Goal: Task Accomplishment & Management: Manage account settings

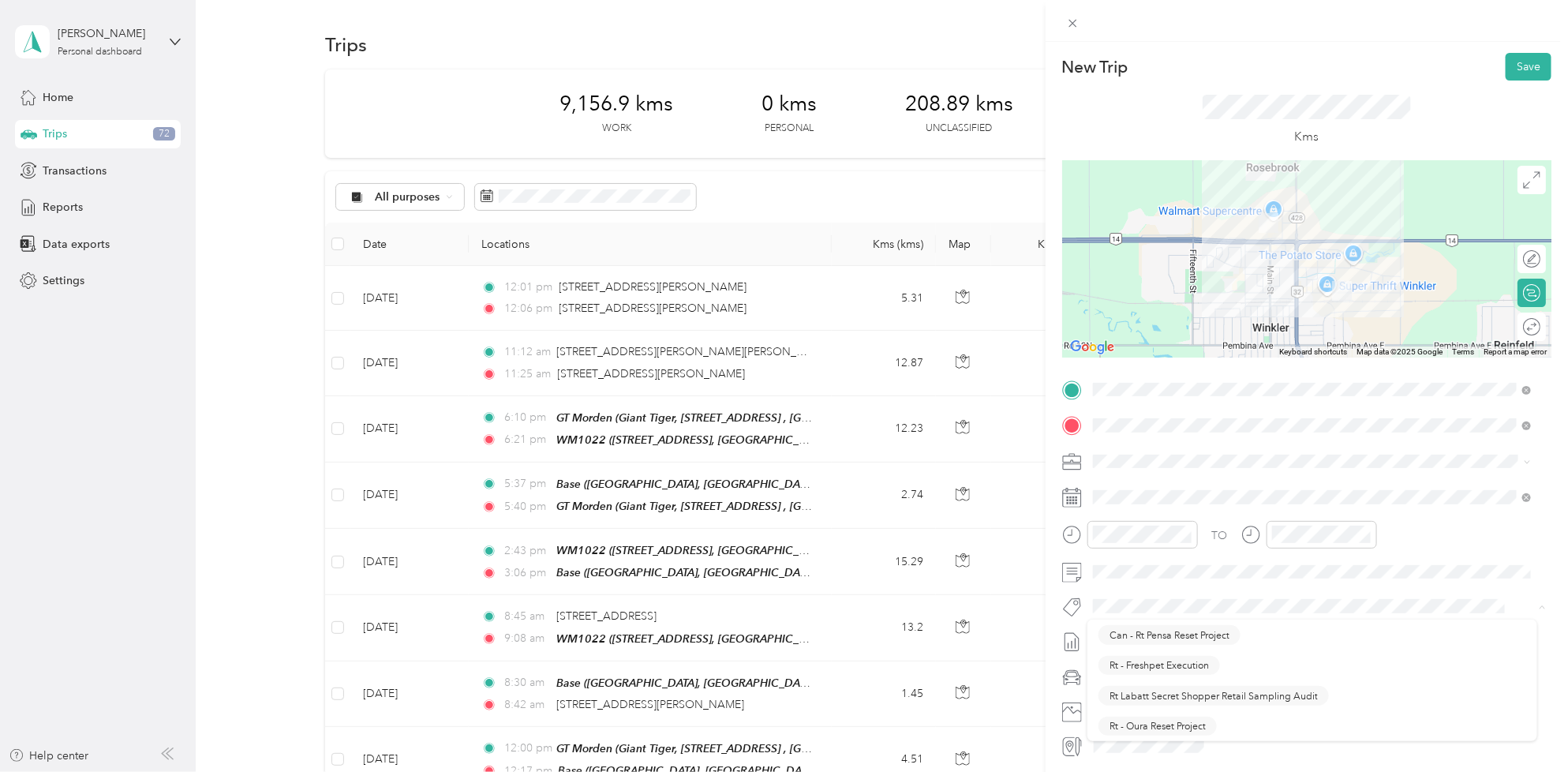
click at [1055, 610] on form "New Trip Save This trip cannot be edited because it is either under review, app…" at bounding box center [1306, 406] width 522 height 705
click at [1080, 592] on div "TO Add photo" at bounding box center [1307, 568] width 489 height 381
click at [1034, 593] on div "New Trip Save This trip cannot be edited because it is either under review, app…" at bounding box center [784, 386] width 1568 height 772
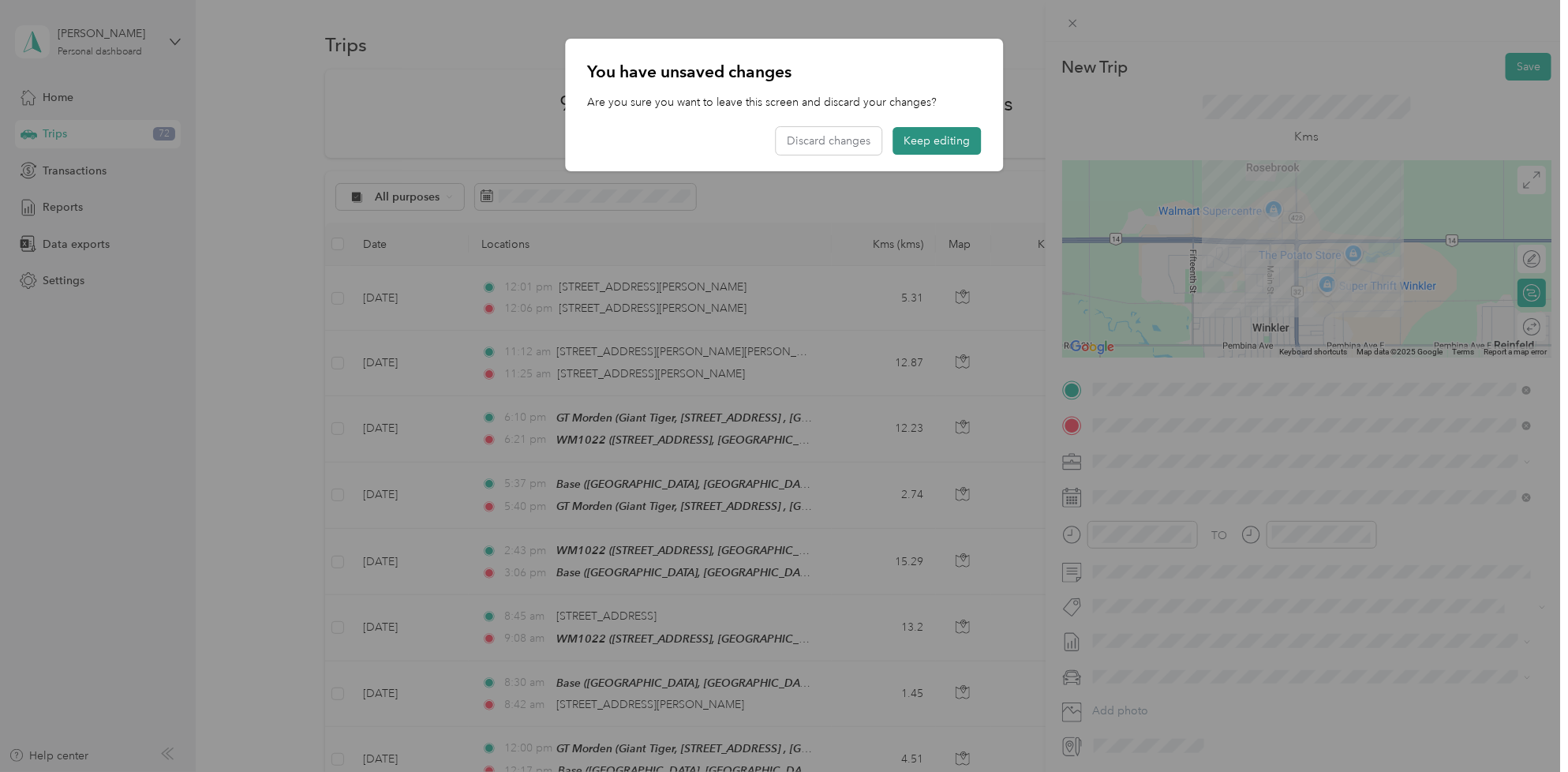
click at [951, 142] on button "Keep editing" at bounding box center [936, 141] width 89 height 28
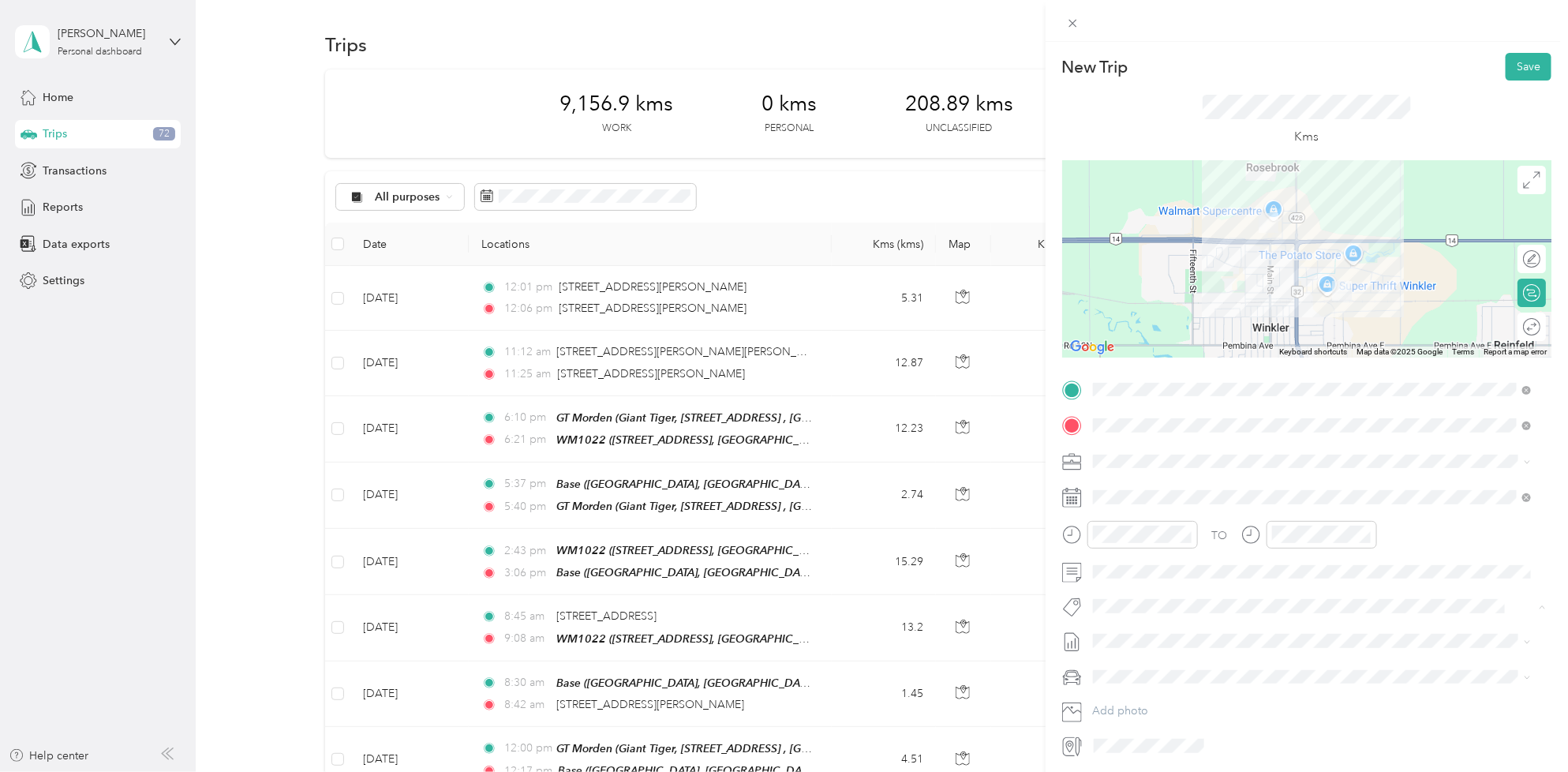
click at [1194, 771] on div "New Trip Save This trip cannot be edited because it is either under review, app…" at bounding box center [779, 772] width 1560 height 0
click at [1219, 691] on span "[DATE] - [DATE] Draft" at bounding box center [1312, 689] width 428 height 14
click at [1516, 64] on button "Save" at bounding box center [1528, 67] width 46 height 28
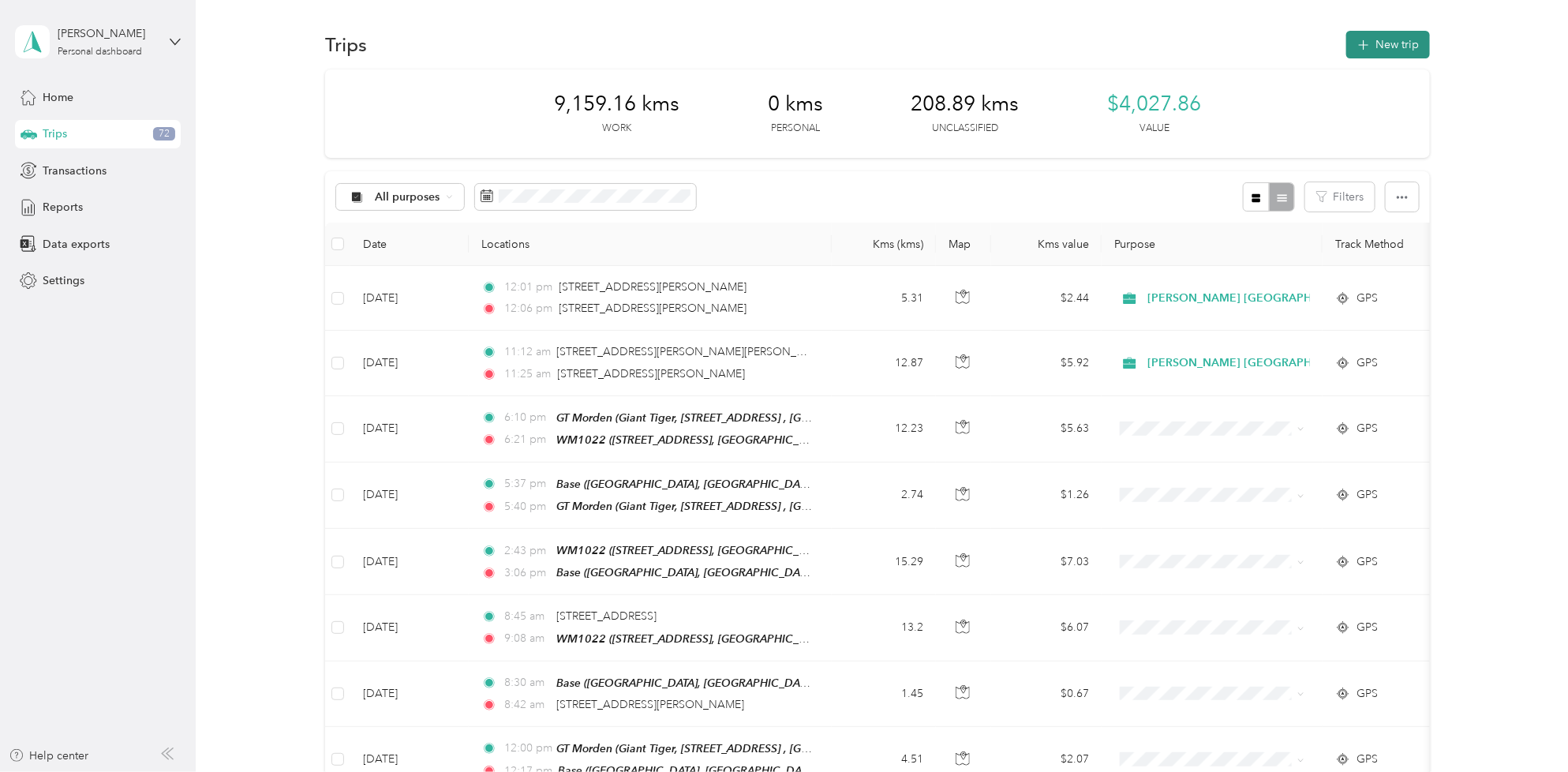
click at [1382, 45] on button "New trip" at bounding box center [1387, 44] width 84 height 28
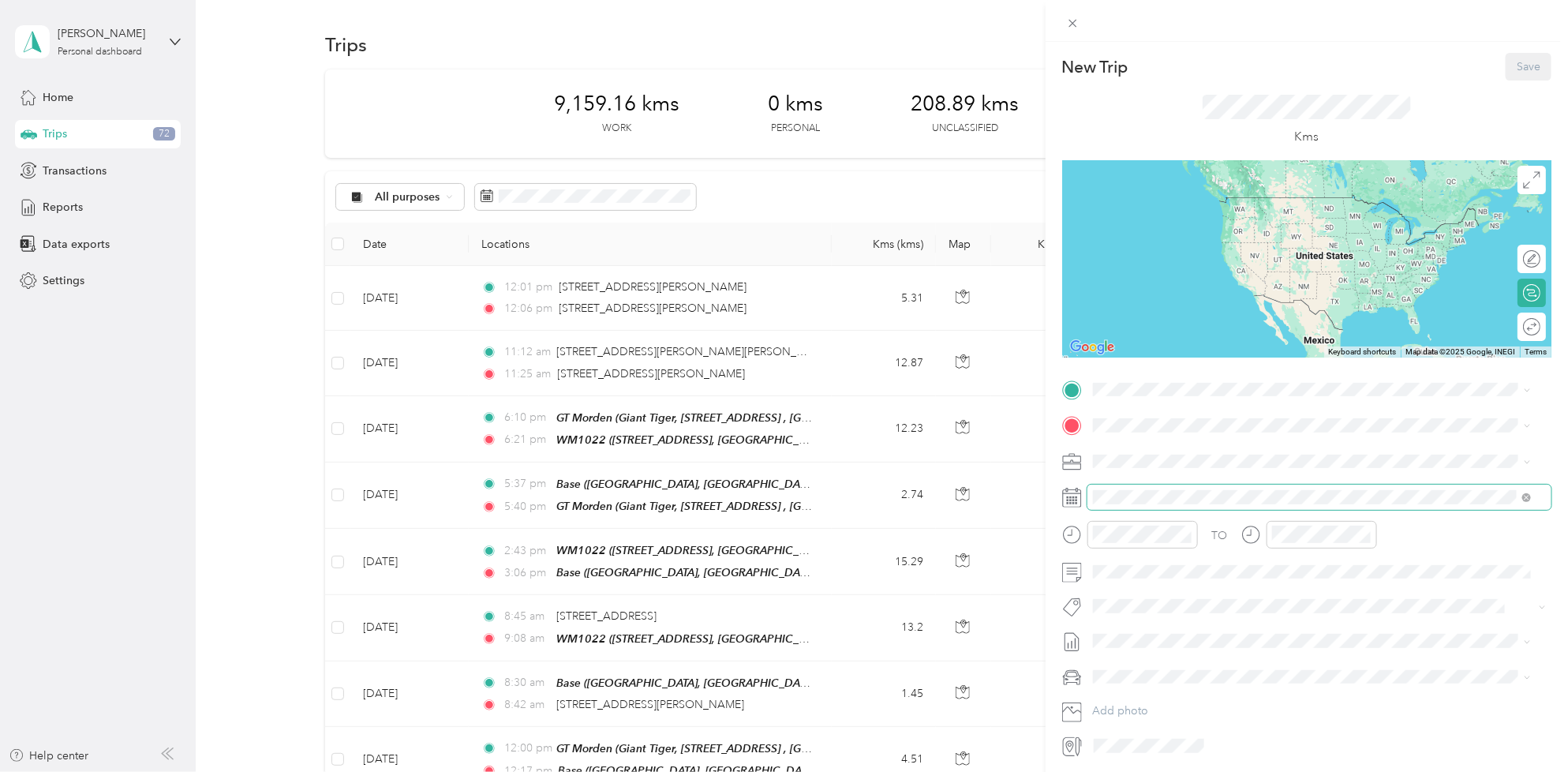
click at [1132, 506] on span at bounding box center [1319, 497] width 464 height 25
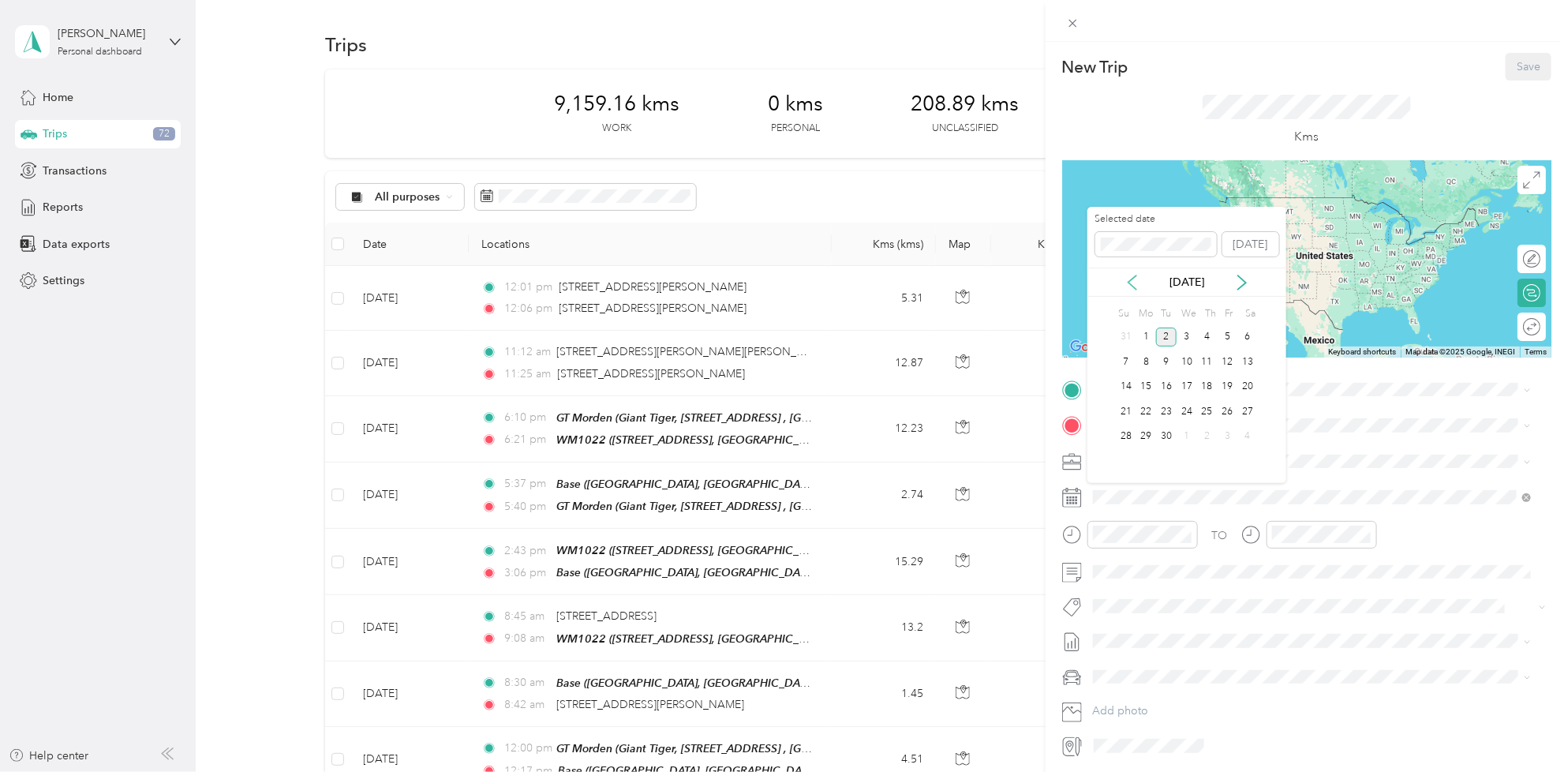
click at [1130, 282] on icon at bounding box center [1132, 282] width 16 height 16
click at [1203, 380] on div "14" at bounding box center [1207, 386] width 20 height 19
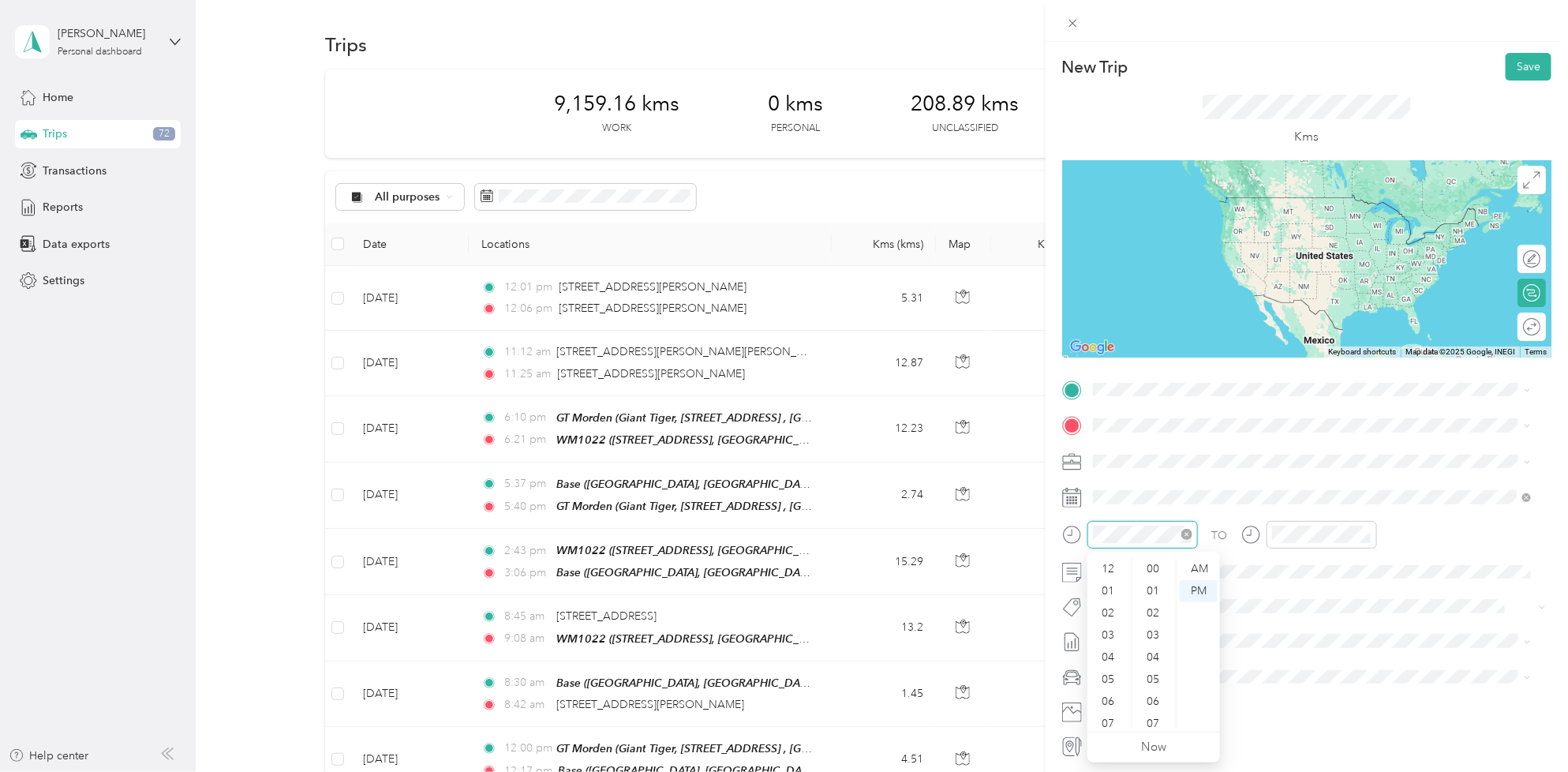
scroll to position [1153, 0]
click at [1111, 693] on div "10" at bounding box center [1109, 695] width 38 height 22
click at [1152, 636] on div "15" at bounding box center [1154, 634] width 38 height 22
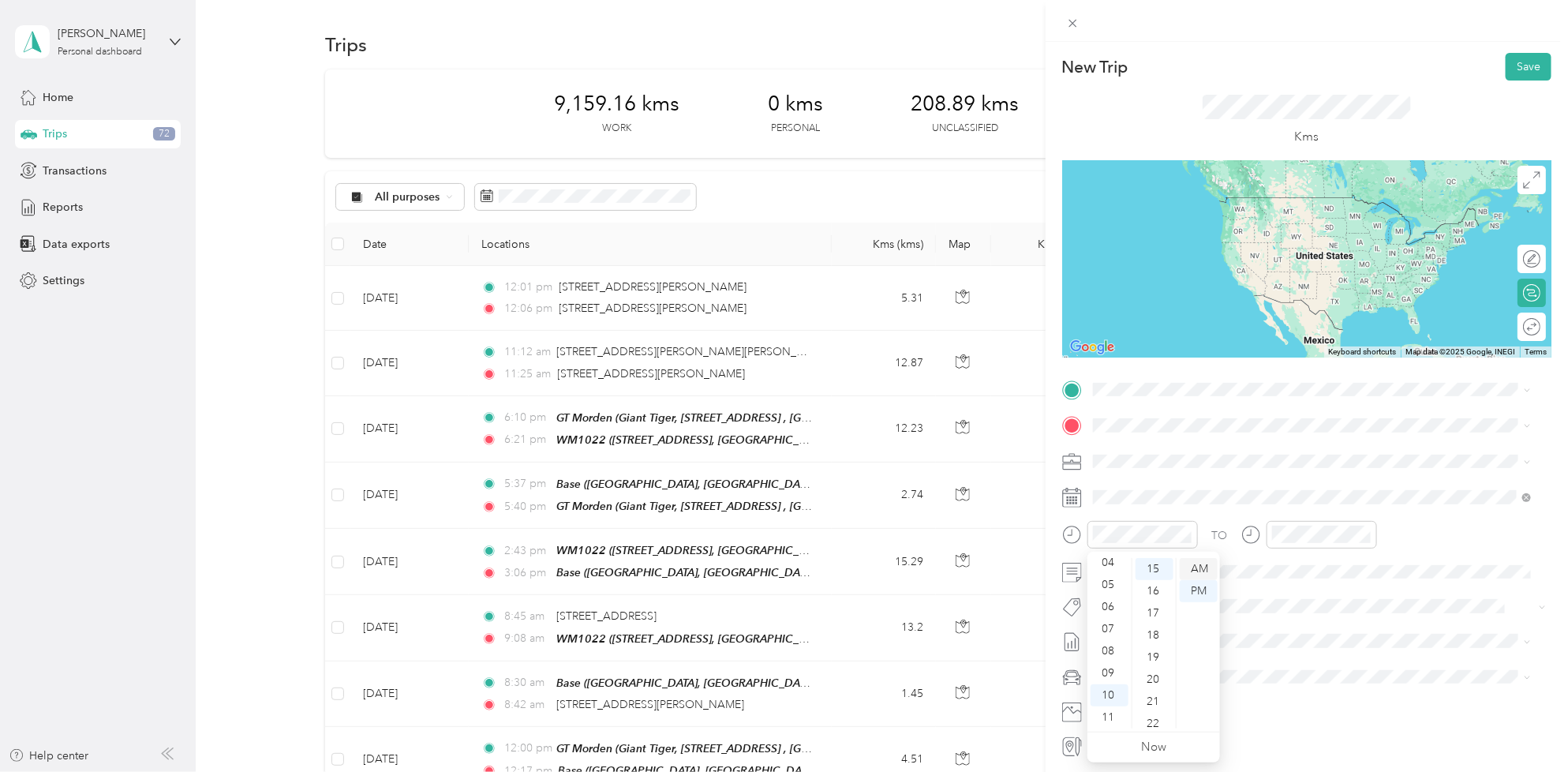
click at [1188, 566] on div "AM" at bounding box center [1198, 569] width 38 height 22
click at [1286, 695] on div "10" at bounding box center [1287, 695] width 38 height 22
click at [1325, 580] on div "35" at bounding box center [1332, 583] width 38 height 22
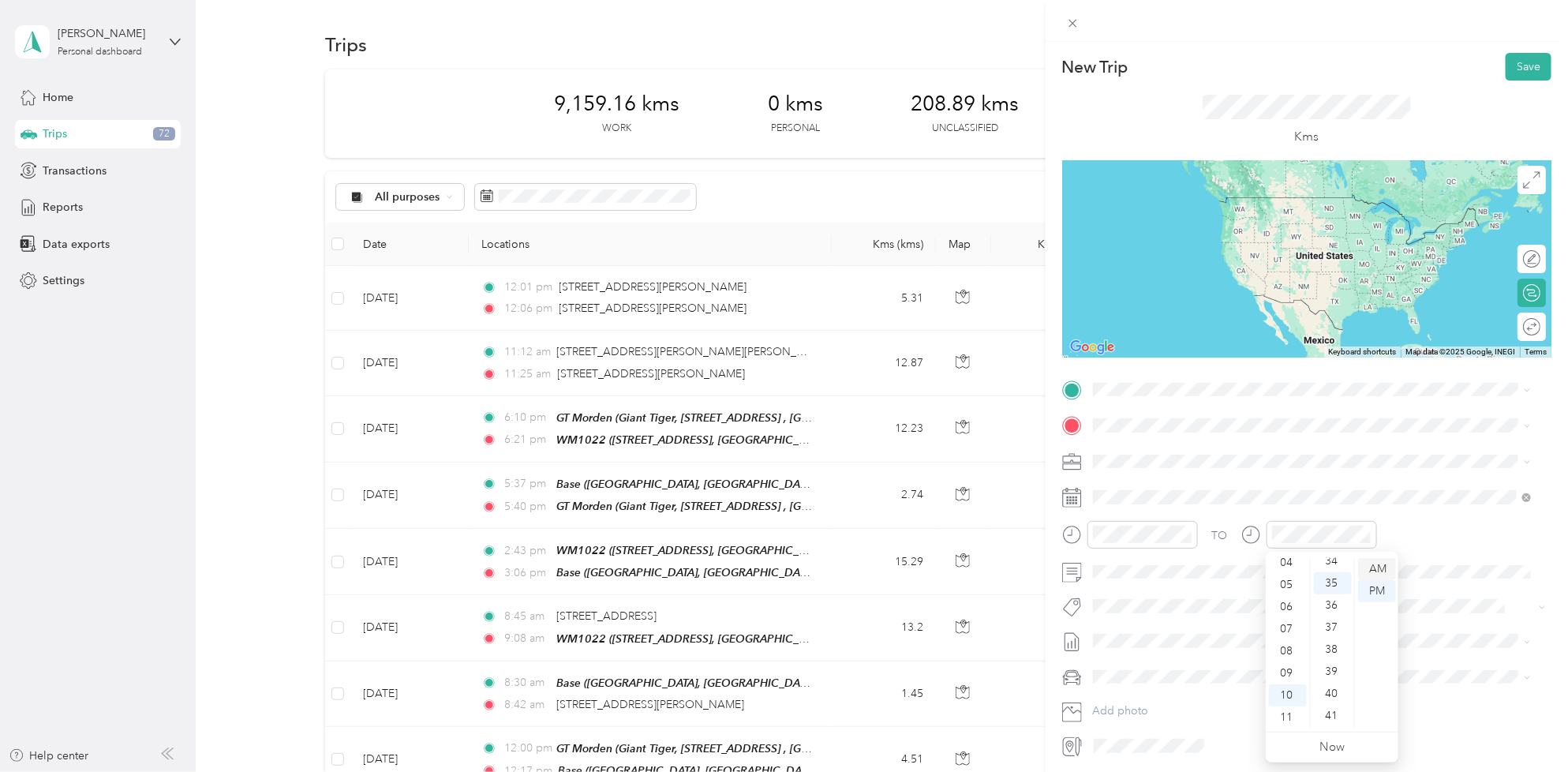
scroll to position [774, 0]
click at [1385, 575] on div "AM" at bounding box center [1377, 569] width 38 height 22
click at [1086, 605] on div at bounding box center [1307, 606] width 489 height 22
click at [1204, 667] on button "Wm - Team Drive Time Cost Capture" at bounding box center [1189, 662] width 183 height 19
click at [1170, 656] on div "TO Wm - Team Drive Time Cost Capture Add photo" at bounding box center [1307, 569] width 489 height 384
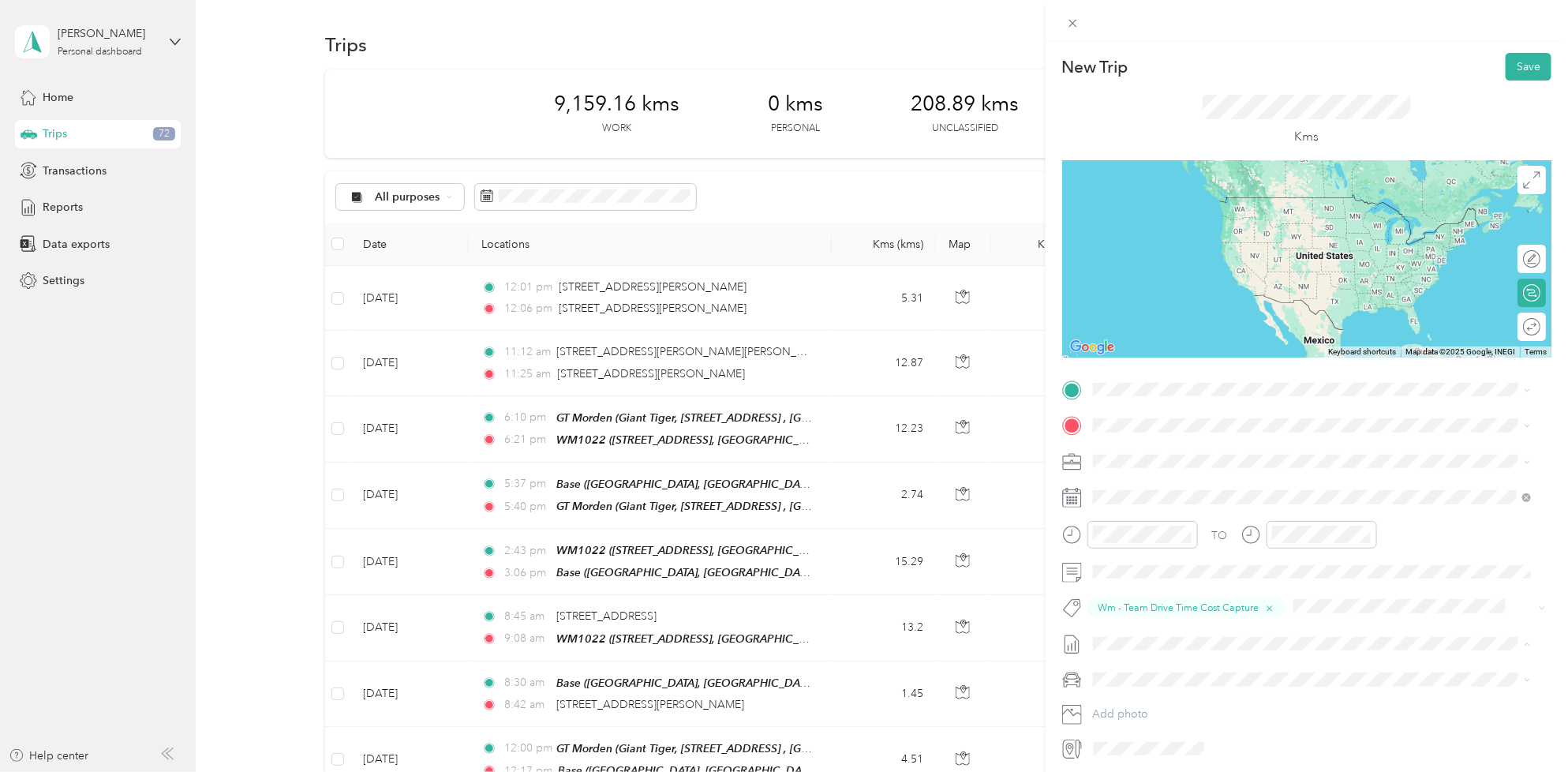
click at [1184, 699] on li "[DATE] - [DATE] Draft" at bounding box center [1312, 696] width 450 height 25
click at [1173, 467] on span "[STREET_ADDRESS], Canada, R0G 1R0, Plum Coulee, [GEOGRAPHIC_DATA], [GEOGRAPHIC_…" at bounding box center [1316, 478] width 387 height 30
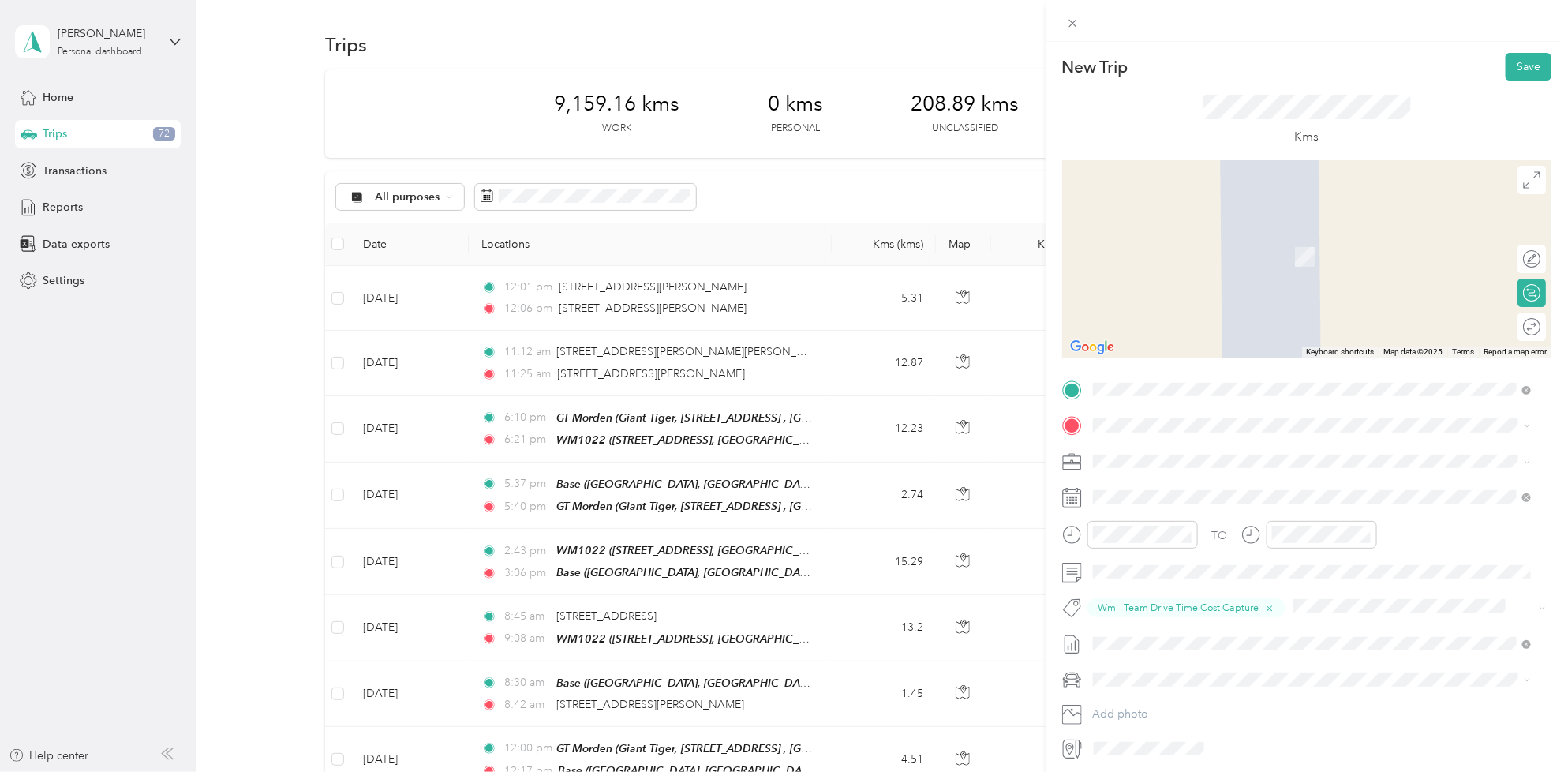
click at [1164, 492] on div "[STREET_ADDRESS]" at bounding box center [1172, 494] width 100 height 33
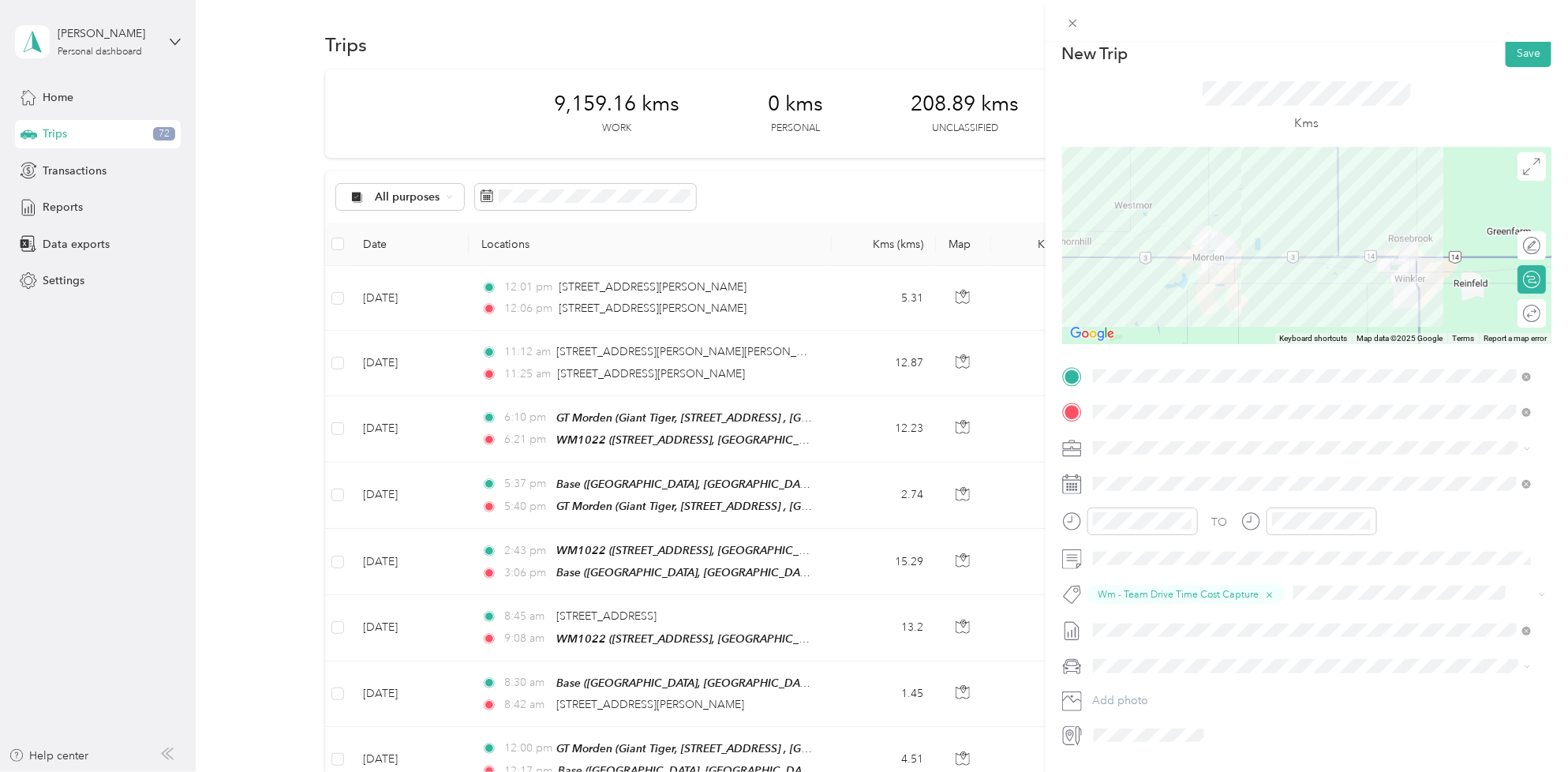
scroll to position [0, 0]
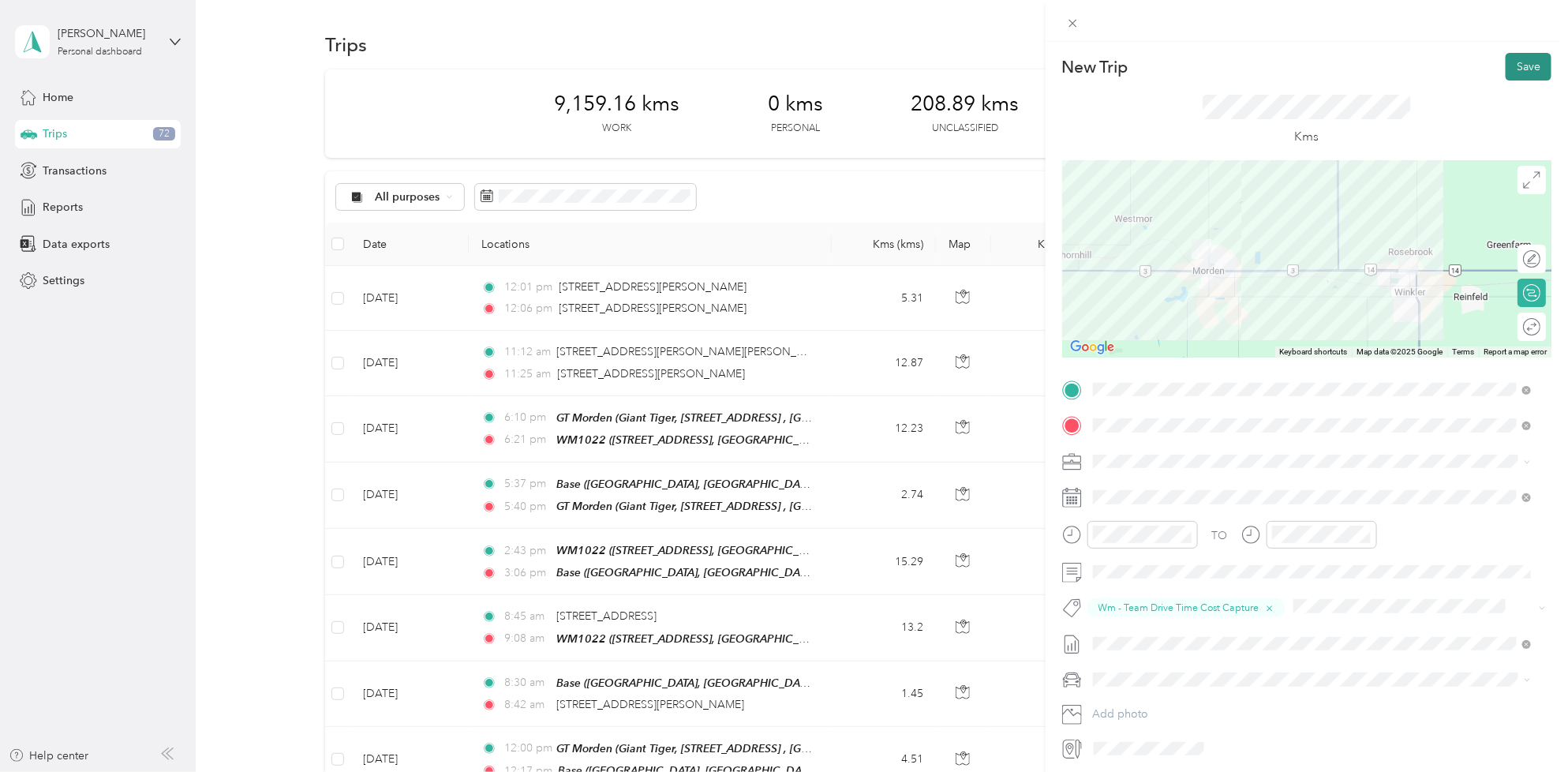
click at [1523, 67] on button "Save" at bounding box center [1528, 67] width 46 height 28
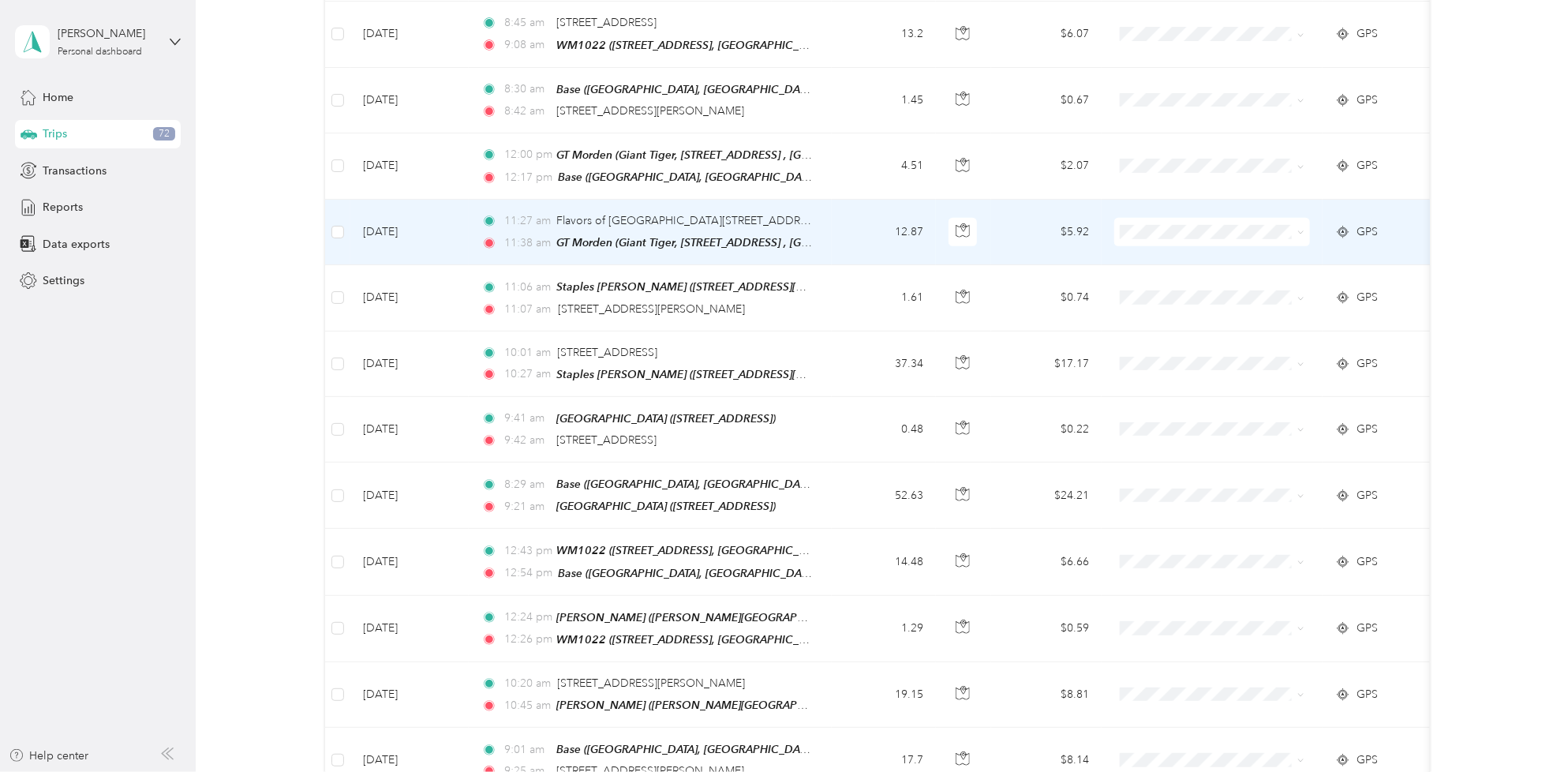
scroll to position [690, 0]
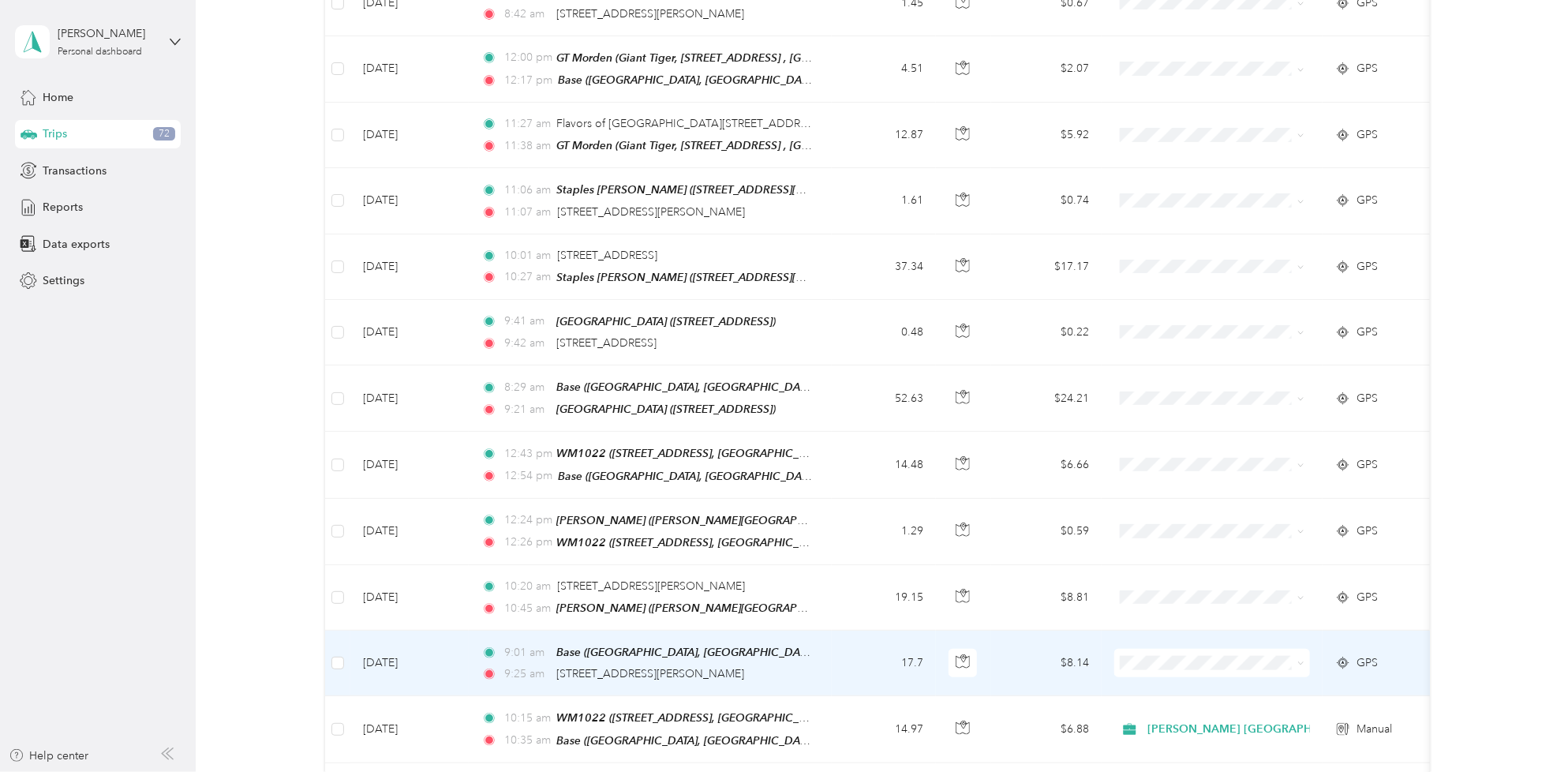
click at [1302, 657] on span at bounding box center [1212, 663] width 196 height 29
click at [1299, 660] on icon at bounding box center [1301, 663] width 7 height 7
click at [1264, 679] on li "[PERSON_NAME] [GEOGRAPHIC_DATA]" at bounding box center [1246, 670] width 264 height 28
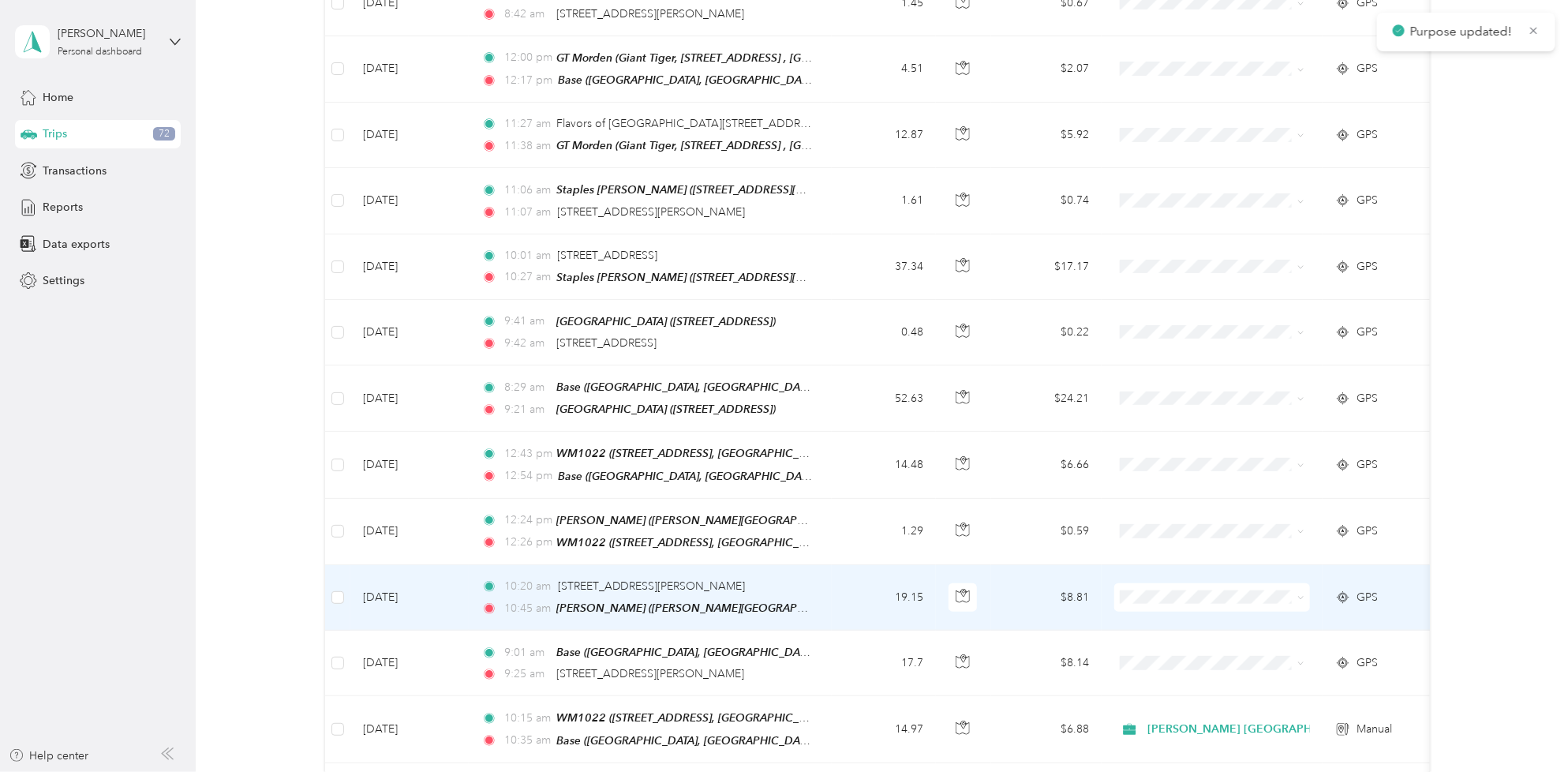
click at [1297, 594] on icon at bounding box center [1301, 597] width 7 height 7
click at [1212, 612] on span "[PERSON_NAME] [GEOGRAPHIC_DATA]" at bounding box center [1259, 607] width 213 height 17
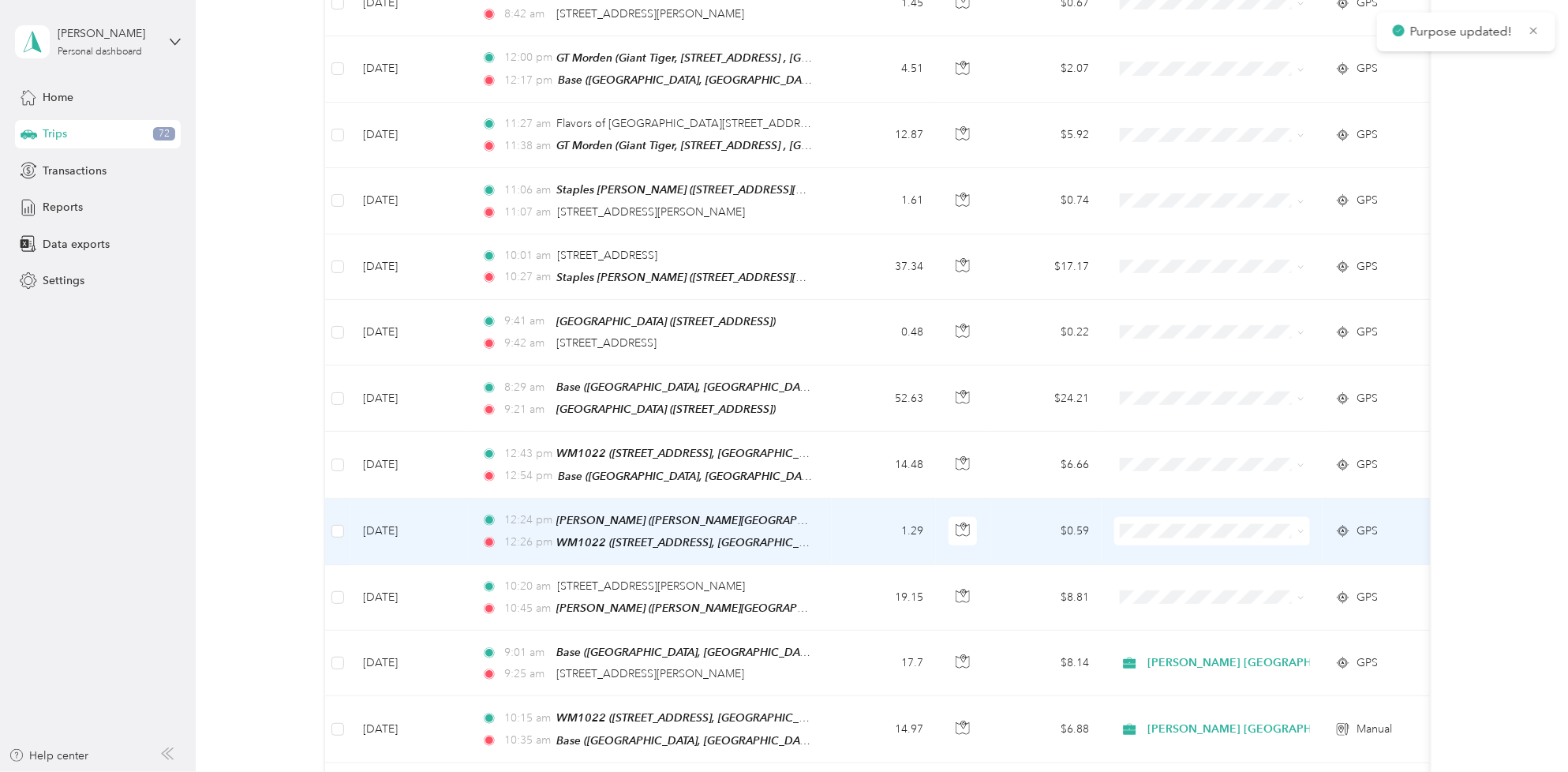
click at [1299, 524] on span at bounding box center [1301, 531] width 7 height 13
click at [1295, 522] on span at bounding box center [1297, 531] width 13 height 18
click at [1300, 524] on span at bounding box center [1301, 531] width 7 height 13
click at [1302, 528] on icon at bounding box center [1301, 532] width 7 height 7
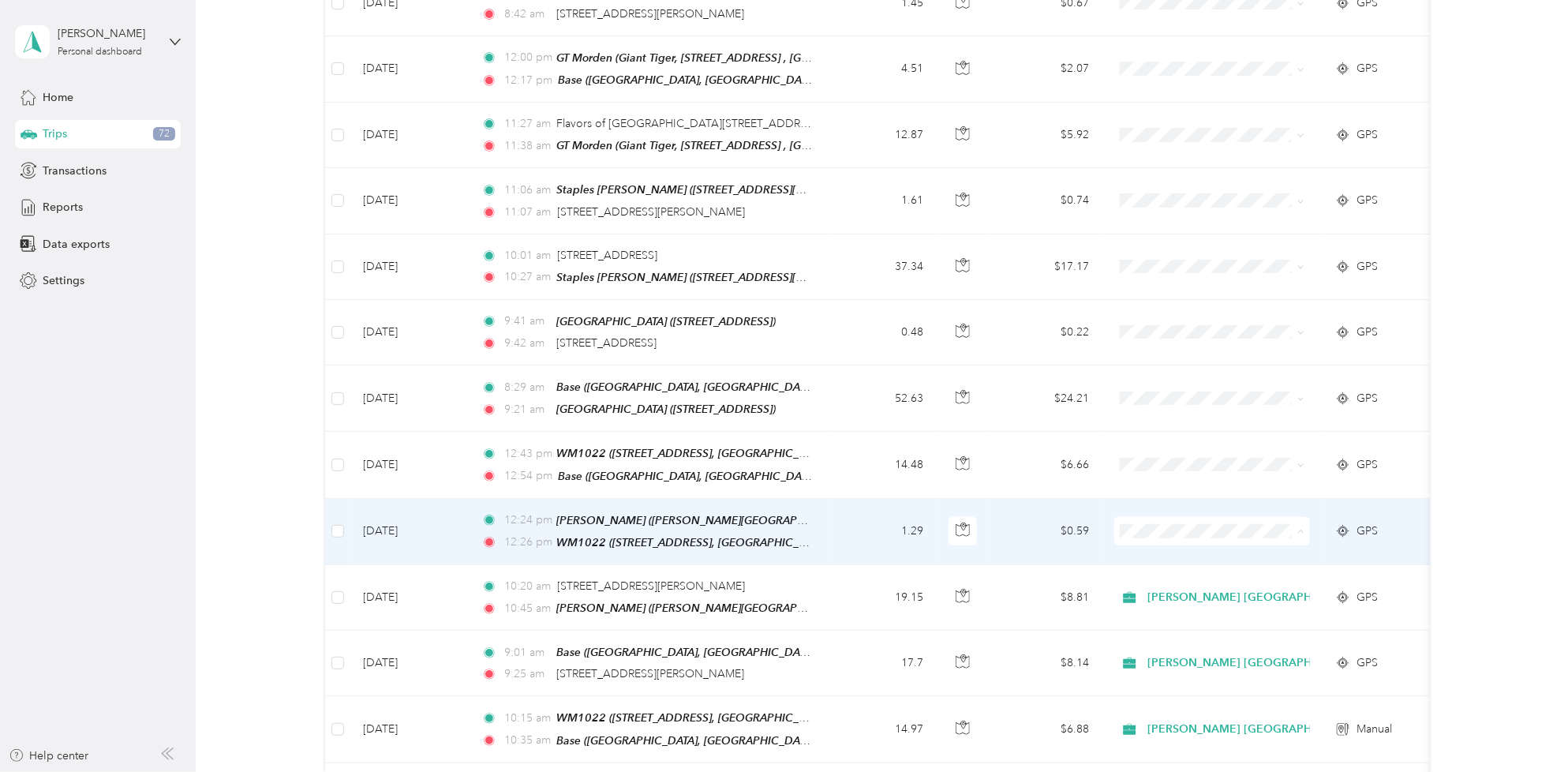
click at [1252, 543] on span "[PERSON_NAME] [GEOGRAPHIC_DATA]" at bounding box center [1259, 549] width 213 height 17
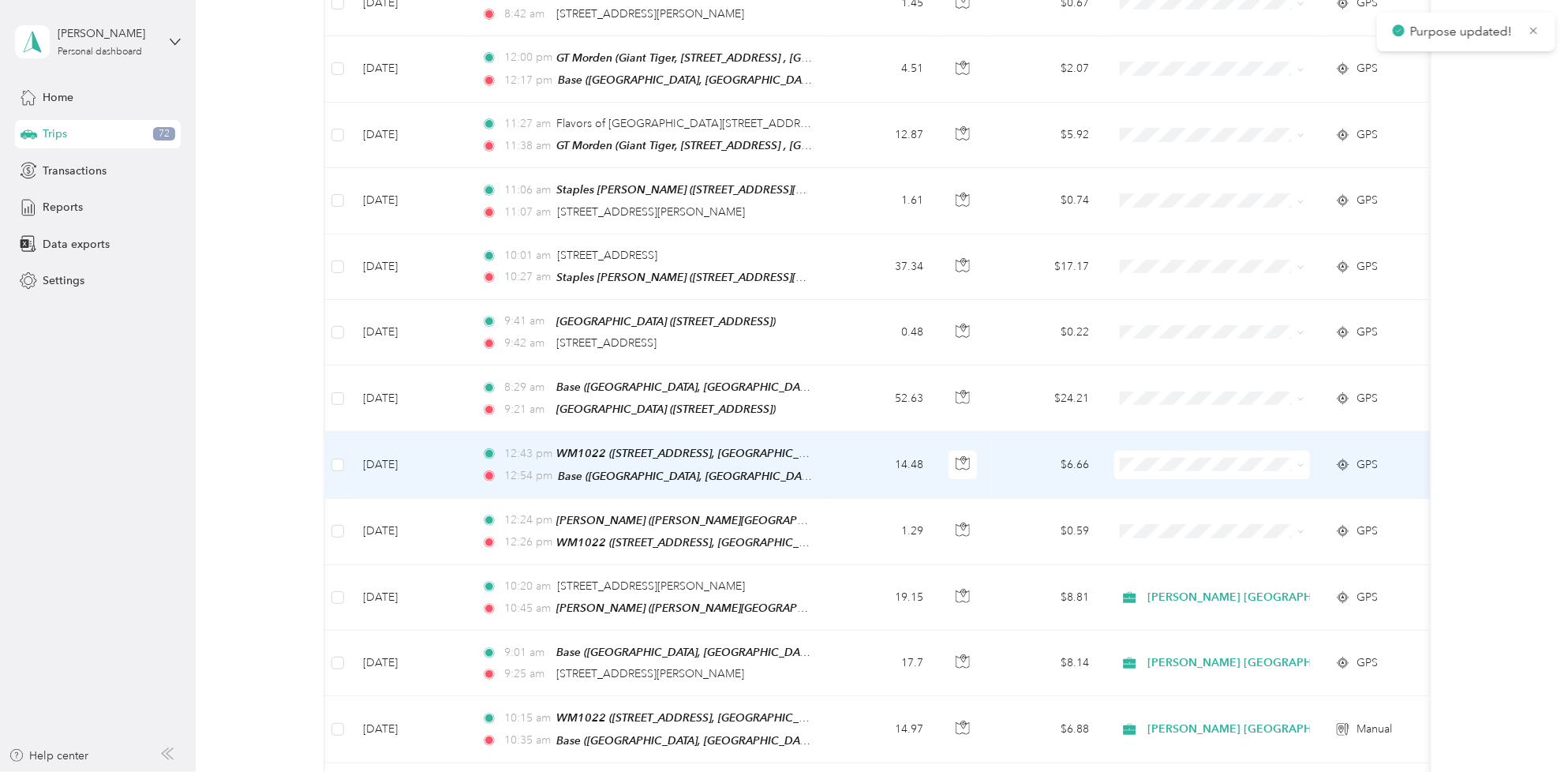
click at [1303, 462] on icon at bounding box center [1301, 465] width 7 height 7
click at [1239, 479] on span "[PERSON_NAME] [GEOGRAPHIC_DATA]" at bounding box center [1259, 480] width 213 height 17
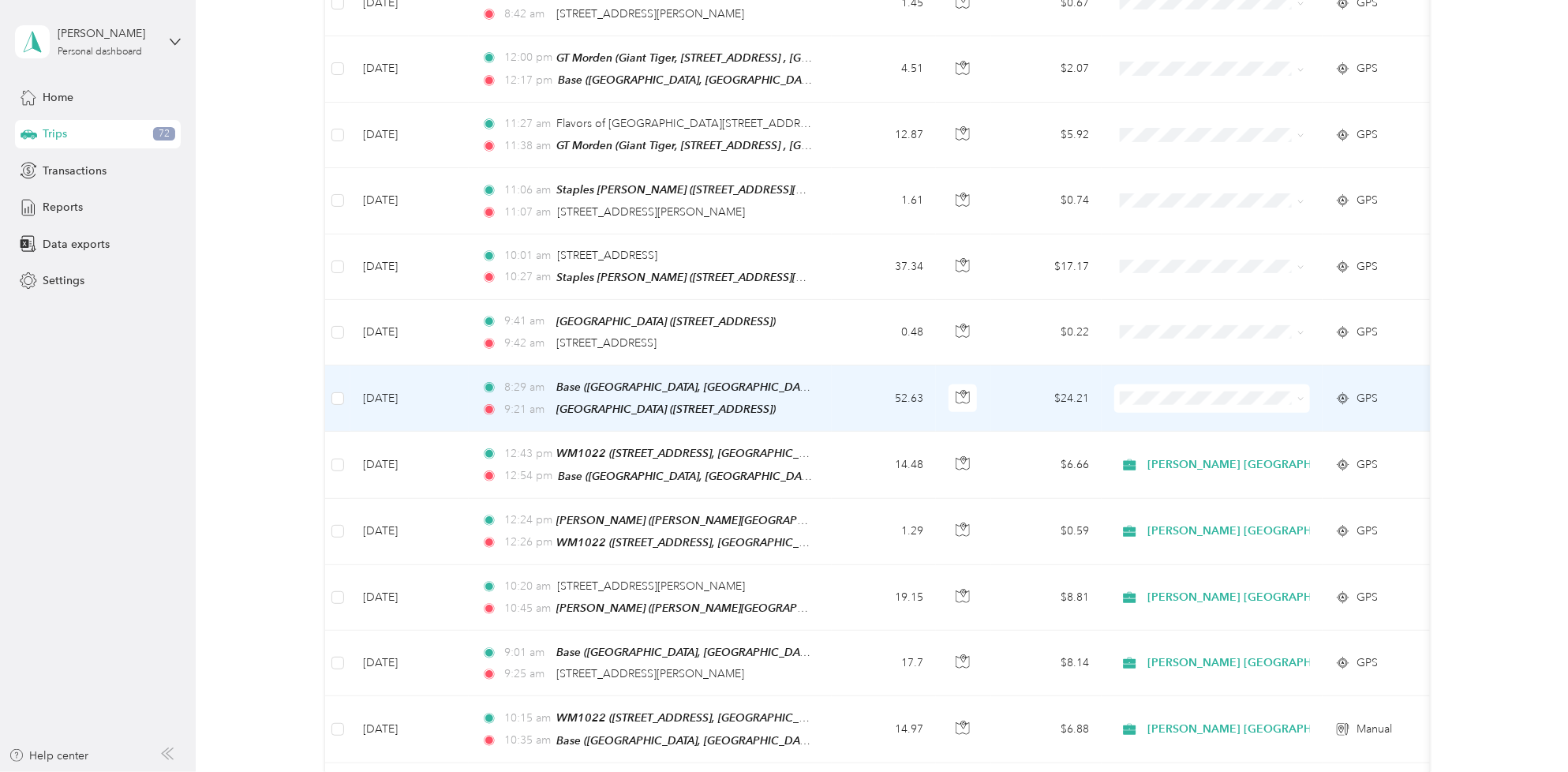
click at [1300, 396] on span at bounding box center [1297, 398] width 13 height 18
click at [1298, 396] on icon at bounding box center [1301, 399] width 7 height 7
click at [1197, 409] on span "[PERSON_NAME] [GEOGRAPHIC_DATA]" at bounding box center [1259, 418] width 213 height 17
click at [829, 391] on td "8:29 am Base ([GEOGRAPHIC_DATA], [GEOGRAPHIC_DATA]) 9:21 am [GEOGRAPHIC_DATA] (…" at bounding box center [650, 398] width 363 height 67
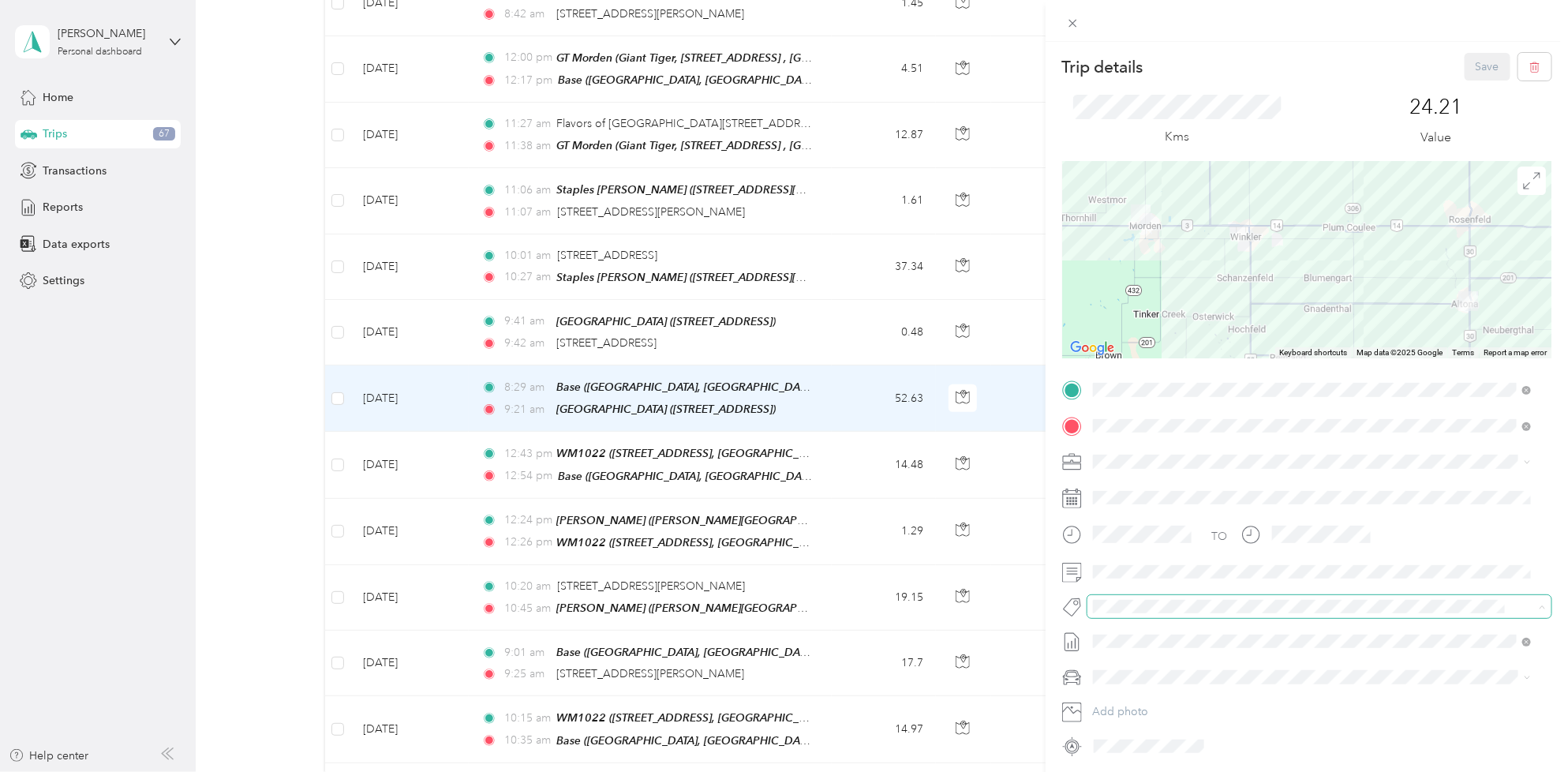
click at [1165, 595] on span at bounding box center [1319, 606] width 464 height 22
click at [1169, 771] on div "Trip details Save This trip cannot be edited because it is either under review,…" at bounding box center [779, 772] width 1560 height 0
click at [1156, 635] on button "Fit [PERSON_NAME] Team" at bounding box center [1167, 630] width 139 height 19
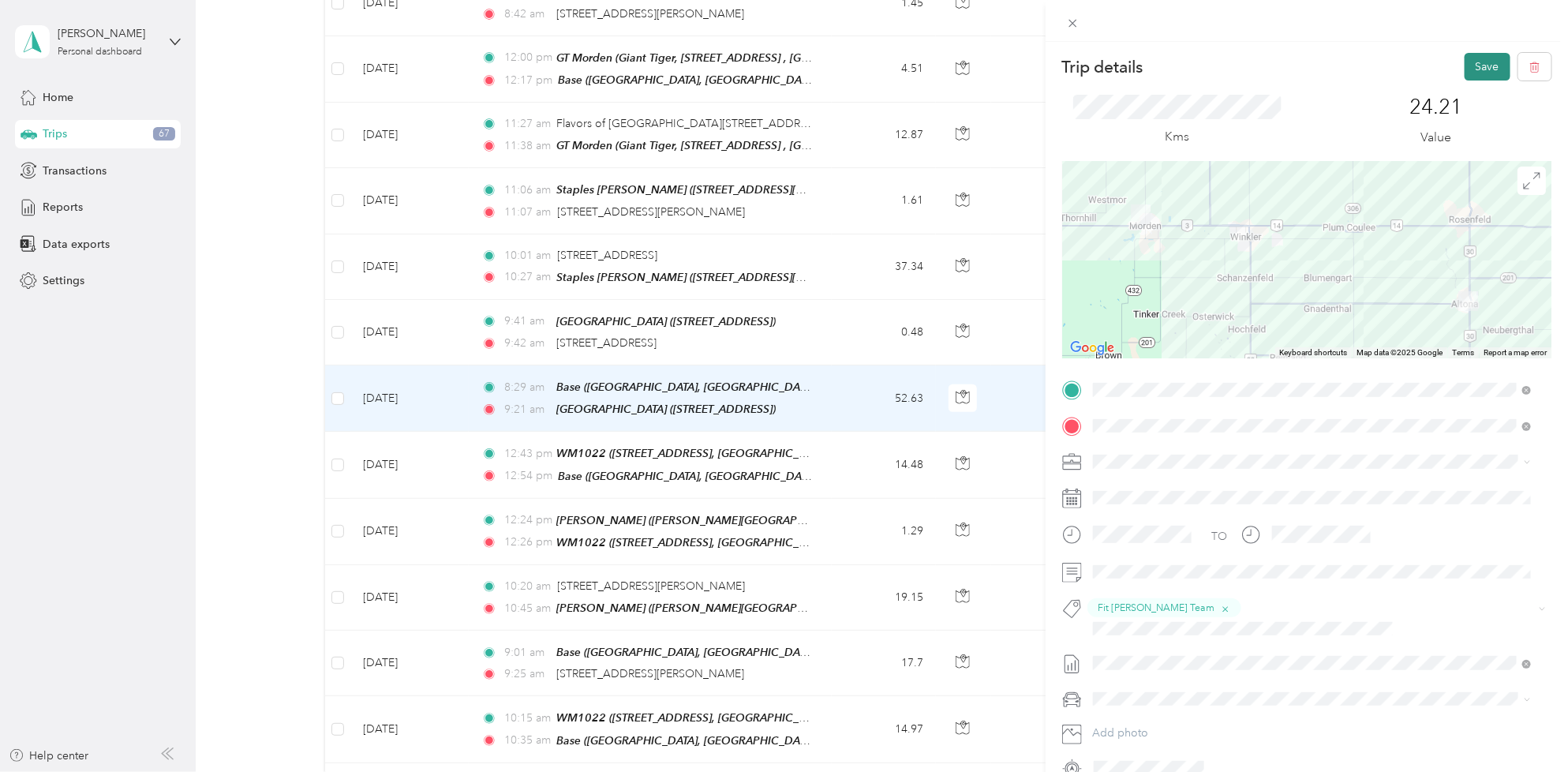
click at [1466, 62] on button "Save" at bounding box center [1487, 67] width 46 height 28
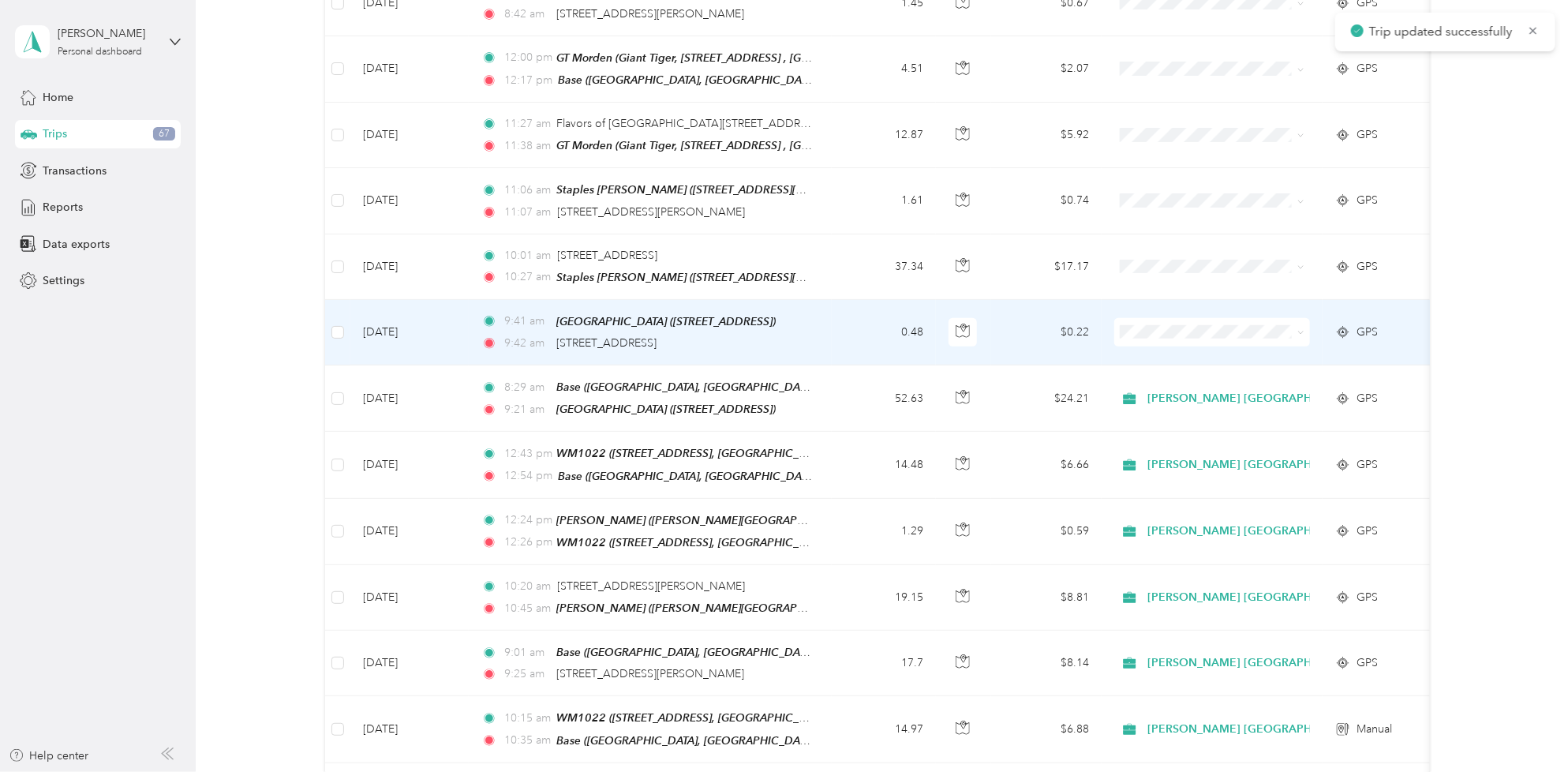
click at [1295, 323] on span at bounding box center [1297, 332] width 13 height 18
click at [1303, 329] on icon at bounding box center [1301, 332] width 7 height 7
click at [1251, 349] on span "[PERSON_NAME] [GEOGRAPHIC_DATA]" at bounding box center [1259, 352] width 213 height 17
click at [854, 311] on td "0.48" at bounding box center [883, 332] width 104 height 66
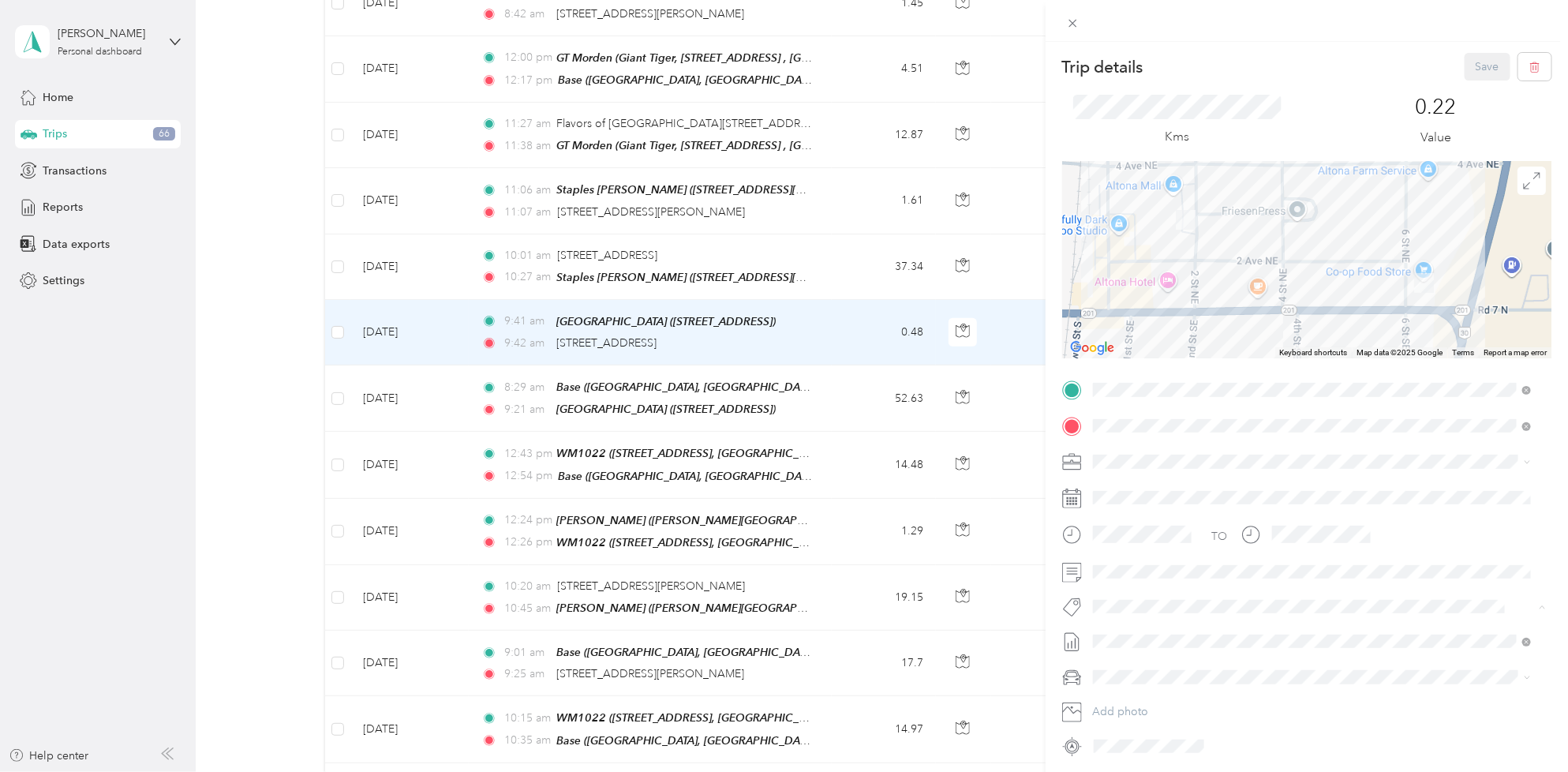
click at [1164, 635] on span "Fit [PERSON_NAME] Team" at bounding box center [1167, 635] width 116 height 14
click at [1468, 67] on button "Save" at bounding box center [1487, 67] width 46 height 28
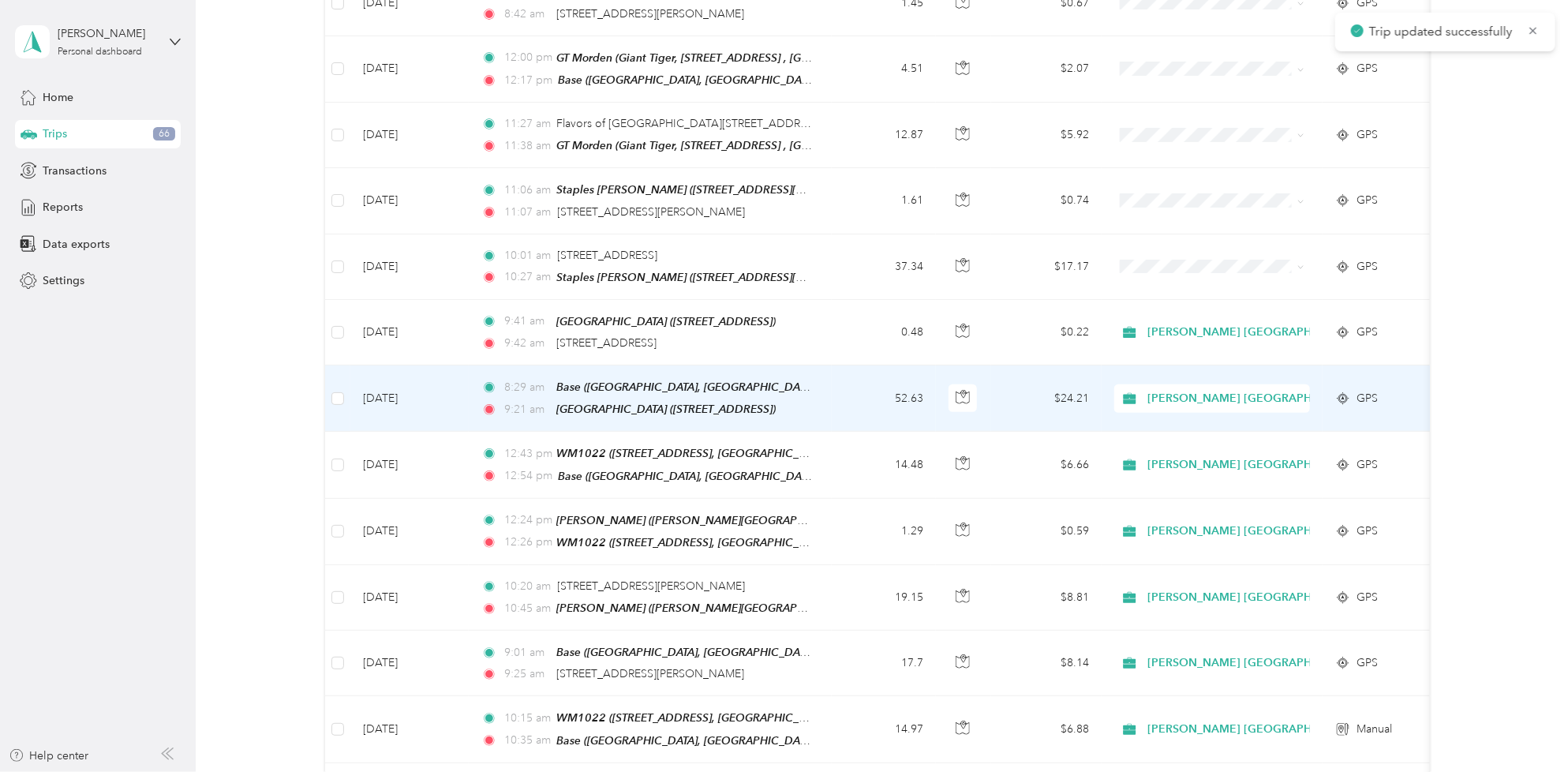
scroll to position [494, 0]
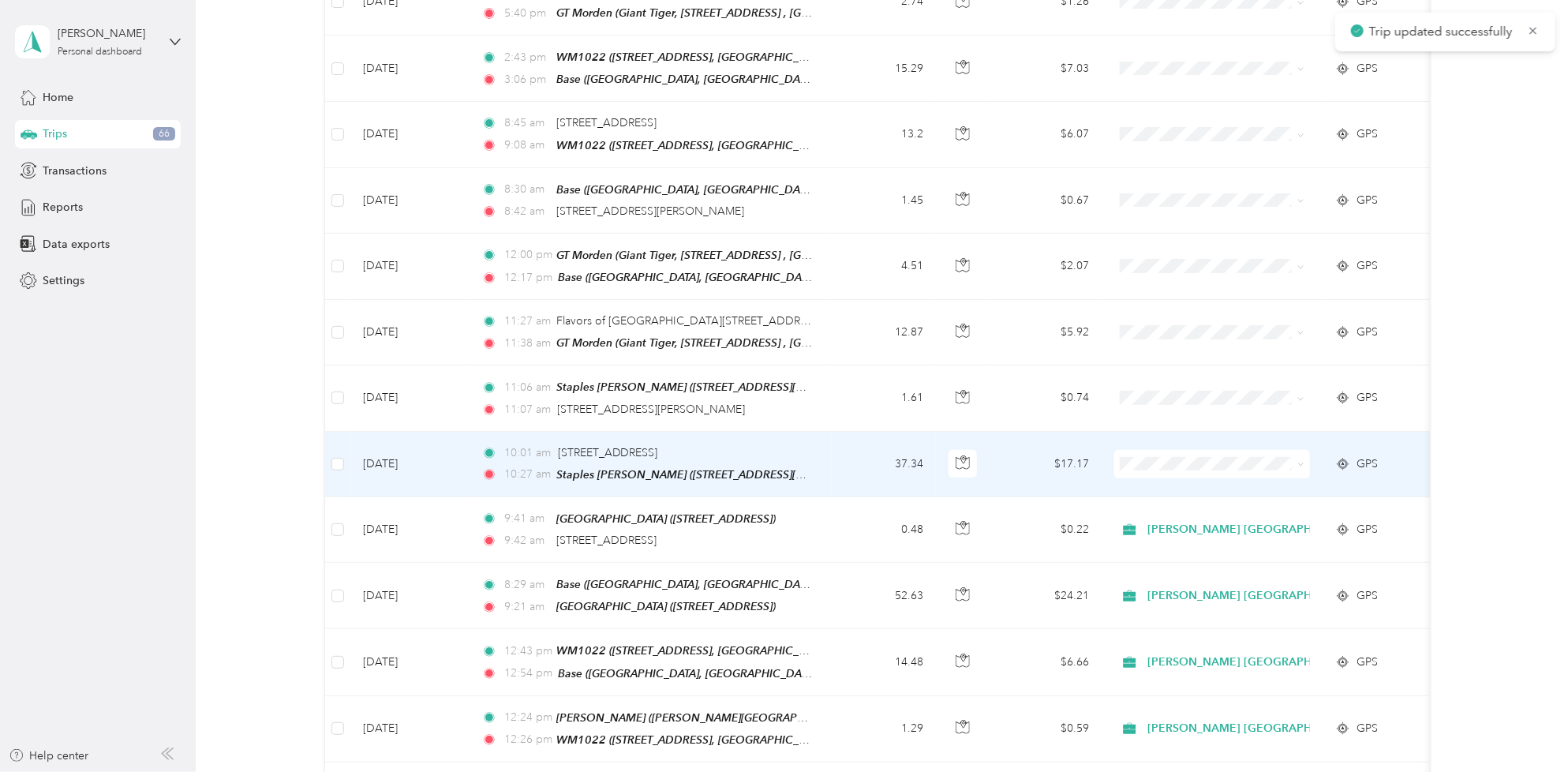
click at [1303, 461] on icon at bounding box center [1301, 464] width 7 height 7
click at [1244, 485] on li "[PERSON_NAME] [GEOGRAPHIC_DATA]" at bounding box center [1246, 484] width 264 height 28
click at [1007, 447] on td "$17.17" at bounding box center [1046, 465] width 110 height 66
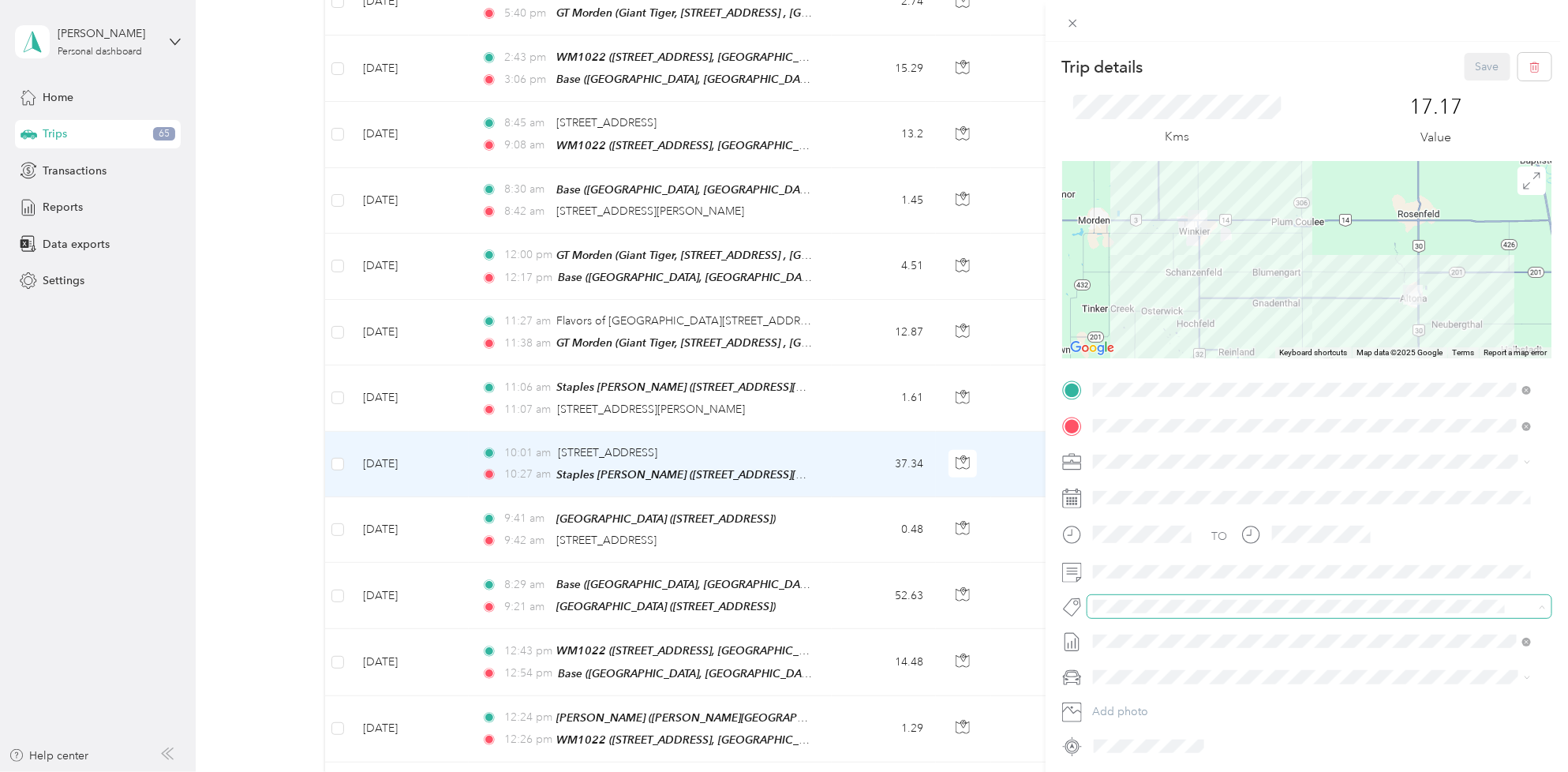
click at [1156, 598] on span at bounding box center [1306, 607] width 438 height 17
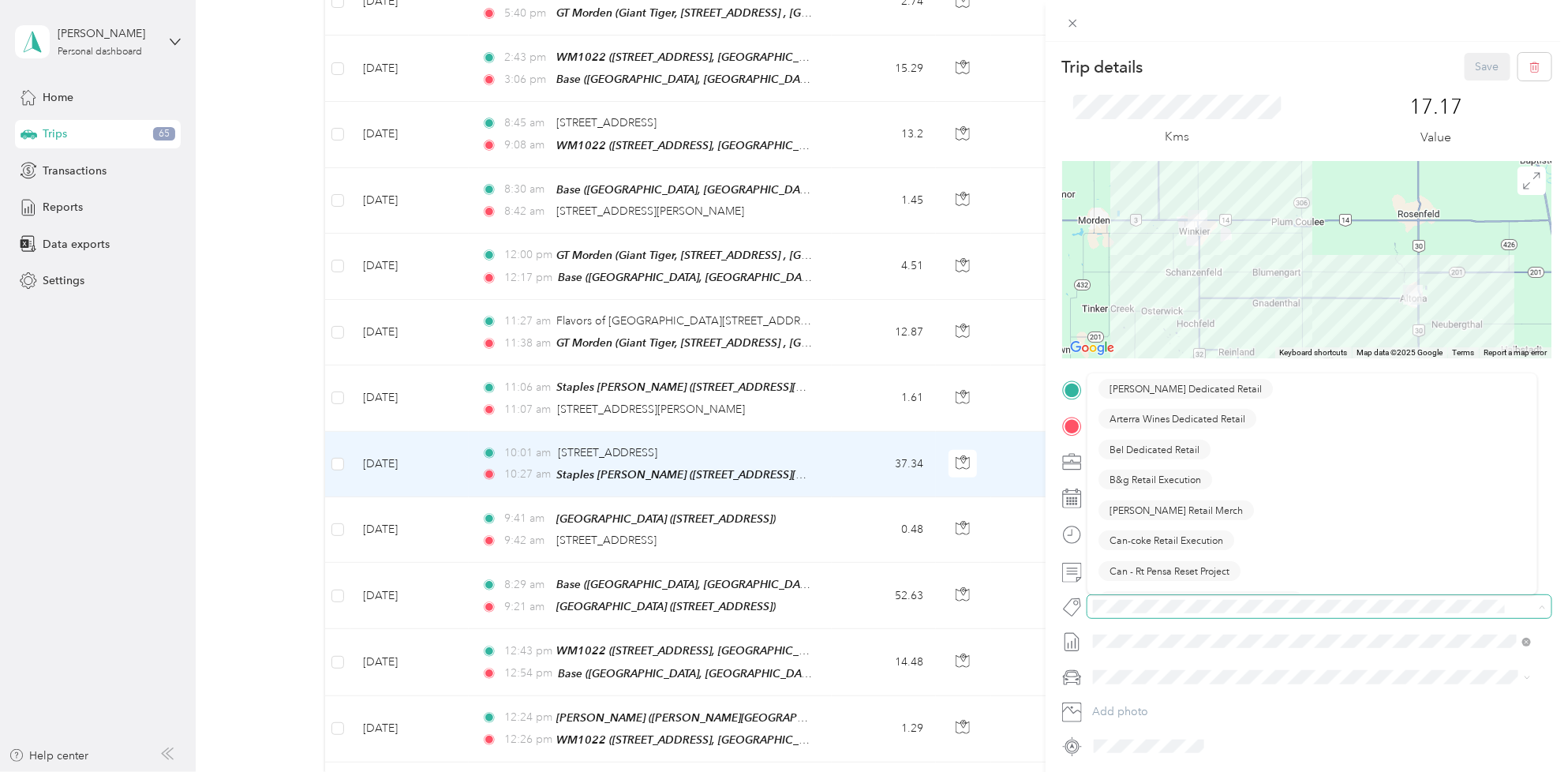
click at [1156, 598] on span at bounding box center [1306, 607] width 438 height 17
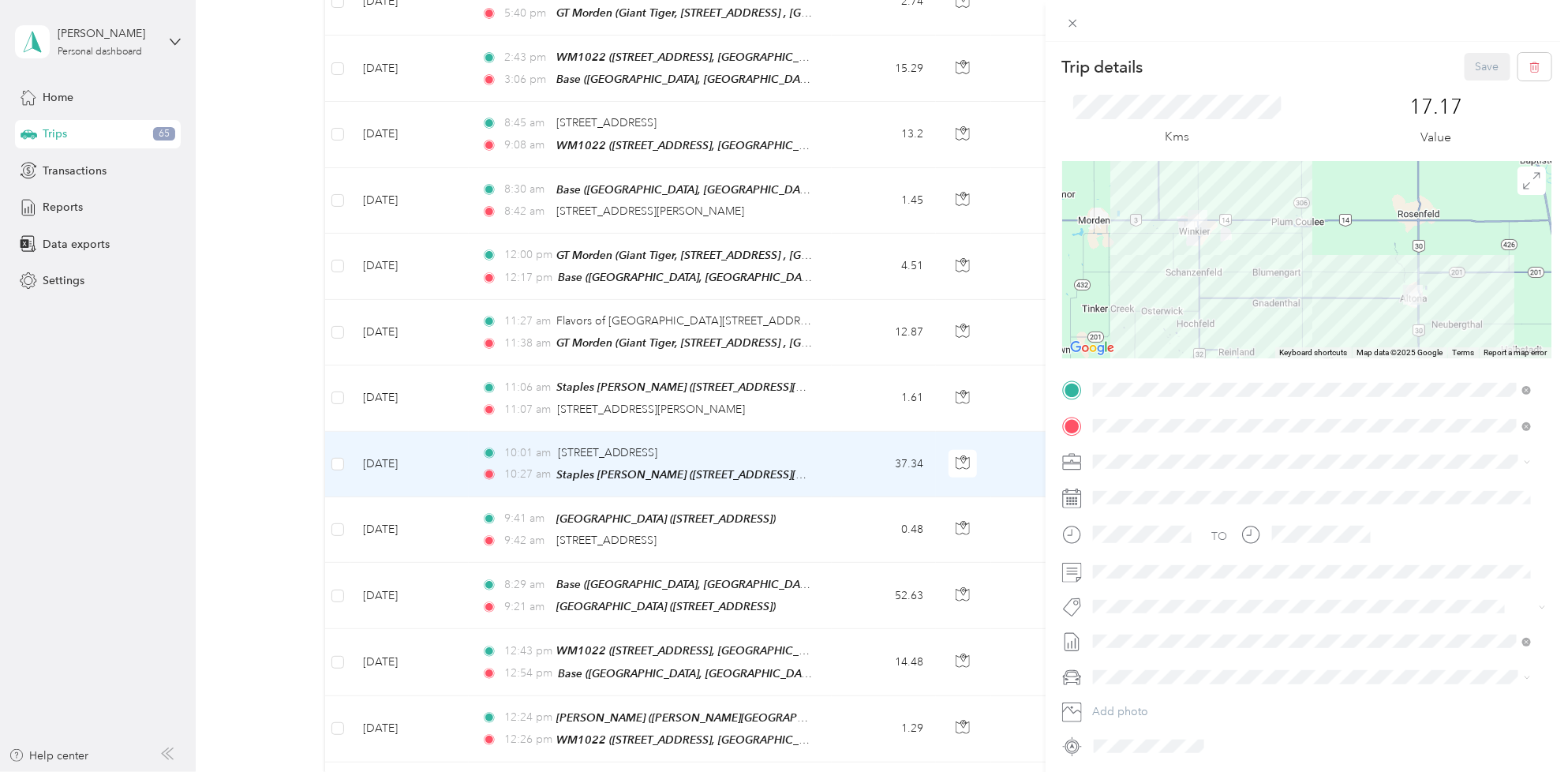
click at [1179, 771] on div "Trip details Save This trip cannot be edited because it is either under review,…" at bounding box center [779, 772] width 1560 height 0
click at [1196, 619] on div "TO Add photo" at bounding box center [1307, 568] width 489 height 381
click at [1198, 636] on button "Wt - Outlook Execution" at bounding box center [1159, 633] width 122 height 19
click at [1474, 69] on button "Save" at bounding box center [1487, 67] width 46 height 28
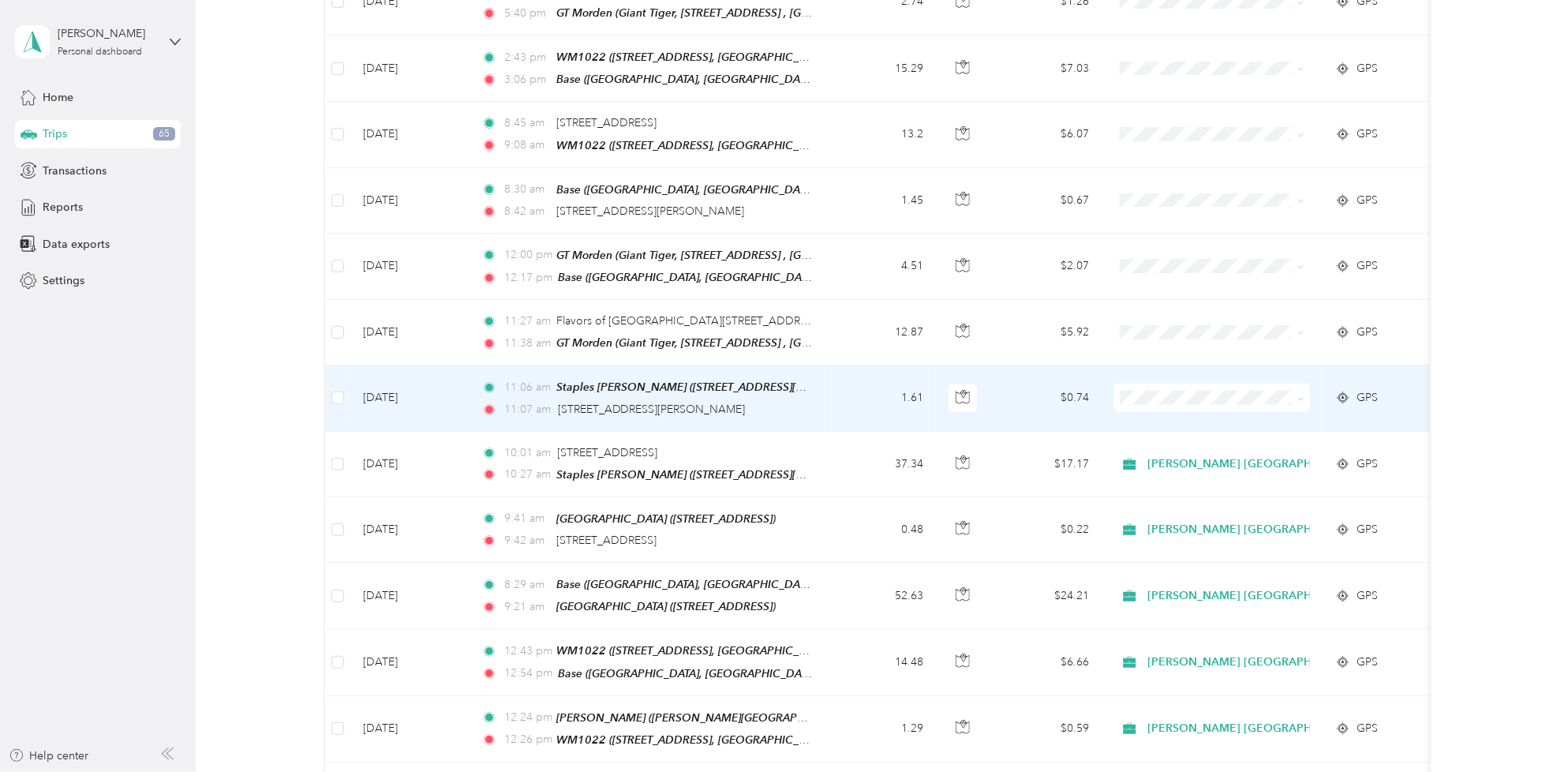
click at [849, 386] on td "1.61" at bounding box center [883, 398] width 104 height 66
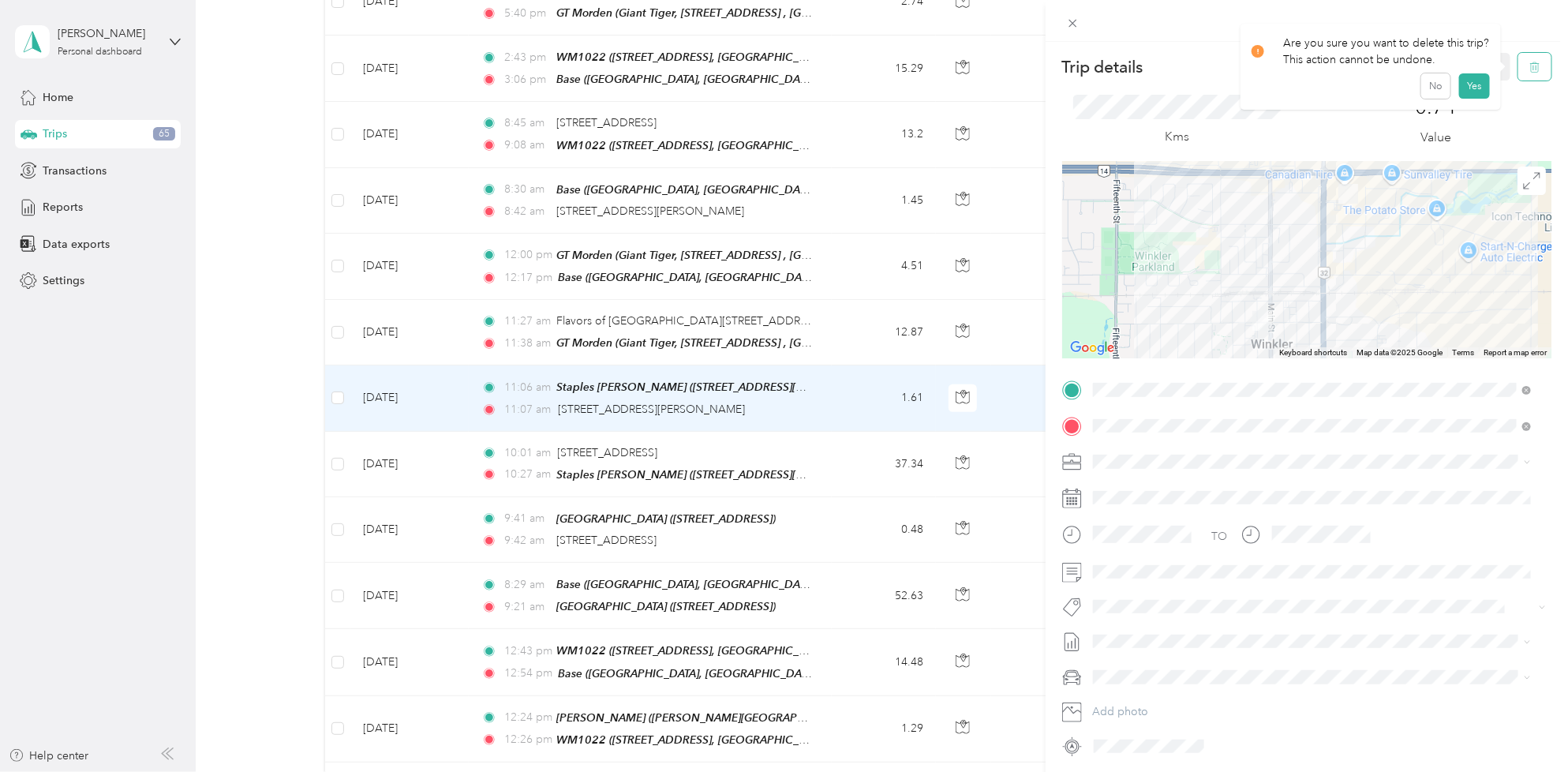
click at [1529, 62] on icon "button" at bounding box center [1534, 67] width 11 height 11
click at [1475, 81] on button "Yes" at bounding box center [1474, 86] width 30 height 25
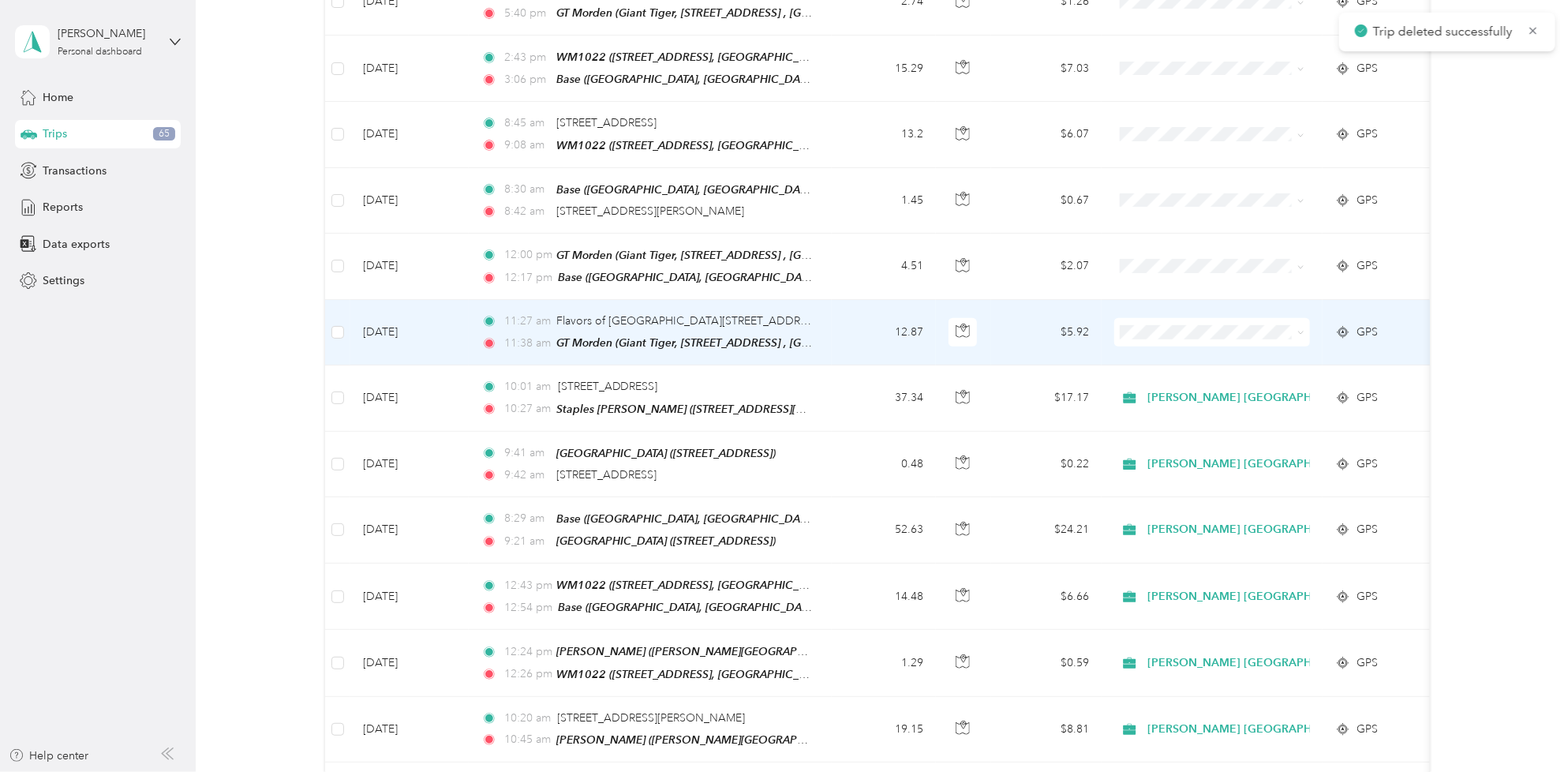
click at [835, 317] on td "12.87" at bounding box center [883, 332] width 104 height 66
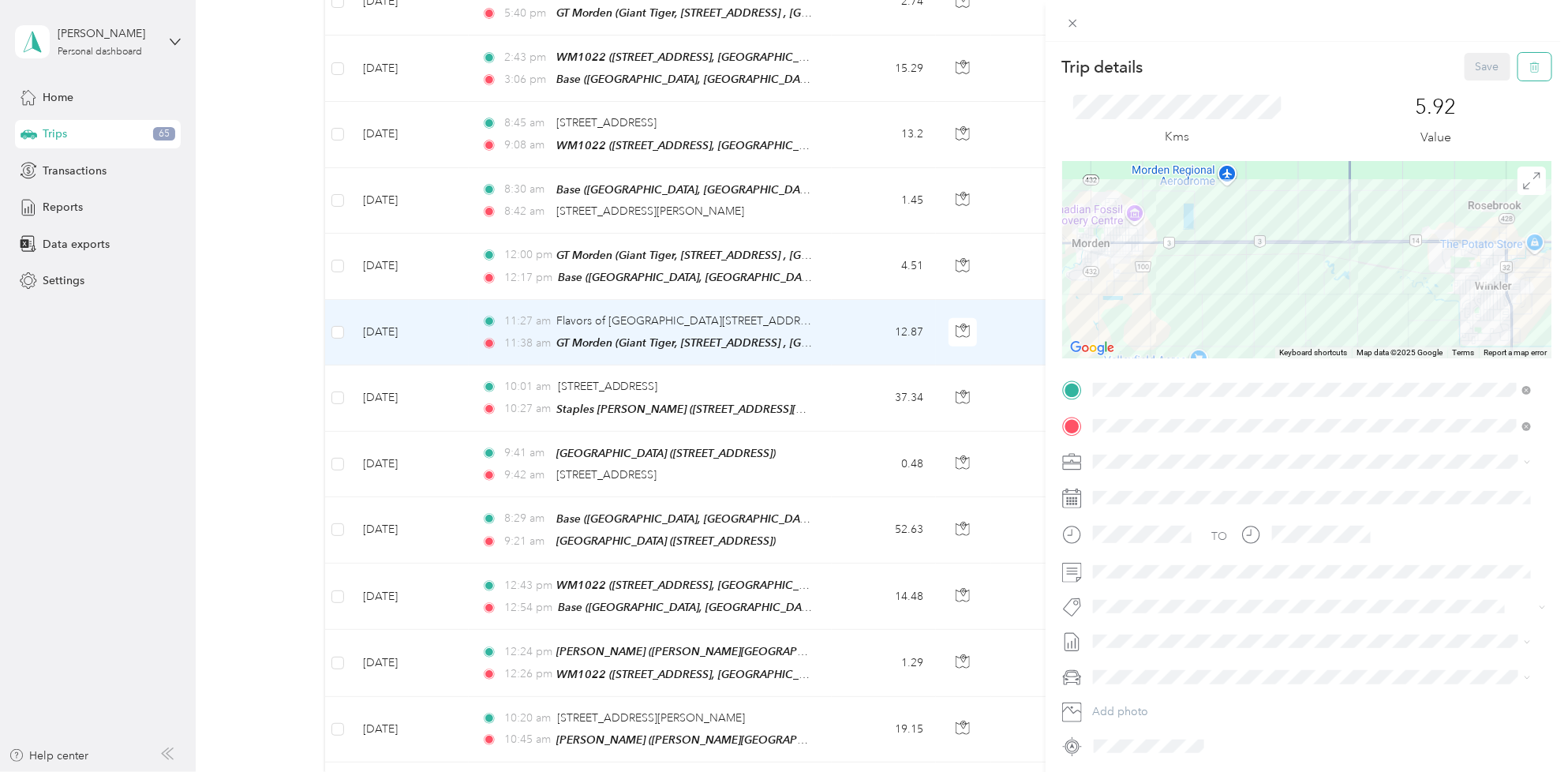
click at [1529, 72] on icon "button" at bounding box center [1534, 67] width 11 height 11
click at [1477, 80] on button "Yes" at bounding box center [1474, 86] width 30 height 25
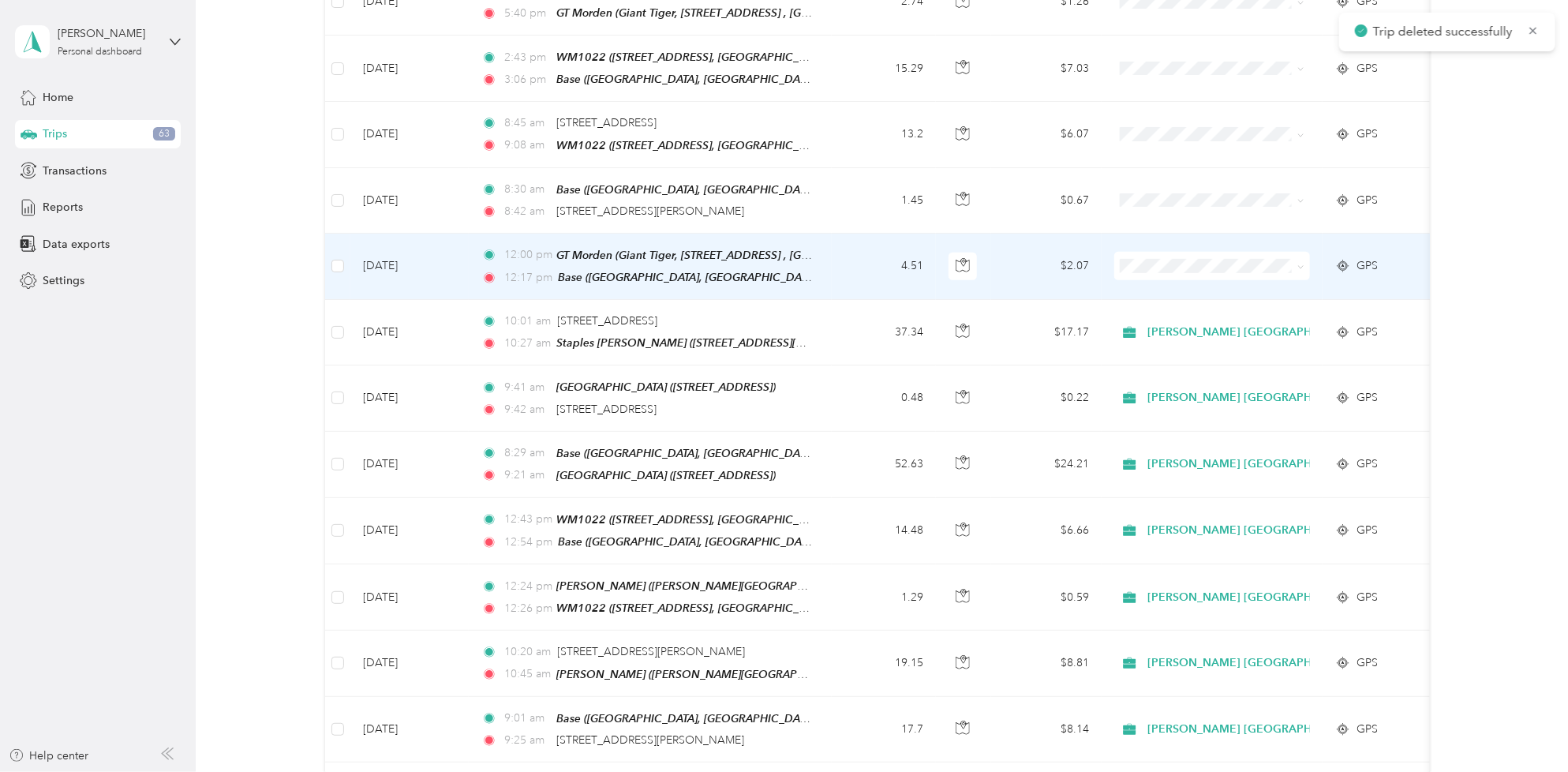
click at [1297, 263] on icon at bounding box center [1301, 267] width 7 height 7
click at [1237, 296] on ol "[PERSON_NAME] [GEOGRAPHIC_DATA] Personal" at bounding box center [1246, 303] width 264 height 55
click at [859, 253] on td "4.51" at bounding box center [883, 267] width 104 height 67
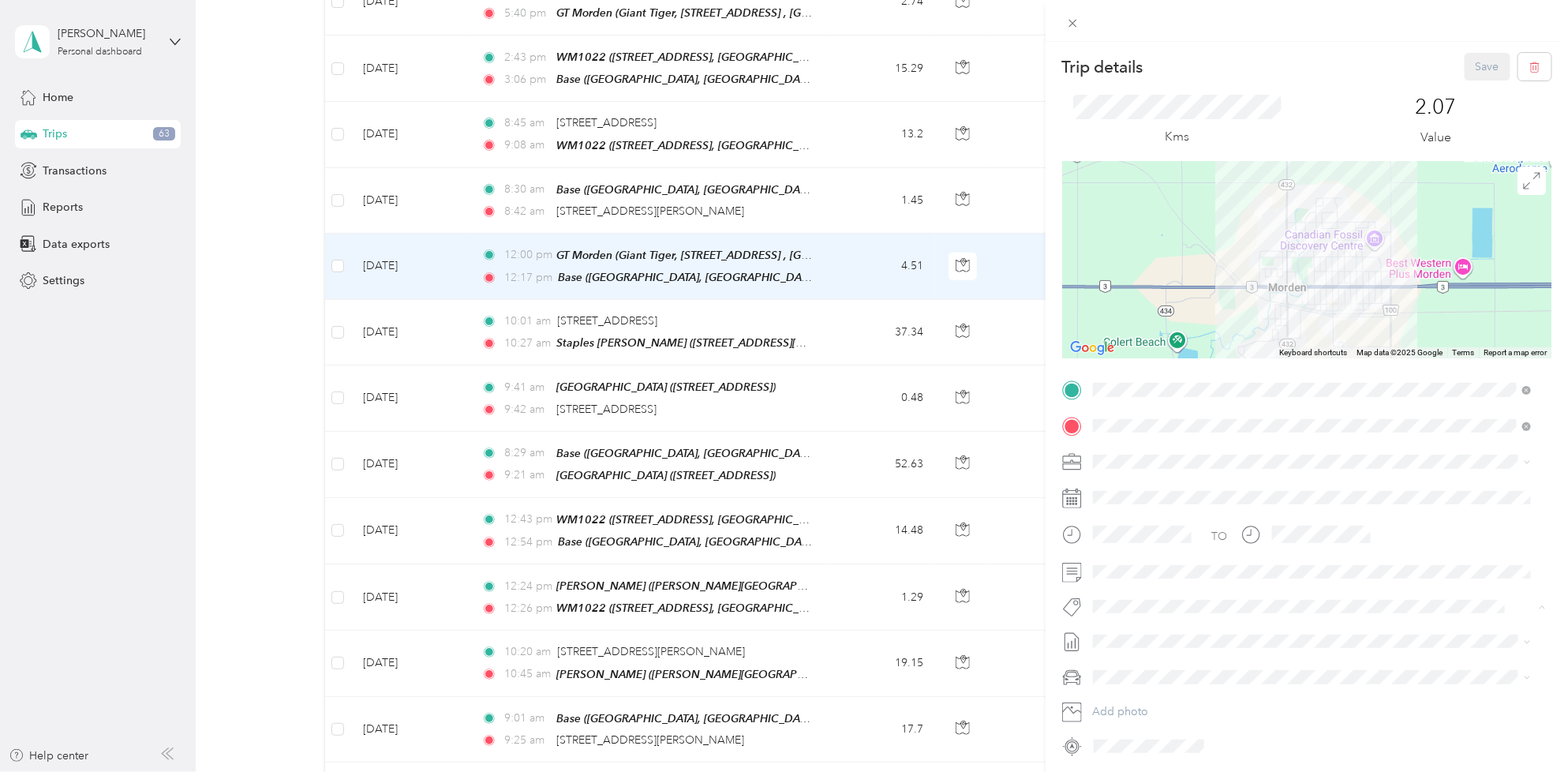
click at [1174, 635] on span "Fit [PERSON_NAME] Team" at bounding box center [1167, 635] width 116 height 14
click at [1191, 449] on span at bounding box center [1319, 462] width 464 height 25
click at [1158, 485] on span "[PERSON_NAME] [GEOGRAPHIC_DATA]" at bounding box center [1200, 487] width 204 height 13
click at [1165, 693] on span "[DATE] - [DATE]" at bounding box center [1132, 697] width 79 height 17
click at [1471, 69] on button "Save" at bounding box center [1487, 67] width 46 height 28
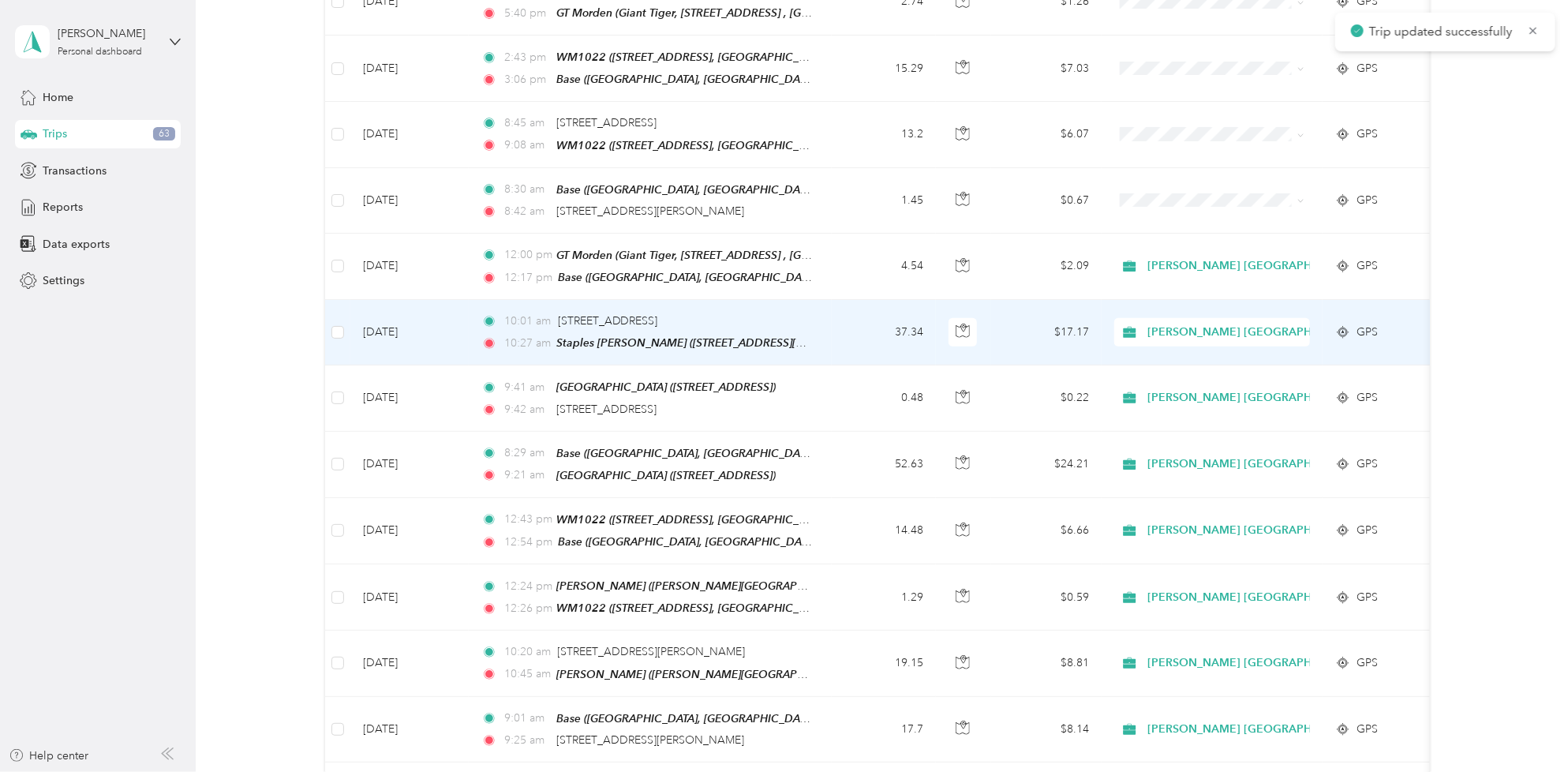
click at [832, 332] on td "37.34" at bounding box center [883, 332] width 104 height 66
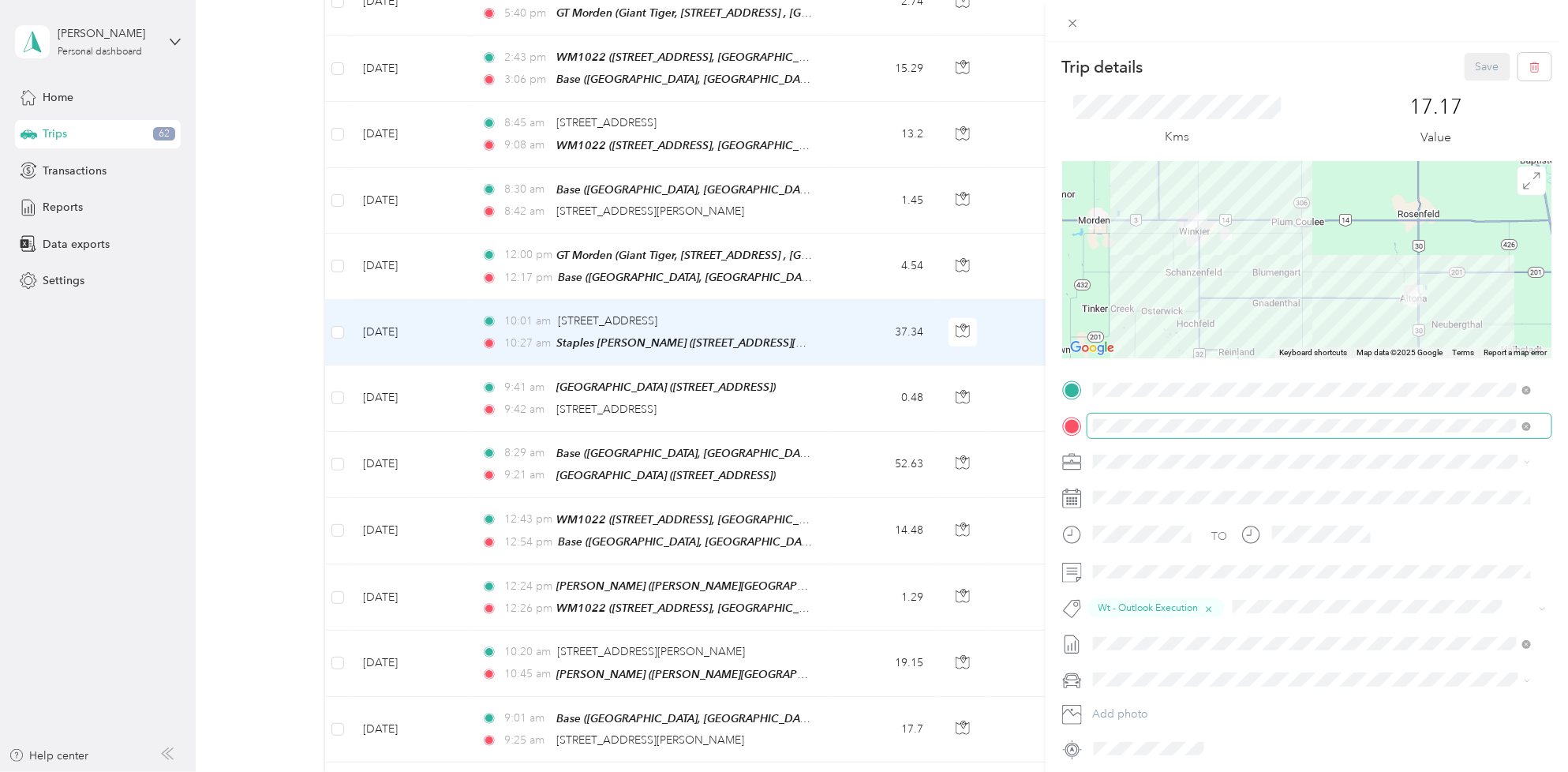
click at [1534, 429] on span at bounding box center [1319, 426] width 464 height 25
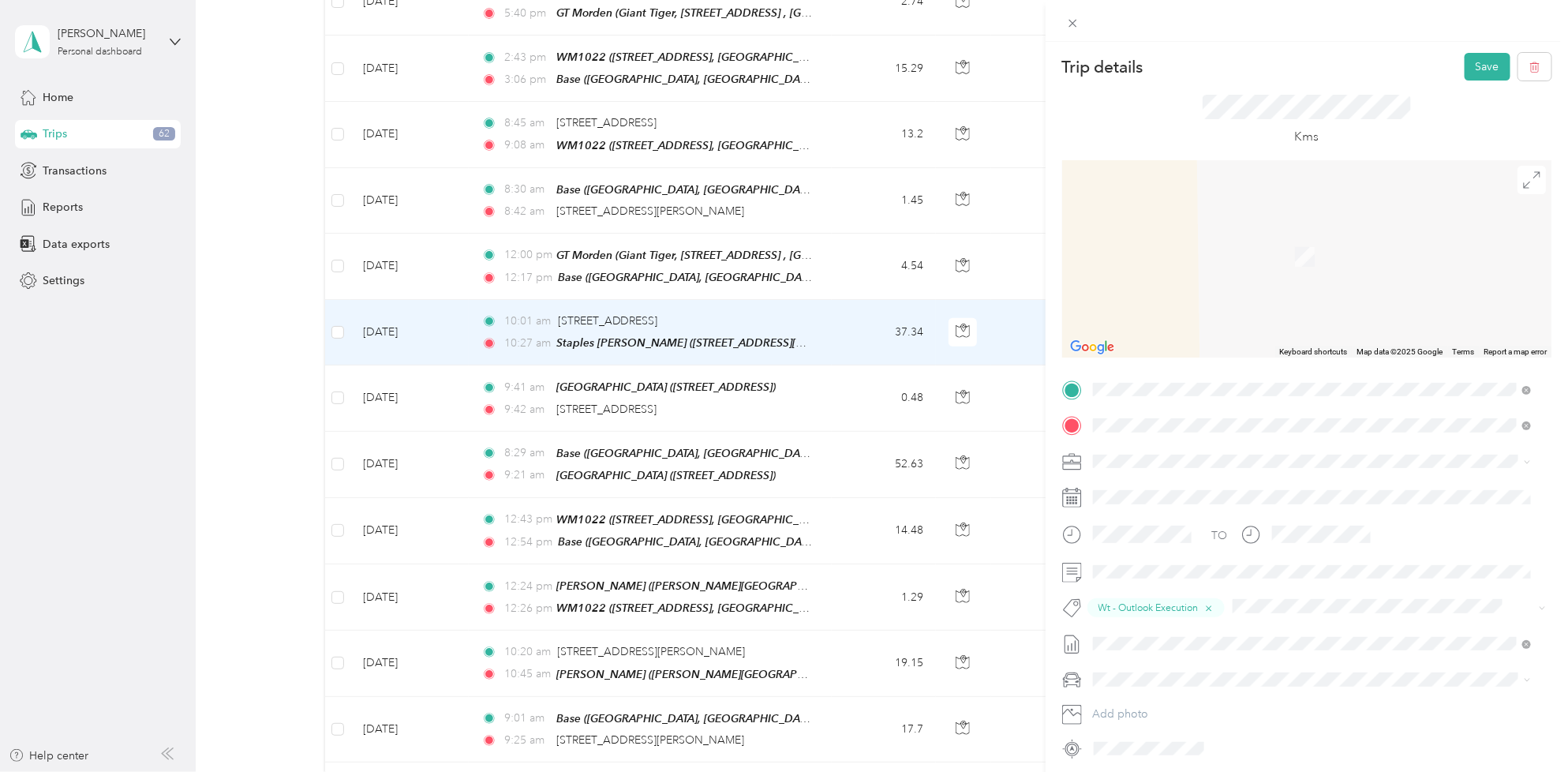
click at [1223, 505] on span "[STREET_ADDRESS]" at bounding box center [1172, 505] width 100 height 13
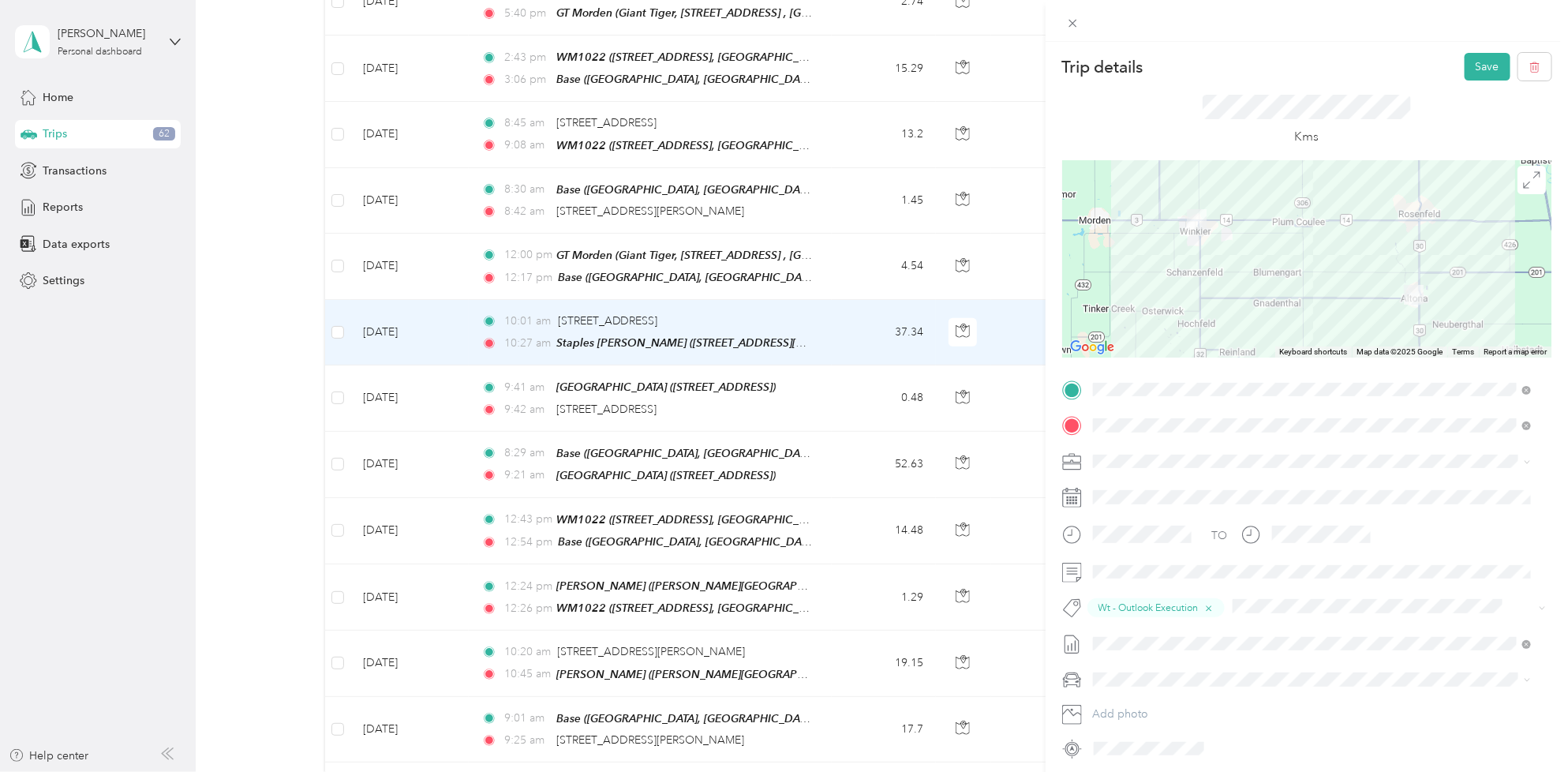
click at [1251, 305] on div at bounding box center [1307, 259] width 489 height 197
click at [1243, 299] on div at bounding box center [1307, 259] width 489 height 197
click at [1299, 249] on div at bounding box center [1307, 259] width 489 height 197
click at [1254, 227] on div at bounding box center [1307, 259] width 489 height 197
click at [1253, 219] on div at bounding box center [1307, 259] width 489 height 197
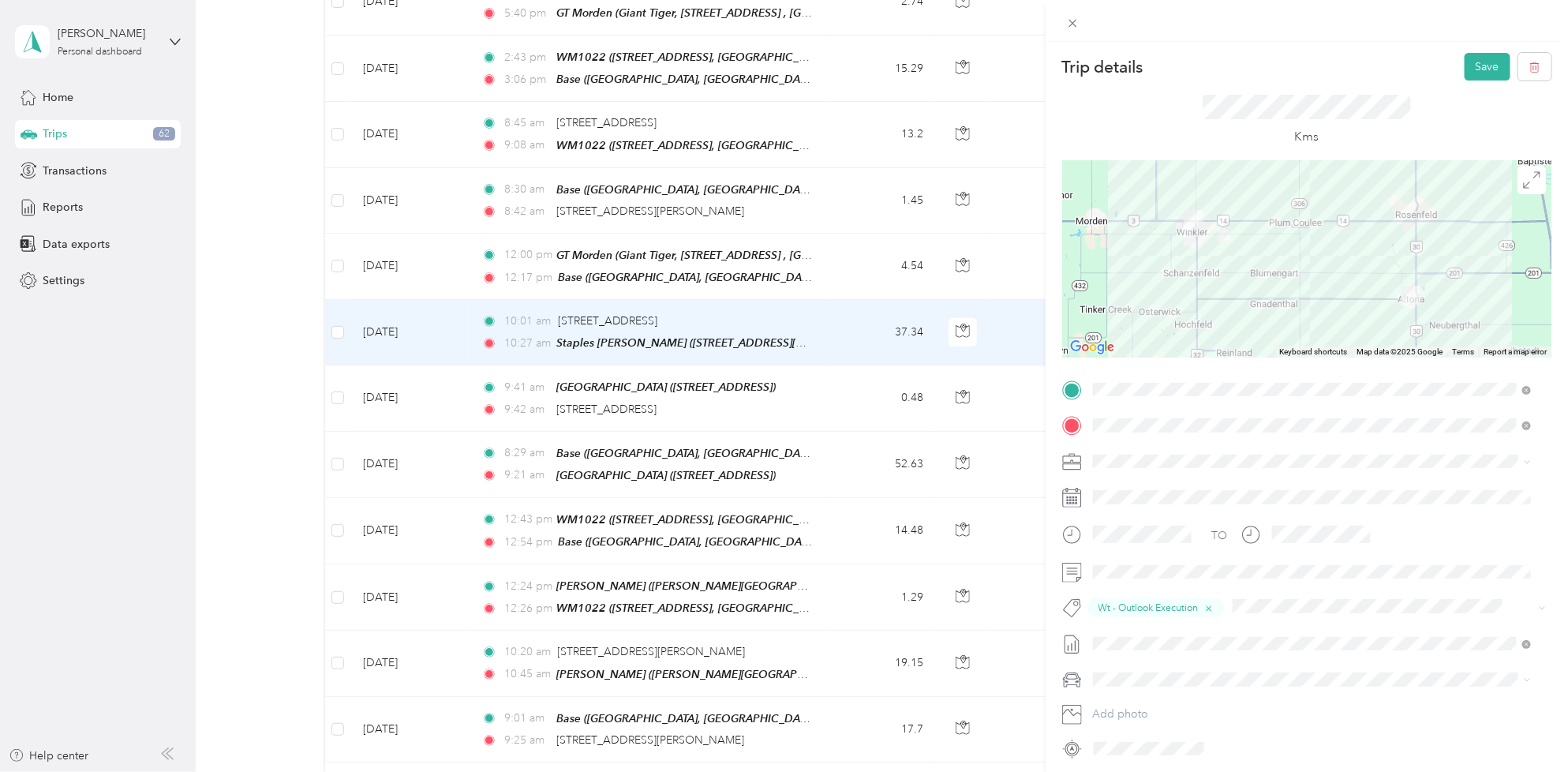
click at [1191, 249] on div at bounding box center [1307, 259] width 489 height 197
click at [1237, 222] on div at bounding box center [1307, 259] width 489 height 197
click at [1238, 219] on div at bounding box center [1307, 259] width 489 height 197
click at [1296, 254] on div at bounding box center [1307, 259] width 489 height 197
click at [1291, 254] on div at bounding box center [1307, 259] width 489 height 197
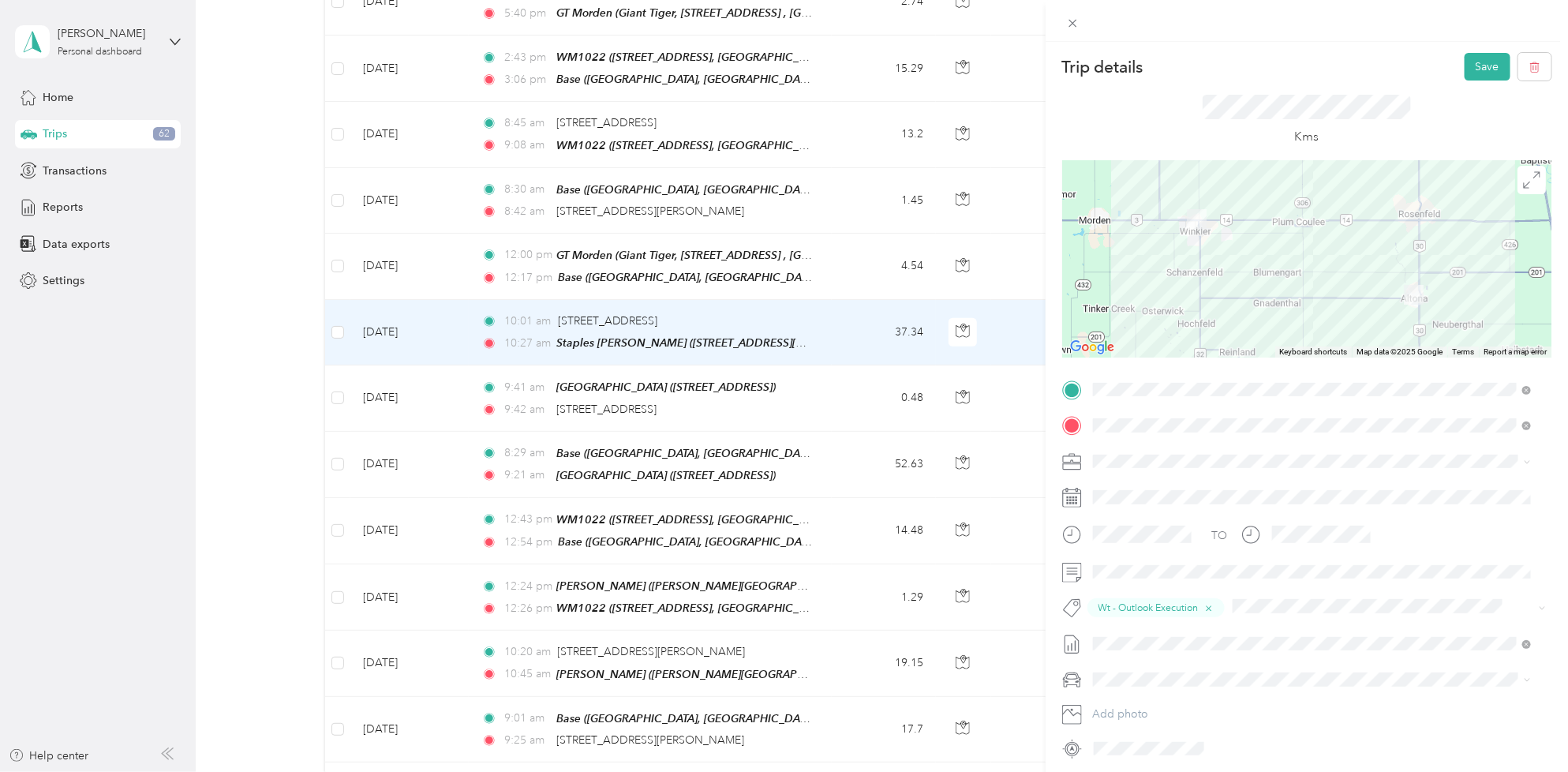
click at [1331, 219] on div at bounding box center [1307, 259] width 489 height 197
click at [1472, 65] on button "Save" at bounding box center [1487, 67] width 46 height 28
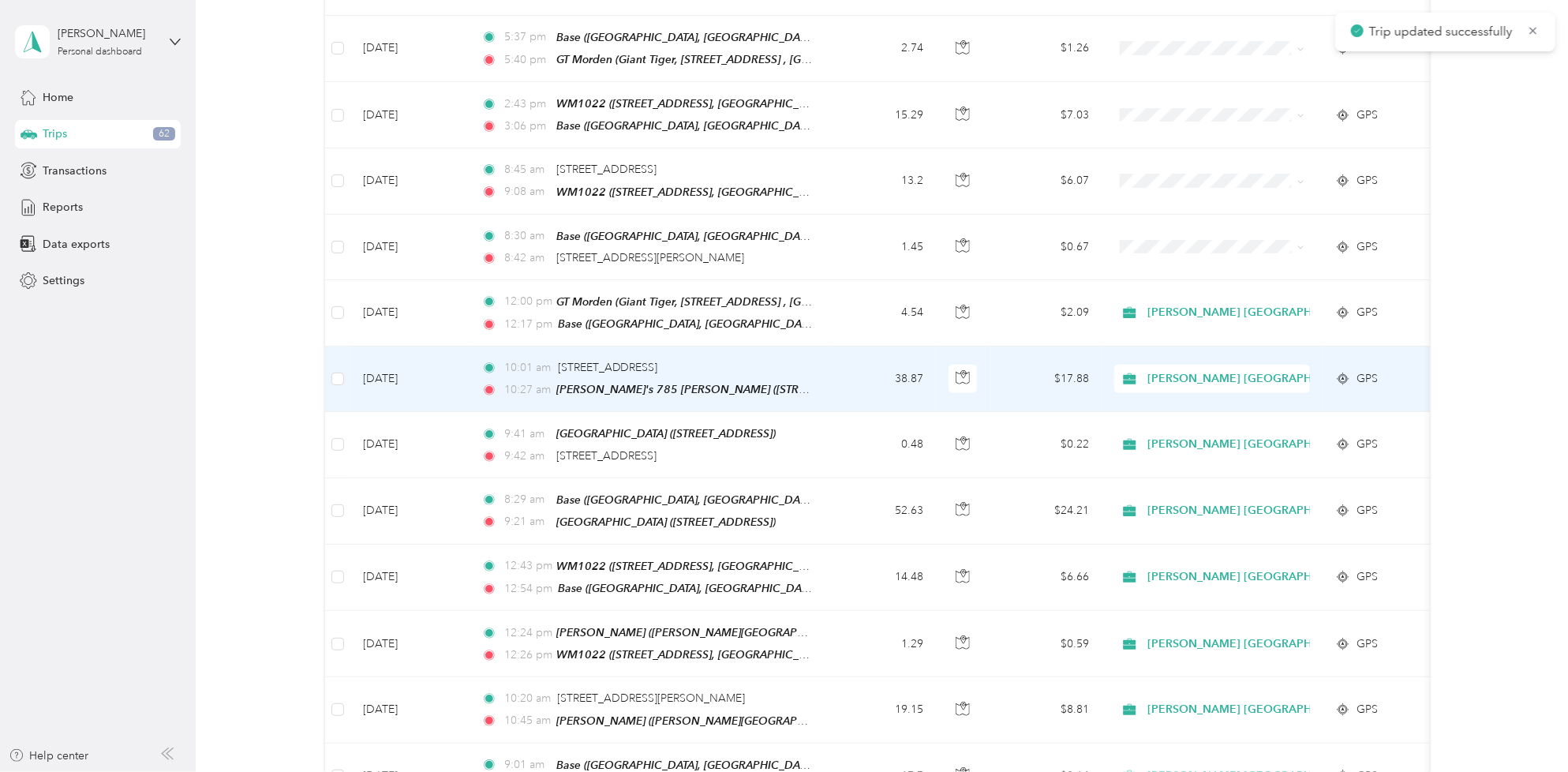
scroll to position [197, 0]
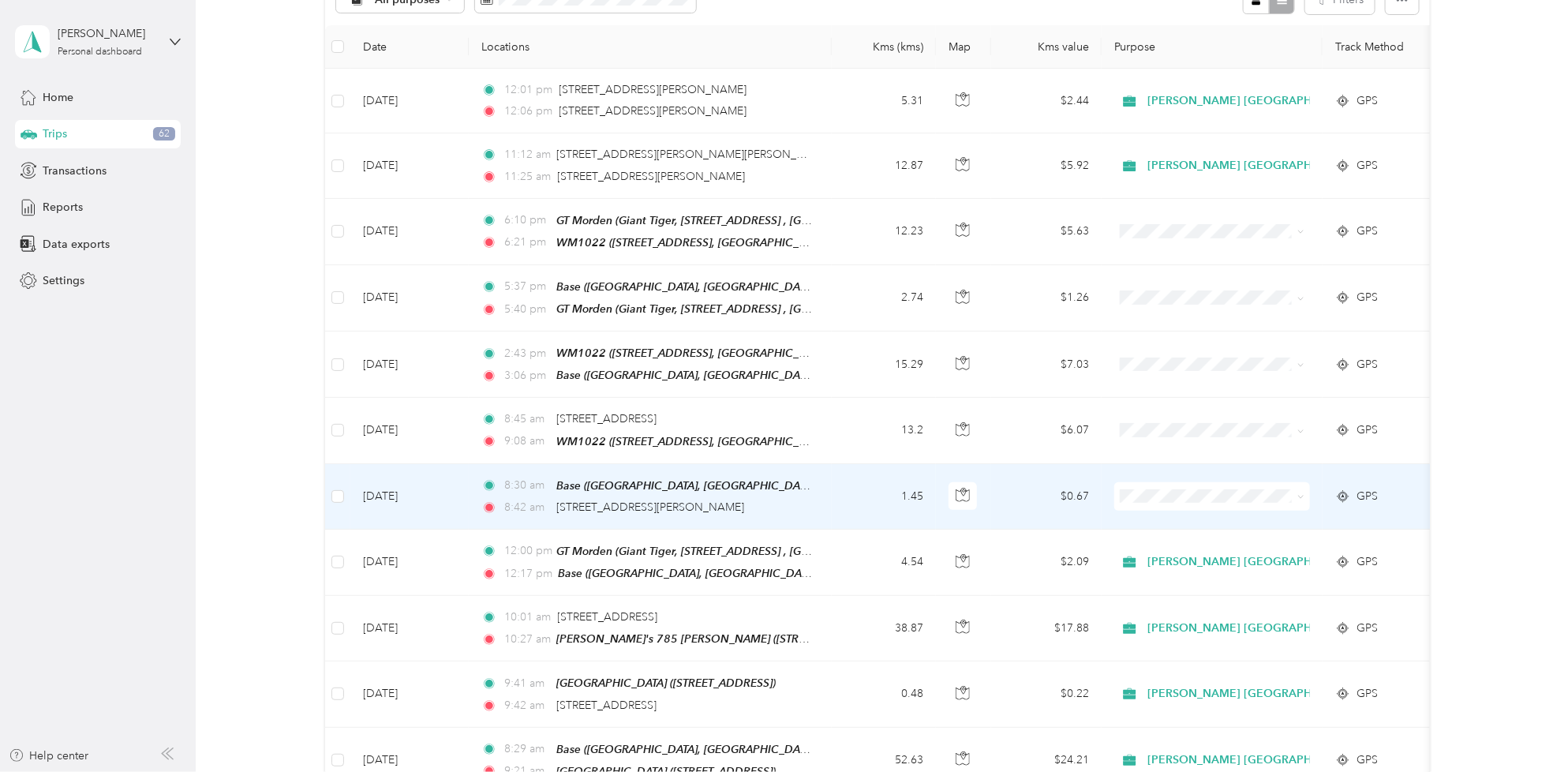
click at [1298, 494] on icon at bounding box center [1301, 497] width 7 height 7
click at [1242, 521] on span "[PERSON_NAME] [GEOGRAPHIC_DATA]" at bounding box center [1259, 521] width 213 height 17
click at [860, 489] on td "1.45" at bounding box center [883, 497] width 104 height 66
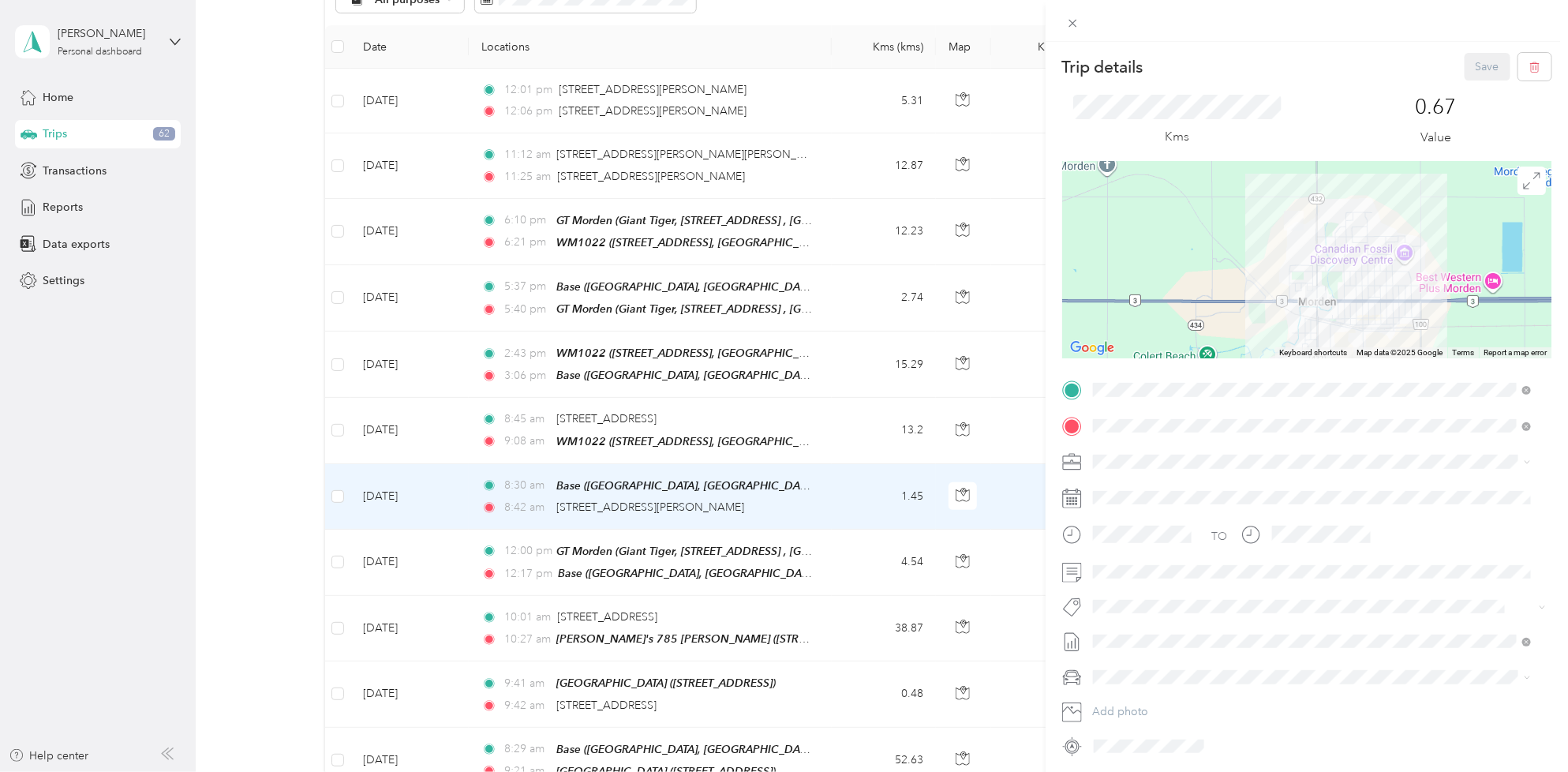
click at [1153, 661] on span "Wt Freshpet" at bounding box center [1135, 664] width 53 height 14
click at [1475, 62] on button "Save" at bounding box center [1487, 67] width 46 height 28
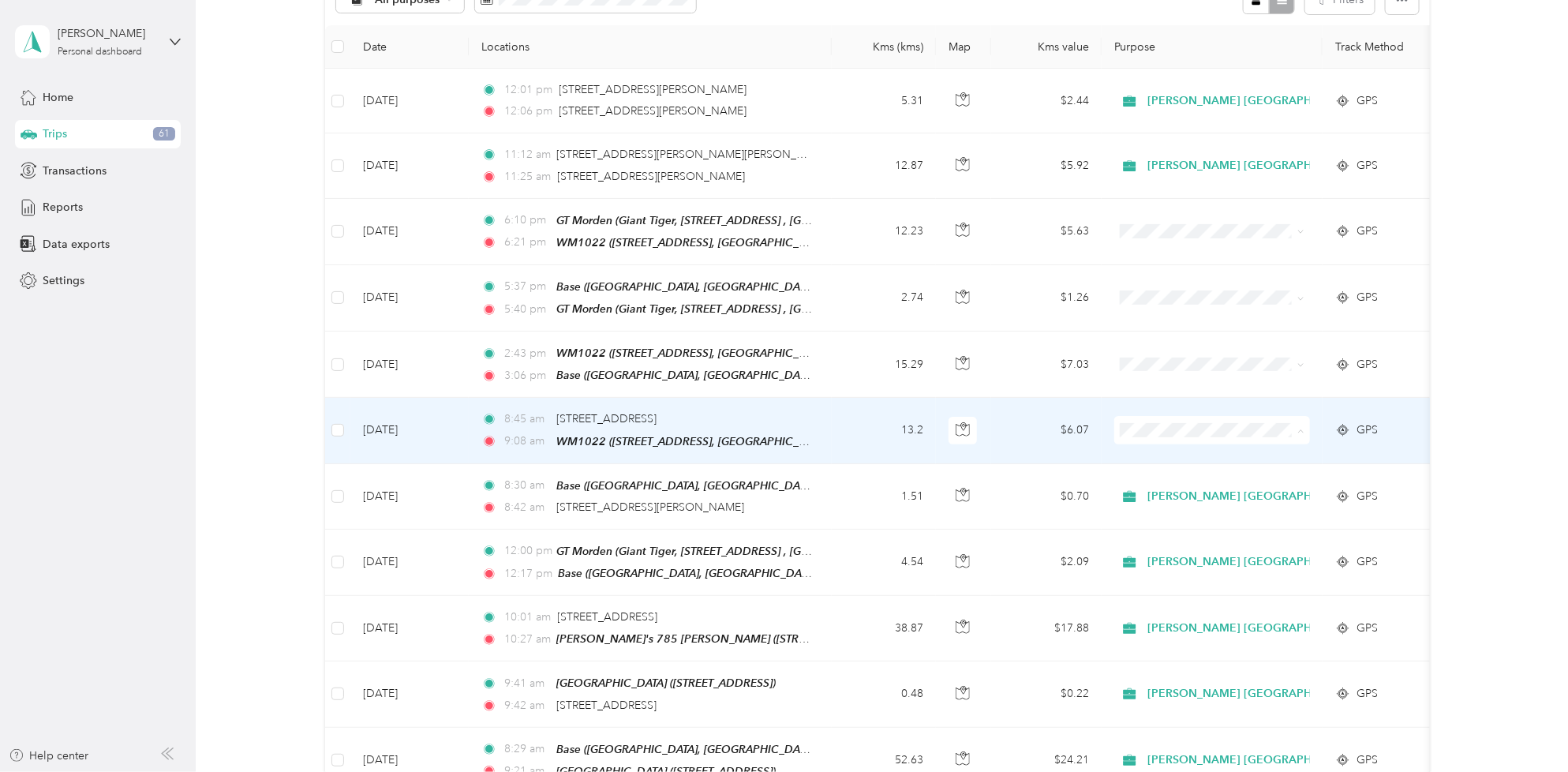
click at [1211, 458] on li "[PERSON_NAME] [GEOGRAPHIC_DATA]" at bounding box center [1246, 456] width 264 height 28
click at [846, 429] on td "13.2" at bounding box center [883, 430] width 104 height 66
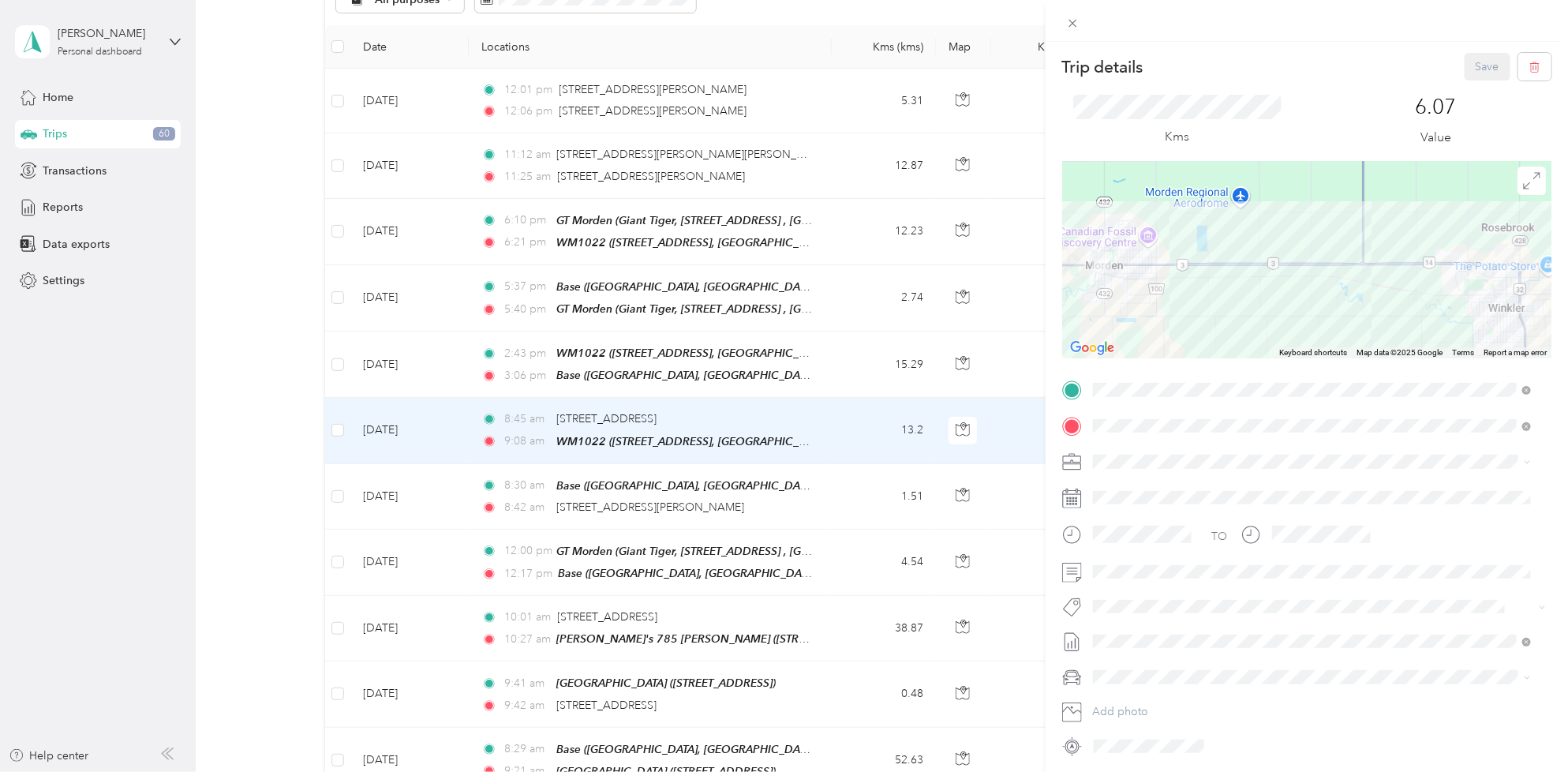
click at [1214, 771] on div "Trip details Save This trip cannot be edited because it is either under review,…" at bounding box center [779, 772] width 1560 height 0
click at [1207, 629] on span "Wt Multi-studio Cost Capture" at bounding box center [1173, 635] width 128 height 14
click at [1471, 69] on button "Save" at bounding box center [1487, 67] width 46 height 28
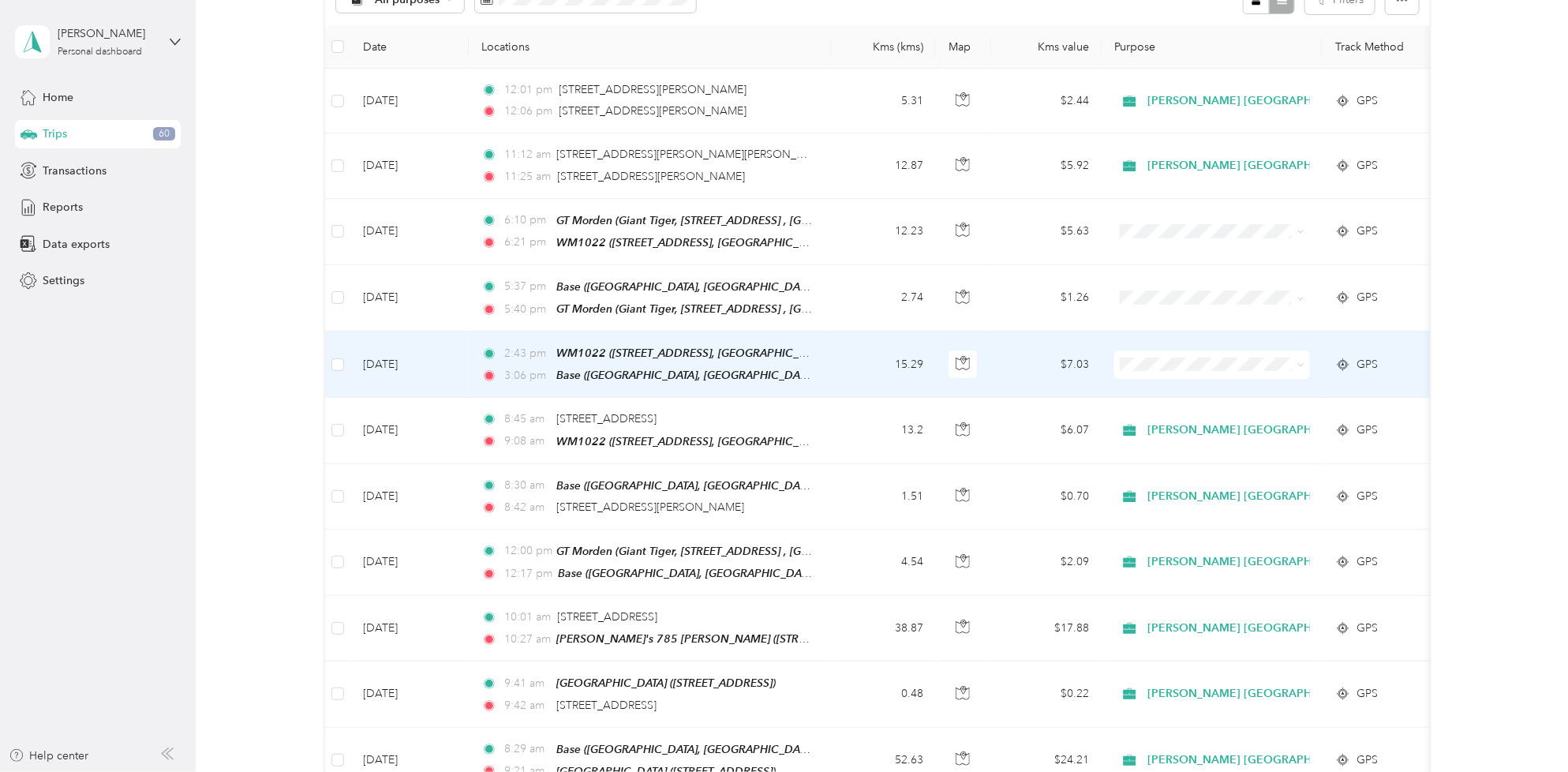
click at [1295, 368] on span at bounding box center [1297, 364] width 13 height 18
click at [1294, 356] on span at bounding box center [1297, 364] width 13 height 18
click at [1300, 358] on span at bounding box center [1301, 364] width 7 height 13
click at [1189, 391] on span "[PERSON_NAME] [GEOGRAPHIC_DATA]" at bounding box center [1259, 387] width 213 height 17
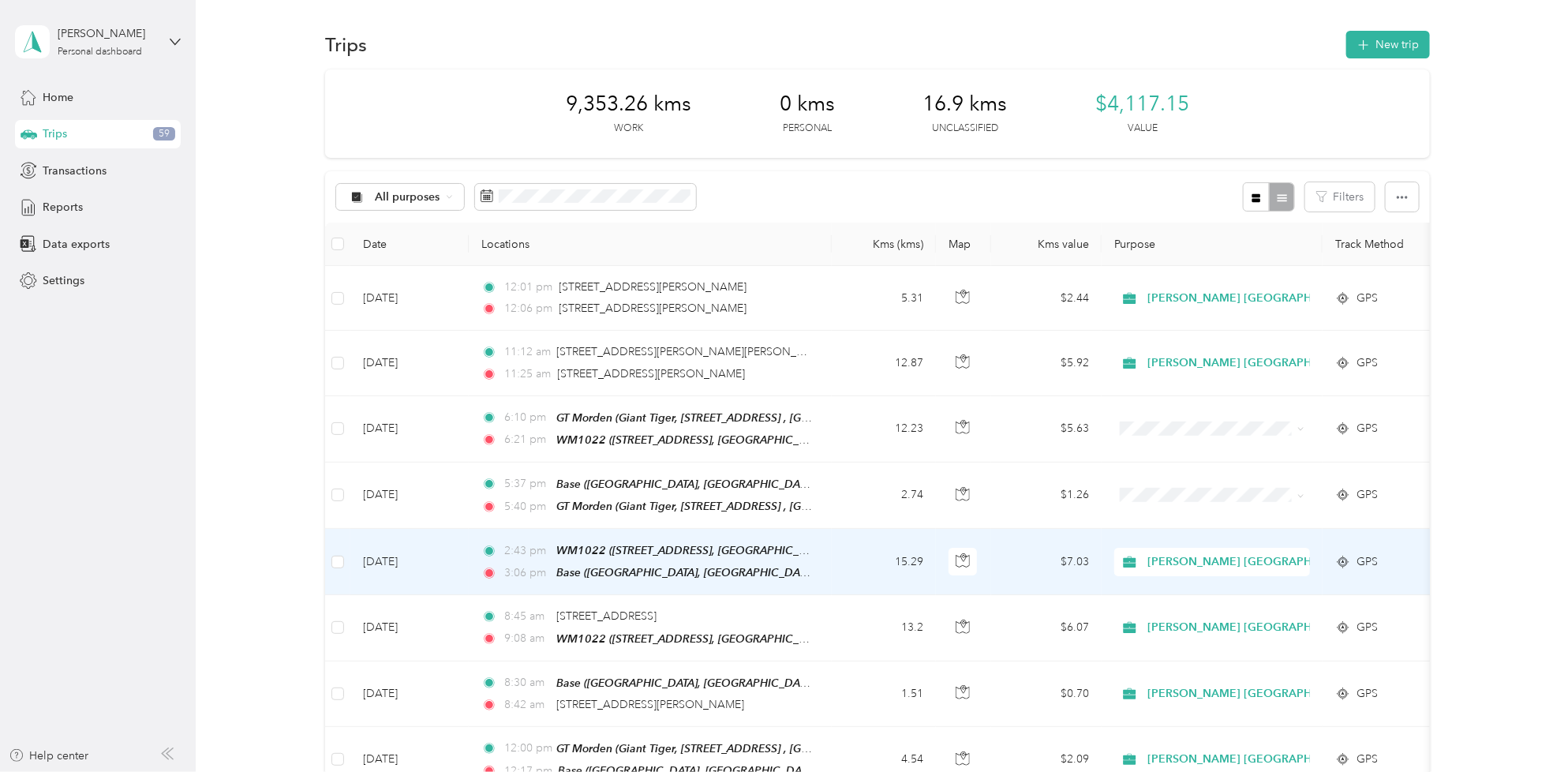
click at [821, 565] on td "2:43 pm WM1022 ([STREET_ADDRESS][GEOGRAPHIC_DATA], [GEOGRAPHIC_DATA]) 3:06 pm B…" at bounding box center [650, 562] width 363 height 67
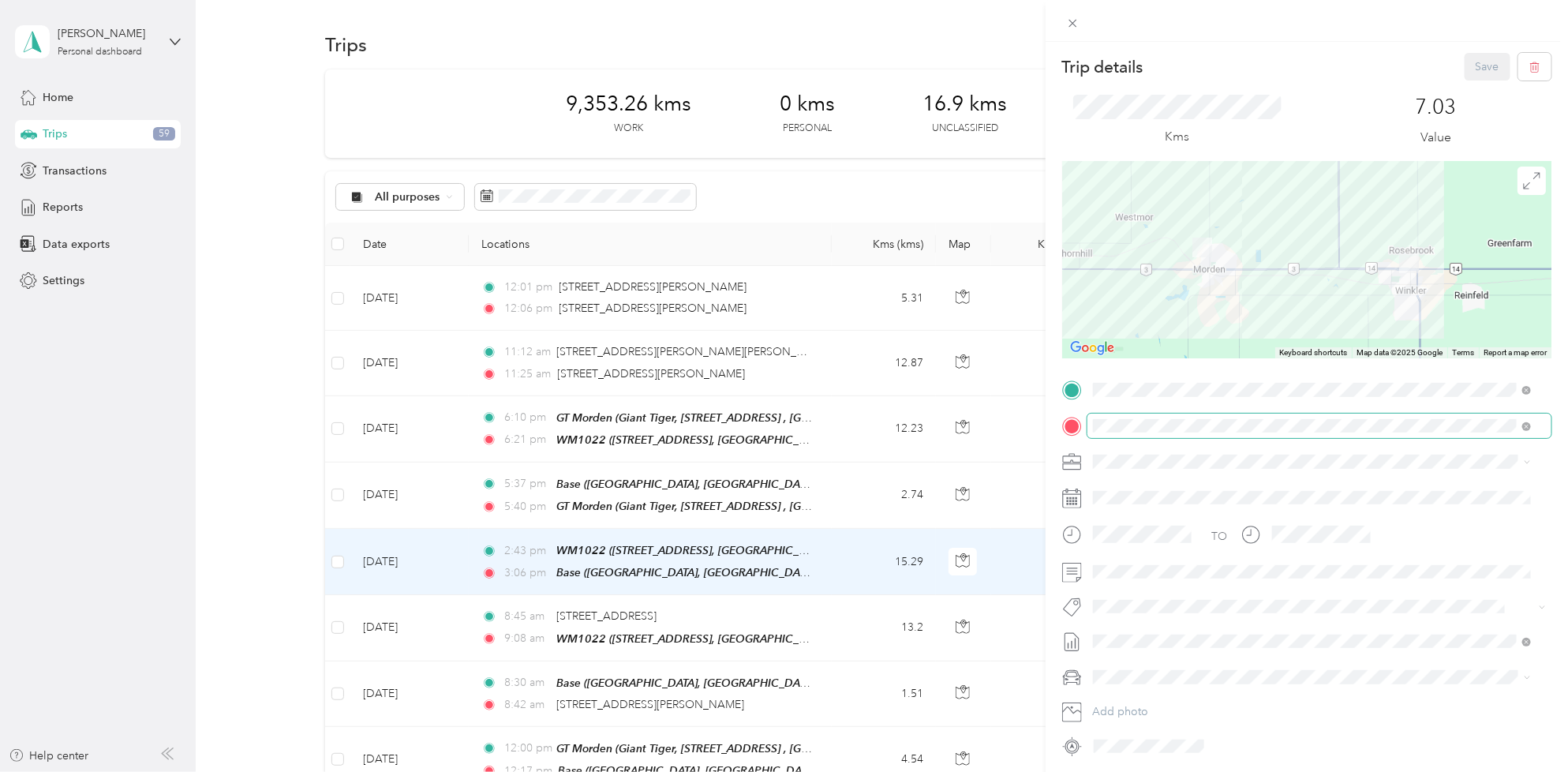
click at [1522, 430] on span at bounding box center [1526, 426] width 8 height 13
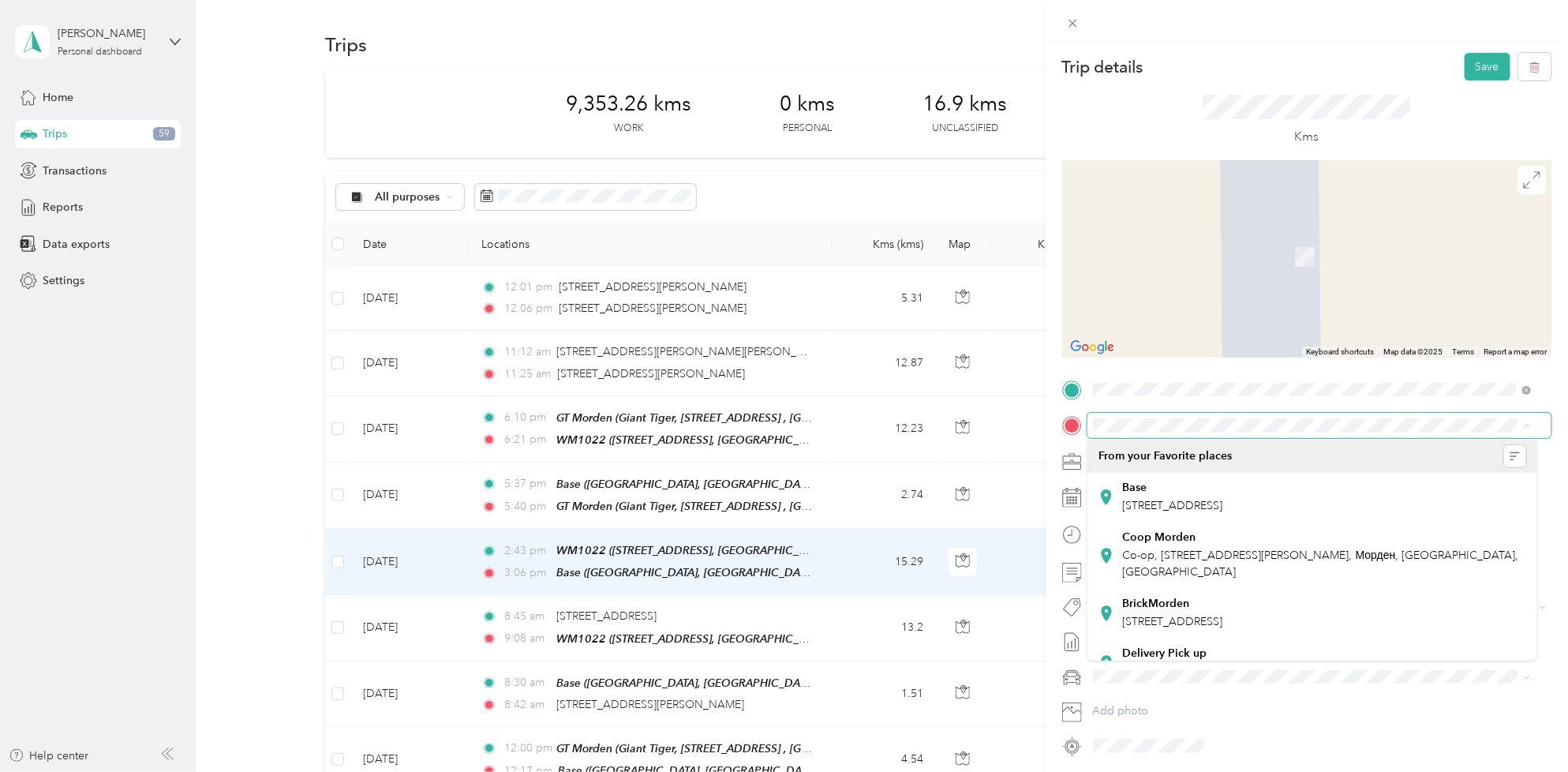
click at [1449, 413] on span at bounding box center [1319, 425] width 464 height 25
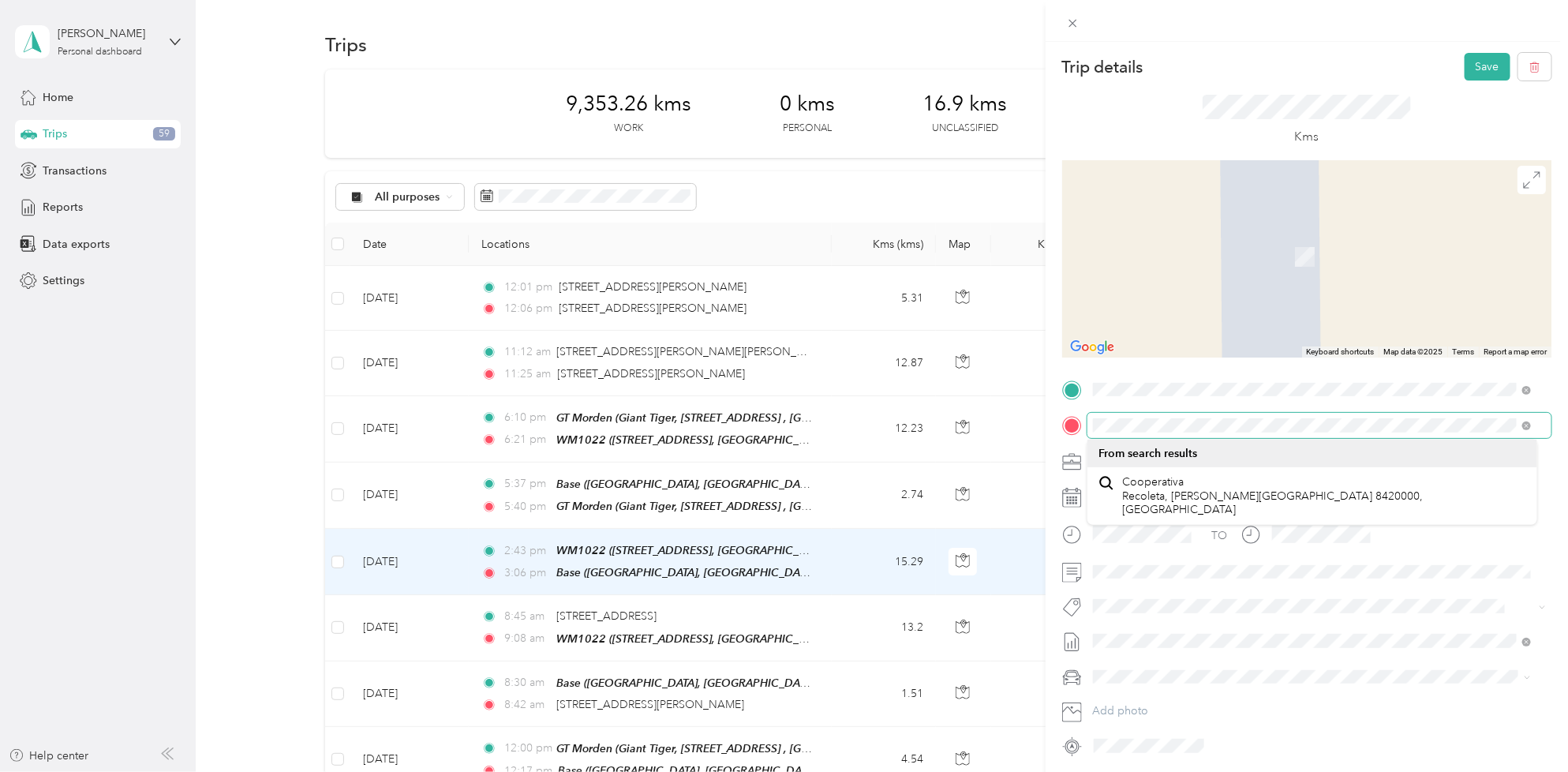
click at [1078, 429] on div at bounding box center [1307, 425] width 489 height 25
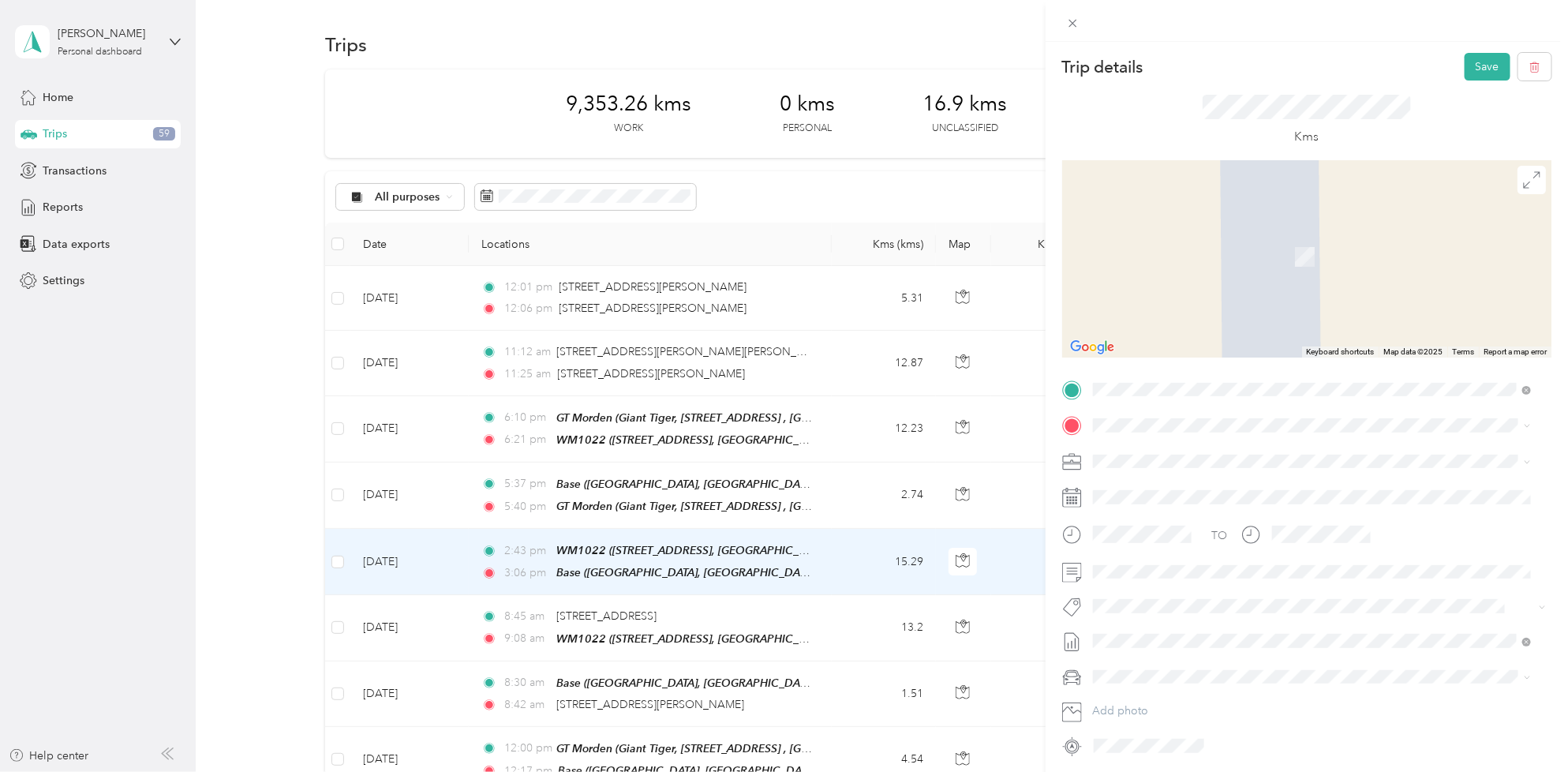
click at [1205, 479] on span "[STREET_ADDRESS][PERSON_NAME]" at bounding box center [1216, 482] width 188 height 14
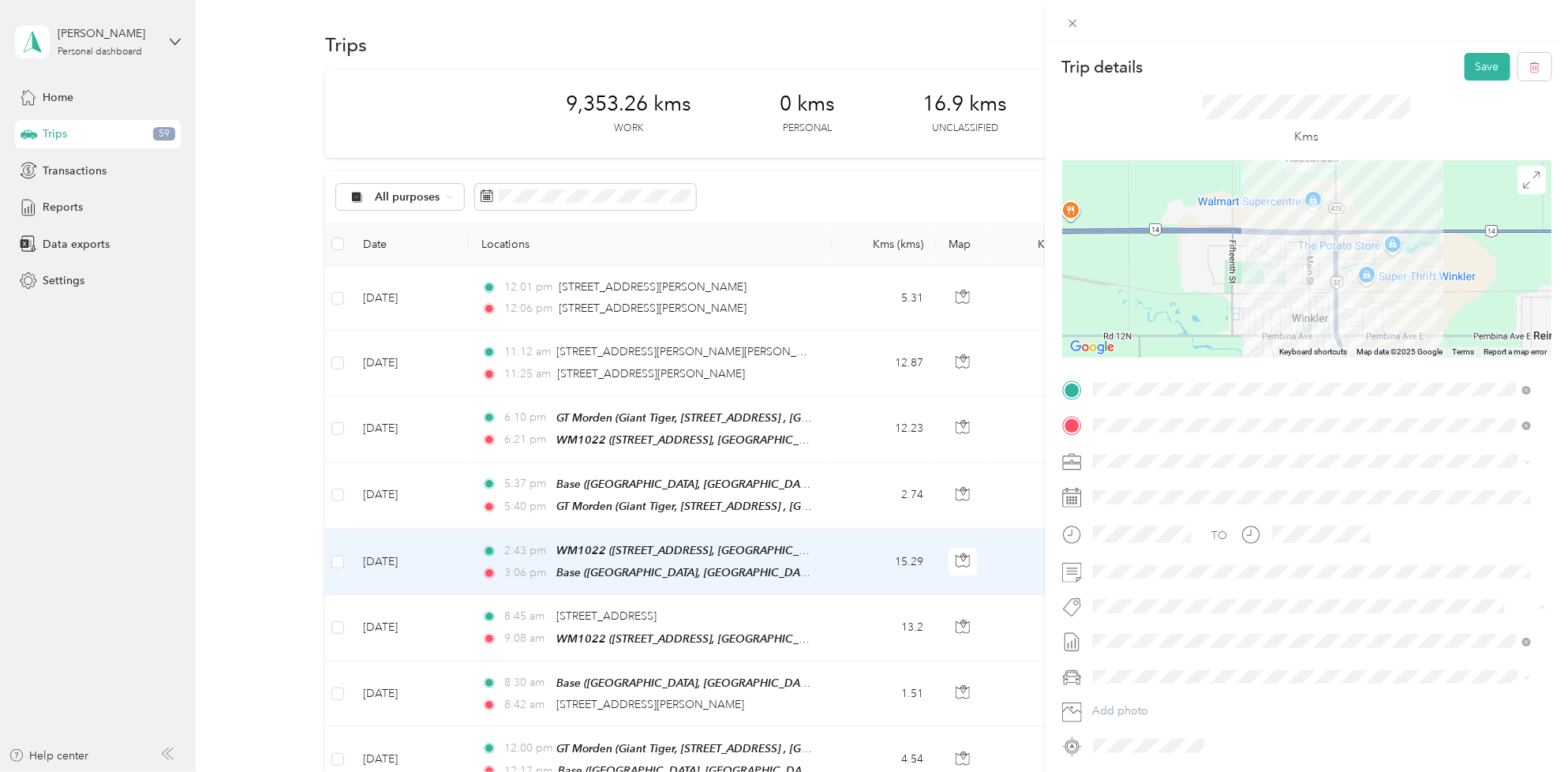
click at [1127, 660] on span "Wt Freshpet" at bounding box center [1135, 665] width 53 height 14
click at [1477, 75] on button "Save" at bounding box center [1487, 67] width 46 height 28
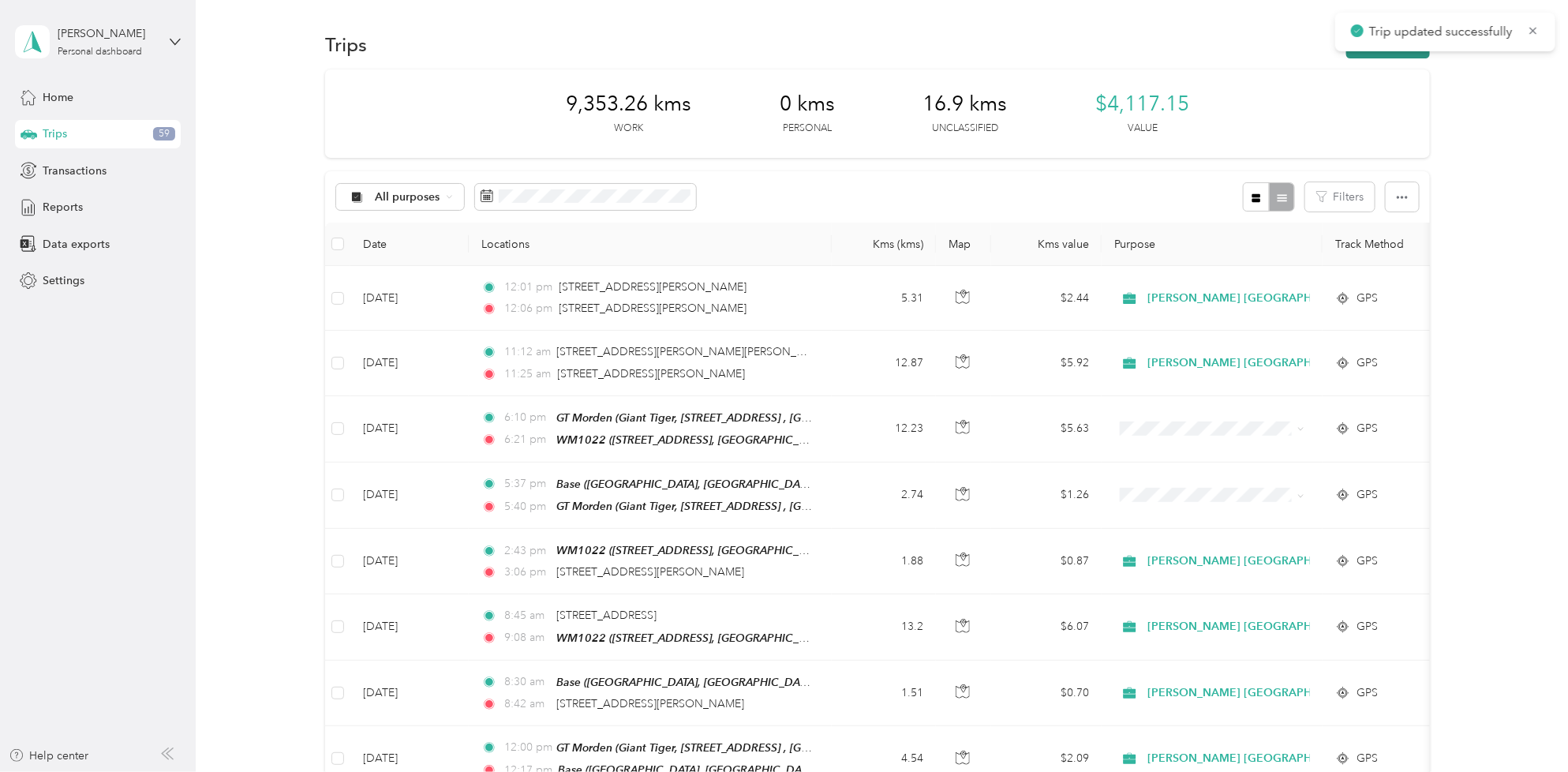
click at [1400, 56] on button "New trip" at bounding box center [1387, 44] width 84 height 28
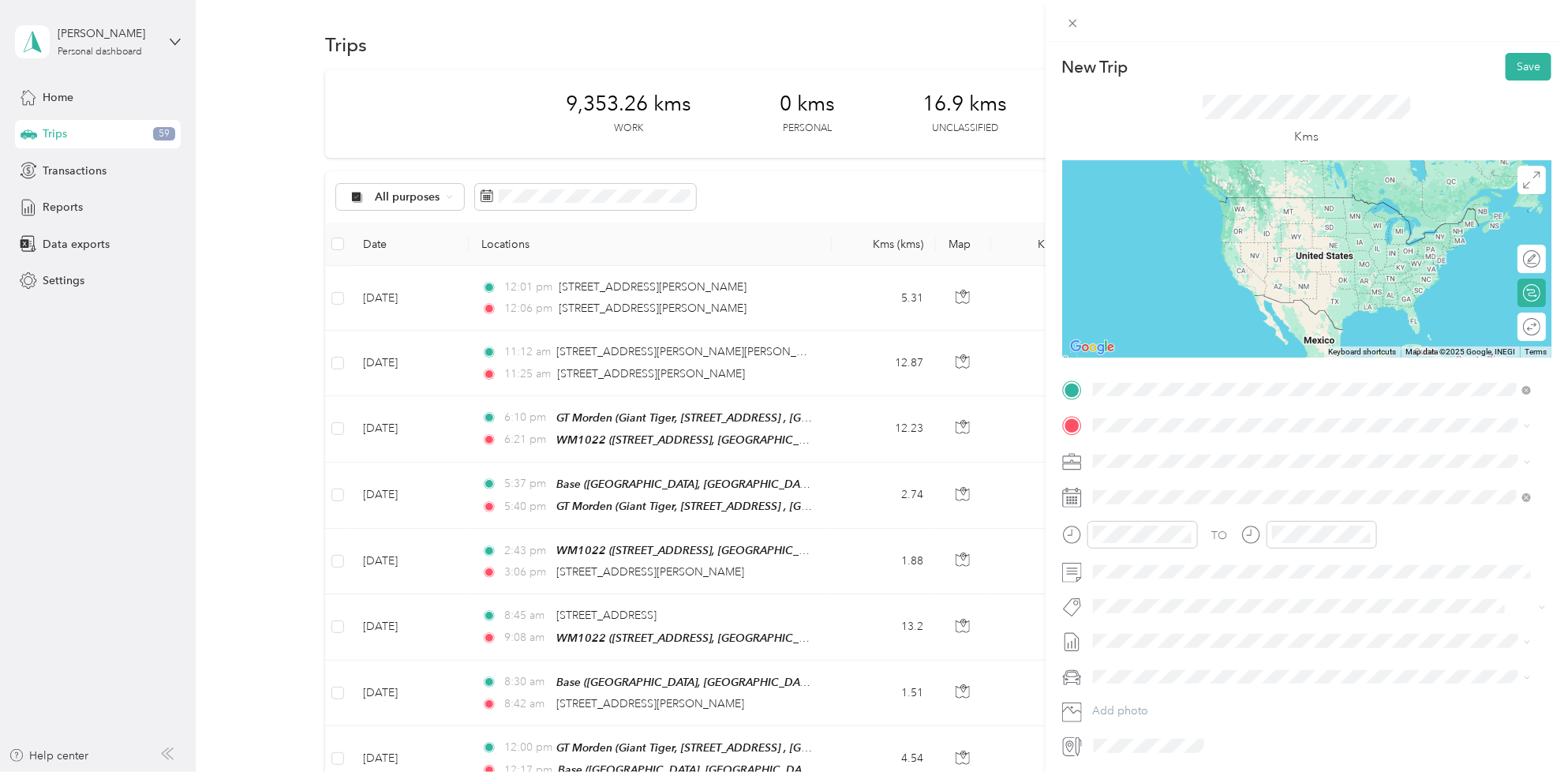
click at [1189, 451] on span "[STREET_ADDRESS][PERSON_NAME]" at bounding box center [1216, 446] width 188 height 14
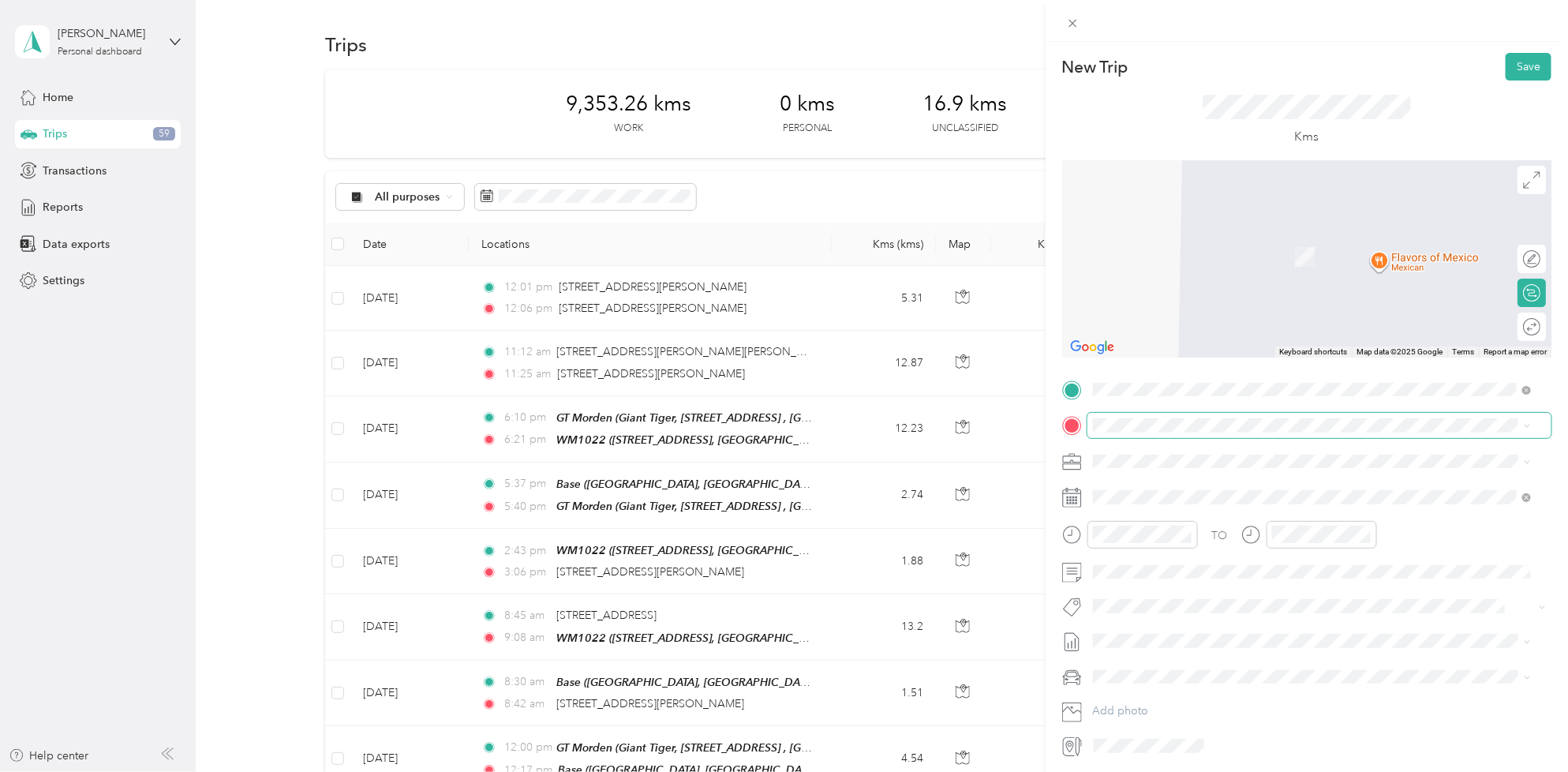
click at [1177, 433] on span at bounding box center [1319, 425] width 464 height 25
click at [1188, 491] on div "[STREET_ADDRESS]" at bounding box center [1172, 497] width 100 height 33
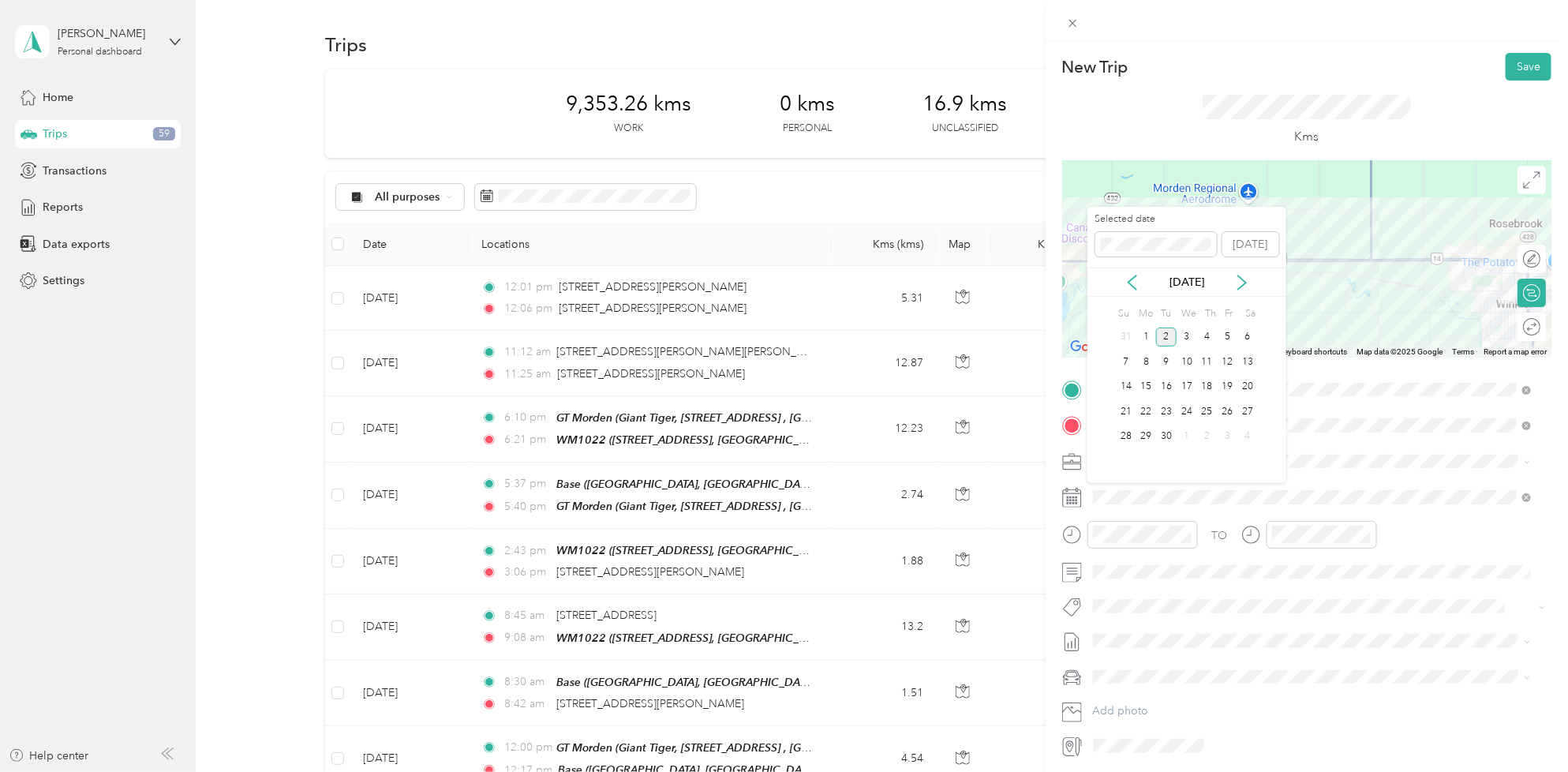
click at [1134, 268] on div "[DATE]" at bounding box center [1187, 282] width 199 height 30
click at [1126, 285] on icon at bounding box center [1132, 282] width 16 height 16
click at [1170, 410] on div "19" at bounding box center [1166, 411] width 20 height 19
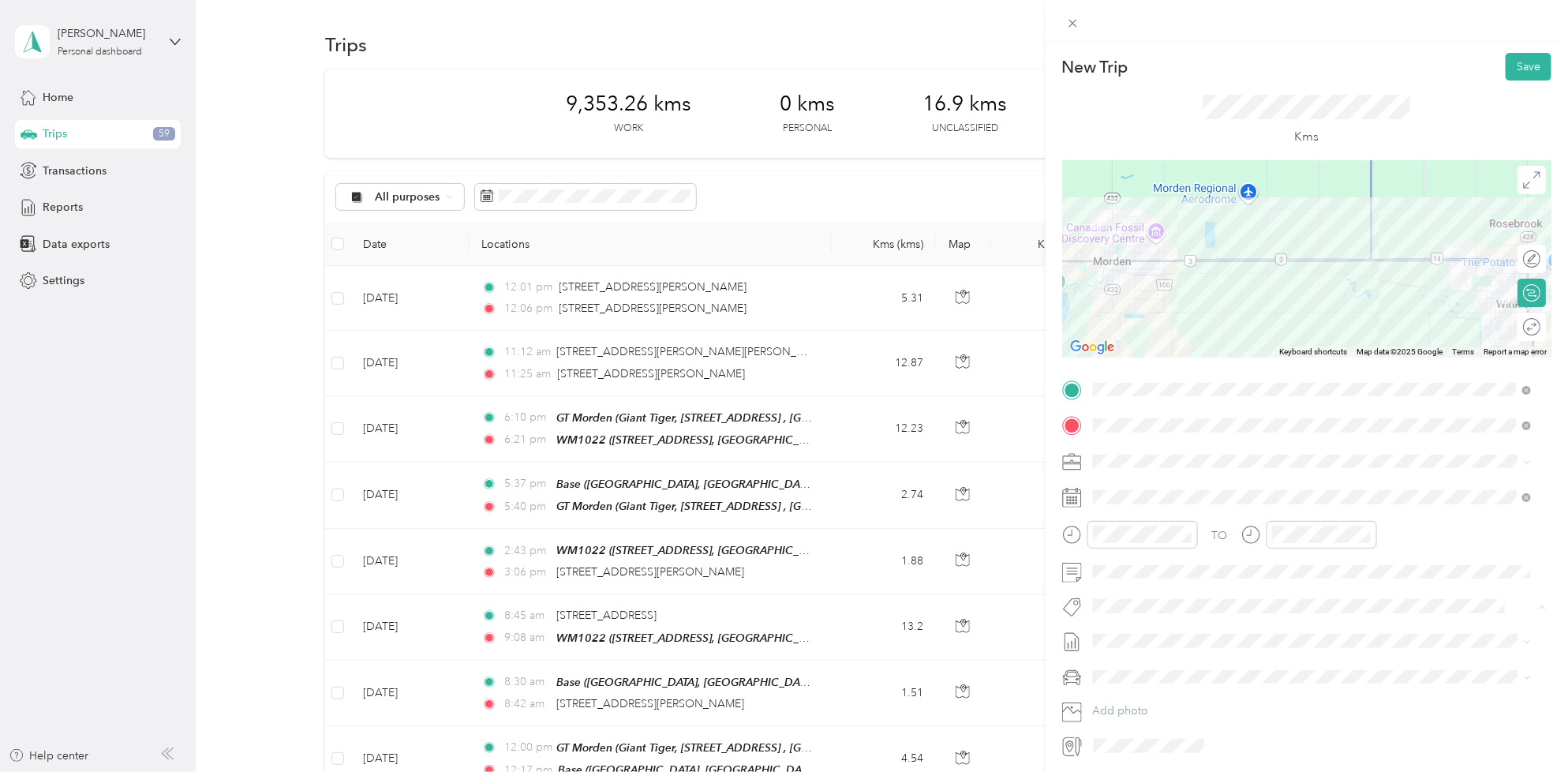
click at [1148, 665] on span "Wt Freshpet" at bounding box center [1135, 665] width 53 height 14
click at [1165, 692] on span "[DATE] - [DATE]" at bounding box center [1132, 696] width 79 height 17
click at [1111, 632] on div "03" at bounding box center [1109, 635] width 38 height 22
click at [1156, 704] on div "36" at bounding box center [1154, 707] width 38 height 22
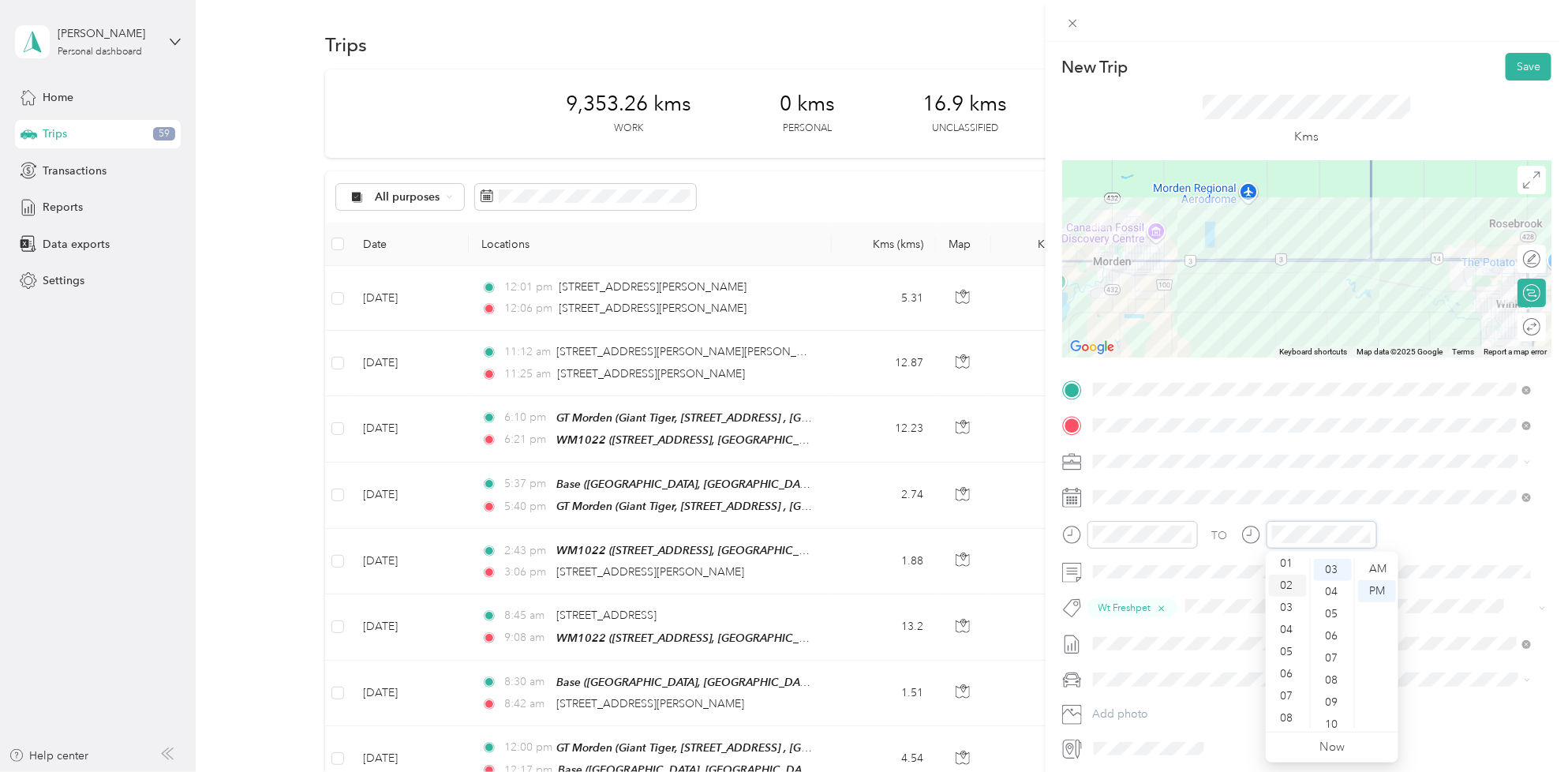
scroll to position [0, 0]
click at [1284, 633] on div "03" at bounding box center [1287, 635] width 38 height 22
click at [1290, 593] on div "04" at bounding box center [1287, 591] width 38 height 22
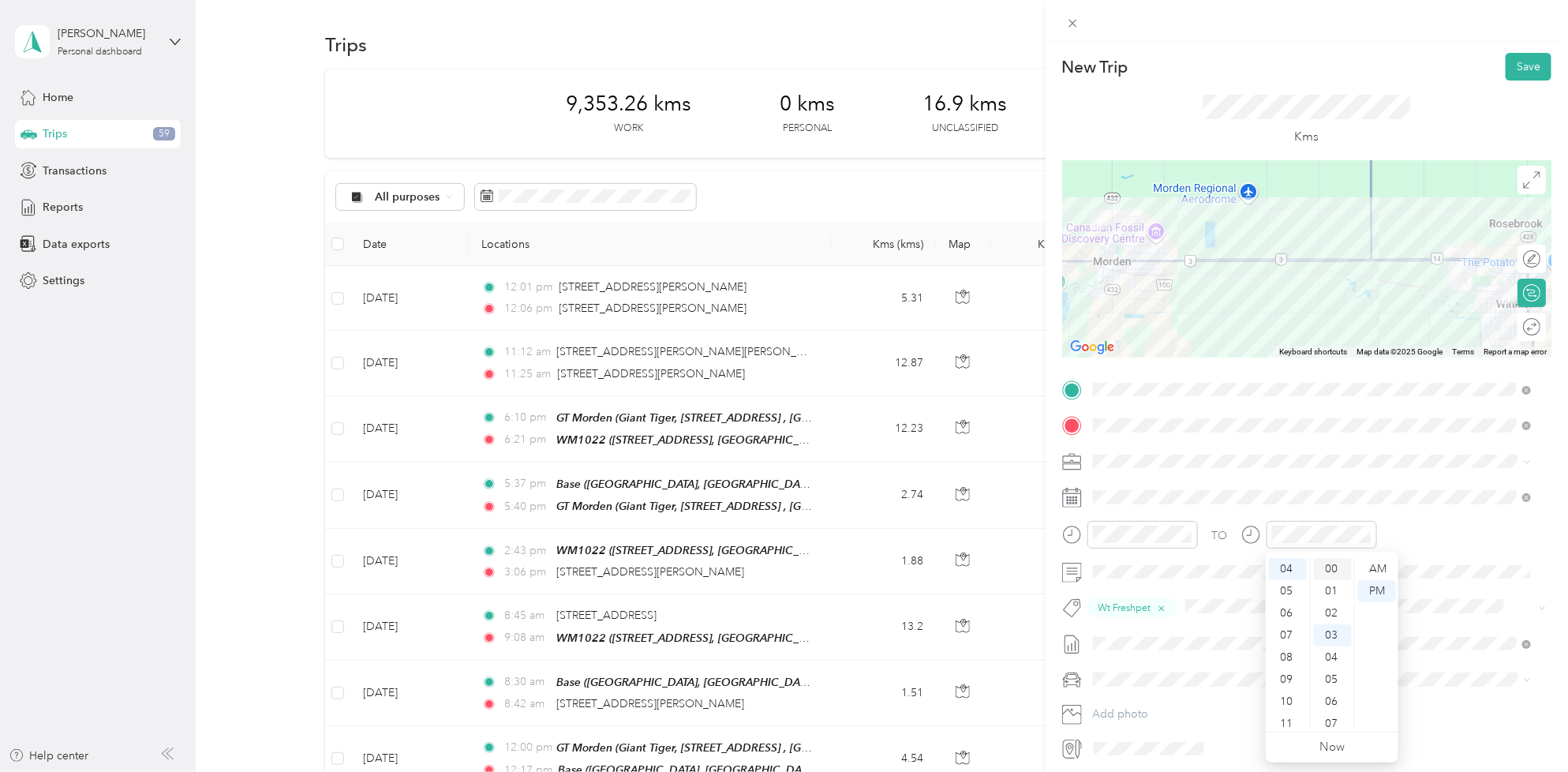
click at [1337, 570] on div "00" at bounding box center [1332, 569] width 38 height 22
click at [1393, 72] on div "New Trip Save" at bounding box center [1307, 67] width 489 height 28
click at [1506, 65] on button "Save" at bounding box center [1528, 67] width 46 height 28
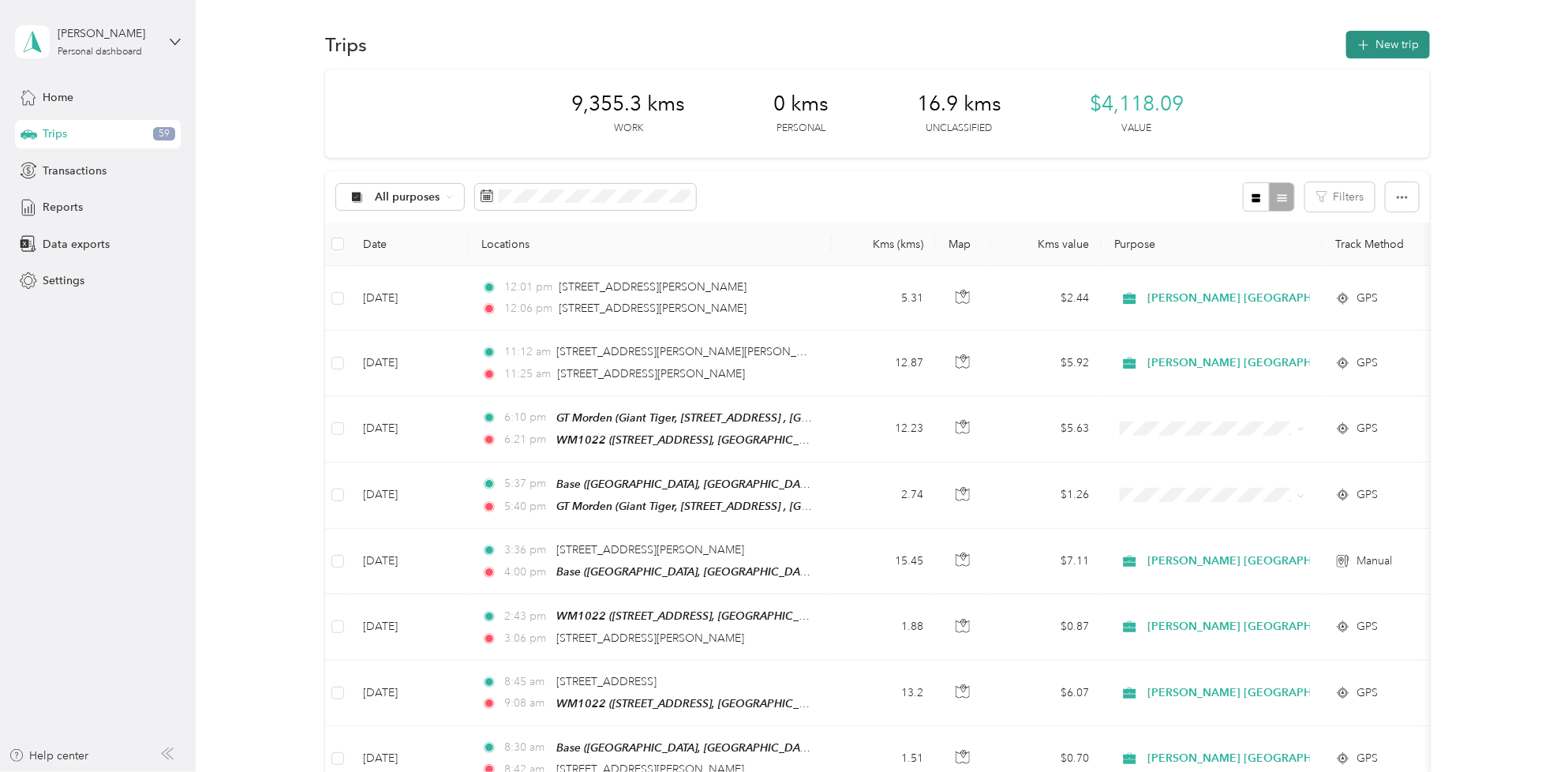
click at [1393, 37] on button "New trip" at bounding box center [1387, 44] width 84 height 28
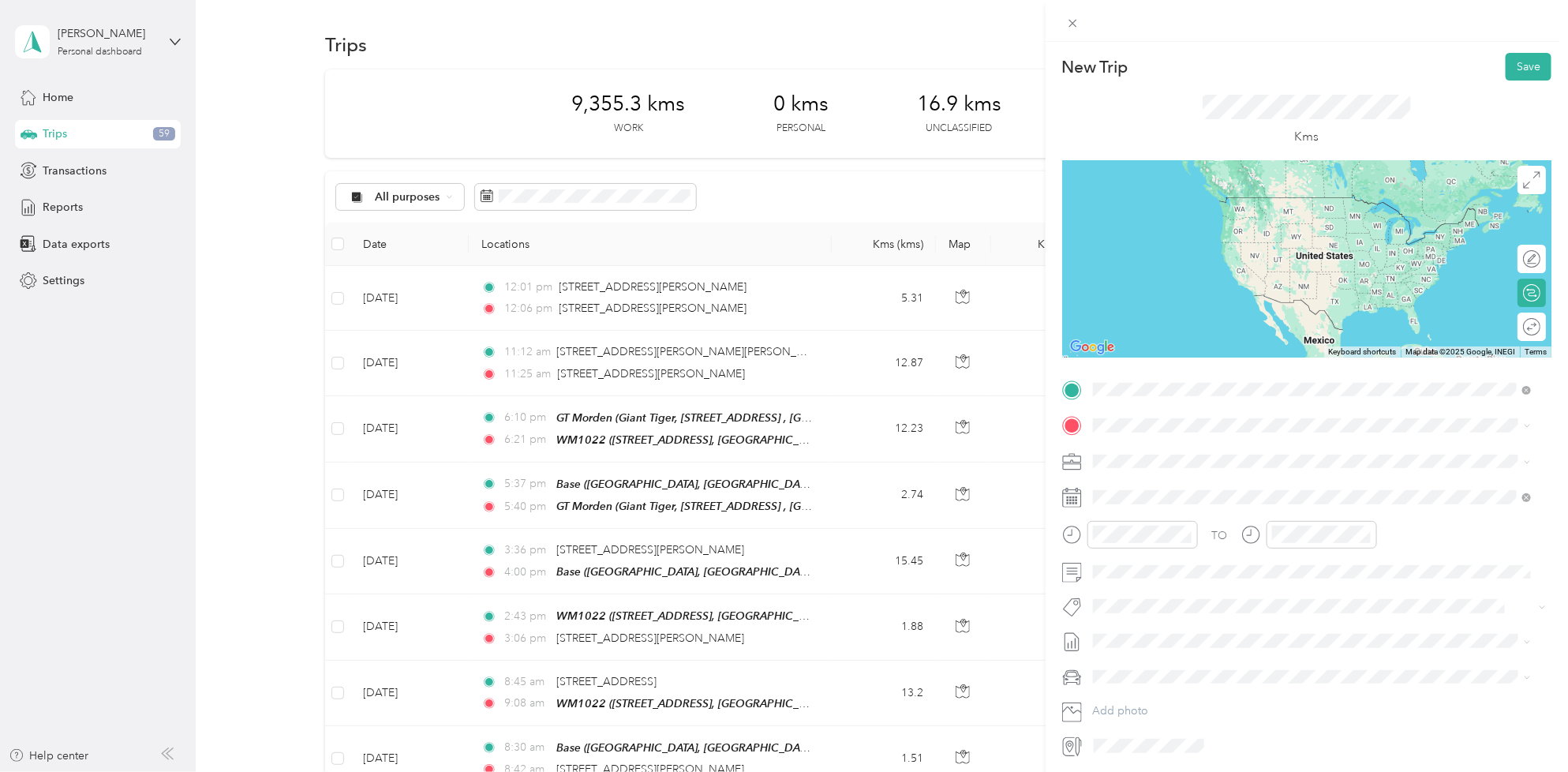
click at [1188, 458] on div "[STREET_ADDRESS]" at bounding box center [1172, 462] width 100 height 33
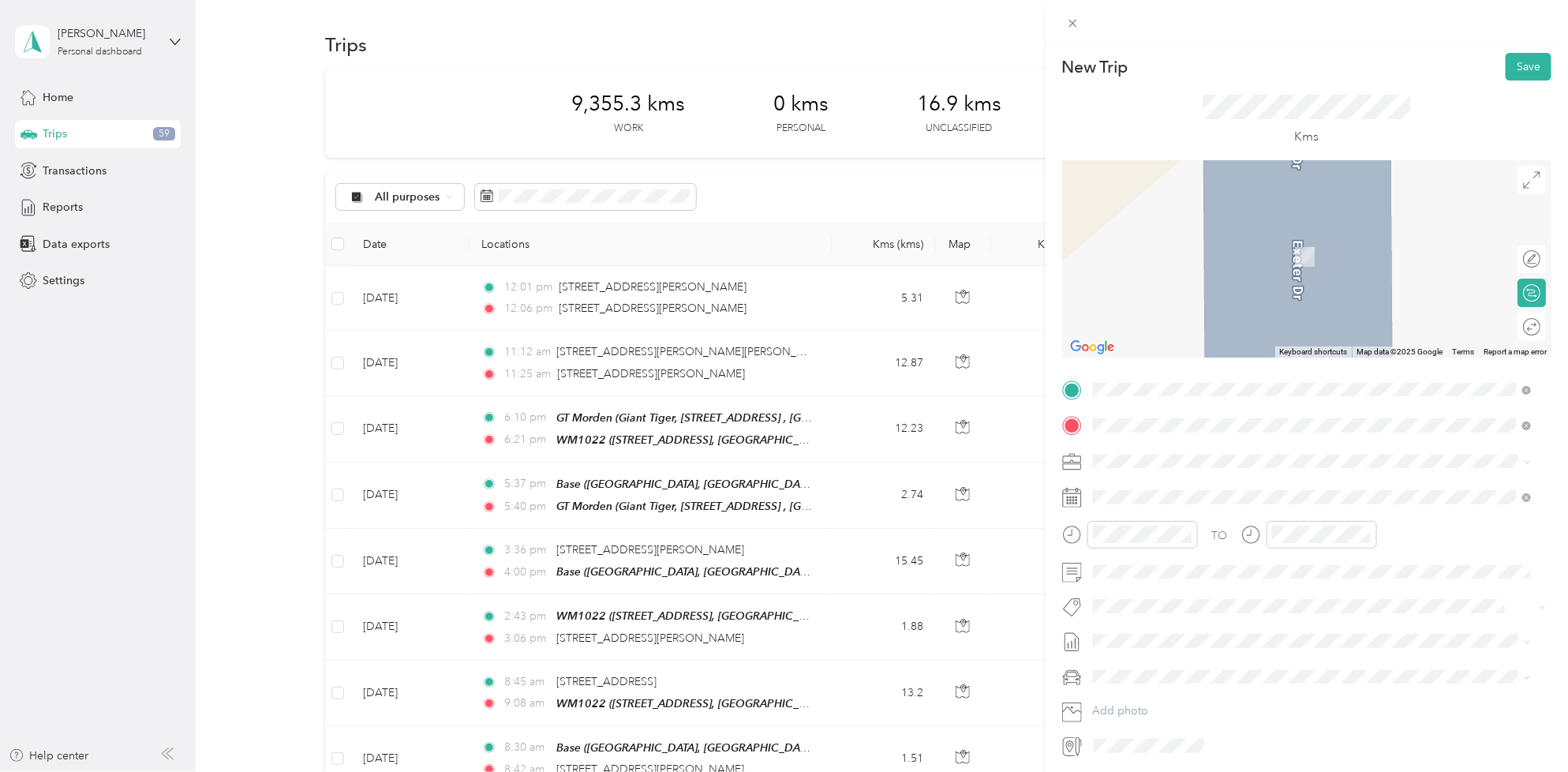
click at [1183, 497] on div "SDM557 [STREET_ADDRESS]" at bounding box center [1172, 497] width 100 height 33
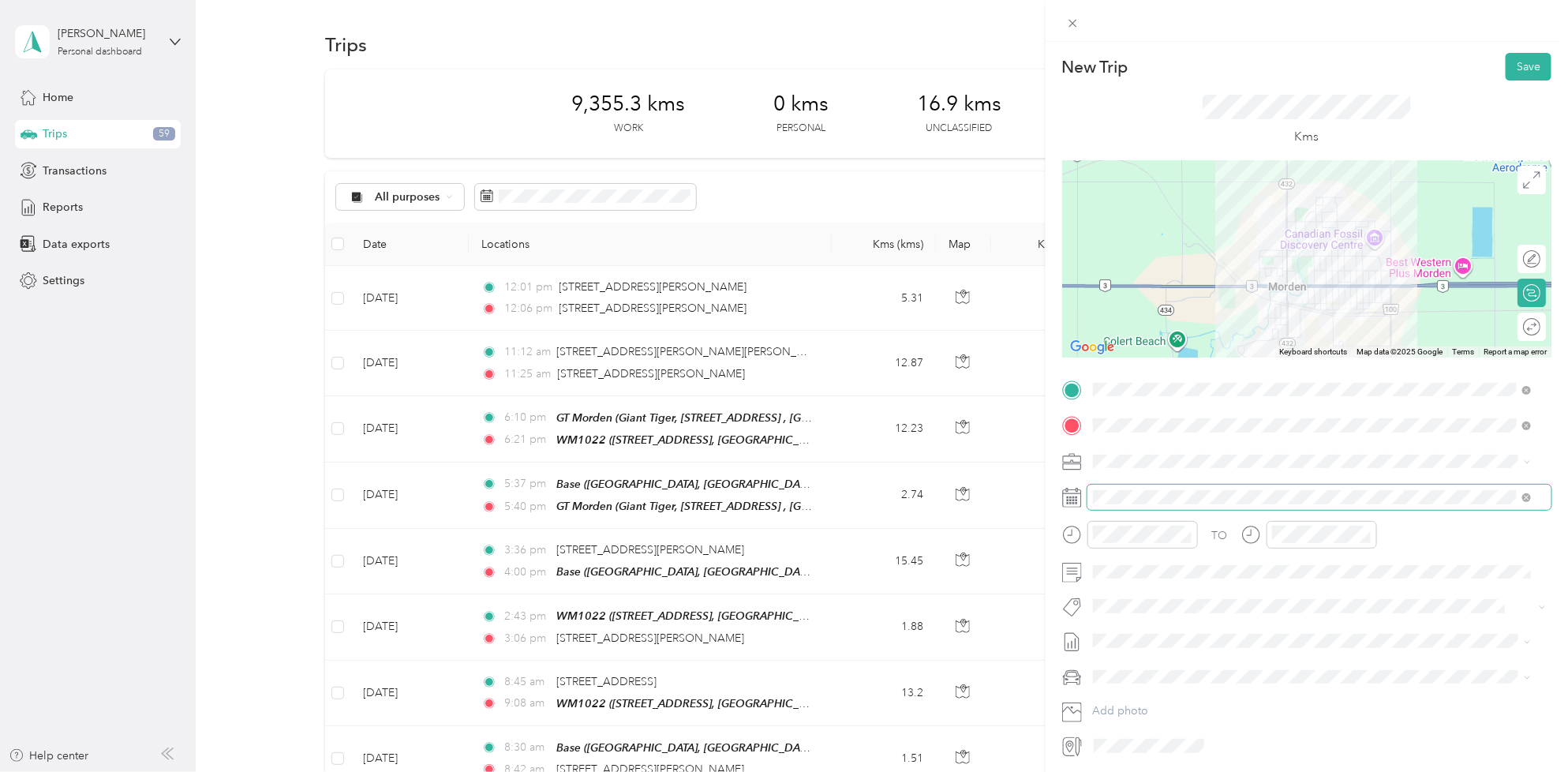
click at [1181, 506] on span at bounding box center [1319, 497] width 464 height 25
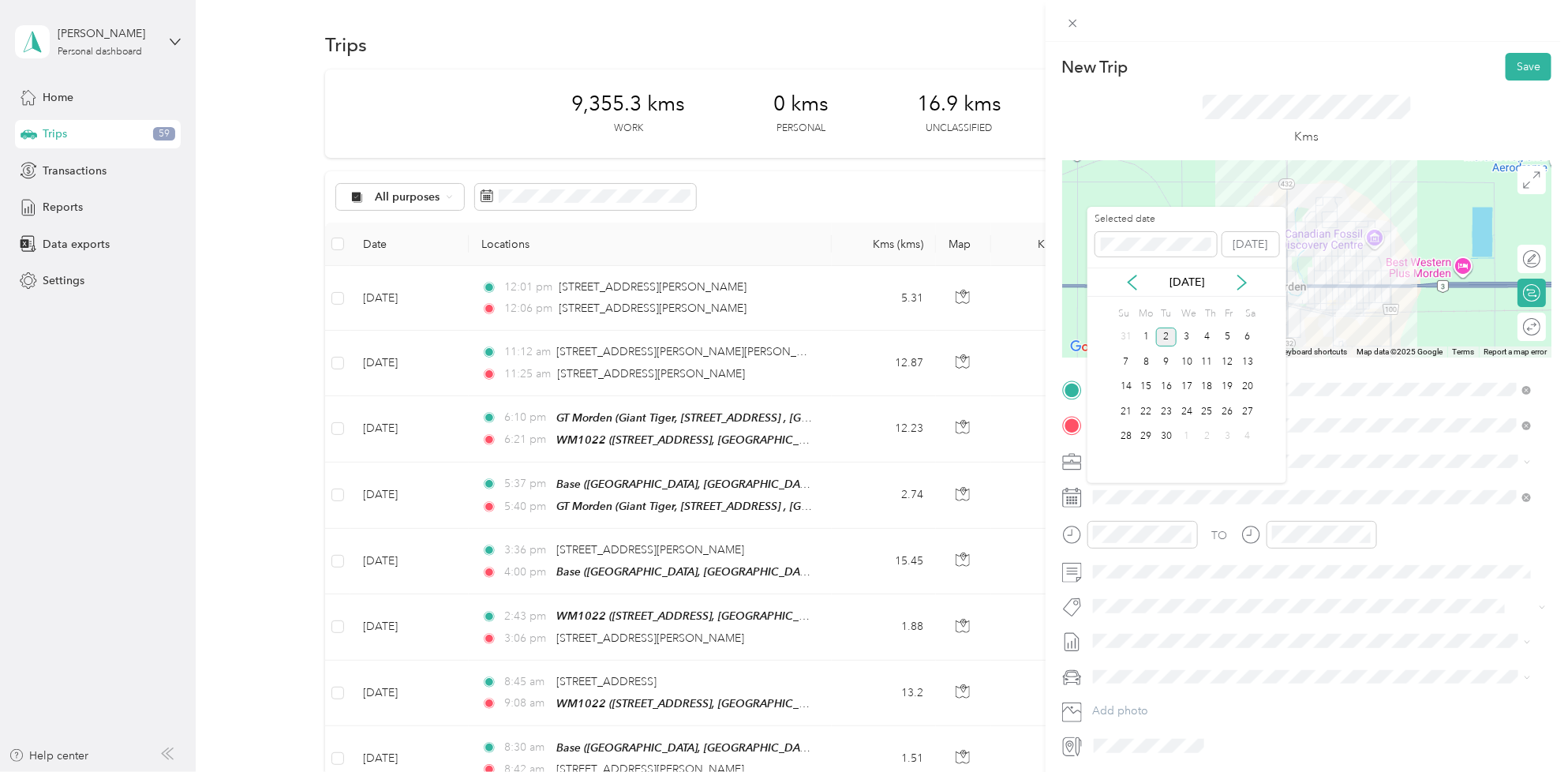
click at [1130, 273] on div "[DATE]" at bounding box center [1187, 282] width 199 height 30
click at [1133, 283] on icon at bounding box center [1132, 282] width 16 height 16
click at [1189, 412] on div "20" at bounding box center [1187, 411] width 20 height 19
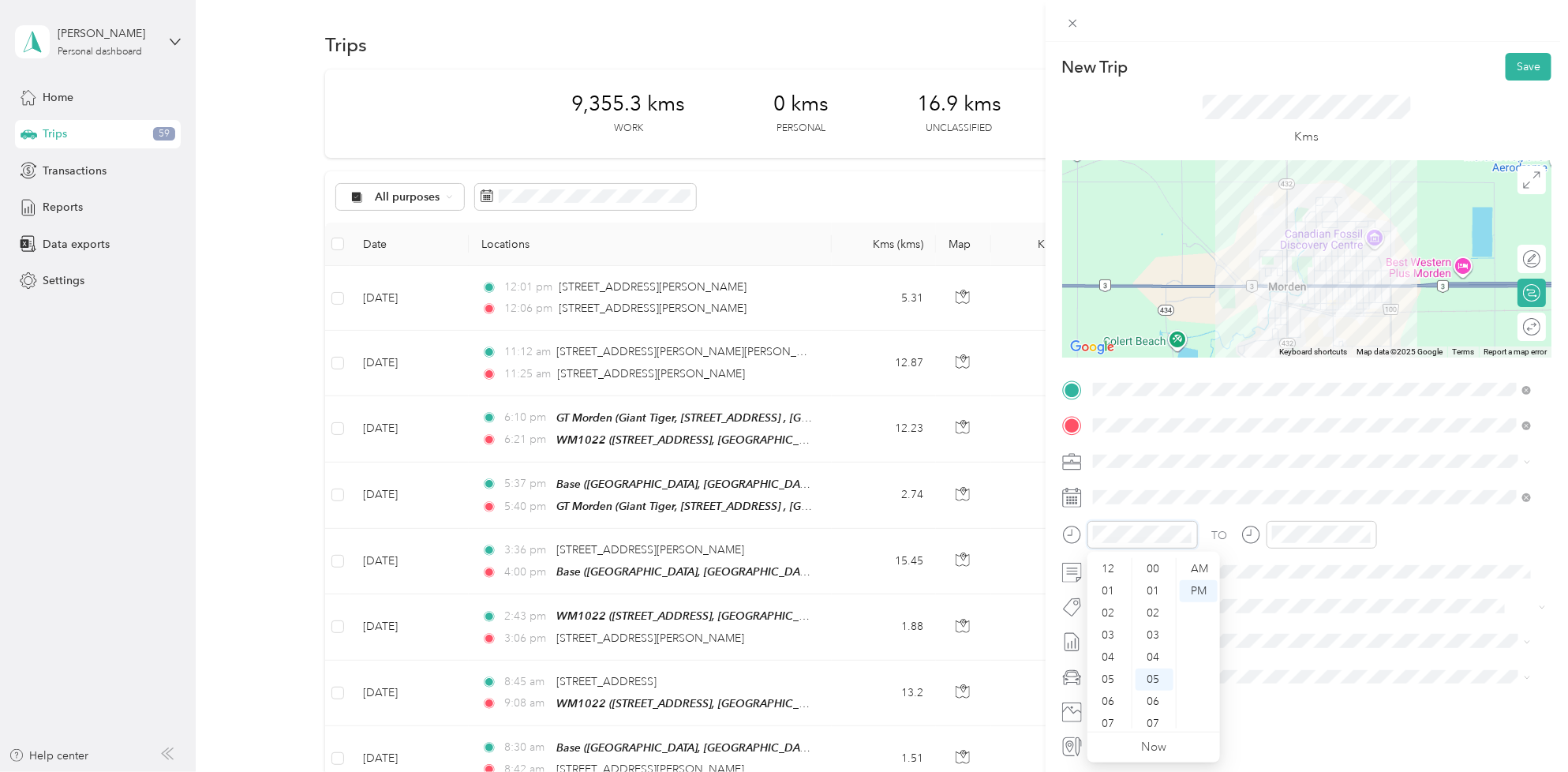
scroll to position [111, 0]
click at [1113, 653] on div "08" at bounding box center [1109, 651] width 38 height 22
click at [1161, 709] on div "20" at bounding box center [1154, 703] width 38 height 22
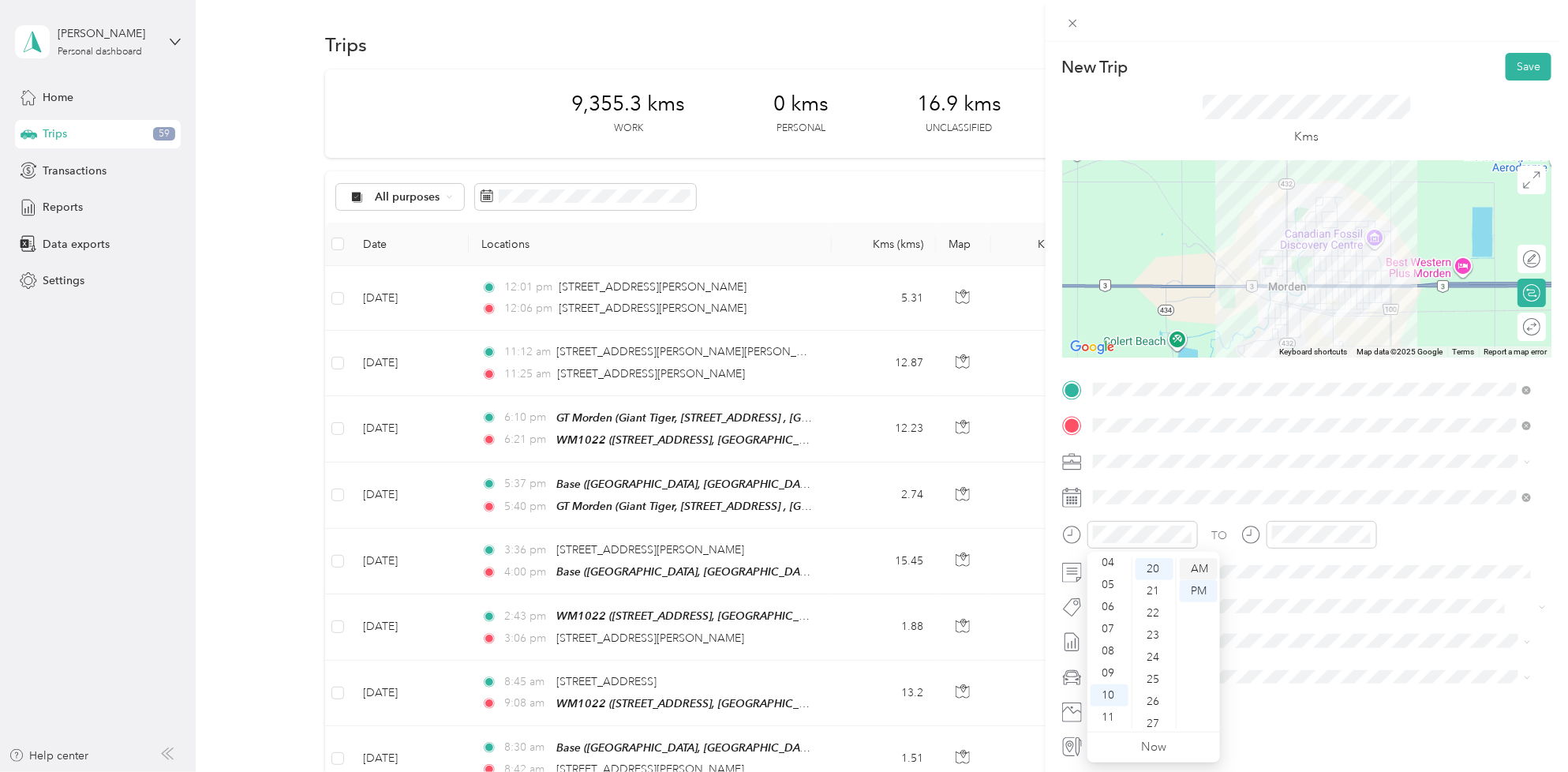
click at [1200, 569] on div "AM" at bounding box center [1198, 569] width 38 height 22
click at [1291, 645] on div "08" at bounding box center [1287, 651] width 38 height 22
click at [1334, 625] on div "30" at bounding box center [1332, 628] width 38 height 22
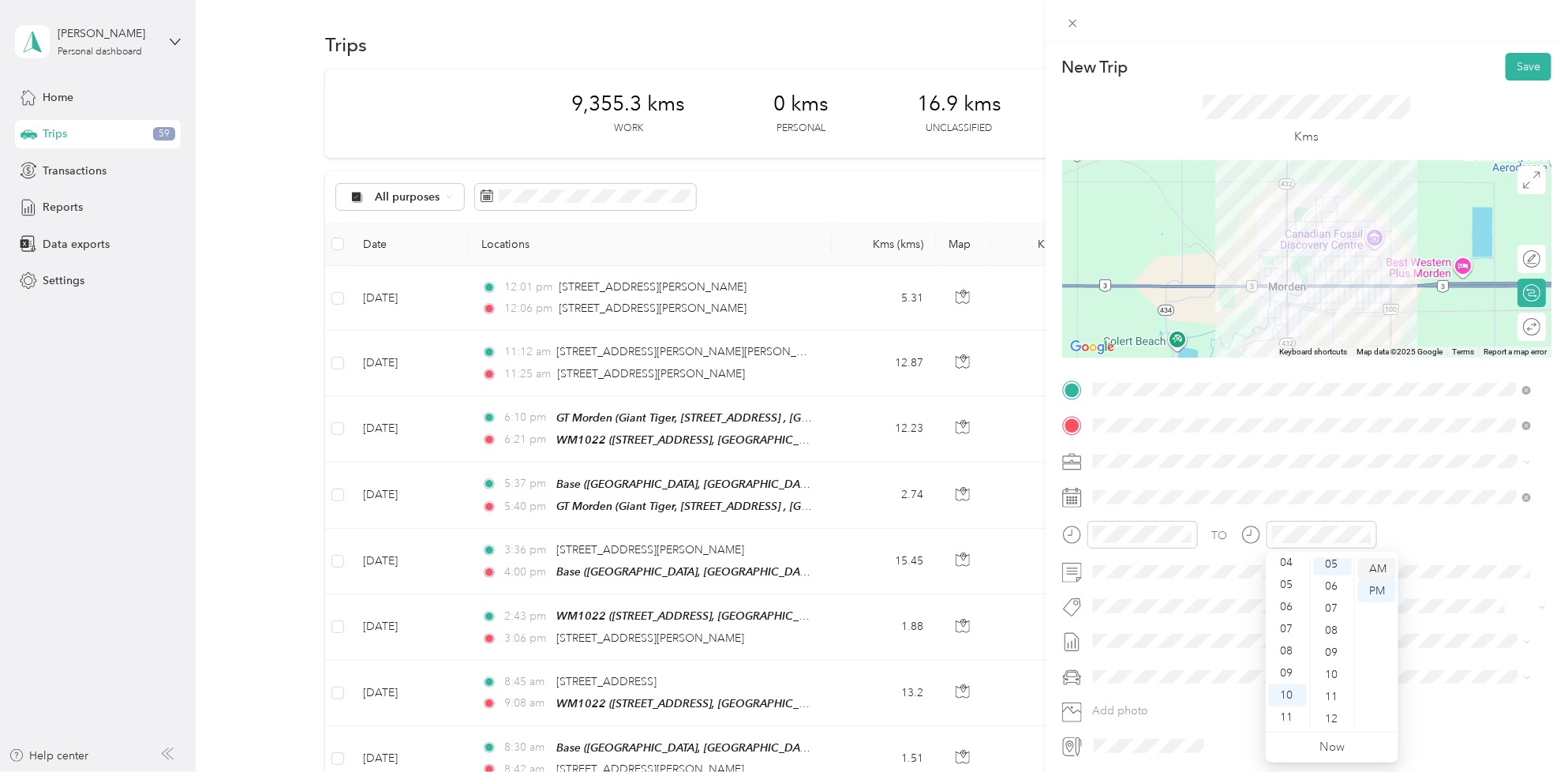
scroll to position [111, 0]
click at [1381, 567] on div "AM" at bounding box center [1377, 569] width 38 height 22
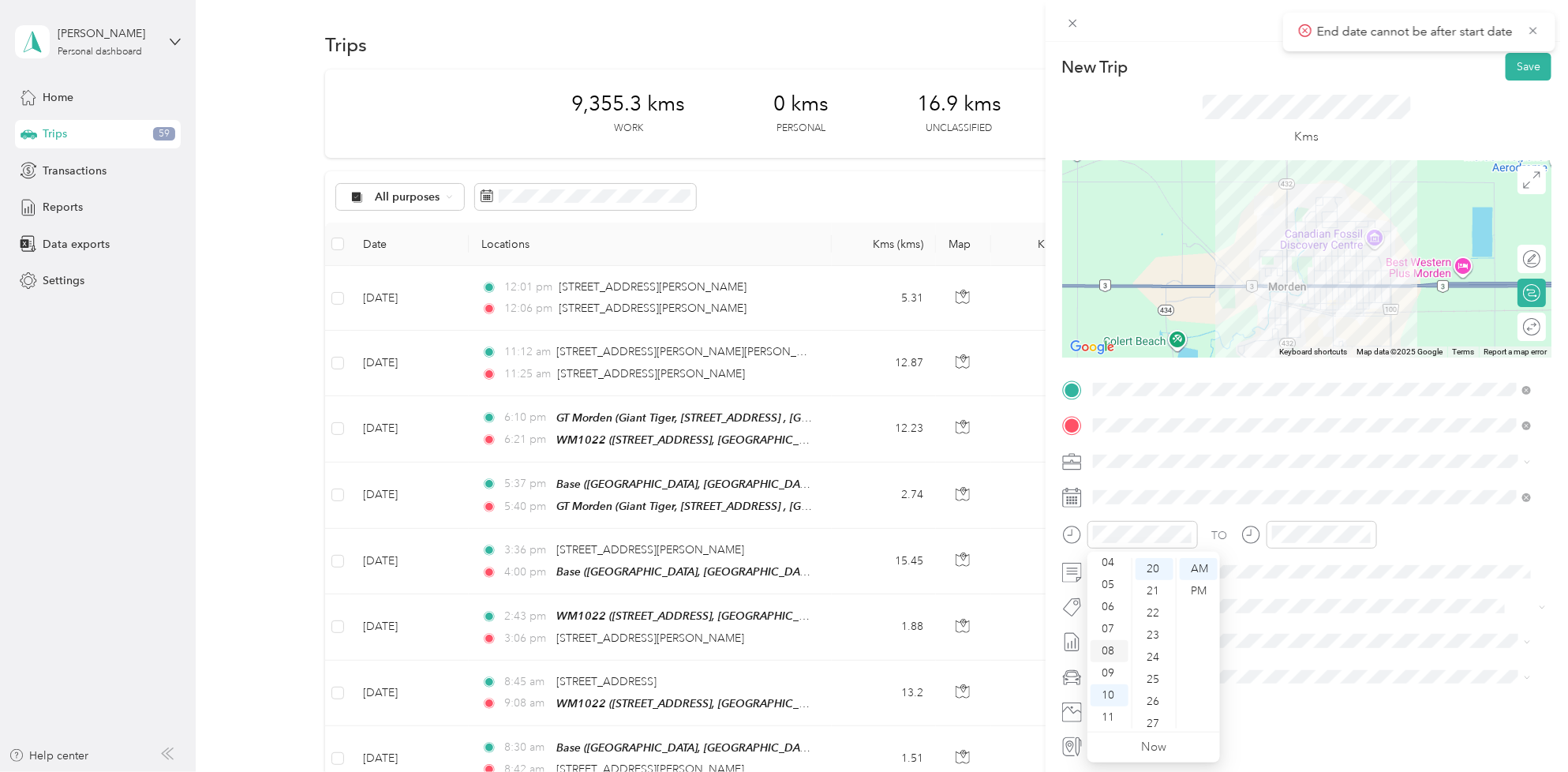
click at [1114, 643] on div "08" at bounding box center [1109, 651] width 38 height 22
click at [1312, 656] on div "TO Add photo" at bounding box center [1307, 568] width 489 height 381
click at [1280, 638] on div "07" at bounding box center [1287, 629] width 38 height 22
click at [1287, 653] on div "08" at bounding box center [1287, 651] width 38 height 22
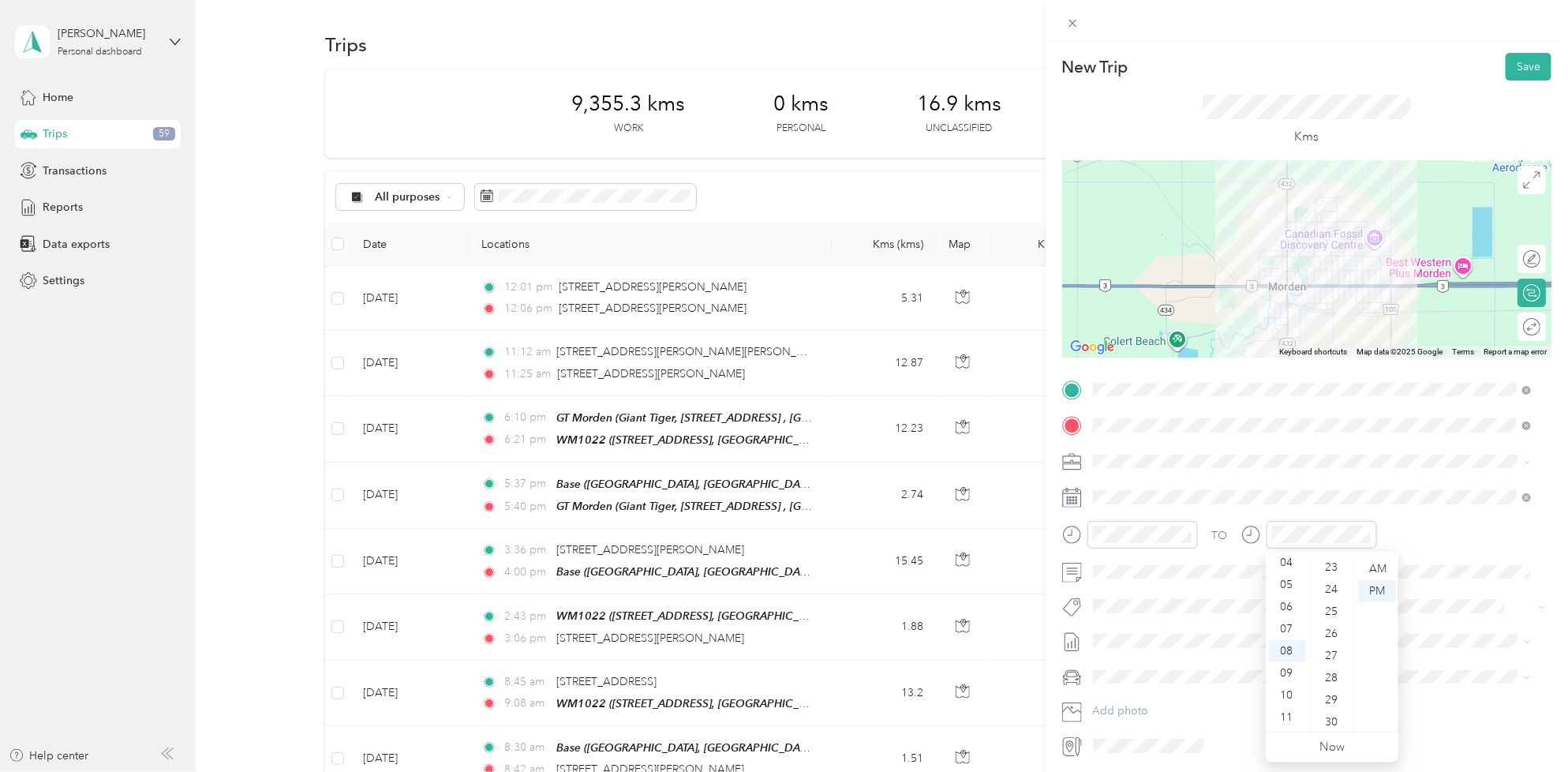
scroll to position [604, 0]
click at [1326, 624] on div "30" at bounding box center [1332, 628] width 38 height 22
click at [1377, 572] on div "AM" at bounding box center [1377, 569] width 38 height 22
click at [1161, 634] on span "Rt Coty Consumer Beauty Coverage" at bounding box center [1188, 635] width 158 height 14
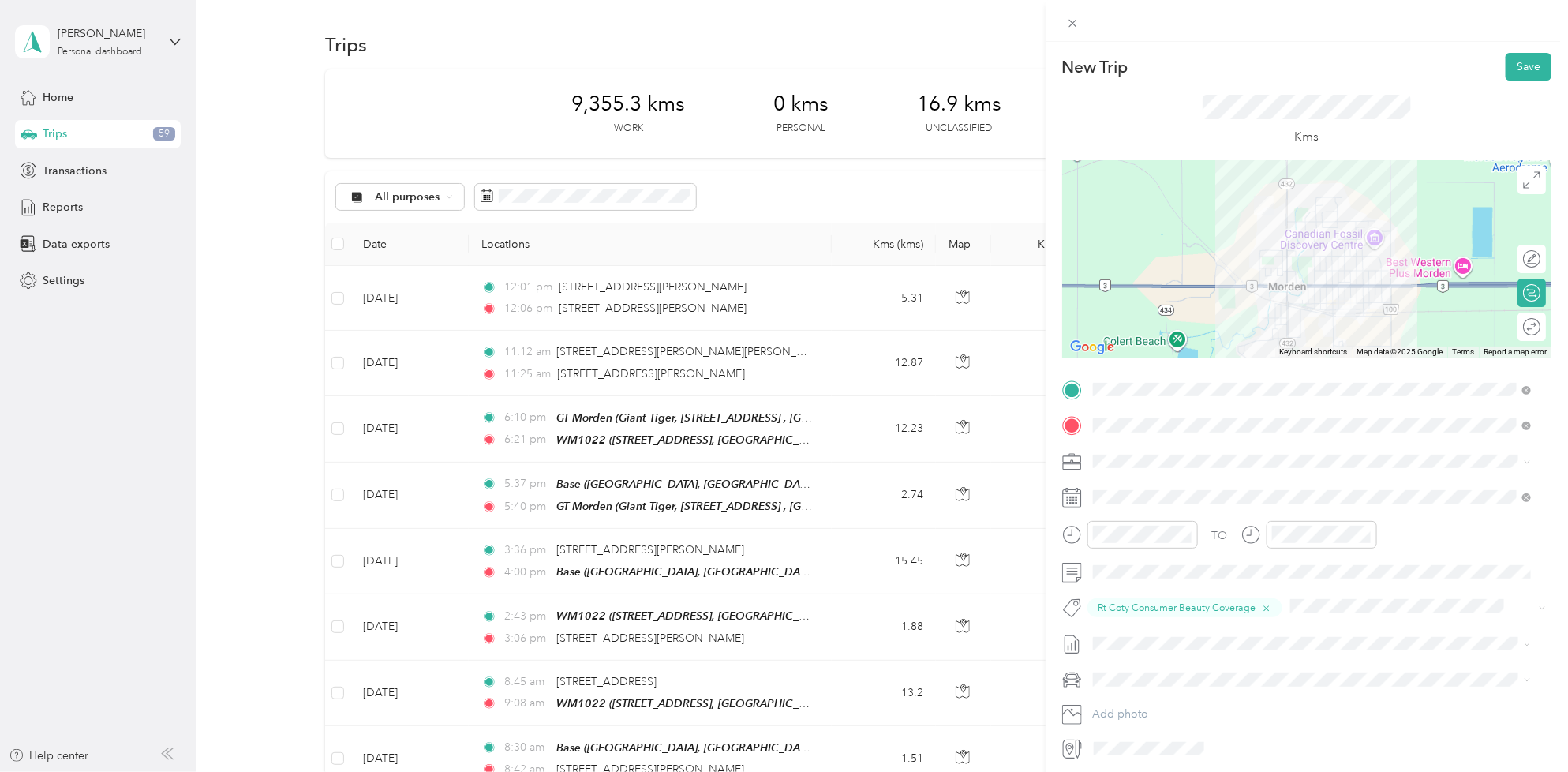
click at [1170, 689] on span "[DATE] - [DATE]" at bounding box center [1132, 695] width 79 height 17
click at [1328, 235] on div at bounding box center [1307, 259] width 489 height 197
click at [1511, 67] on button "Save" at bounding box center [1528, 67] width 46 height 28
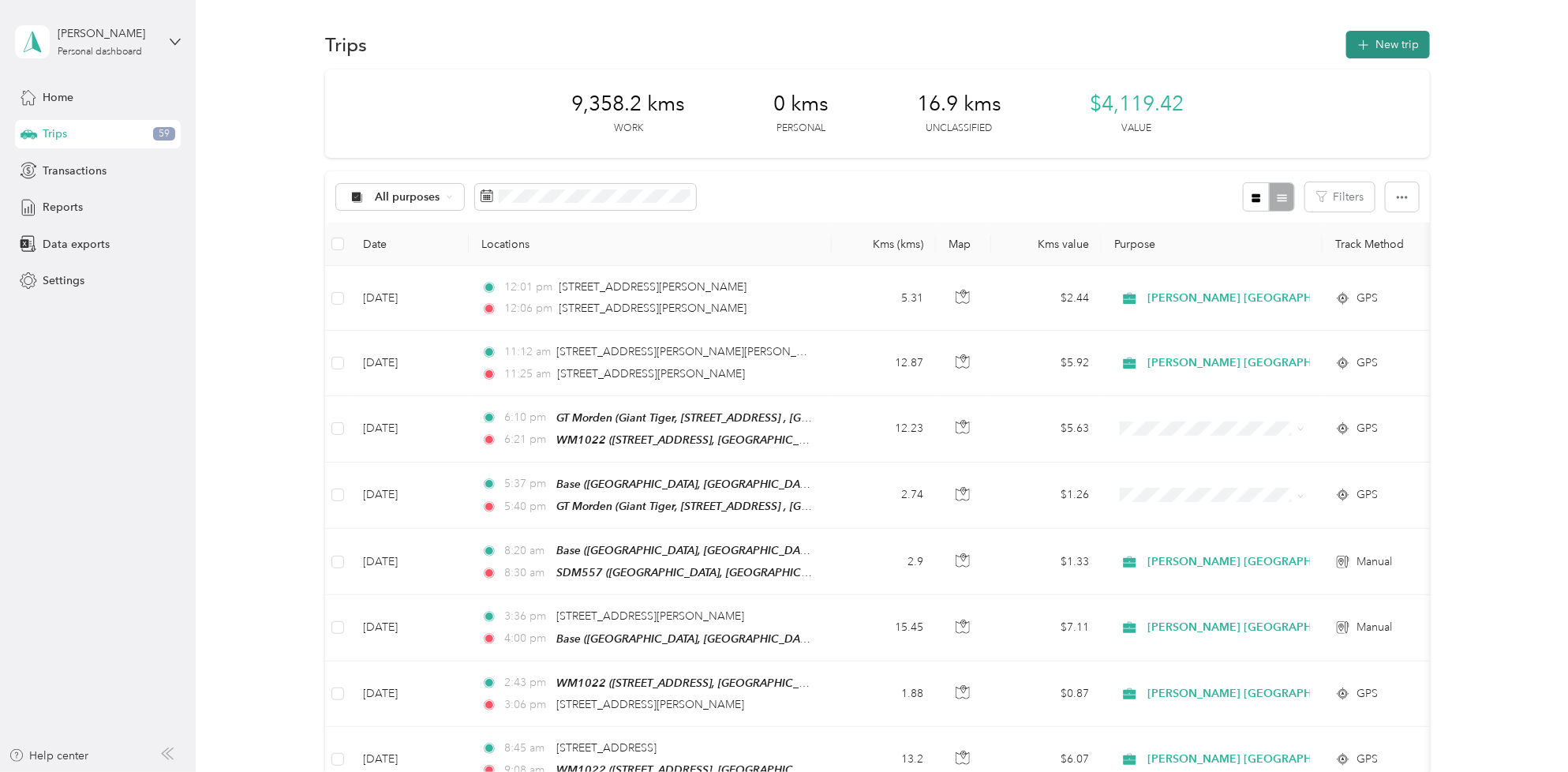
click at [1385, 40] on button "New trip" at bounding box center [1387, 44] width 84 height 28
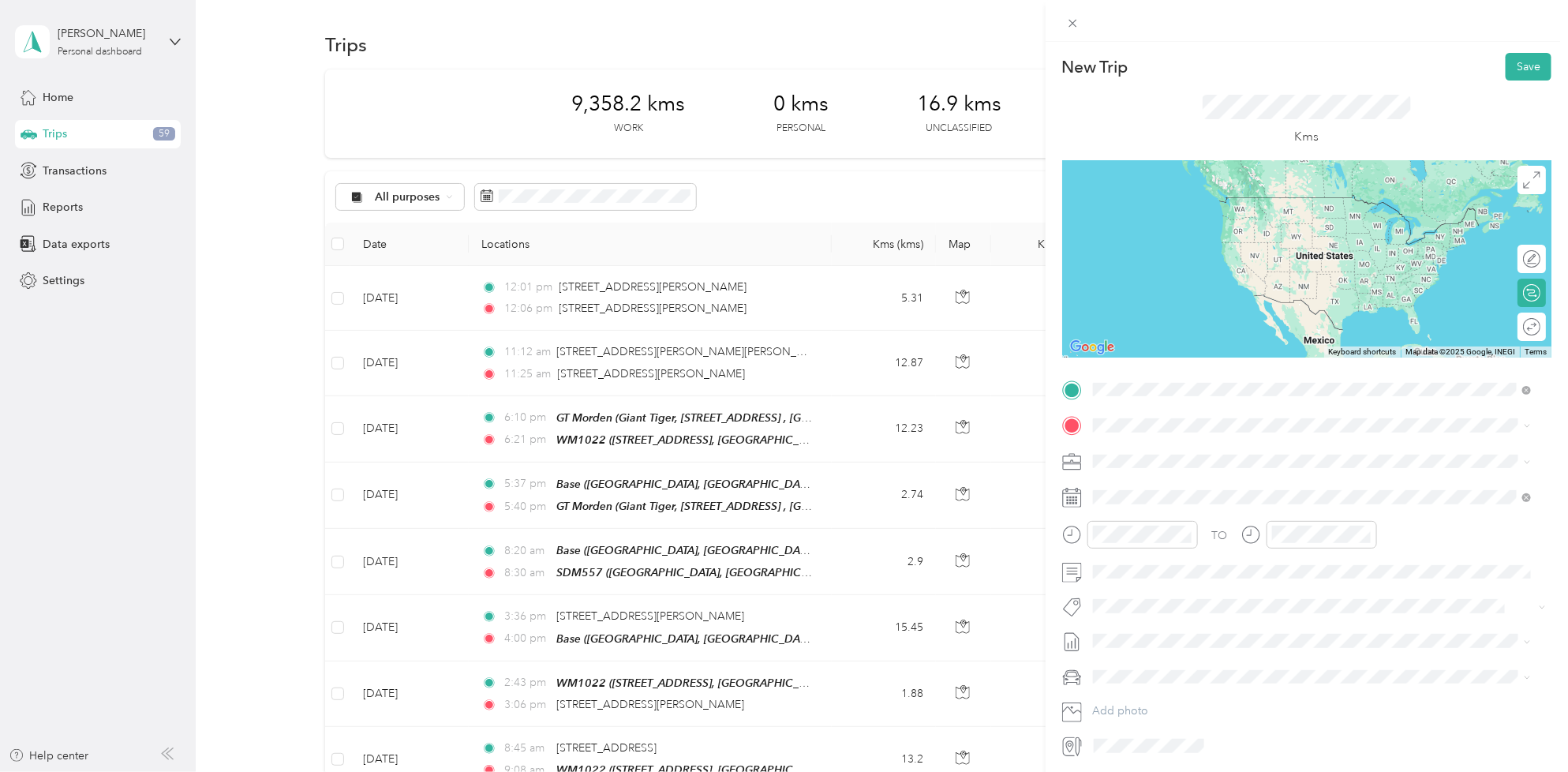
click at [1177, 445] on div "SDM557" at bounding box center [1172, 452] width 100 height 14
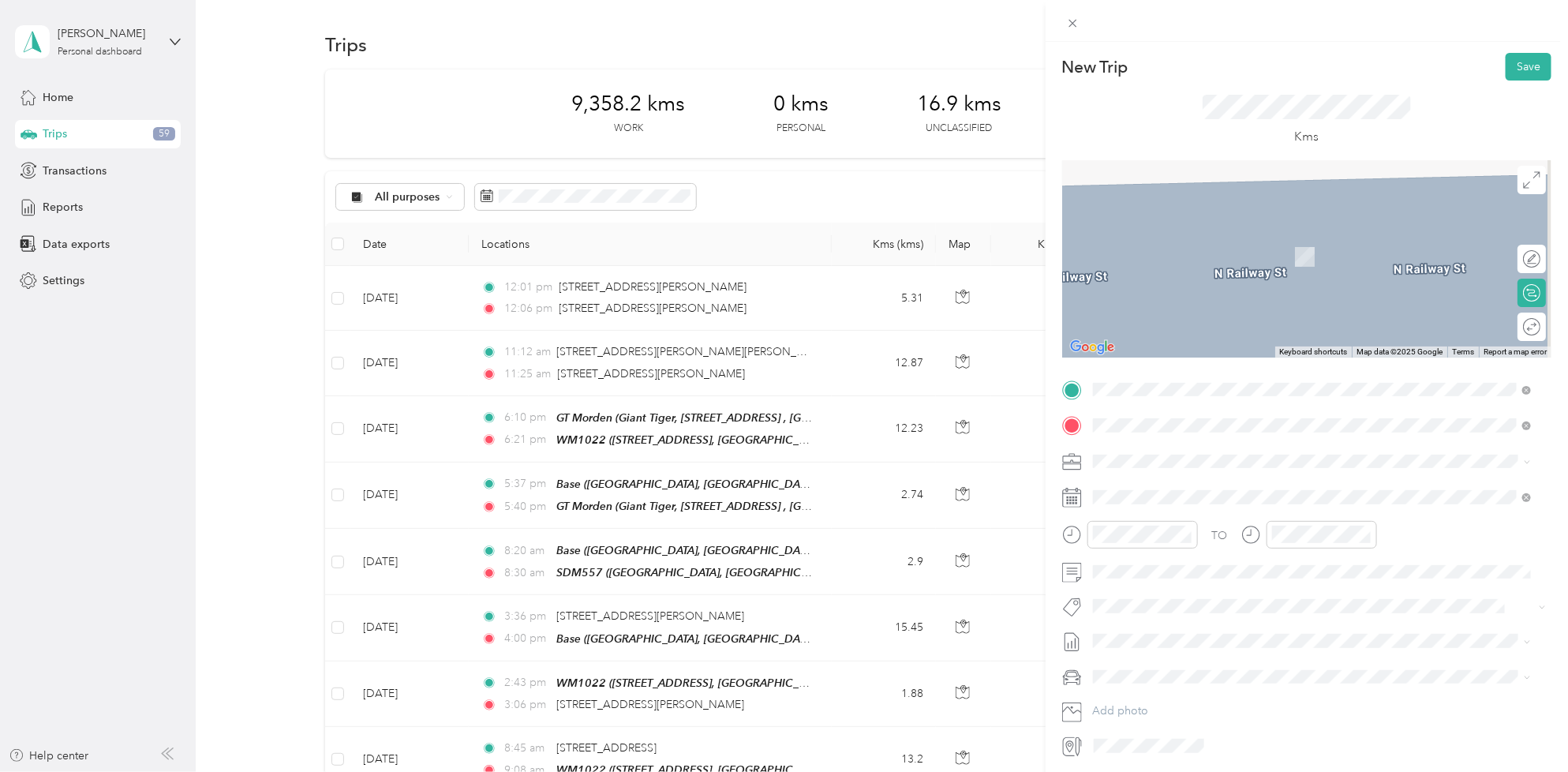
click at [1180, 482] on div "RCSS1510" at bounding box center [1260, 488] width 275 height 14
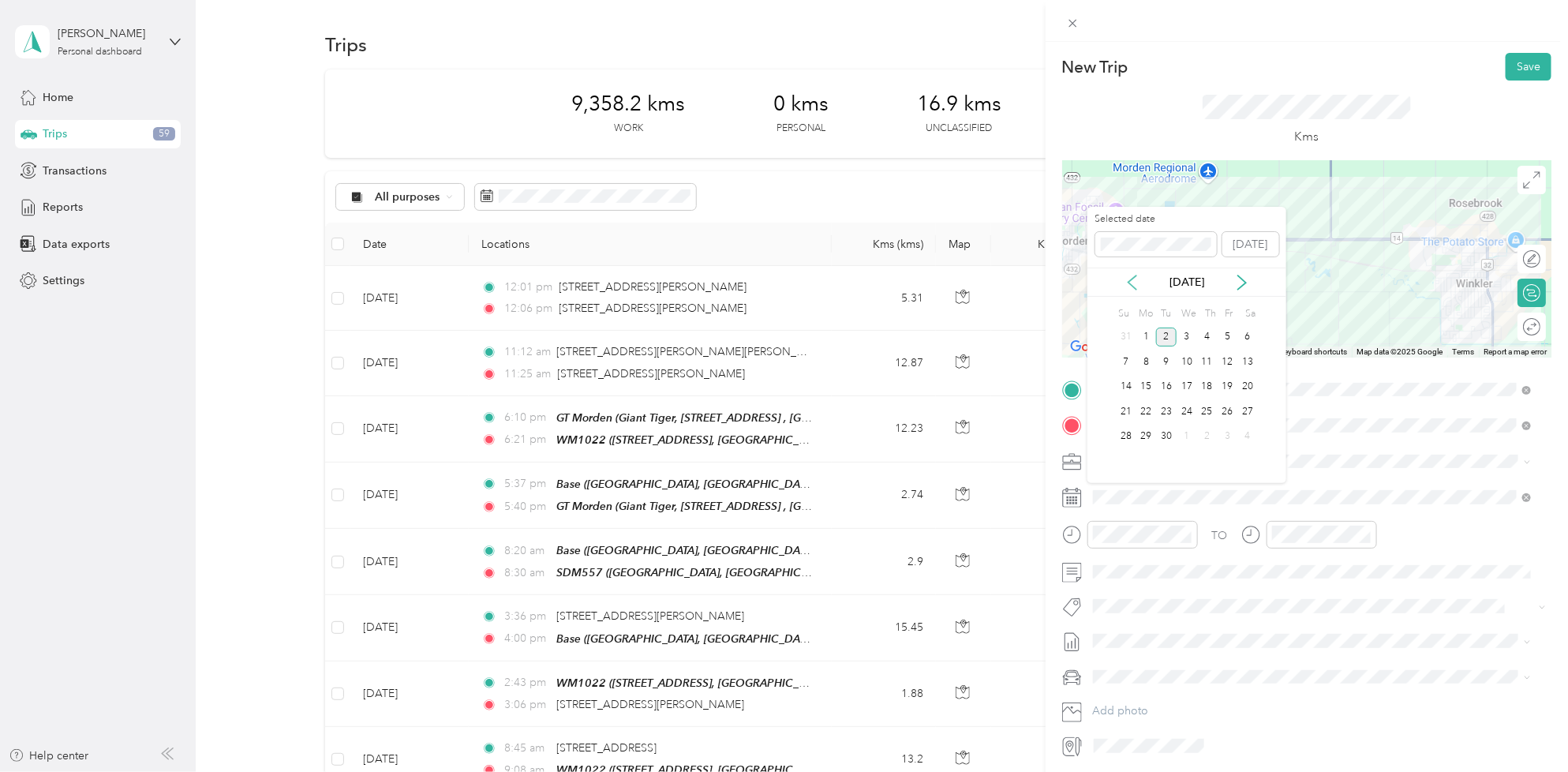
click at [1137, 287] on icon at bounding box center [1132, 282] width 16 height 16
click at [1188, 408] on div "20" at bounding box center [1187, 411] width 20 height 19
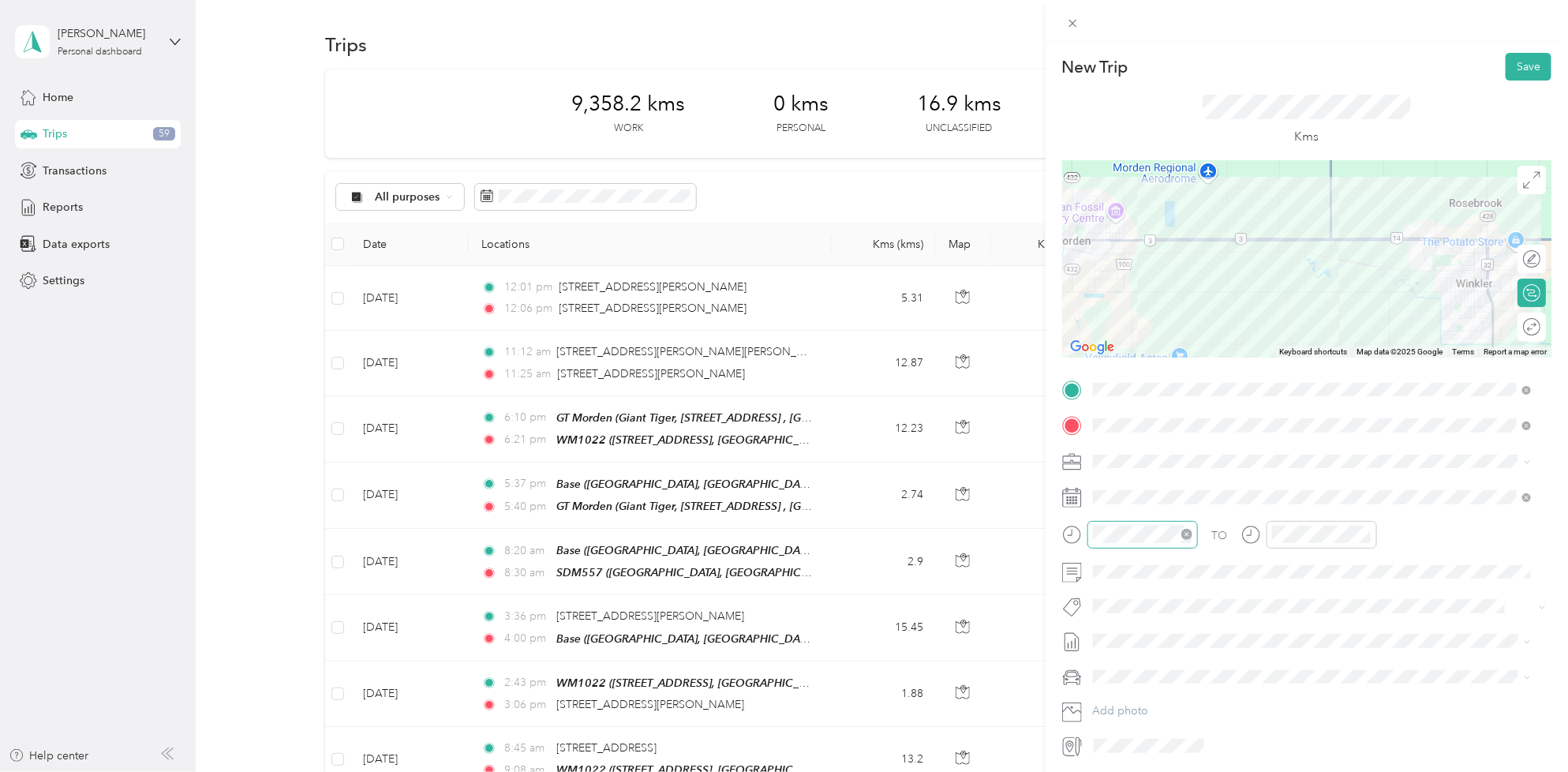
click at [1160, 546] on div at bounding box center [1142, 534] width 110 height 28
click at [1111, 652] on div "08" at bounding box center [1109, 651] width 38 height 22
click at [1142, 629] on div "55" at bounding box center [1154, 630] width 38 height 22
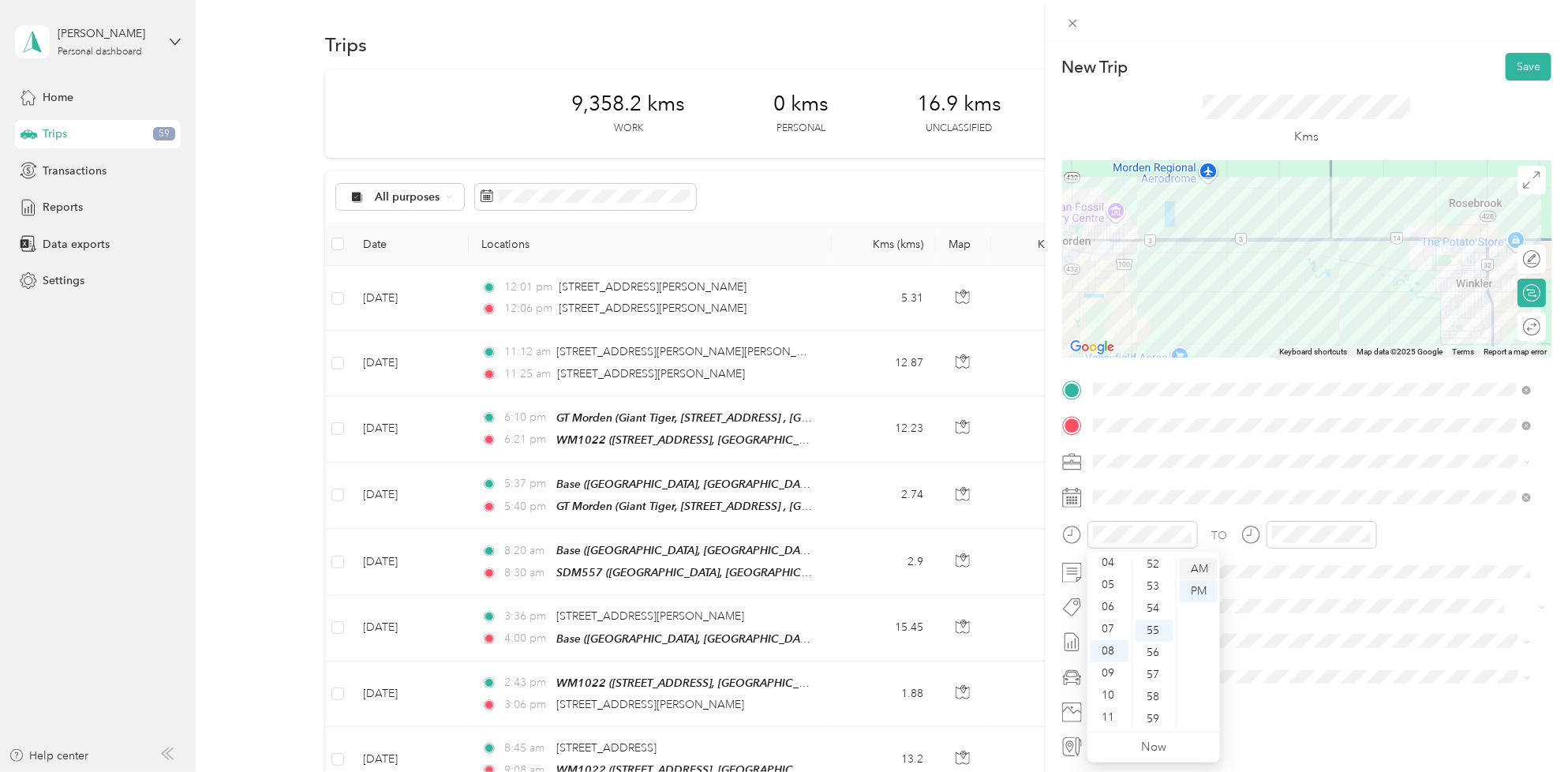
click at [1197, 570] on div "AM" at bounding box center [1198, 569] width 38 height 22
click at [1323, 544] on div at bounding box center [1321, 534] width 110 height 28
click at [1287, 678] on div "09" at bounding box center [1287, 673] width 38 height 22
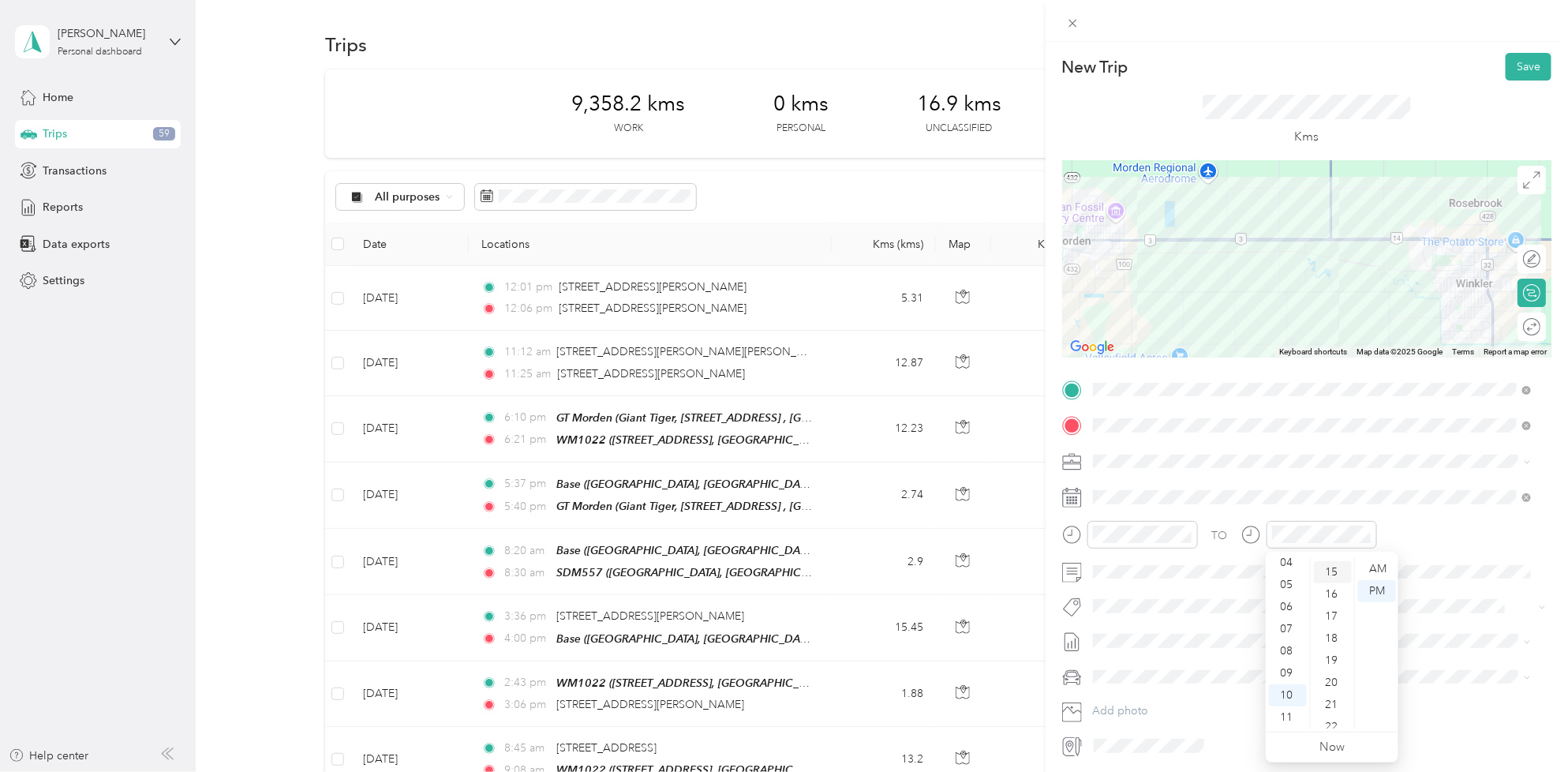
click at [1338, 575] on div "15" at bounding box center [1332, 572] width 38 height 22
click at [1370, 570] on div "AM" at bounding box center [1377, 569] width 38 height 22
click at [1144, 637] on li "Rt Coty Consumer Beauty Coverage" at bounding box center [1312, 634] width 450 height 30
click at [1150, 664] on div "TO [PERSON_NAME] Consumer Beauty Coverage Add photo" at bounding box center [1307, 569] width 489 height 384
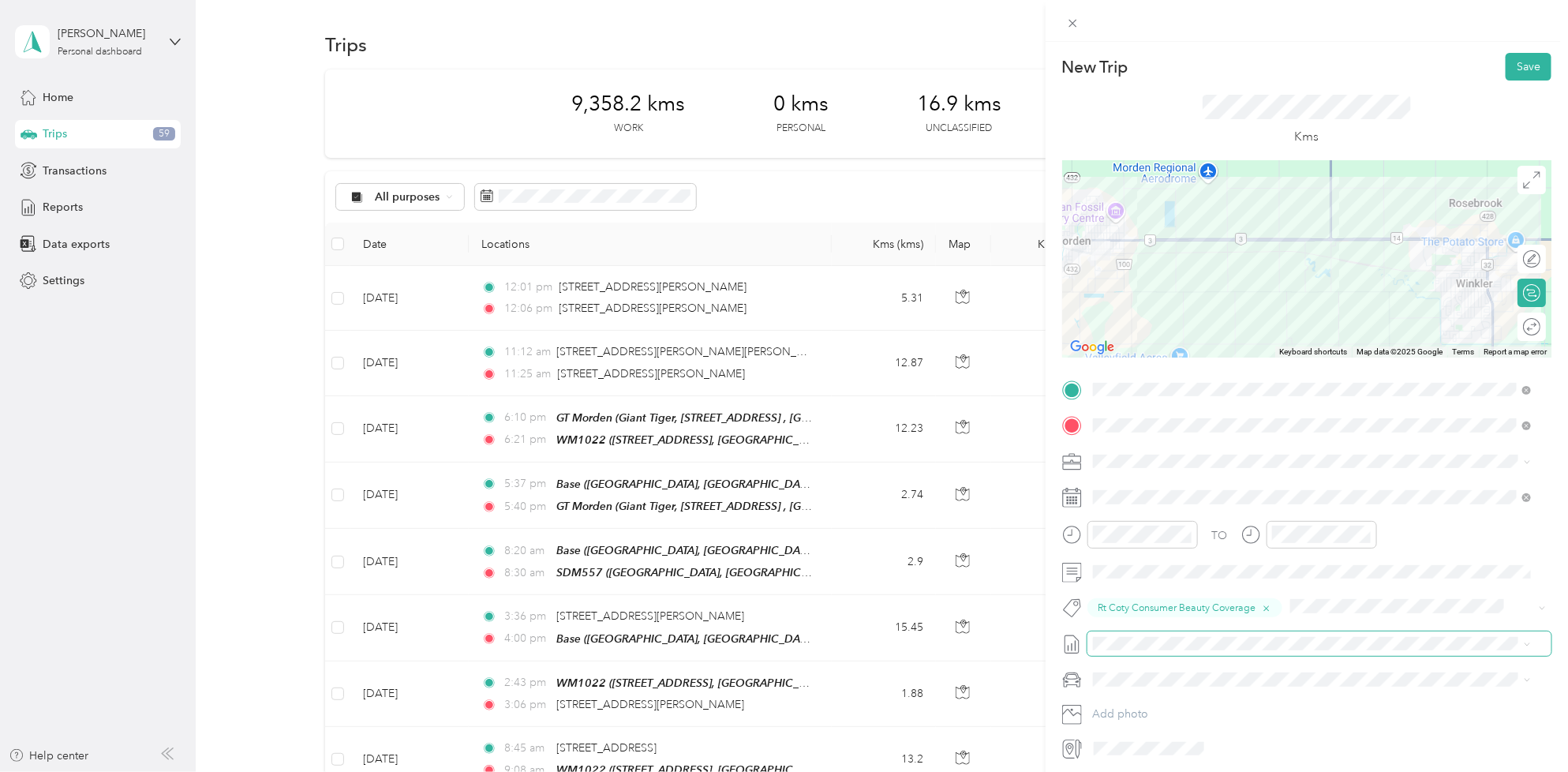
click at [1145, 651] on span at bounding box center [1319, 644] width 464 height 25
click at [1168, 694] on span "[DATE] - [DATE]" at bounding box center [1132, 696] width 79 height 17
click at [1509, 67] on button "Save" at bounding box center [1528, 67] width 46 height 28
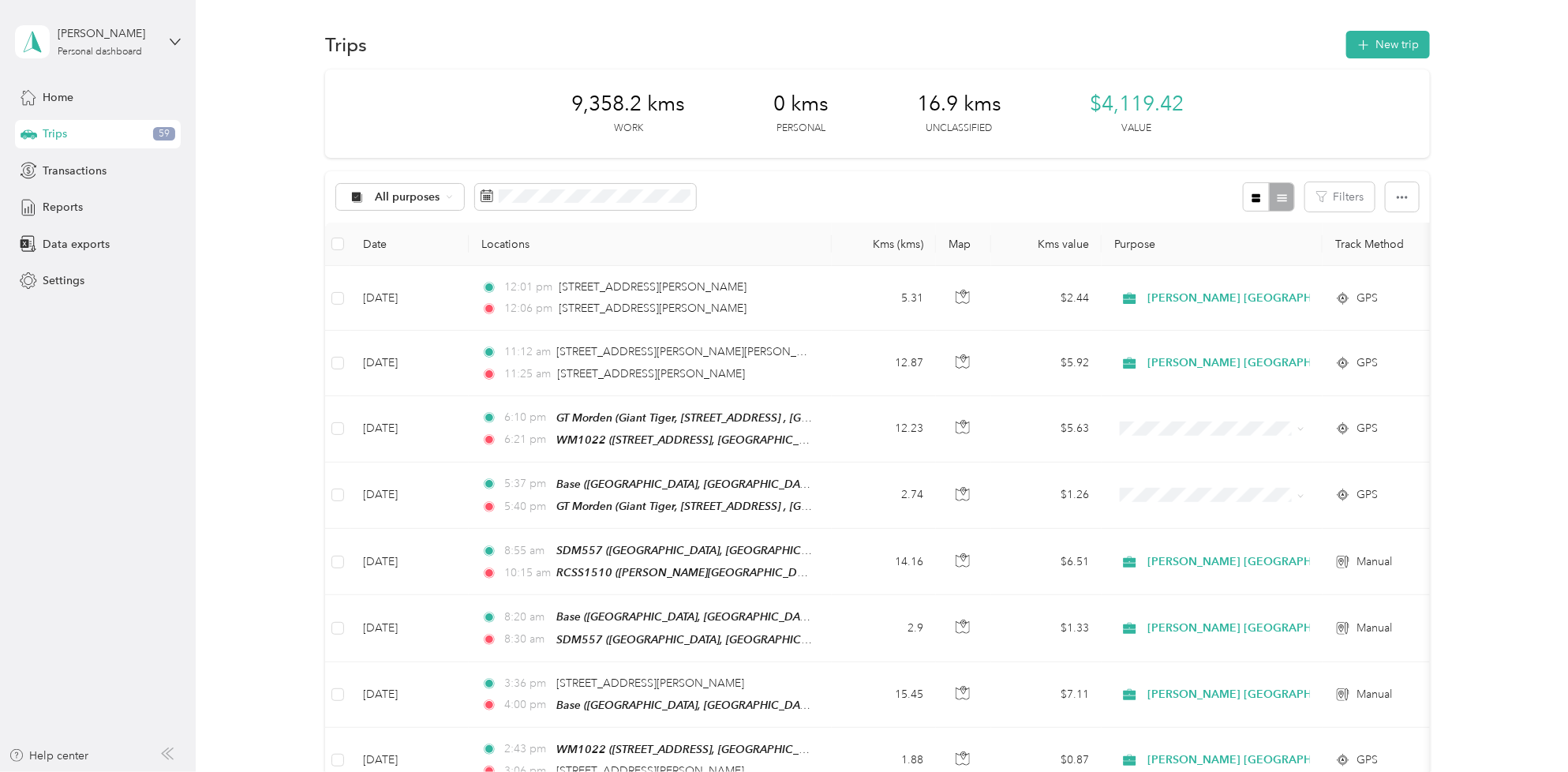
click at [1393, 57] on div "Trips New trip" at bounding box center [876, 44] width 1104 height 33
click at [1382, 45] on button "New trip" at bounding box center [1387, 44] width 84 height 28
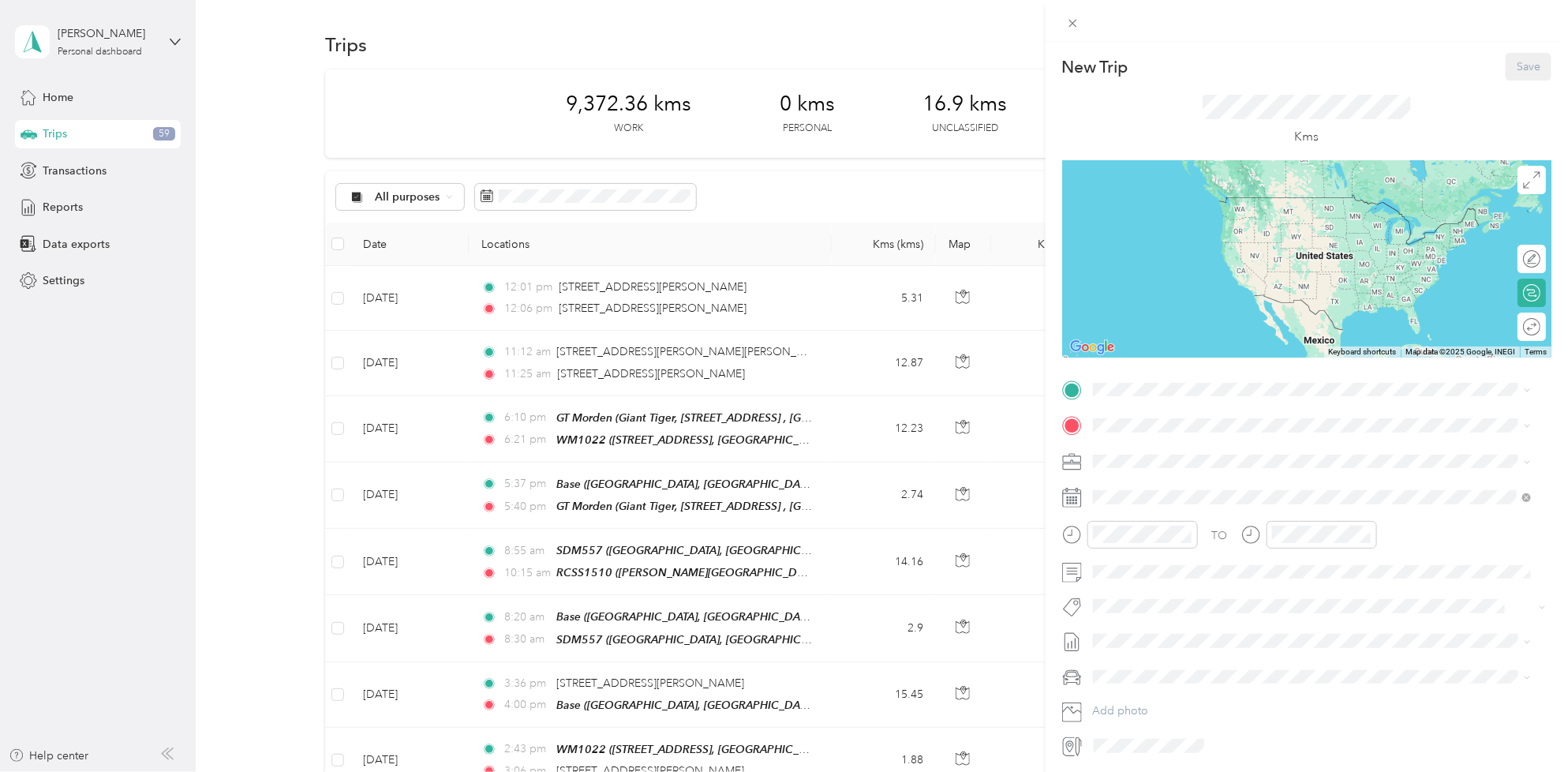
click at [1117, 373] on div "New Trip Save This trip cannot be edited because it is either under review, app…" at bounding box center [1307, 406] width 489 height 705
click at [1166, 450] on strong "RCSS1510" at bounding box center [1150, 452] width 56 height 14
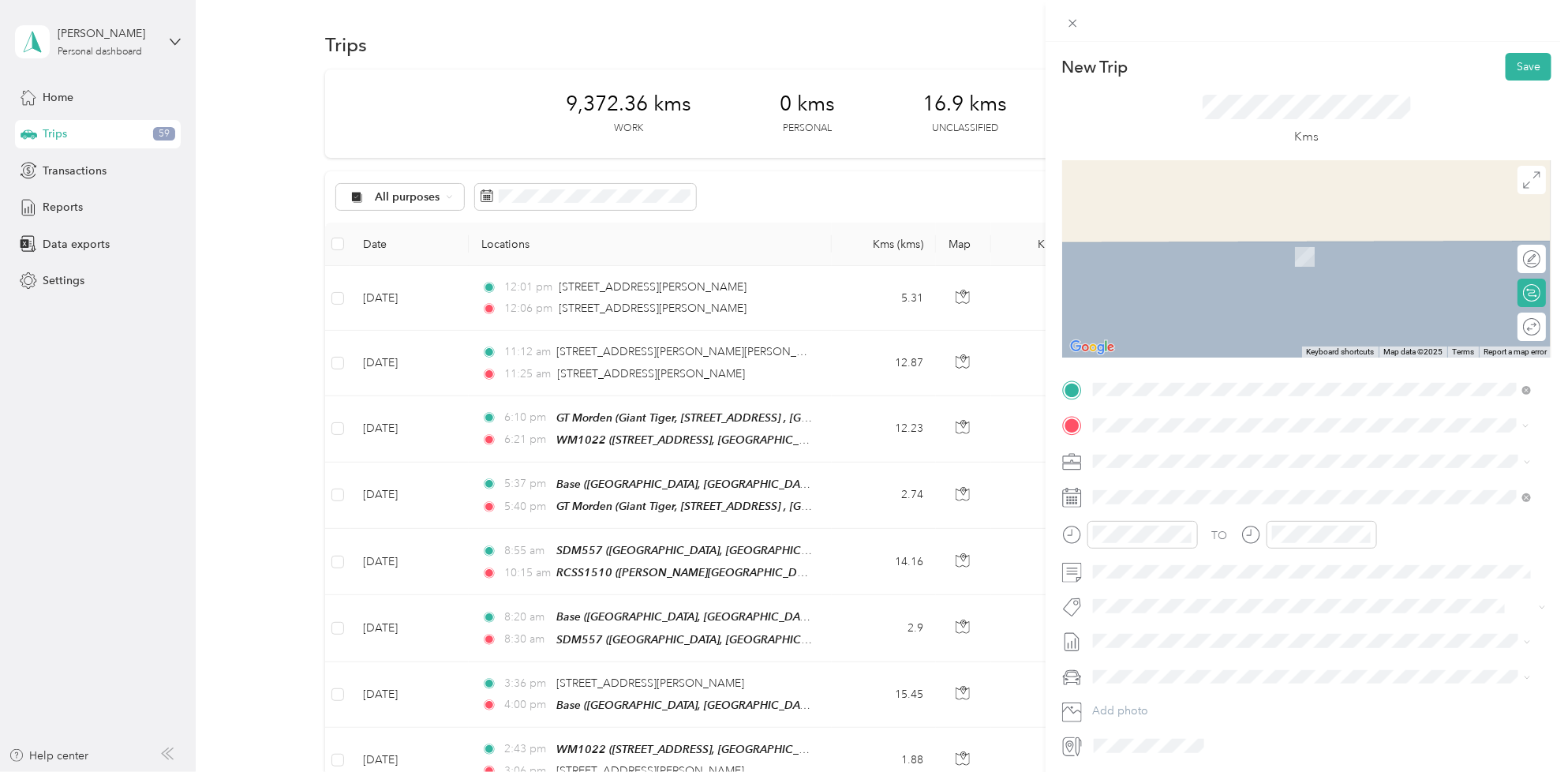
click at [1193, 550] on span "[STREET_ADDRESS][PERSON_NAME][PERSON_NAME]" at bounding box center [1260, 555] width 275 height 13
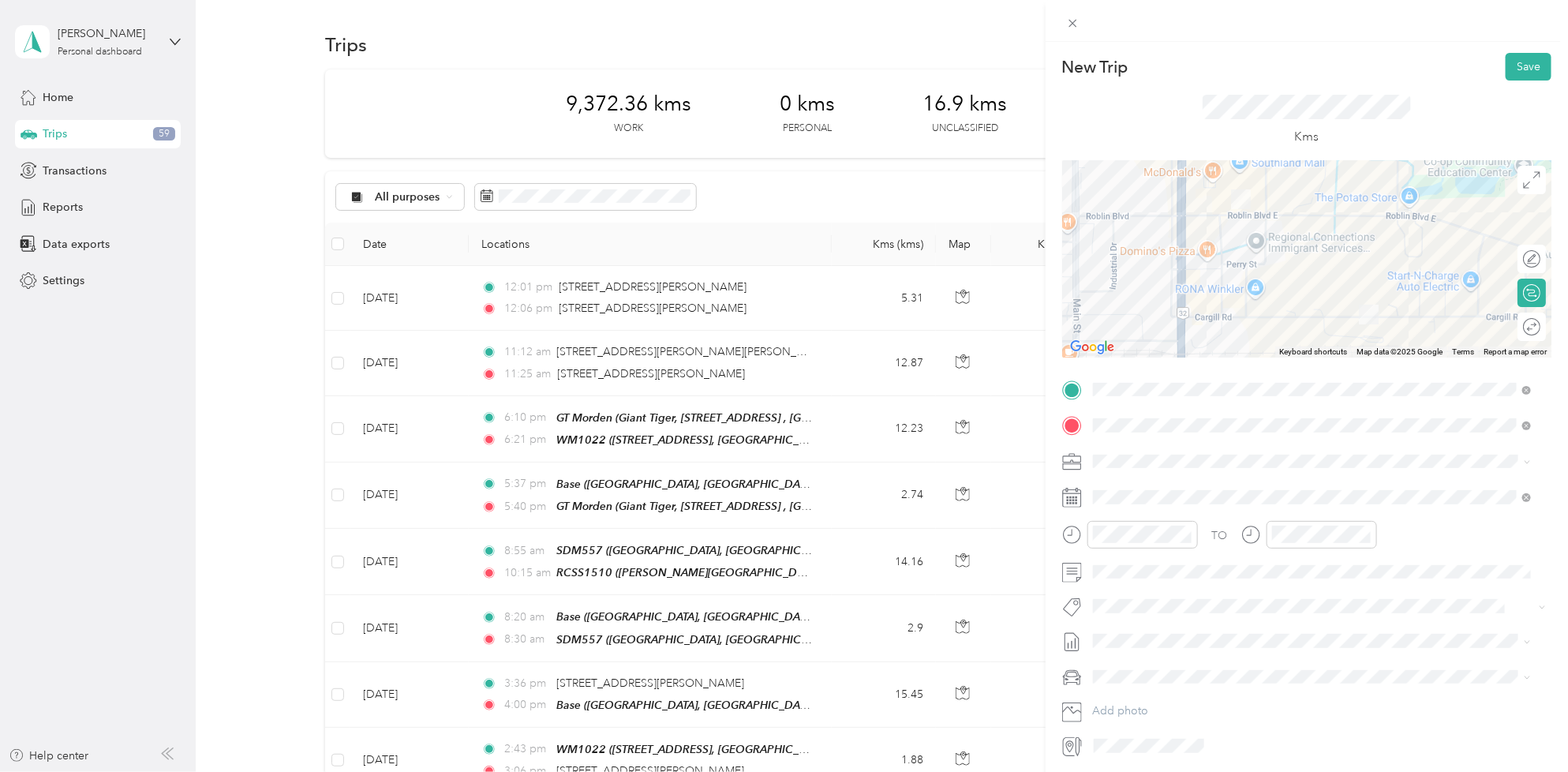
click at [1168, 510] on div "TO Add photo" at bounding box center [1307, 568] width 489 height 381
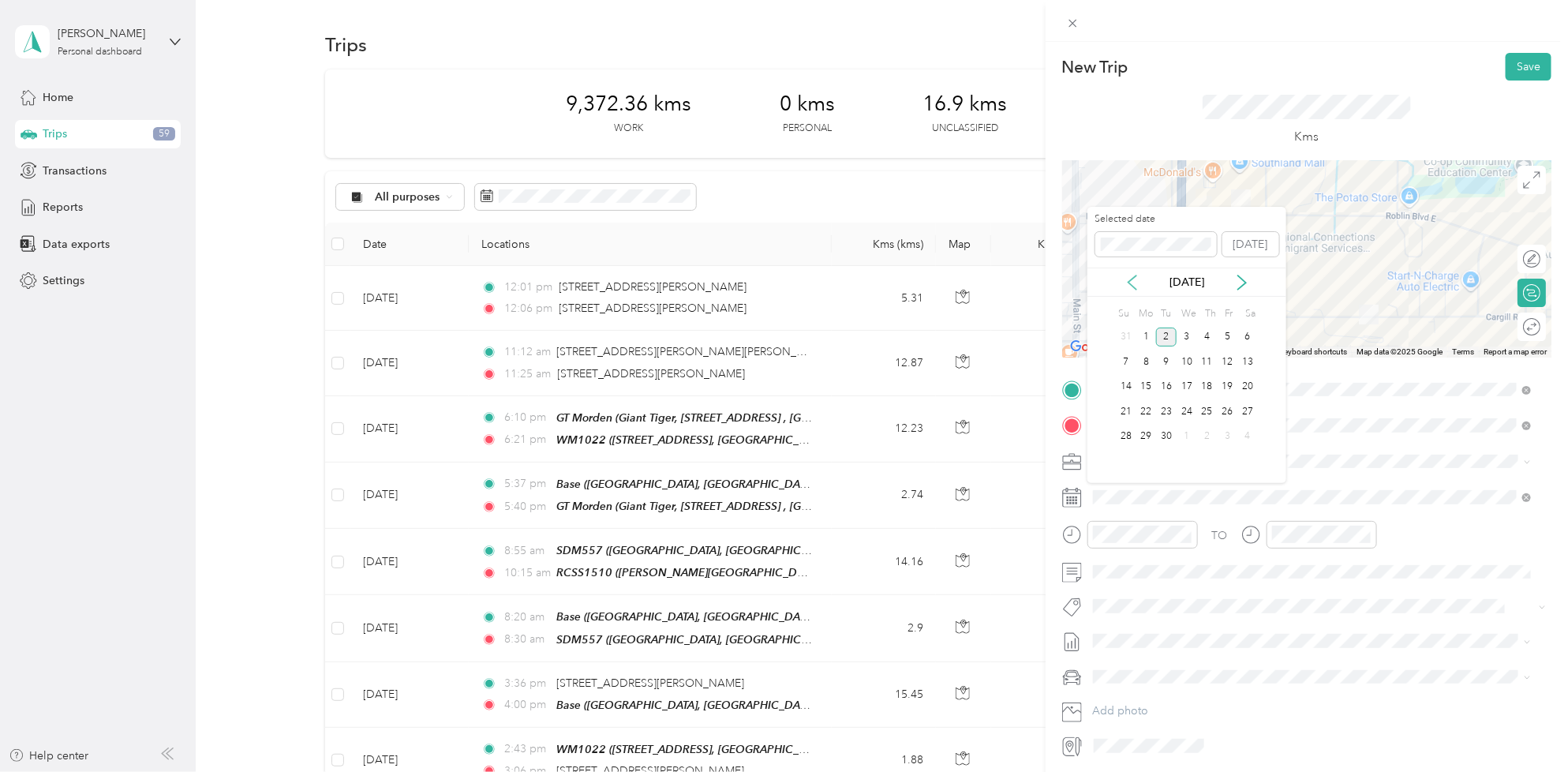
click at [1133, 289] on icon at bounding box center [1132, 282] width 16 height 16
click at [1184, 413] on div "20" at bounding box center [1187, 411] width 20 height 19
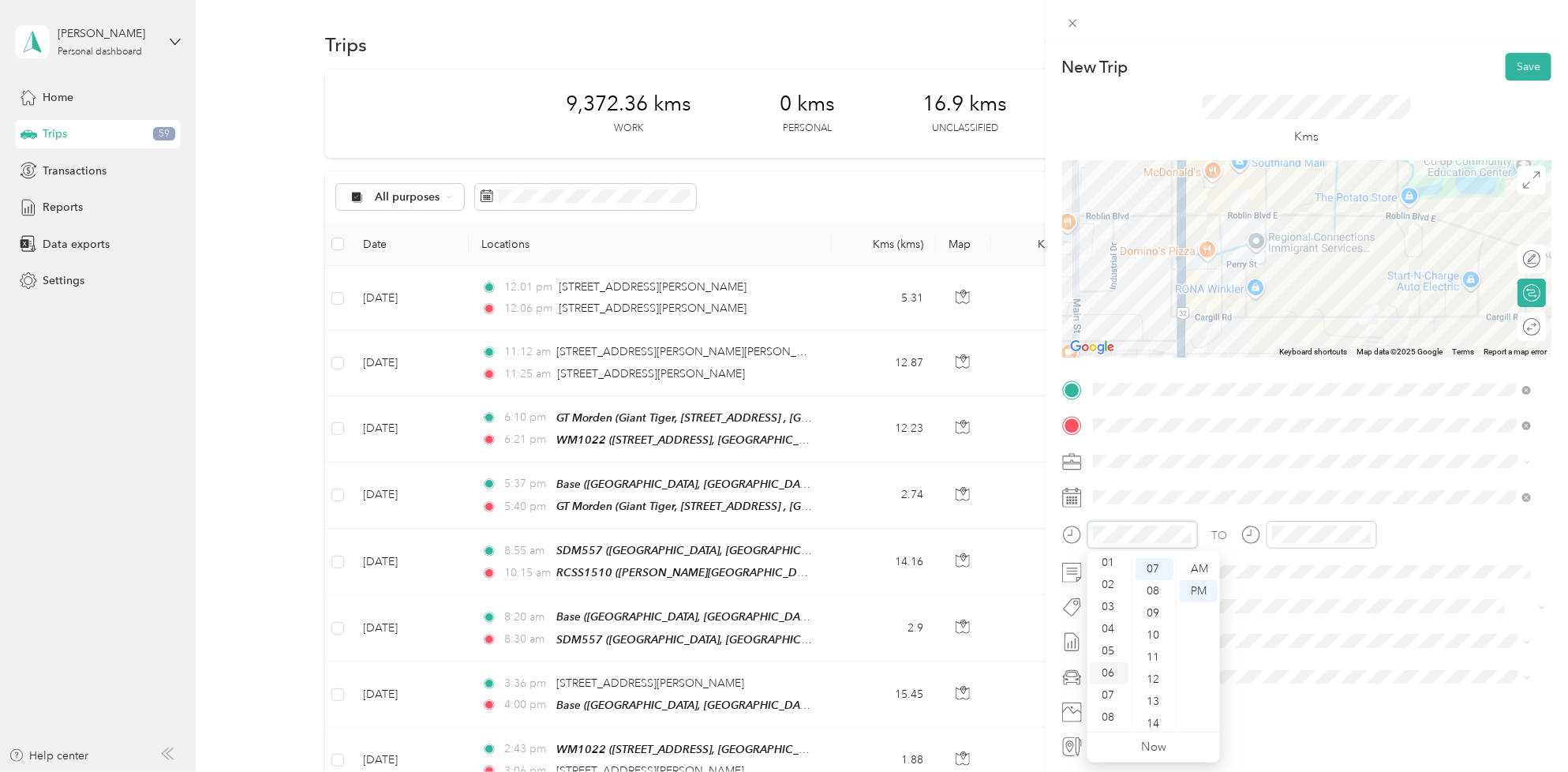
scroll to position [0, 0]
click at [1114, 636] on div "03" at bounding box center [1109, 635] width 38 height 22
click at [1153, 562] on div "00" at bounding box center [1154, 569] width 38 height 22
click at [1284, 635] on div "03" at bounding box center [1287, 635] width 38 height 22
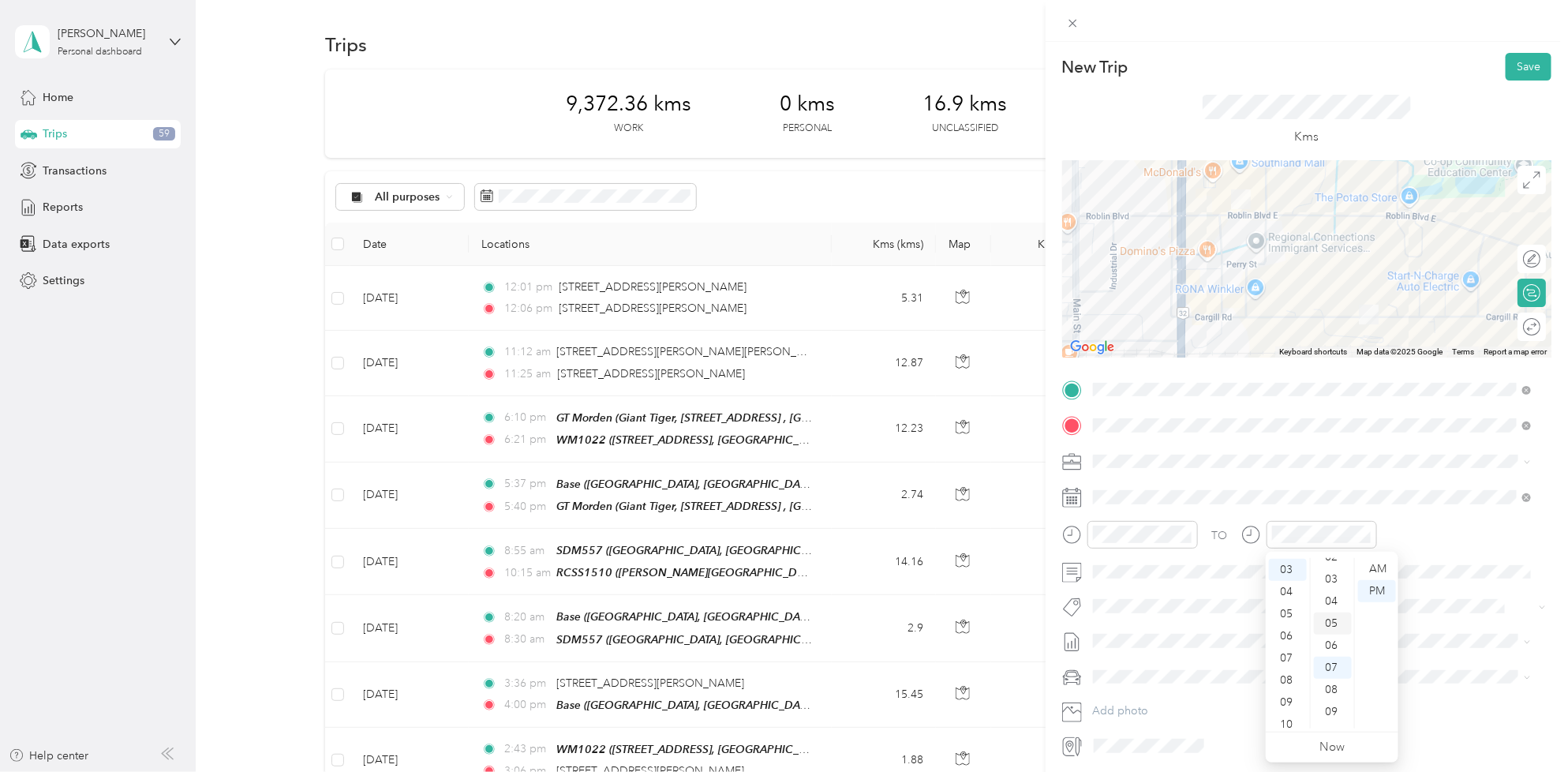
click at [1328, 624] on div "05" at bounding box center [1332, 624] width 38 height 22
click at [1188, 628] on span "Rt Coty Consumer Beauty Coverage" at bounding box center [1188, 632] width 158 height 14
click at [1191, 692] on span "[DATE] - [DATE] Draft" at bounding box center [1312, 696] width 428 height 14
click at [1512, 68] on button "Save" at bounding box center [1528, 67] width 46 height 28
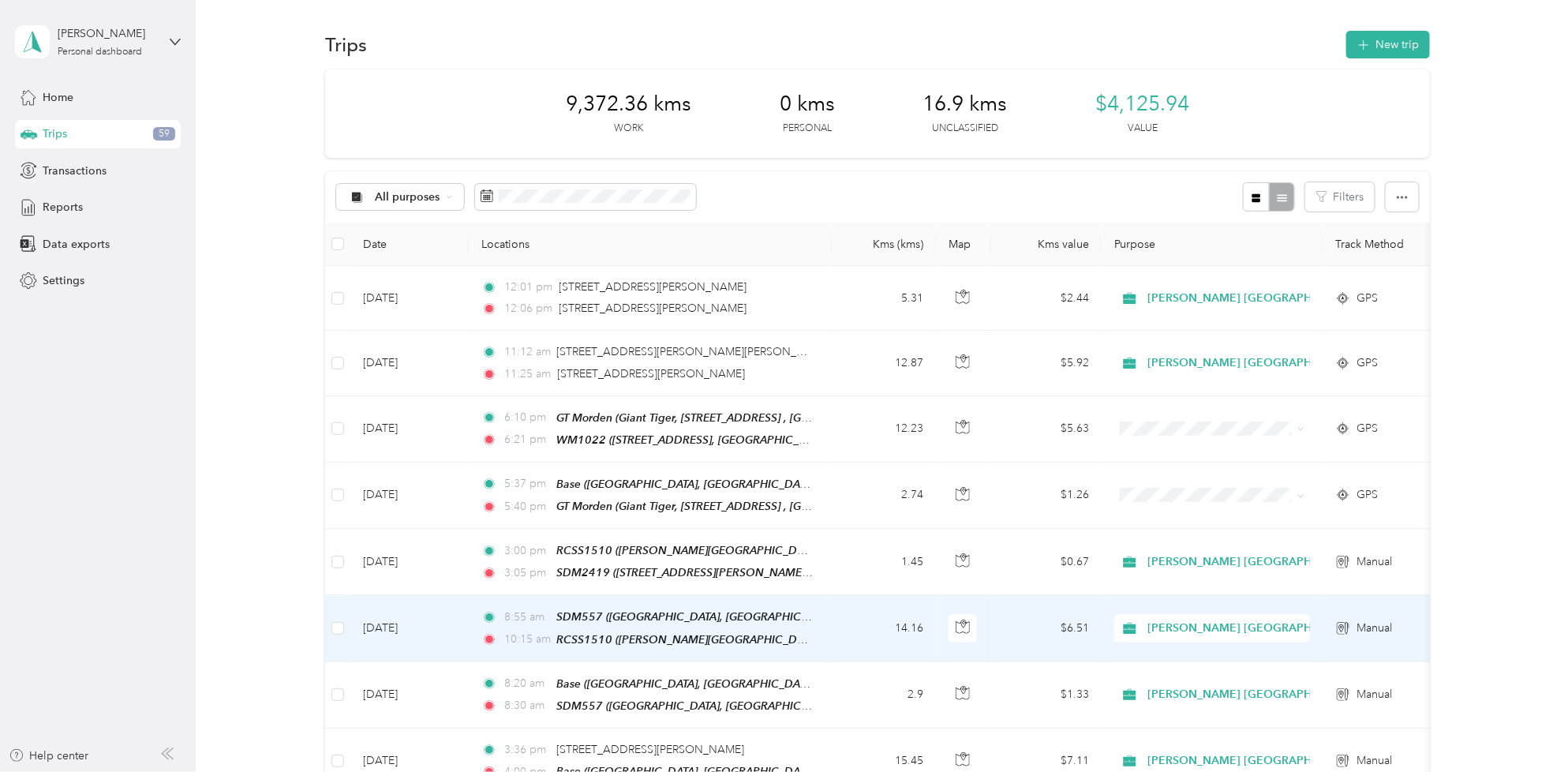
click at [853, 605] on td "14.16" at bounding box center [883, 628] width 104 height 67
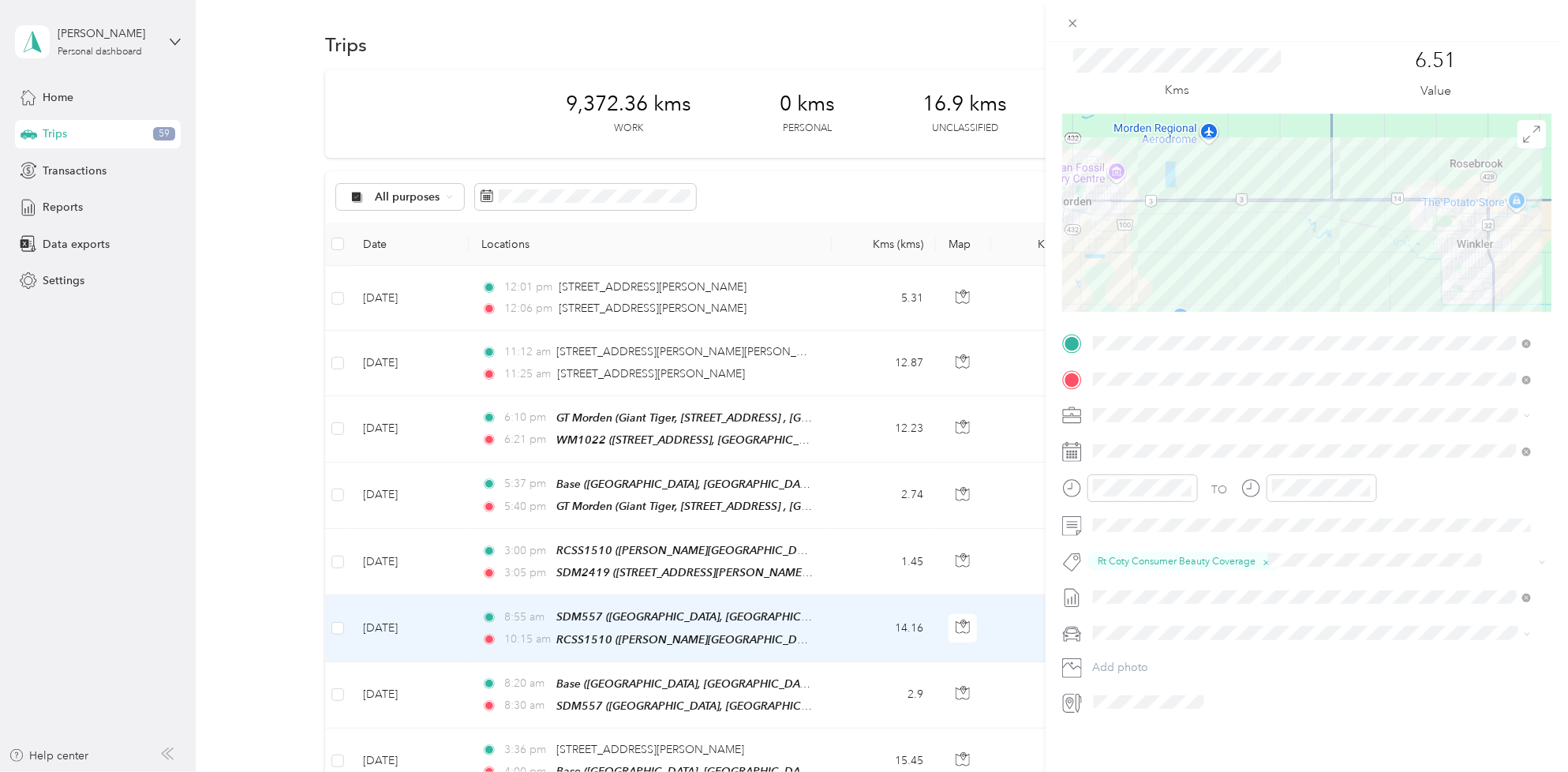
scroll to position [61, 0]
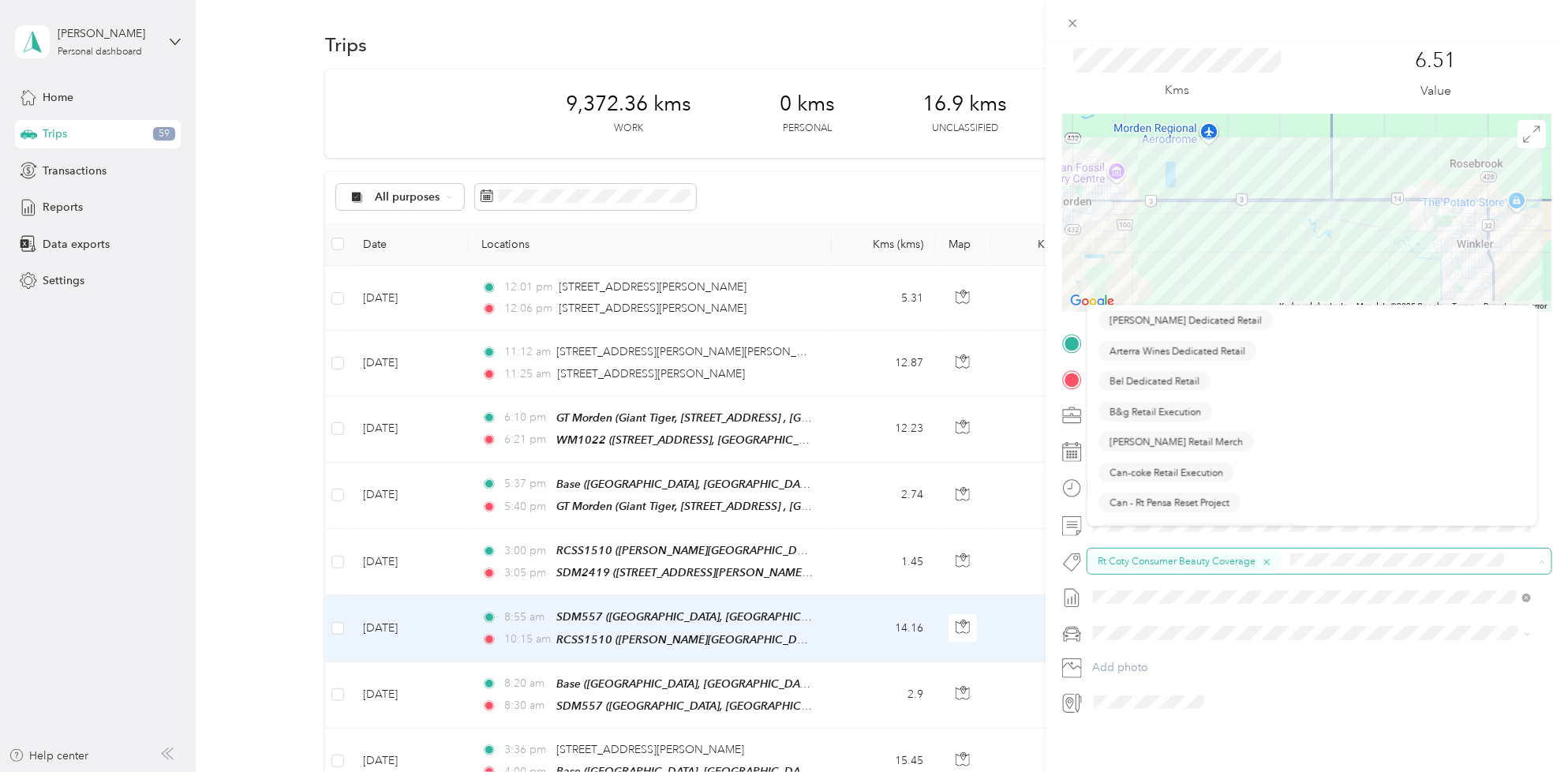
click at [1266, 557] on icon "button" at bounding box center [1266, 562] width 10 height 10
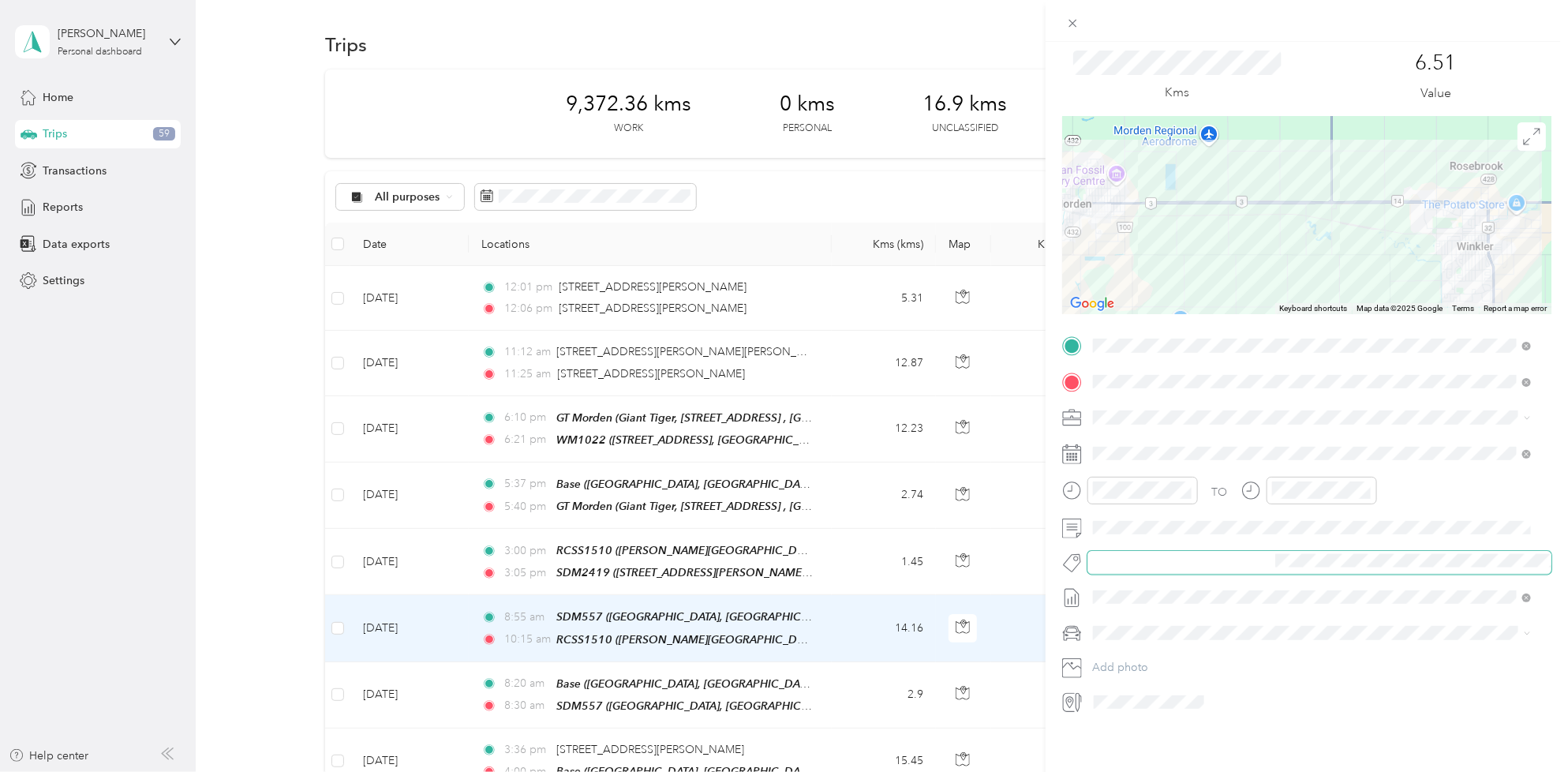
scroll to position [59, 0]
click at [1129, 445] on span "Fit P&g Team" at bounding box center [1139, 451] width 59 height 14
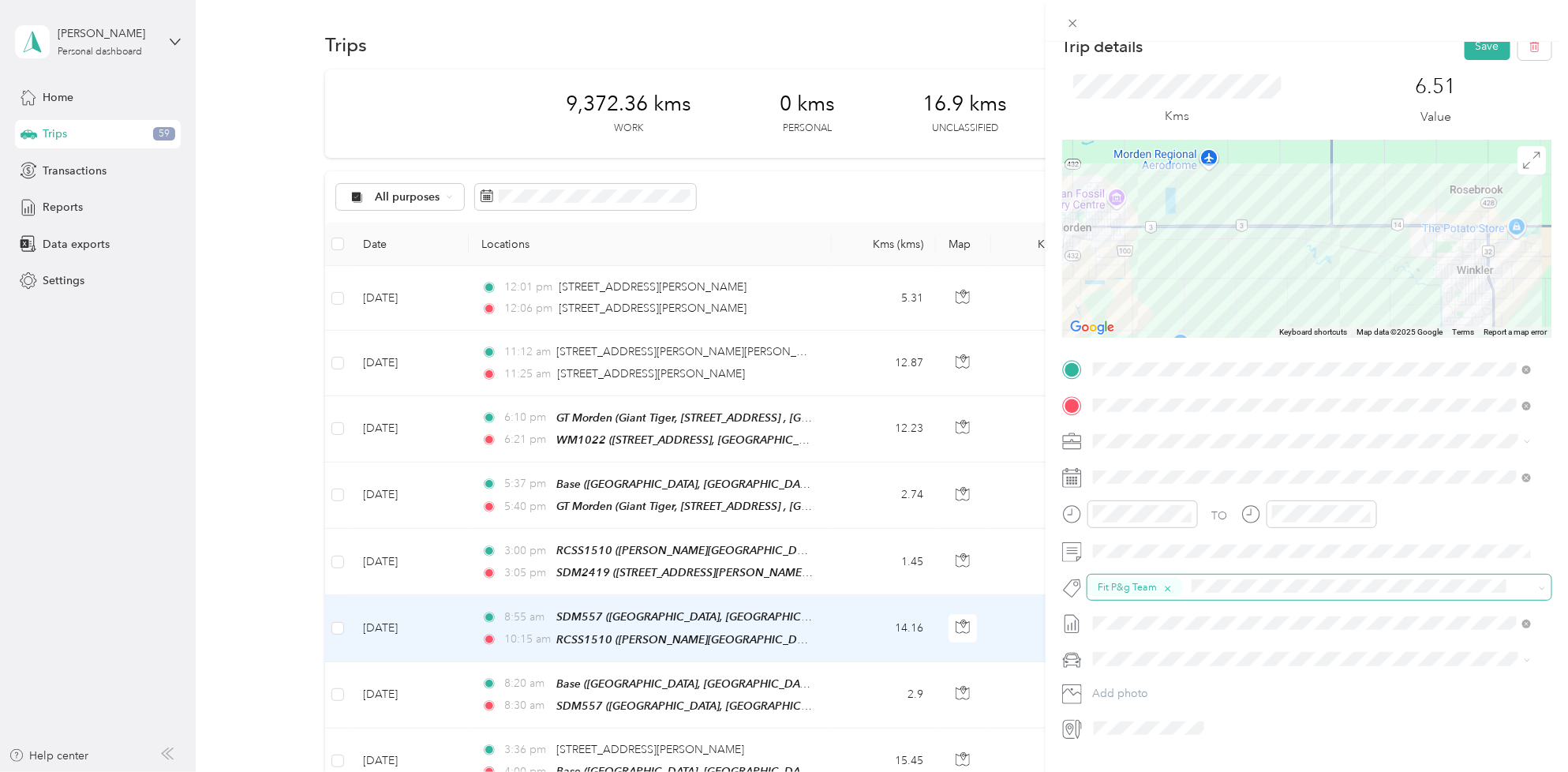
scroll to position [0, 0]
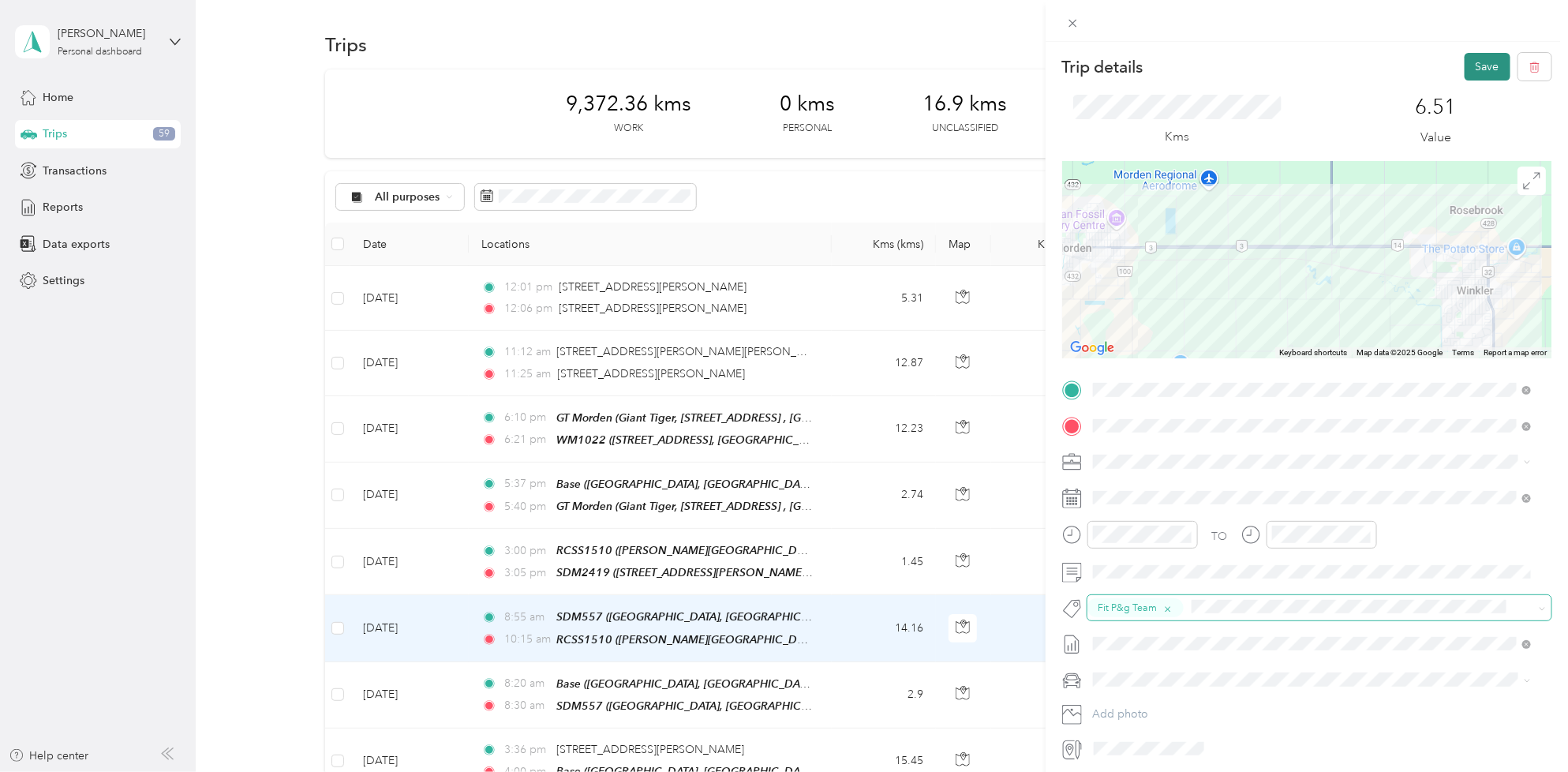
click at [1471, 68] on button "Save" at bounding box center [1487, 67] width 46 height 28
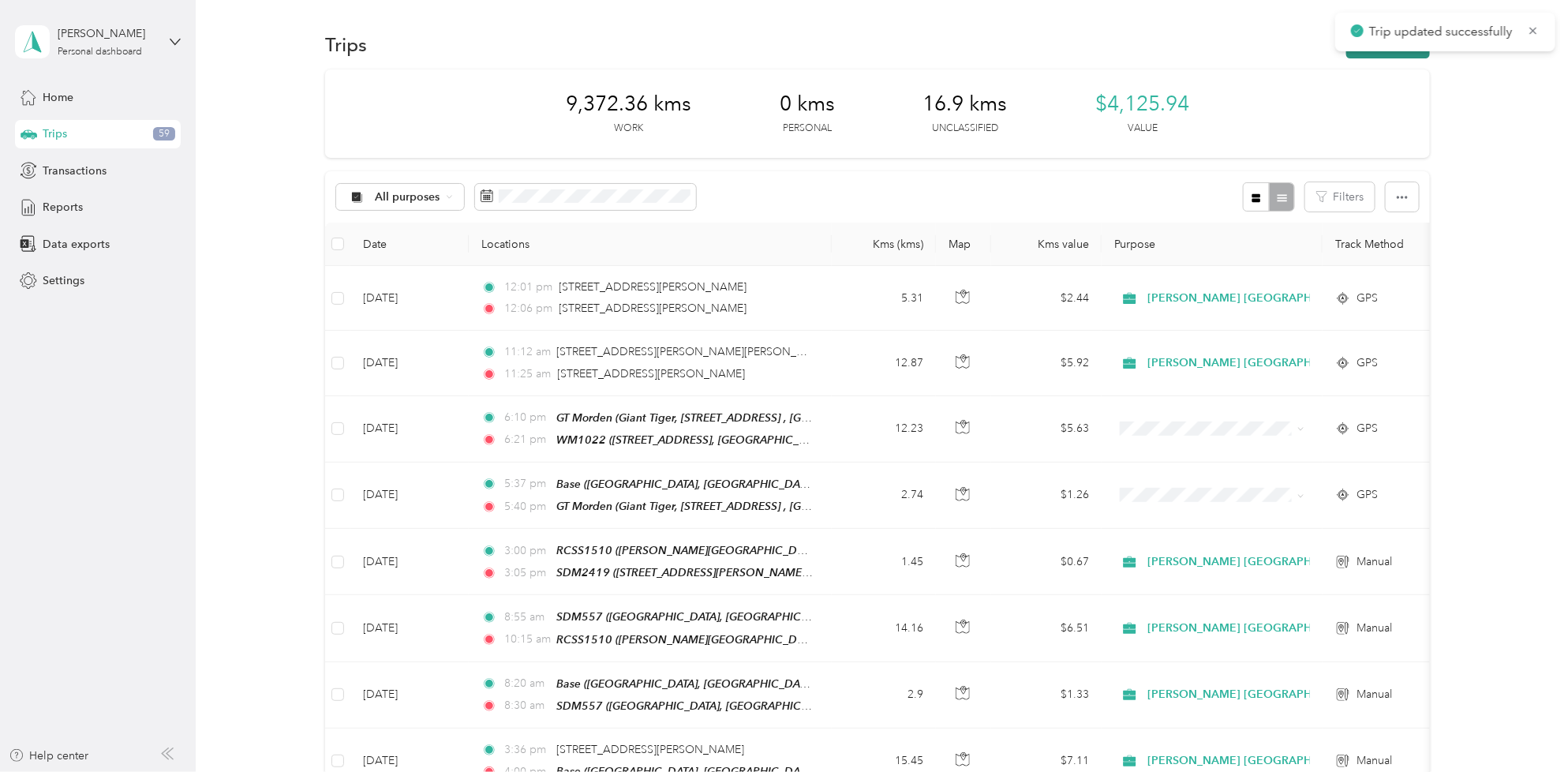
click at [1383, 55] on button "New trip" at bounding box center [1387, 44] width 84 height 28
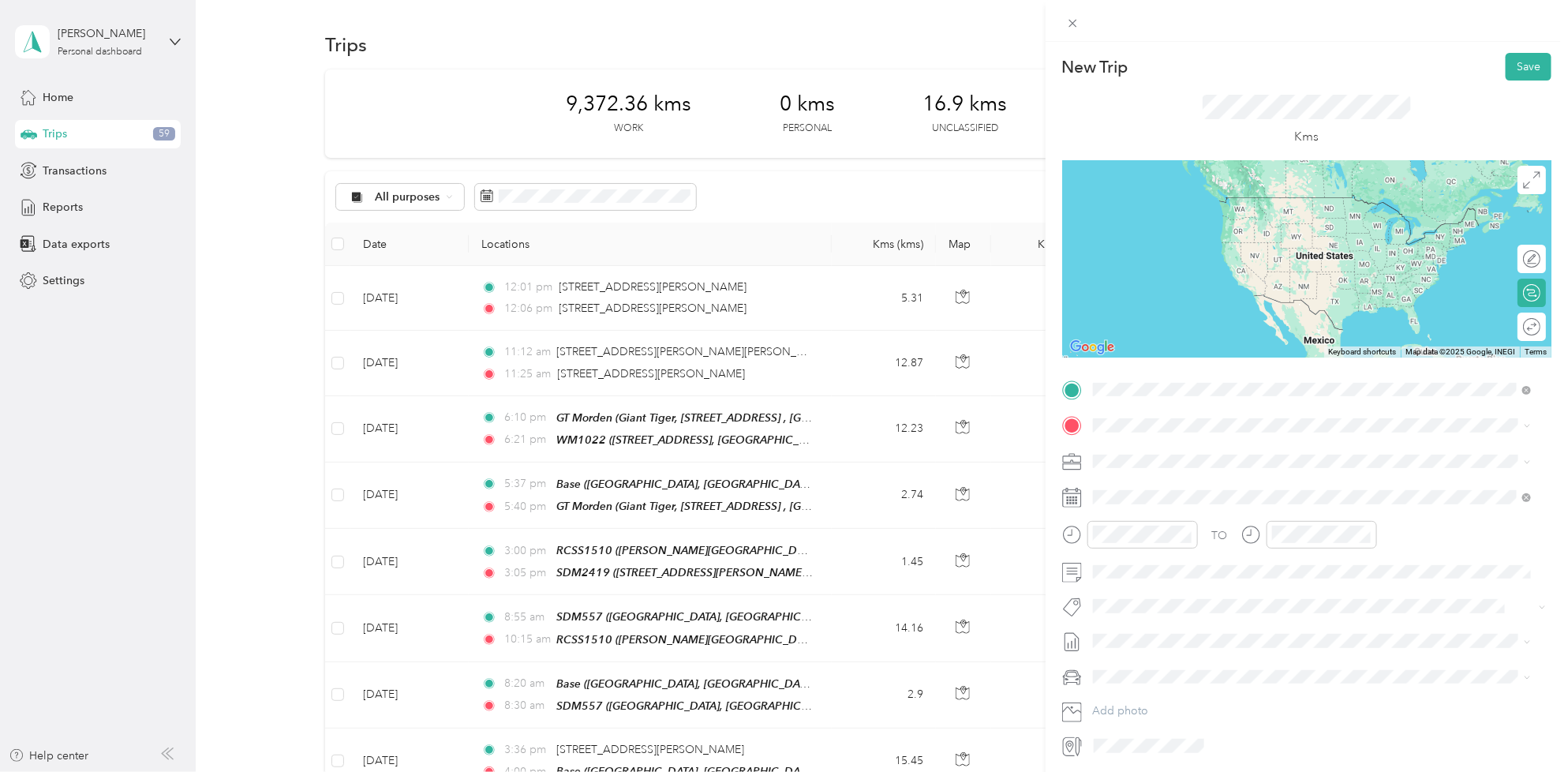
click at [1215, 521] on div "SDM2419 [STREET_ADDRESS][GEOGRAPHIC_DATA][PERSON_NAME][PERSON_NAME], [GEOGRAPHI…" at bounding box center [1260, 510] width 275 height 33
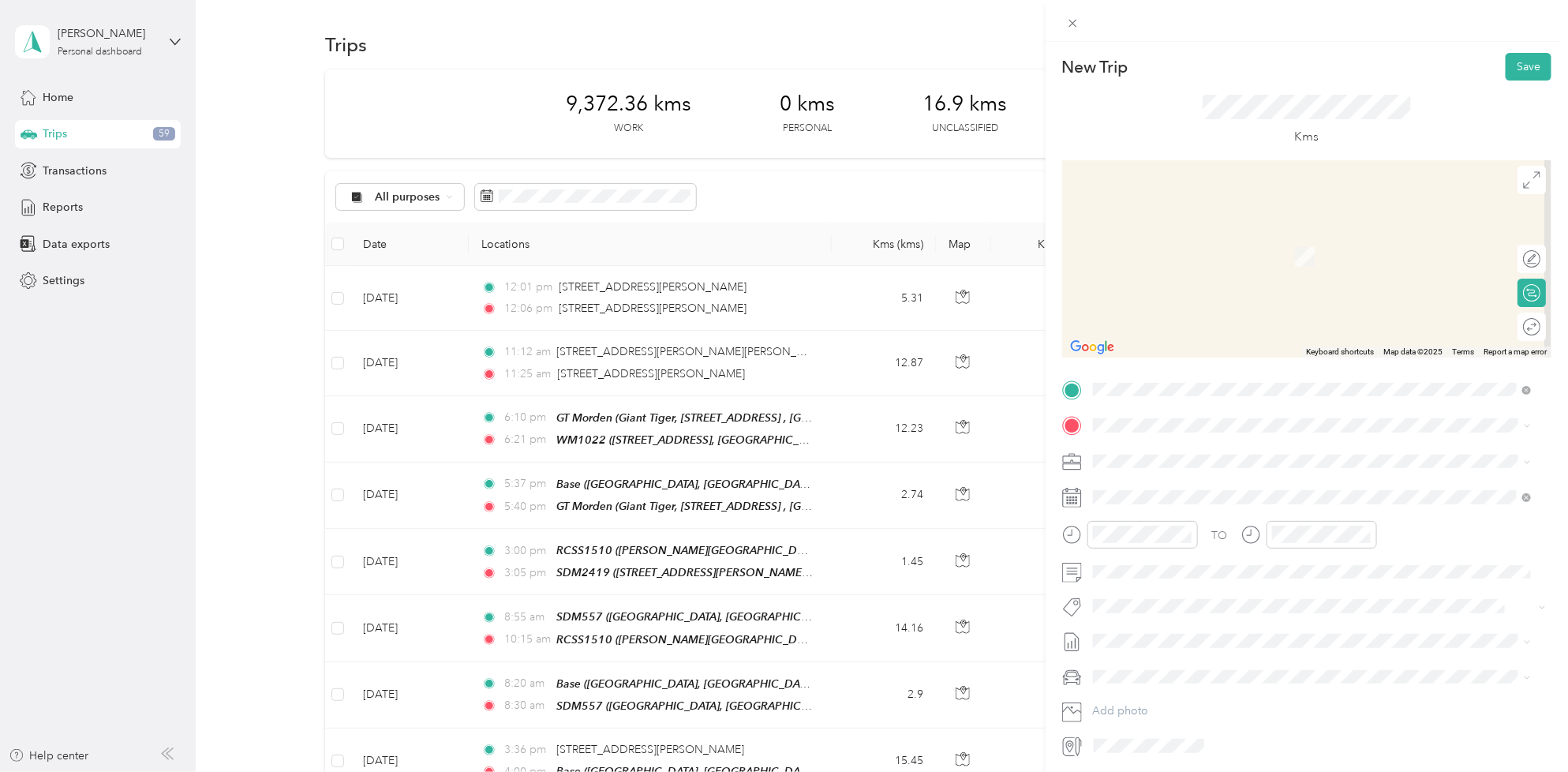
click at [1177, 504] on span "[STREET_ADDRESS]" at bounding box center [1172, 501] width 100 height 13
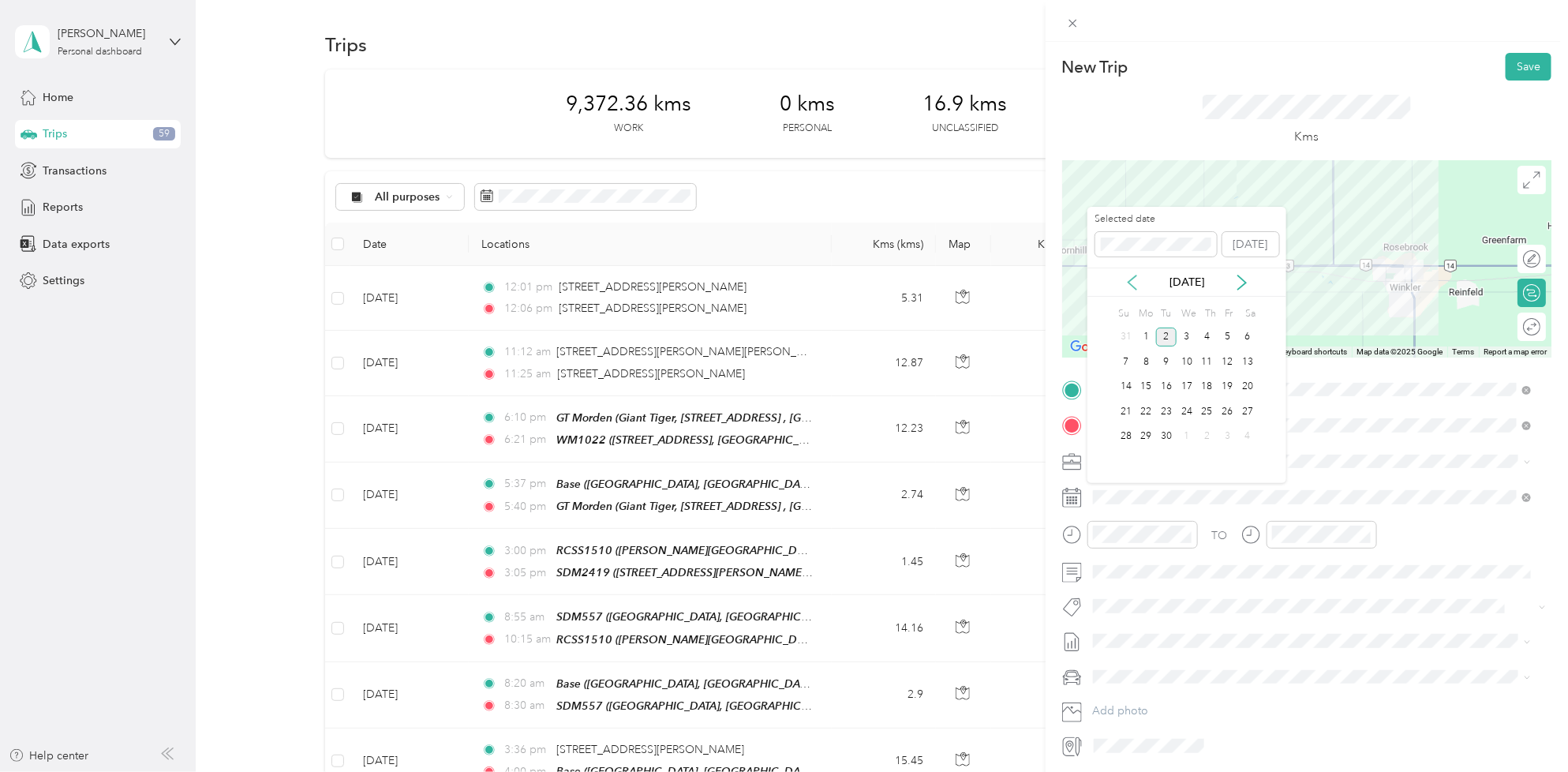
click at [1132, 280] on icon at bounding box center [1132, 282] width 16 height 16
click at [1189, 414] on div "20" at bounding box center [1187, 411] width 20 height 19
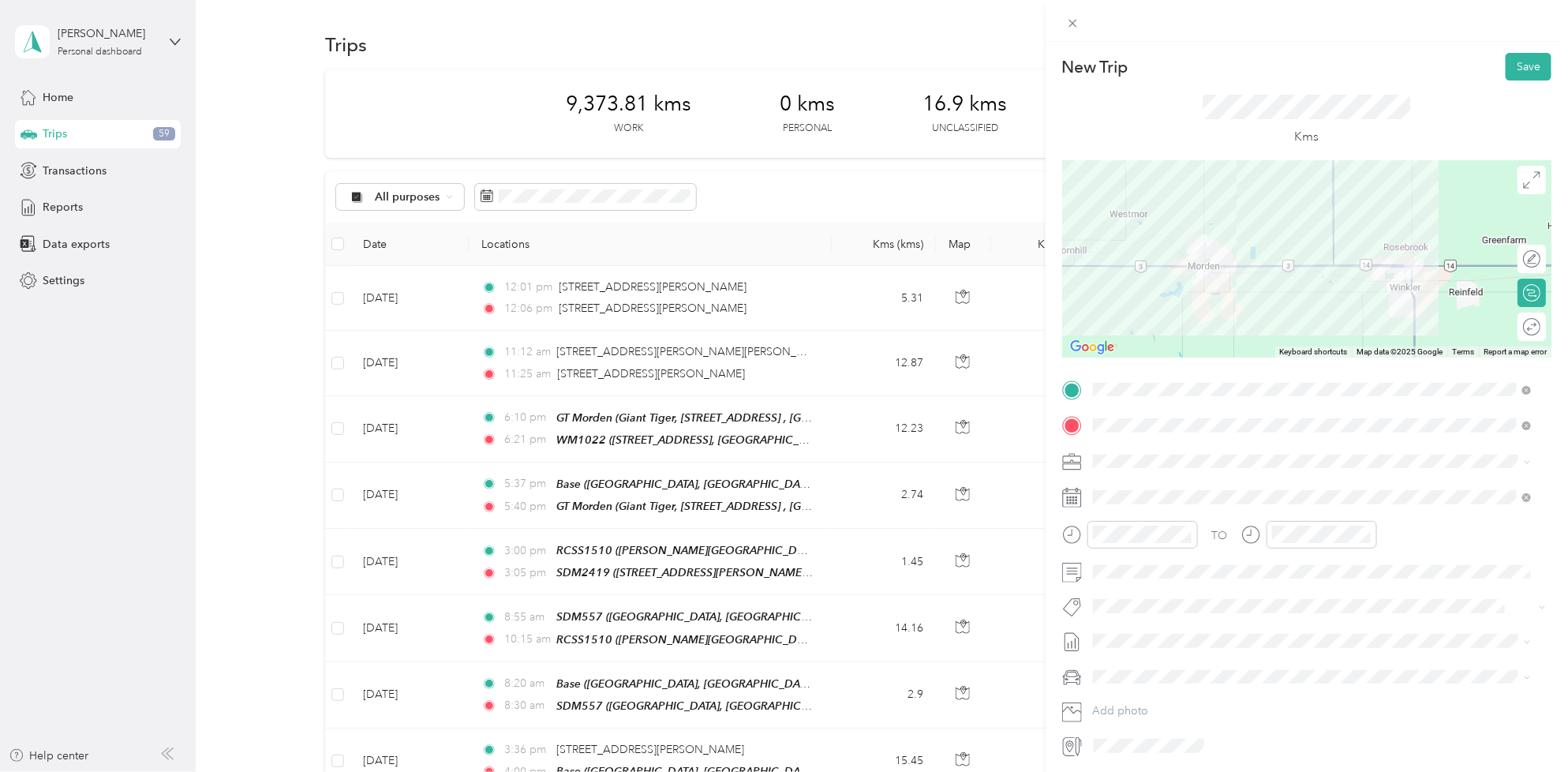
click at [1177, 463] on span "[STREET_ADDRESS]" at bounding box center [1172, 470] width 100 height 13
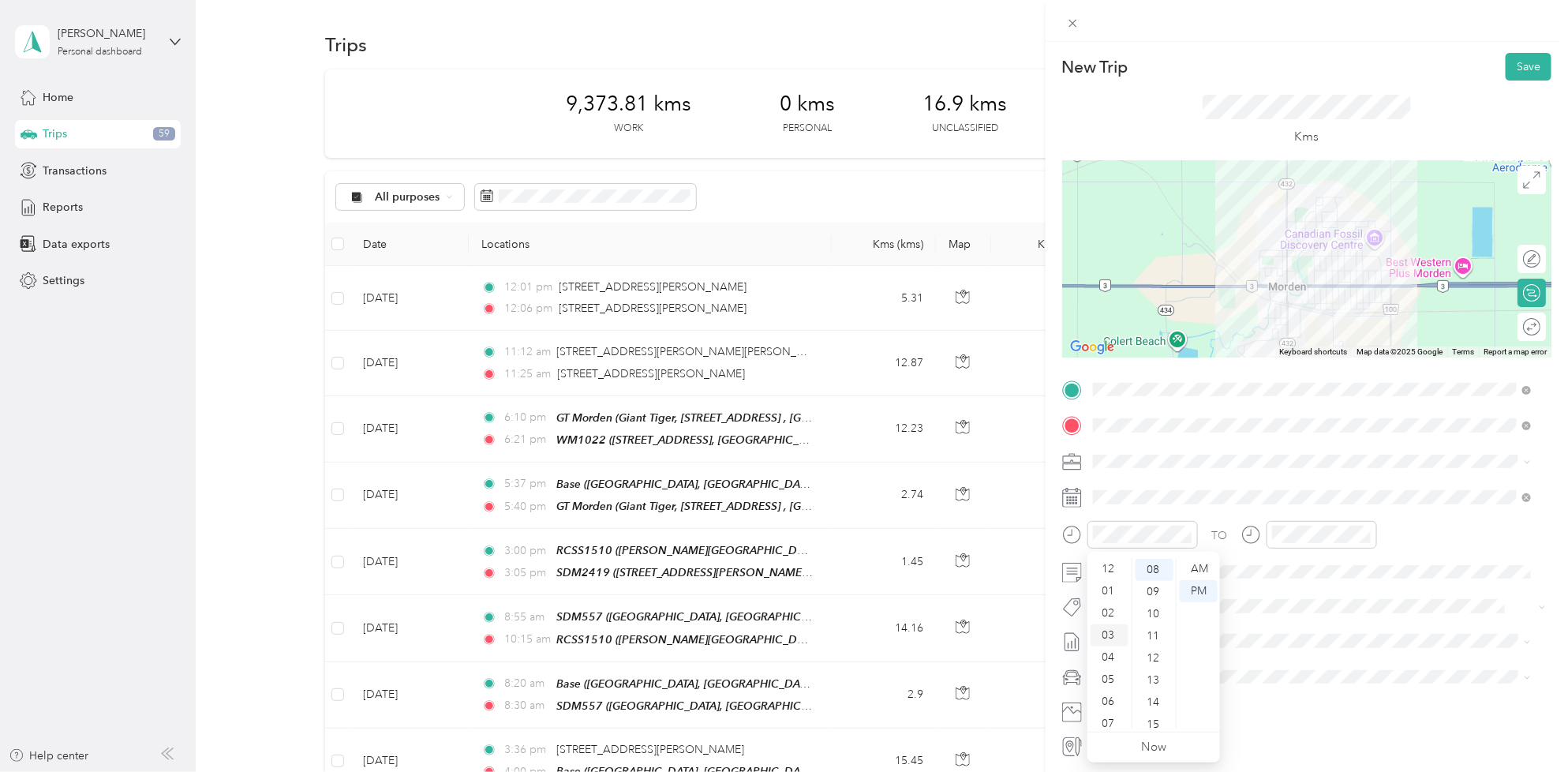
click at [1106, 635] on div "03" at bounding box center [1109, 635] width 38 height 22
click at [1156, 596] on div "49" at bounding box center [1154, 588] width 38 height 22
click at [1157, 594] on div "50" at bounding box center [1154, 591] width 38 height 22
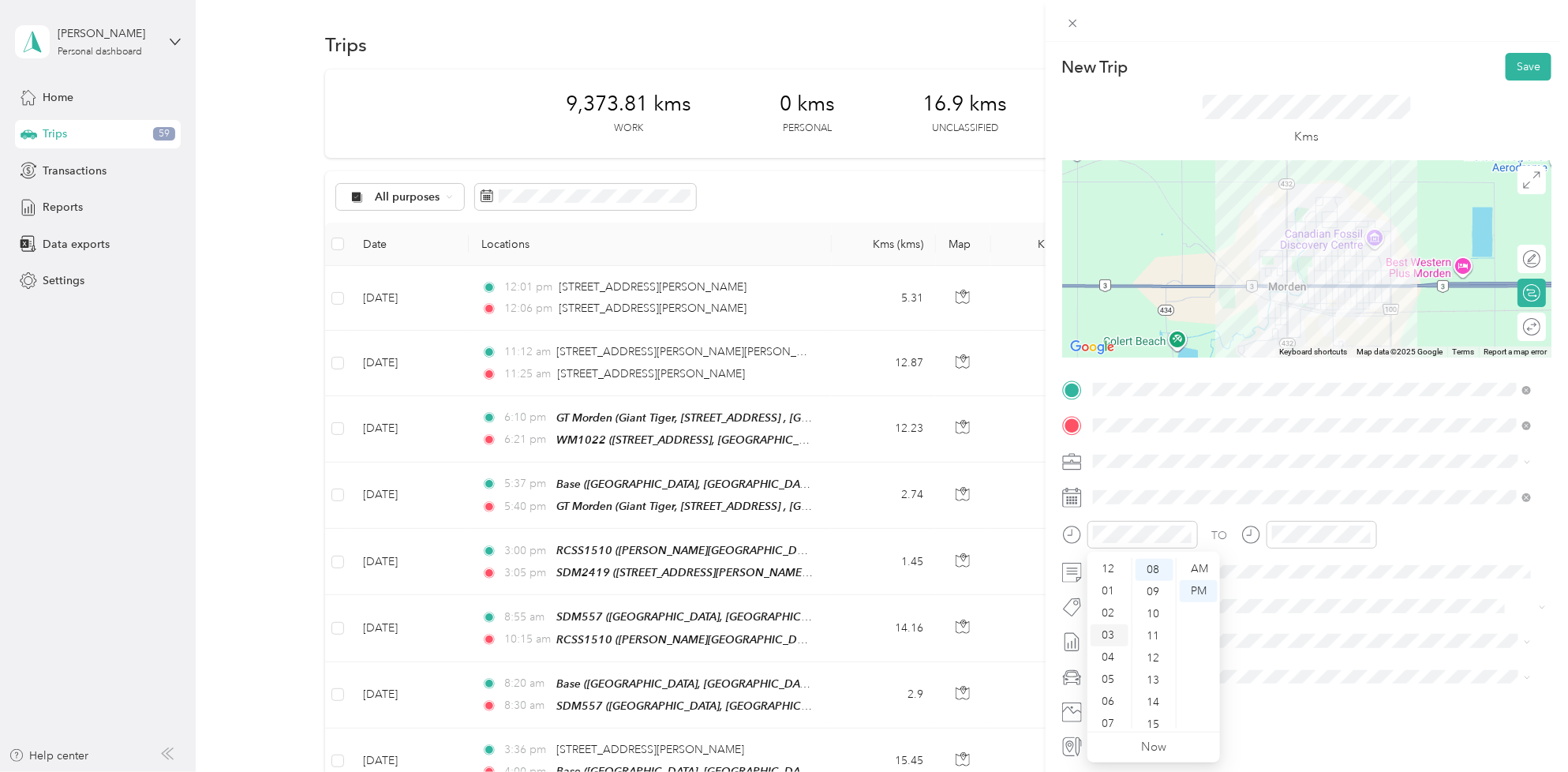
click at [1105, 640] on div "03" at bounding box center [1109, 635] width 38 height 22
click at [1156, 709] on div "50" at bounding box center [1154, 709] width 38 height 22
click at [1280, 559] on div "04" at bounding box center [1287, 563] width 38 height 22
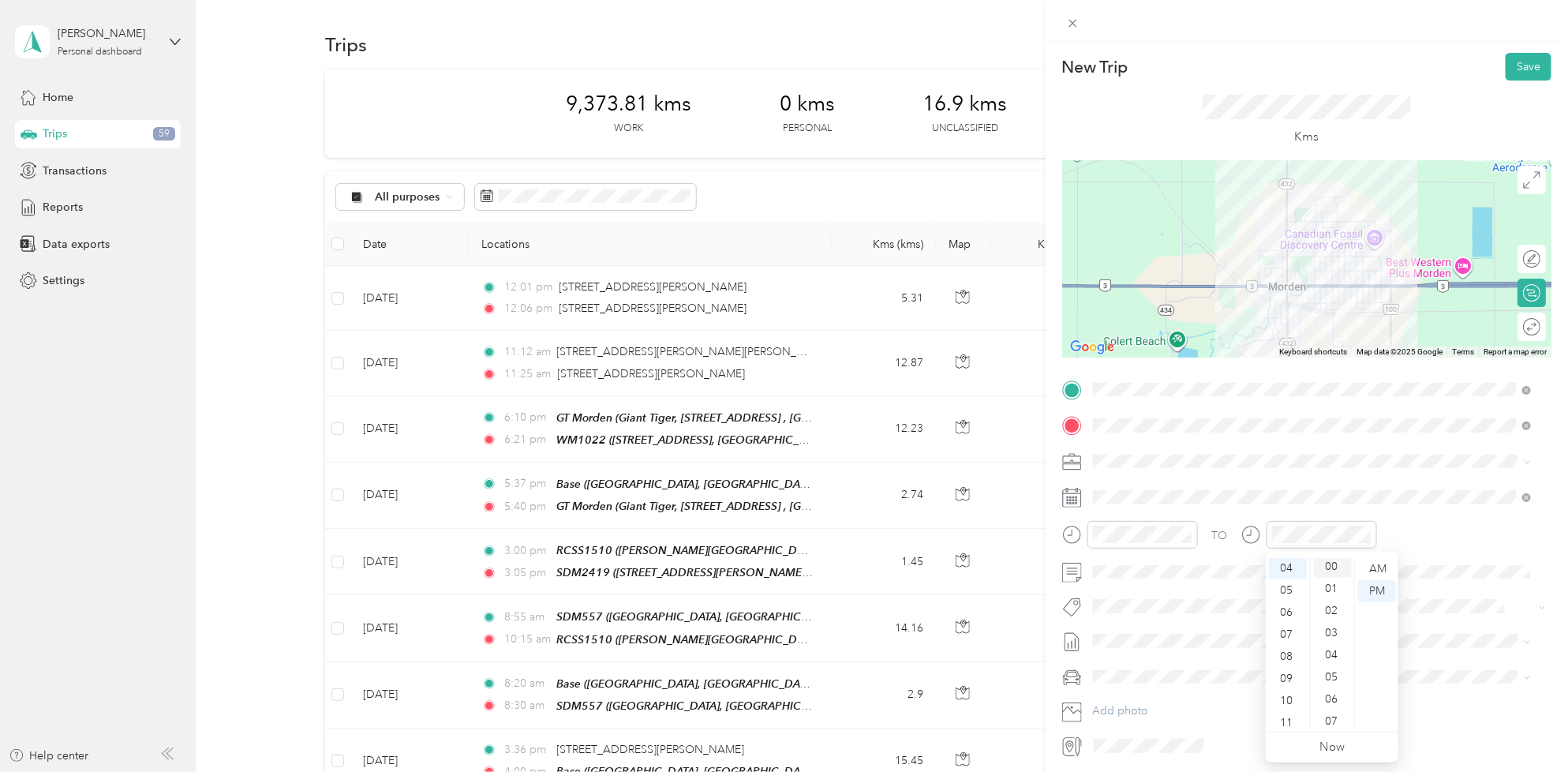
scroll to position [0, 0]
click at [1323, 567] on div "00" at bounding box center [1332, 569] width 38 height 22
click at [1330, 567] on div "00" at bounding box center [1332, 569] width 38 height 22
click at [1165, 629] on span "Rt Coty Consumer Beauty Coverage" at bounding box center [1188, 629] width 158 height 14
click at [1189, 700] on li "[DATE] - [DATE] Draft" at bounding box center [1312, 695] width 450 height 25
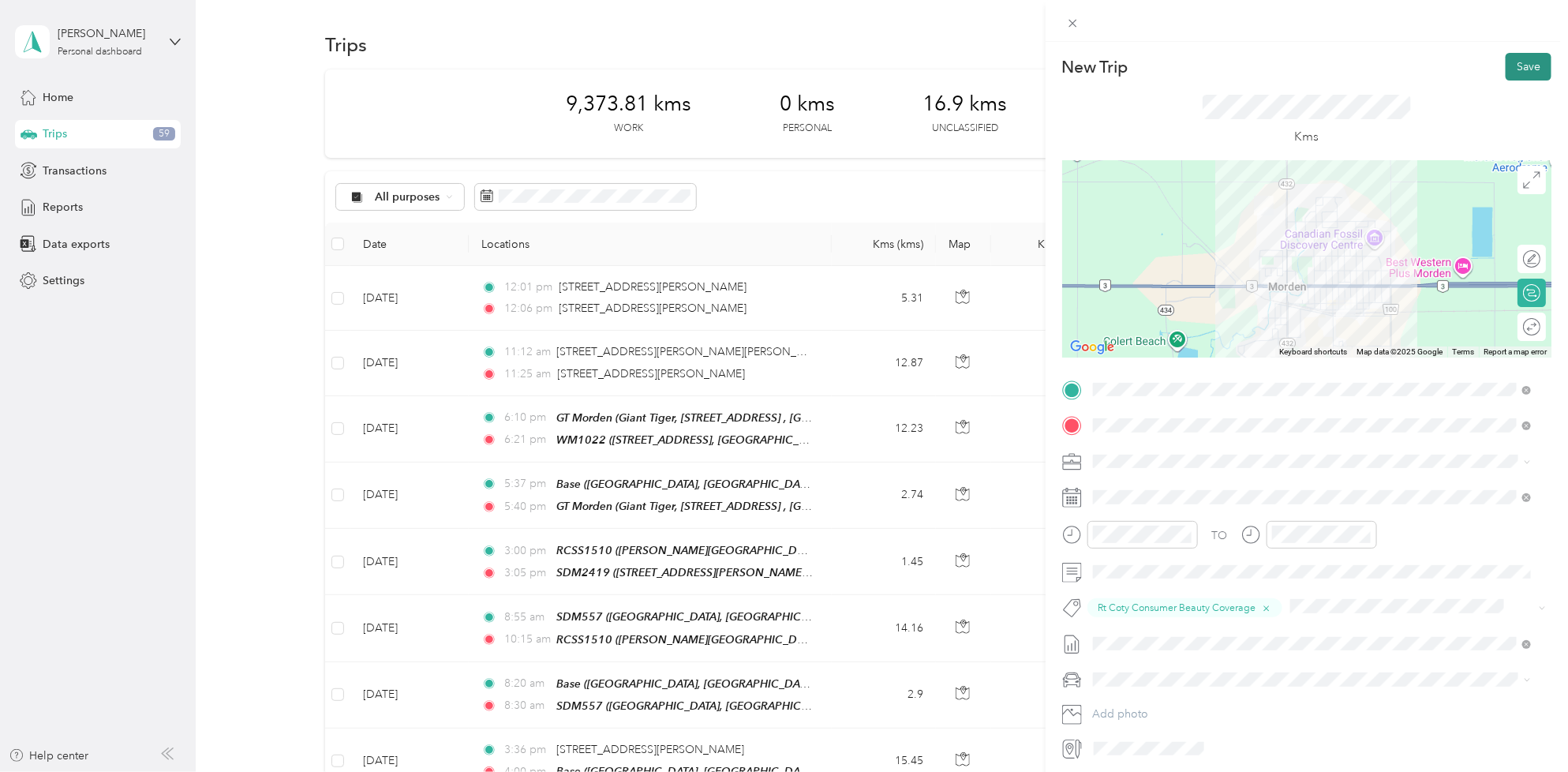
click at [1521, 56] on button "Save" at bounding box center [1528, 67] width 46 height 28
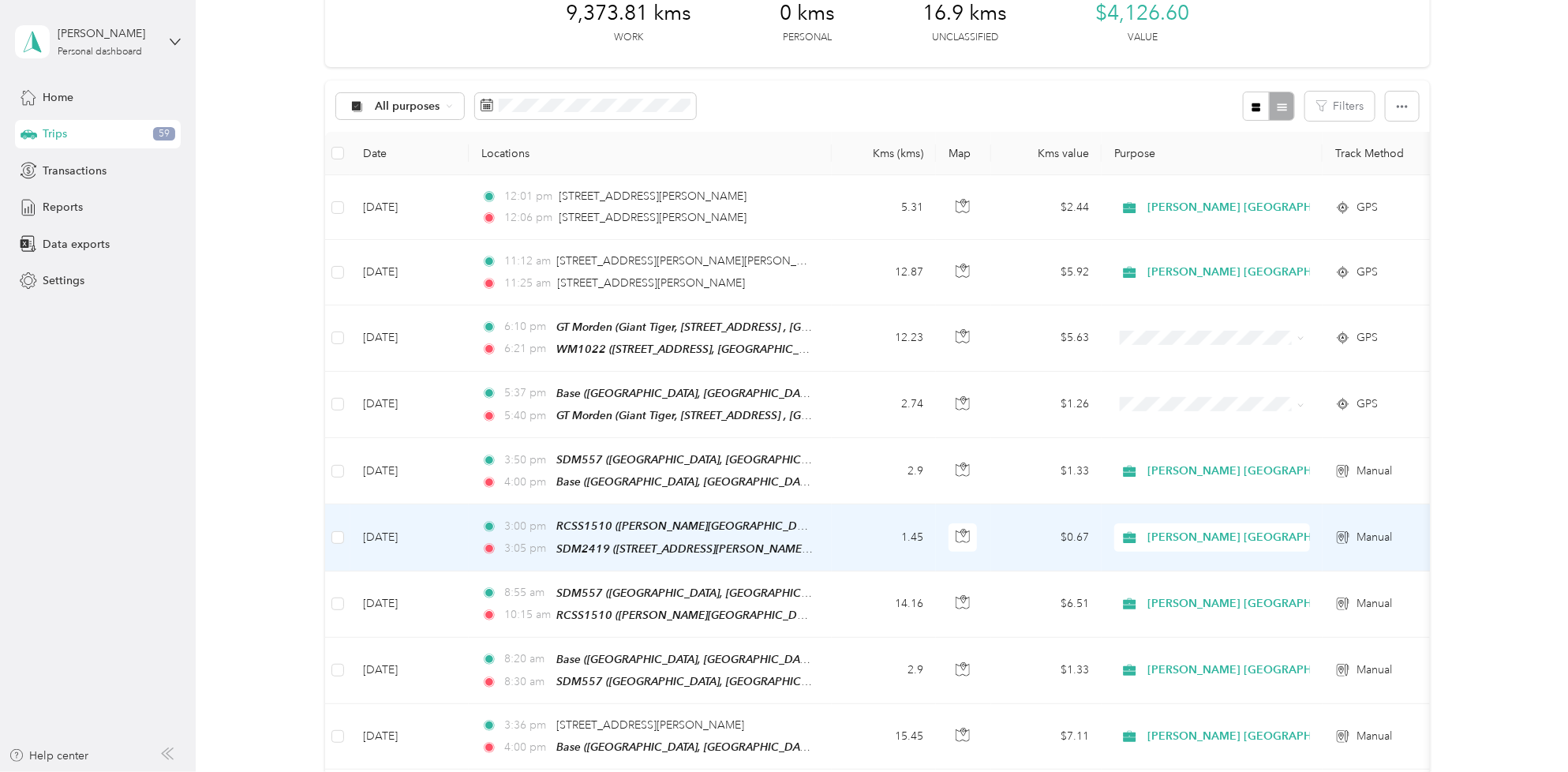
scroll to position [99, 0]
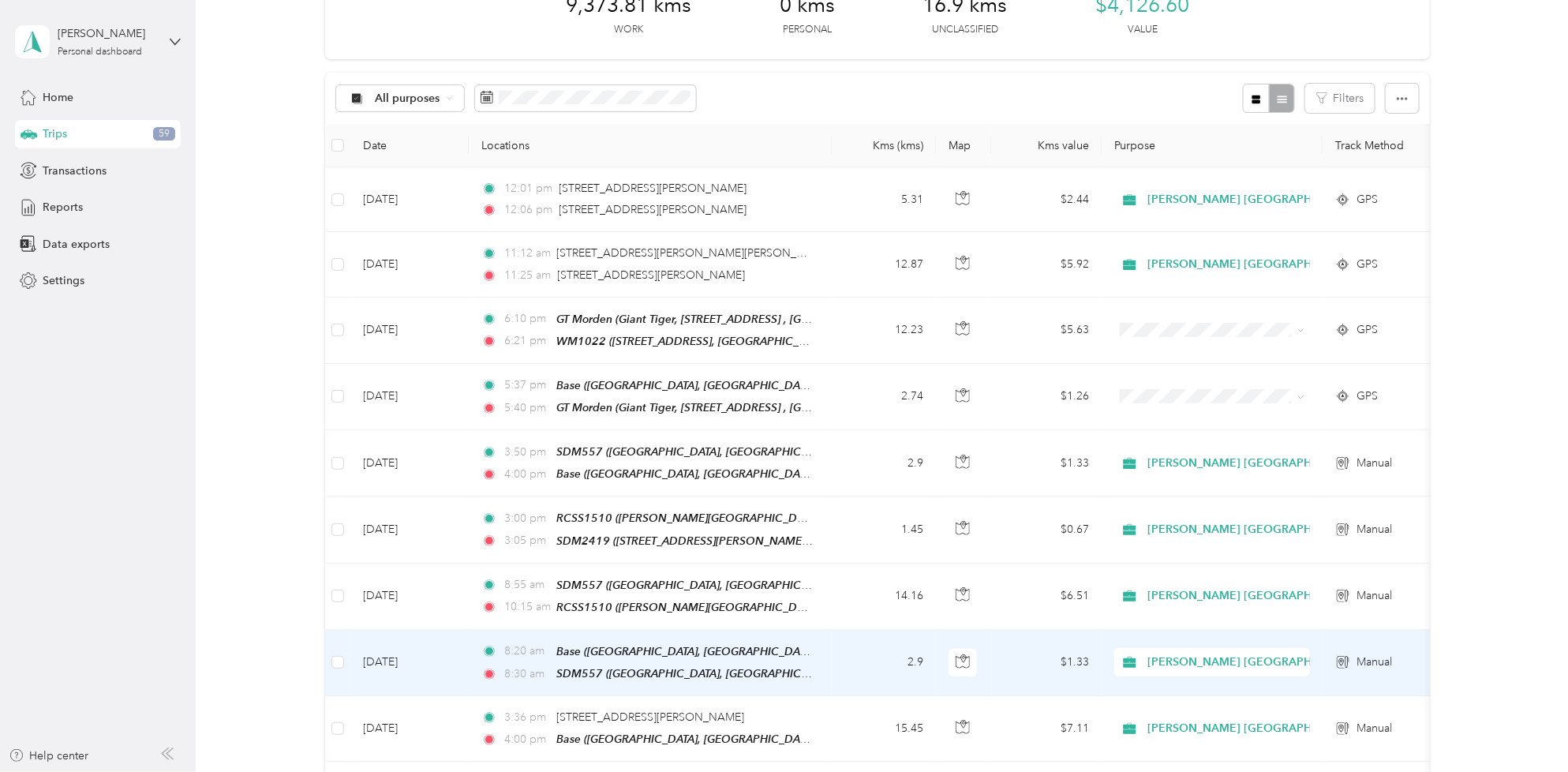
click at [861, 640] on td "2.9" at bounding box center [883, 662] width 104 height 67
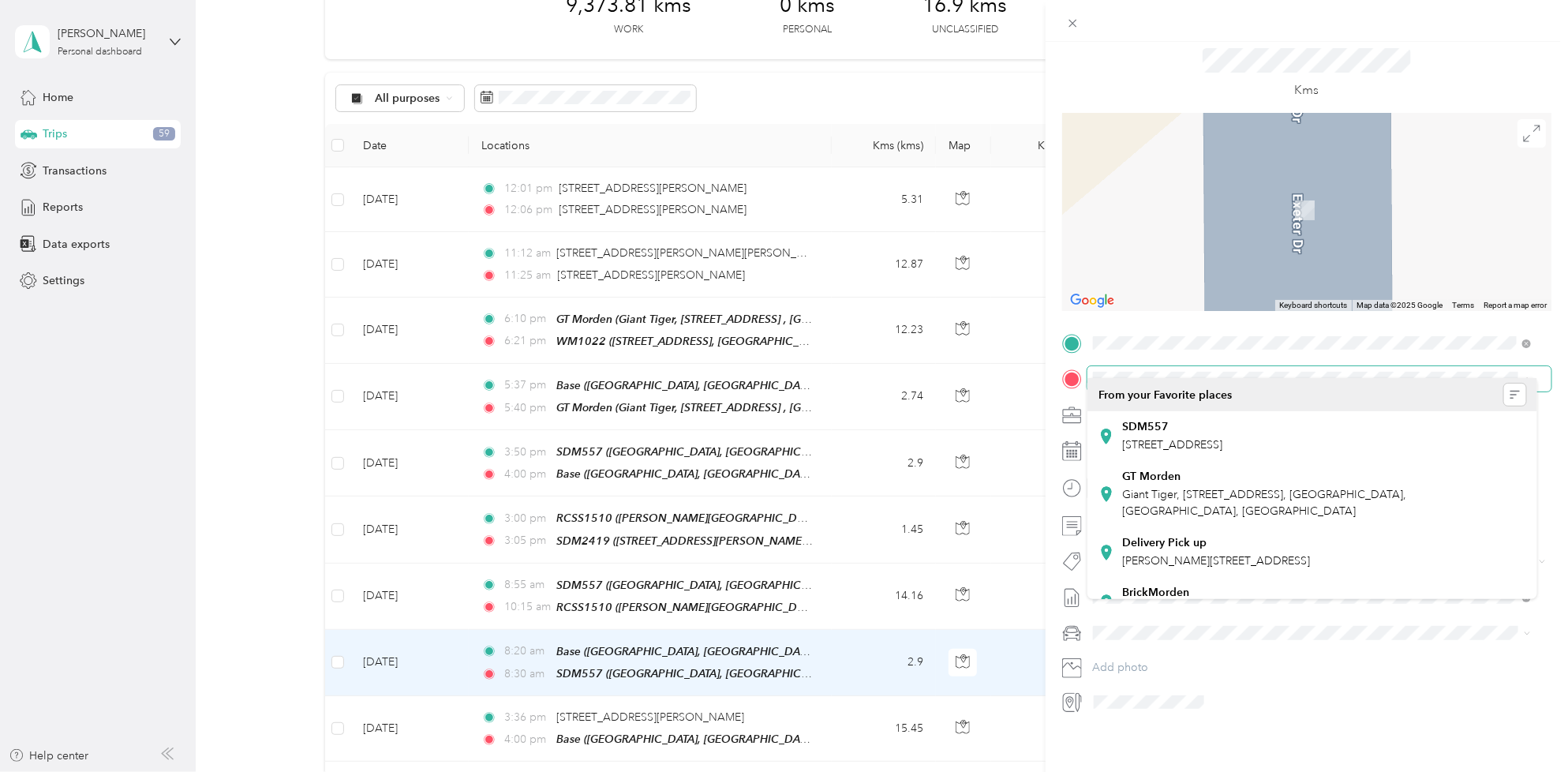
scroll to position [61, 0]
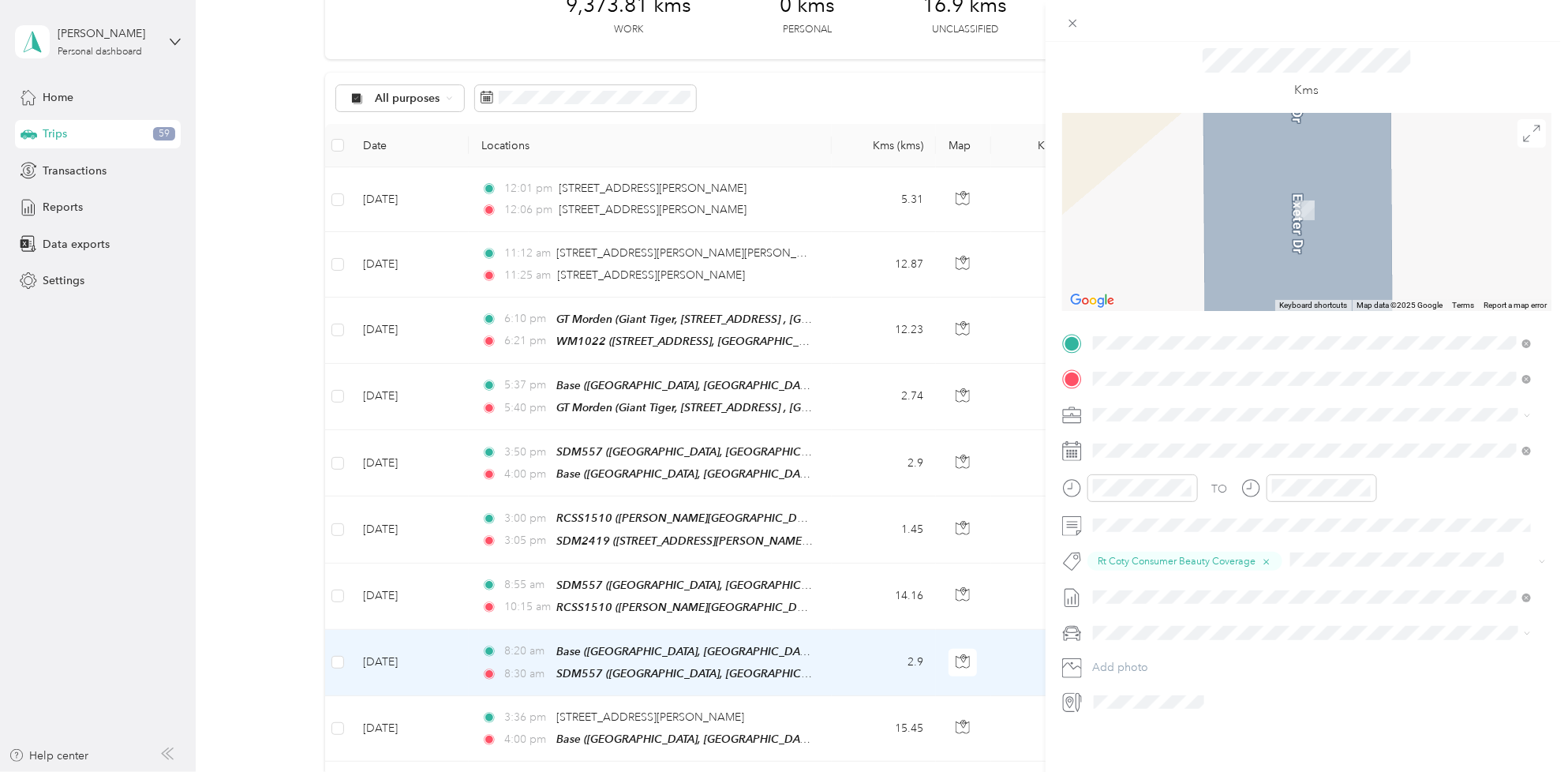
click at [1226, 476] on div "SDM2419" at bounding box center [1260, 477] width 275 height 14
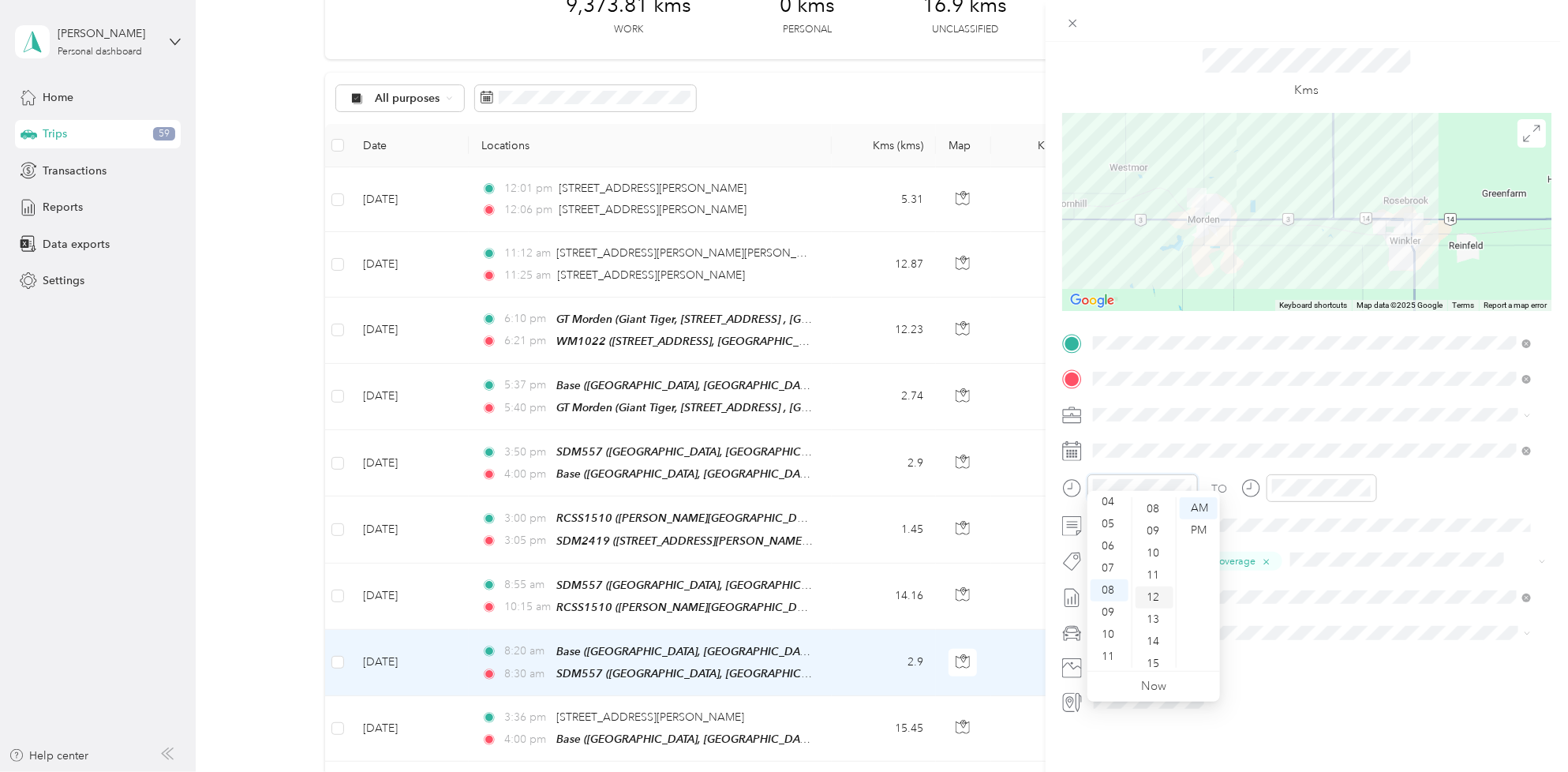
scroll to position [146, 0]
click at [1164, 580] on div "10" at bounding box center [1154, 583] width 38 height 22
click at [1462, 68] on div "Kms" at bounding box center [1307, 73] width 489 height 79
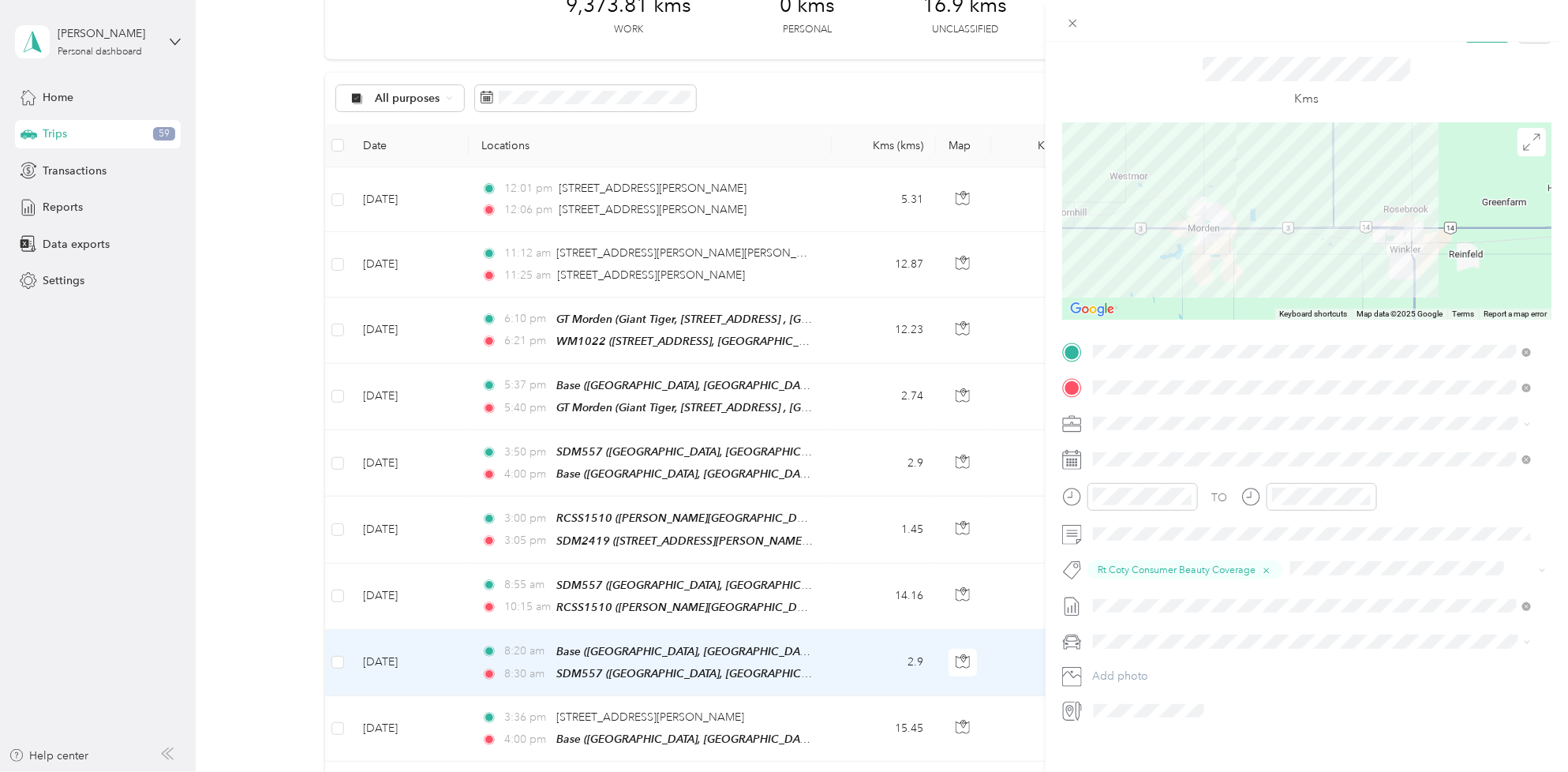
scroll to position [0, 0]
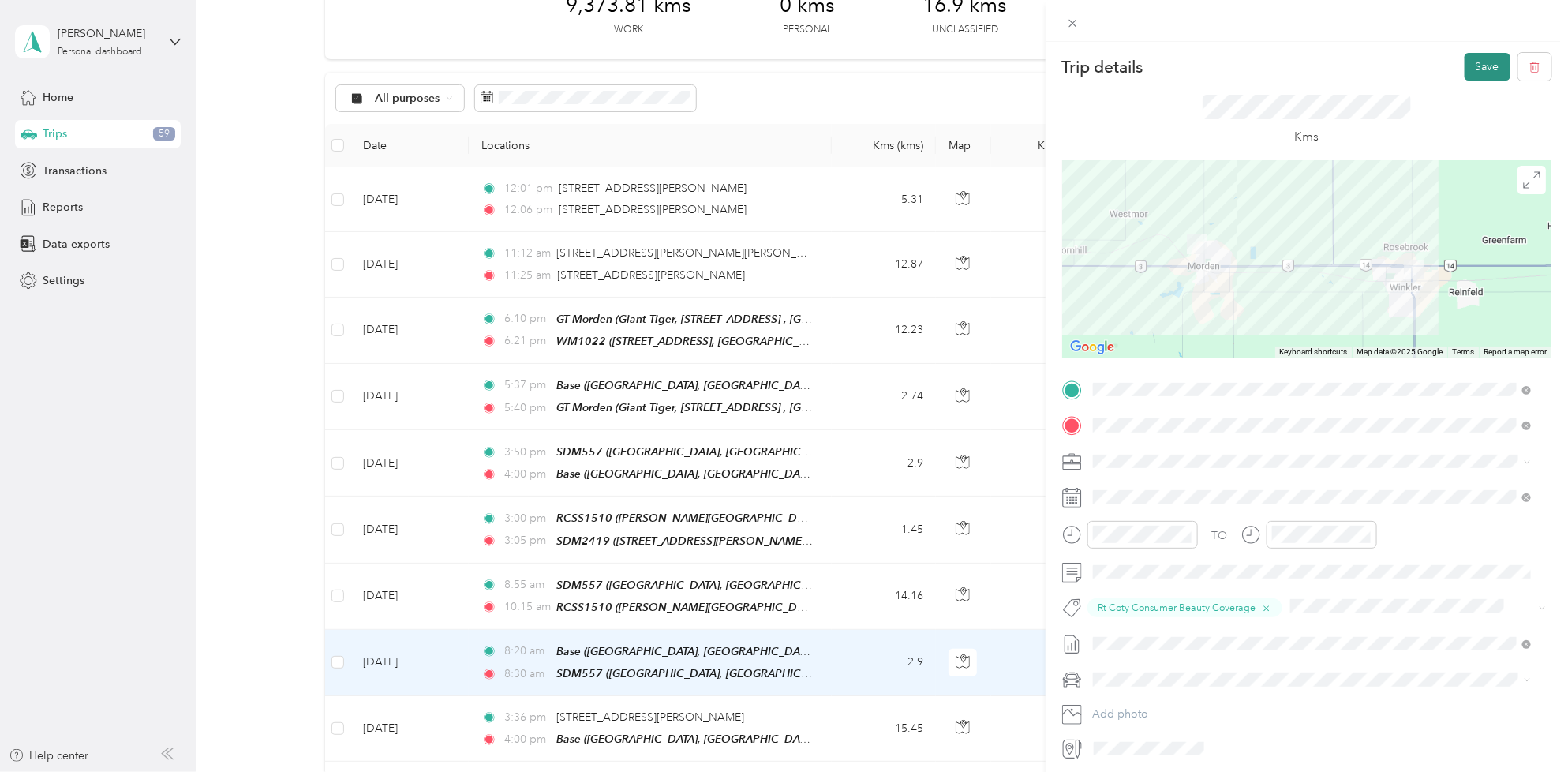
click at [1472, 61] on button "Save" at bounding box center [1487, 67] width 46 height 28
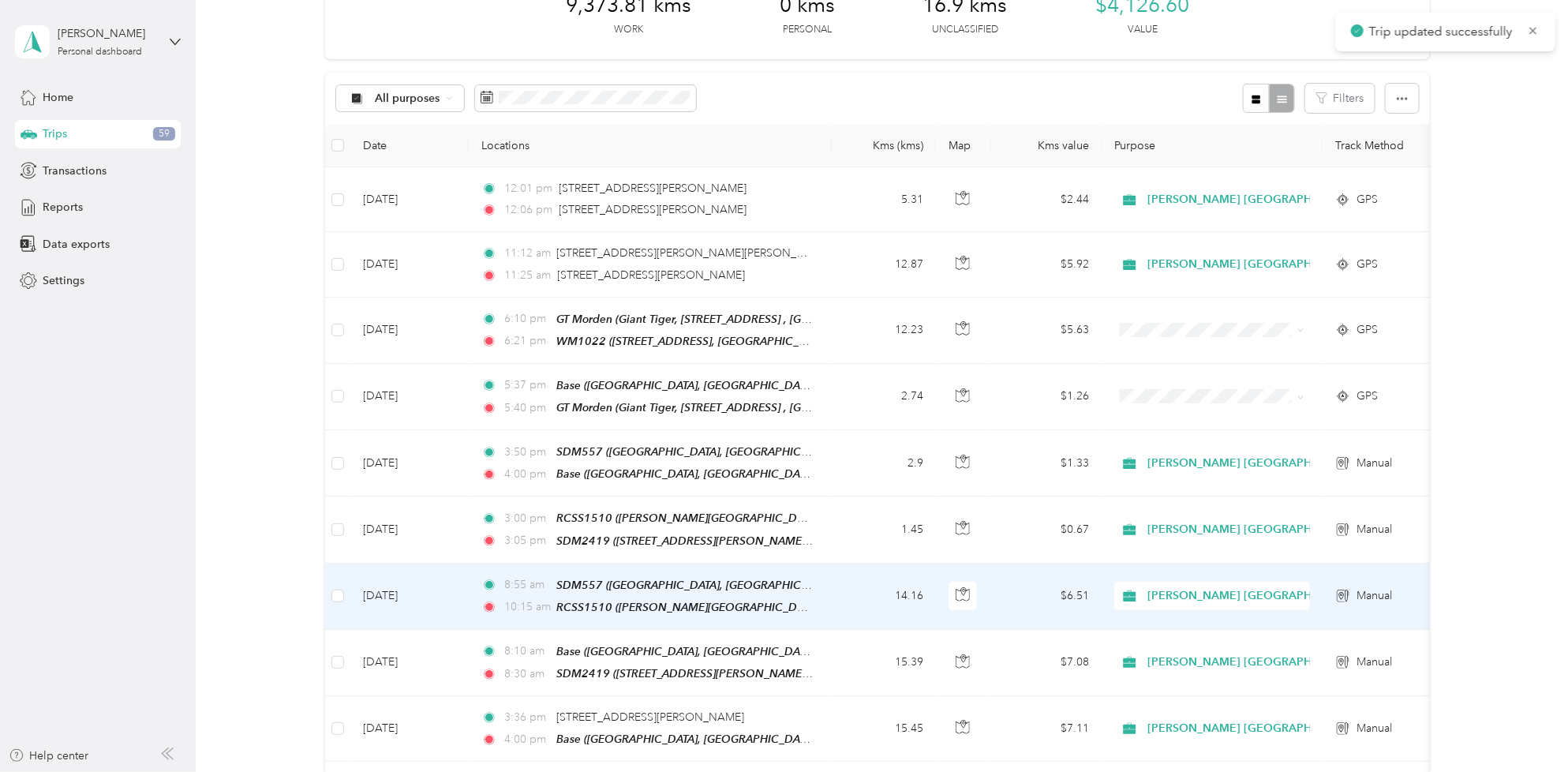
click at [836, 589] on td "14.16" at bounding box center [883, 597] width 104 height 67
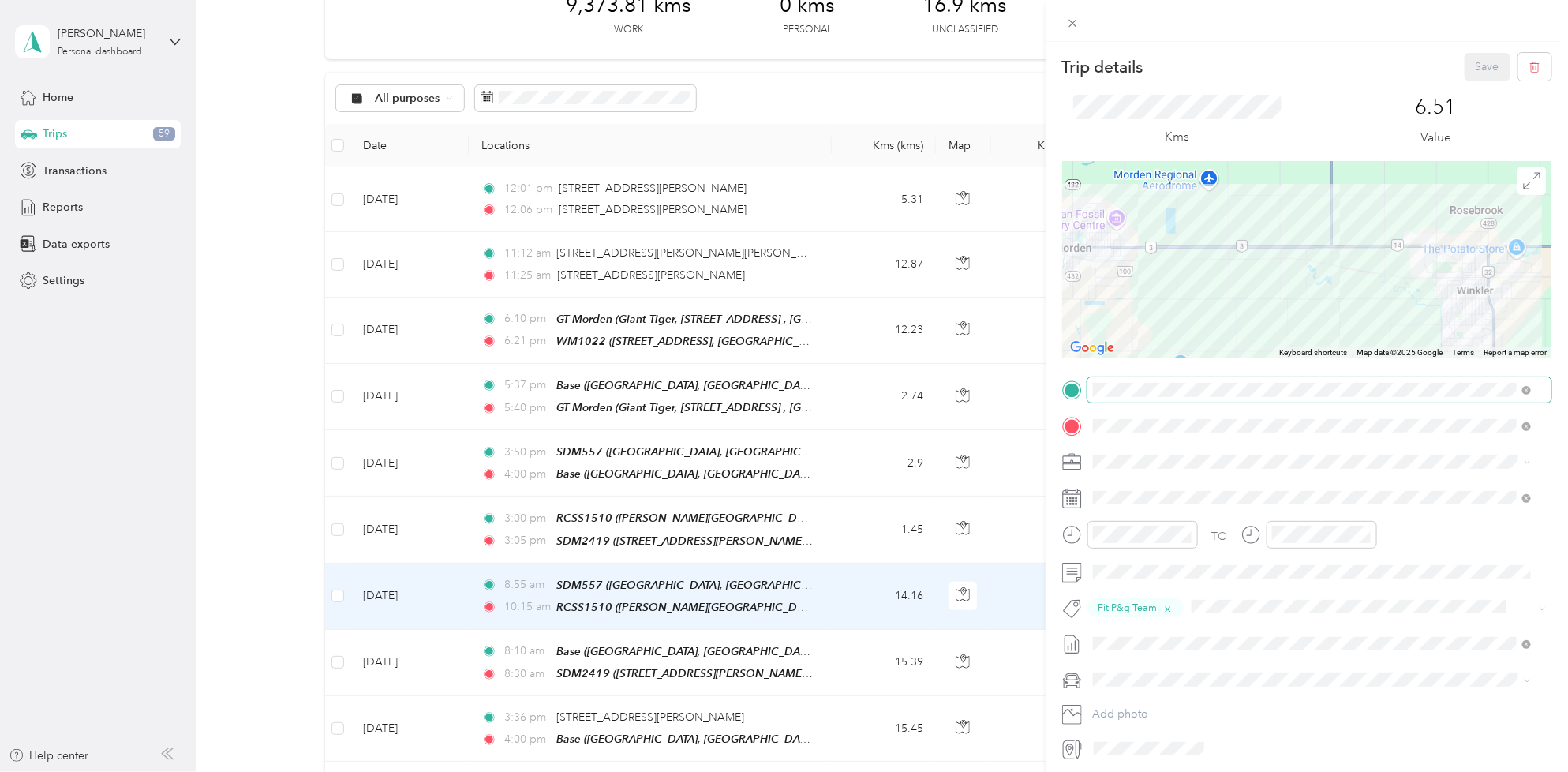
click at [1517, 387] on span at bounding box center [1523, 390] width 14 height 11
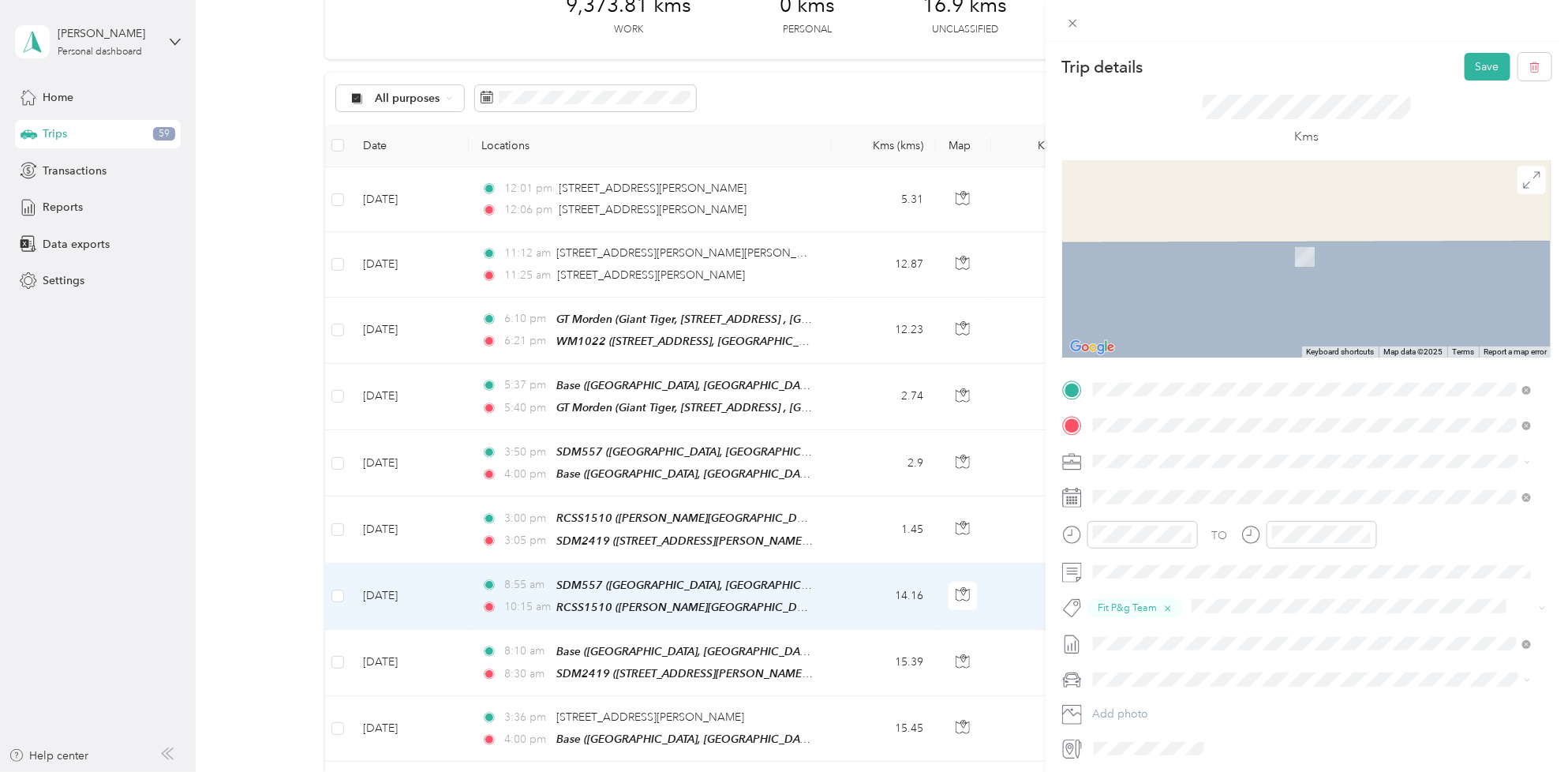
click at [1185, 514] on span "[STREET_ADDRESS][PERSON_NAME][PERSON_NAME]" at bounding box center [1260, 520] width 275 height 13
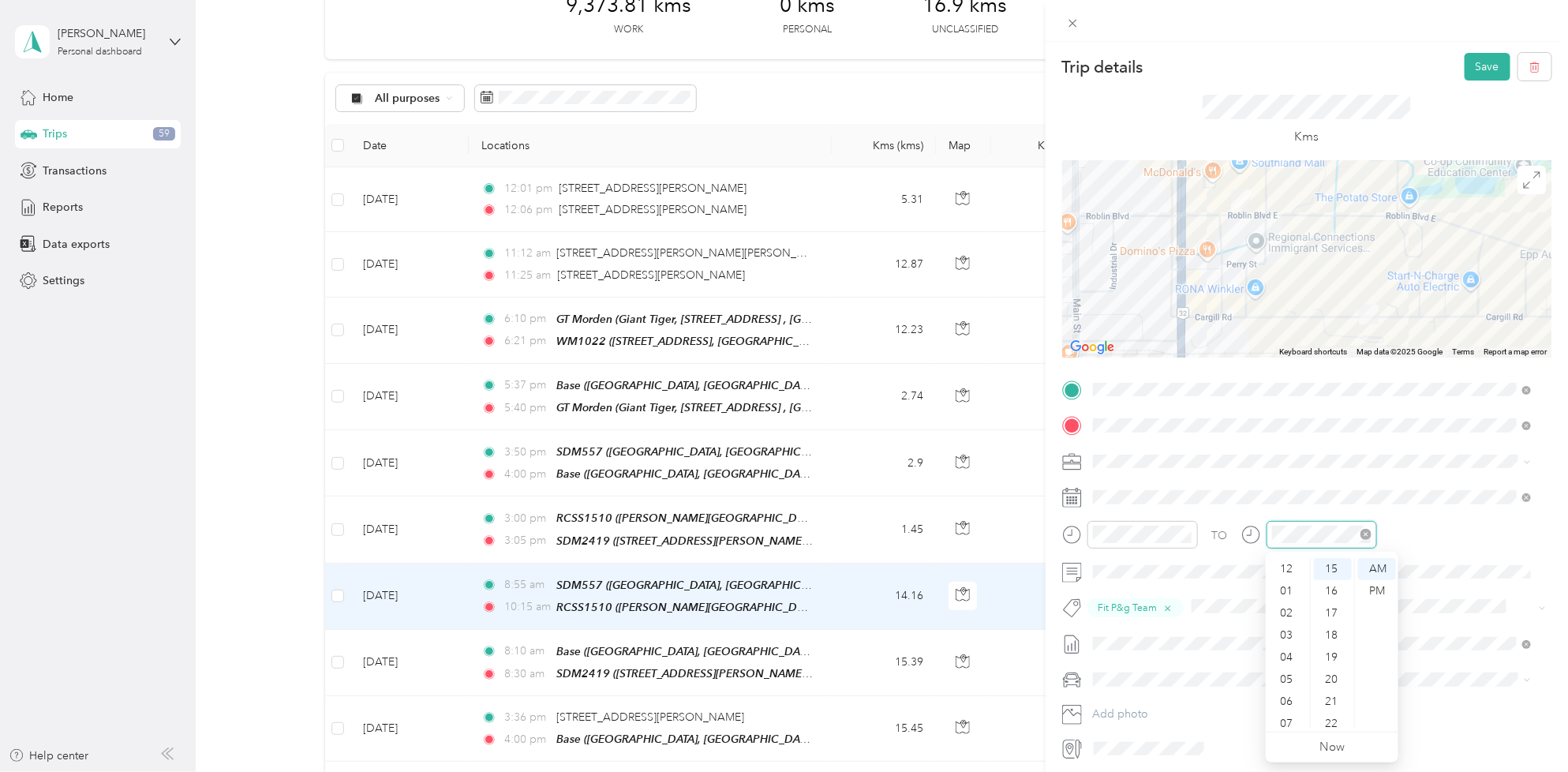
scroll to position [94, 0]
click at [1288, 669] on div "09" at bounding box center [1287, 673] width 38 height 22
click at [1327, 565] on div "00" at bounding box center [1332, 569] width 38 height 22
click at [1323, 475] on div "TO Fit P&g Team Add photo" at bounding box center [1307, 569] width 489 height 384
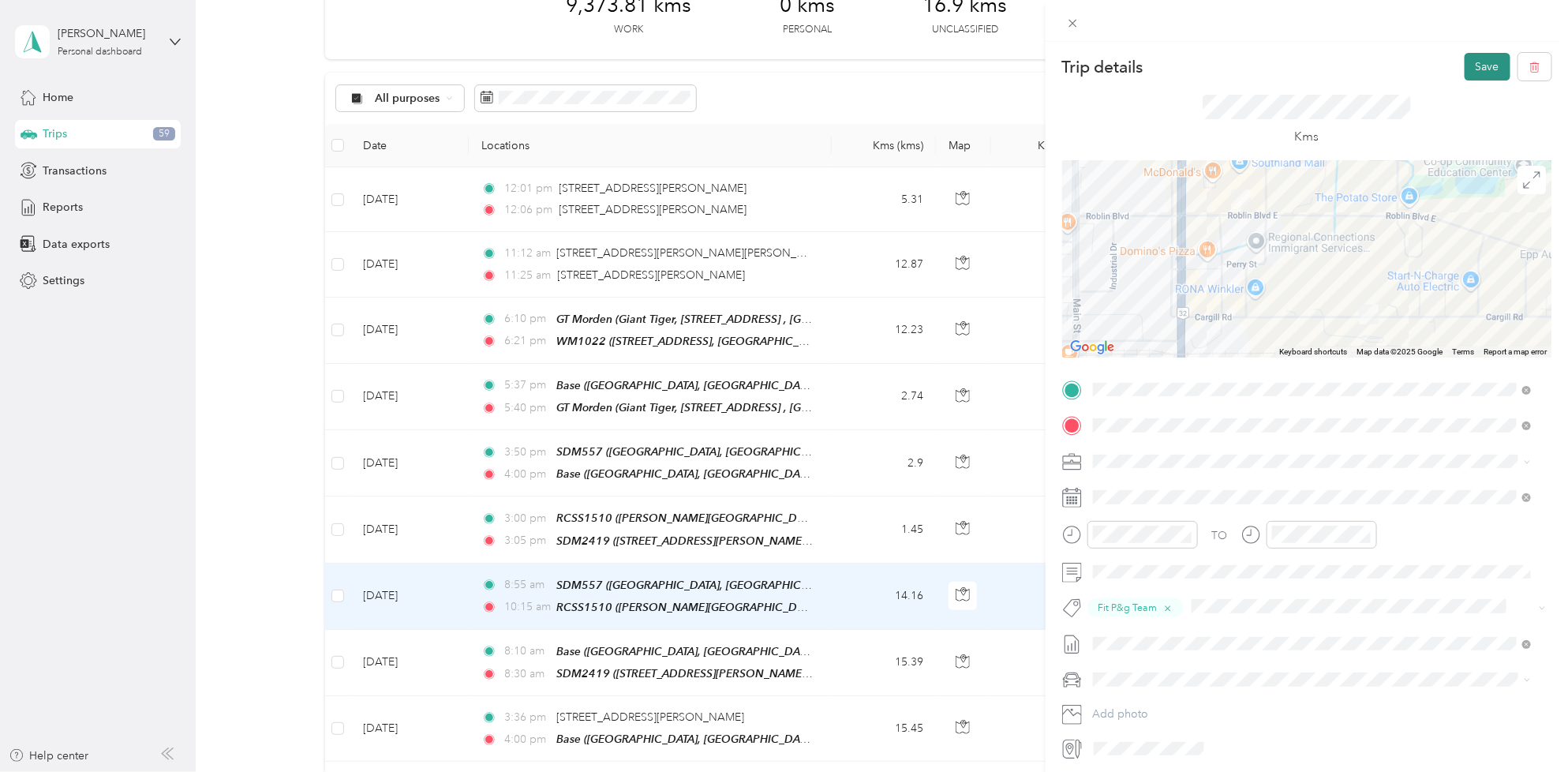
click at [1478, 63] on button "Save" at bounding box center [1487, 67] width 46 height 28
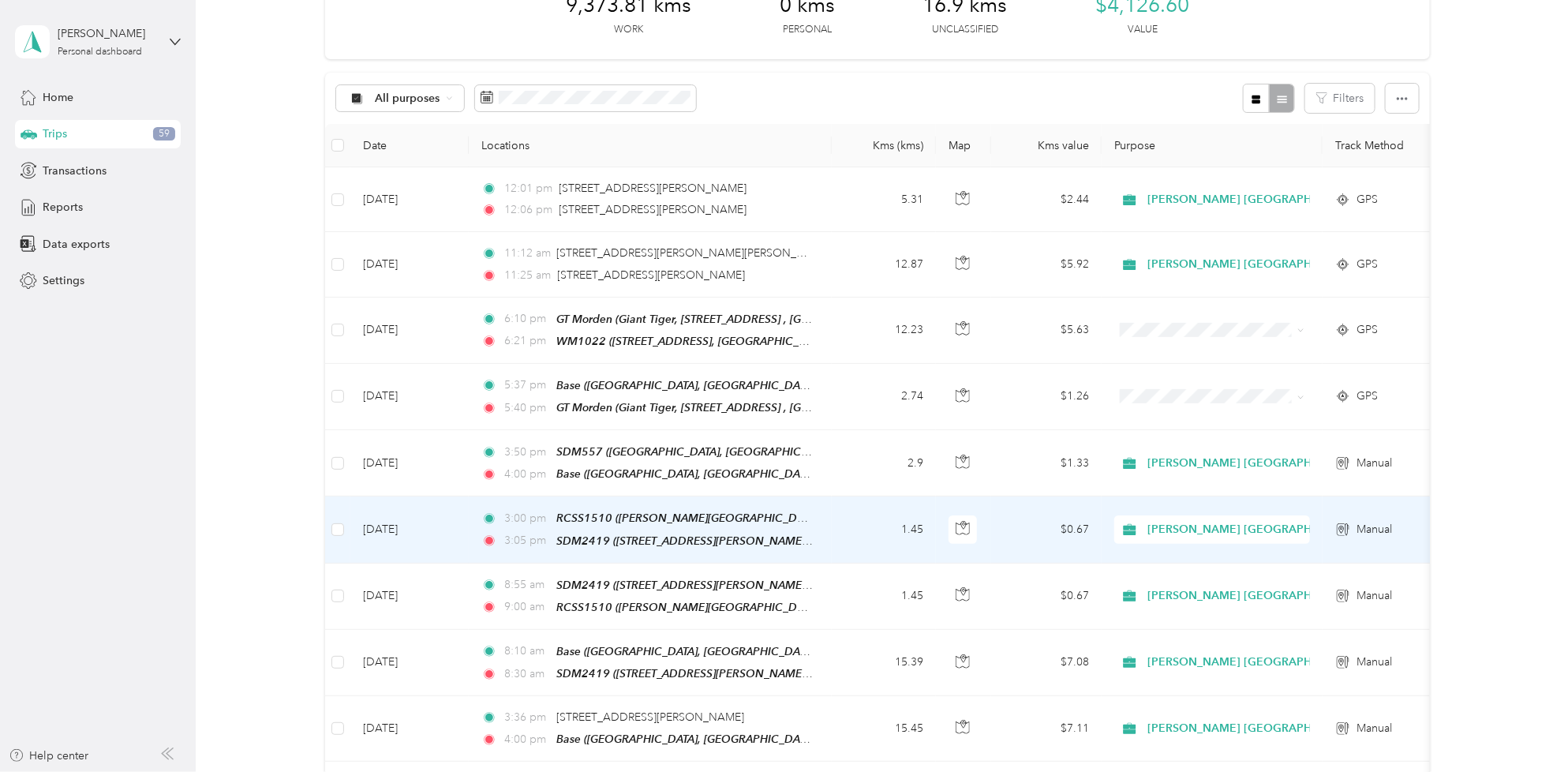
click at [838, 521] on td "1.45" at bounding box center [883, 529] width 104 height 67
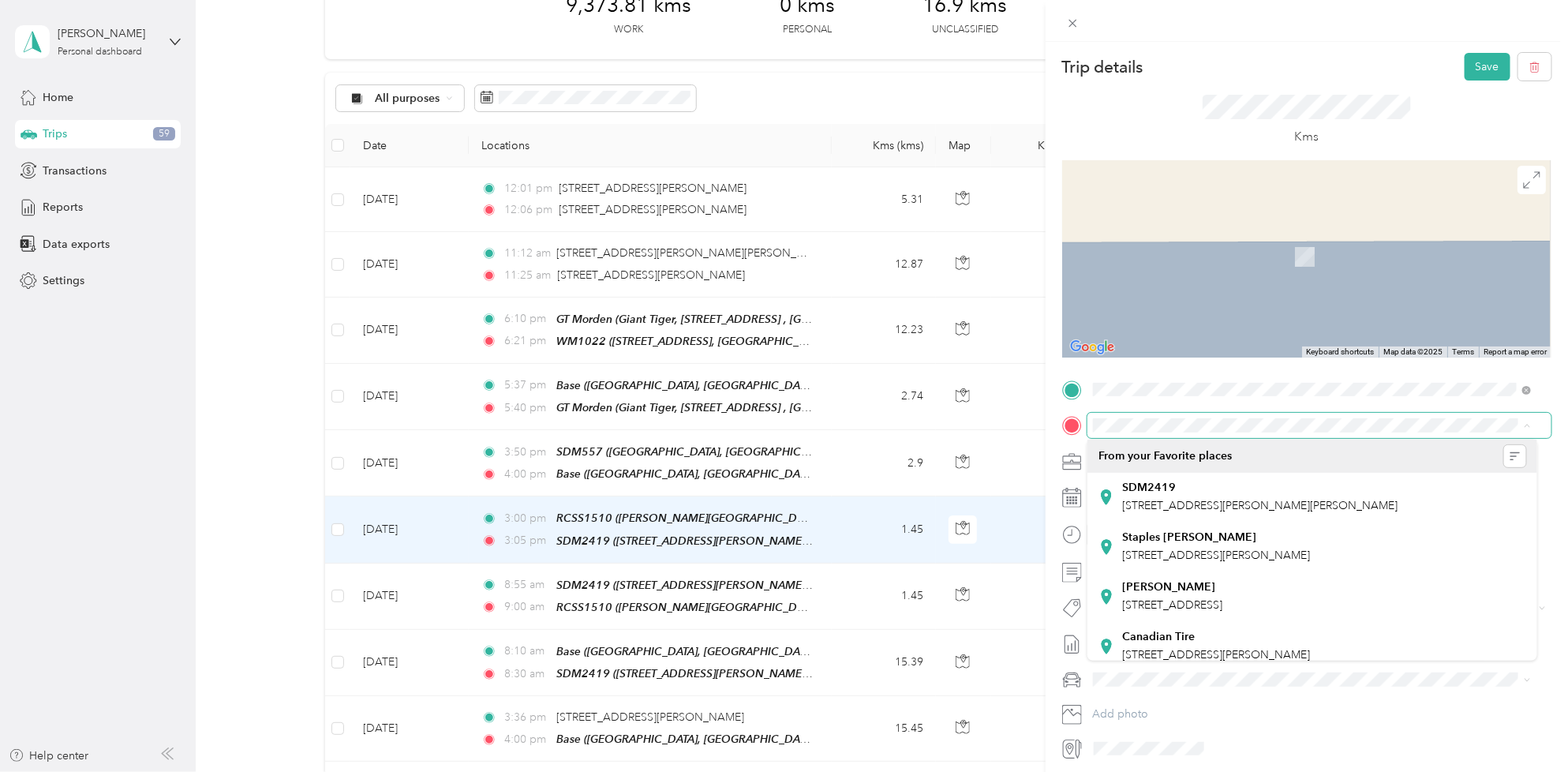
click at [1174, 433] on span at bounding box center [1319, 425] width 464 height 25
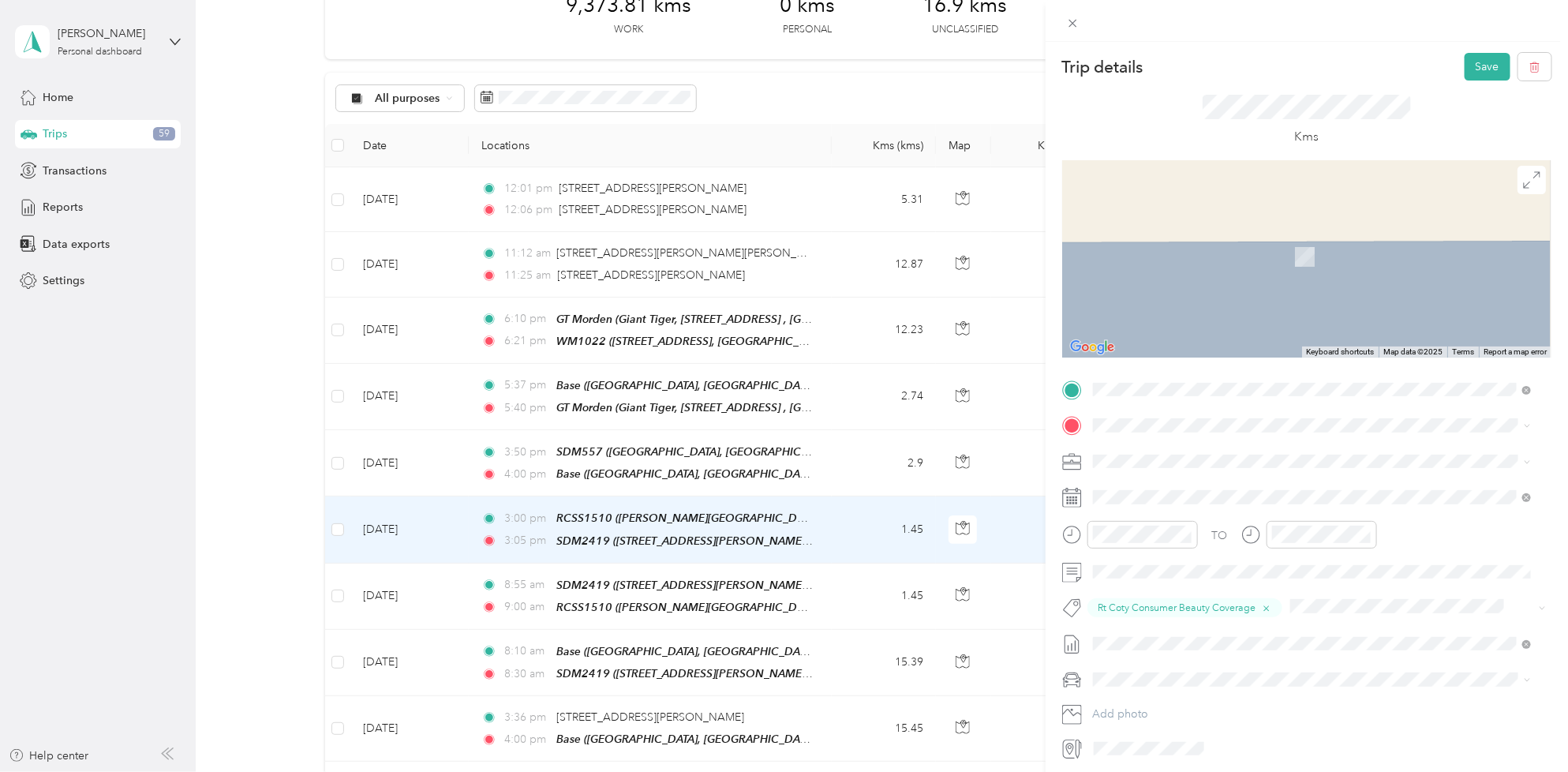
click at [1177, 543] on li "SDM557 [STREET_ADDRESS]" at bounding box center [1312, 546] width 450 height 50
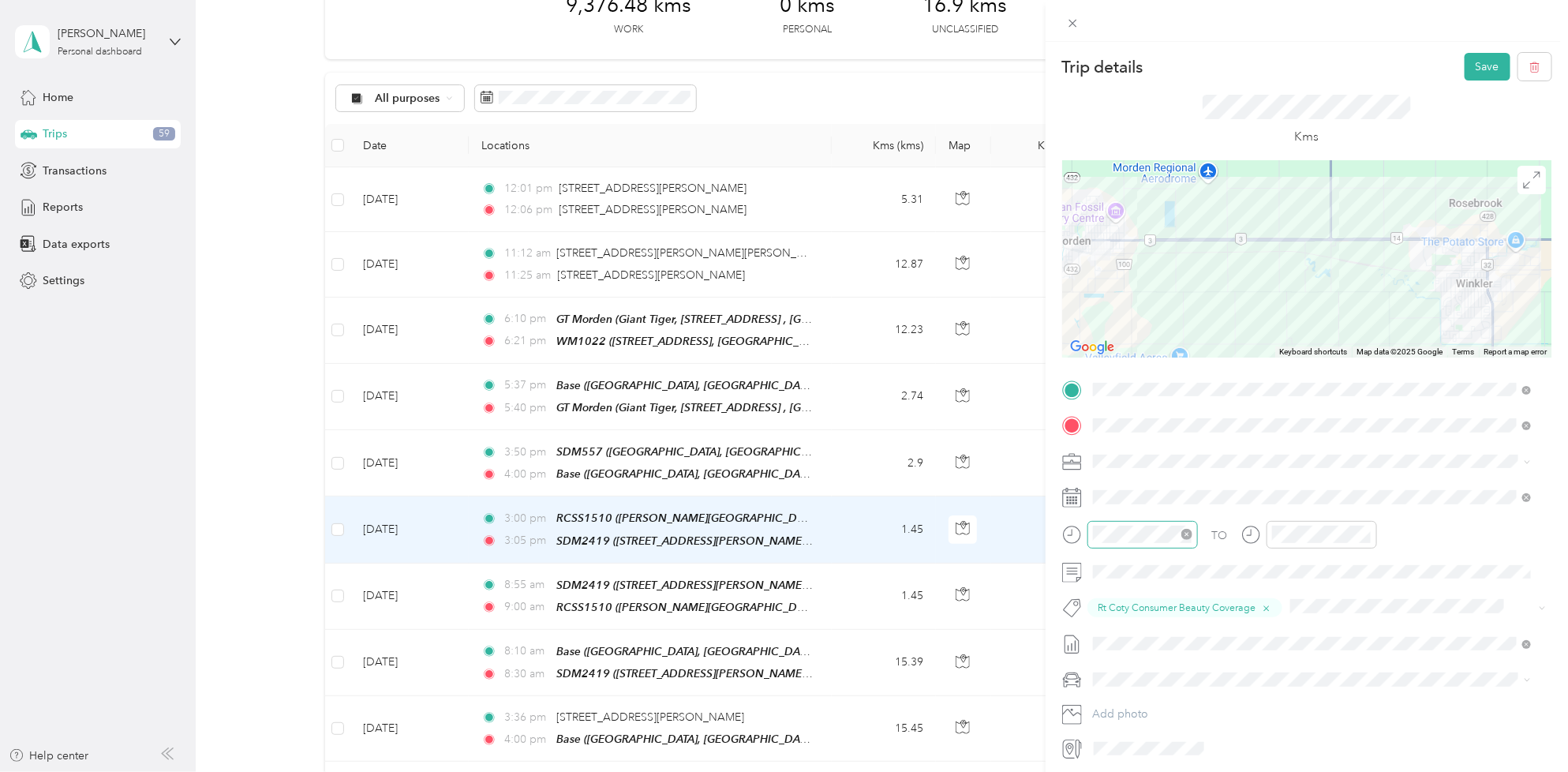
click at [1138, 522] on div at bounding box center [1142, 534] width 110 height 28
click at [1103, 613] on div "02" at bounding box center [1109, 613] width 38 height 22
click at [1152, 590] on div "50" at bounding box center [1154, 589] width 38 height 22
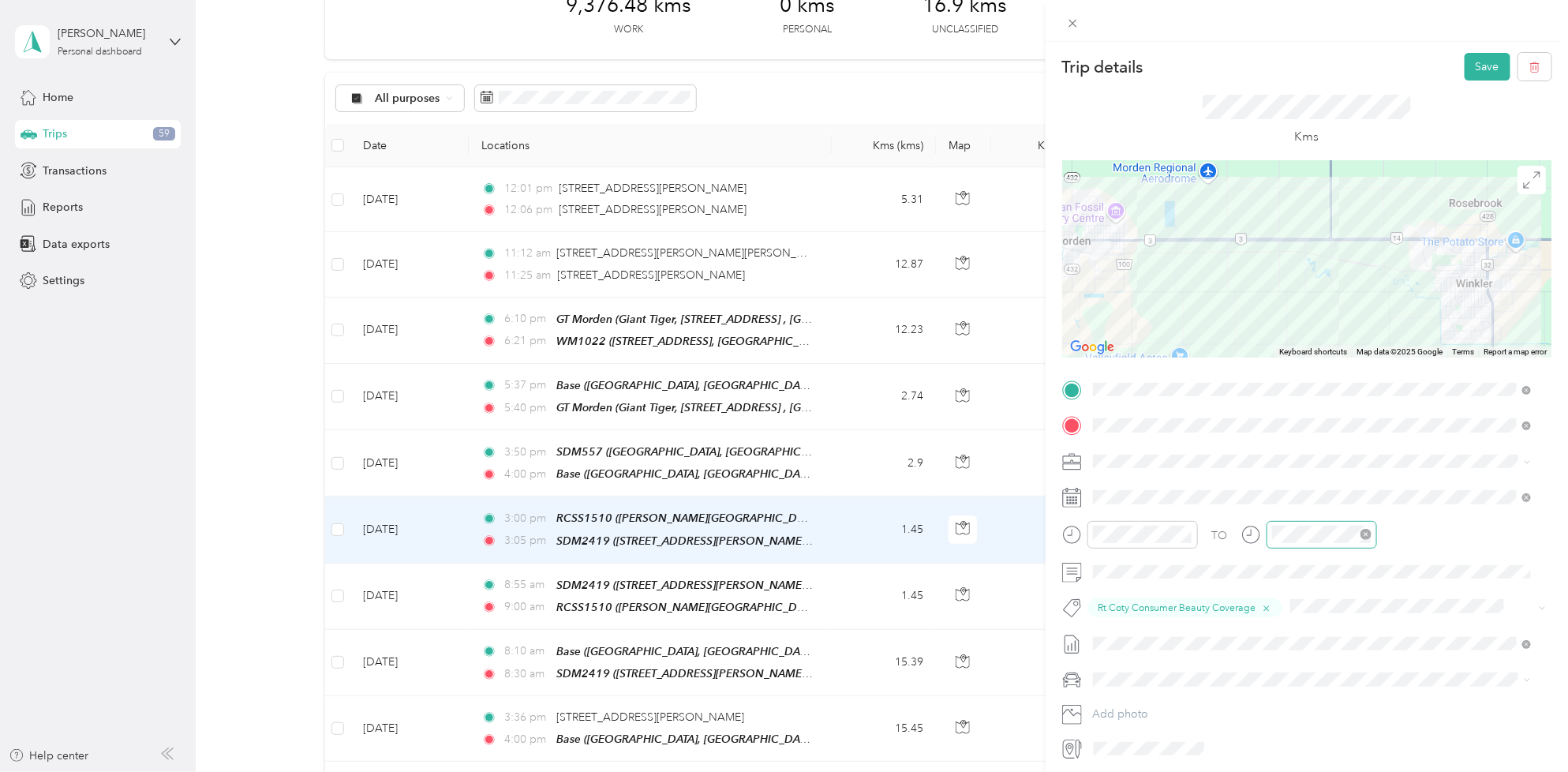
click at [1310, 543] on div at bounding box center [1321, 534] width 110 height 28
click at [1335, 680] on div "10" at bounding box center [1332, 679] width 38 height 22
click at [1473, 62] on button "Save" at bounding box center [1487, 67] width 46 height 28
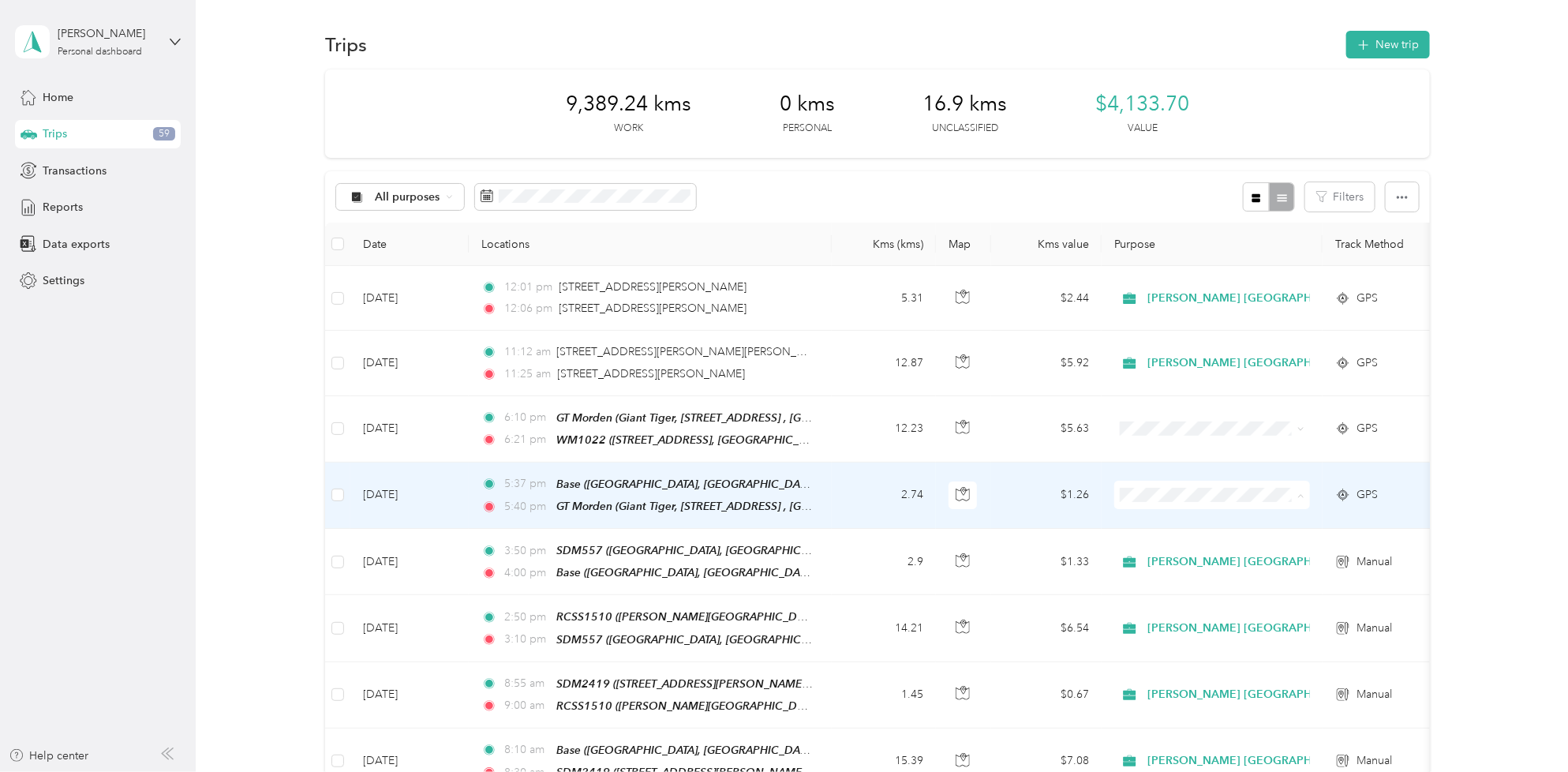
click at [1233, 521] on span "[PERSON_NAME] [GEOGRAPHIC_DATA]" at bounding box center [1259, 524] width 213 height 17
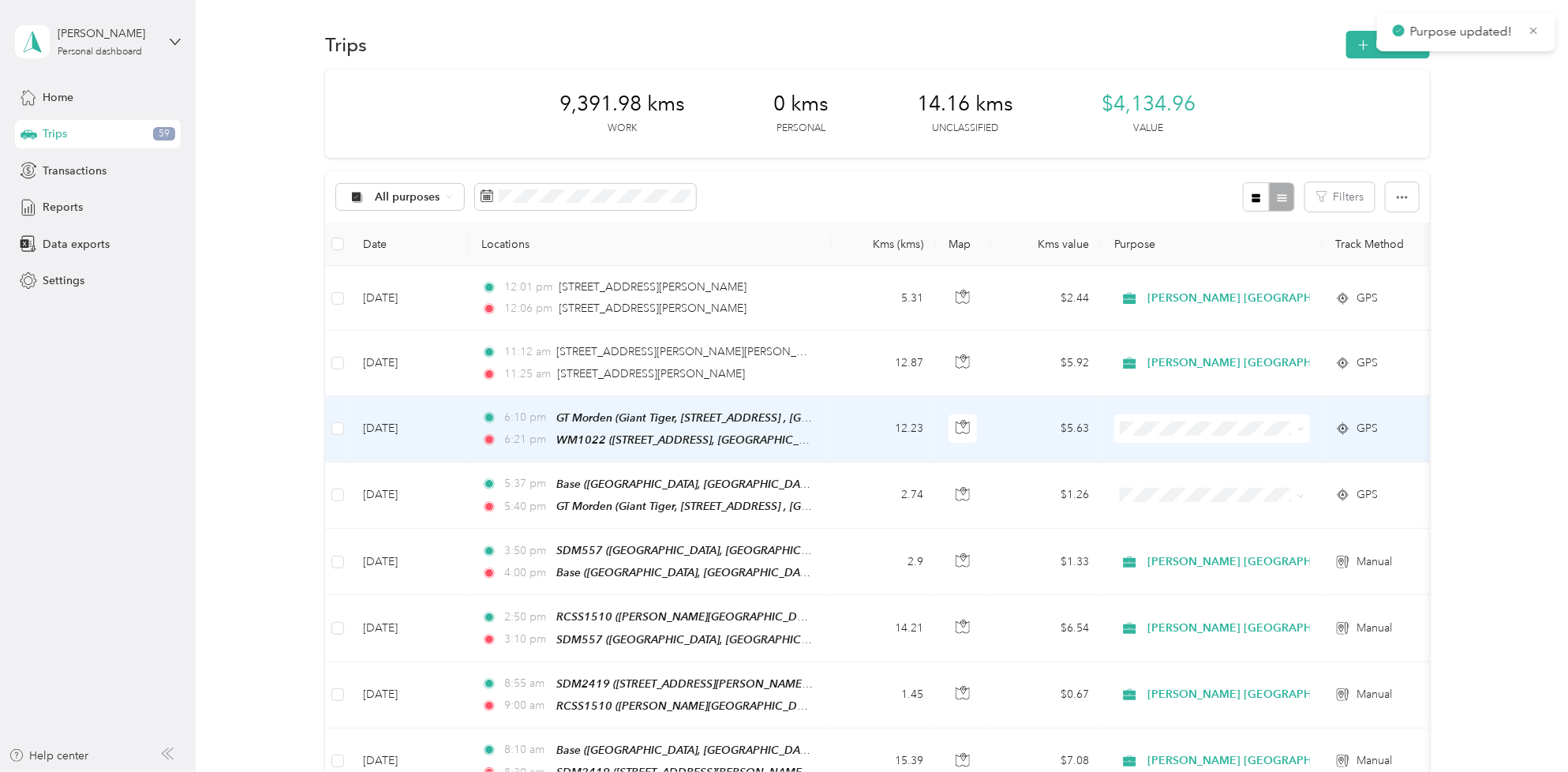
click at [1297, 430] on icon at bounding box center [1301, 429] width 7 height 7
click at [1276, 462] on li "[PERSON_NAME] [GEOGRAPHIC_DATA]" at bounding box center [1246, 453] width 264 height 28
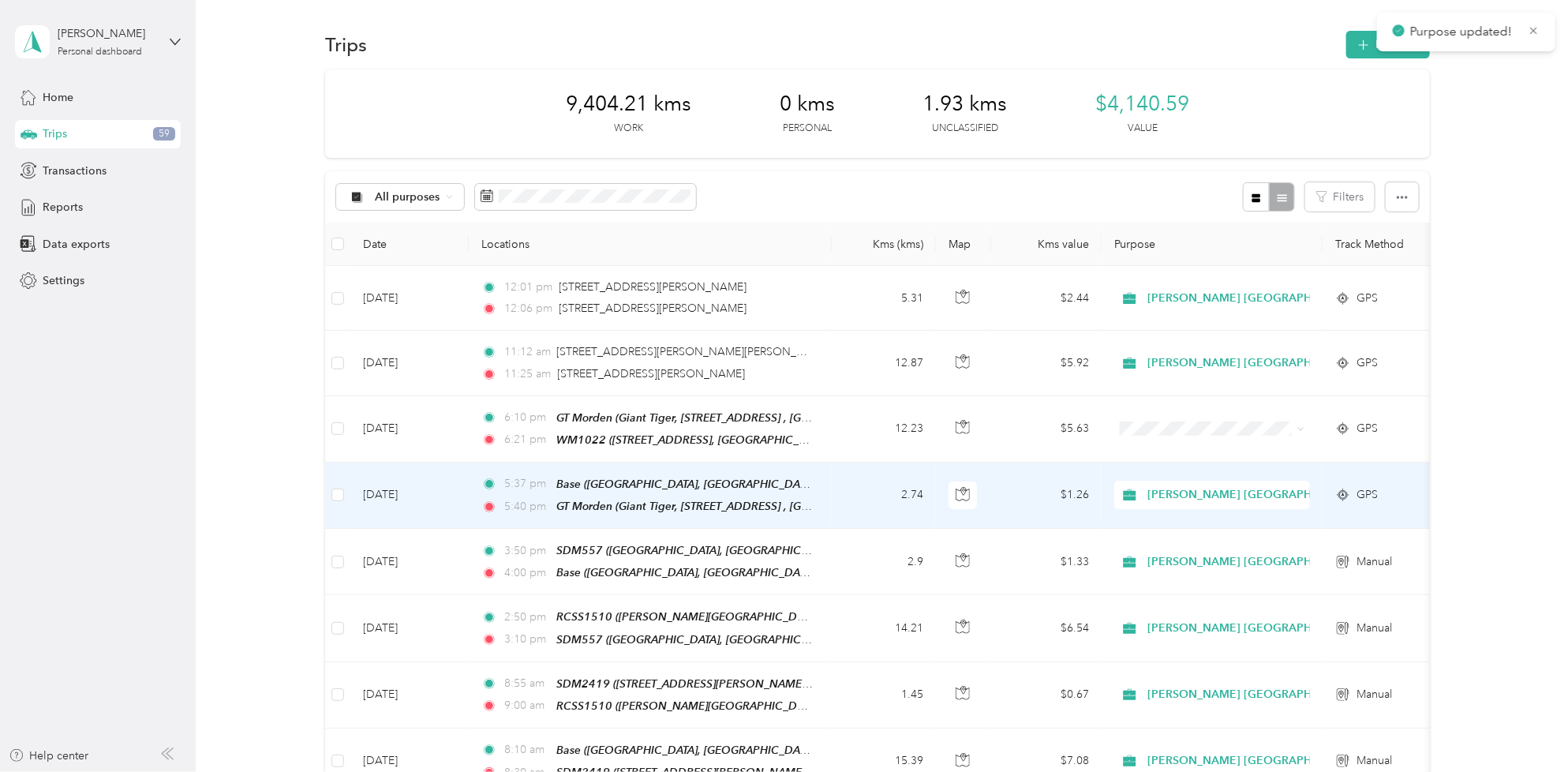
click at [860, 487] on td "2.74" at bounding box center [883, 495] width 104 height 67
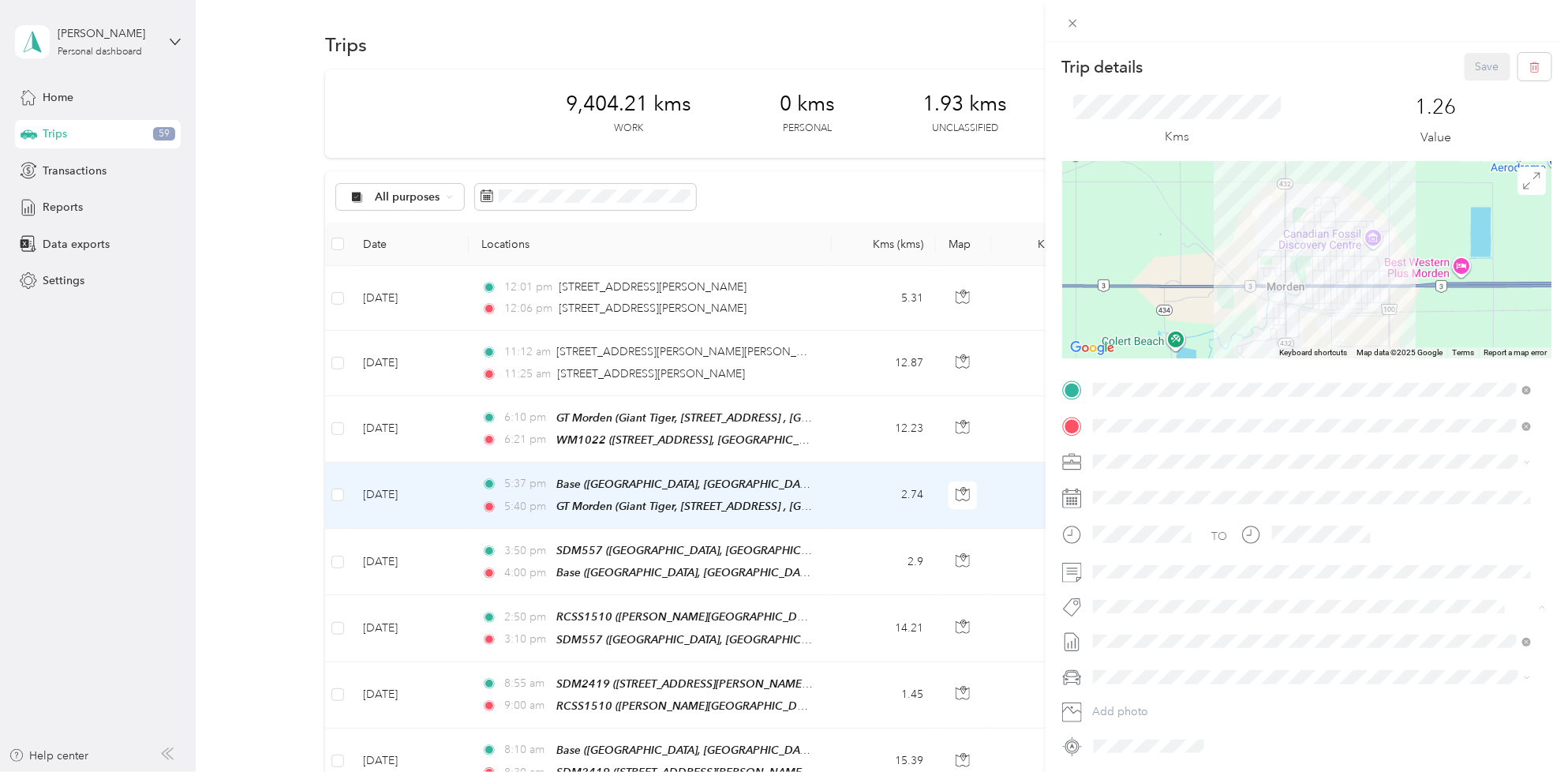
click at [1146, 629] on span "Fit [PERSON_NAME] Team" at bounding box center [1167, 635] width 116 height 14
click at [1474, 63] on button "Save" at bounding box center [1487, 67] width 46 height 28
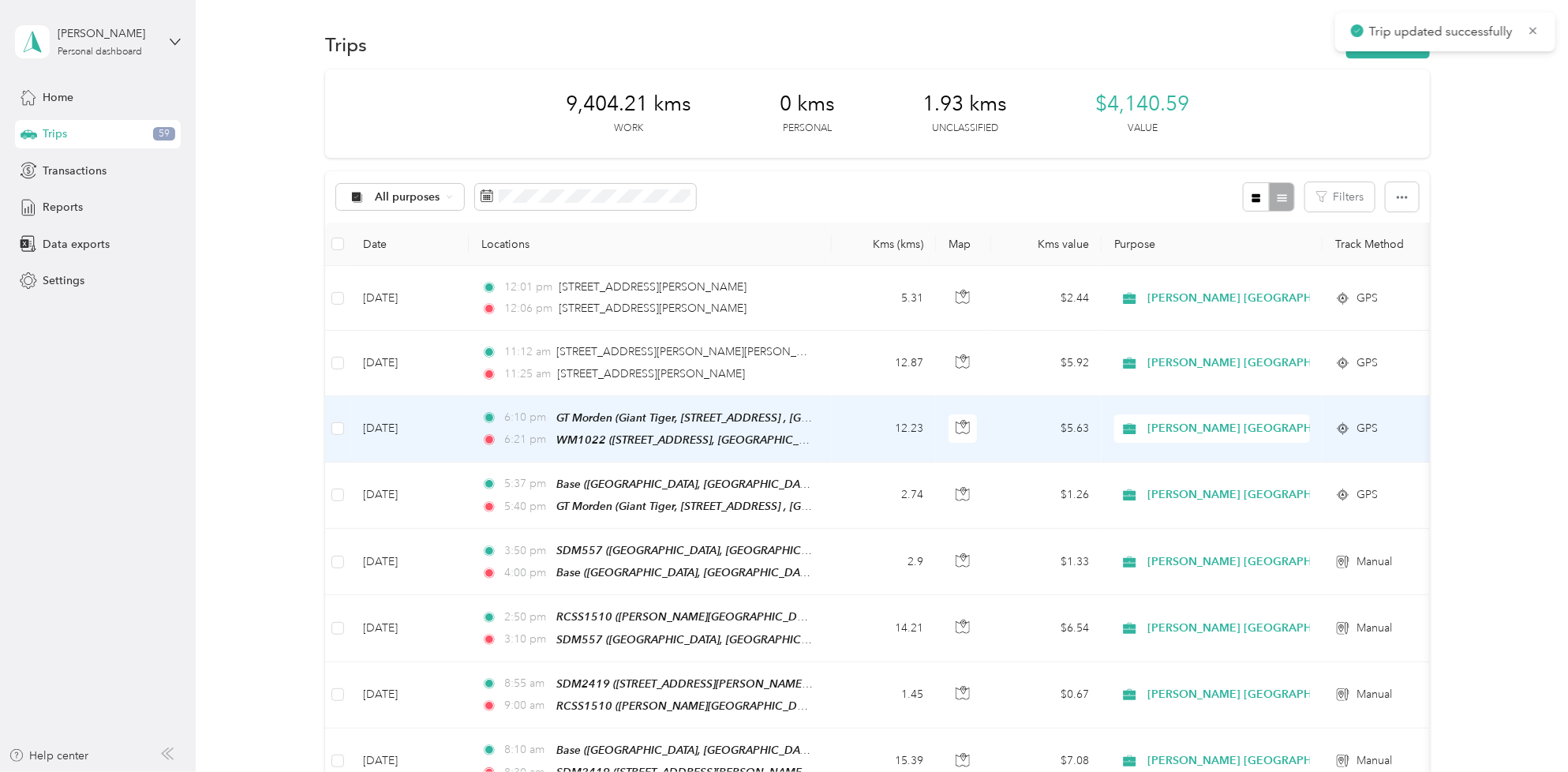
click at [854, 417] on td "12.23" at bounding box center [883, 429] width 104 height 67
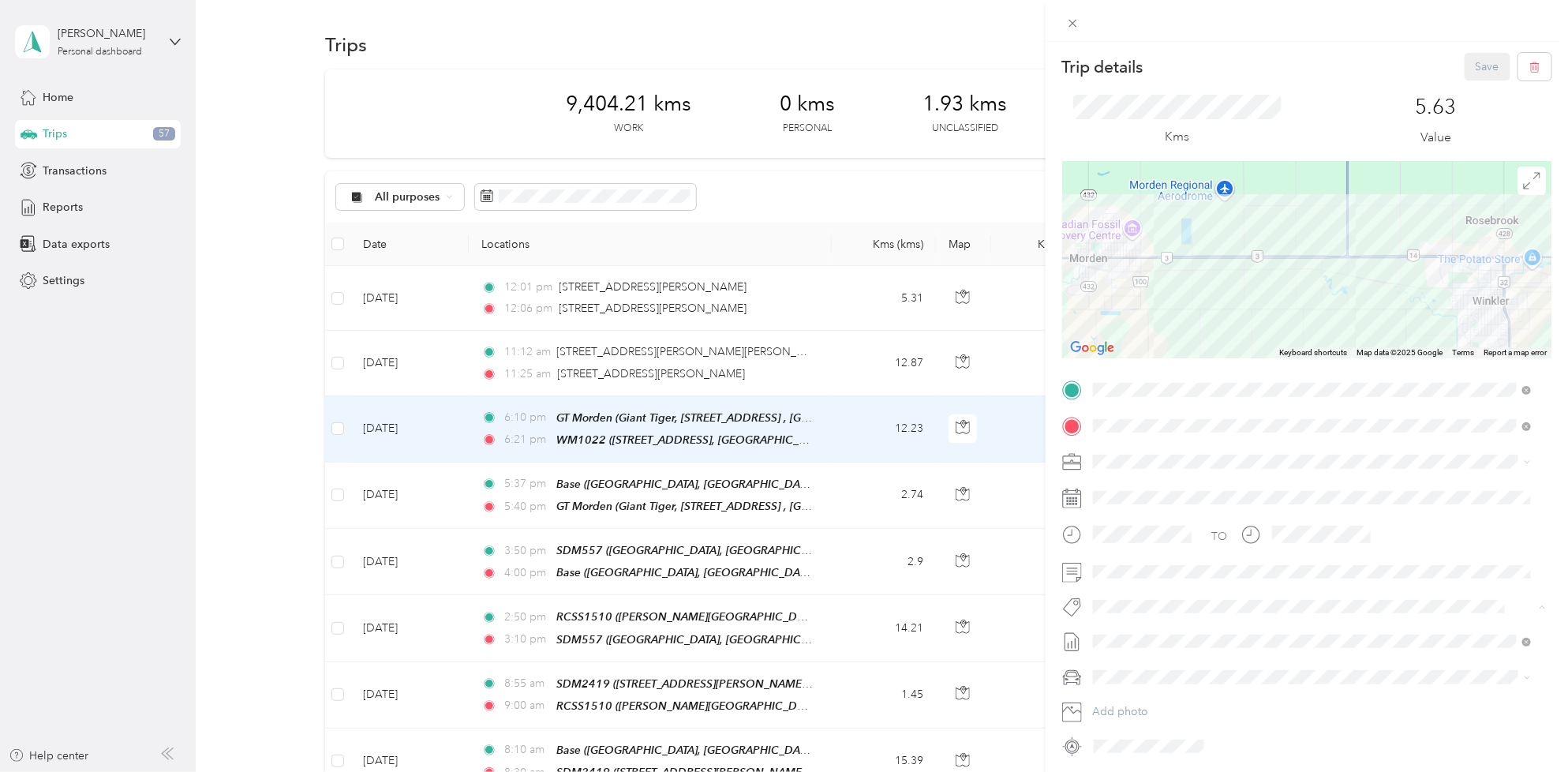
click at [1161, 629] on span "Fit [PERSON_NAME] Team" at bounding box center [1167, 635] width 116 height 14
click at [1464, 72] on button "Save" at bounding box center [1487, 67] width 46 height 28
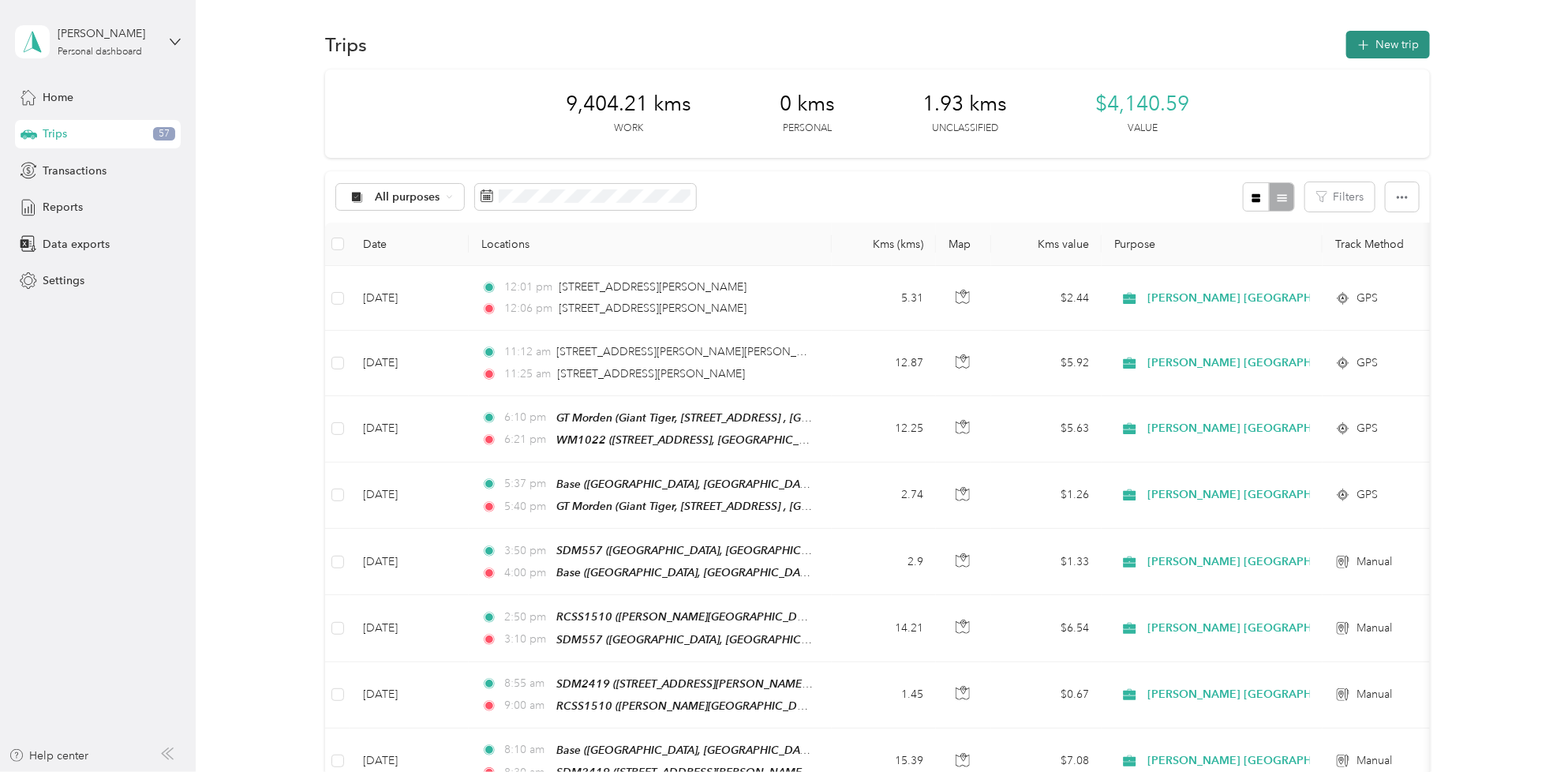
click at [1366, 56] on button "New trip" at bounding box center [1387, 44] width 84 height 28
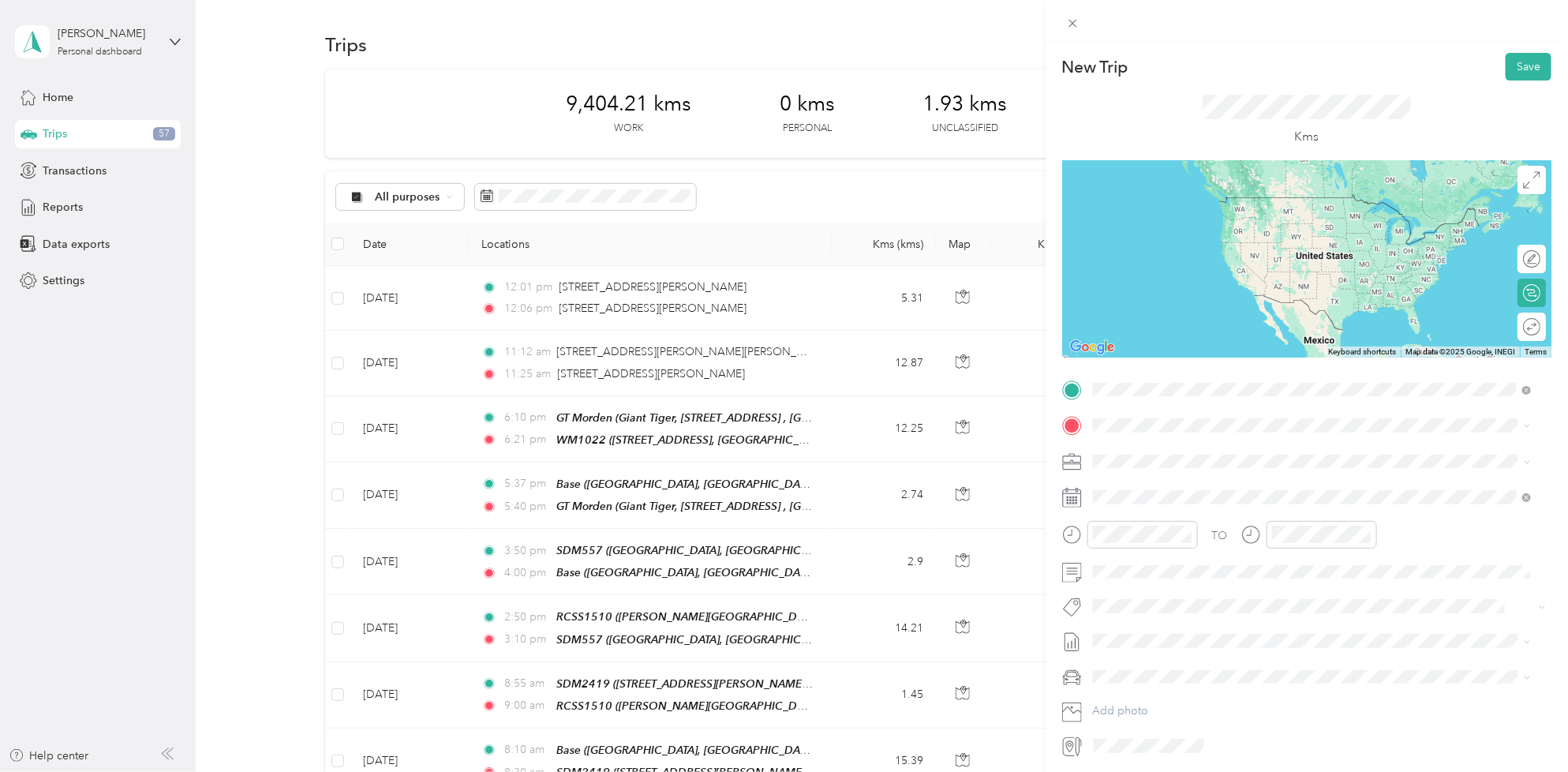
click at [1189, 451] on div "WM1022" at bounding box center [1324, 452] width 403 height 14
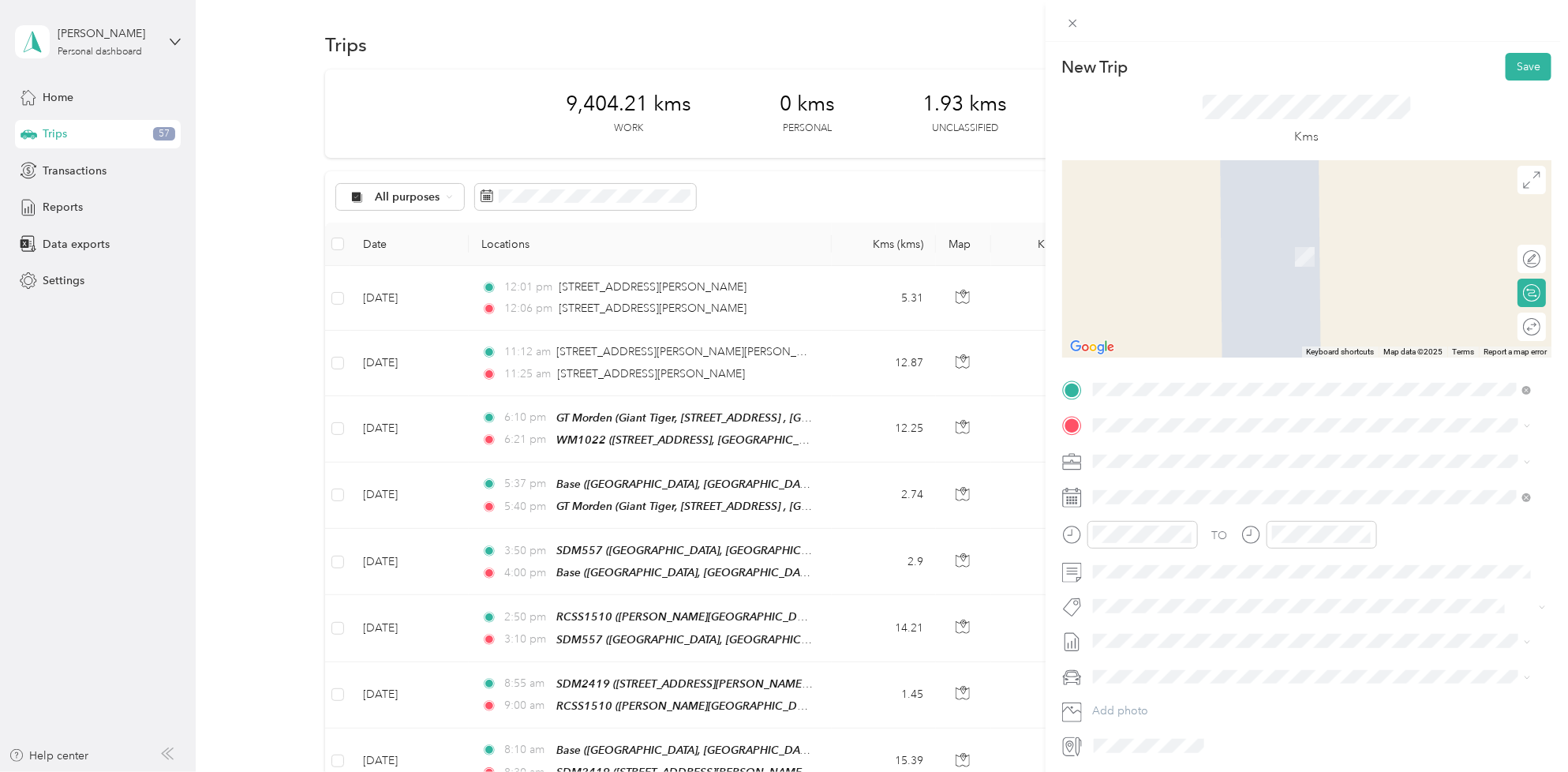
click at [1150, 407] on div "TO Add photo" at bounding box center [1307, 568] width 489 height 381
click at [1153, 418] on span at bounding box center [1319, 425] width 464 height 25
click at [1177, 502] on span "[STREET_ADDRESS]" at bounding box center [1172, 505] width 100 height 13
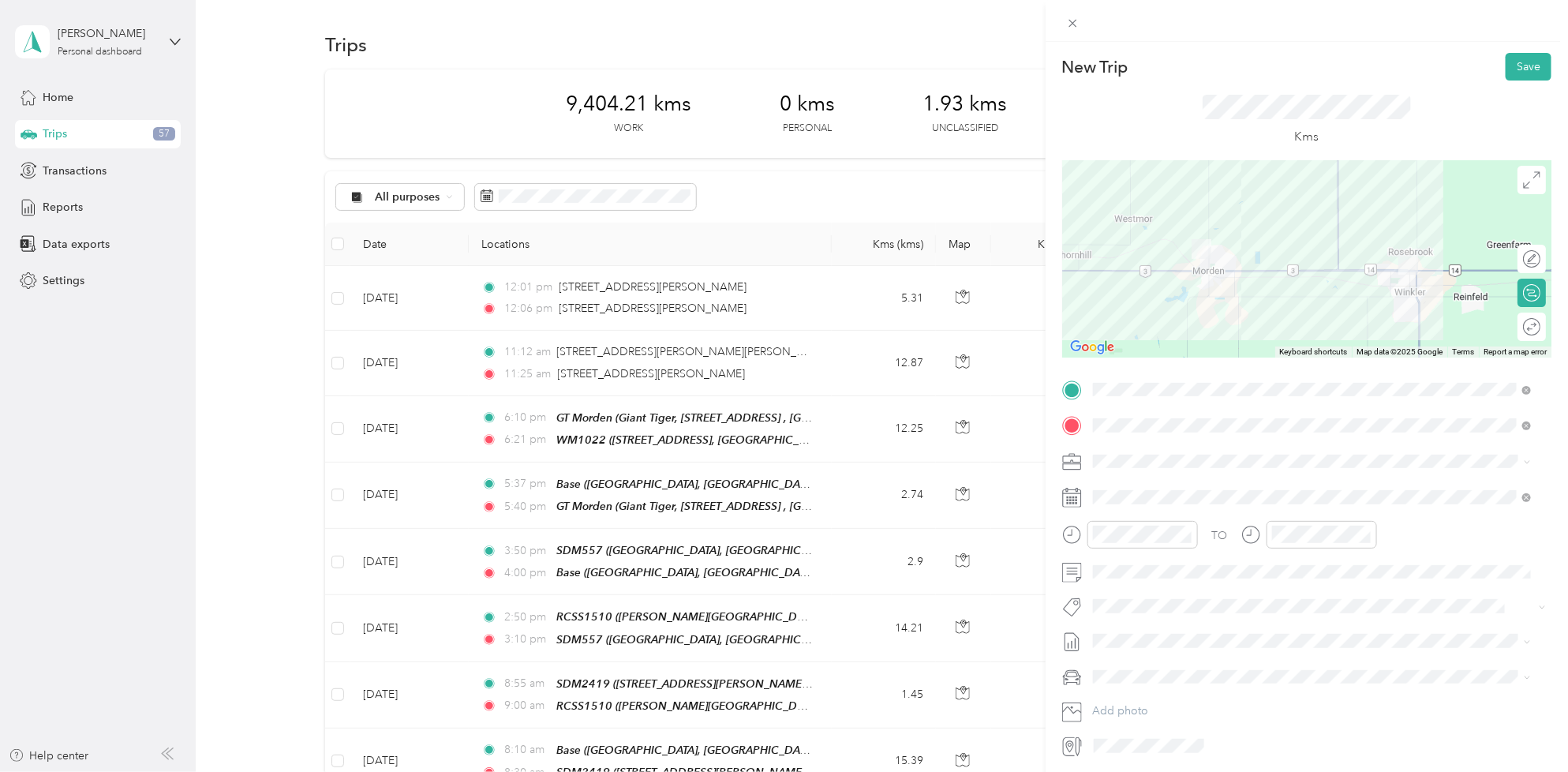
click at [1165, 511] on div "TO Add photo" at bounding box center [1307, 568] width 489 height 381
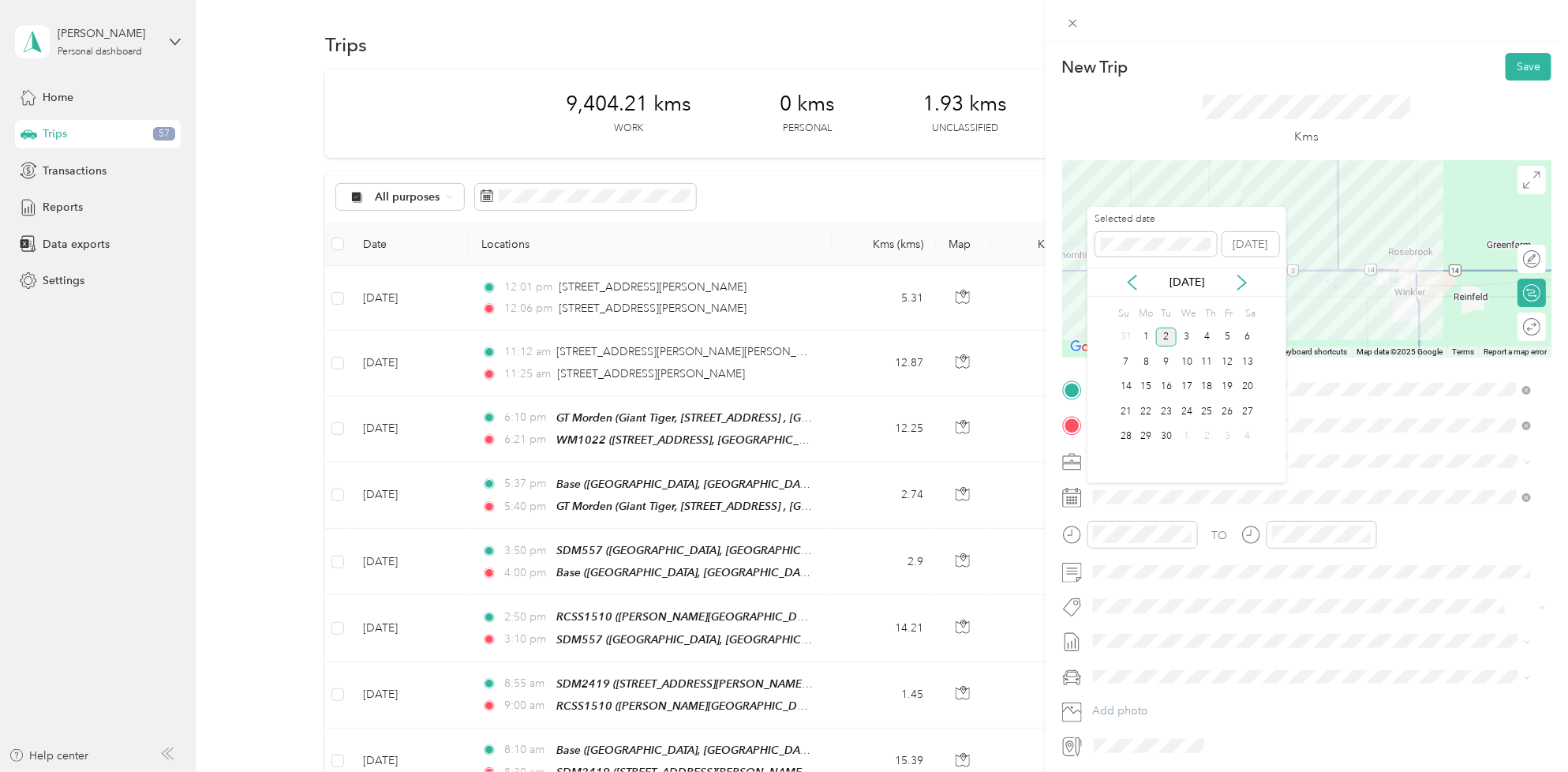
click at [1122, 280] on div "[DATE]" at bounding box center [1187, 283] width 199 height 17
click at [1130, 287] on icon at bounding box center [1132, 282] width 16 height 16
click at [1172, 434] on div "26" at bounding box center [1166, 436] width 20 height 19
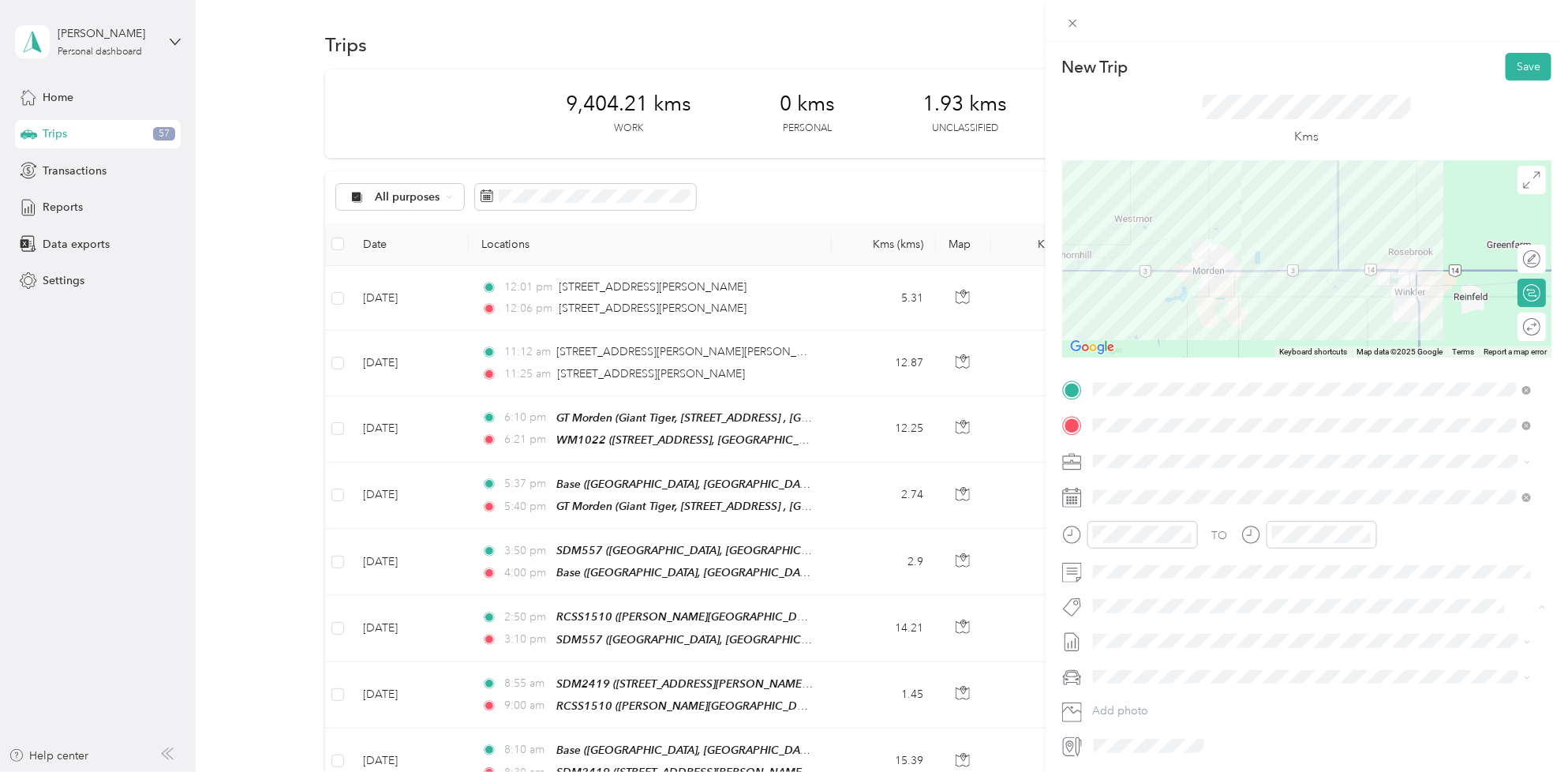
click at [1145, 638] on li "Fit [PERSON_NAME] Team" at bounding box center [1312, 634] width 450 height 30
click at [1110, 585] on div "05" at bounding box center [1109, 585] width 38 height 22
click at [1291, 582] on div "05" at bounding box center [1287, 585] width 38 height 22
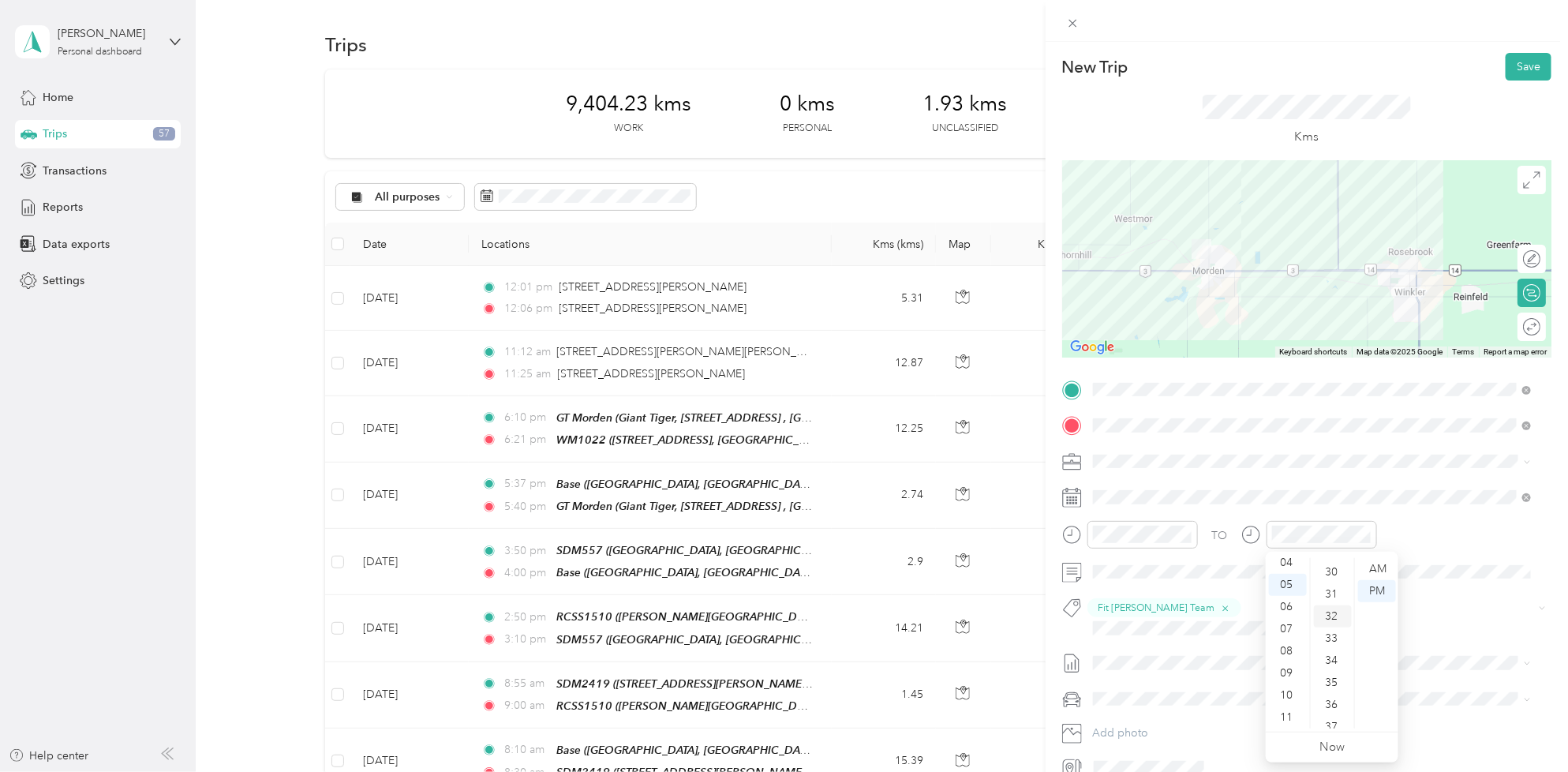
click at [1334, 609] on div "32" at bounding box center [1332, 616] width 38 height 22
click at [1169, 695] on span "[DATE] - [DATE]" at bounding box center [1132, 696] width 79 height 17
click at [1306, 523] on div at bounding box center [1321, 534] width 110 height 28
click at [1285, 579] on div "05" at bounding box center [1287, 585] width 38 height 22
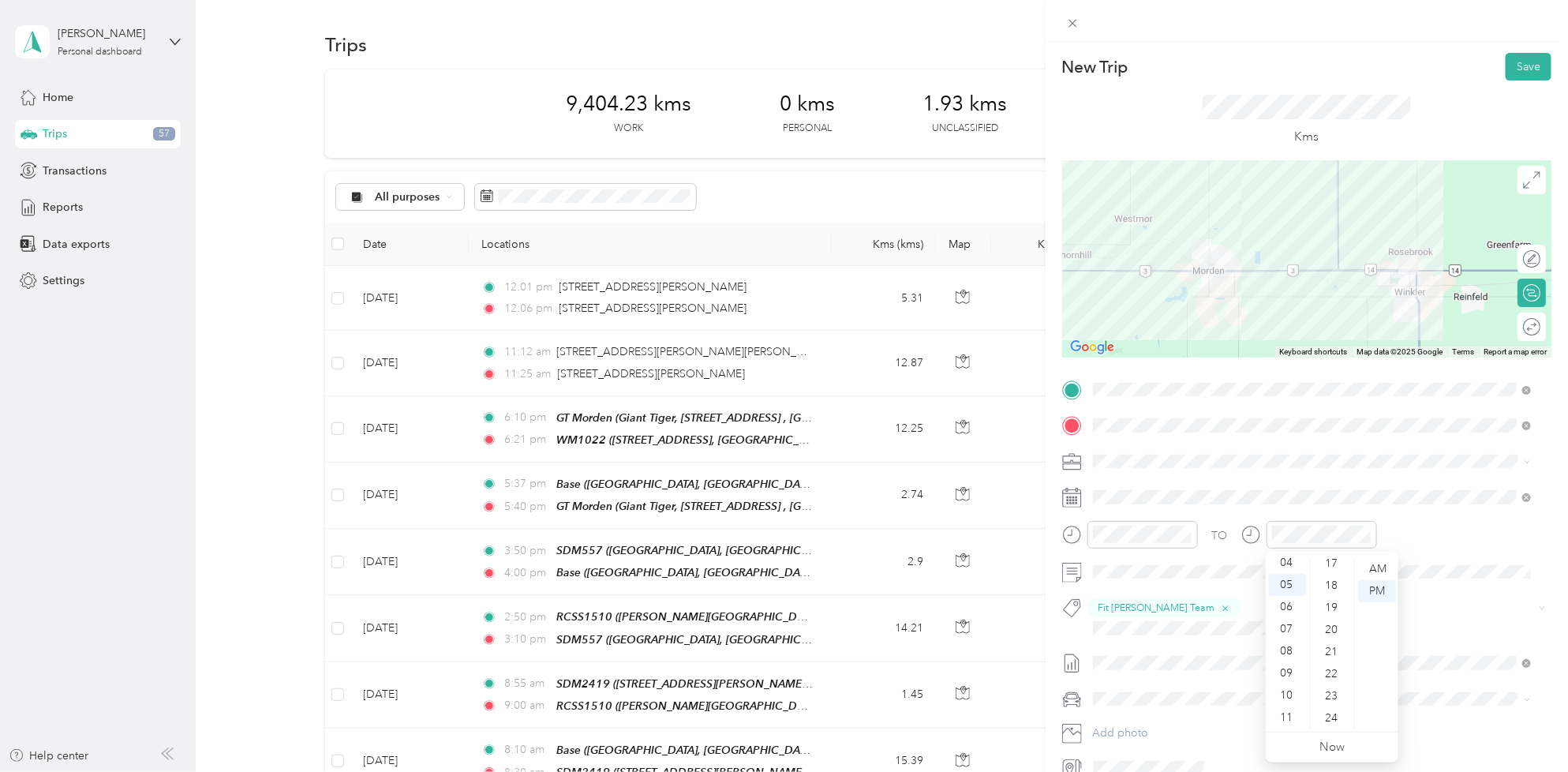
scroll to position [561, 0]
click at [1336, 714] on div "32" at bounding box center [1332, 715] width 38 height 22
click at [1367, 484] on span at bounding box center [1319, 497] width 464 height 25
click at [1506, 55] on button "Save" at bounding box center [1528, 67] width 46 height 28
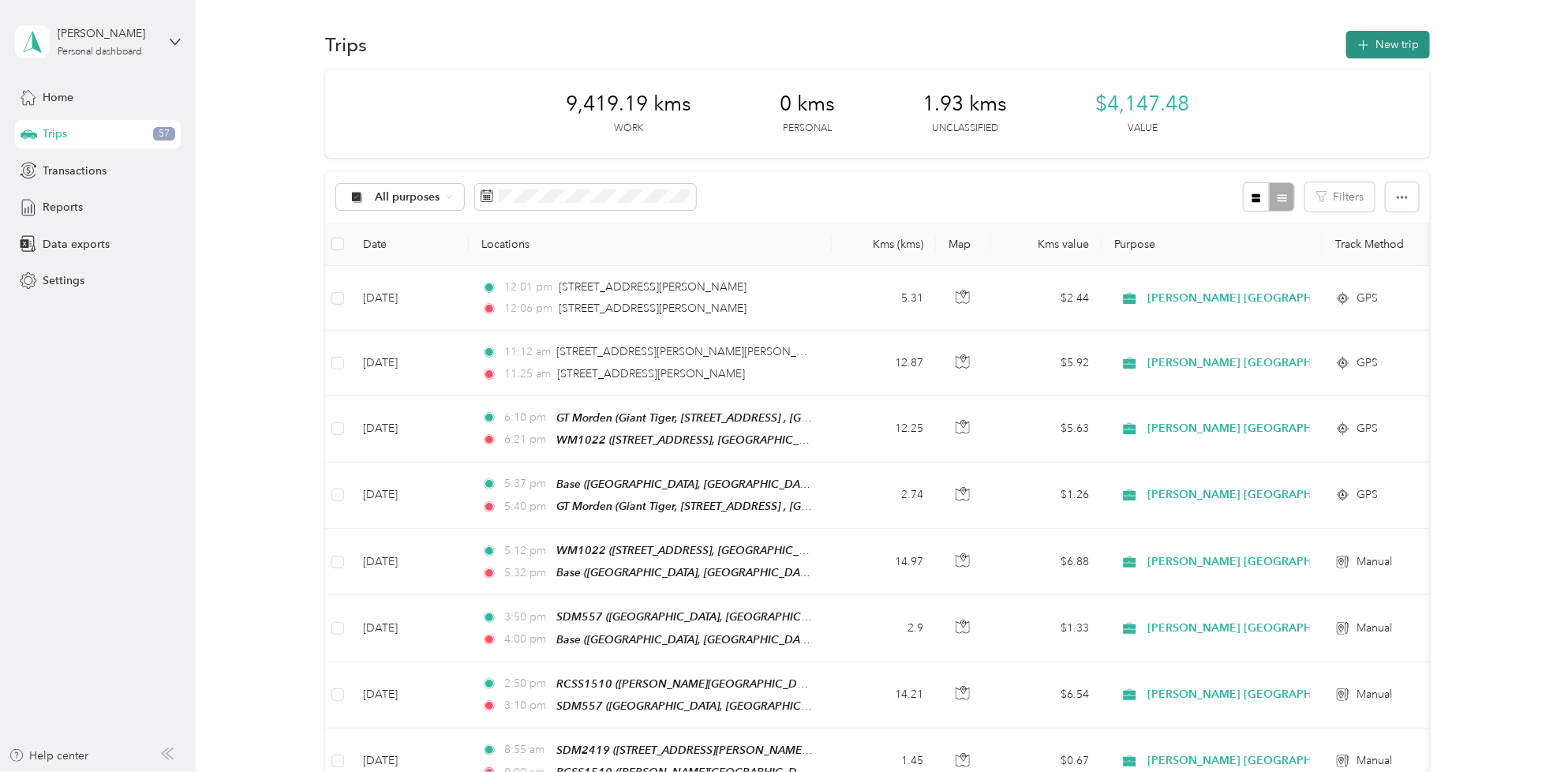
click at [1382, 45] on button "New trip" at bounding box center [1387, 44] width 84 height 28
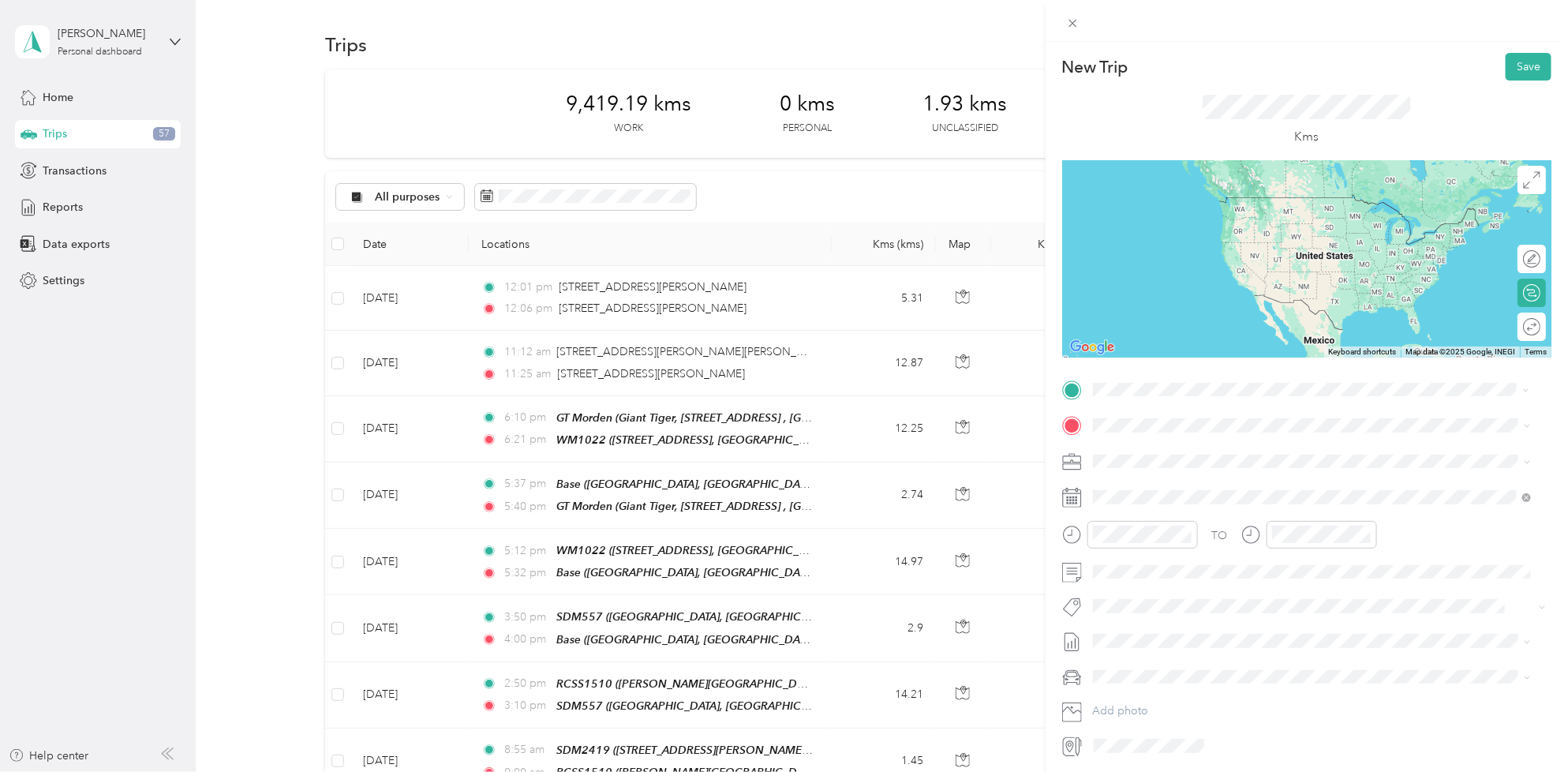
click at [1139, 470] on span "[STREET_ADDRESS]" at bounding box center [1172, 470] width 100 height 13
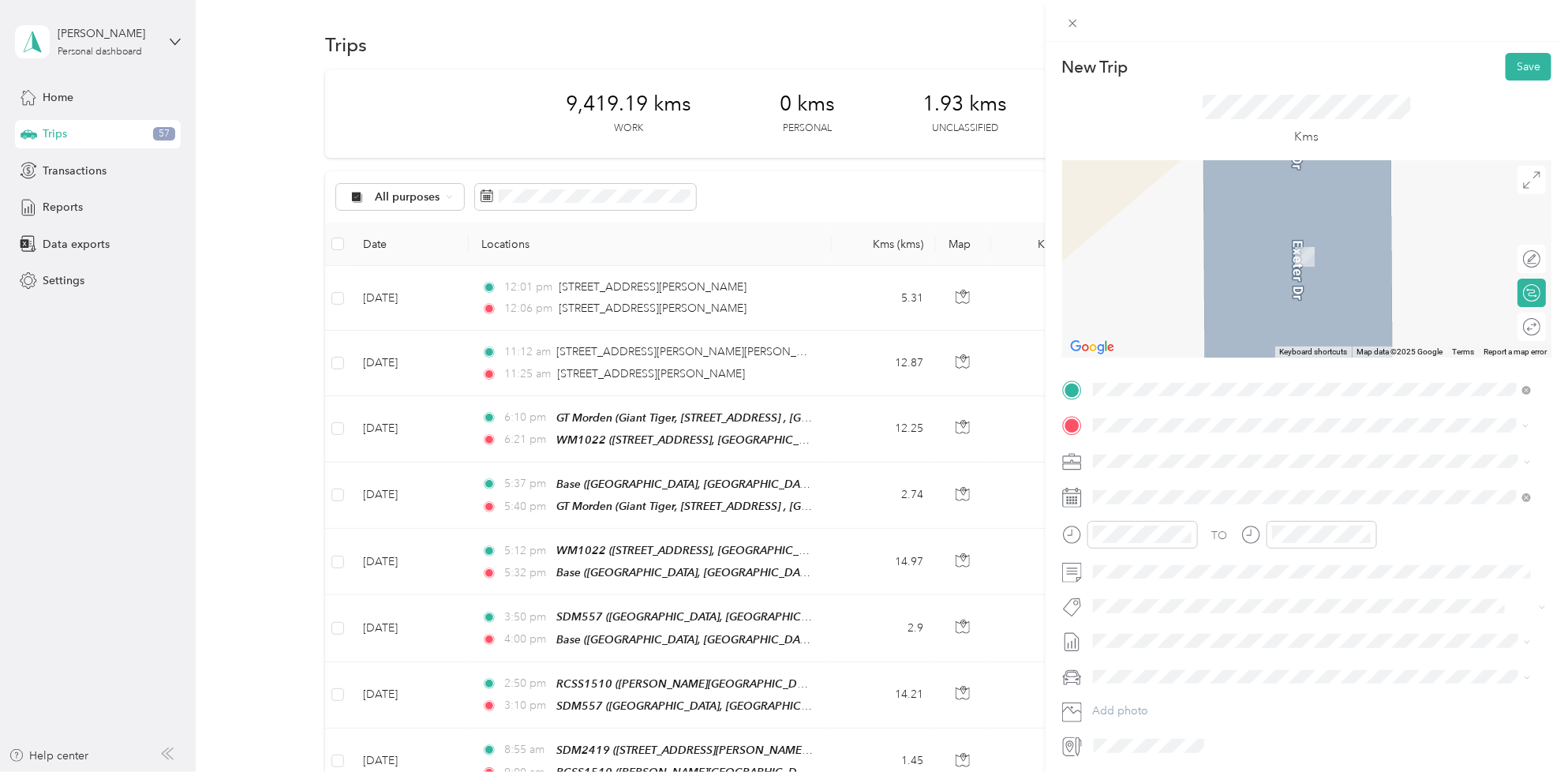
click at [1172, 562] on div "Coop Altona [STREET_ADDRESS]" at bounding box center [1172, 563] width 100 height 33
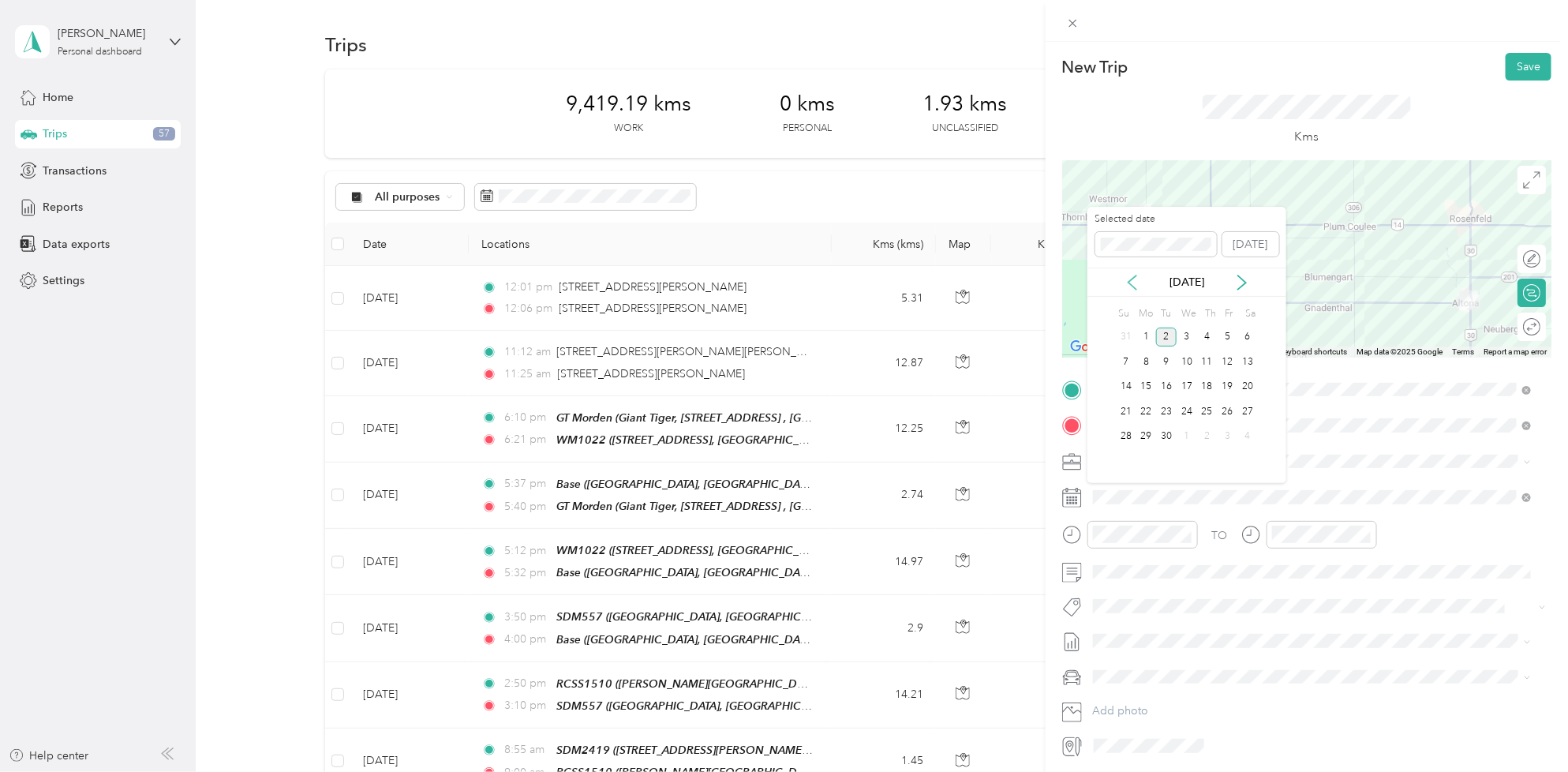
click at [1136, 278] on icon at bounding box center [1132, 282] width 16 height 16
click at [1191, 435] on div "27" at bounding box center [1187, 436] width 20 height 19
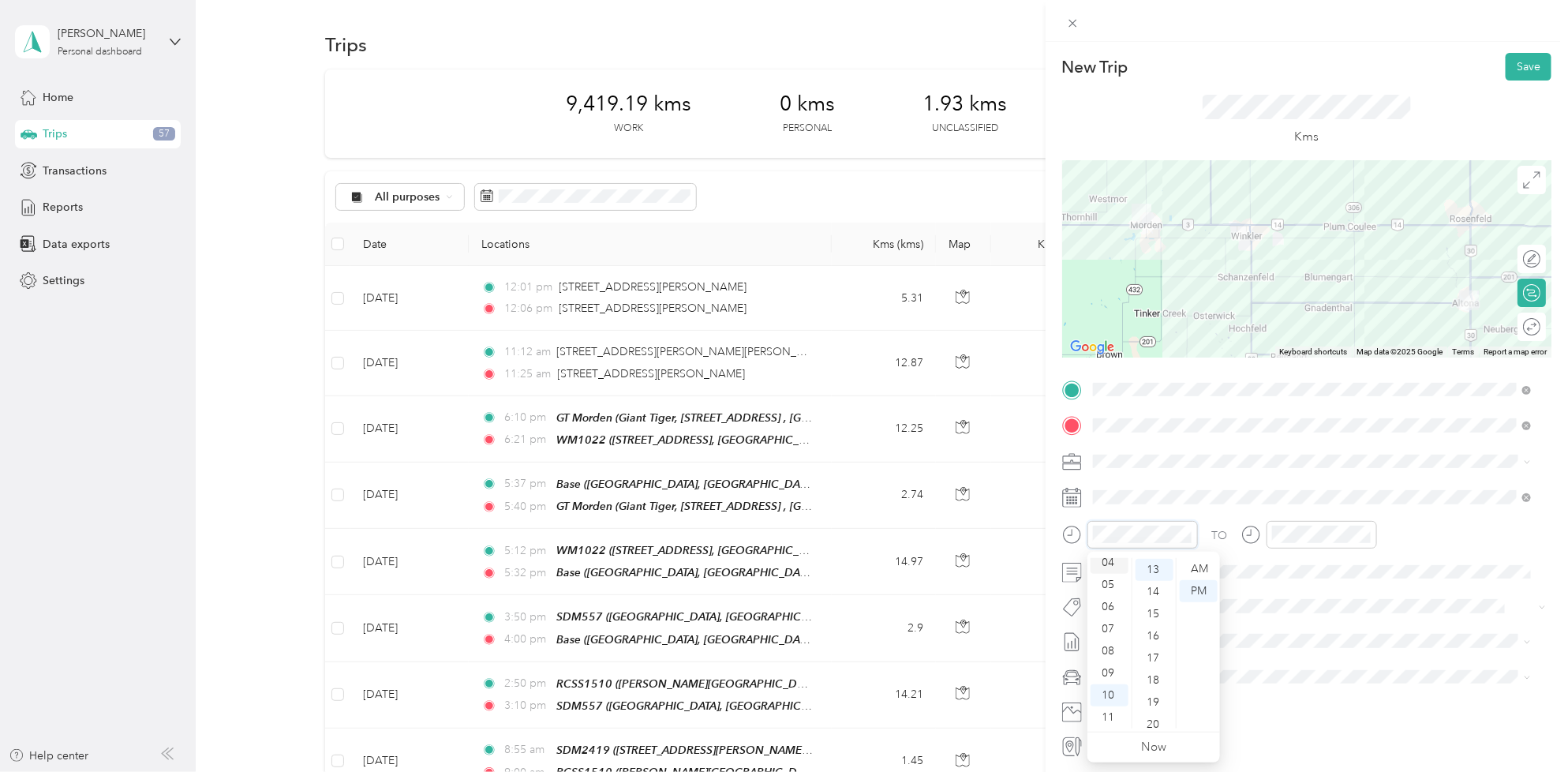
scroll to position [0, 0]
click at [1103, 631] on div "03" at bounding box center [1109, 635] width 38 height 22
click at [1150, 565] on div "00" at bounding box center [1154, 569] width 38 height 22
click at [1111, 612] on div "02" at bounding box center [1109, 613] width 38 height 22
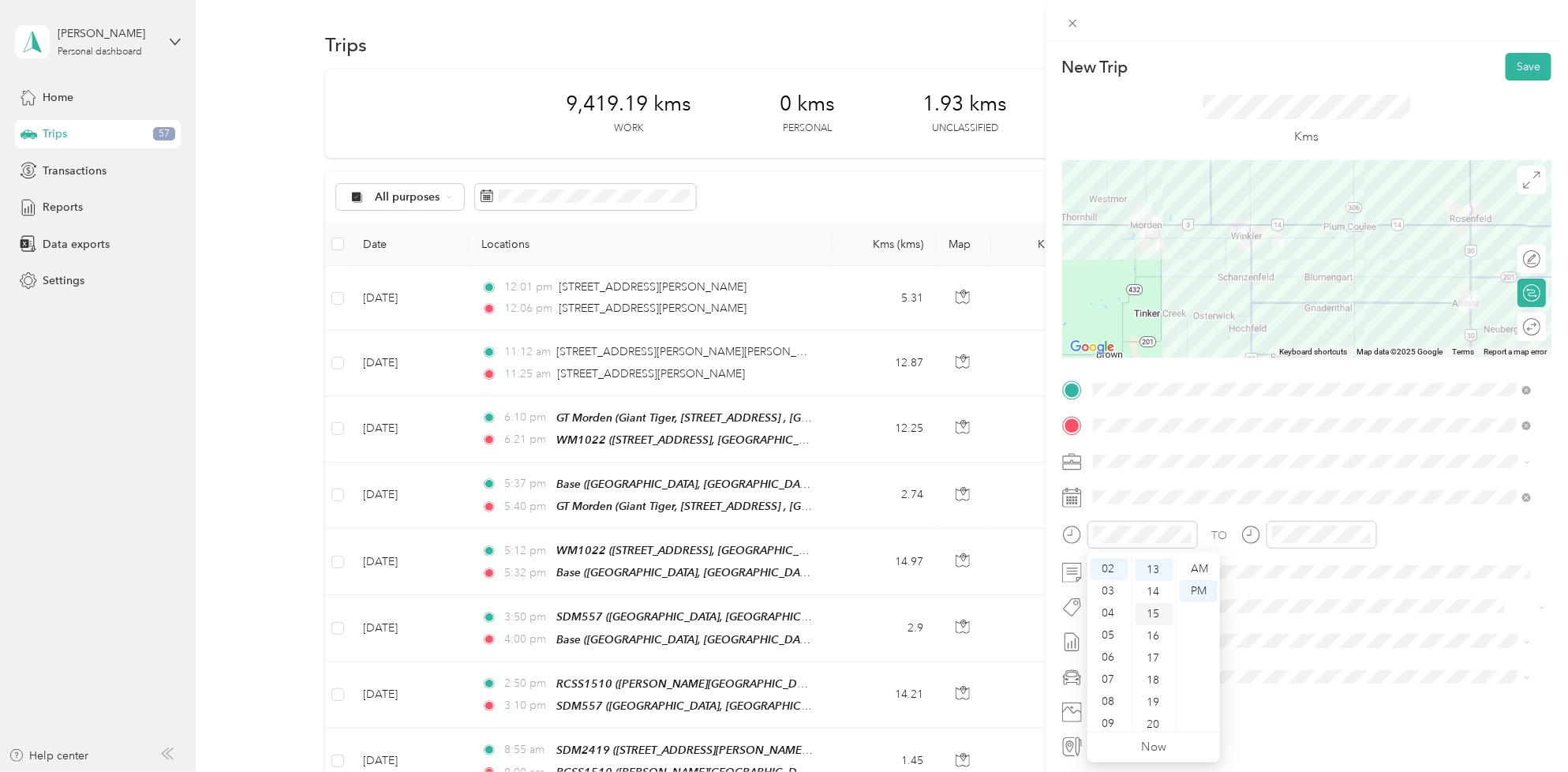
click at [1153, 616] on div "15" at bounding box center [1154, 614] width 38 height 22
click at [1291, 631] on div "03" at bounding box center [1287, 635] width 38 height 22
click at [1329, 574] on div "00" at bounding box center [1332, 569] width 38 height 22
click at [1290, 629] on div "03" at bounding box center [1287, 635] width 38 height 22
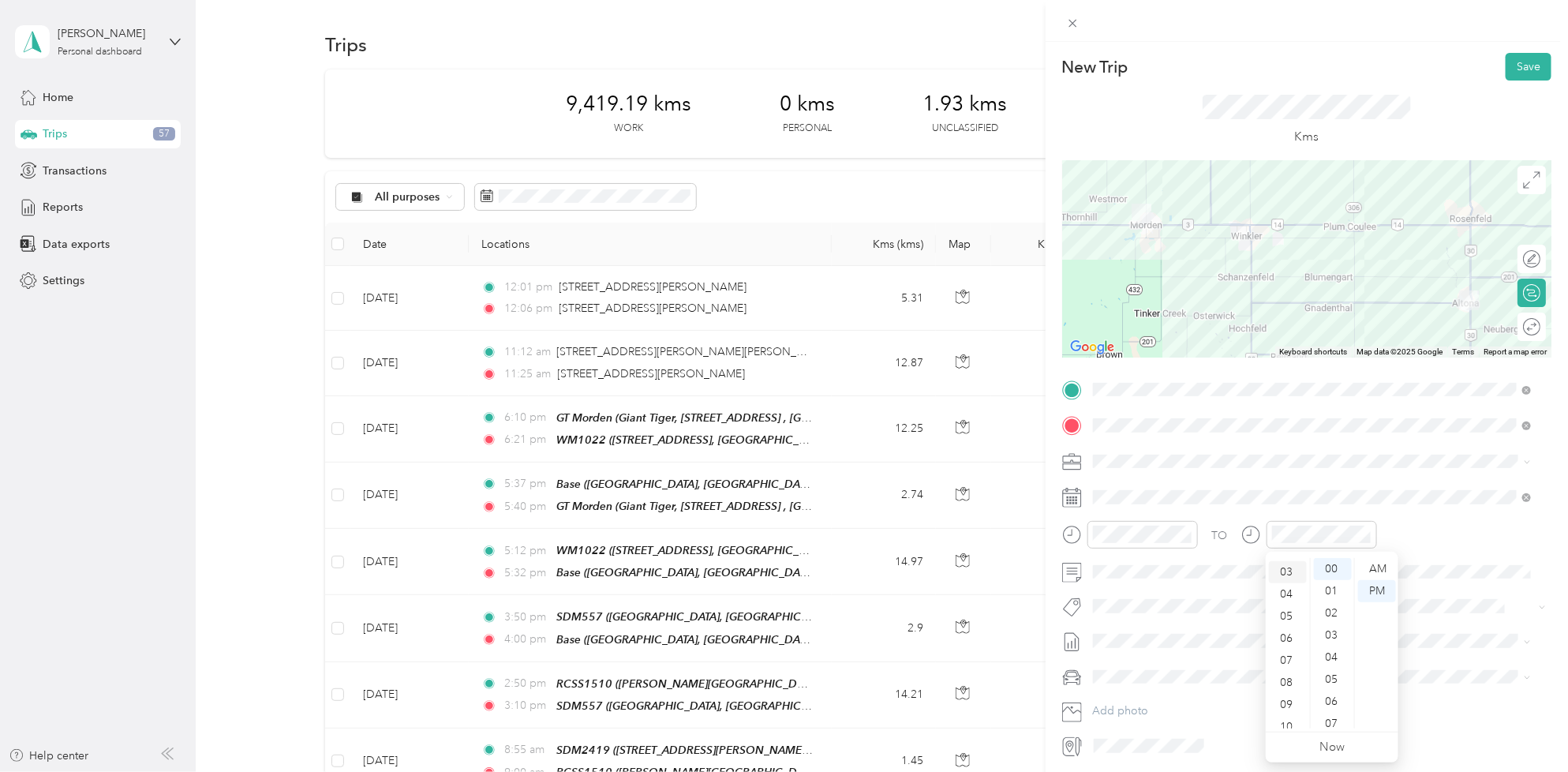
scroll to position [66, 0]
click at [1138, 632] on span "Fit [PERSON_NAME] Team" at bounding box center [1167, 629] width 116 height 14
click at [1156, 692] on span "[DATE] - [DATE]" at bounding box center [1132, 696] width 79 height 17
click at [1520, 69] on button "Save" at bounding box center [1528, 67] width 46 height 28
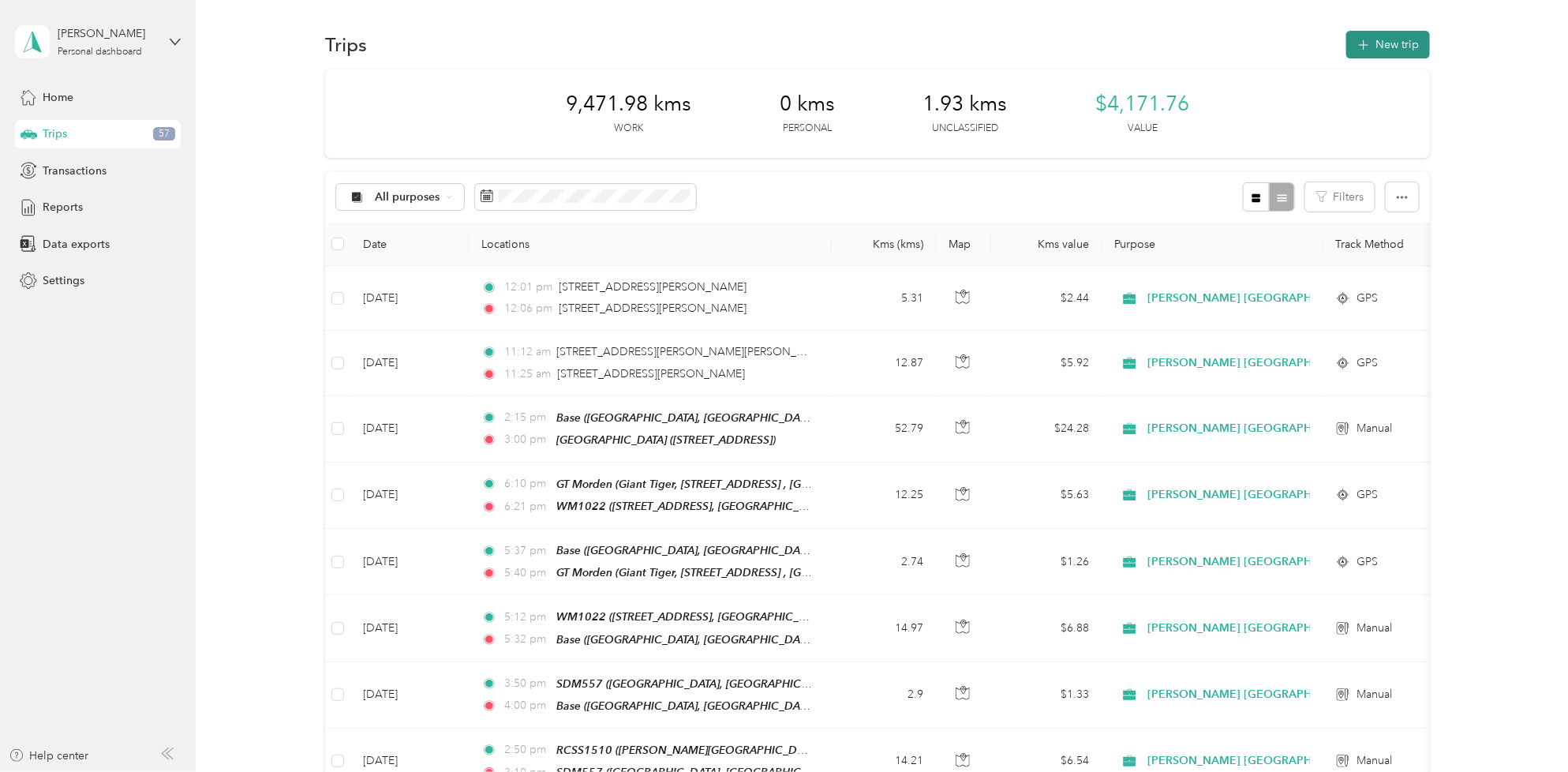
click at [1402, 33] on button "New trip" at bounding box center [1387, 44] width 84 height 28
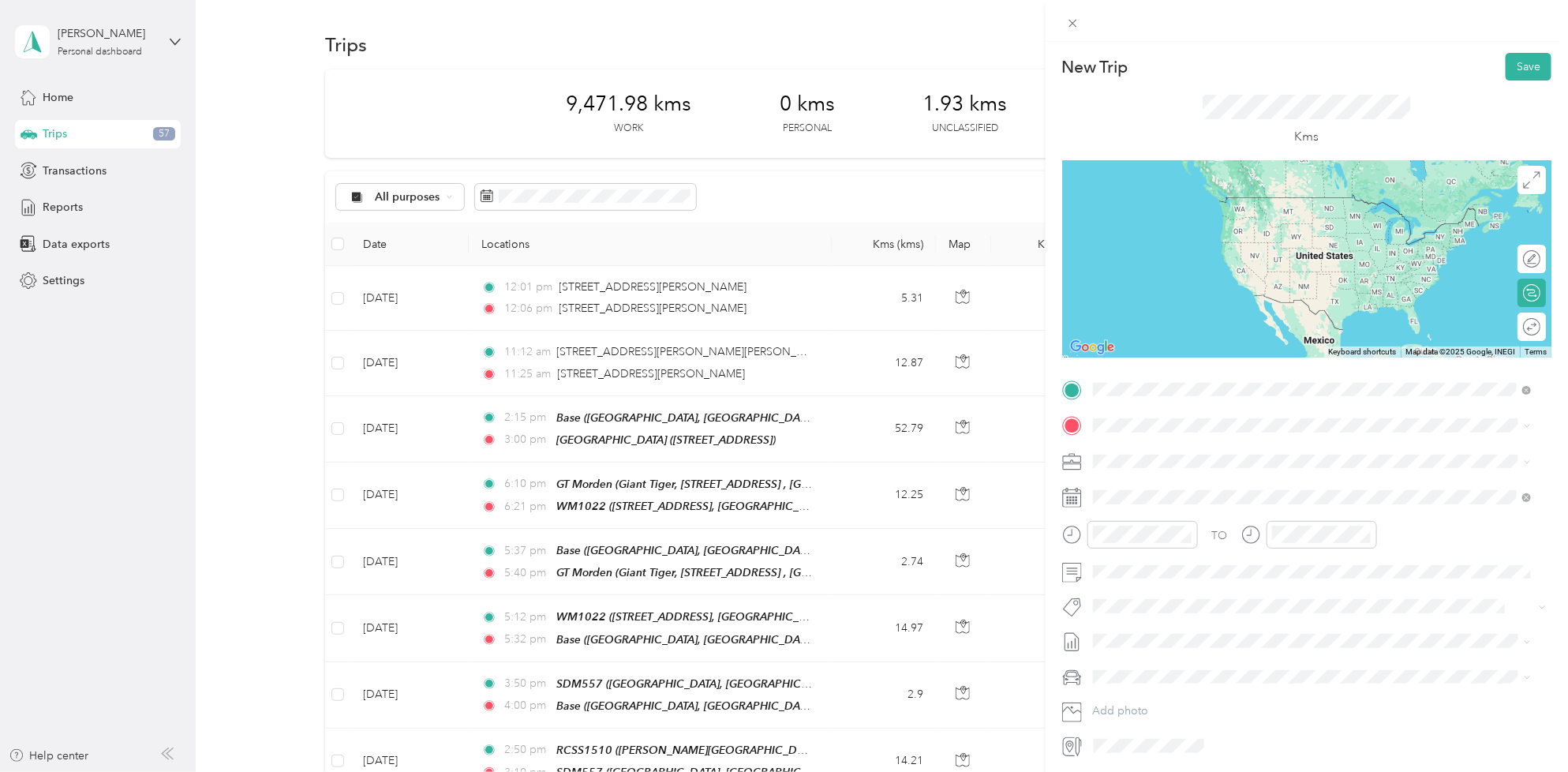
click at [1184, 515] on strong "Coop Altona" at bounding box center [1156, 518] width 67 height 14
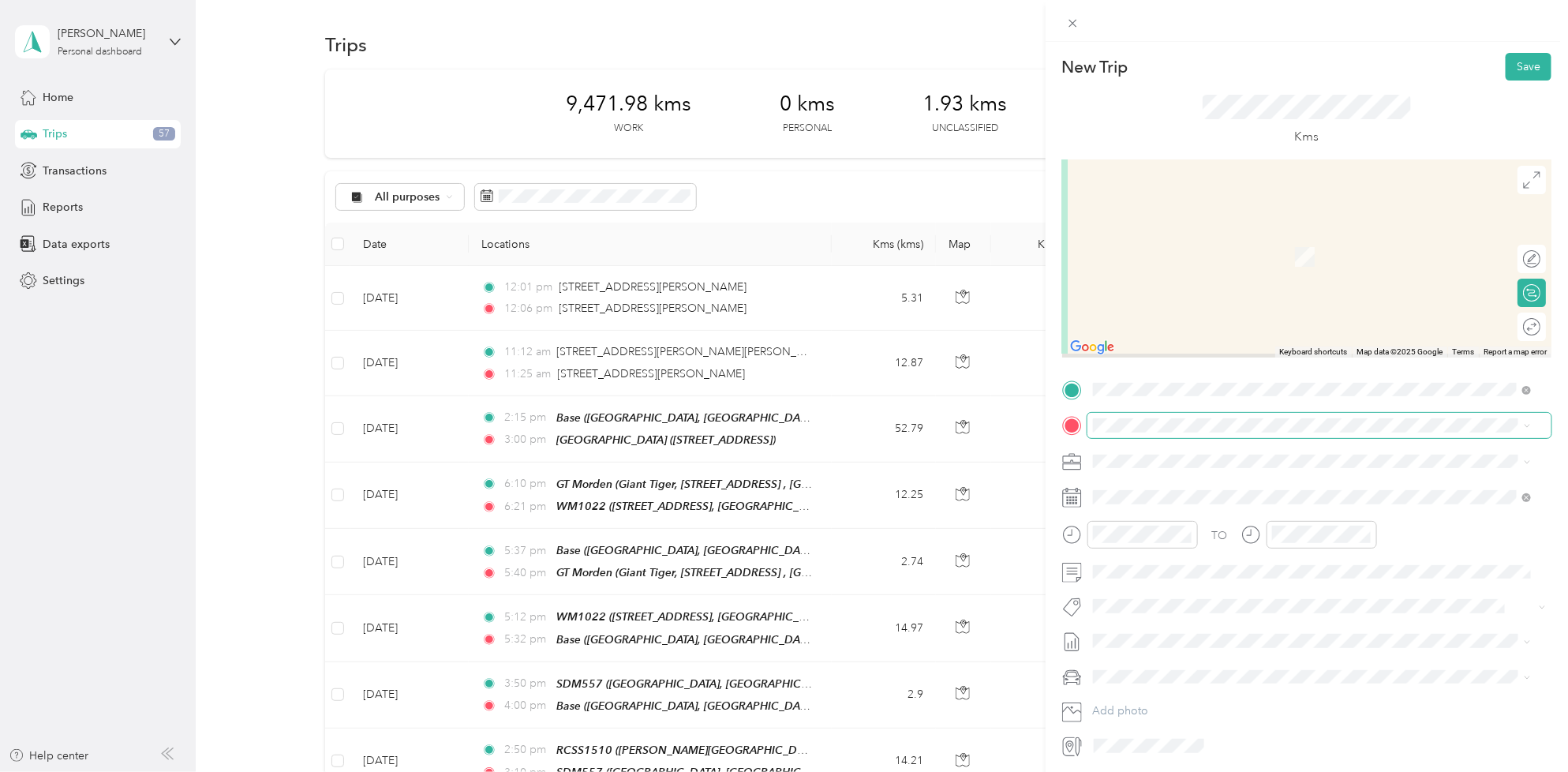
click at [1139, 416] on span at bounding box center [1319, 425] width 464 height 25
click at [1145, 435] on span at bounding box center [1319, 425] width 464 height 25
click at [1165, 494] on div "[STREET_ADDRESS]" at bounding box center [1317, 497] width 388 height 33
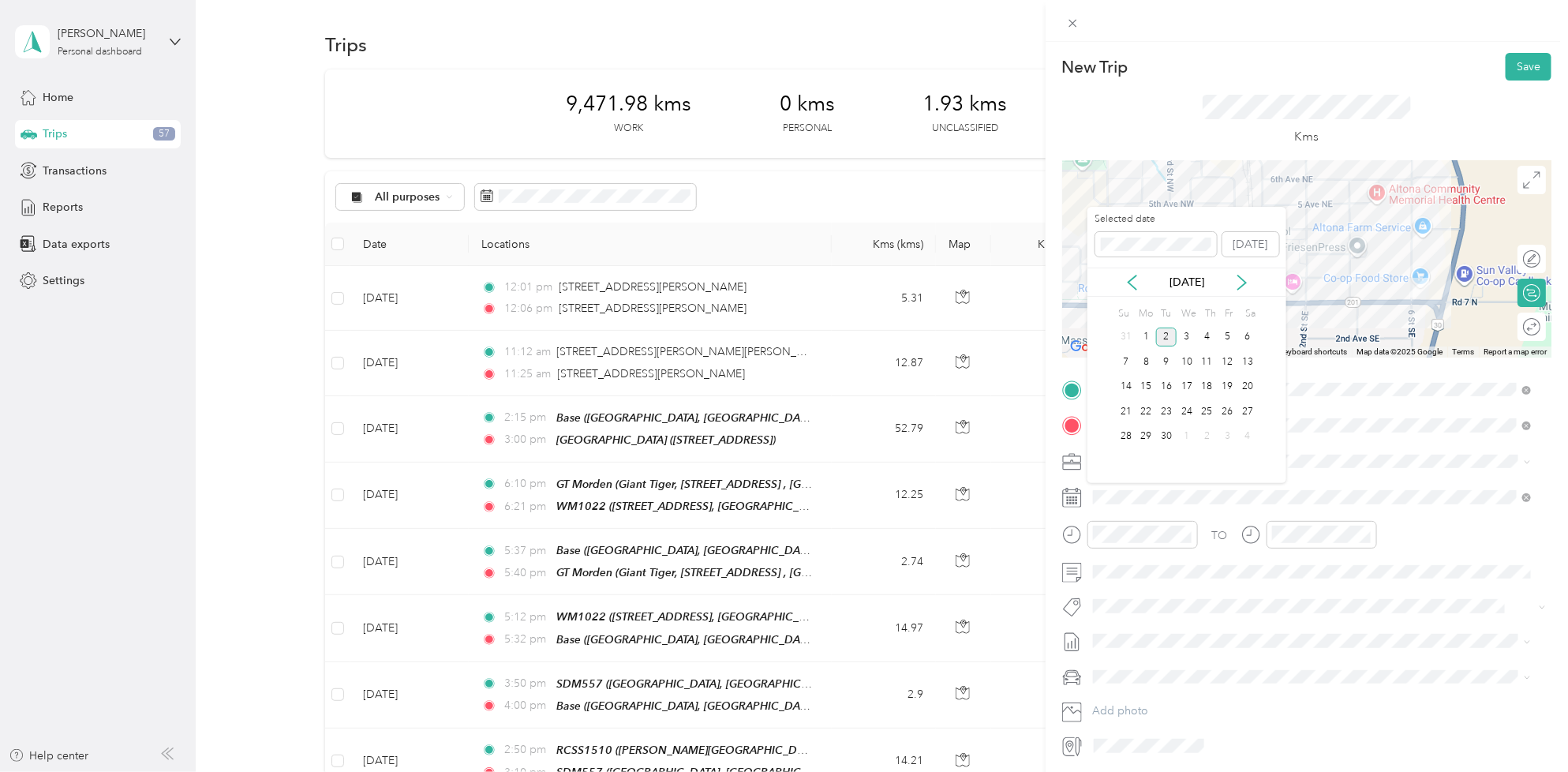
click at [1134, 273] on div "[DATE]" at bounding box center [1187, 282] width 199 height 30
click at [1129, 282] on icon at bounding box center [1132, 282] width 8 height 14
click at [1186, 435] on div "27" at bounding box center [1187, 436] width 20 height 19
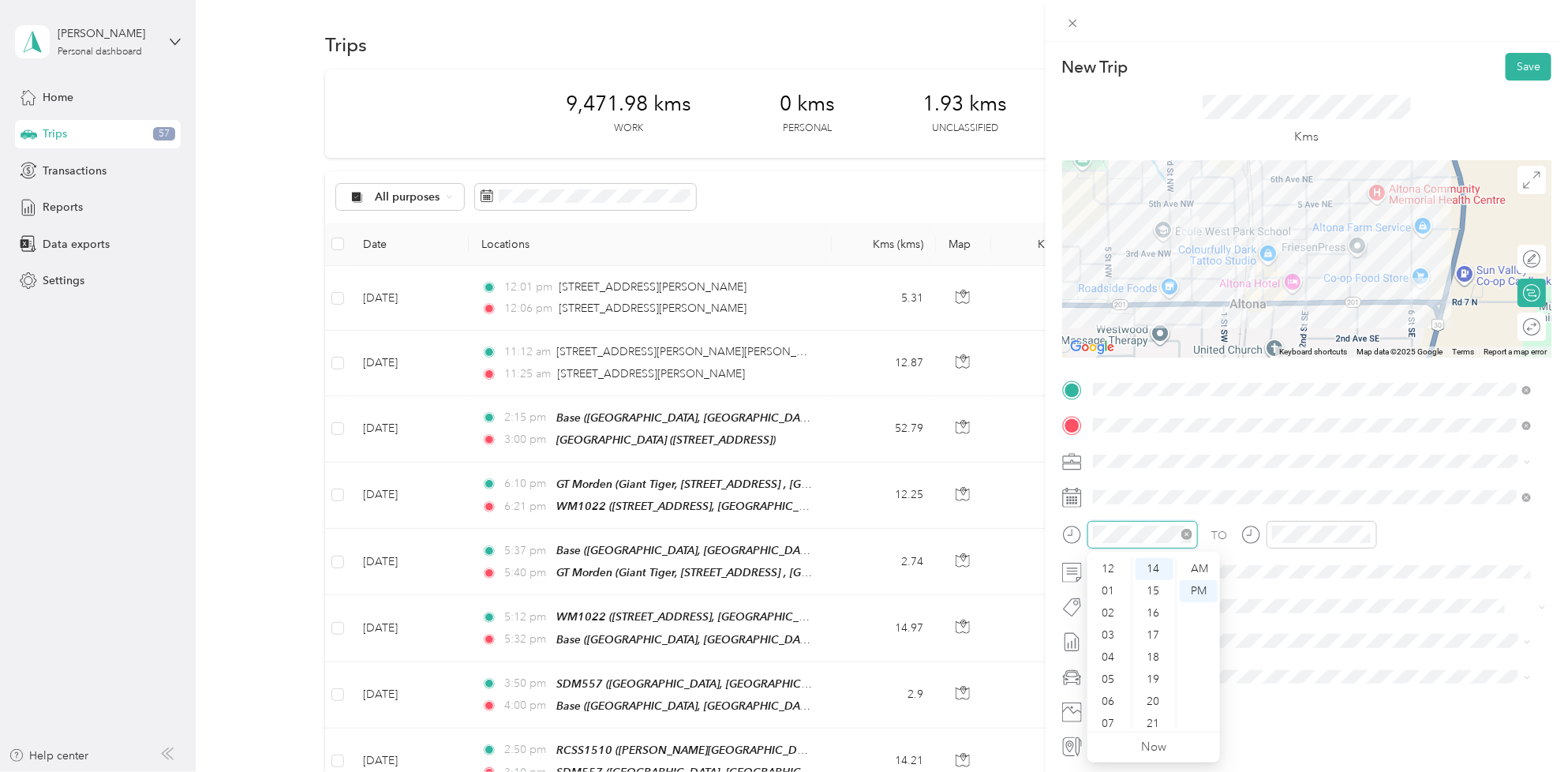
scroll to position [94, 0]
click at [1107, 562] on div "04" at bounding box center [1109, 563] width 38 height 22
click at [1153, 563] on div "00" at bounding box center [1154, 569] width 38 height 22
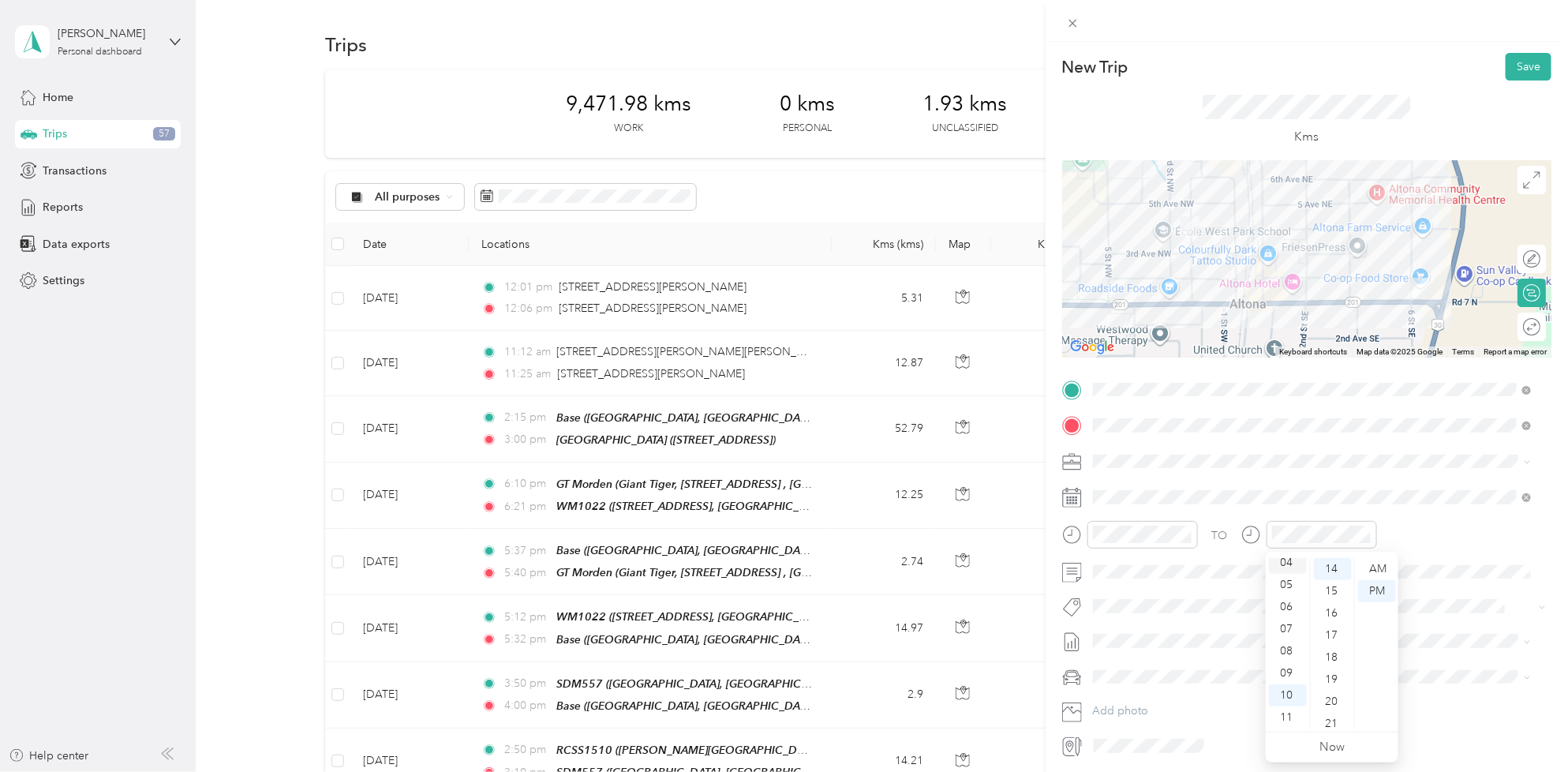
click at [1290, 563] on div "04" at bounding box center [1287, 563] width 38 height 22
click at [1334, 664] on div "05" at bounding box center [1332, 666] width 38 height 22
click at [1152, 631] on span "Fit [PERSON_NAME] Team" at bounding box center [1167, 634] width 116 height 14
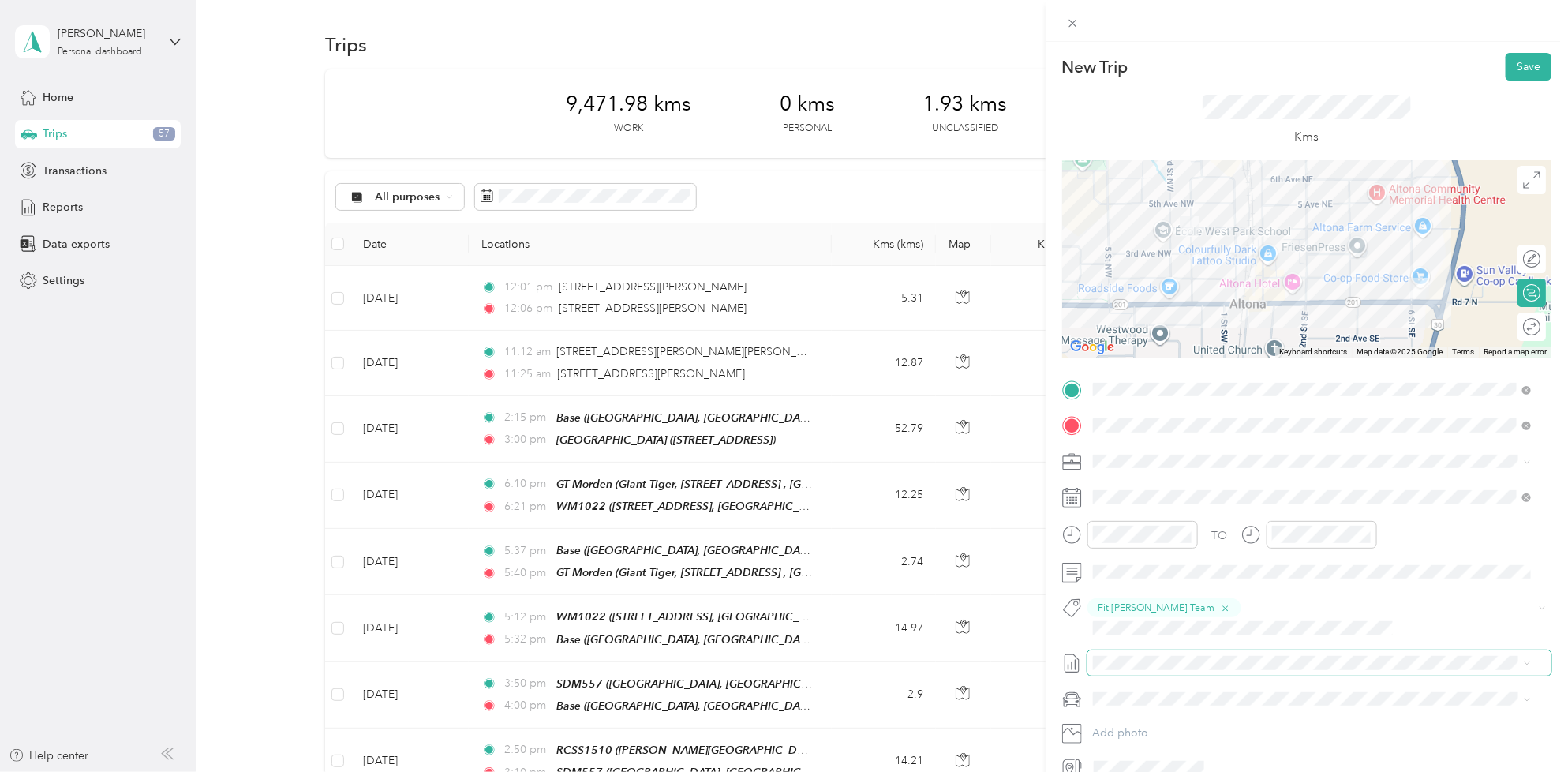
click at [1156, 651] on span at bounding box center [1319, 663] width 464 height 25
click at [1164, 684] on li "[DATE] - [DATE] Draft" at bounding box center [1312, 696] width 450 height 25
drag, startPoint x: 1519, startPoint y: 75, endPoint x: 1516, endPoint y: 84, distance: 9.5
click at [1517, 79] on button "Save" at bounding box center [1528, 67] width 46 height 28
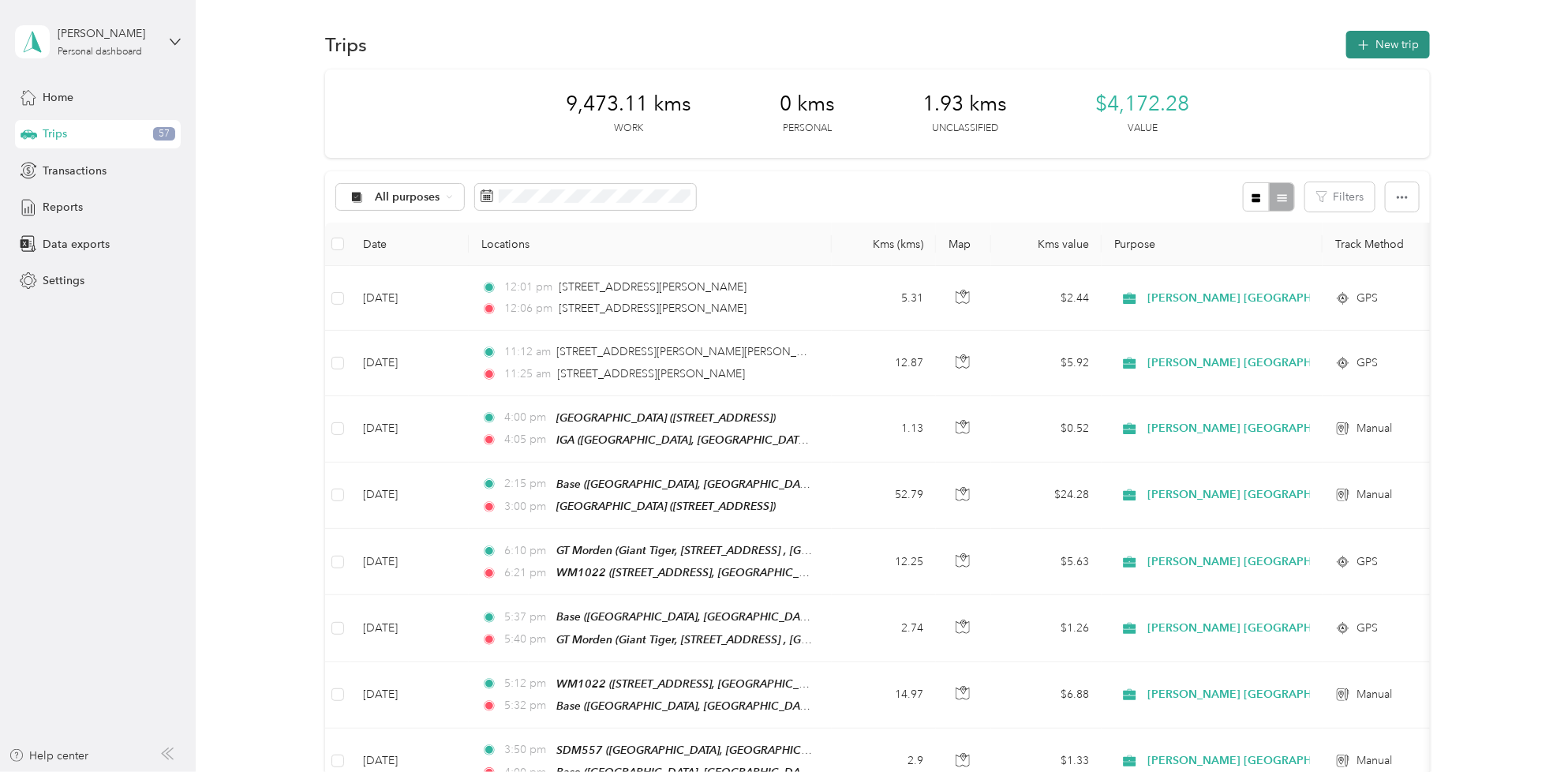
click at [1377, 40] on button "New trip" at bounding box center [1387, 44] width 84 height 28
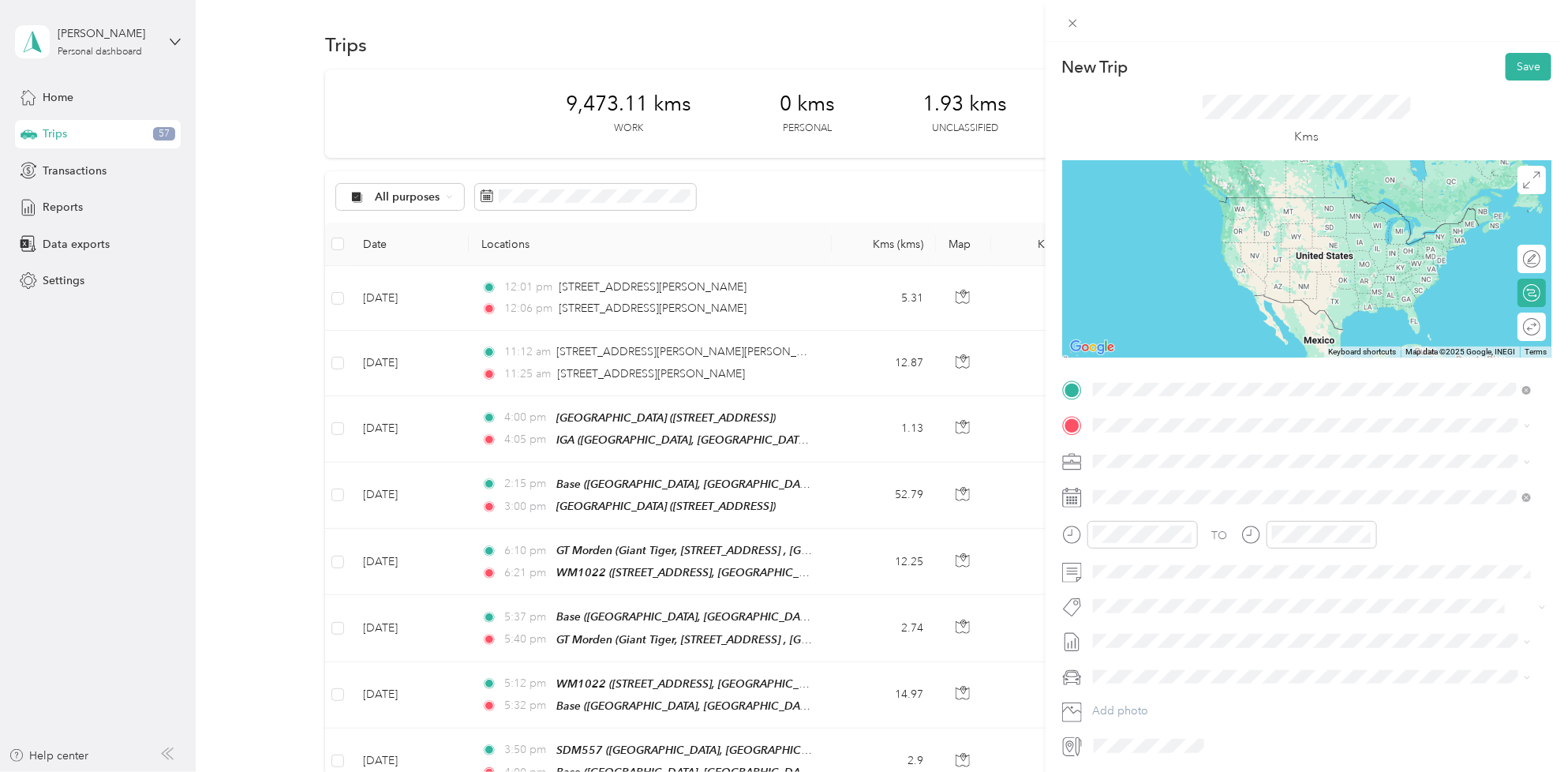
click at [1166, 463] on span "[STREET_ADDRESS], Альтона, [GEOGRAPHIC_DATA], [GEOGRAPHIC_DATA]" at bounding box center [1317, 470] width 388 height 13
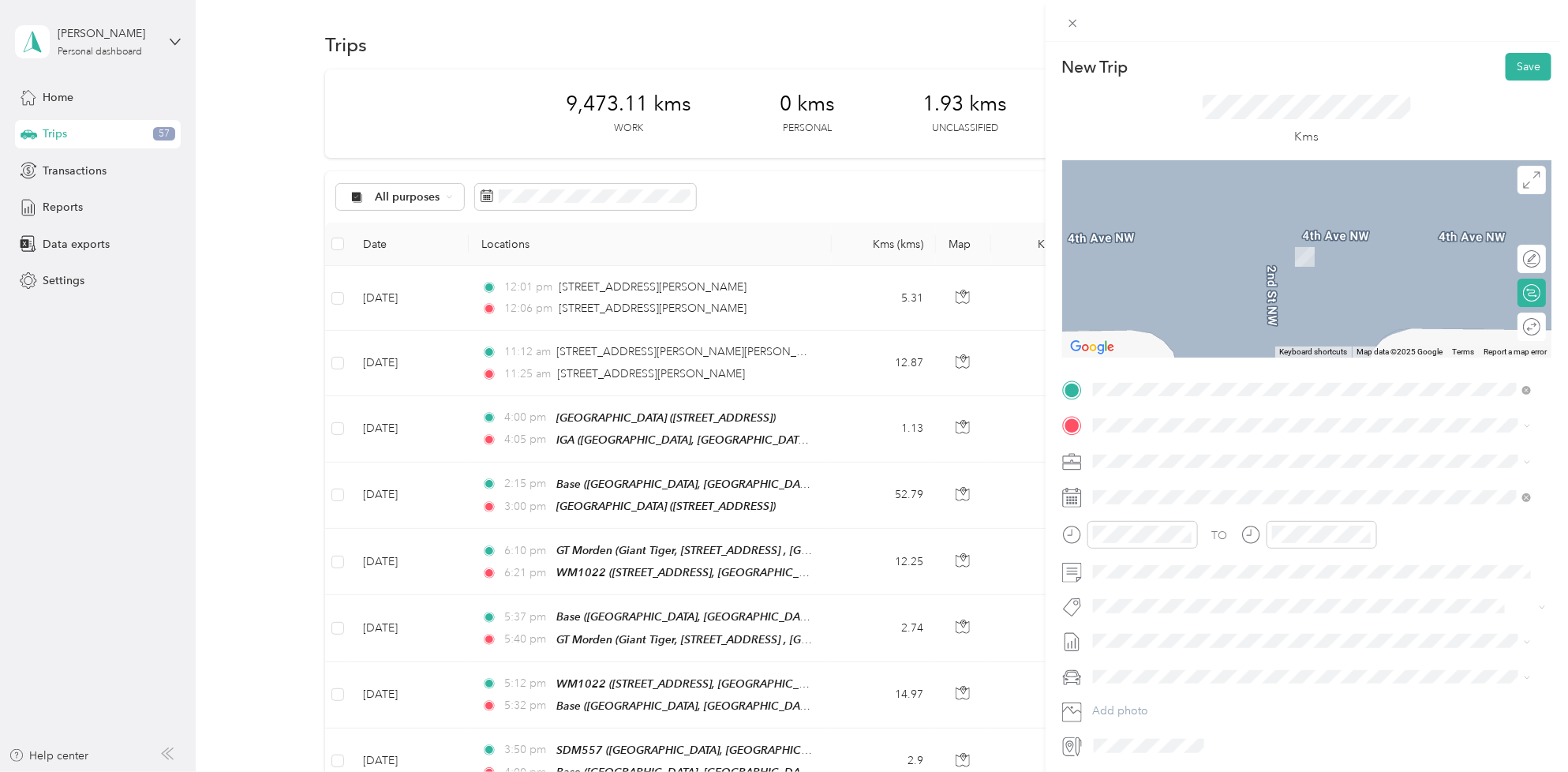
click at [1167, 494] on div "WM1022 1000 Navigator Rd, Plum Coulee, [GEOGRAPHIC_DATA], [GEOGRAPHIC_DATA], [G…" at bounding box center [1324, 503] width 403 height 50
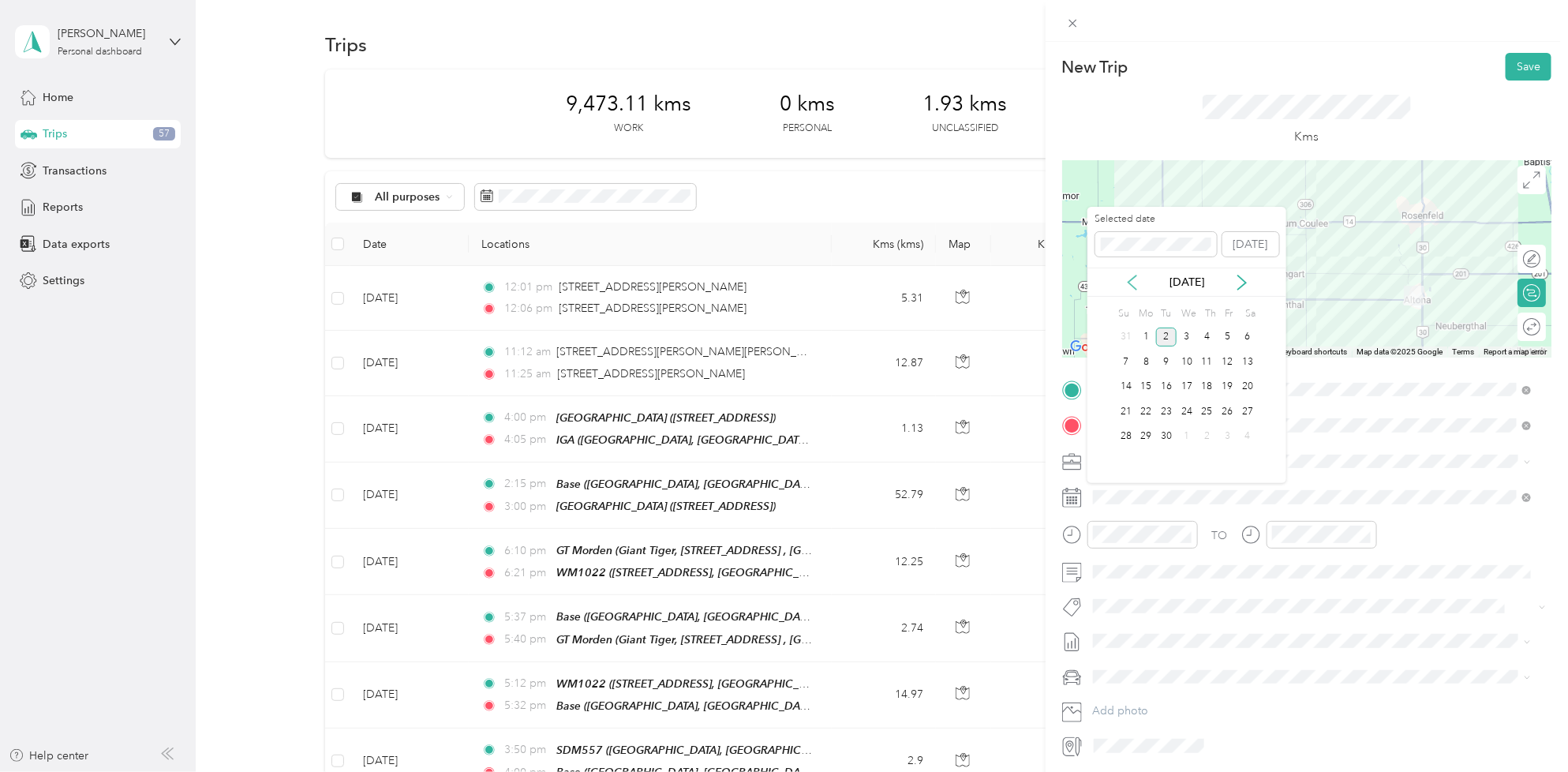
click at [1130, 287] on icon at bounding box center [1132, 282] width 16 height 16
click at [1189, 430] on div "27" at bounding box center [1187, 436] width 20 height 19
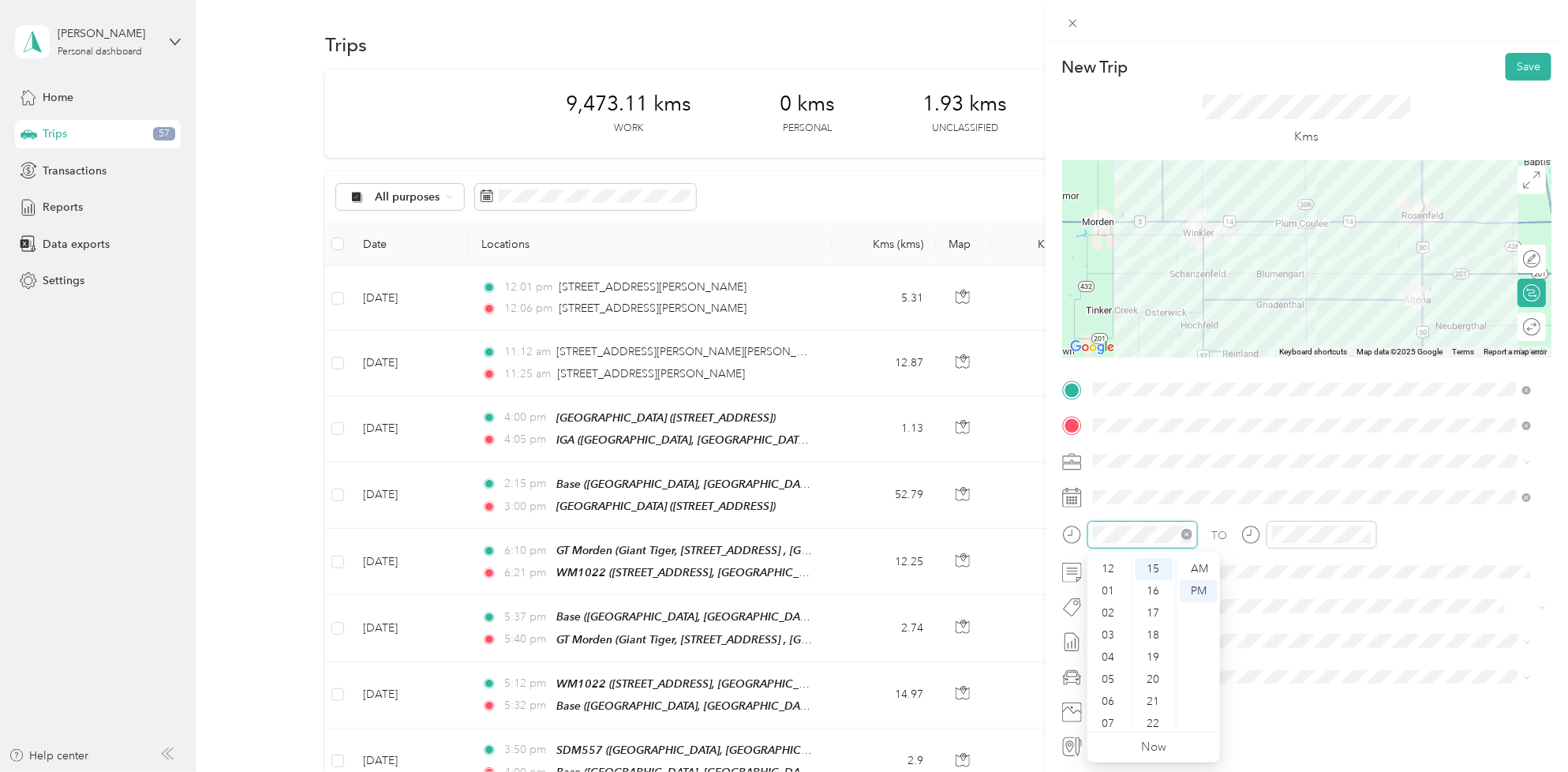
scroll to position [94, 0]
click at [1113, 604] on div "06" at bounding box center [1109, 607] width 38 height 22
click at [1111, 584] on div "05" at bounding box center [1109, 585] width 38 height 22
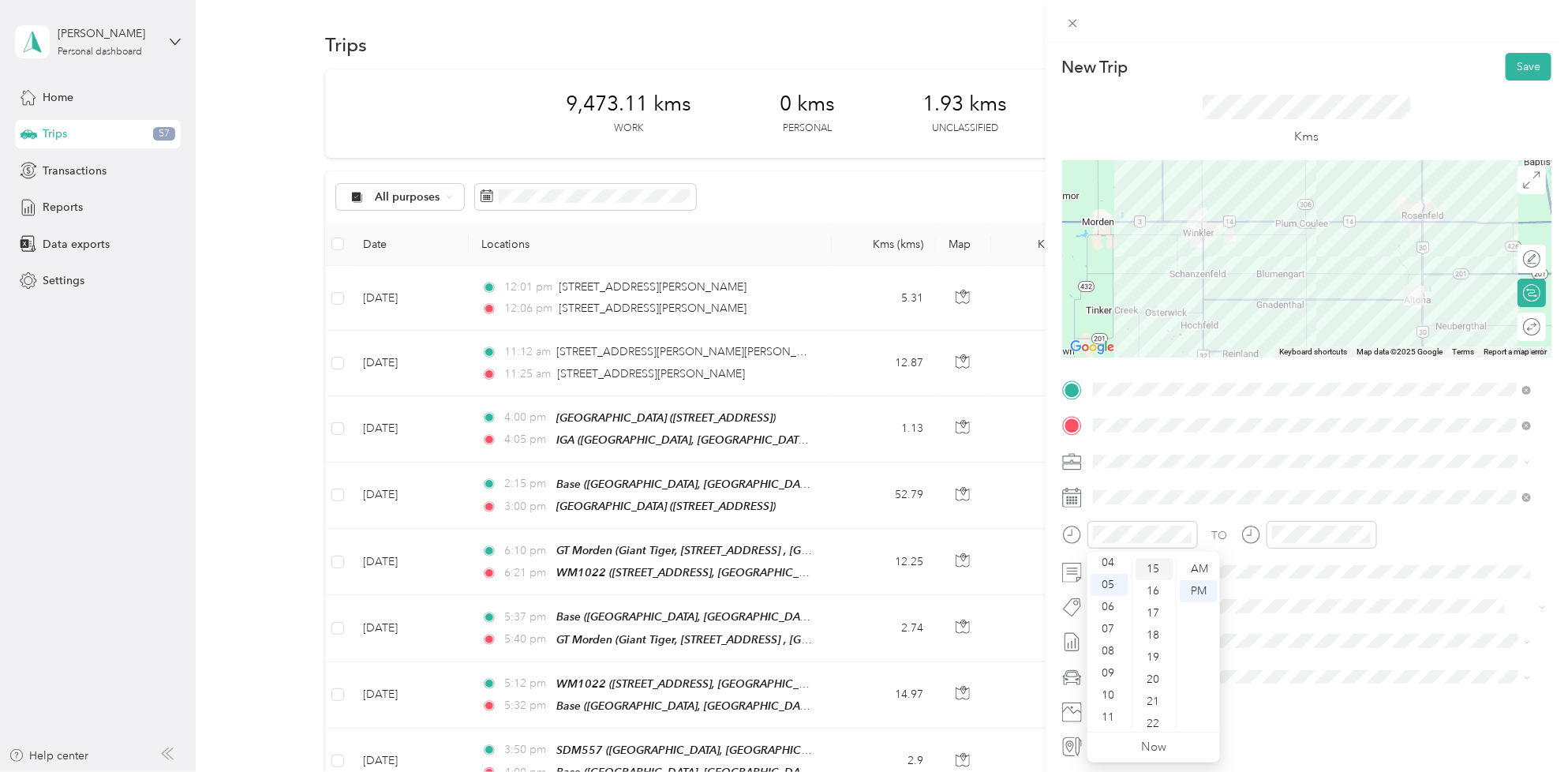
click at [1156, 565] on div "15" at bounding box center [1154, 569] width 38 height 22
click at [1287, 612] on div "06" at bounding box center [1287, 607] width 38 height 22
click at [1337, 572] on div "00" at bounding box center [1332, 569] width 38 height 22
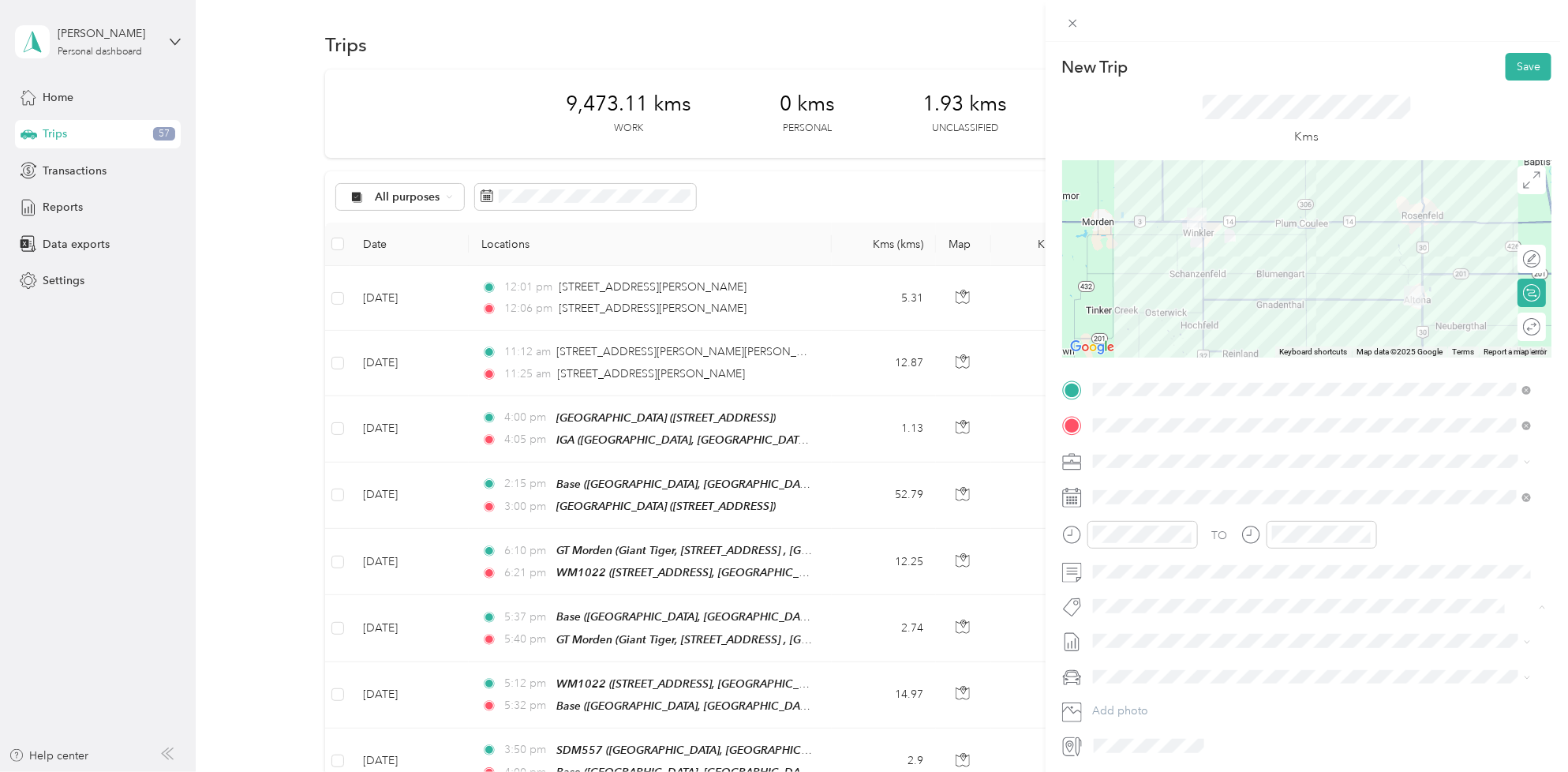
click at [1197, 771] on div "New Trip Save This trip cannot be edited because it is either under review, app…" at bounding box center [779, 772] width 1560 height 0
click at [1172, 694] on span "[DATE] - [DATE]" at bounding box center [1132, 694] width 79 height 17
click at [1409, 224] on div at bounding box center [1307, 259] width 489 height 197
click at [1528, 69] on button "Save" at bounding box center [1528, 67] width 46 height 28
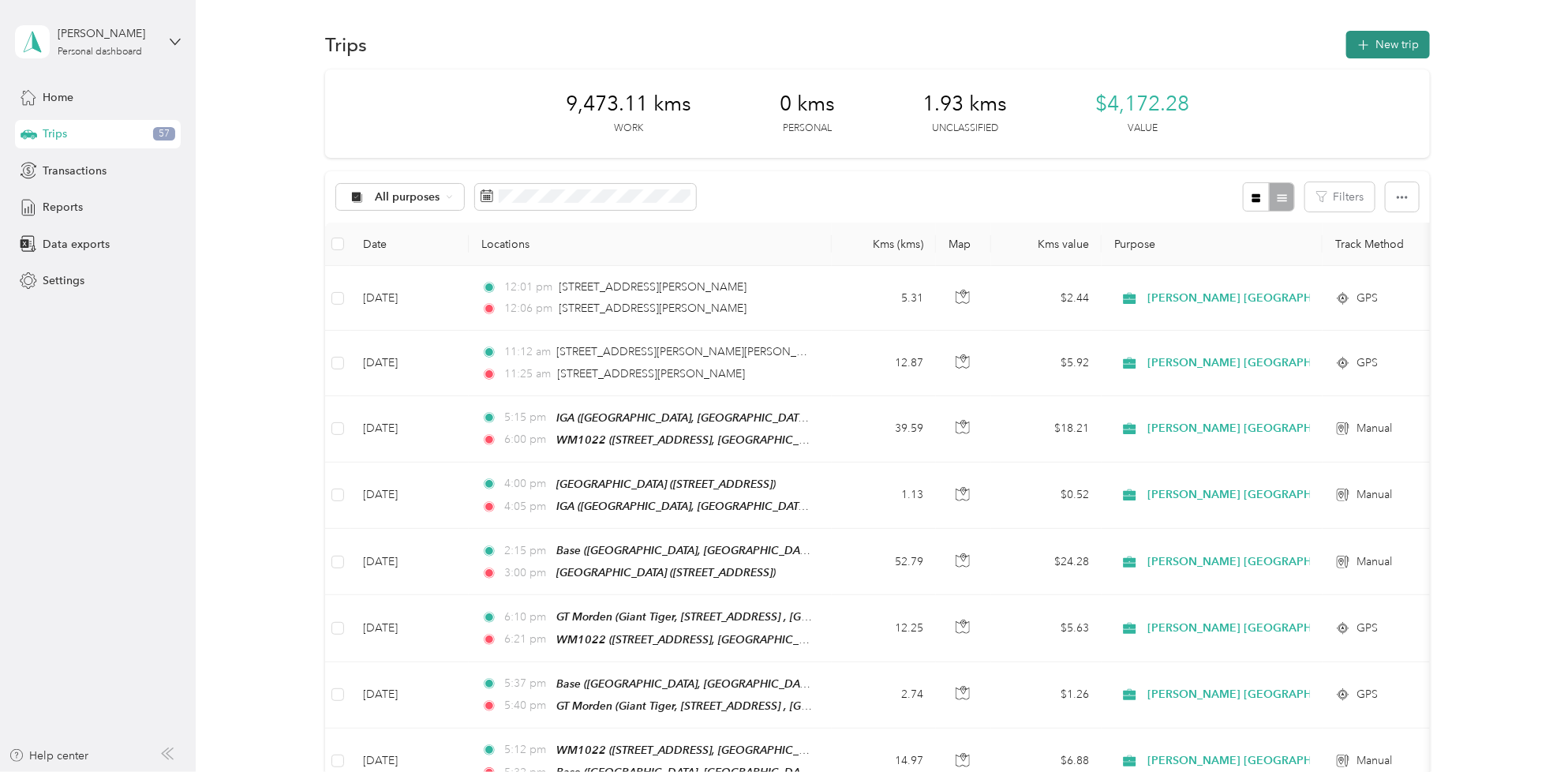
click at [1390, 52] on button "New trip" at bounding box center [1387, 44] width 84 height 28
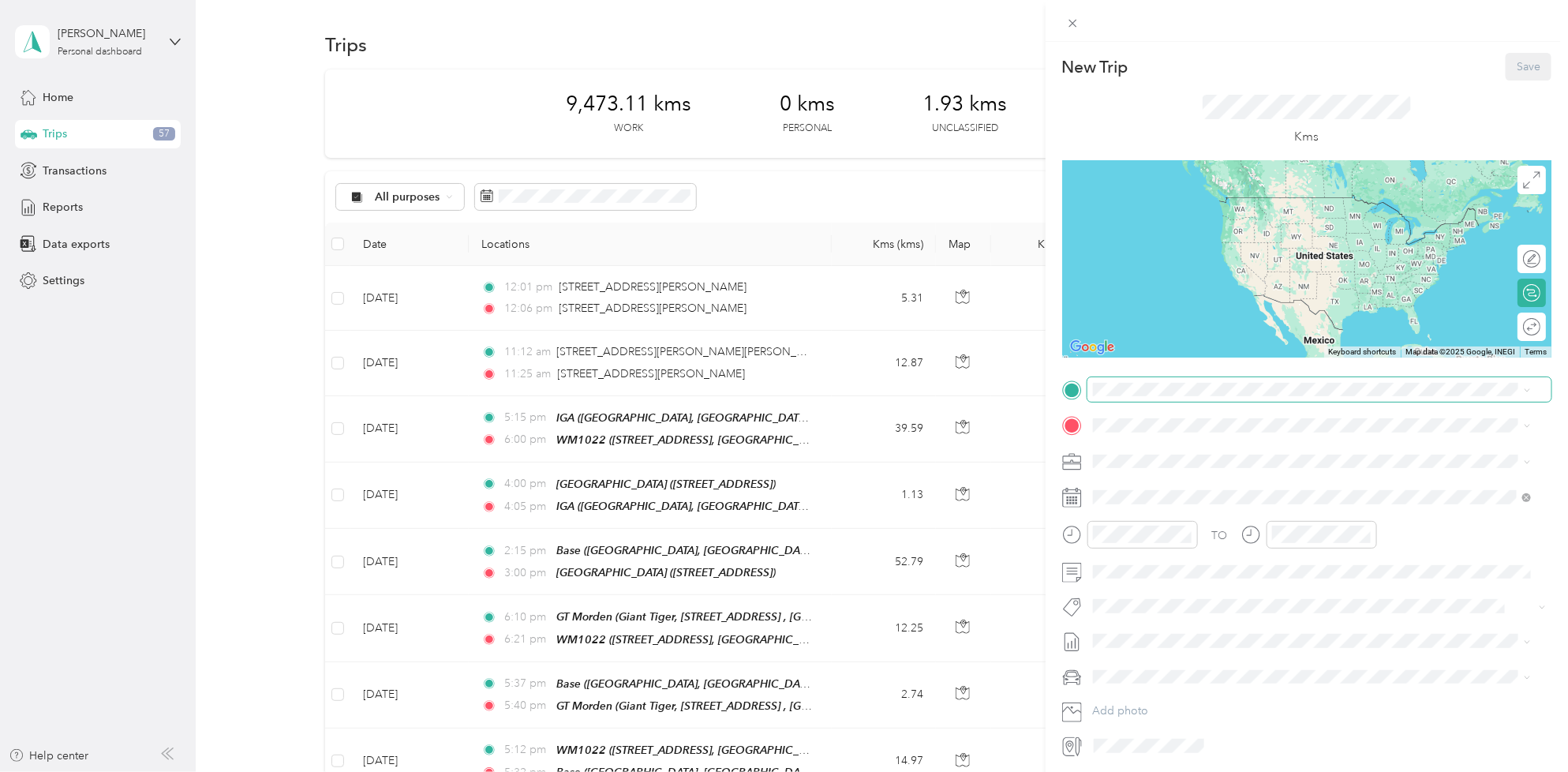
click at [1132, 377] on span at bounding box center [1319, 390] width 464 height 25
click at [1161, 467] on span "[STREET_ADDRESS], Canada, R0G 1R0, Plum Coulee, [GEOGRAPHIC_DATA], [GEOGRAPHIC_…" at bounding box center [1316, 478] width 387 height 30
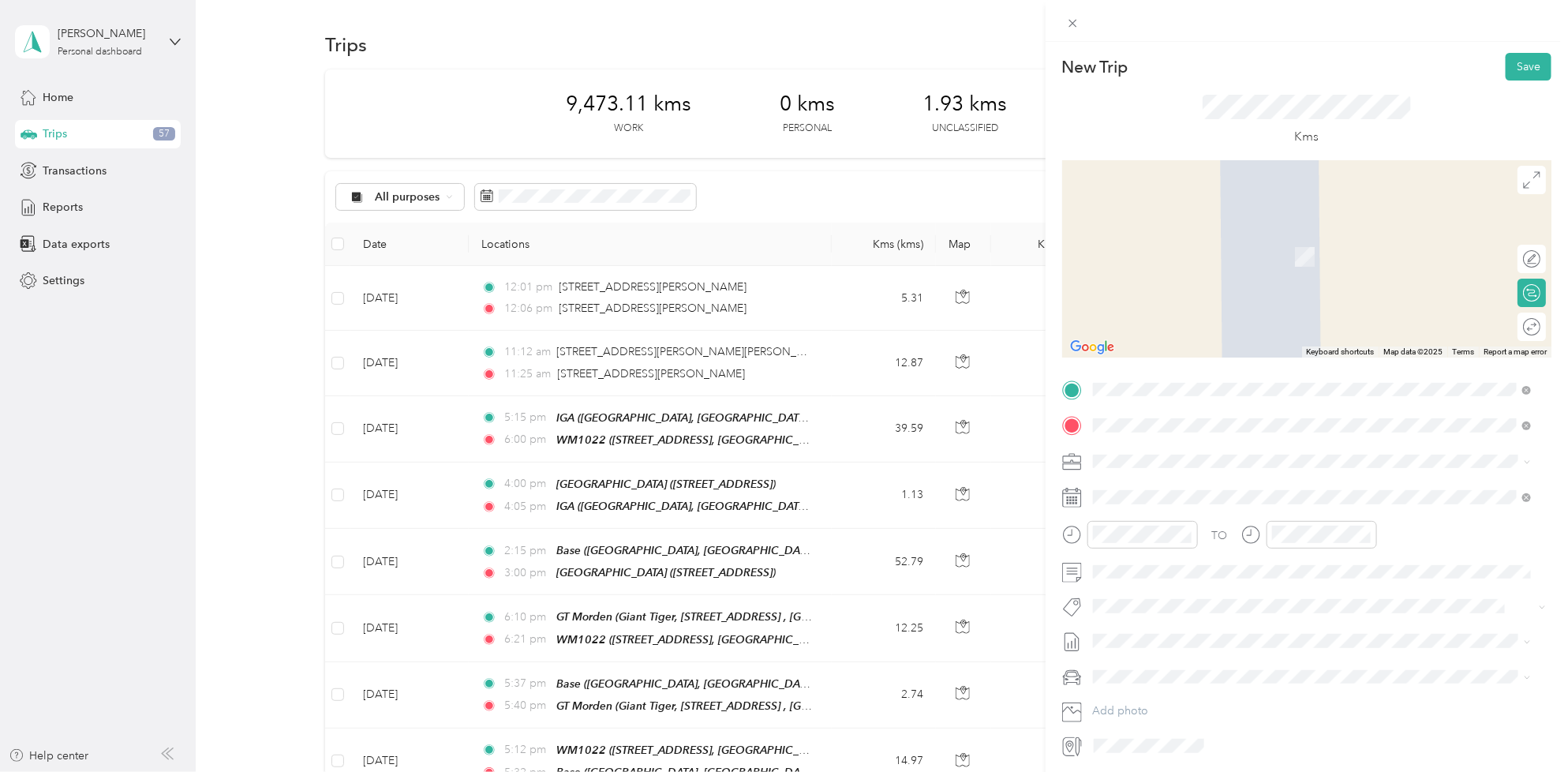
click at [1170, 483] on div "Base" at bounding box center [1172, 488] width 100 height 14
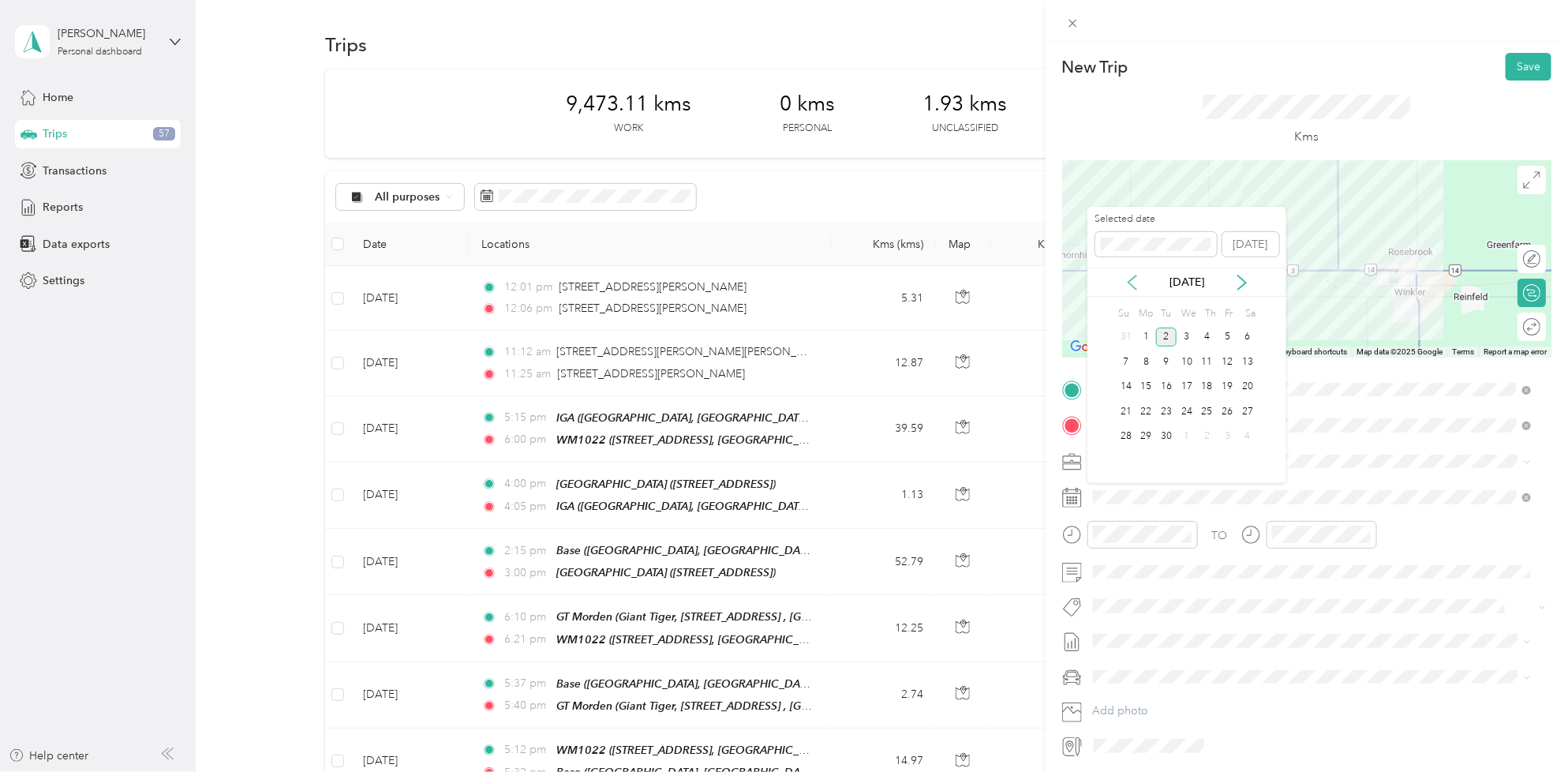
click at [1130, 281] on icon at bounding box center [1132, 282] width 16 height 16
click at [1182, 432] on div "27" at bounding box center [1187, 436] width 20 height 19
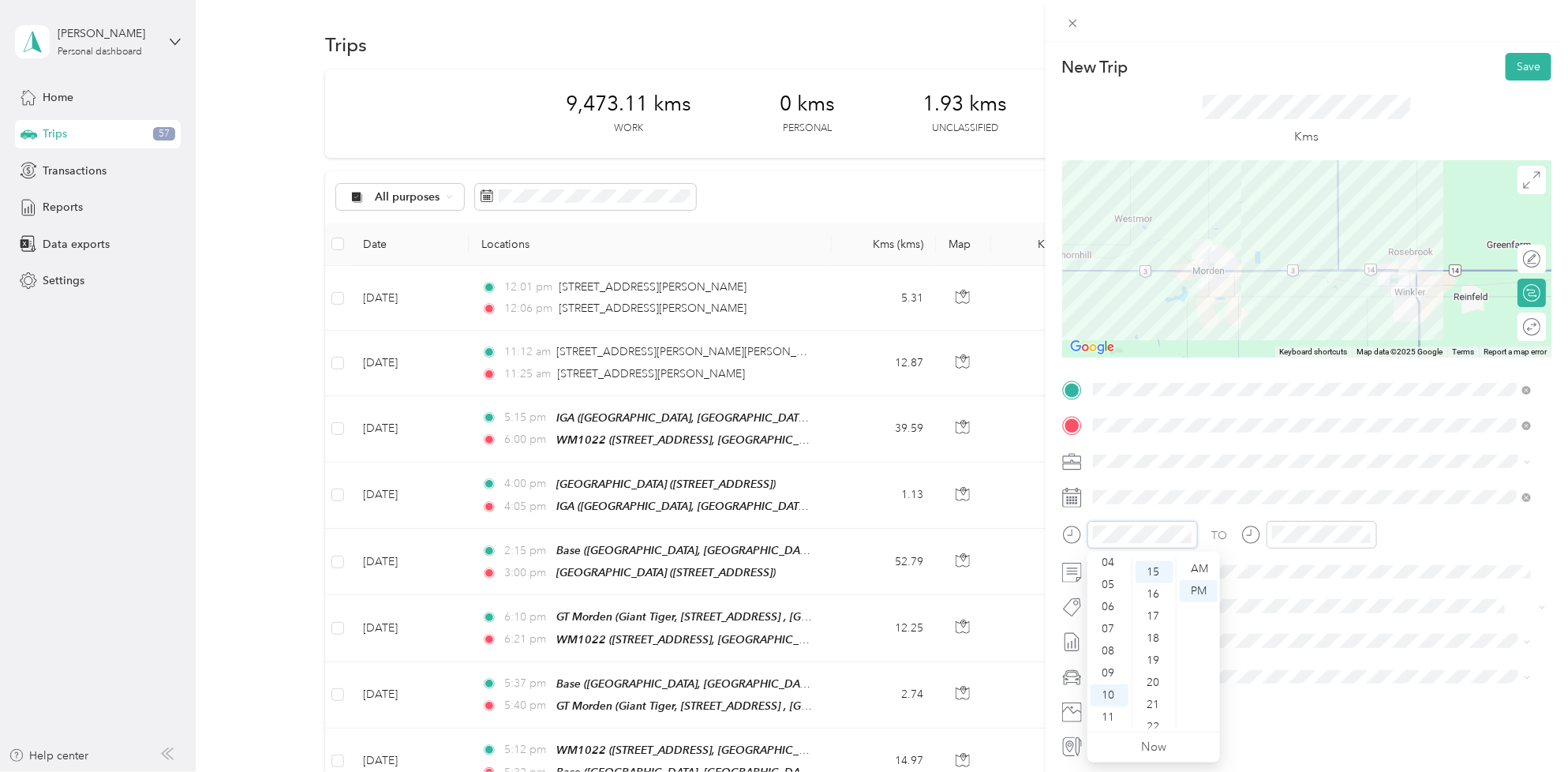
scroll to position [332, 0]
click at [1107, 647] on div "08" at bounding box center [1109, 651] width 38 height 22
click at [1152, 565] on div "00" at bounding box center [1154, 569] width 38 height 22
click at [1308, 546] on div at bounding box center [1321, 534] width 110 height 28
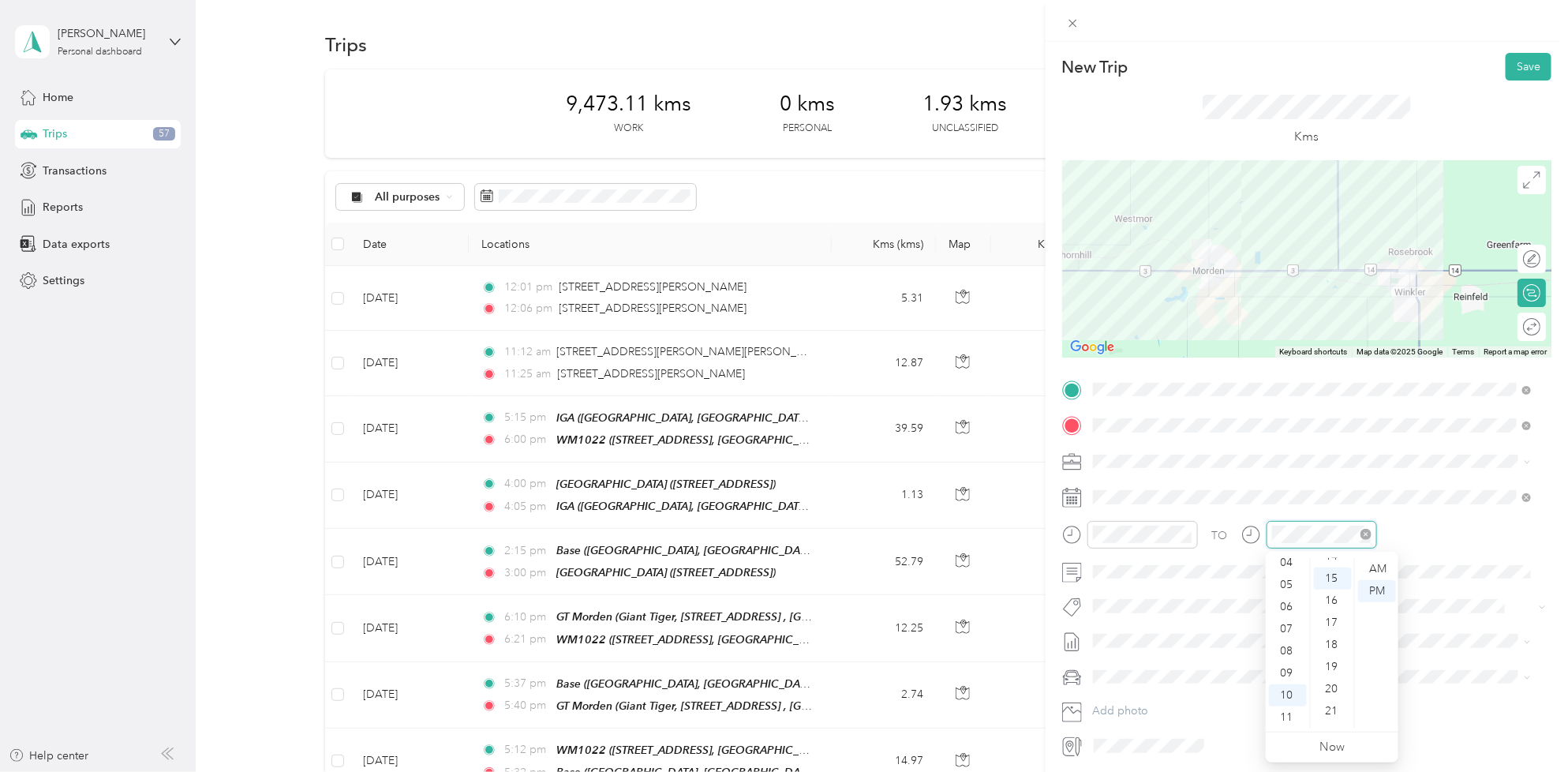
scroll to position [332, 0]
click at [1285, 644] on div "08" at bounding box center [1287, 651] width 38 height 22
click at [1330, 683] on div "20" at bounding box center [1332, 679] width 38 height 22
click at [1232, 688] on button "Wt Danone Grocery Continuity" at bounding box center [1176, 695] width 156 height 19
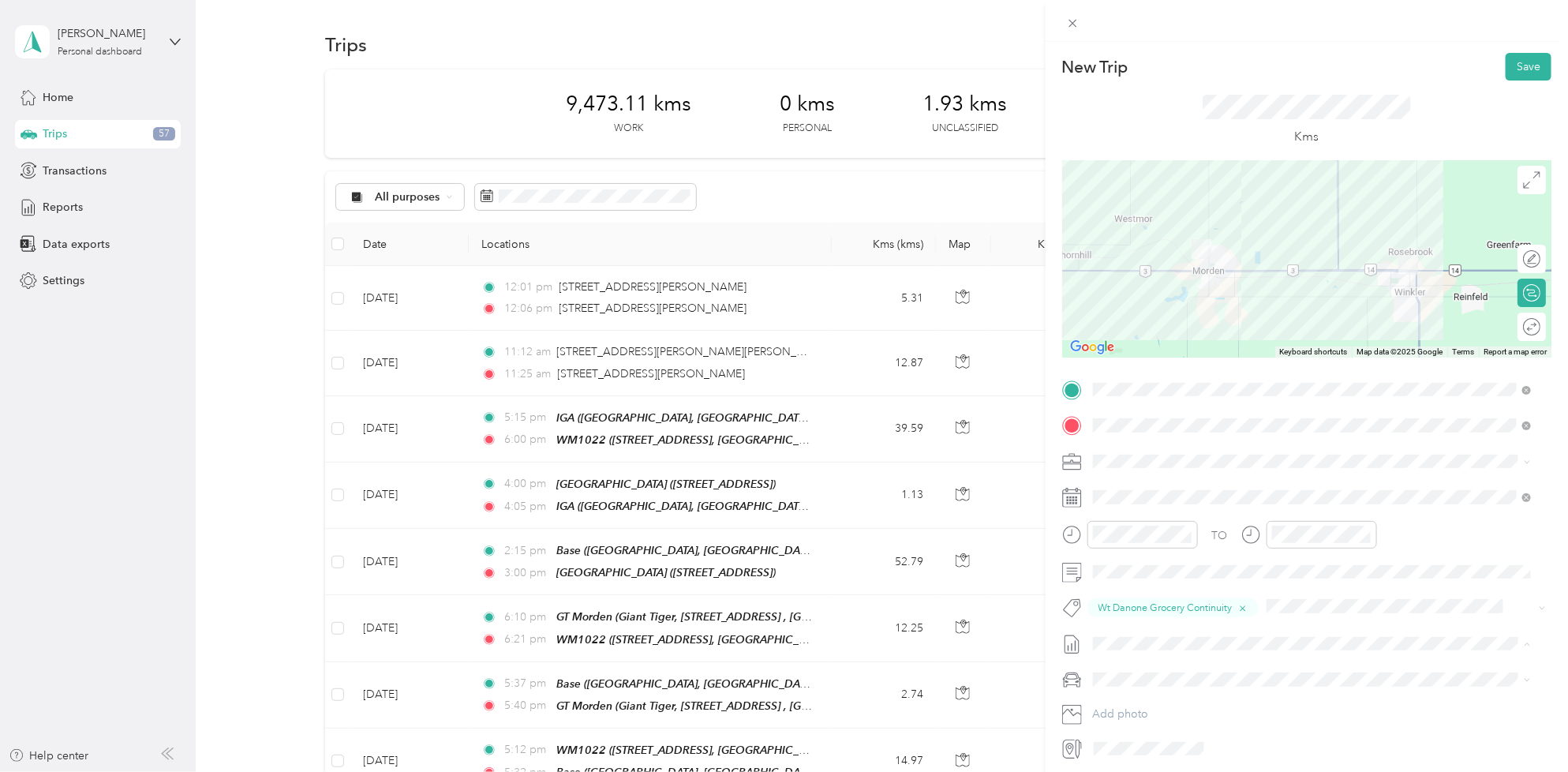
click at [1144, 693] on span "[DATE] - [DATE]" at bounding box center [1132, 696] width 79 height 17
click at [1506, 73] on button "Save" at bounding box center [1528, 67] width 46 height 28
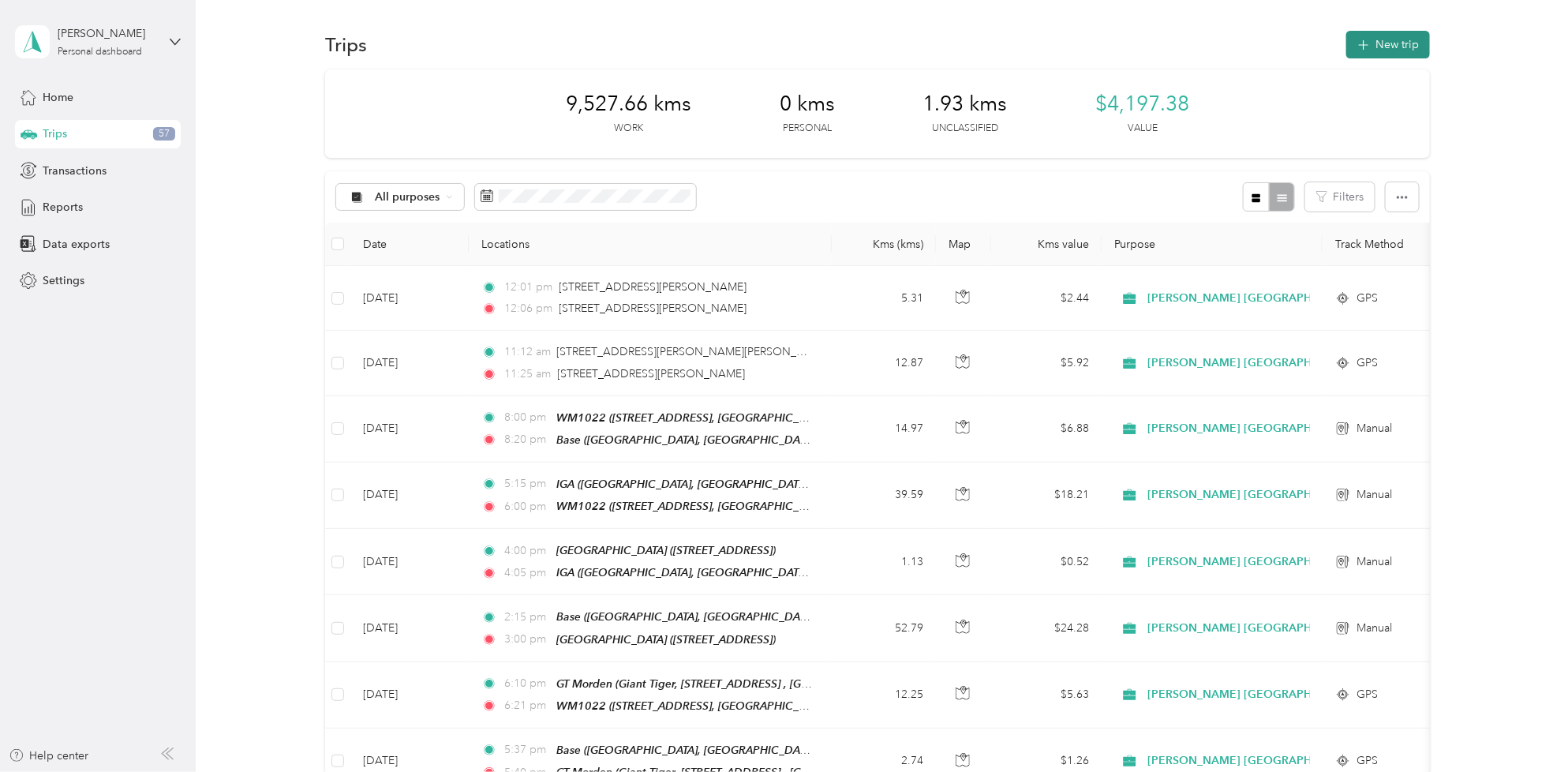
click at [1366, 46] on button "New trip" at bounding box center [1387, 44] width 84 height 28
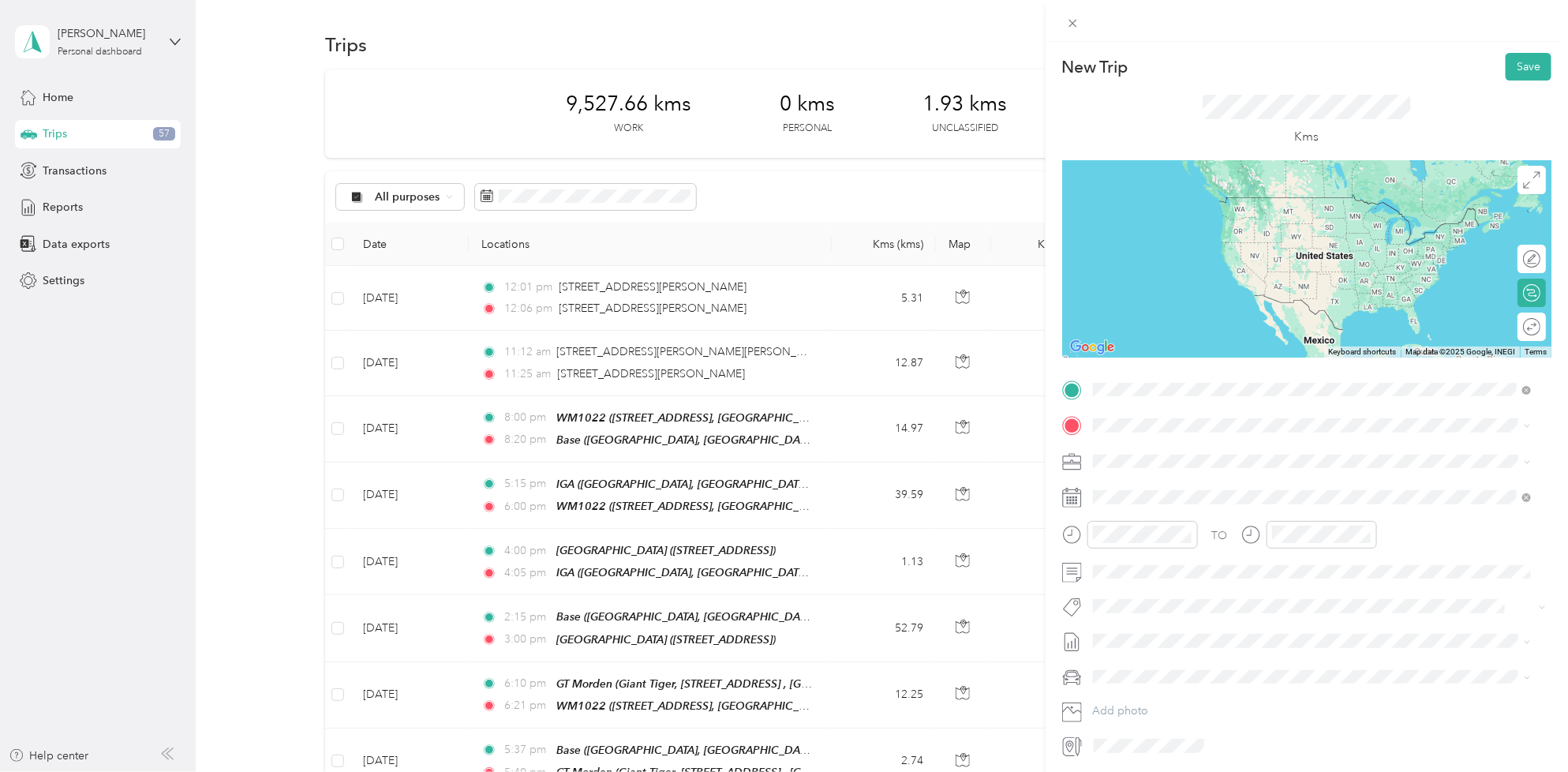
click at [1154, 457] on div "[STREET_ADDRESS]" at bounding box center [1172, 462] width 100 height 33
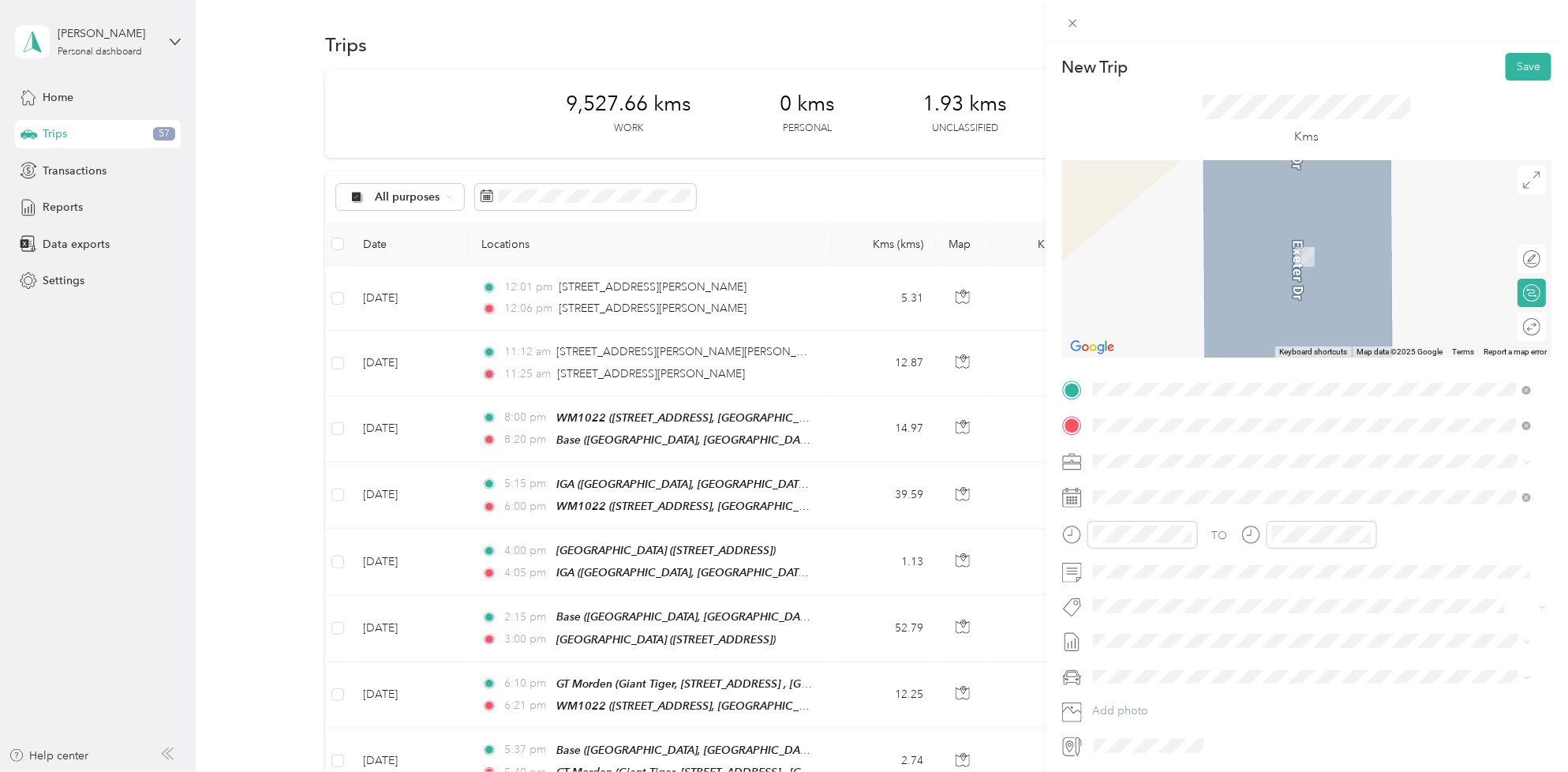
click at [1157, 499] on span "[STREET_ADDRESS], Canada, R0G 1R0, Plum Coulee, [GEOGRAPHIC_DATA], [GEOGRAPHIC_…" at bounding box center [1316, 514] width 387 height 30
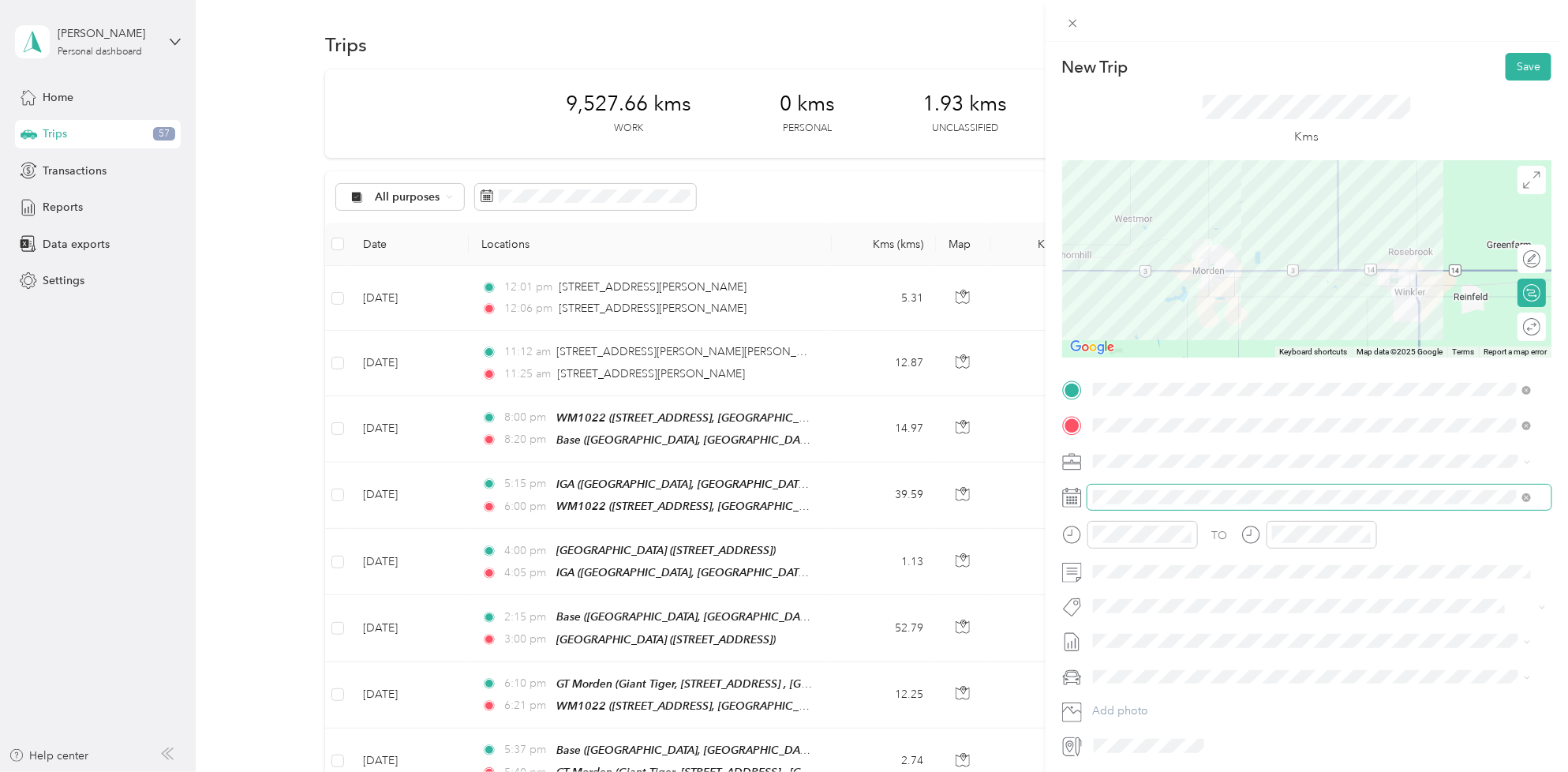
click at [1140, 506] on span at bounding box center [1319, 497] width 464 height 25
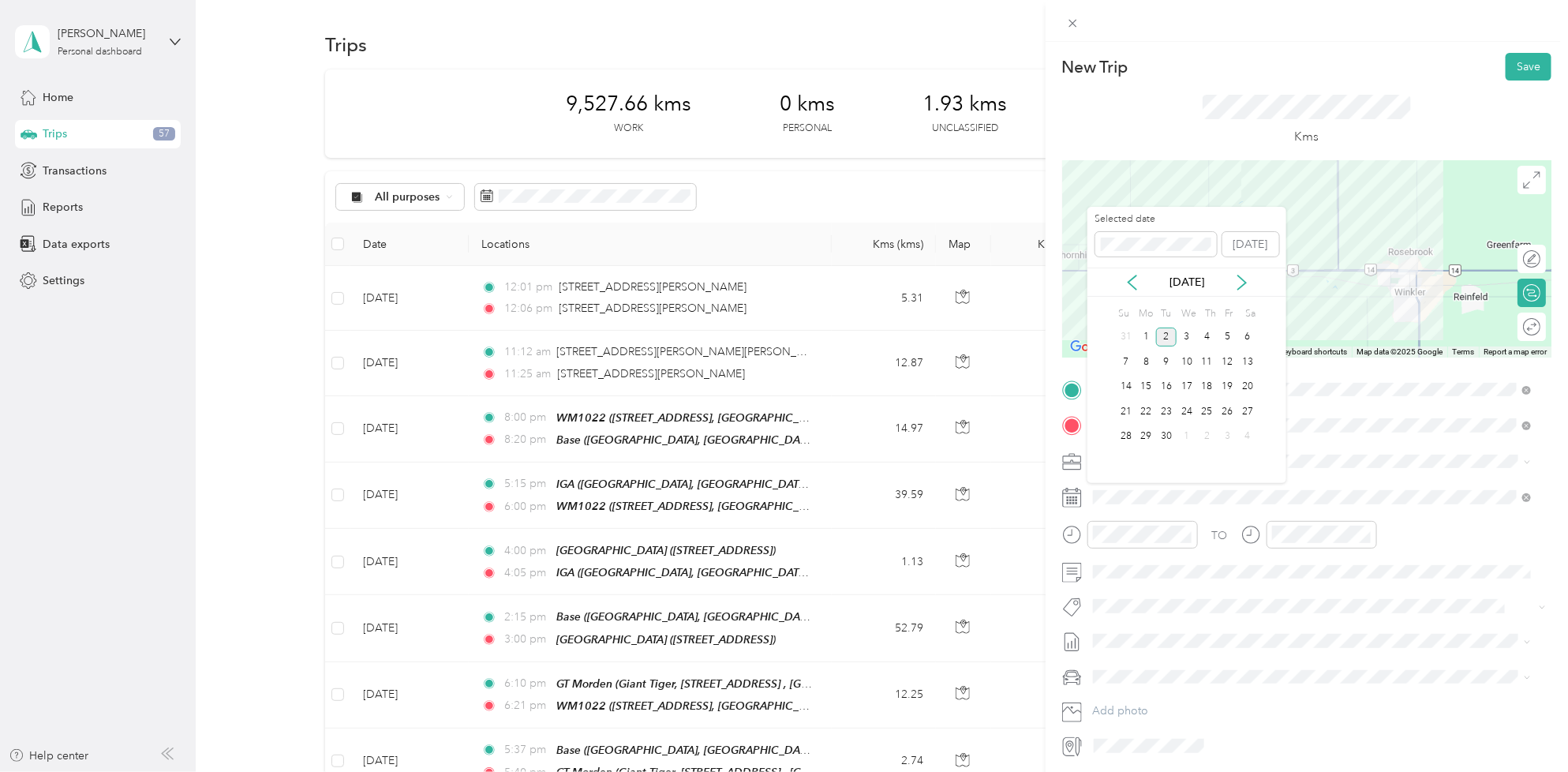
click at [1137, 271] on div "[DATE]" at bounding box center [1187, 282] width 199 height 30
click at [1127, 294] on div "[DATE]" at bounding box center [1187, 282] width 199 height 30
click at [1127, 287] on icon at bounding box center [1132, 282] width 16 height 16
click at [1205, 440] on div "28" at bounding box center [1207, 436] width 20 height 19
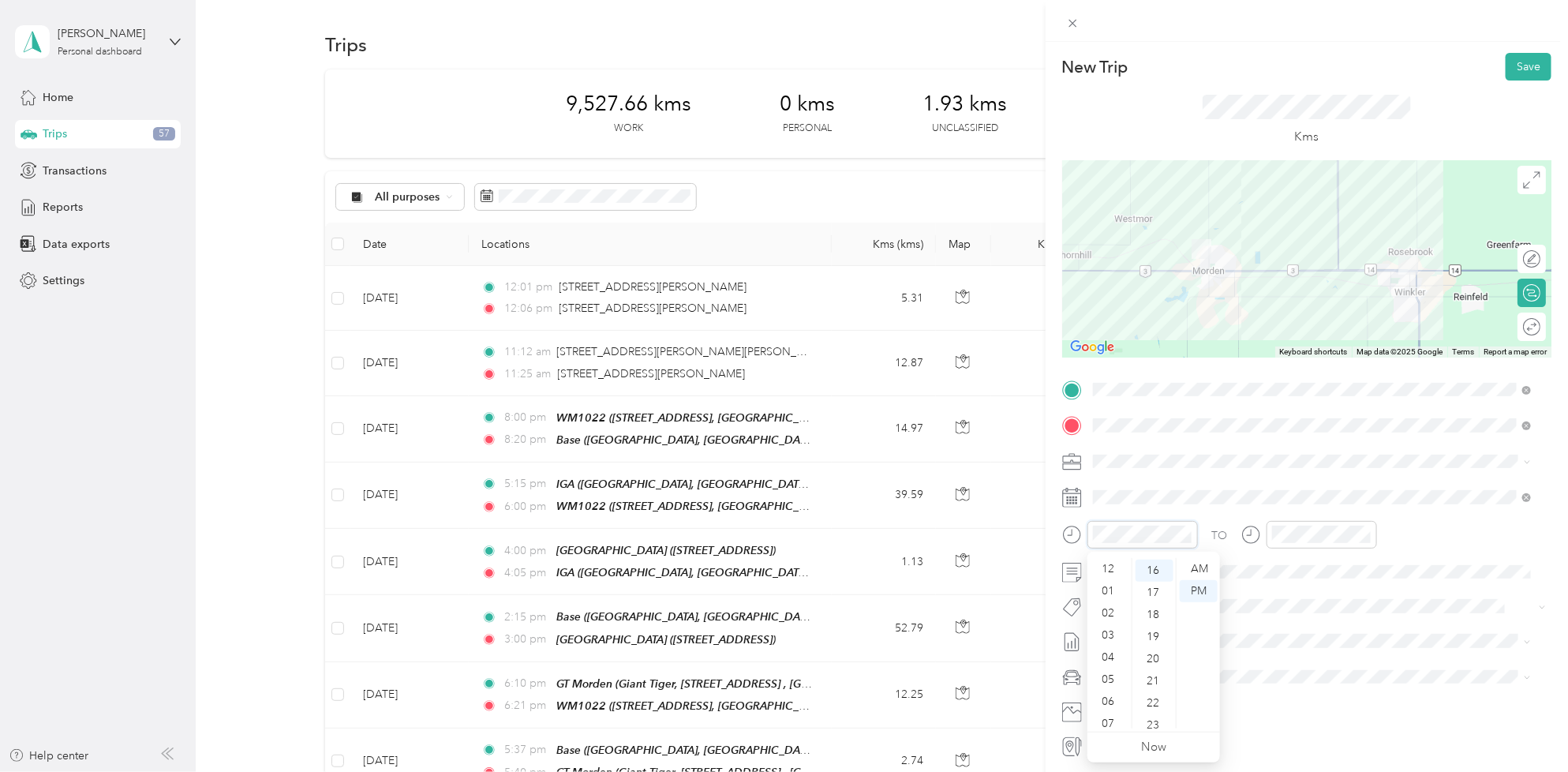
scroll to position [94, 0]
click at [1113, 602] on div "06" at bounding box center [1109, 607] width 38 height 22
click at [1154, 668] on div "25" at bounding box center [1154, 672] width 38 height 22
click at [1191, 566] on div "AM" at bounding box center [1198, 569] width 38 height 22
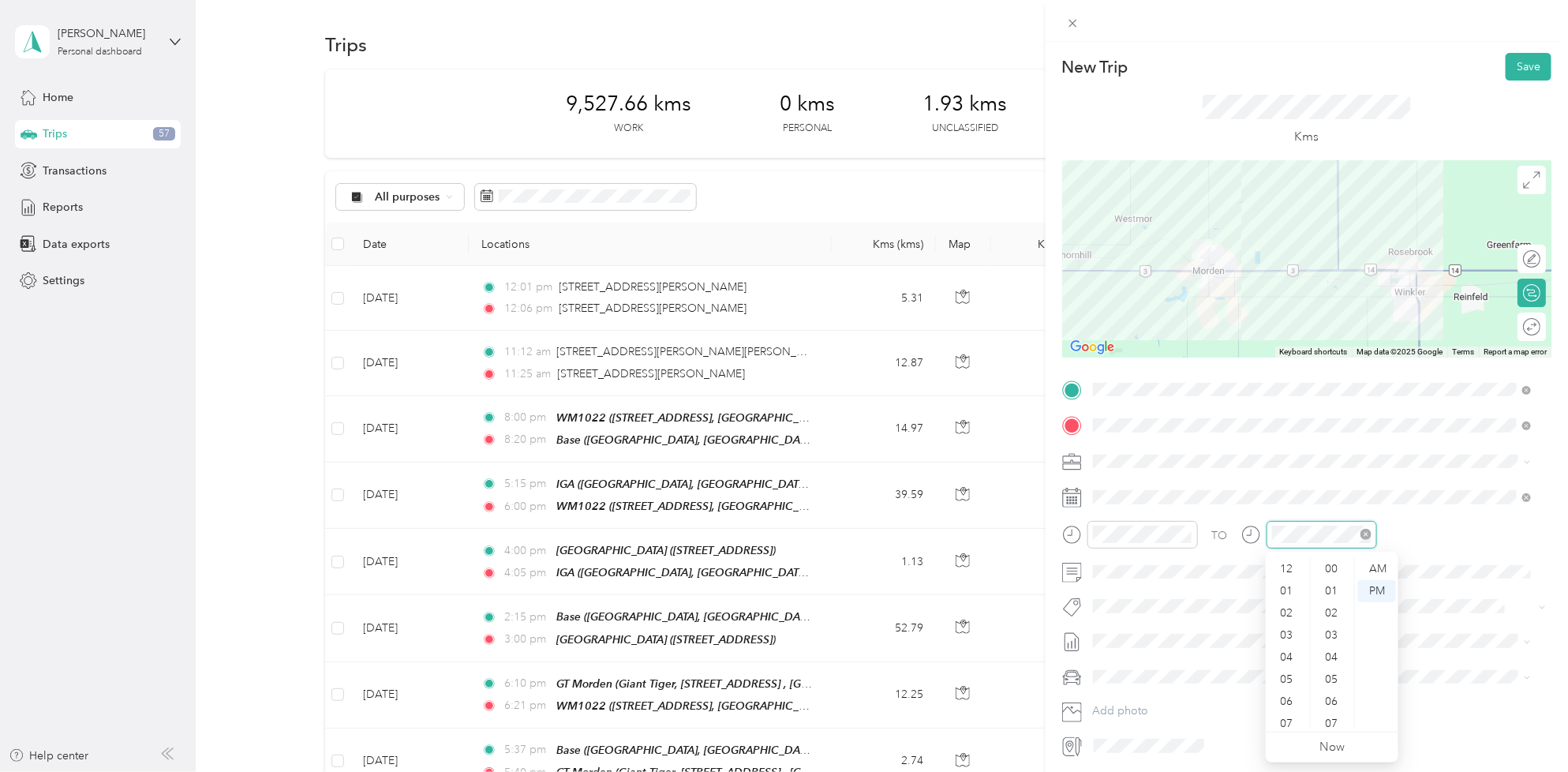
scroll to position [94, 0]
click at [1287, 600] on div "06" at bounding box center [1287, 607] width 38 height 22
click at [1330, 718] on div "45" at bounding box center [1332, 718] width 38 height 22
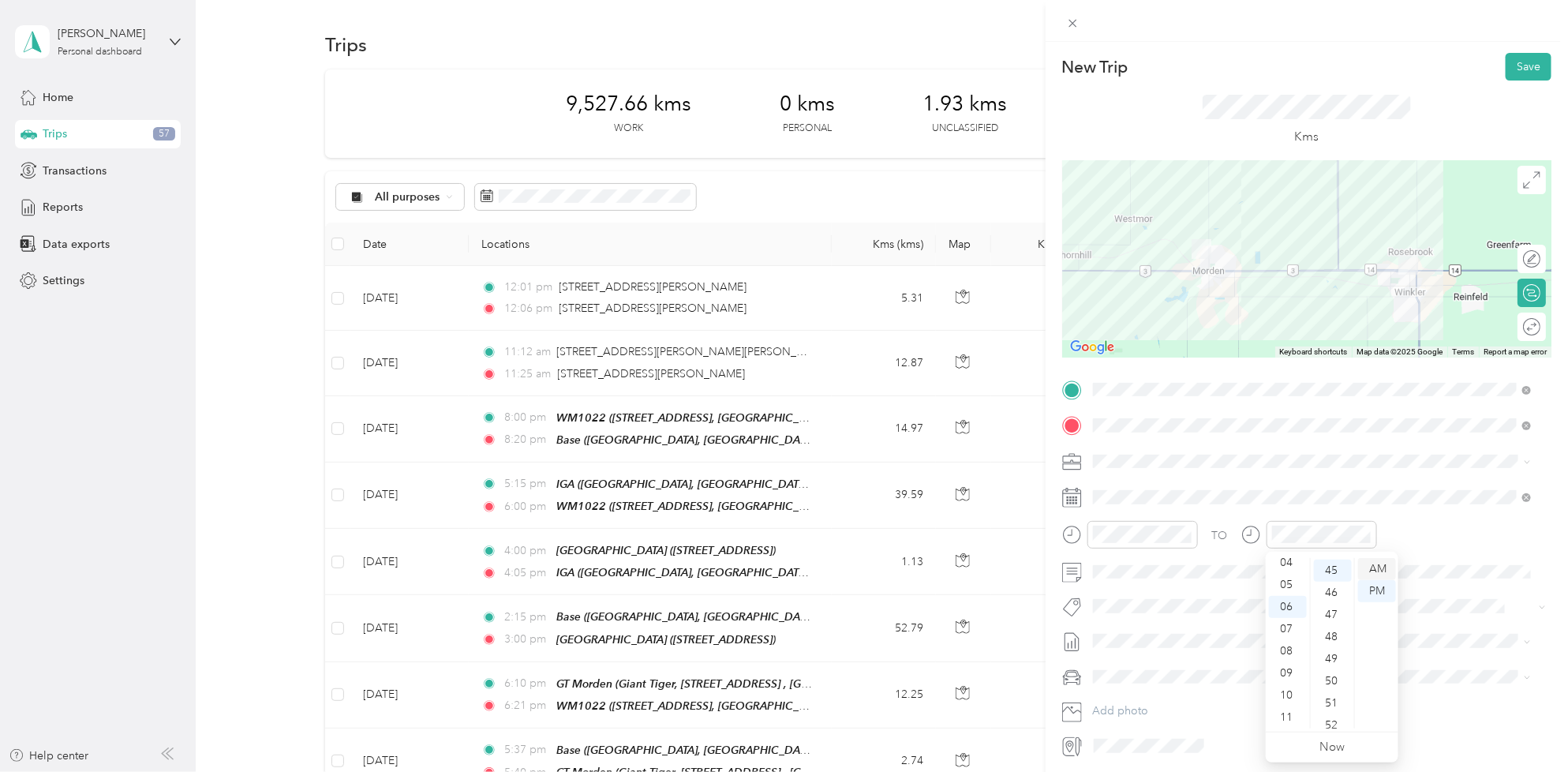
click at [1369, 570] on div "AM" at bounding box center [1377, 569] width 38 height 22
click at [1174, 593] on div "TO Add photo" at bounding box center [1307, 568] width 489 height 381
click at [1166, 665] on button "Fab Team - C" at bounding box center [1138, 665] width 80 height 19
click at [1133, 653] on span at bounding box center [1319, 644] width 464 height 25
click at [1208, 687] on li "[DATE] - [DATE] Draft" at bounding box center [1312, 696] width 450 height 25
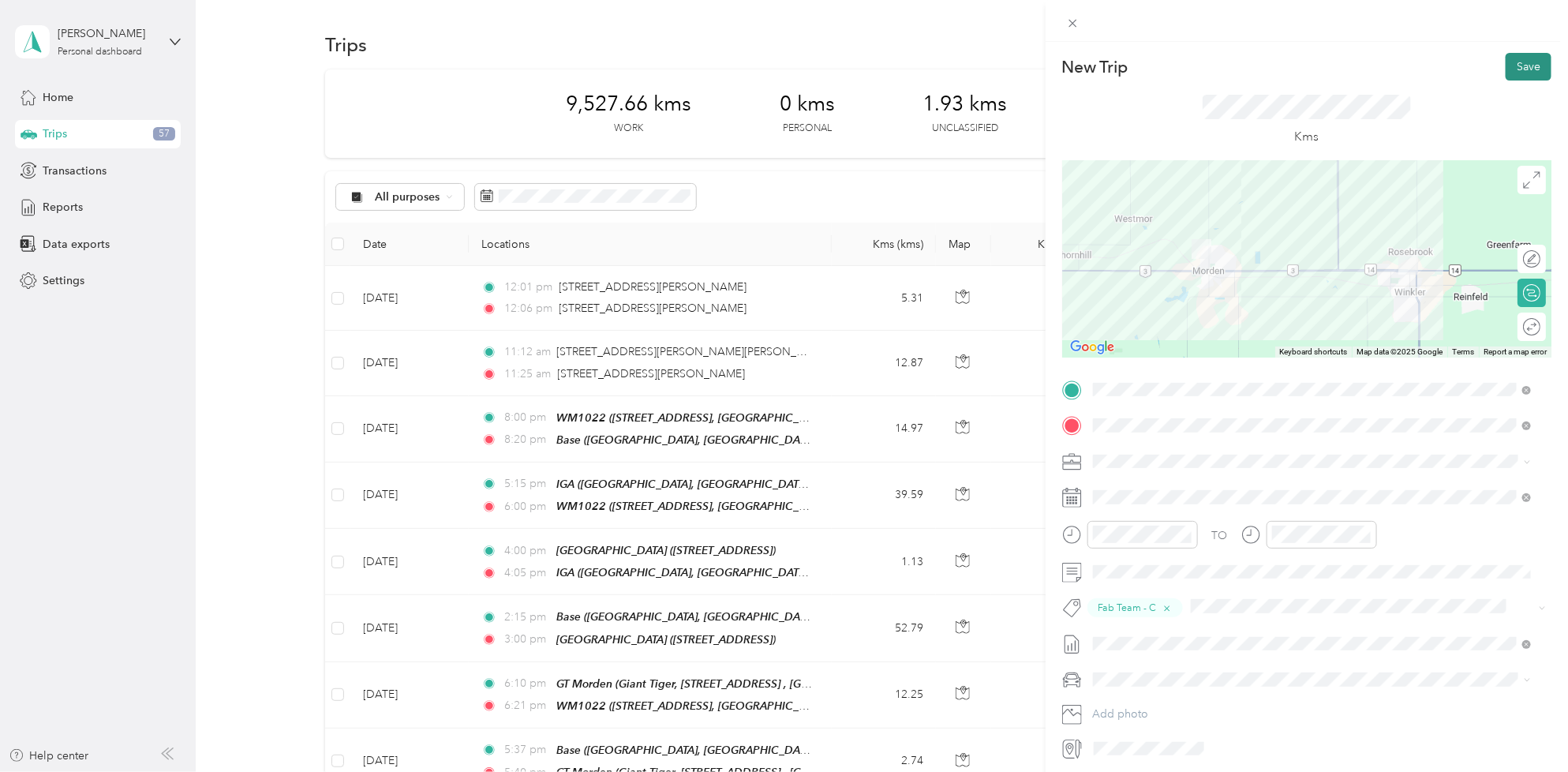
click at [1524, 68] on button "Save" at bounding box center [1528, 67] width 46 height 28
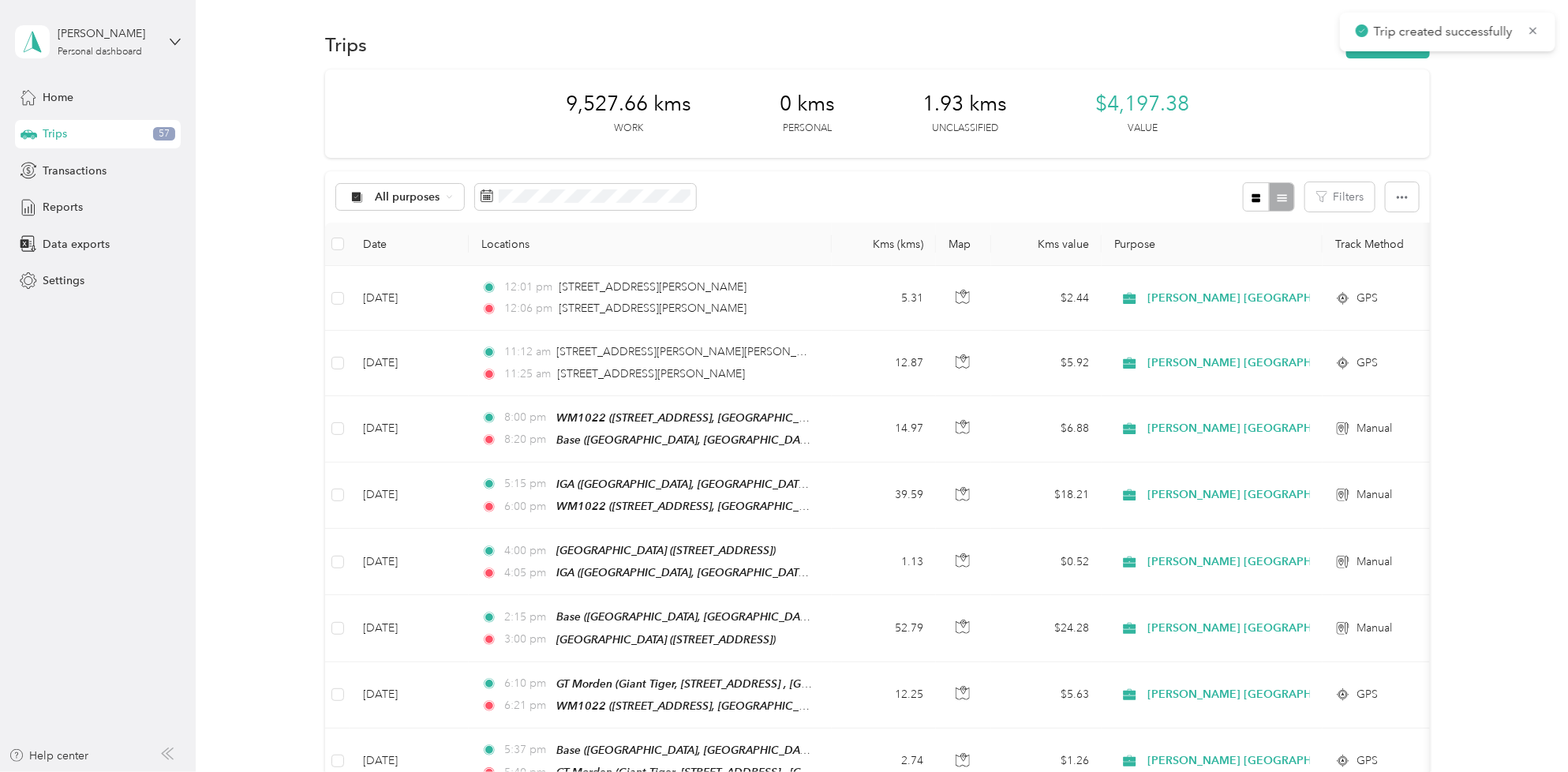
click at [1370, 42] on div "Trip created successfully" at bounding box center [1447, 32] width 215 height 39
click at [1371, 48] on div "Trip created successfully" at bounding box center [1447, 32] width 215 height 39
click at [1372, 55] on button "New trip" at bounding box center [1387, 44] width 84 height 28
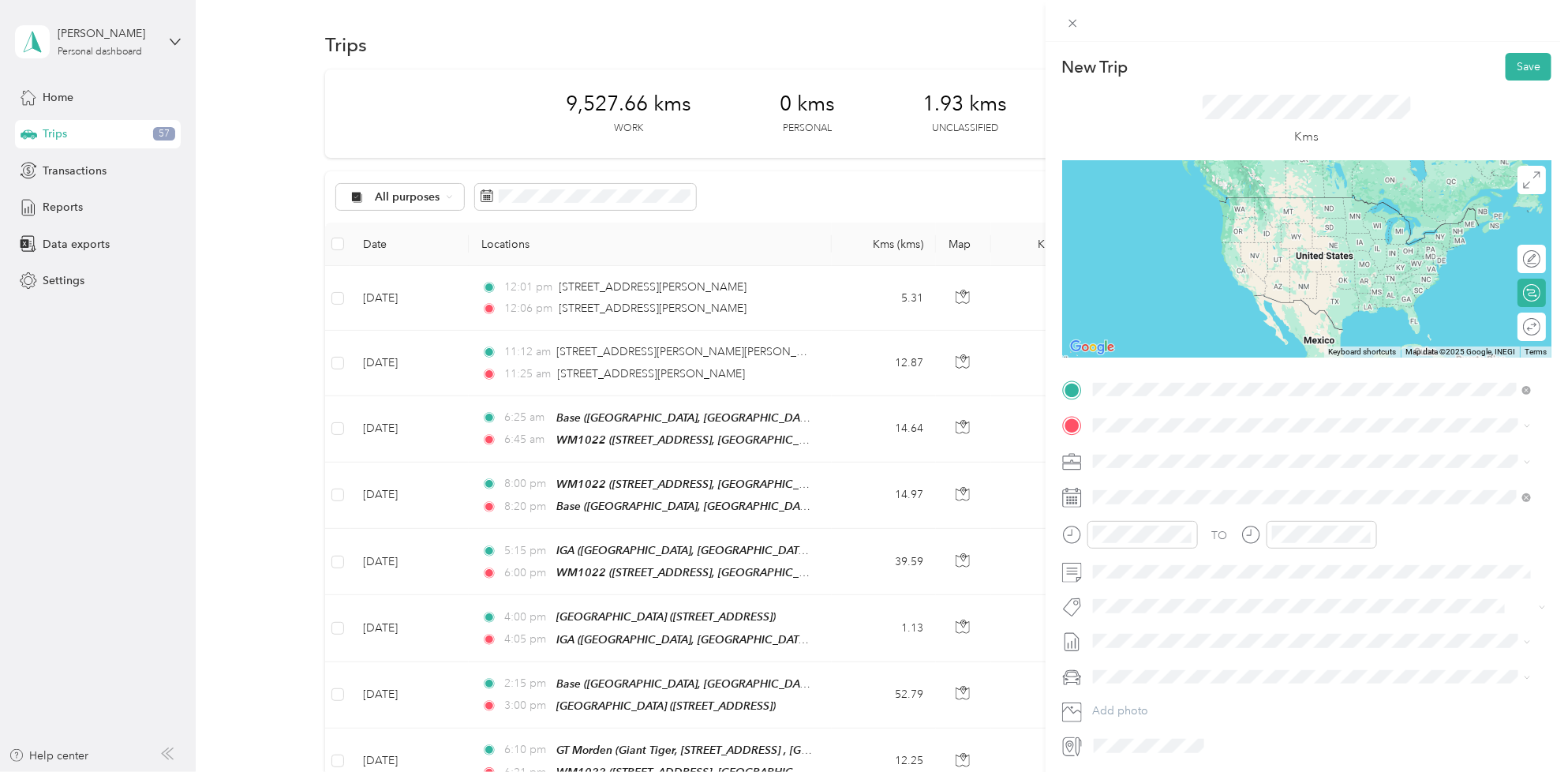
click at [1174, 471] on span "[STREET_ADDRESS], Canada, R0G 1R0, Plum Coulee, [GEOGRAPHIC_DATA], [GEOGRAPHIC_…" at bounding box center [1316, 478] width 387 height 30
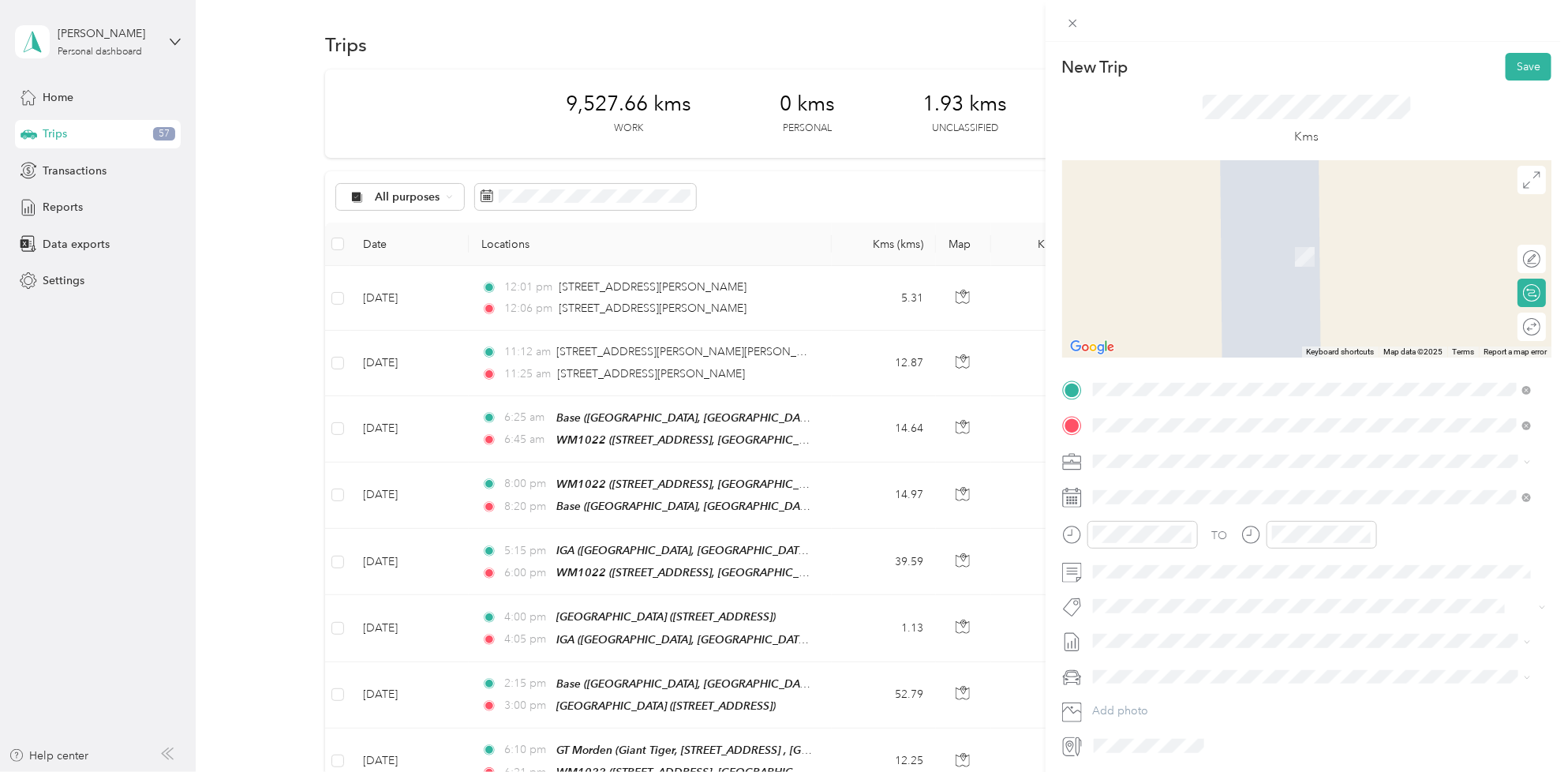
click at [1198, 506] on div "RCSS1510 [PERSON_NAME][STREET_ADDRESS][PERSON_NAME]" at bounding box center [1260, 497] width 275 height 33
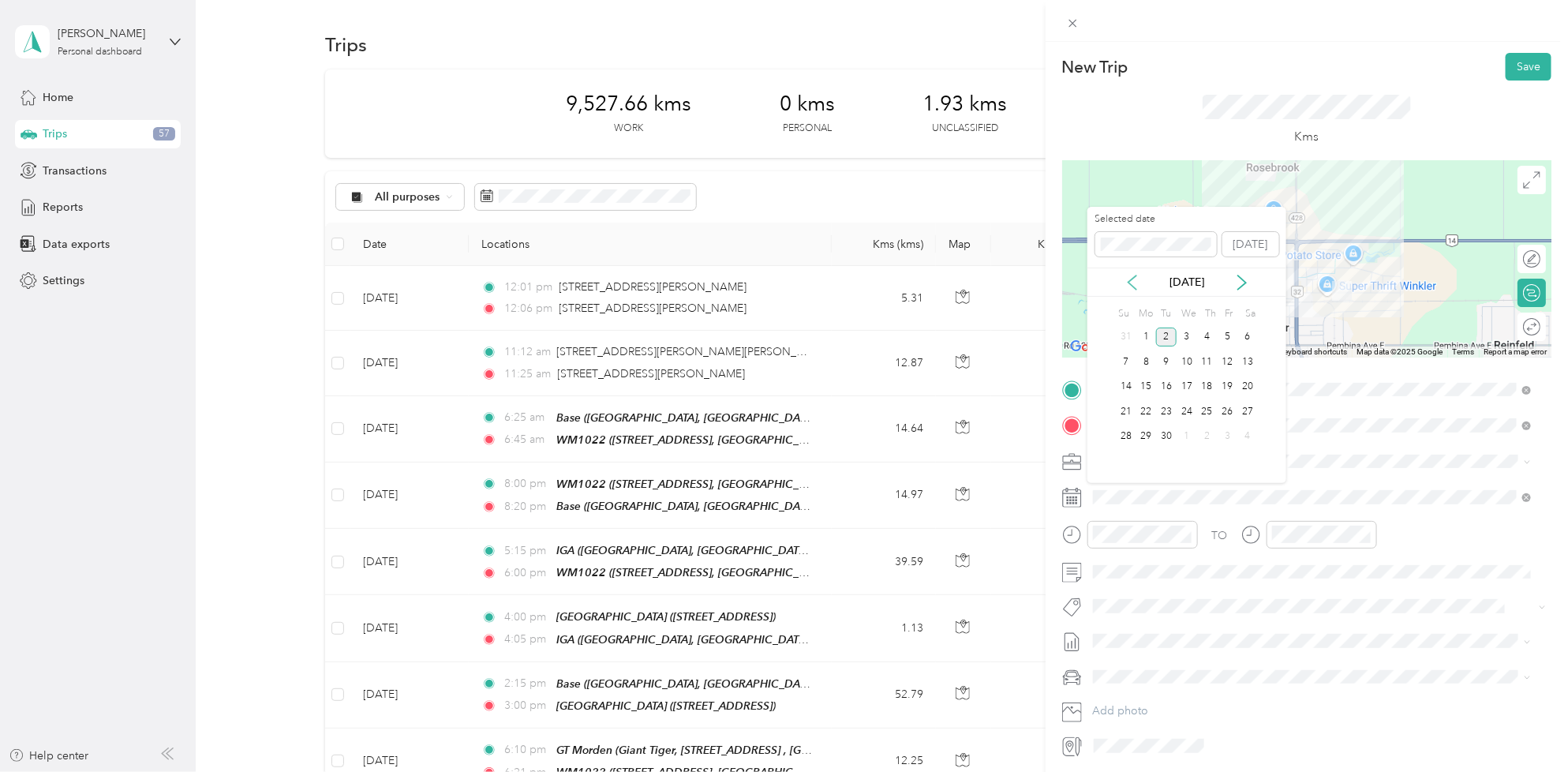
click at [1134, 282] on icon at bounding box center [1132, 282] width 16 height 16
click at [1201, 435] on div "28" at bounding box center [1207, 436] width 20 height 19
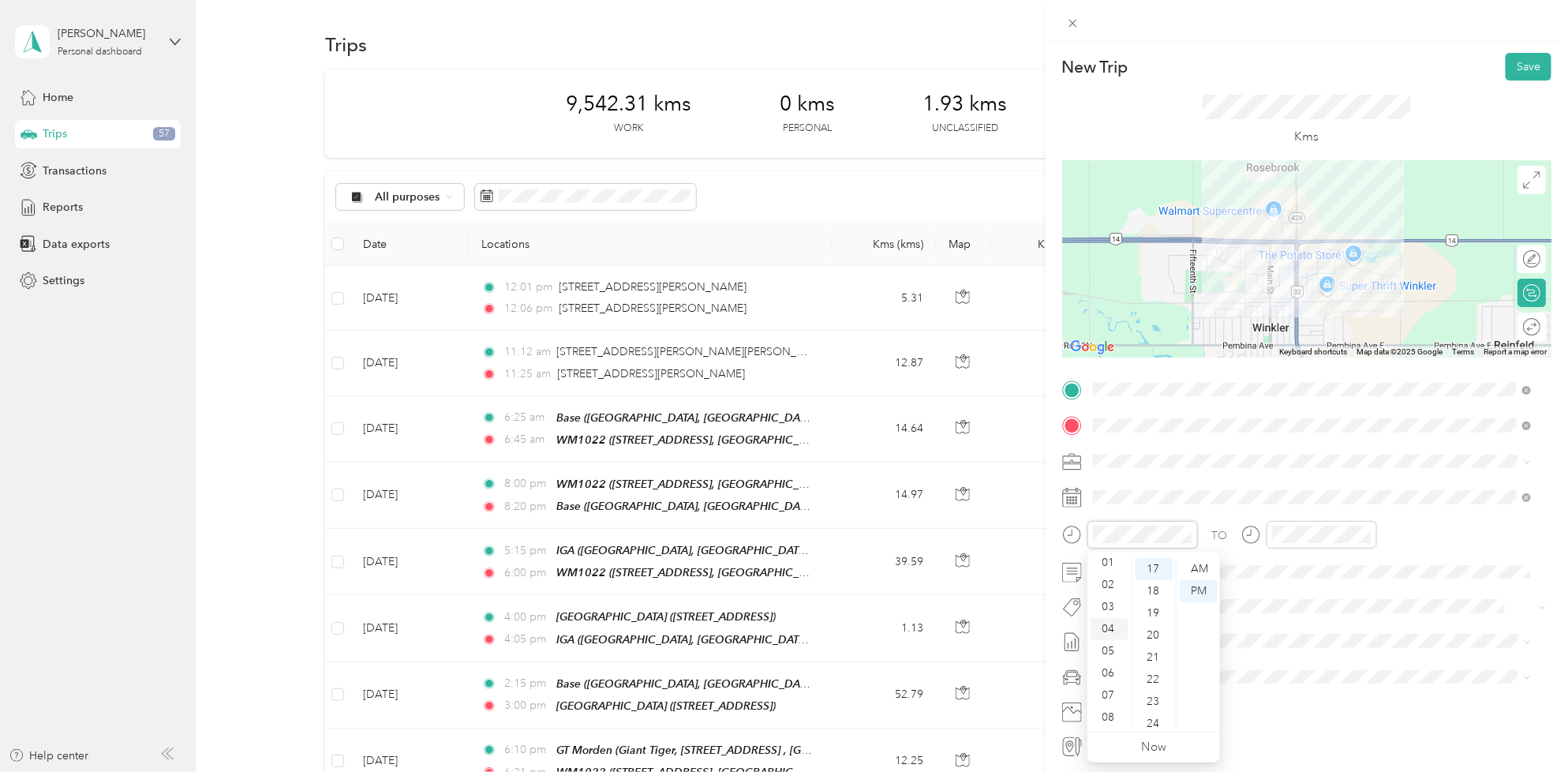
scroll to position [0, 0]
click at [1106, 586] on div "01" at bounding box center [1109, 591] width 38 height 22
click at [1161, 632] on div "20" at bounding box center [1154, 635] width 38 height 22
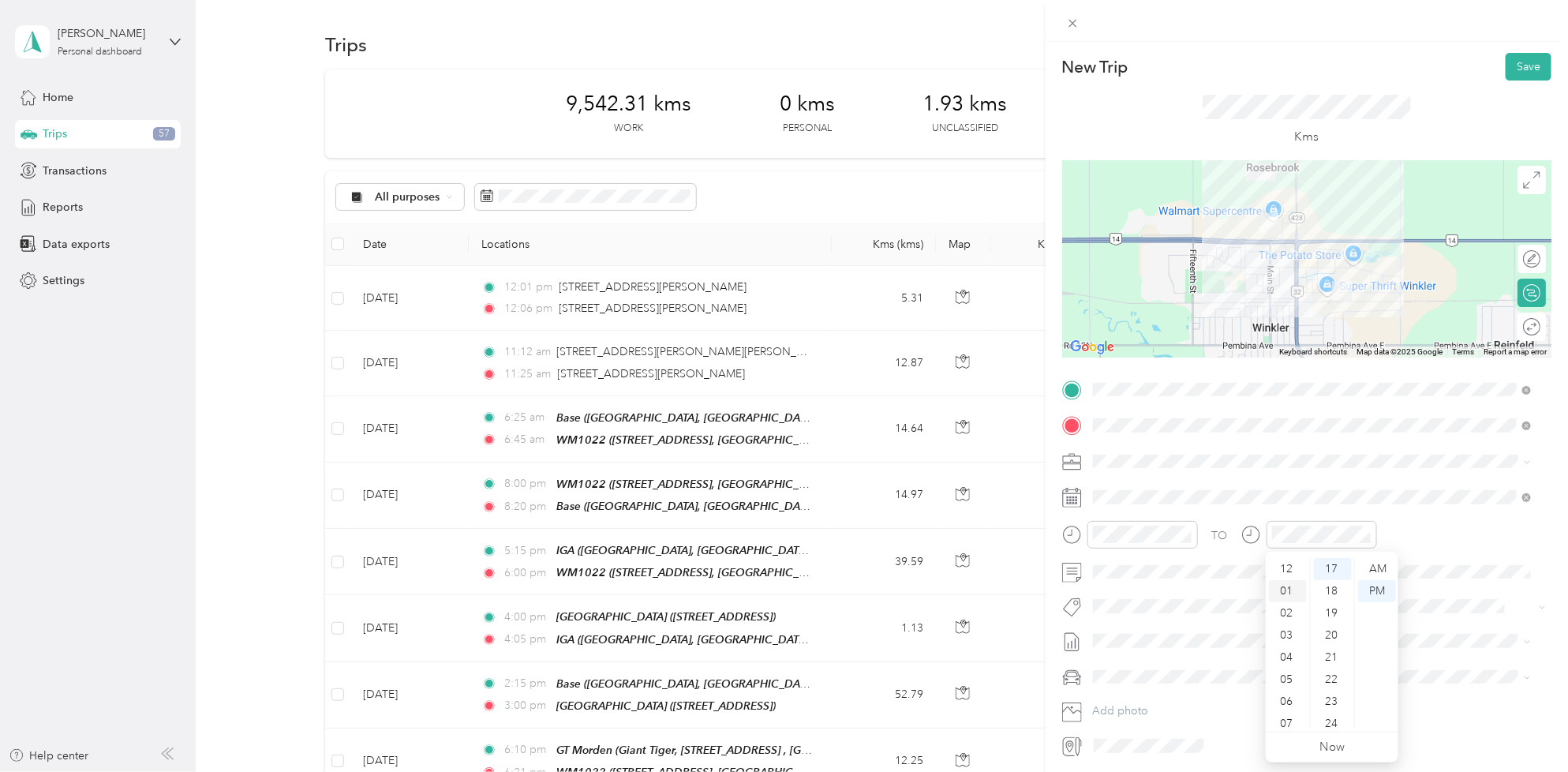
click at [1291, 584] on div "01" at bounding box center [1287, 591] width 38 height 22
click at [1343, 668] on div "22" at bounding box center [1332, 679] width 38 height 22
click at [1339, 648] on div "30" at bounding box center [1332, 647] width 38 height 22
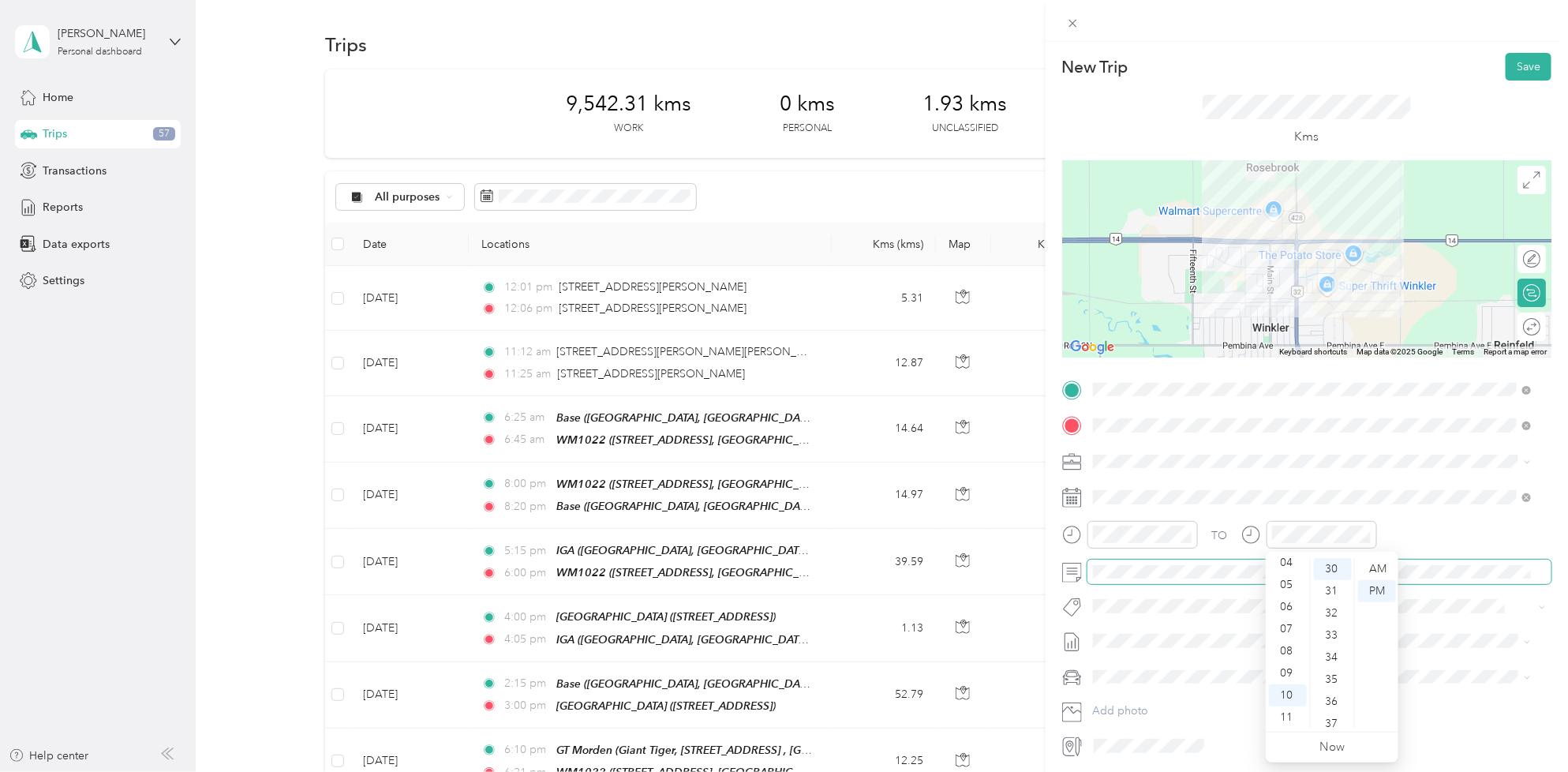
click at [1164, 581] on span at bounding box center [1319, 572] width 464 height 25
click at [1146, 506] on span "Fit P&g Team" at bounding box center [1139, 505] width 59 height 14
click at [1157, 629] on div "TO Fit P&g Team Add photo" at bounding box center [1307, 569] width 489 height 384
click at [1186, 700] on li "[DATE] - [DATE] Draft" at bounding box center [1312, 694] width 450 height 25
click at [1508, 68] on button "Save" at bounding box center [1528, 67] width 46 height 28
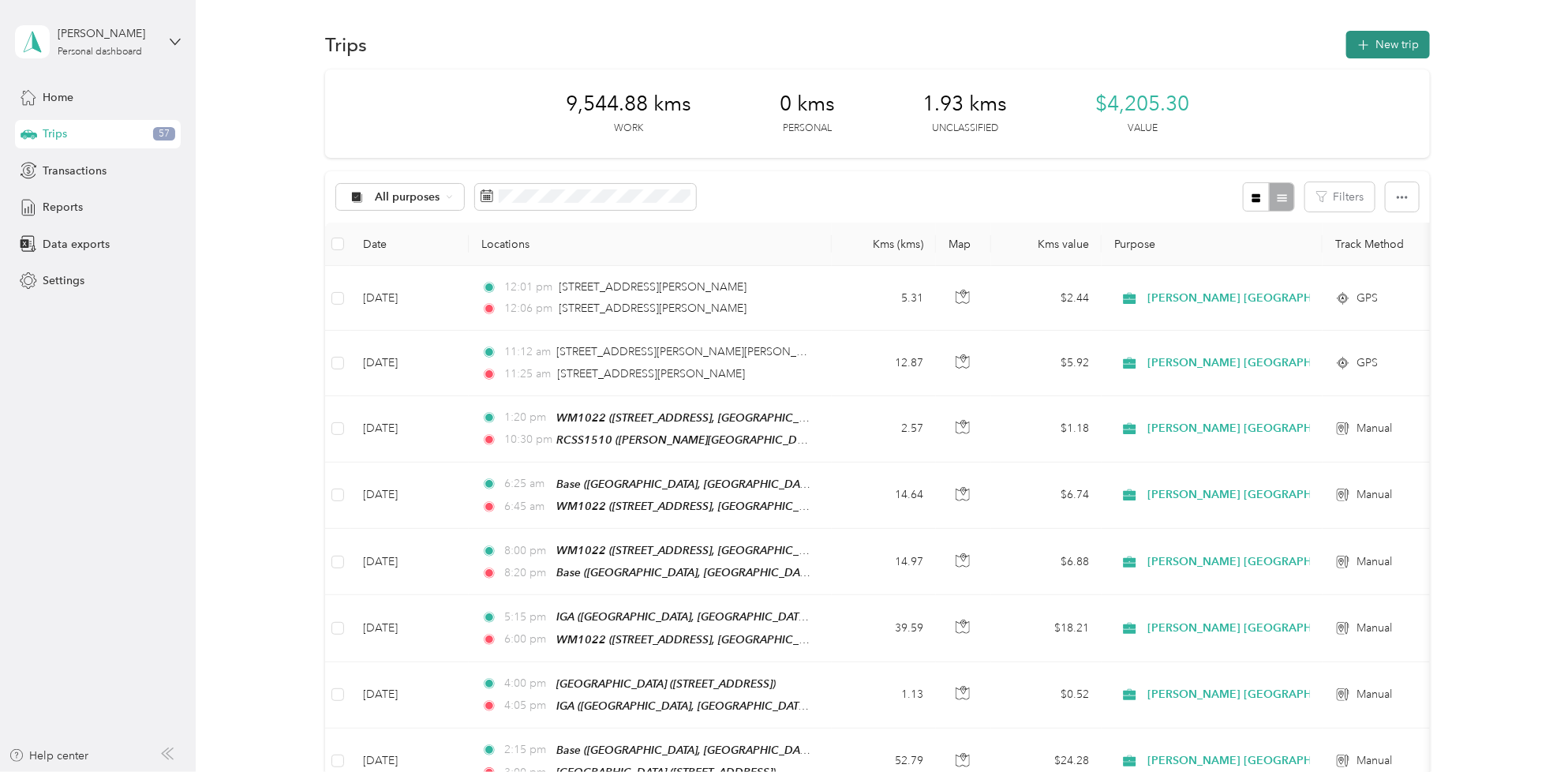
click at [1369, 50] on button "New trip" at bounding box center [1387, 44] width 84 height 28
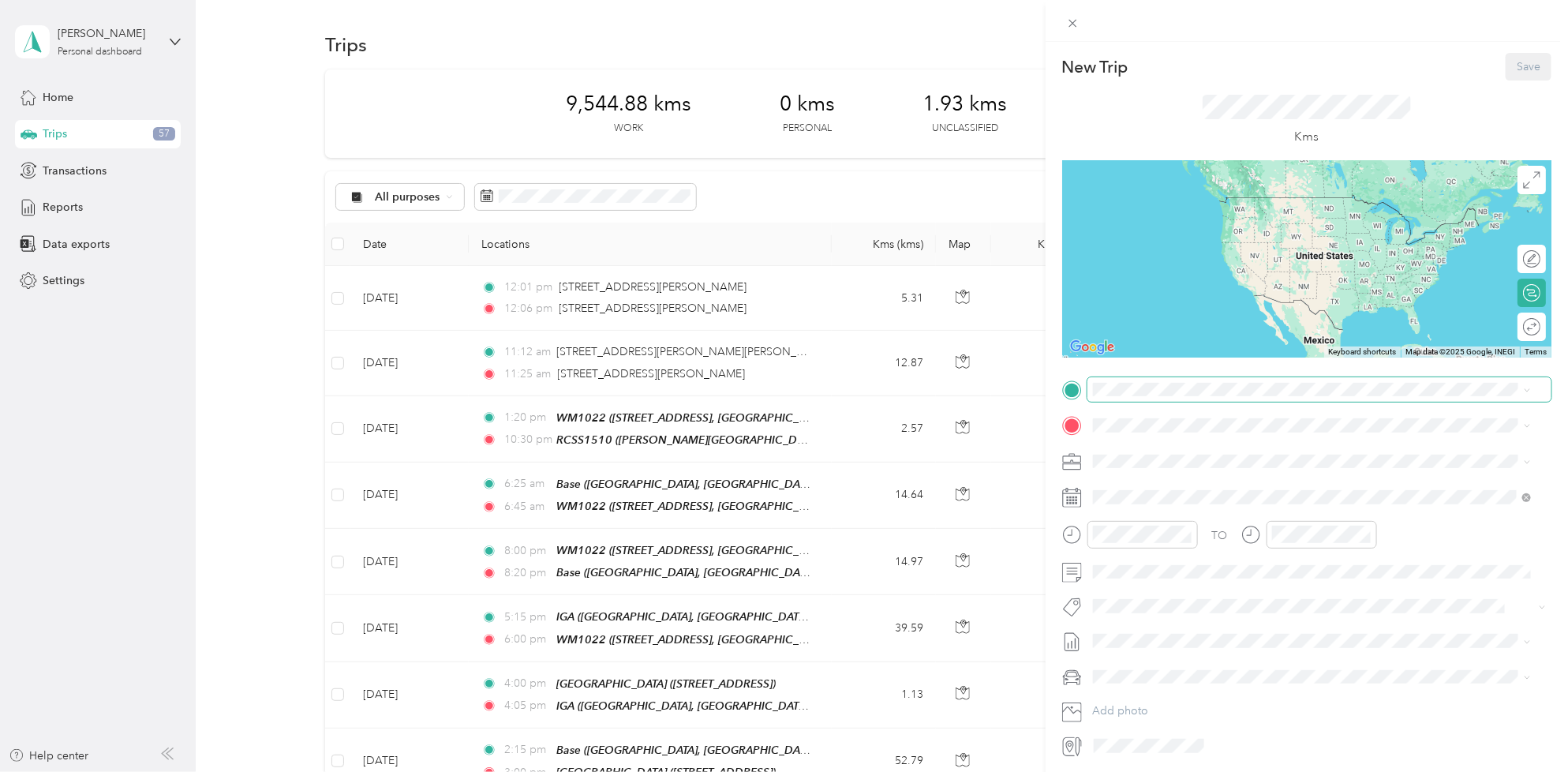
click at [1091, 381] on span at bounding box center [1319, 390] width 464 height 25
click at [1133, 399] on span at bounding box center [1319, 390] width 464 height 25
click at [1161, 451] on strong "RCSS1510" at bounding box center [1150, 451] width 56 height 14
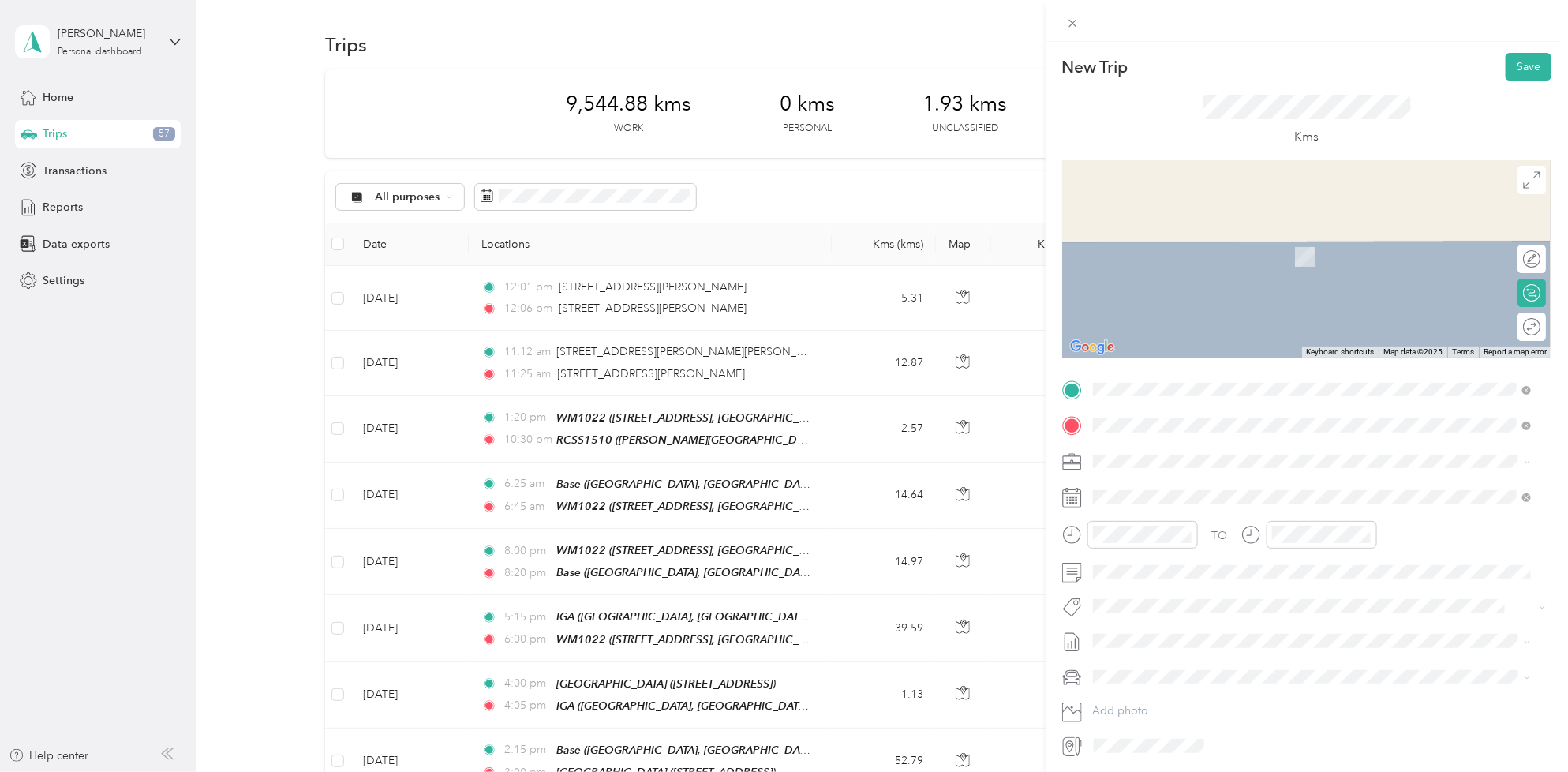
click at [1161, 481] on div "Base" at bounding box center [1172, 488] width 100 height 14
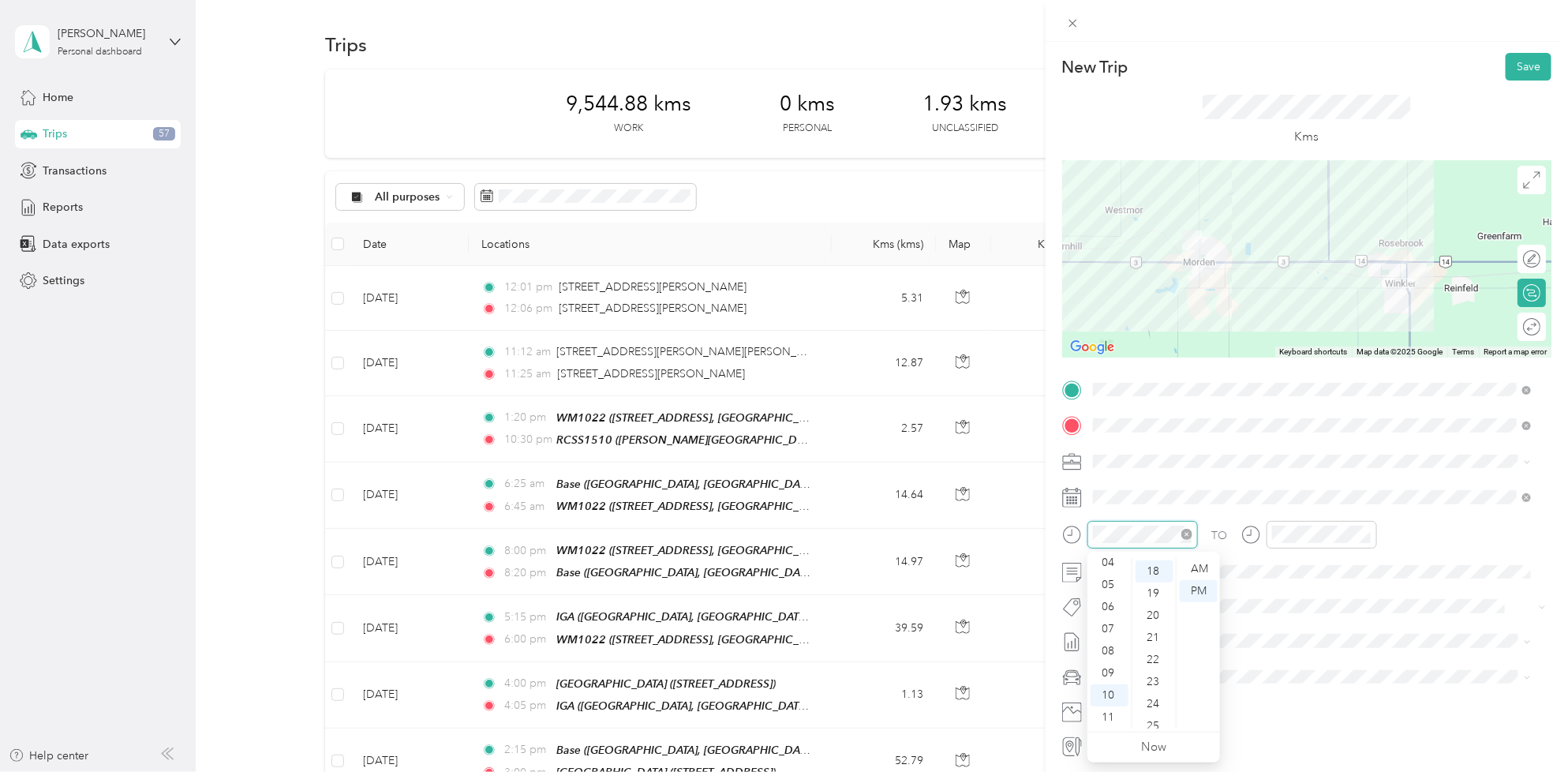
scroll to position [397, 0]
click at [1115, 562] on div "04" at bounding box center [1109, 563] width 38 height 22
click at [1156, 558] on div "00" at bounding box center [1154, 566] width 38 height 22
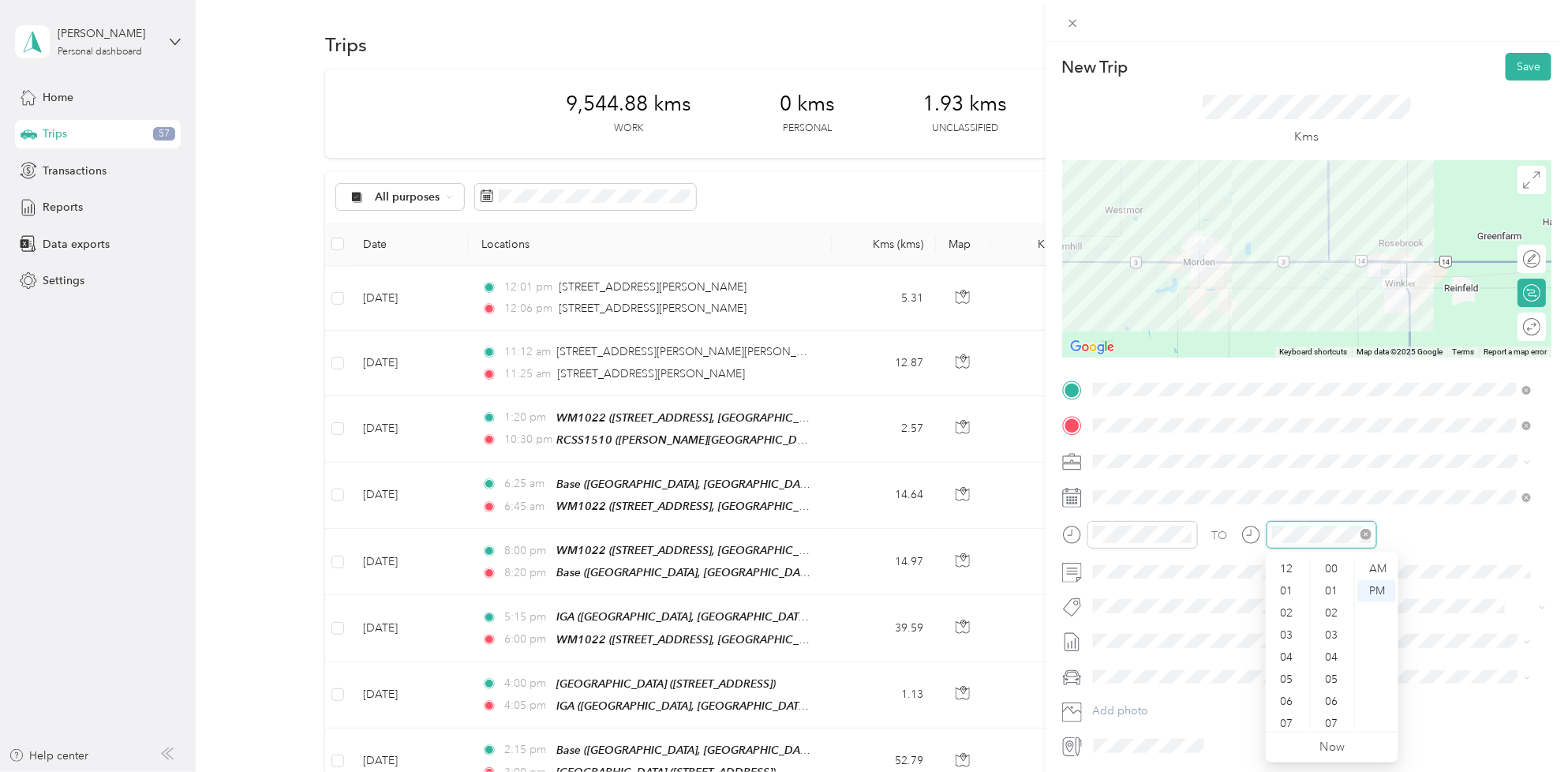
scroll to position [397, 0]
click at [1280, 564] on div "04" at bounding box center [1287, 563] width 38 height 22
click at [1329, 616] on div "20" at bounding box center [1332, 614] width 38 height 22
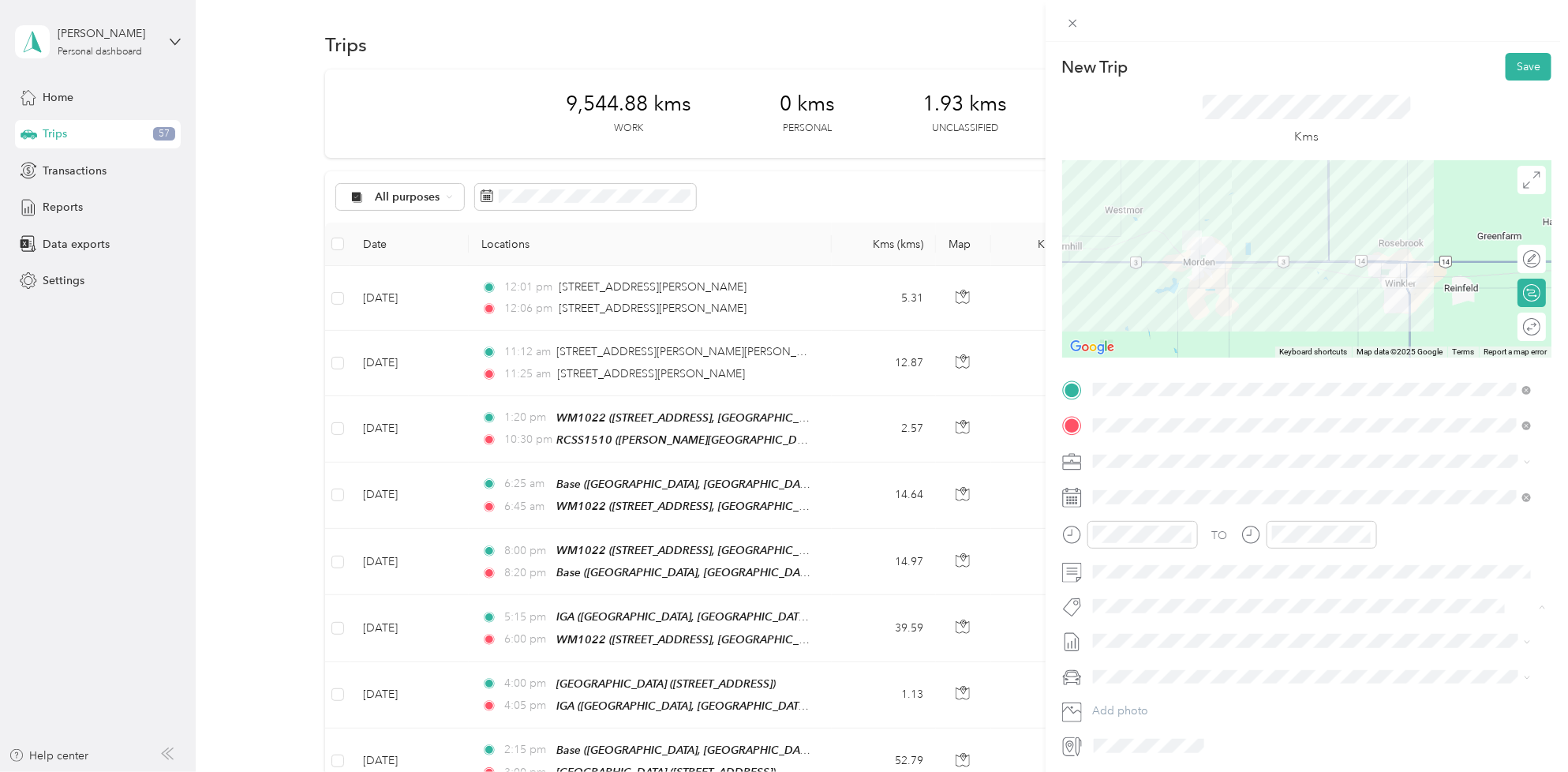
click at [1167, 509] on button "Fit P&g Team" at bounding box center [1139, 510] width 81 height 19
click at [1167, 632] on span at bounding box center [1319, 644] width 464 height 25
click at [1160, 632] on span at bounding box center [1319, 644] width 464 height 25
click at [1162, 771] on div "New Trip Save This trip cannot be edited because it is either under review, app…" at bounding box center [779, 772] width 1560 height 0
click at [1138, 629] on div "TO Fit P&g Team Add photo" at bounding box center [1307, 569] width 489 height 384
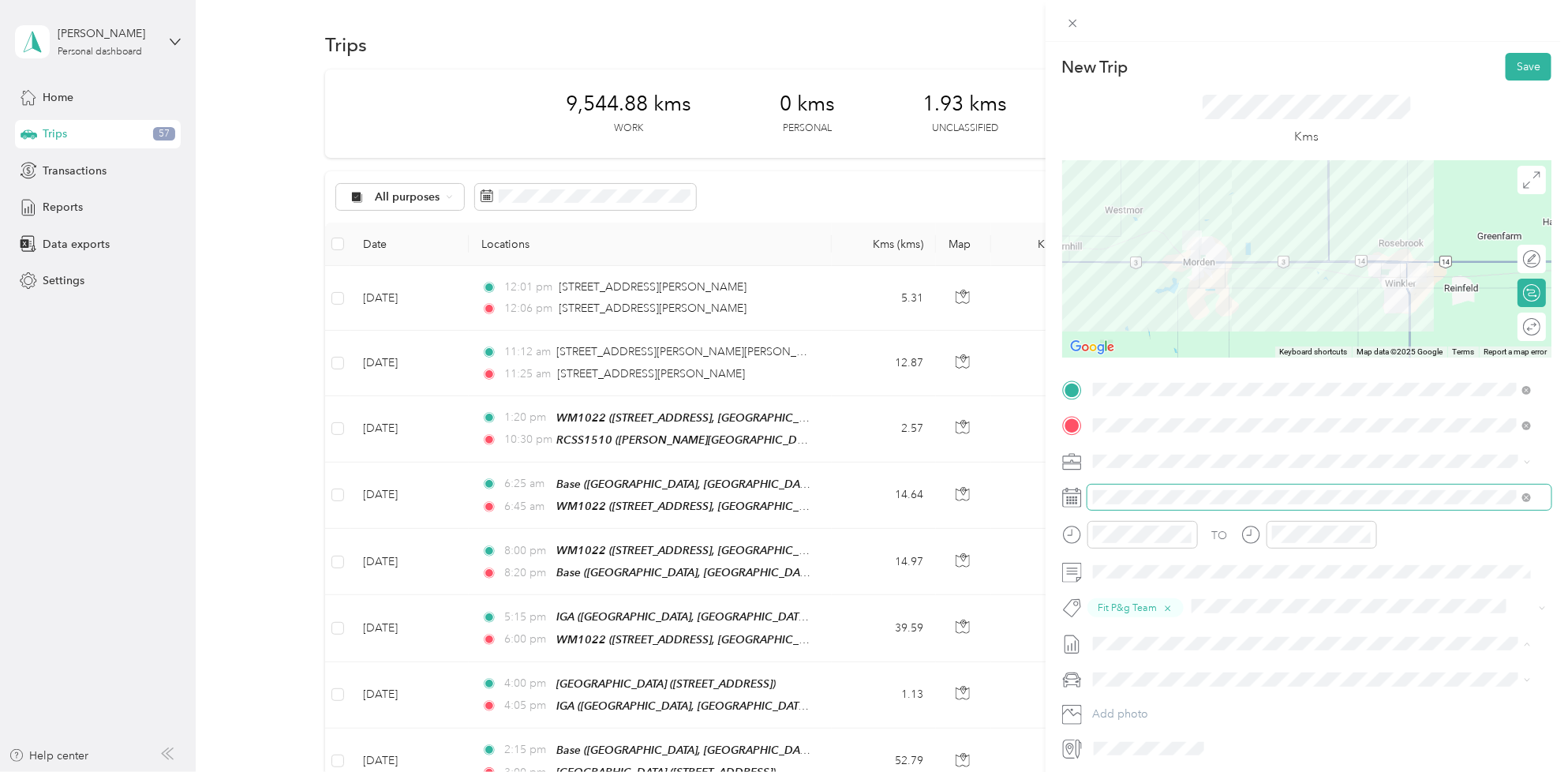
click at [1146, 488] on span at bounding box center [1319, 497] width 464 height 25
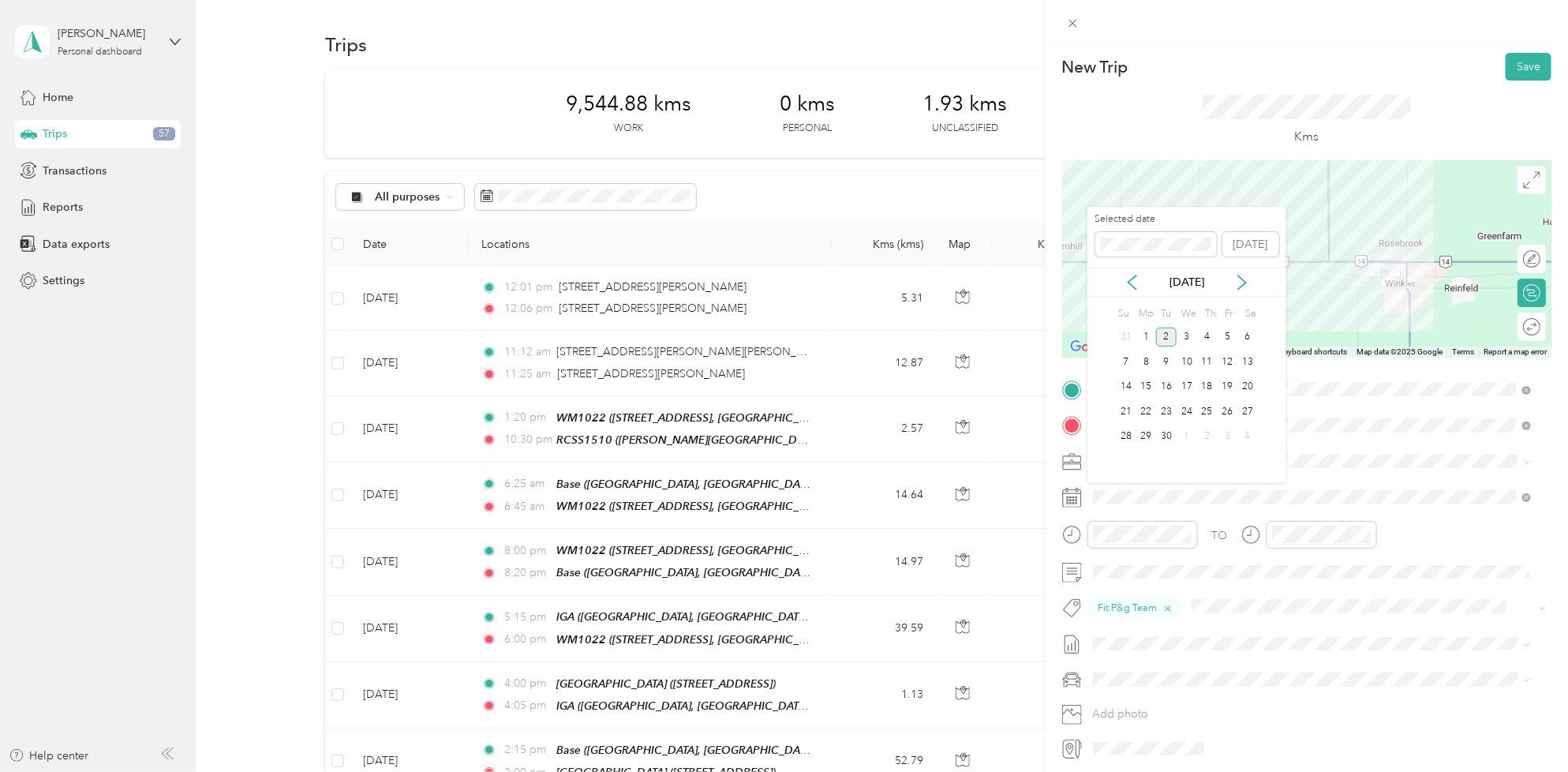
drag, startPoint x: 1133, startPoint y: 280, endPoint x: 1152, endPoint y: 296, distance: 24.8
click at [1132, 281] on icon at bounding box center [1132, 282] width 16 height 16
click at [1204, 435] on div "28" at bounding box center [1207, 436] width 20 height 19
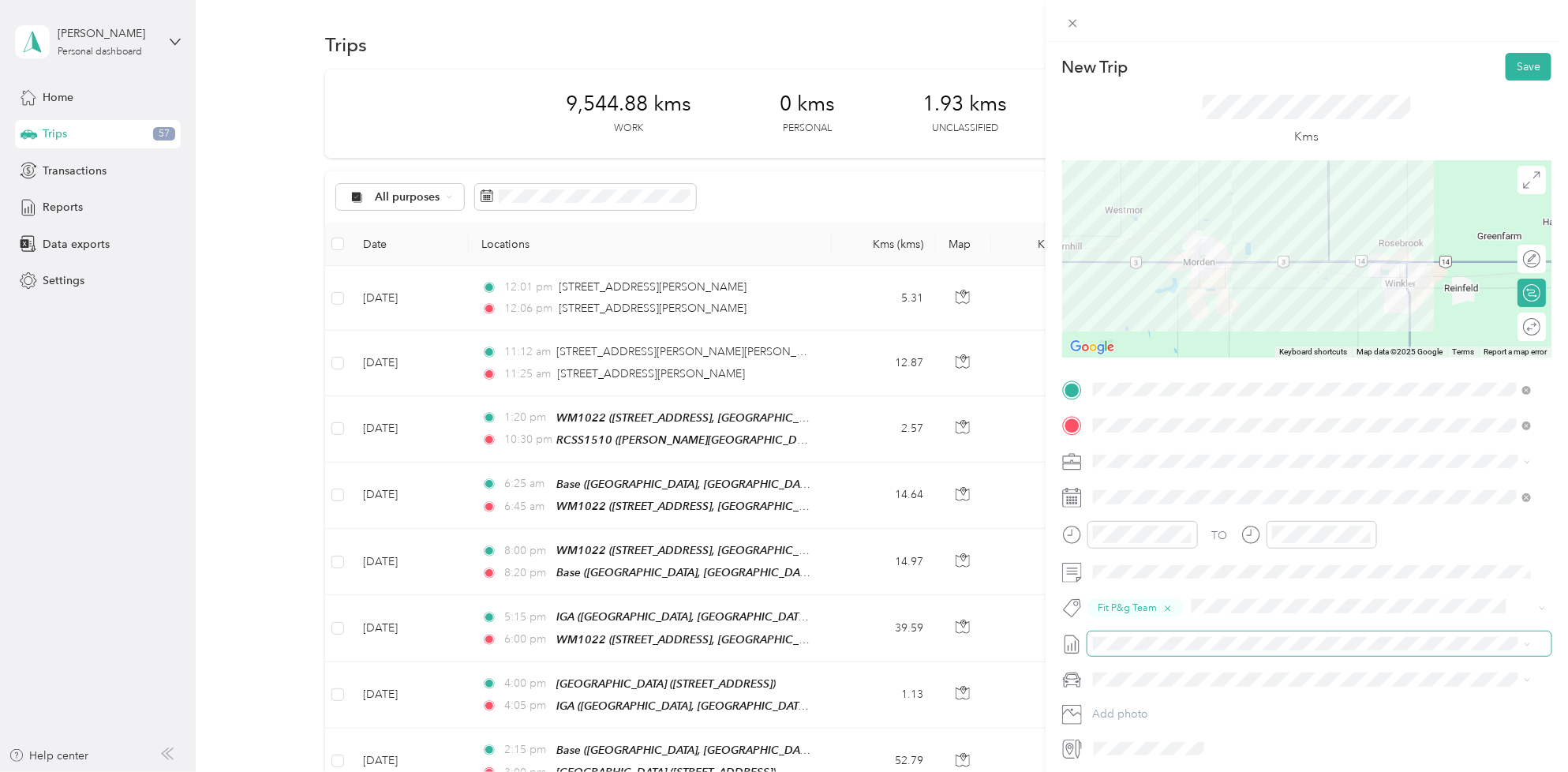
click at [1117, 651] on span at bounding box center [1319, 644] width 464 height 25
click at [1125, 652] on span at bounding box center [1319, 644] width 464 height 25
click at [1172, 695] on span "[DATE] - [DATE]" at bounding box center [1132, 696] width 79 height 17
click at [1507, 68] on button "Save" at bounding box center [1528, 67] width 46 height 28
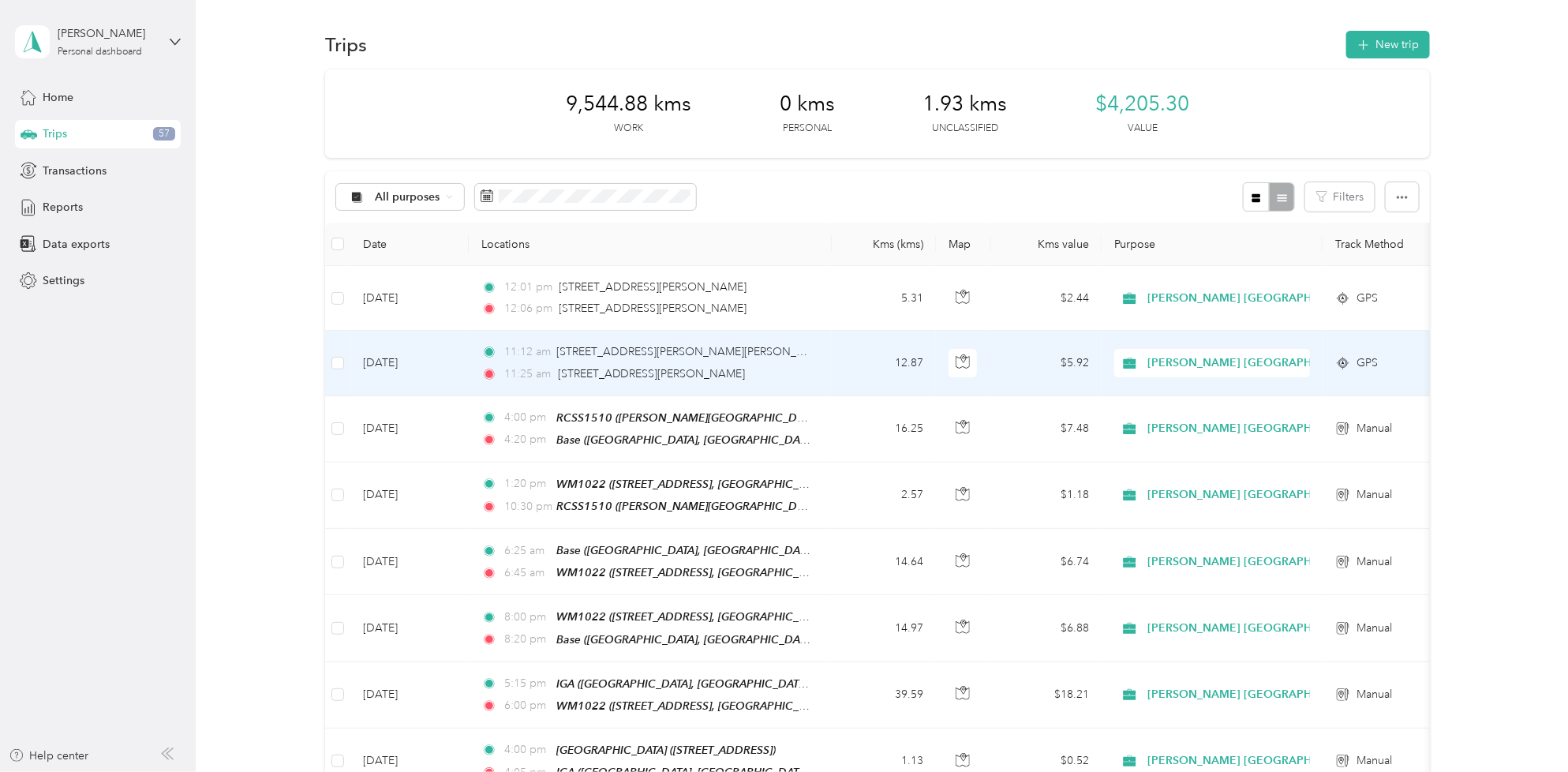
click at [832, 349] on td "12.87" at bounding box center [883, 363] width 104 height 65
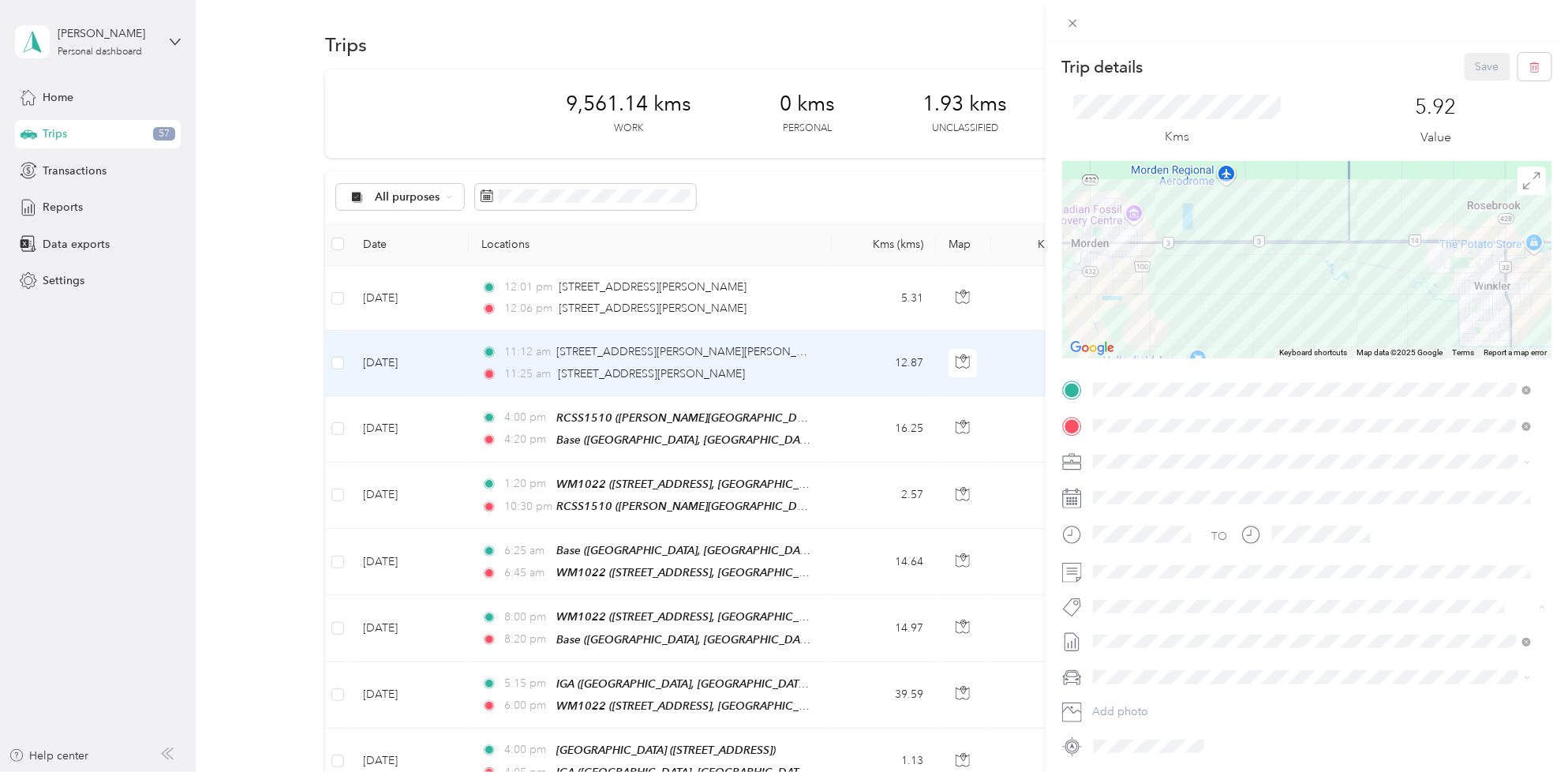
click at [1152, 450] on ol "Fit Home Depot Team Fit [PERSON_NAME] Team Fit Pepsico Team Fit P&g Team Fit Ph…" at bounding box center [1312, 489] width 450 height 213
click at [1152, 456] on span "Fit Pepsico Team" at bounding box center [1145, 456] width 73 height 14
click at [1480, 69] on button "Save" at bounding box center [1487, 67] width 46 height 28
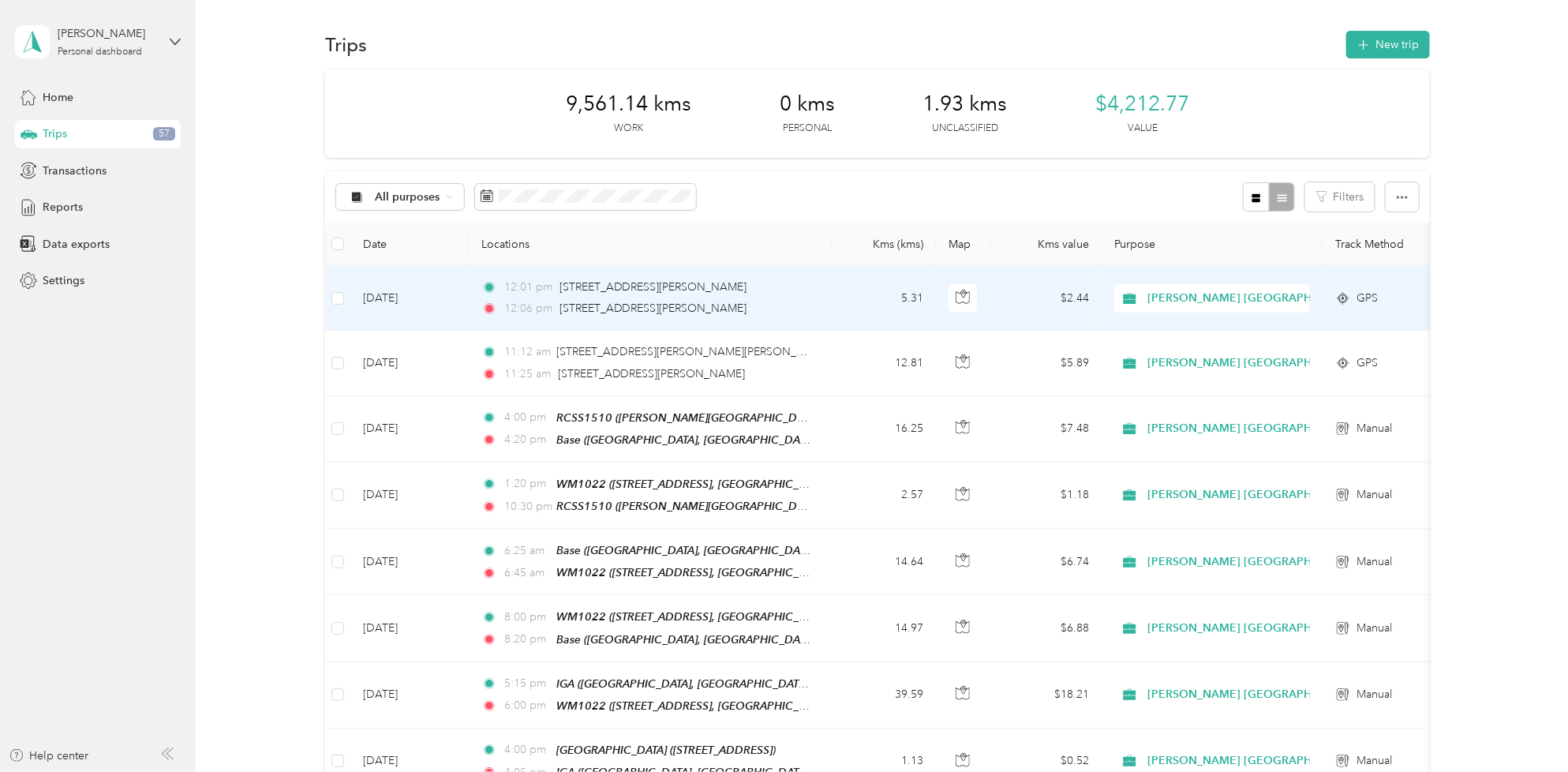
click at [829, 290] on td "12:01 pm [STREET_ADDRESS][PERSON_NAME] 12:06 pm 23111 MB-[STREET_ADDRESS][PERSO…" at bounding box center [650, 298] width 363 height 65
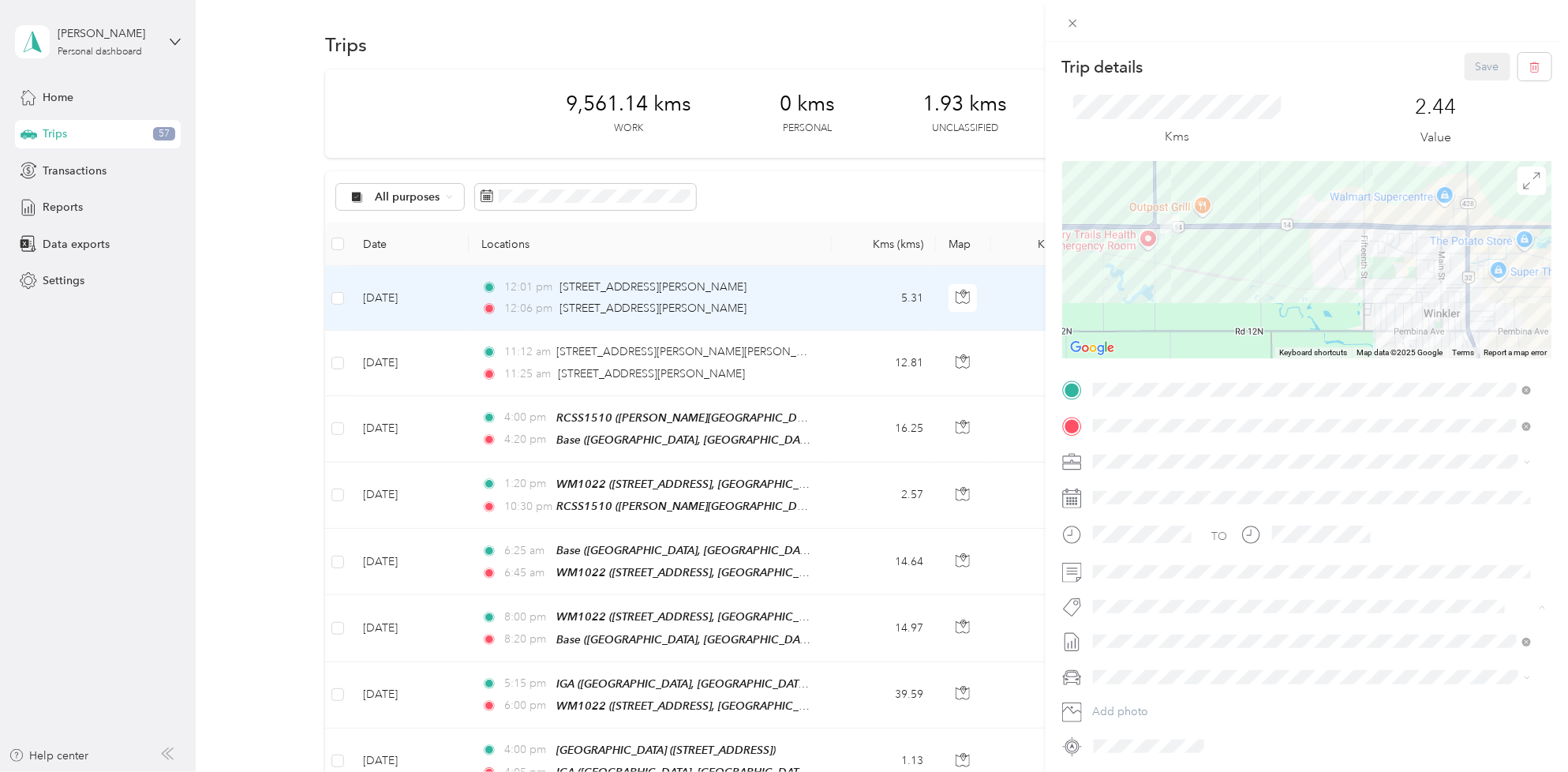
click at [1174, 459] on button "Fit Pepsico Team" at bounding box center [1145, 457] width 95 height 19
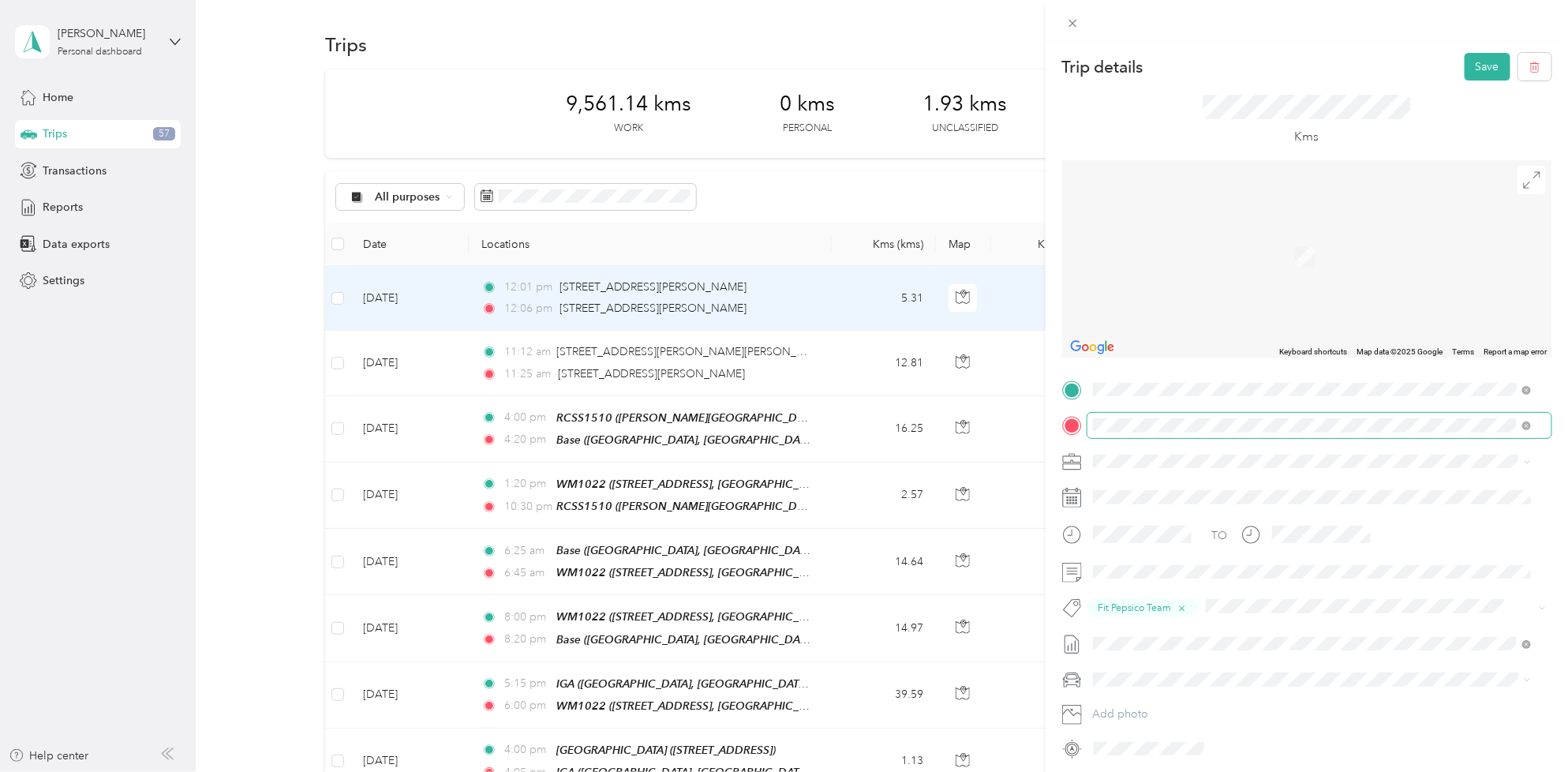
click at [1410, 495] on div "[STREET_ADDRESS]" at bounding box center [1312, 498] width 428 height 39
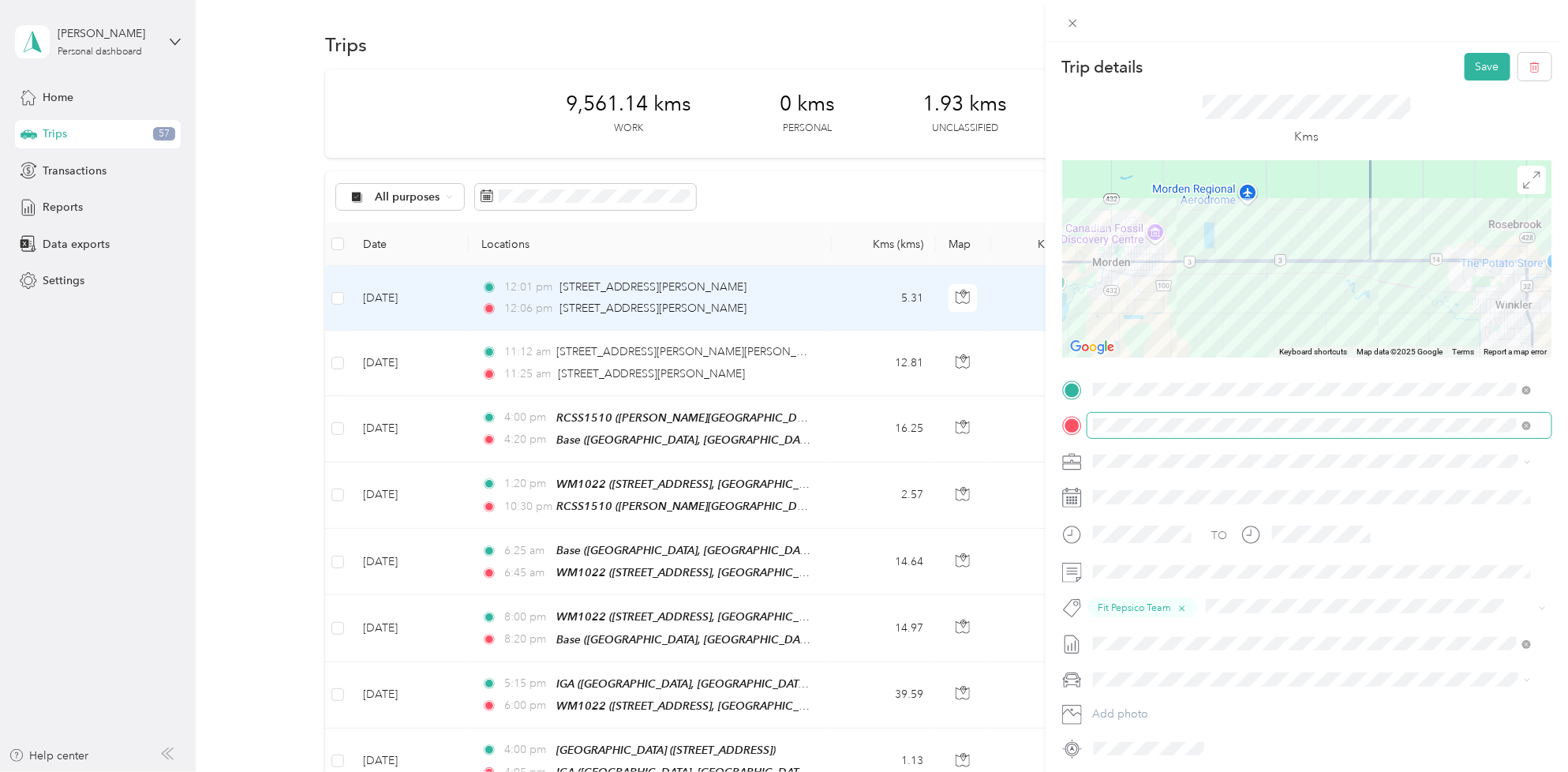
click at [1473, 50] on div "Trip details Save This trip cannot be edited because it is either under review,…" at bounding box center [1306, 428] width 522 height 772
click at [1468, 68] on button "Save" at bounding box center [1487, 67] width 46 height 28
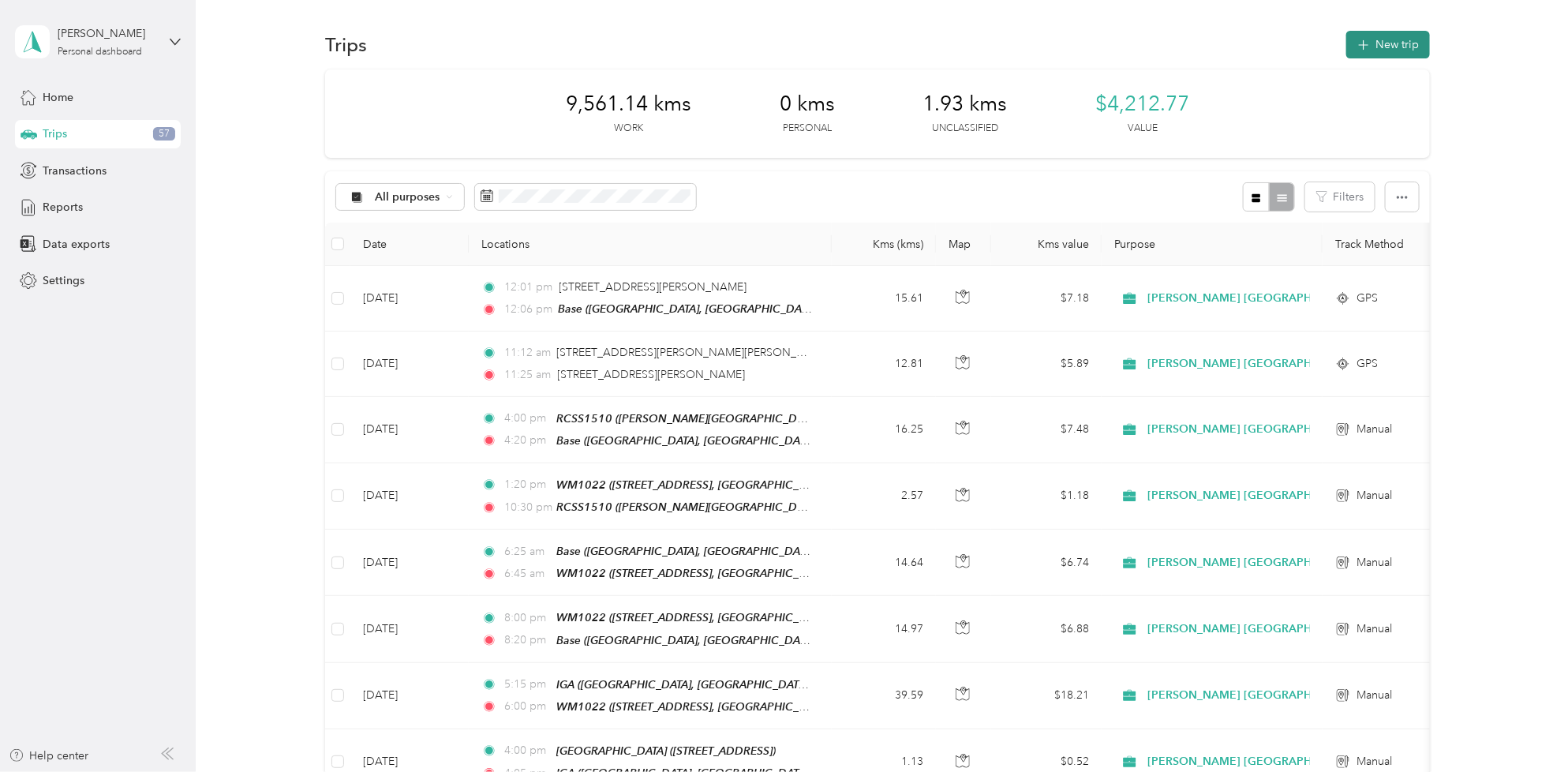
click at [1383, 54] on button "New trip" at bounding box center [1387, 44] width 84 height 28
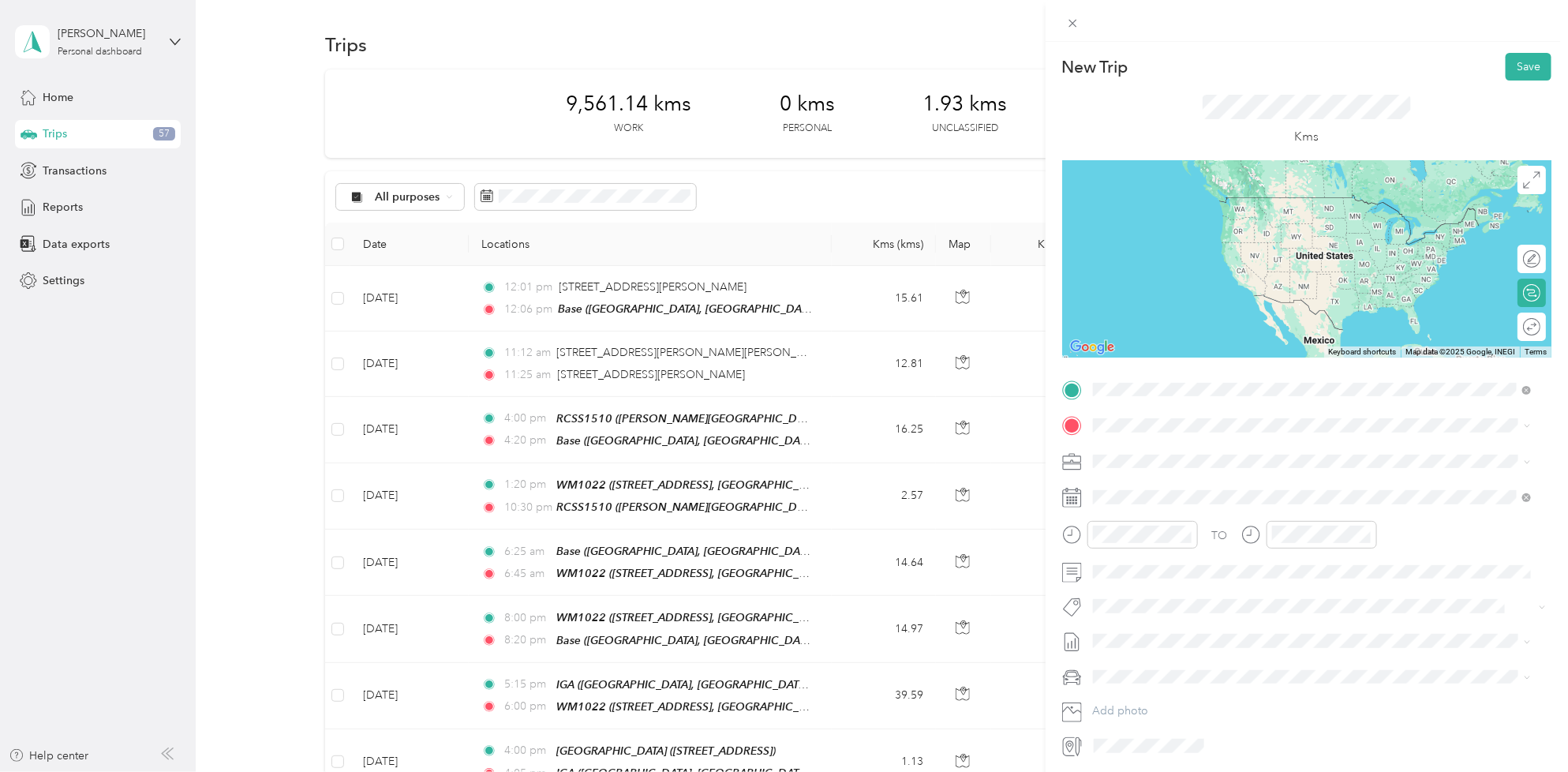
click at [1223, 448] on div "Base" at bounding box center [1172, 452] width 100 height 14
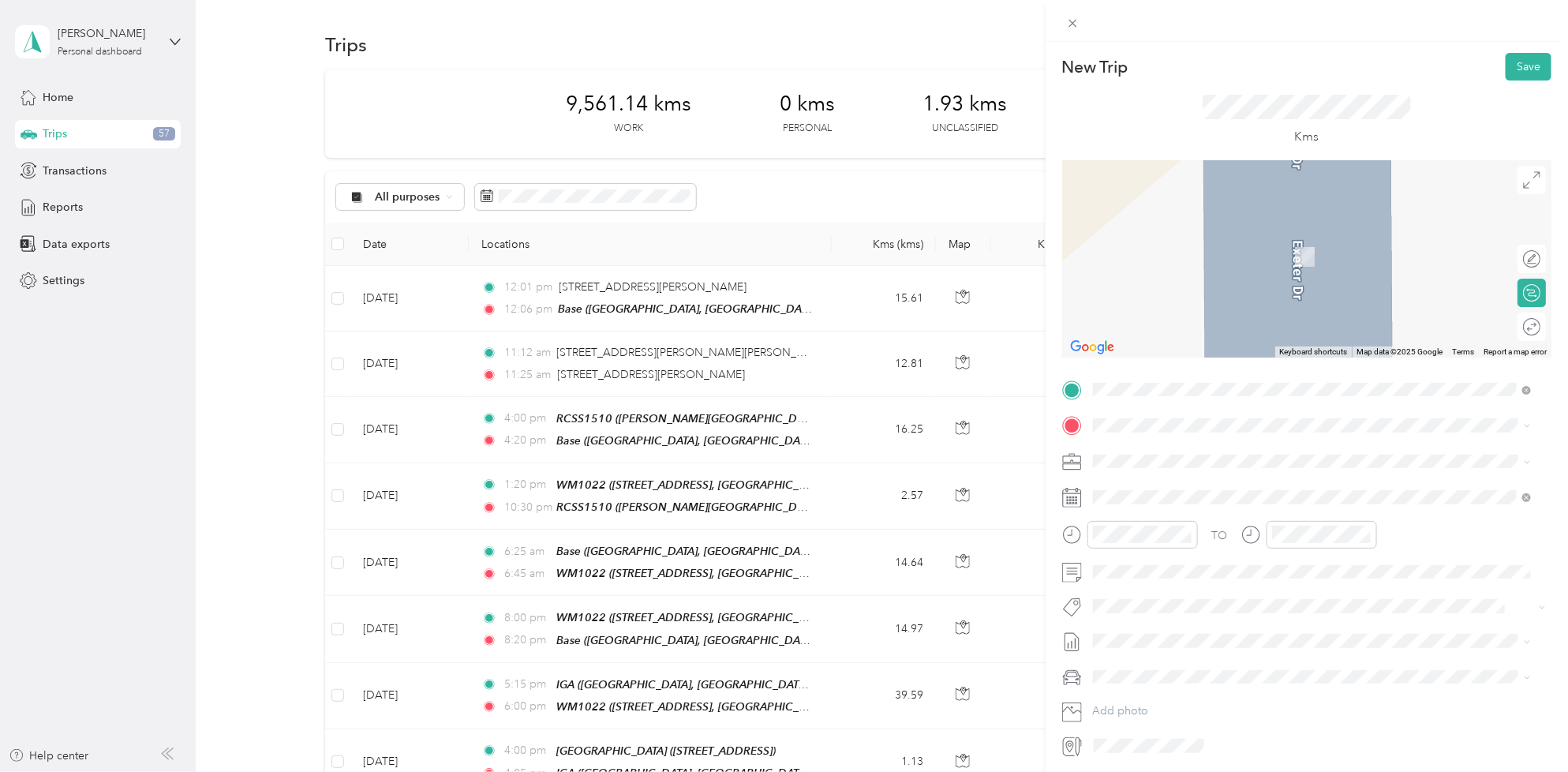
click at [1258, 492] on div "Coop Morden Co-op, [STREET_ADDRESS][PERSON_NAME], Морден, [GEOGRAPHIC_DATA], [G…" at bounding box center [1324, 500] width 403 height 50
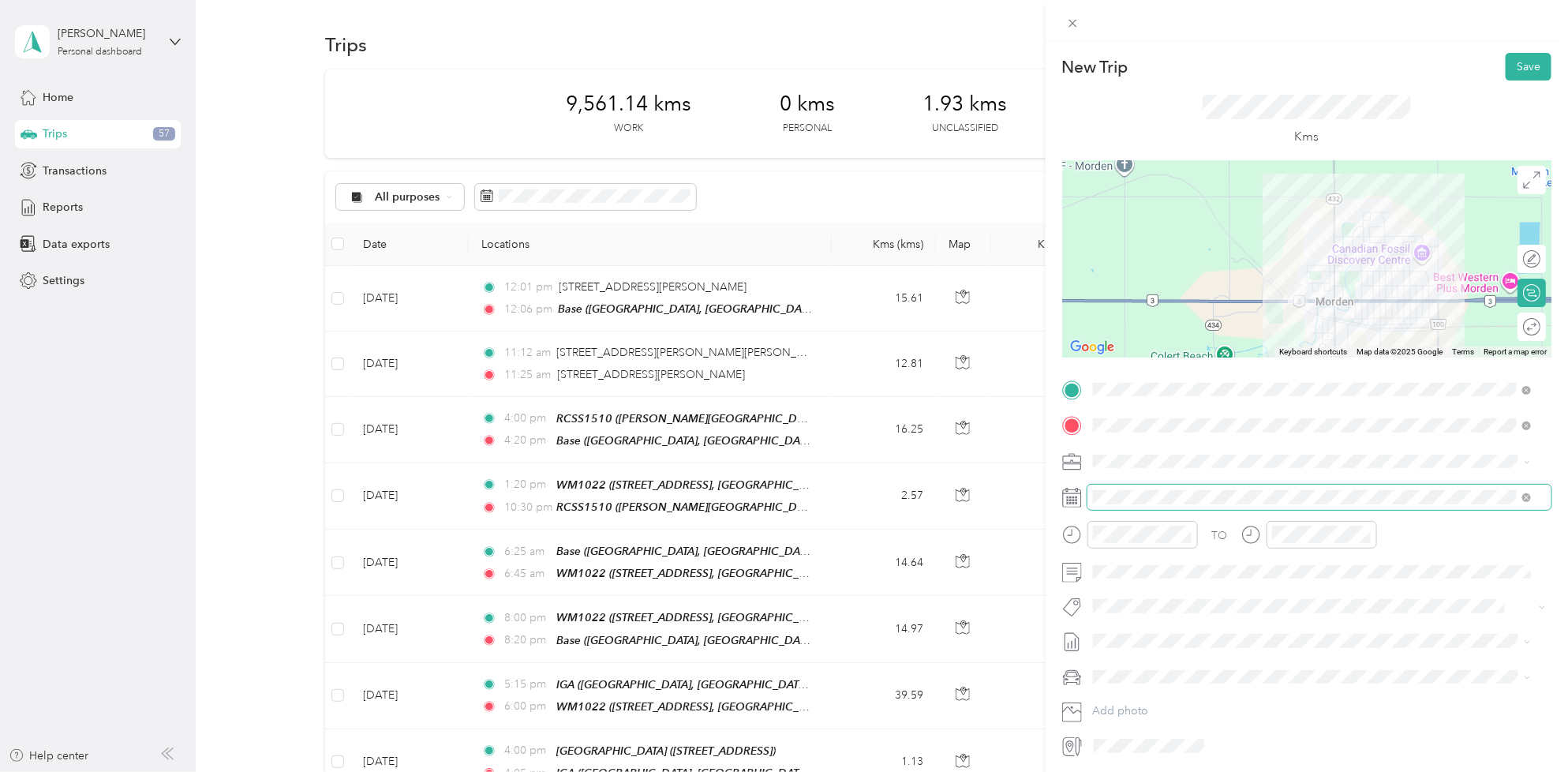
click at [1157, 509] on span at bounding box center [1319, 497] width 464 height 25
click at [1239, 518] on div "TO Add photo" at bounding box center [1307, 568] width 489 height 381
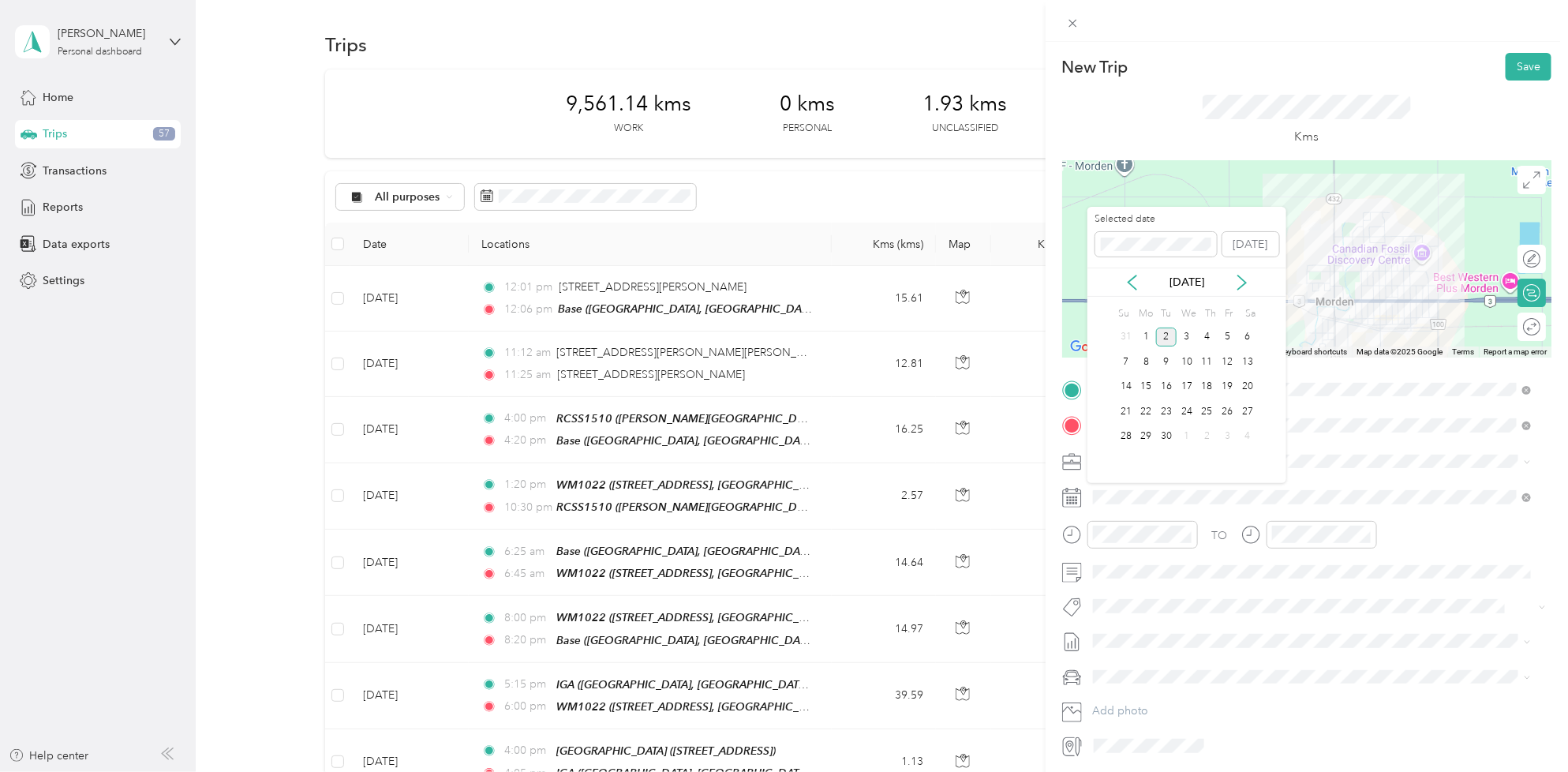
click at [1126, 293] on div "[DATE]" at bounding box center [1187, 282] width 199 height 30
click at [1129, 285] on icon at bounding box center [1132, 282] width 16 height 16
click at [1253, 433] on div "30" at bounding box center [1247, 436] width 20 height 19
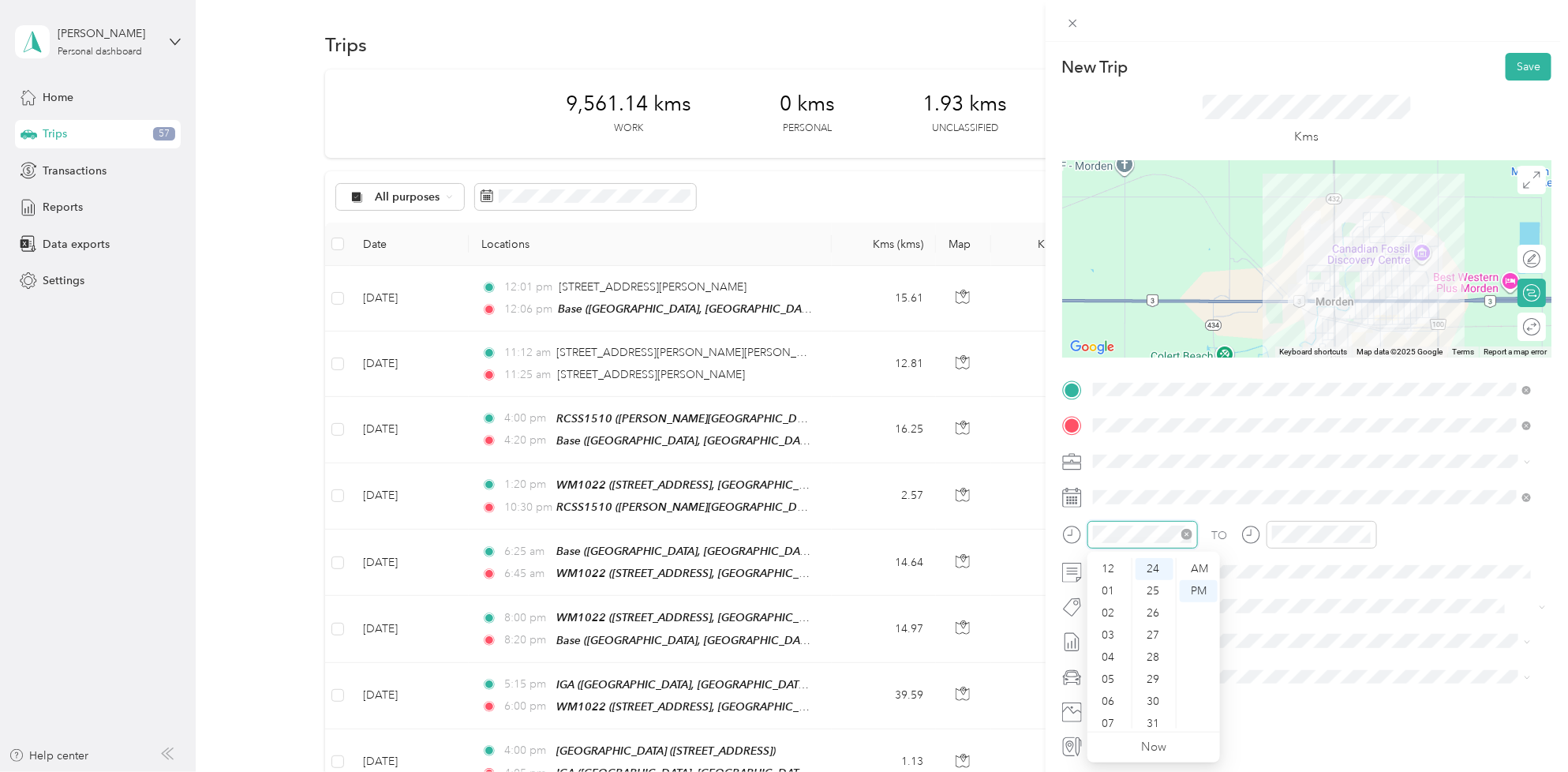
scroll to position [94, 0]
click at [1113, 696] on div "10" at bounding box center [1109, 695] width 38 height 22
click at [1153, 568] on div "00" at bounding box center [1154, 569] width 38 height 22
click at [1191, 568] on div "AM" at bounding box center [1198, 569] width 38 height 22
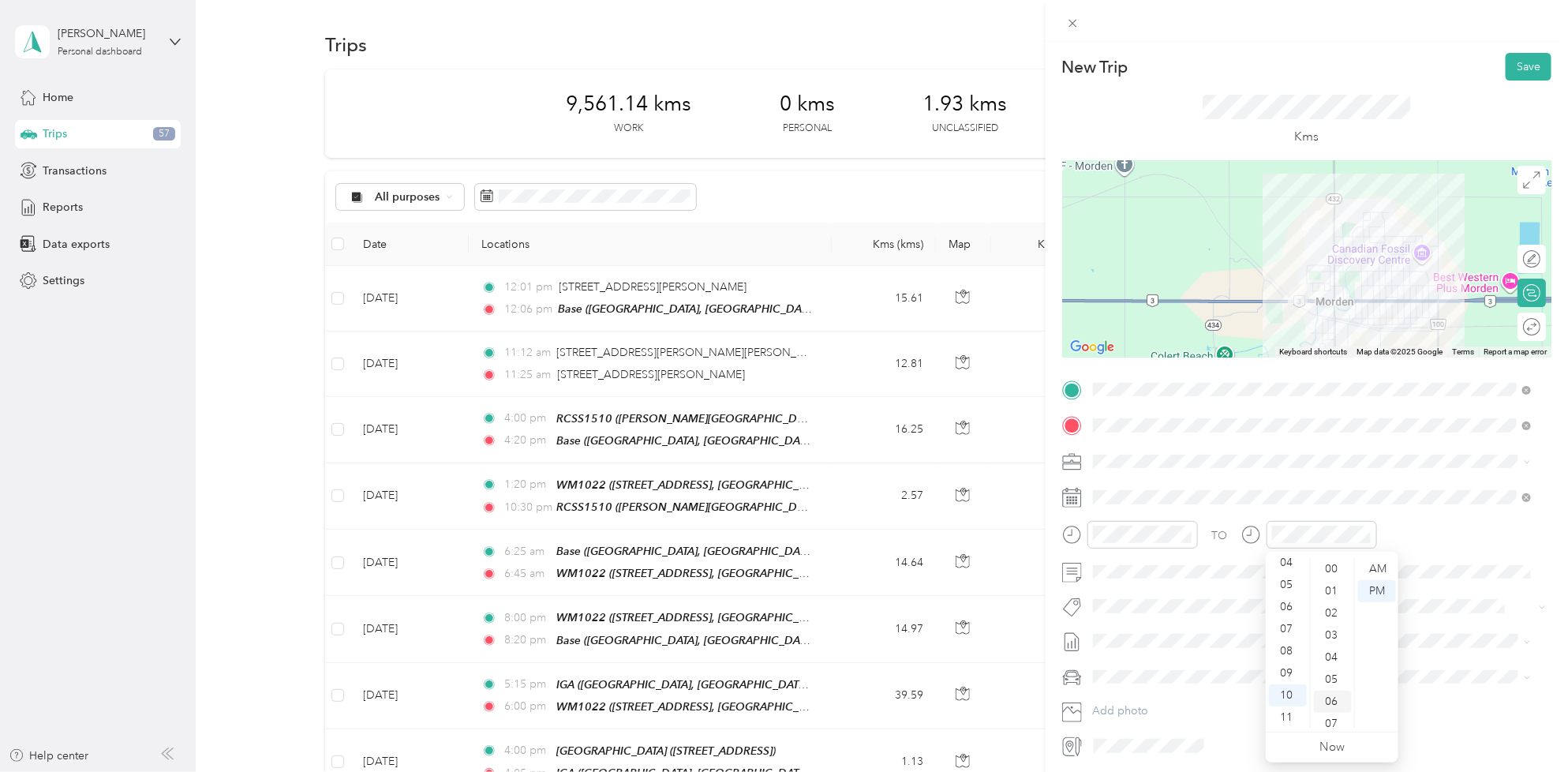
click at [1342, 561] on div "00" at bounding box center [1332, 569] width 38 height 22
click at [1388, 569] on div "AM" at bounding box center [1377, 569] width 38 height 22
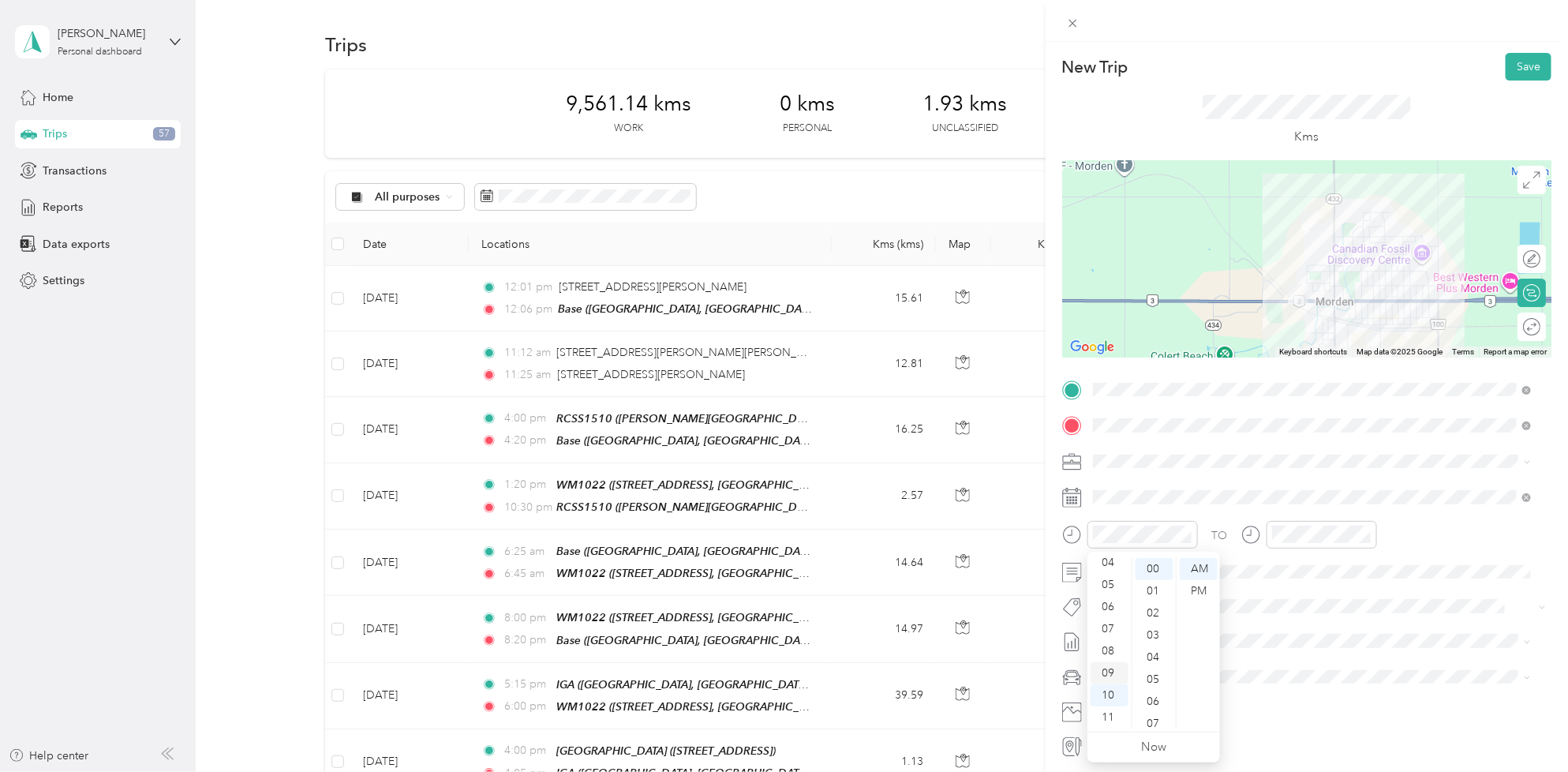
click at [1109, 665] on div "09" at bounding box center [1109, 673] width 38 height 22
click at [1154, 703] on div "55" at bounding box center [1154, 699] width 38 height 22
click at [1162, 459] on button "Fit Pepsico Team" at bounding box center [1145, 456] width 95 height 19
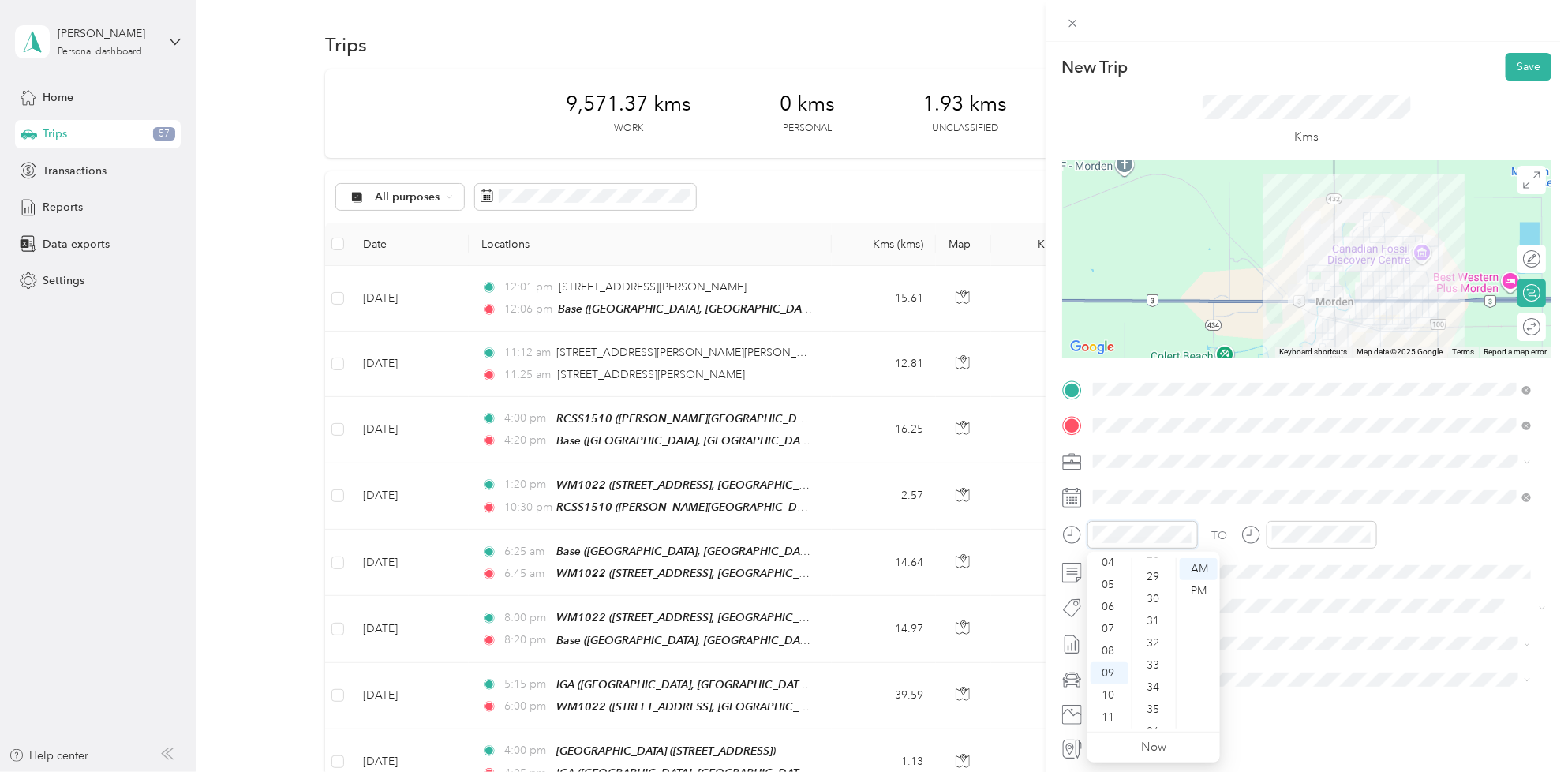
scroll to position [463, 0]
click at [1156, 660] on div "25" at bounding box center [1154, 658] width 38 height 22
click at [1268, 541] on div at bounding box center [1321, 534] width 110 height 28
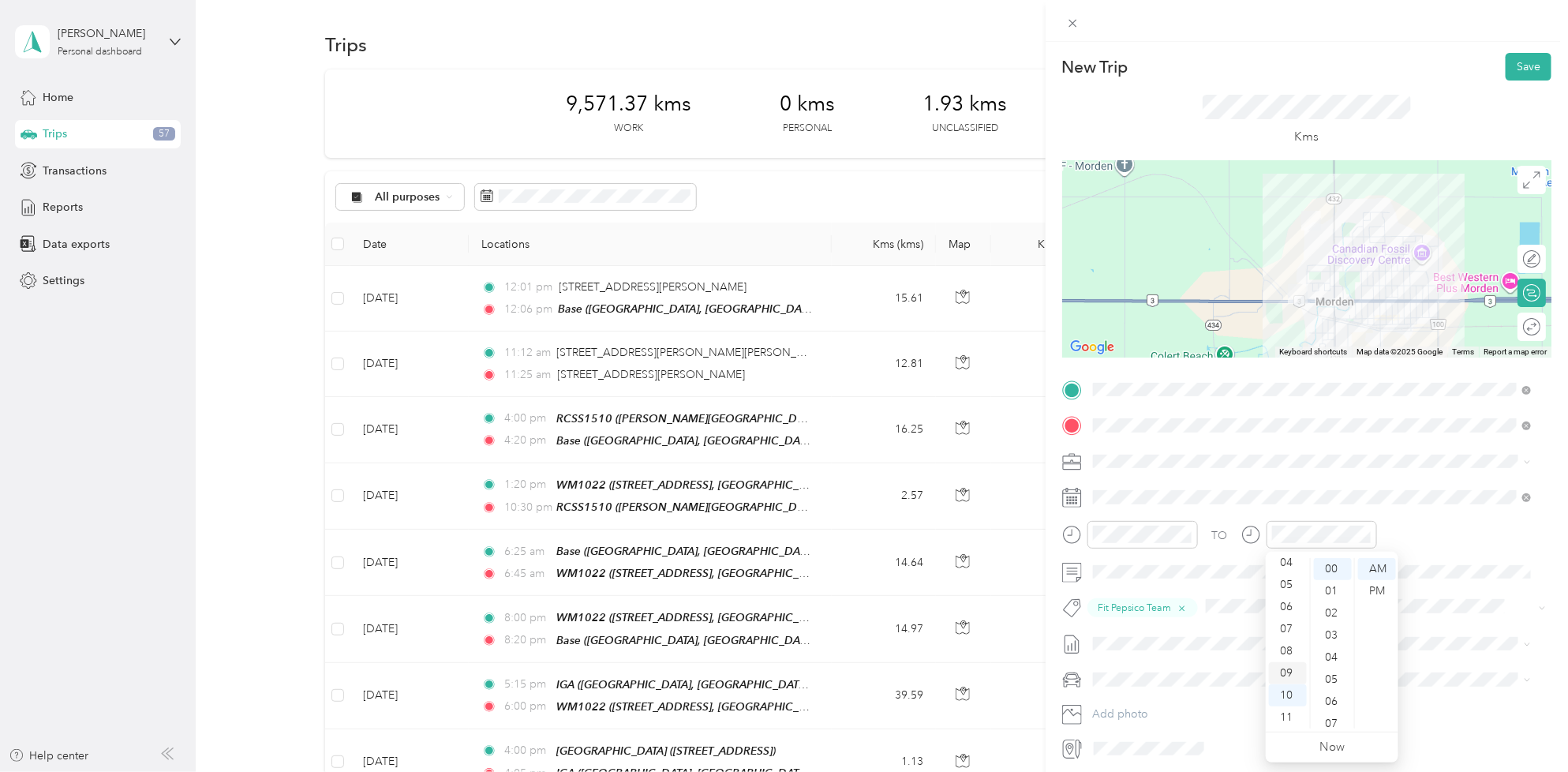
click at [1291, 669] on div "09" at bounding box center [1287, 673] width 38 height 22
click at [1330, 638] on div "30" at bounding box center [1332, 640] width 38 height 22
click at [1170, 699] on li "[DATE] - [DATE] Draft" at bounding box center [1312, 694] width 450 height 25
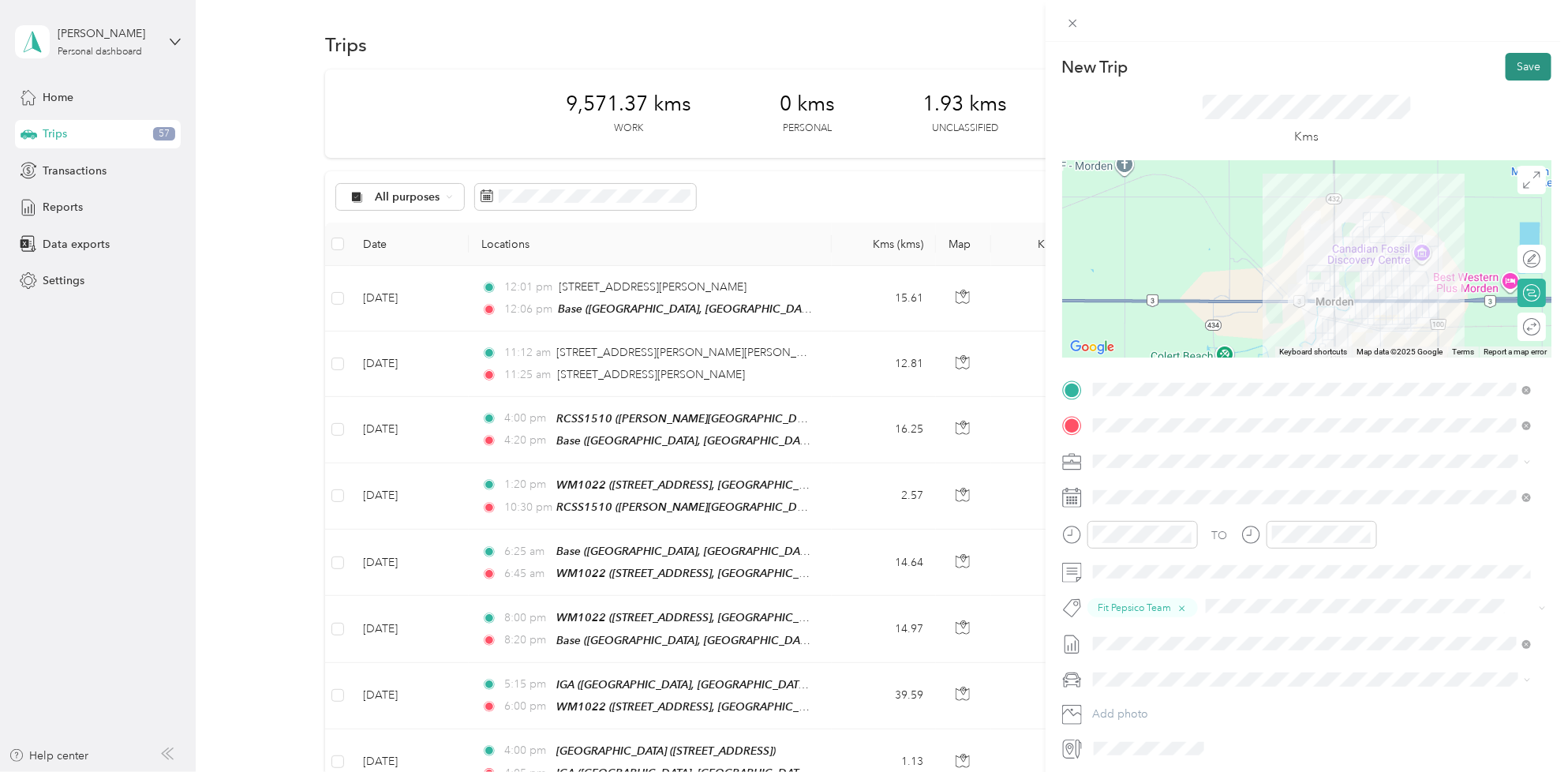
click at [1509, 63] on button "Save" at bounding box center [1528, 67] width 46 height 28
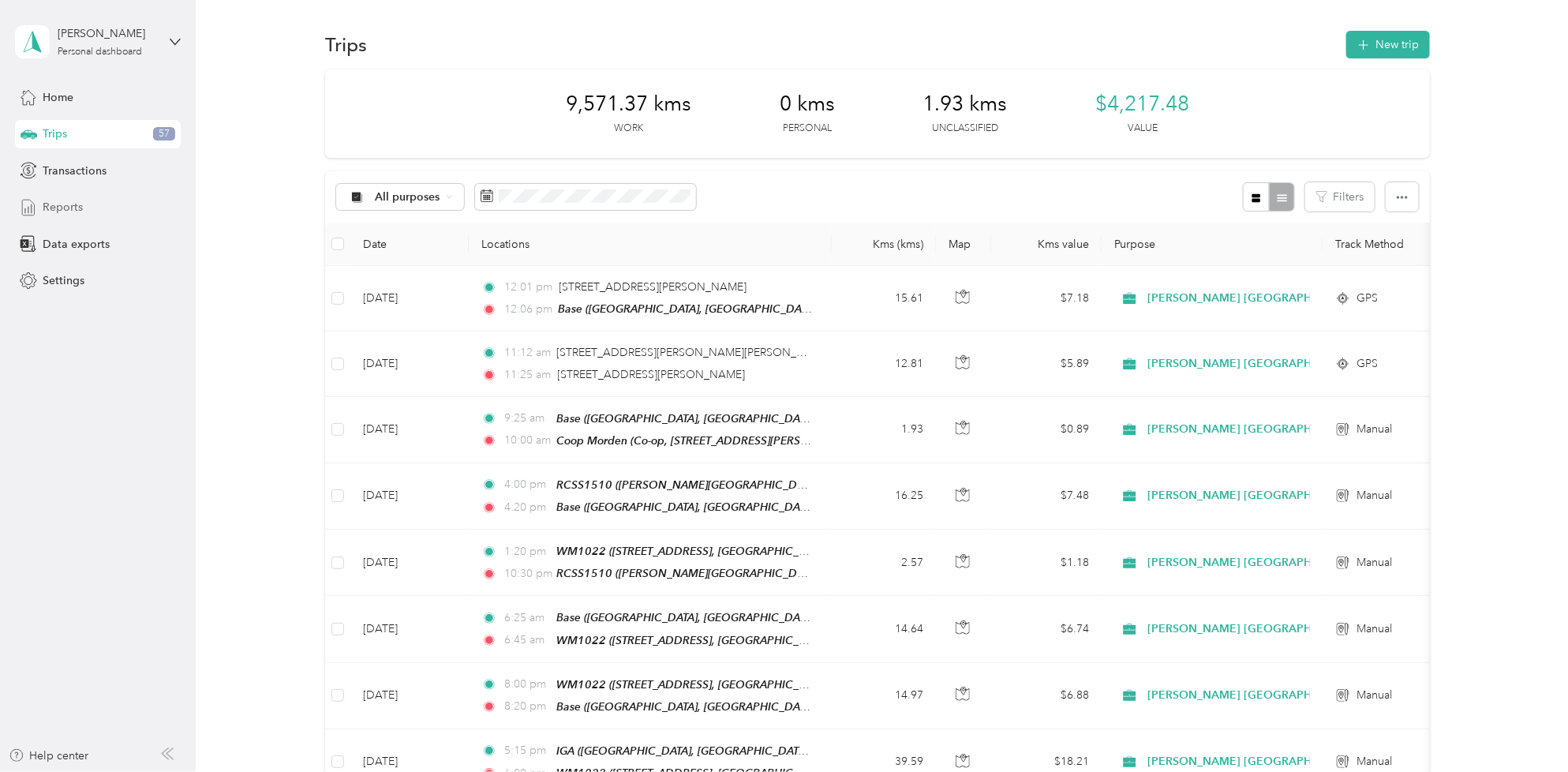
click at [106, 209] on div "Reports" at bounding box center [98, 208] width 165 height 29
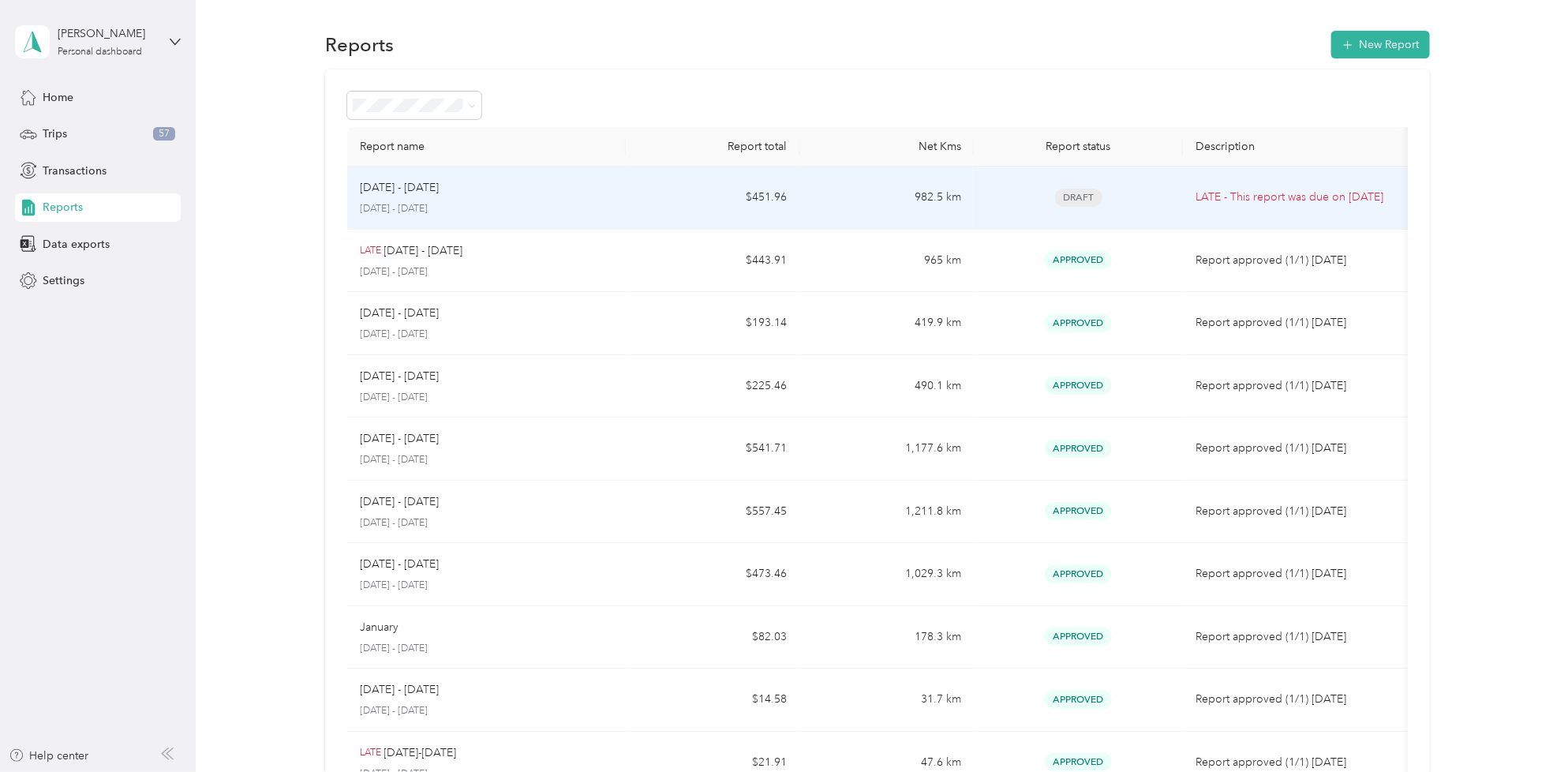
click at [1280, 193] on p "LATE - This report was due on [DATE]" at bounding box center [1298, 197] width 207 height 18
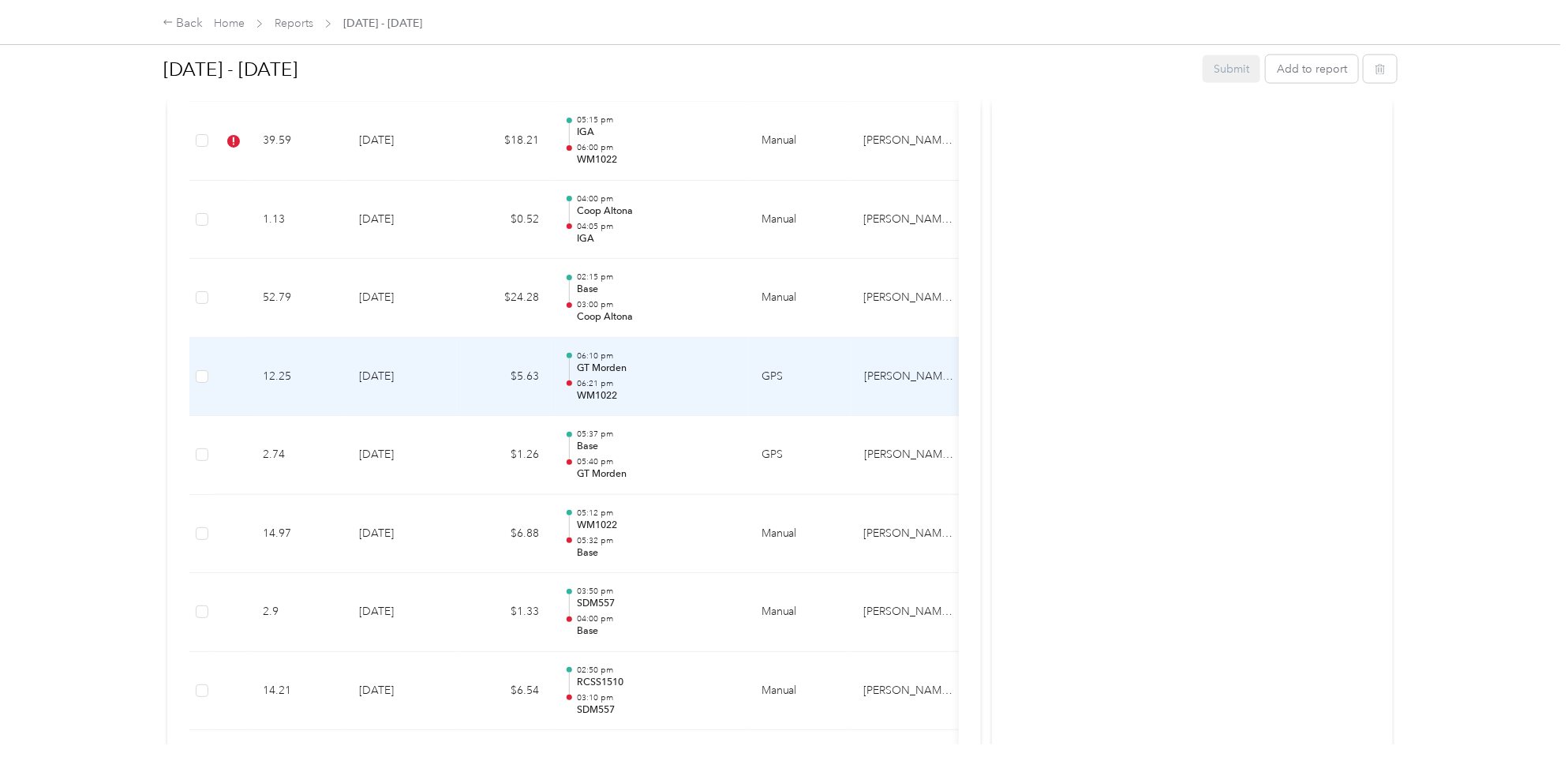
scroll to position [888, 0]
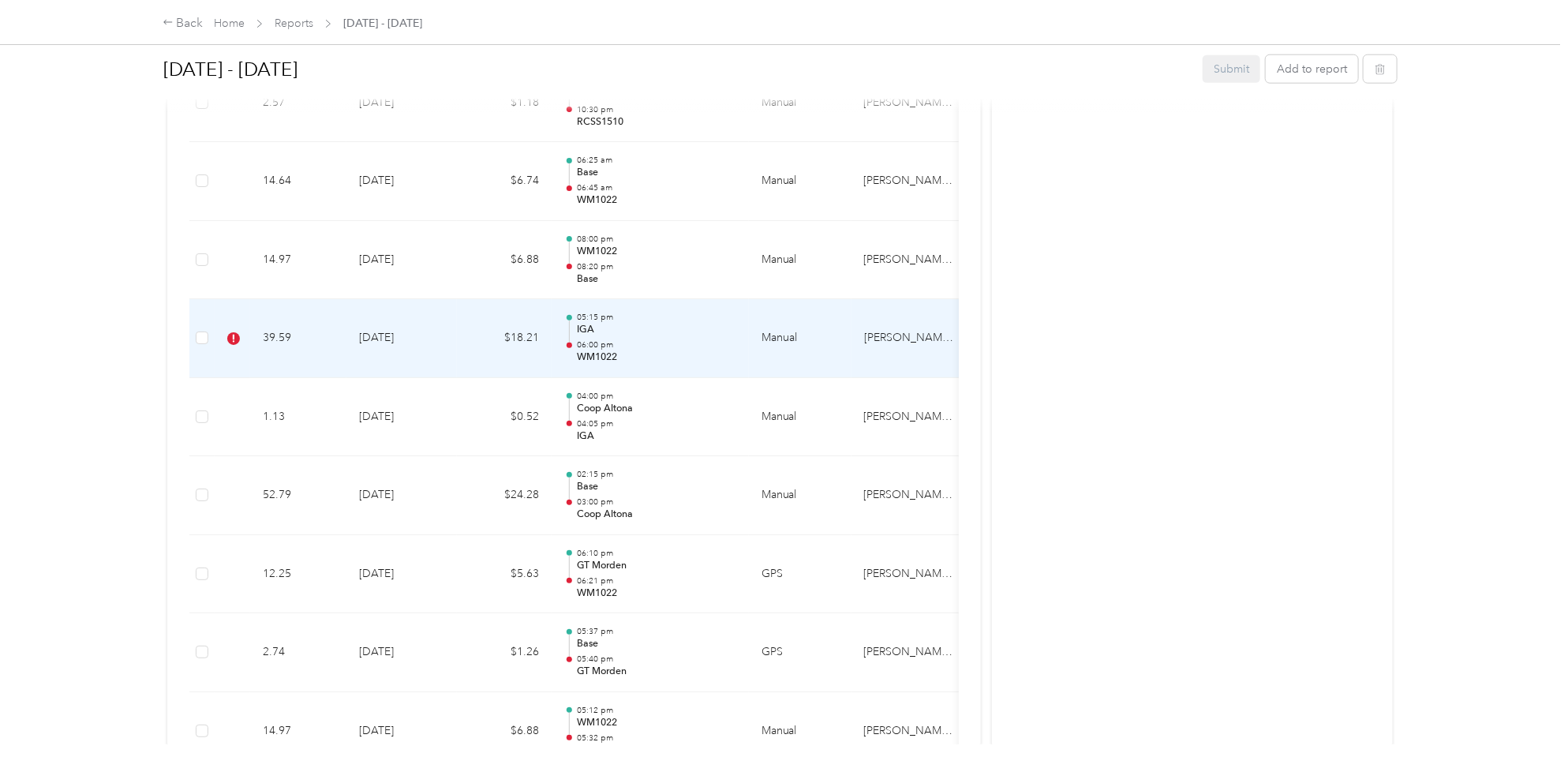
click at [471, 342] on td "$18.21" at bounding box center [504, 338] width 94 height 79
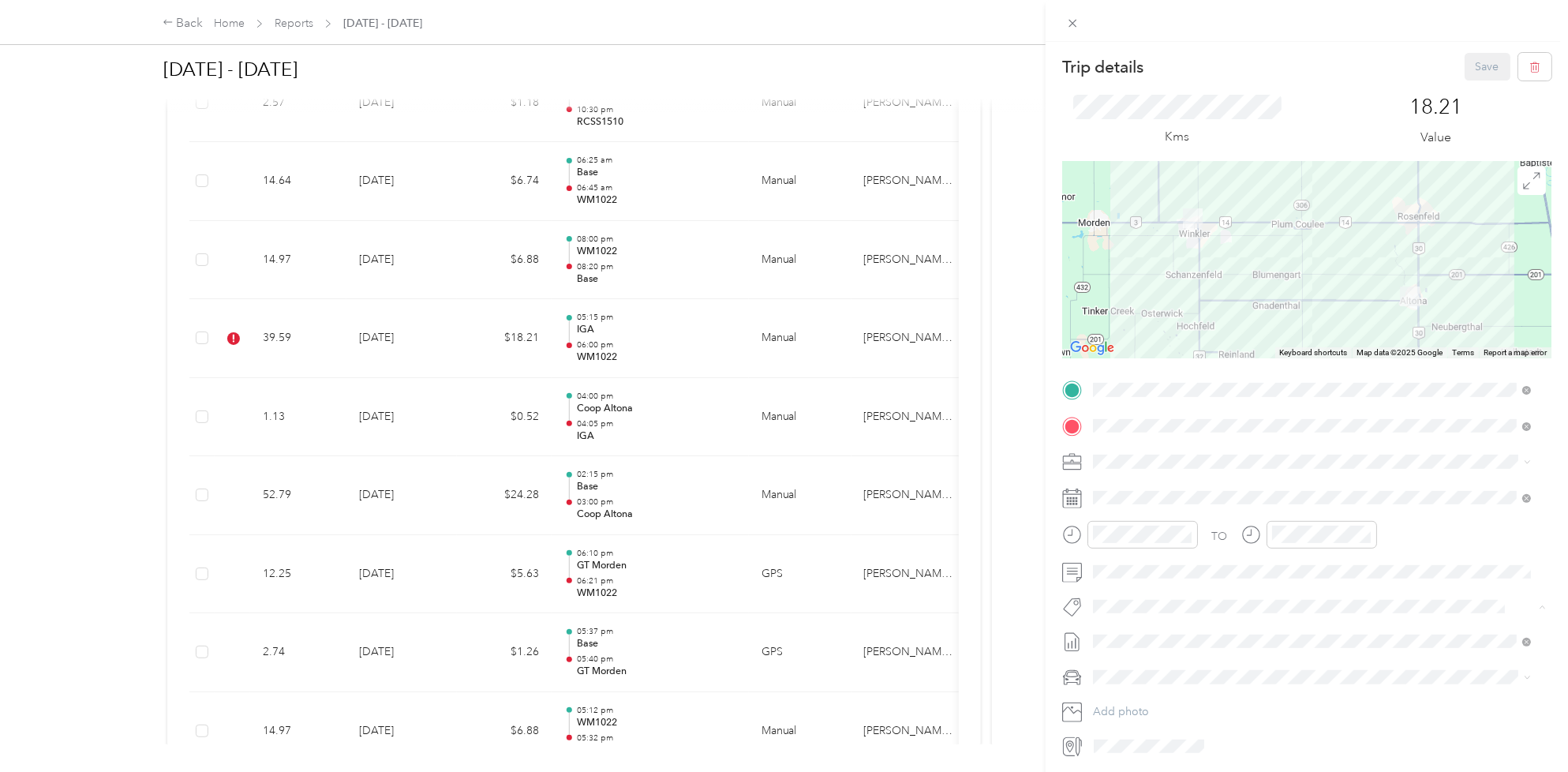
click at [1180, 631] on span "Fit [PERSON_NAME] Team" at bounding box center [1167, 635] width 116 height 14
click at [1481, 71] on button "Save" at bounding box center [1487, 67] width 46 height 28
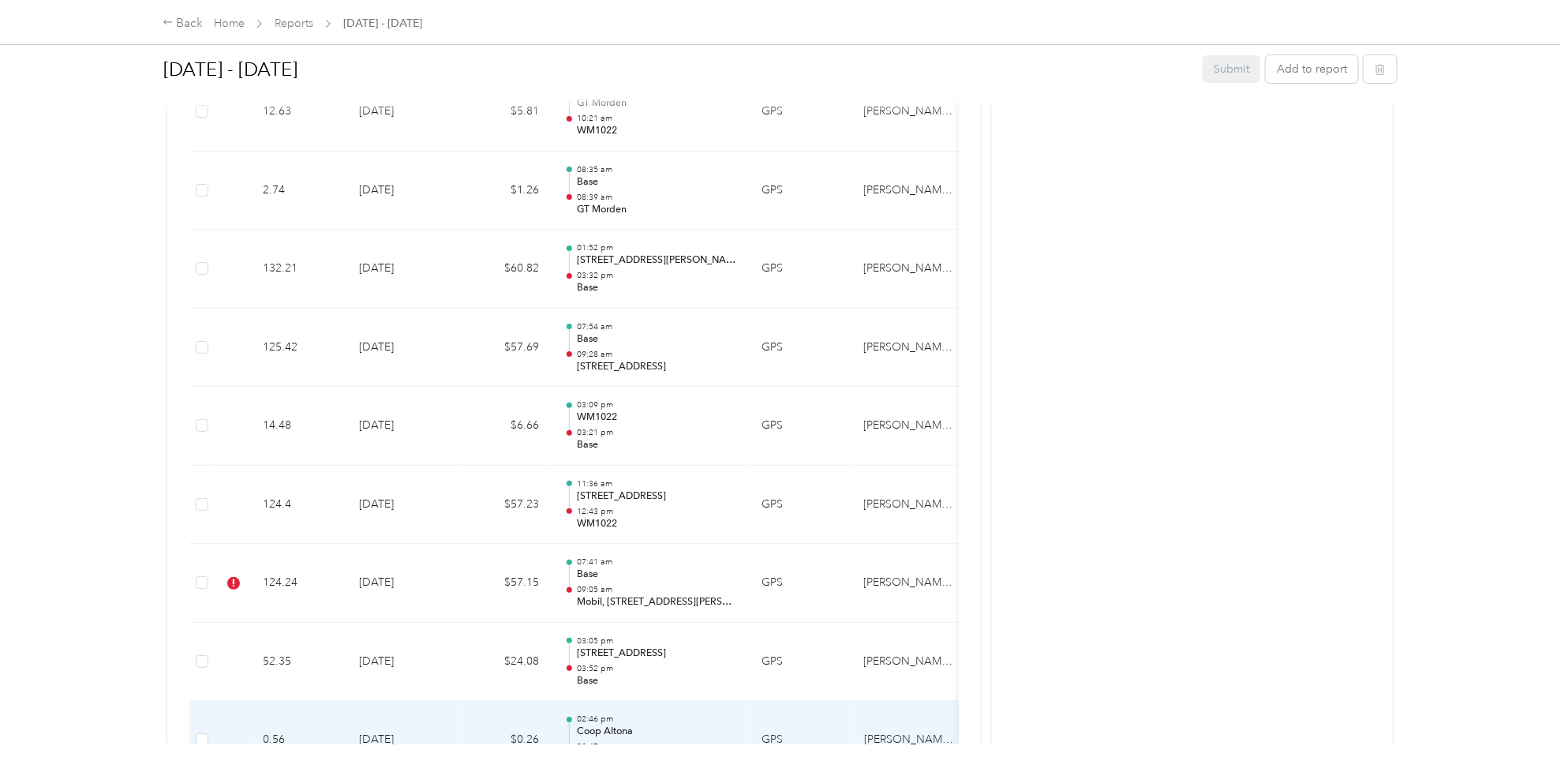
scroll to position [3292, 0]
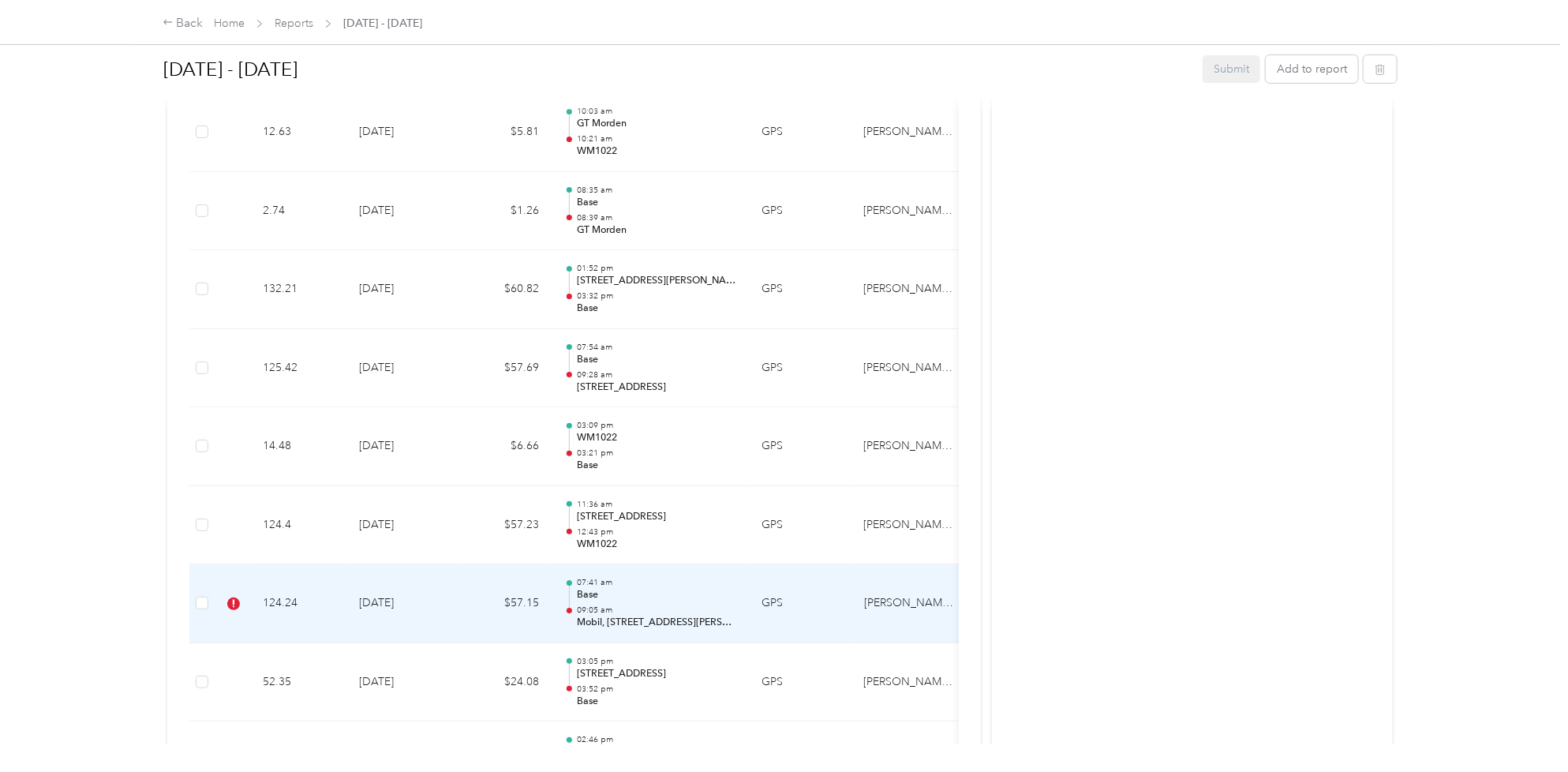
click at [471, 601] on td "$57.15" at bounding box center [504, 604] width 94 height 79
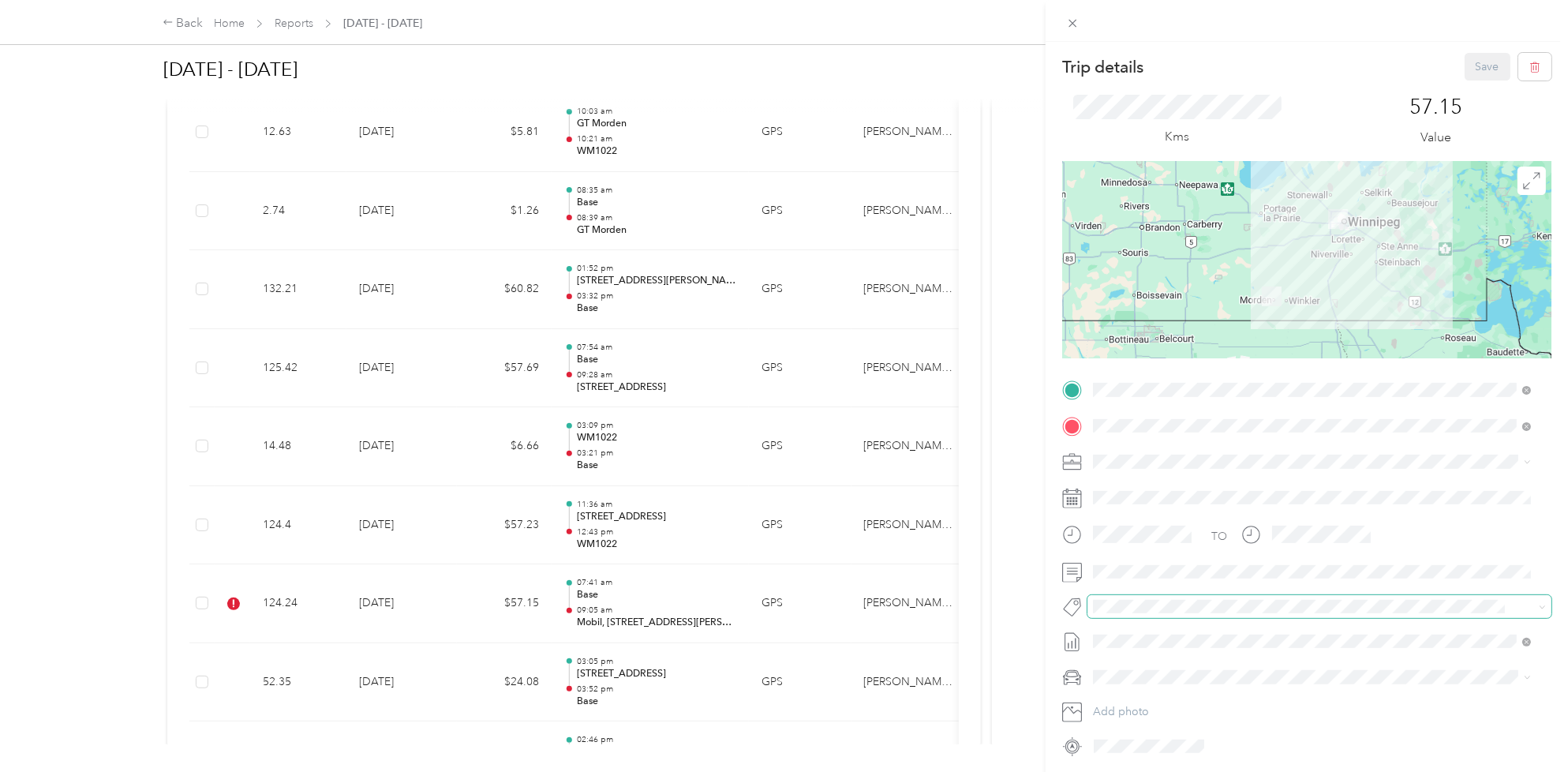
click at [1200, 598] on span at bounding box center [1306, 607] width 438 height 17
click at [1160, 502] on ol "[PERSON_NAME] Dedicated Retail Arterra Wines Dedicated Retail Bel Dedicated Ret…" at bounding box center [1312, 483] width 450 height 221
click at [1129, 510] on button "Fit P&g Team" at bounding box center [1139, 504] width 81 height 19
click at [1464, 64] on button "Save" at bounding box center [1487, 67] width 46 height 28
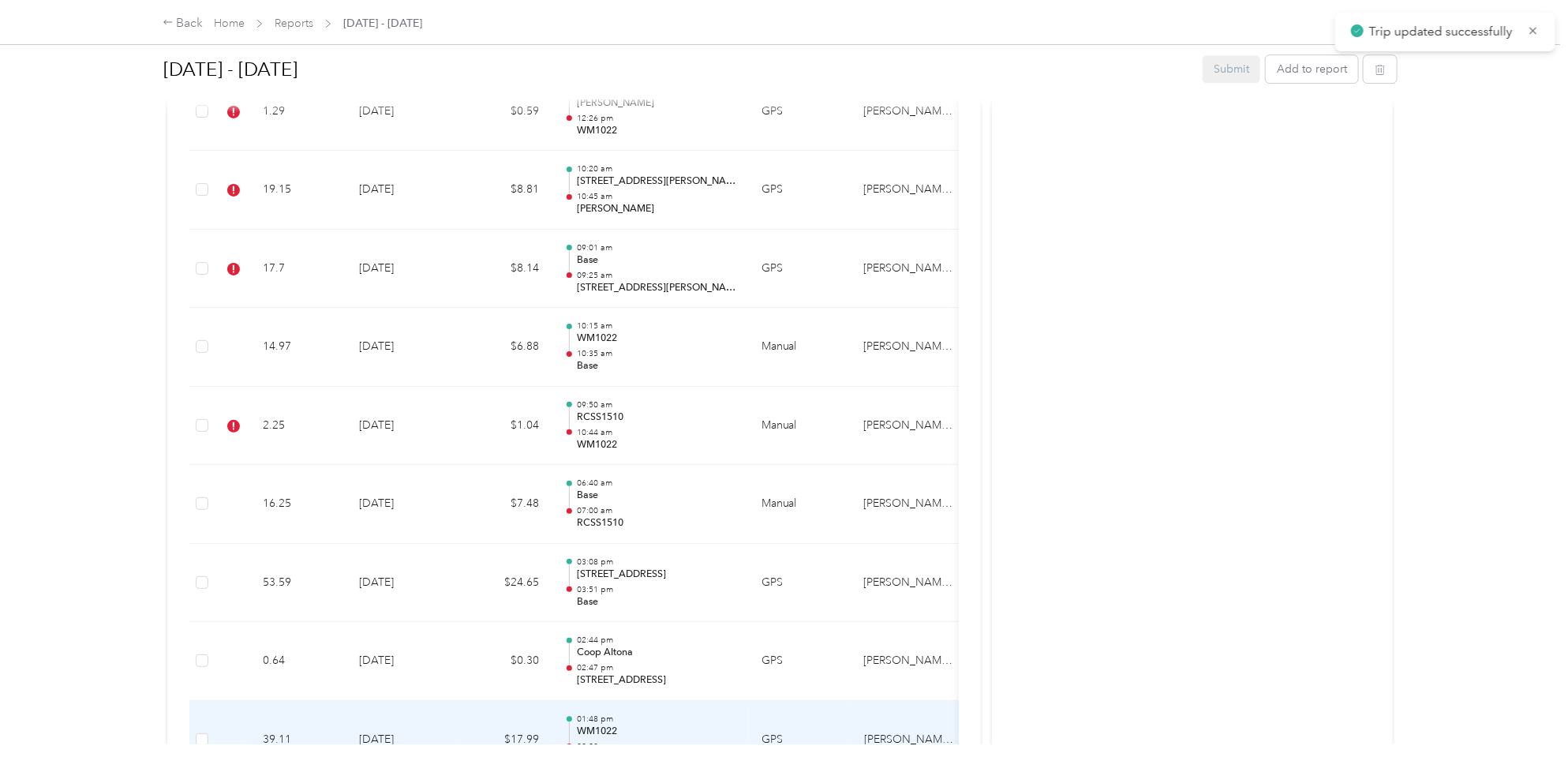
scroll to position [2602, 0]
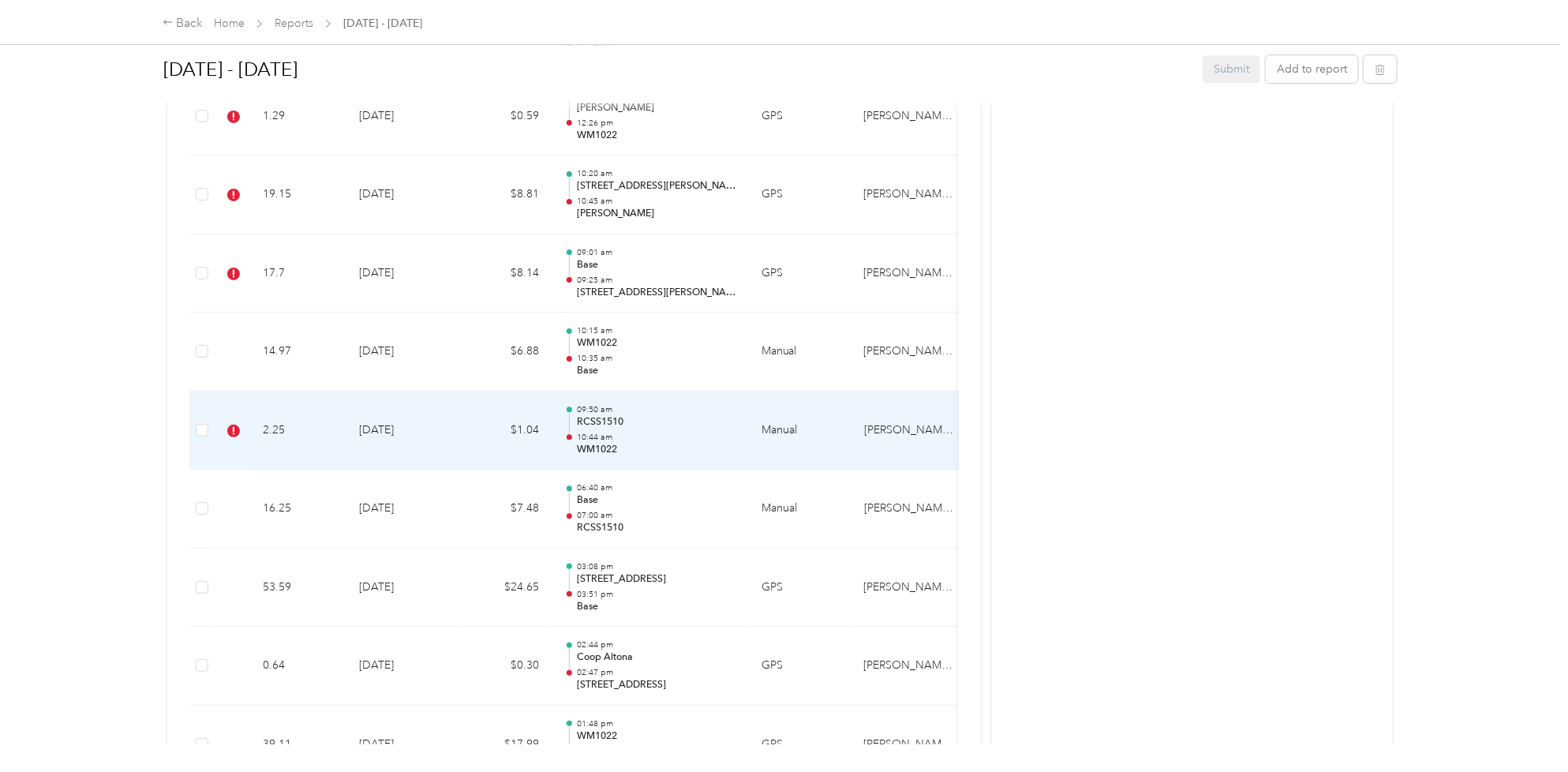
click at [457, 427] on td "$1.04" at bounding box center [504, 431] width 94 height 79
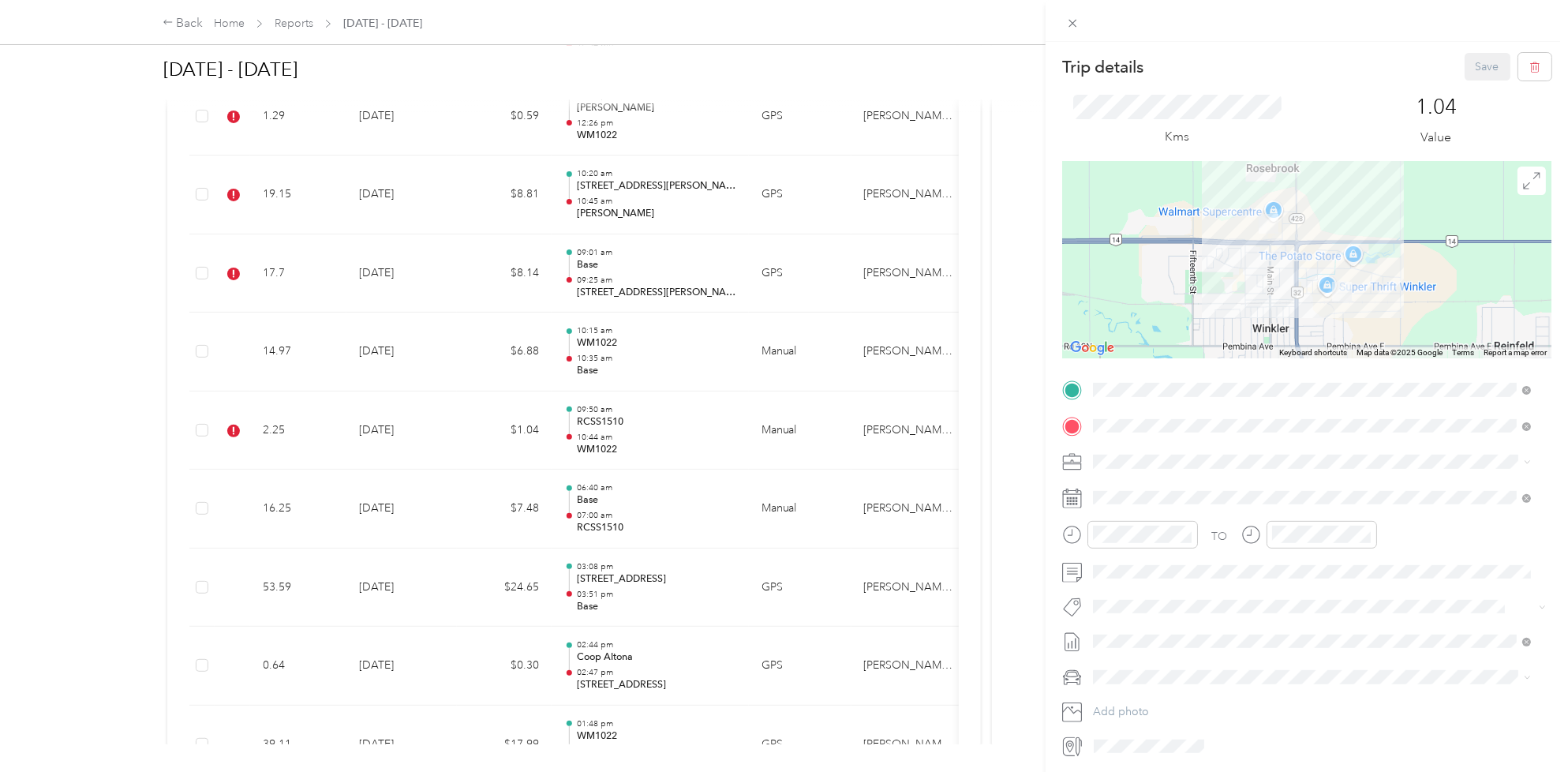
click at [1141, 506] on span "Fit P&g Team" at bounding box center [1139, 505] width 59 height 14
click at [1465, 63] on button "Save" at bounding box center [1487, 67] width 46 height 28
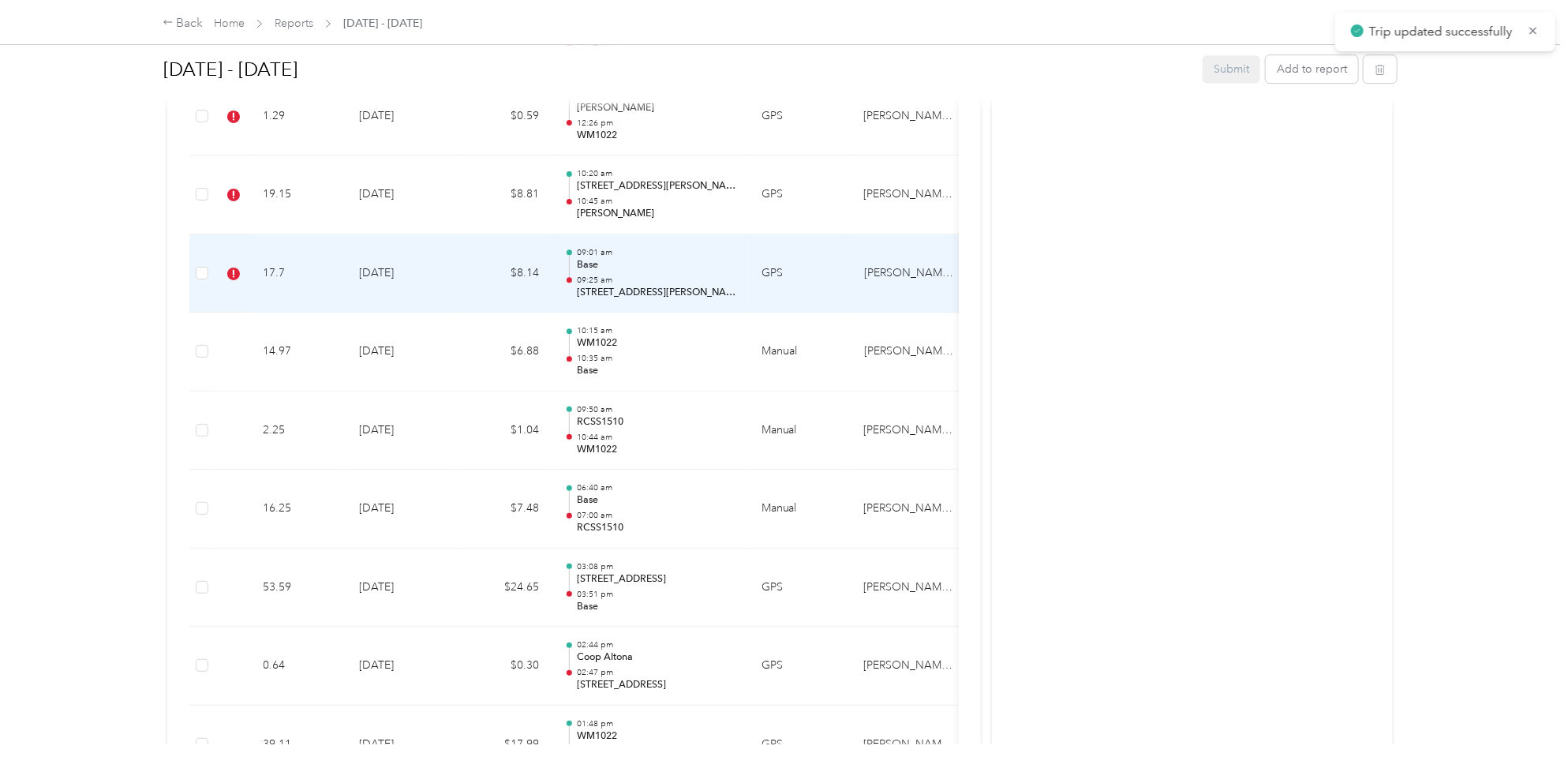
click at [475, 267] on td "$8.14" at bounding box center [504, 274] width 94 height 79
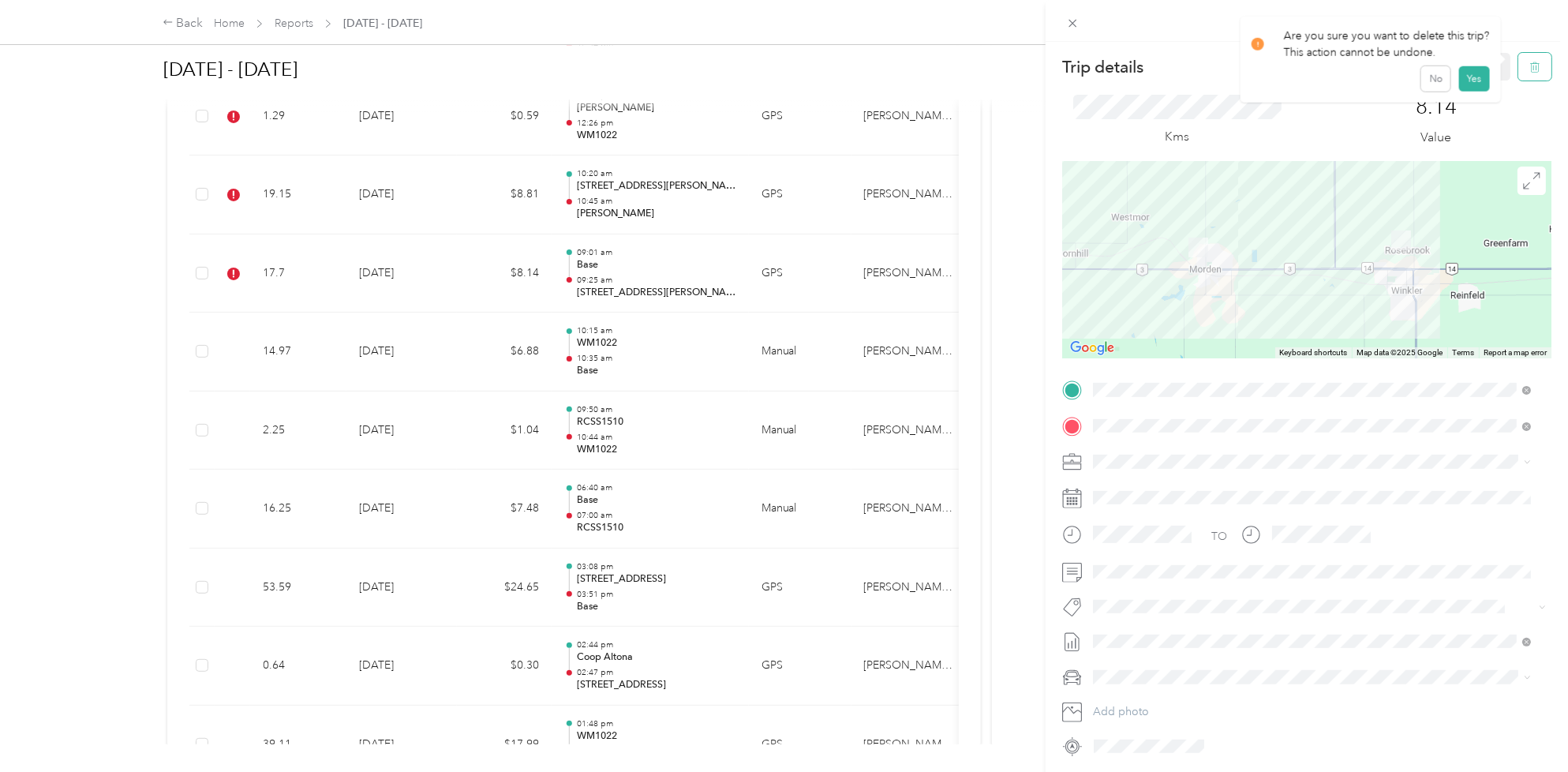
click at [1530, 64] on icon "button" at bounding box center [1534, 67] width 9 height 10
click at [1482, 88] on button "Yes" at bounding box center [1474, 86] width 30 height 25
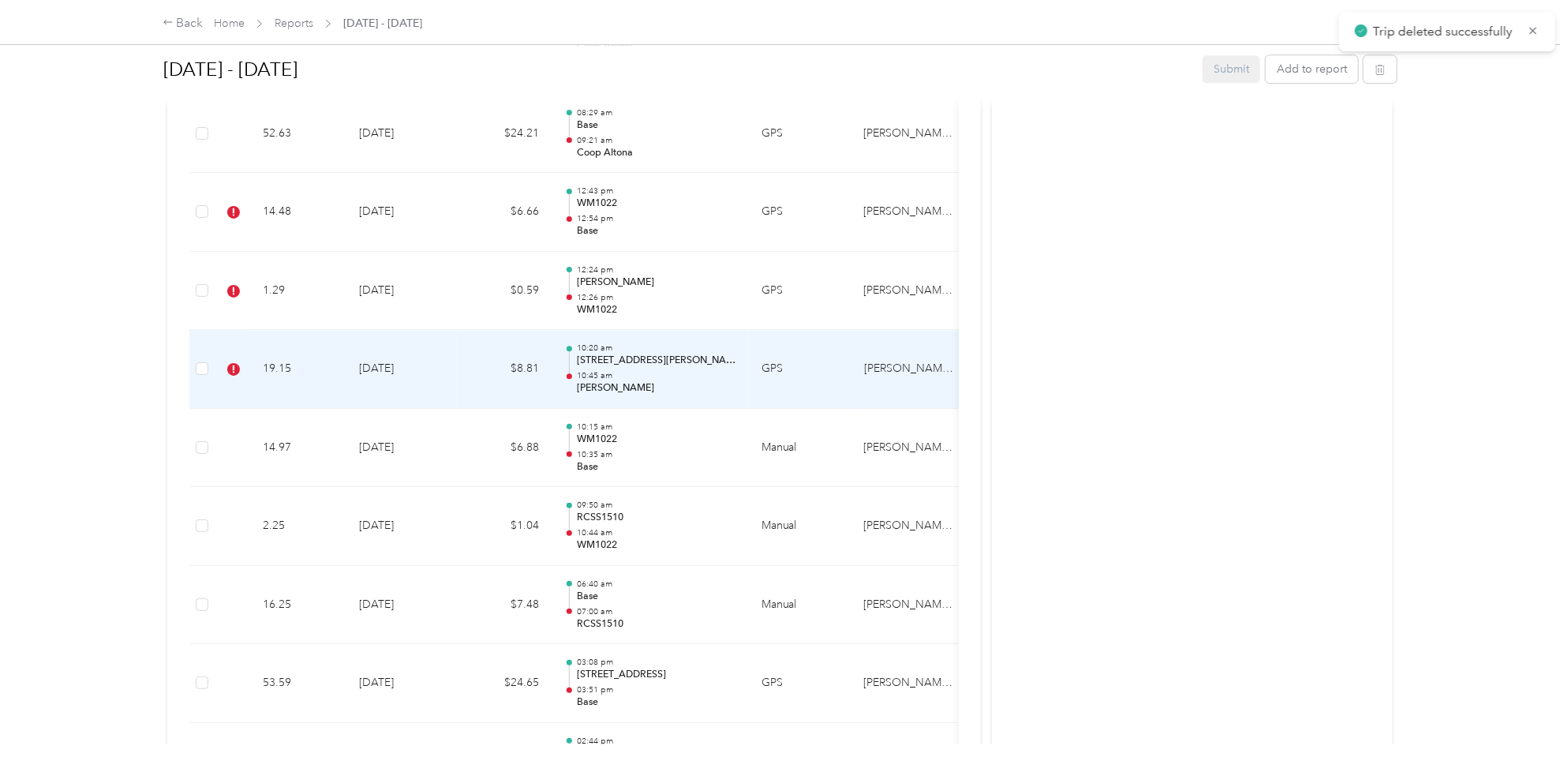
scroll to position [2306, 0]
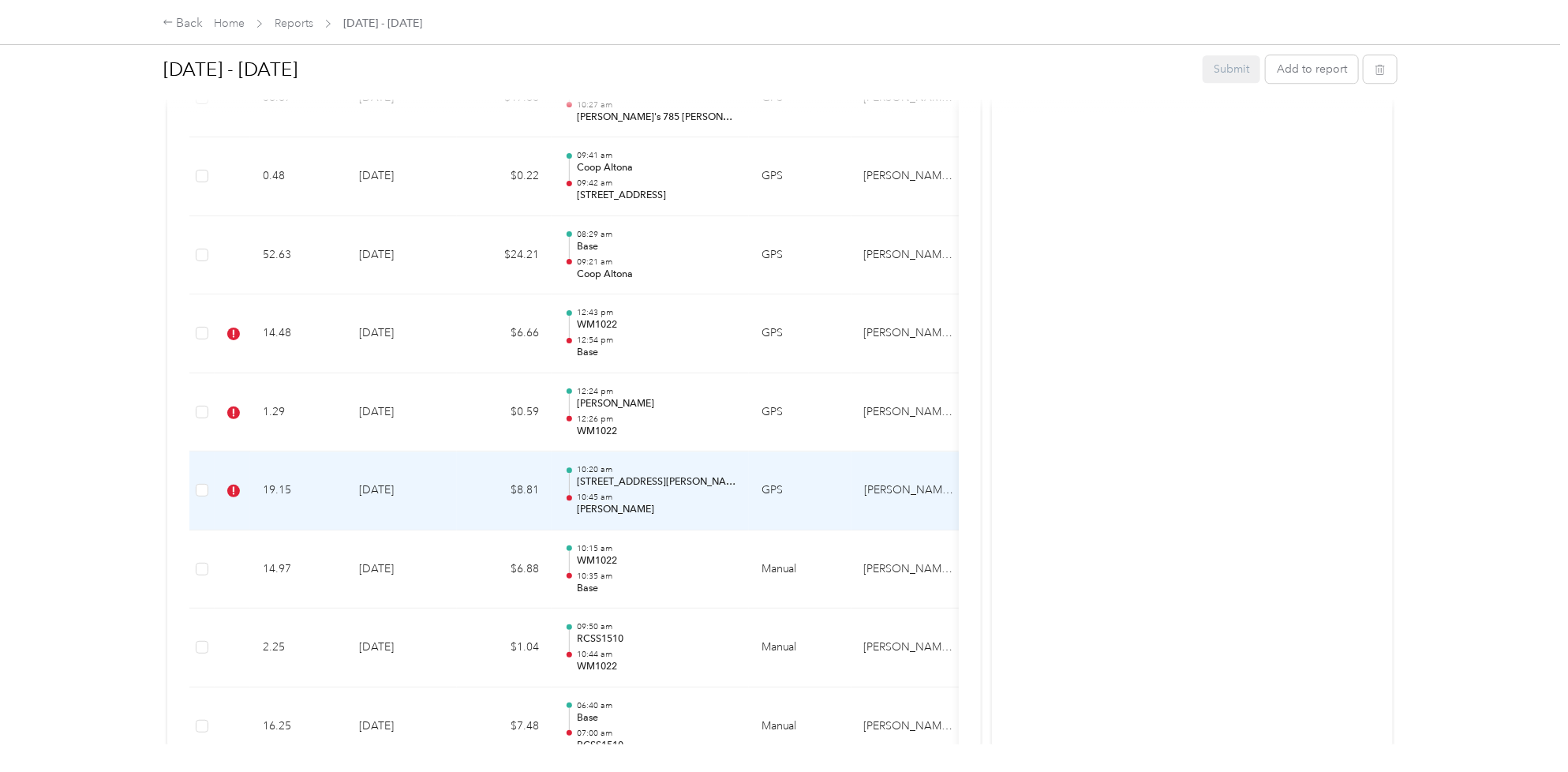
click at [420, 504] on td "[DATE]" at bounding box center [401, 491] width 110 height 79
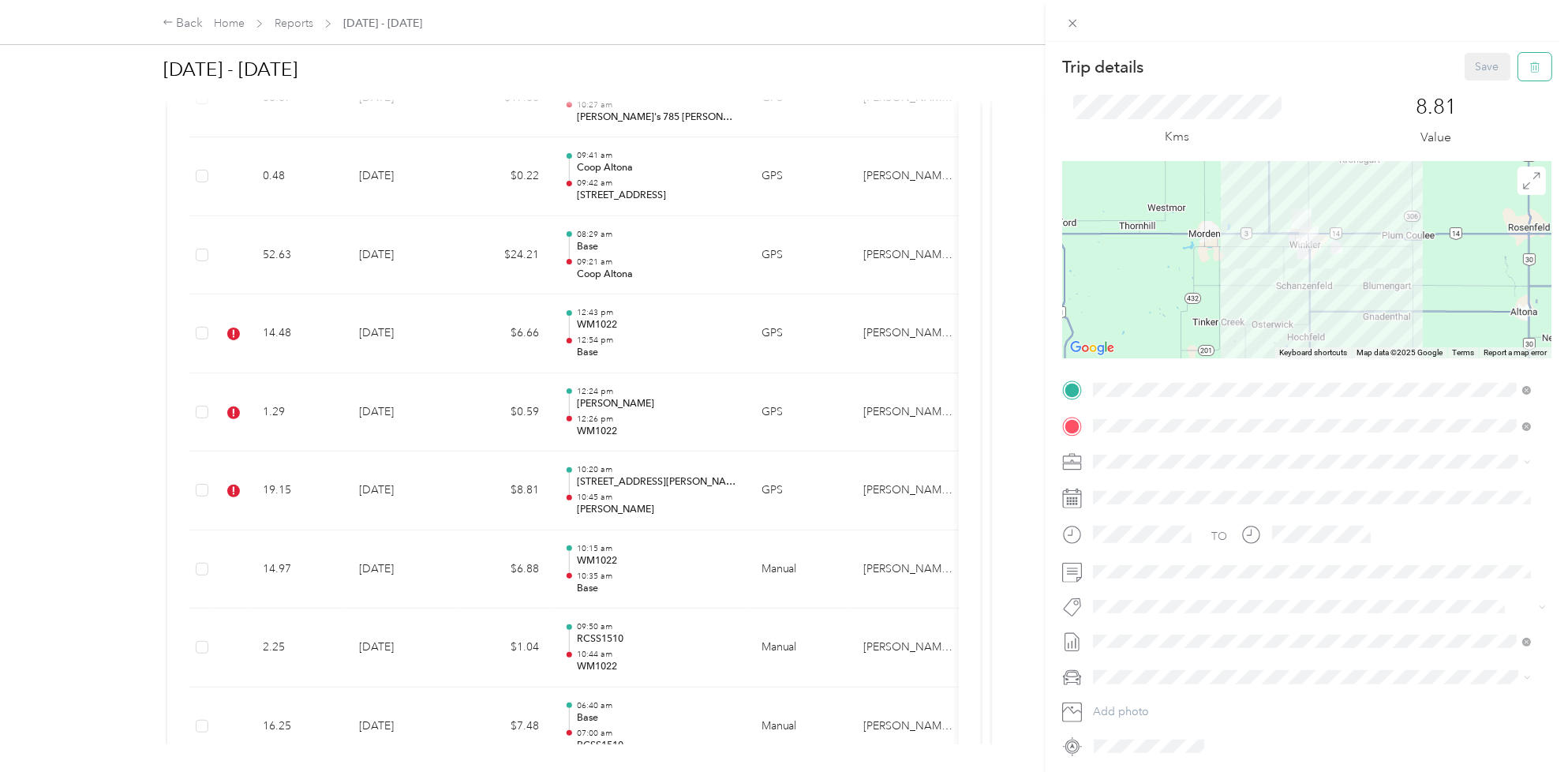
click at [1529, 62] on icon "button" at bounding box center [1534, 67] width 11 height 11
click at [1475, 80] on button "Yes" at bounding box center [1474, 86] width 30 height 25
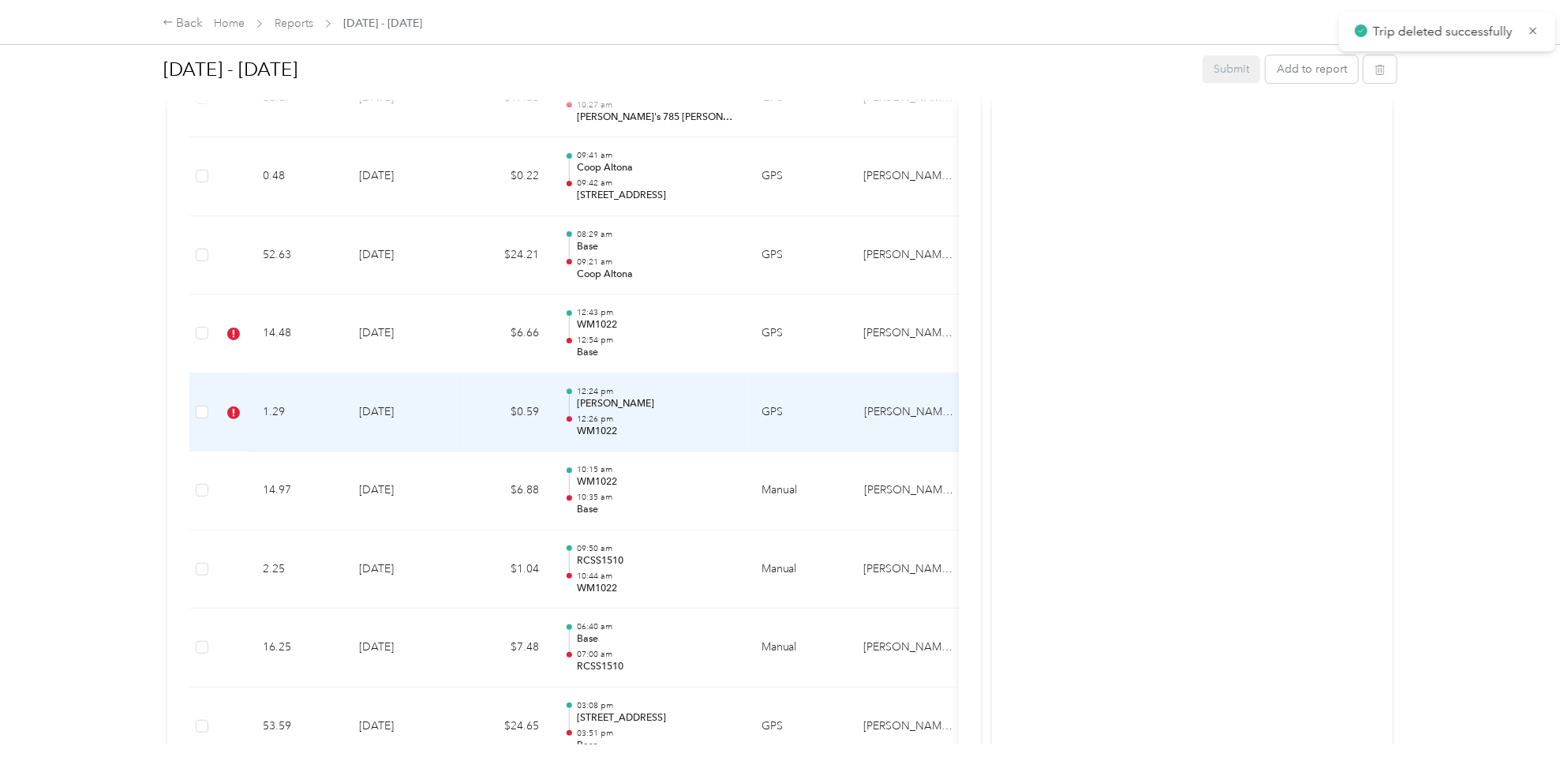
click at [488, 417] on td "$0.59" at bounding box center [504, 413] width 94 height 79
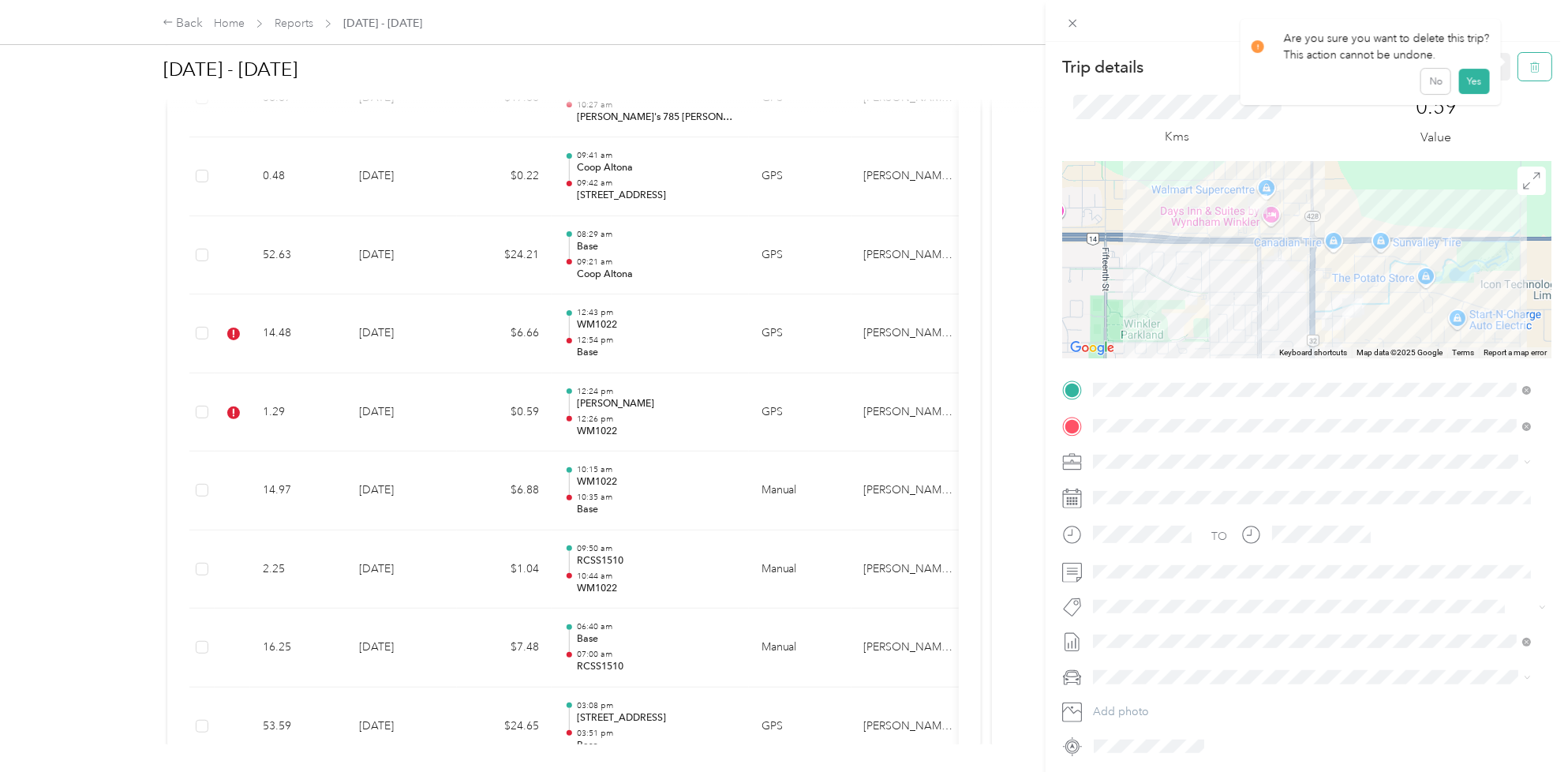
click at [1529, 67] on icon "button" at bounding box center [1534, 67] width 11 height 11
click at [1471, 83] on button "Yes" at bounding box center [1474, 86] width 30 height 25
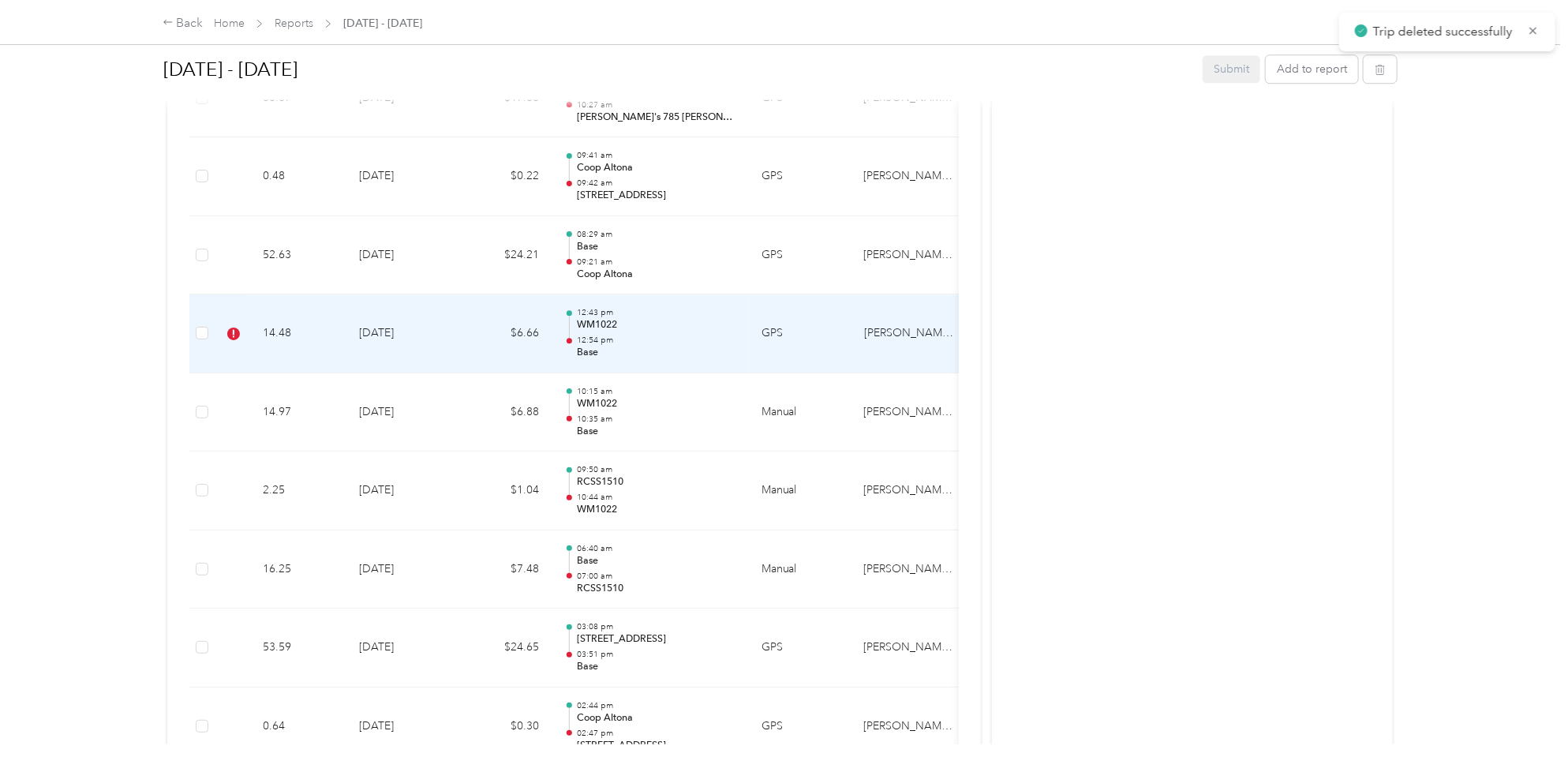
click at [473, 348] on td "$6.66" at bounding box center [504, 334] width 94 height 79
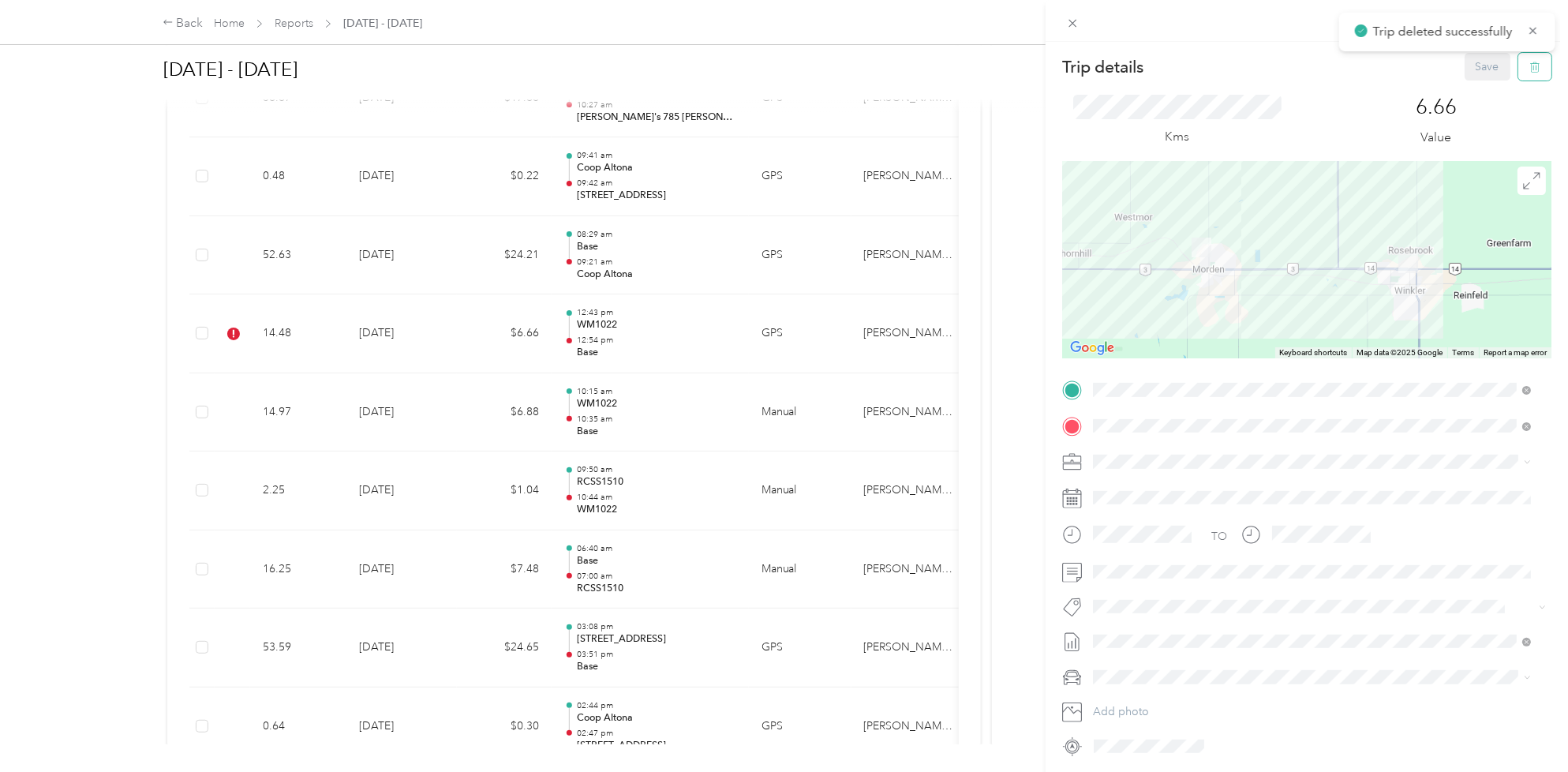
click at [1529, 67] on icon "button" at bounding box center [1534, 67] width 11 height 11
click at [1464, 91] on button "Yes" at bounding box center [1474, 86] width 30 height 25
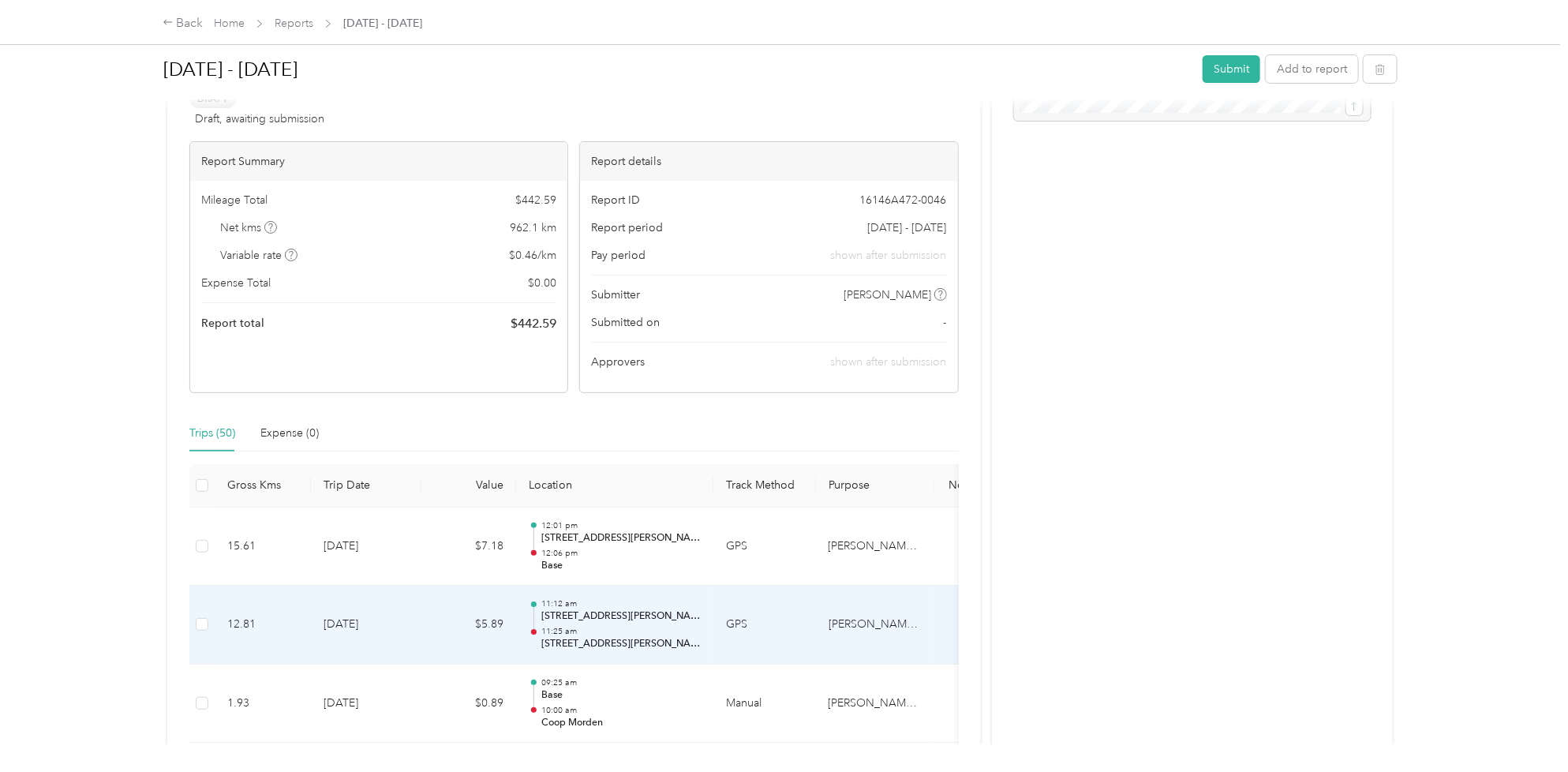
scroll to position [0, 0]
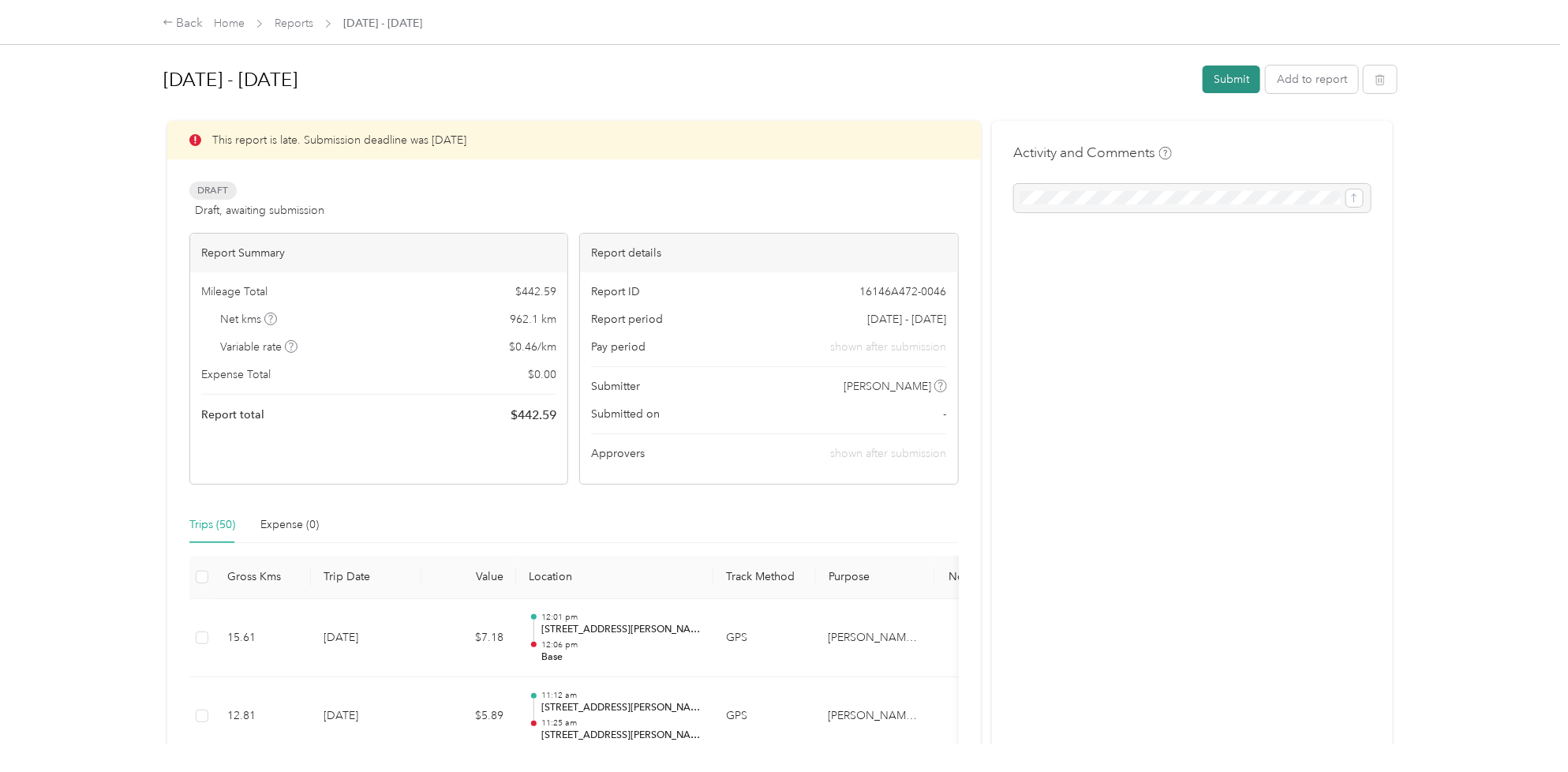
click at [1215, 77] on button "Submit" at bounding box center [1231, 79] width 57 height 28
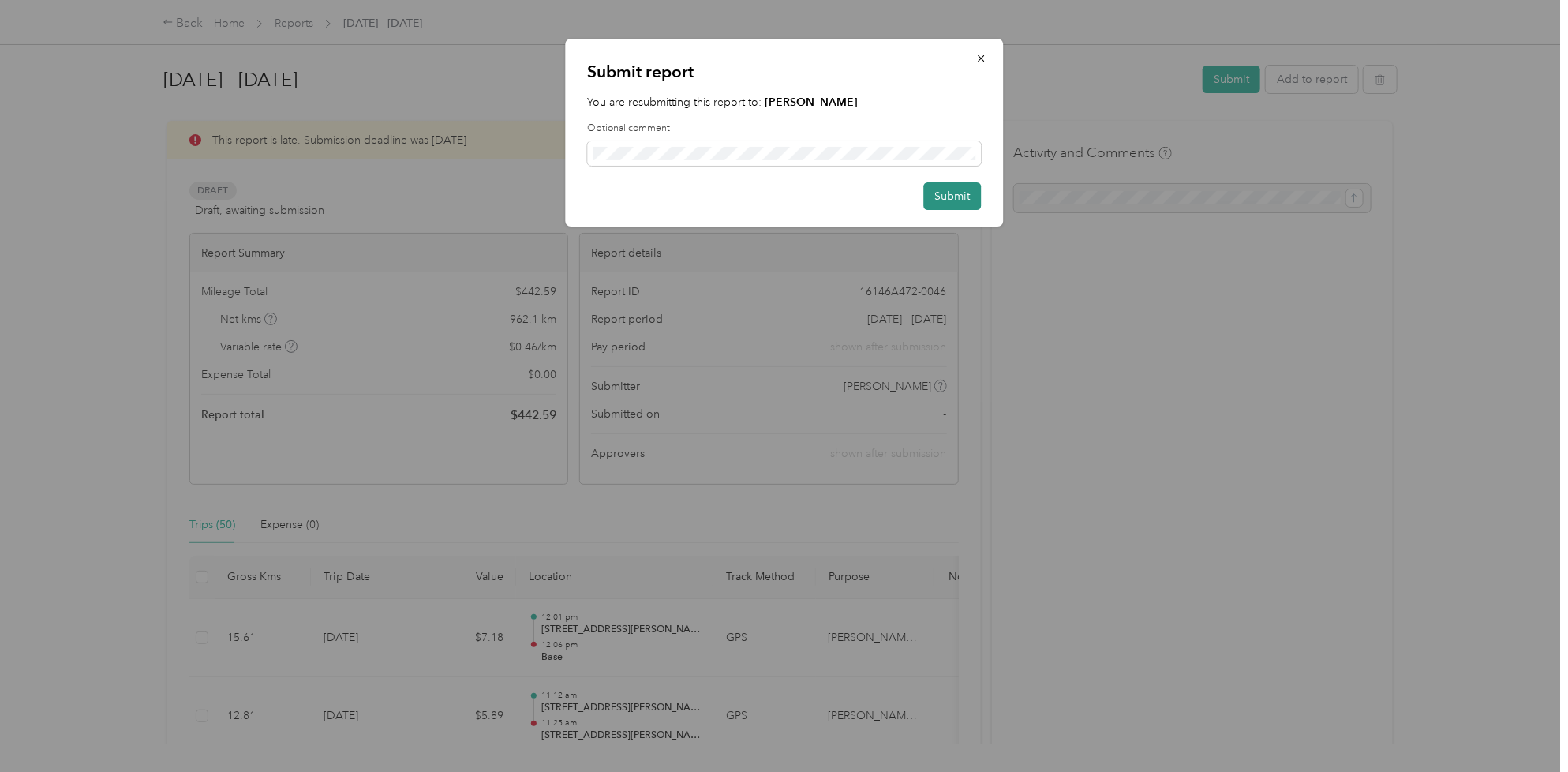
click at [955, 205] on button "Submit" at bounding box center [951, 196] width 57 height 28
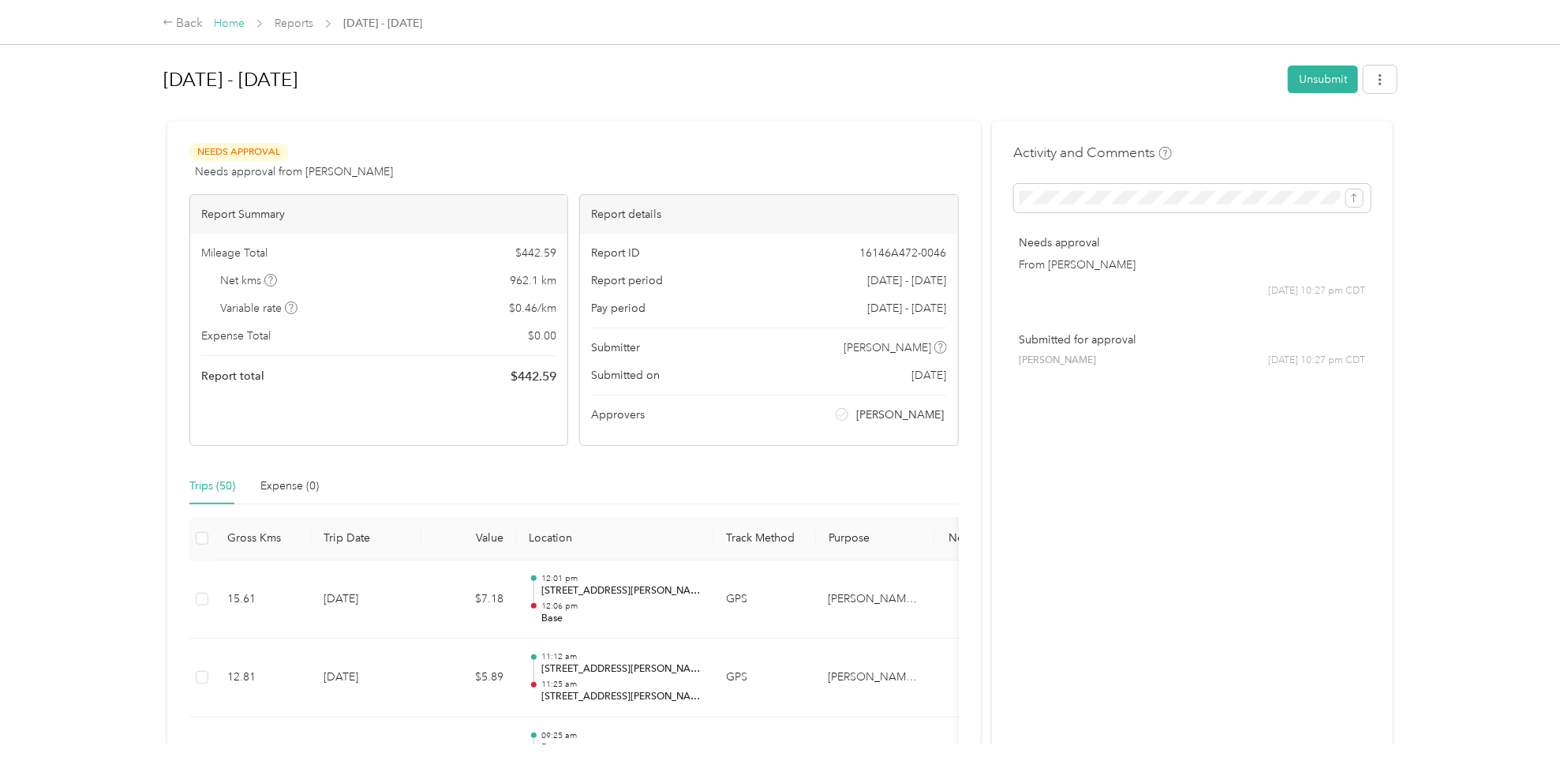
click at [237, 24] on link "Home" at bounding box center [229, 24] width 30 height 13
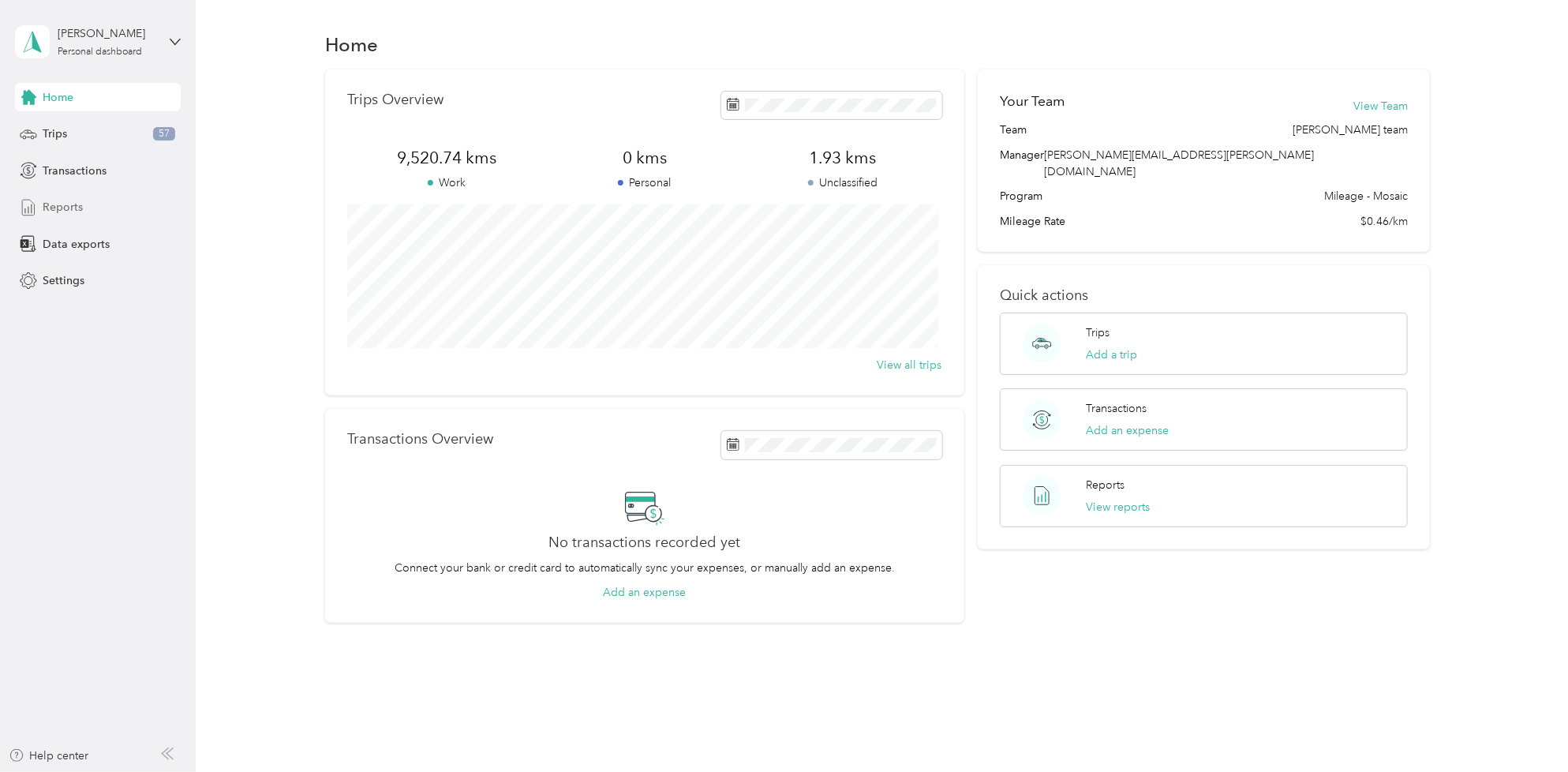
click at [76, 209] on span "Reports" at bounding box center [63, 208] width 40 height 17
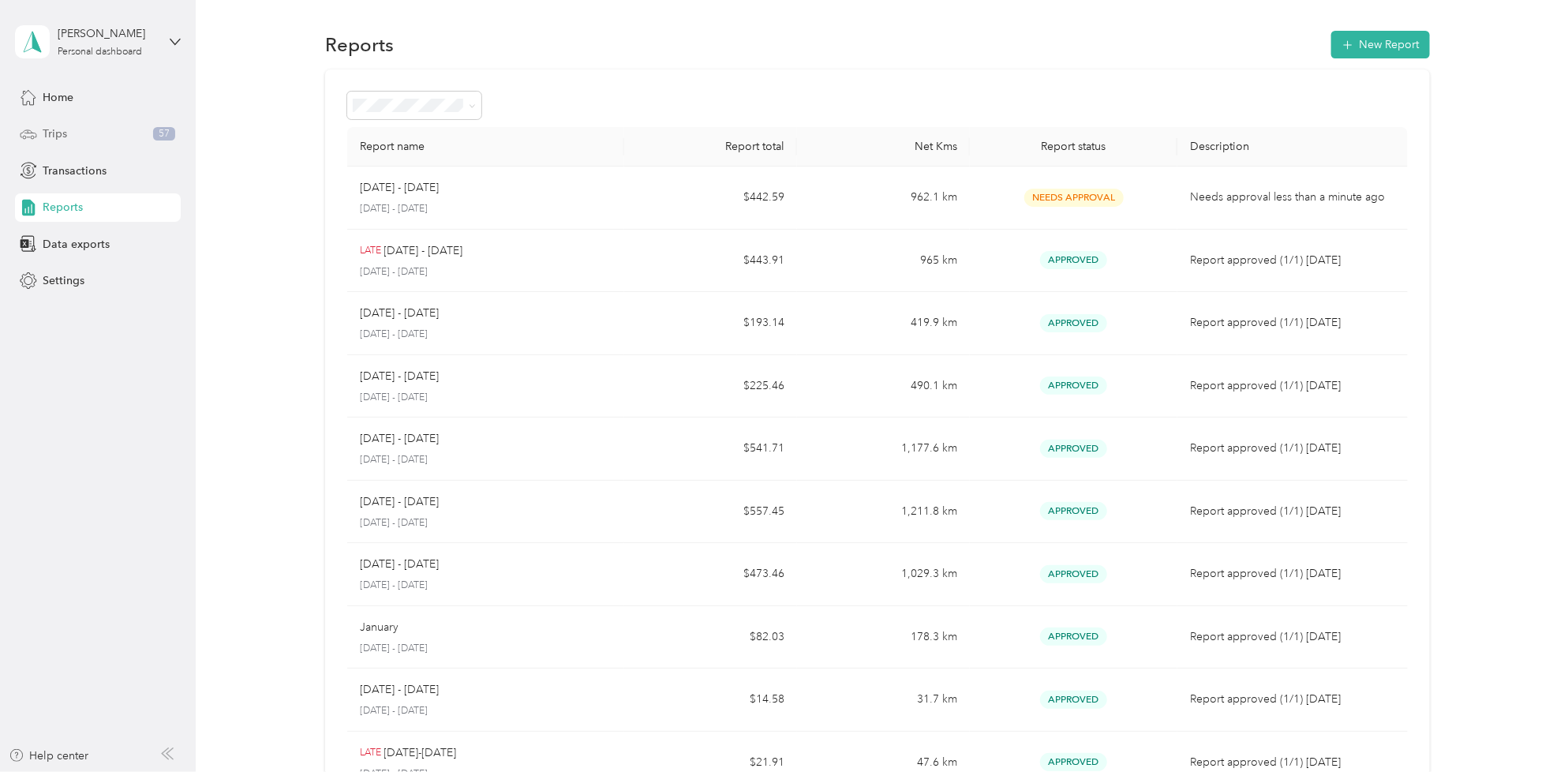
click at [66, 127] on span "Trips" at bounding box center [55, 134] width 24 height 17
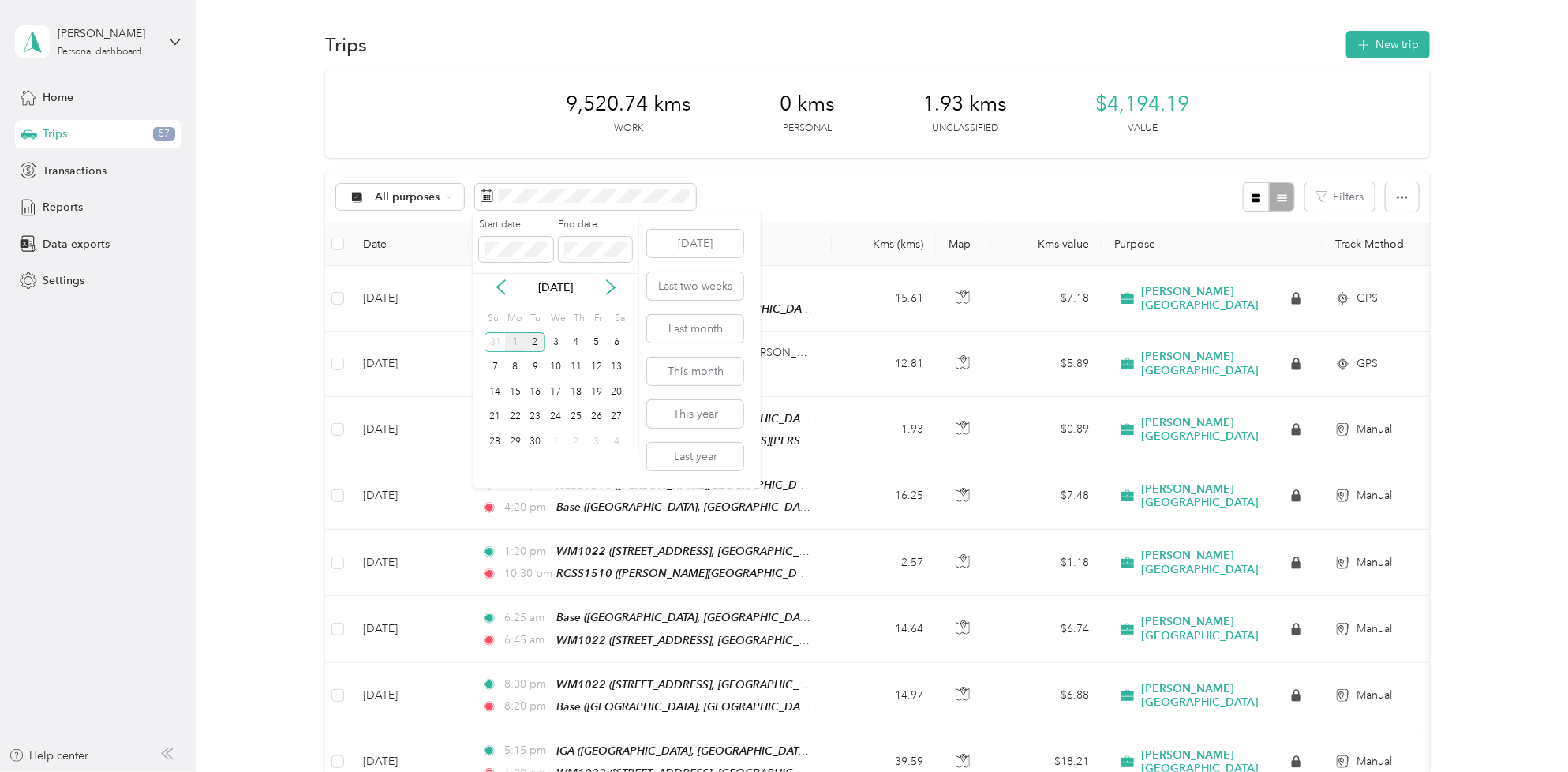
click at [519, 340] on div "1" at bounding box center [515, 342] width 20 height 19
click at [542, 340] on div "2" at bounding box center [536, 342] width 20 height 19
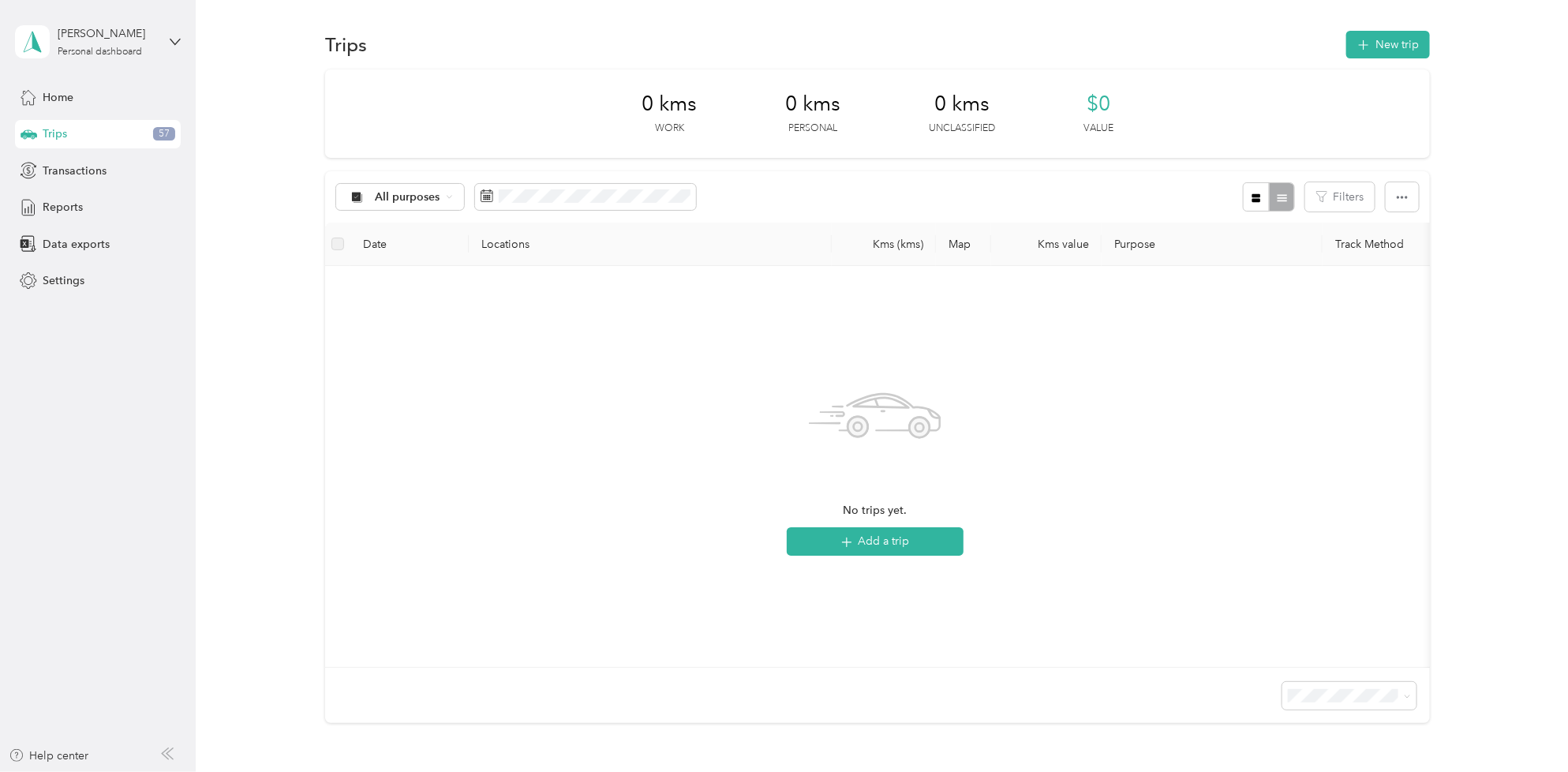
click at [143, 132] on div "Trips 57" at bounding box center [98, 134] width 165 height 29
drag, startPoint x: 91, startPoint y: 105, endPoint x: 91, endPoint y: 130, distance: 25.0
click at [91, 130] on div "Home Trips 57 Transactions Reports Data exports Settings" at bounding box center [98, 189] width 165 height 213
click at [79, 104] on div "Home" at bounding box center [98, 97] width 165 height 29
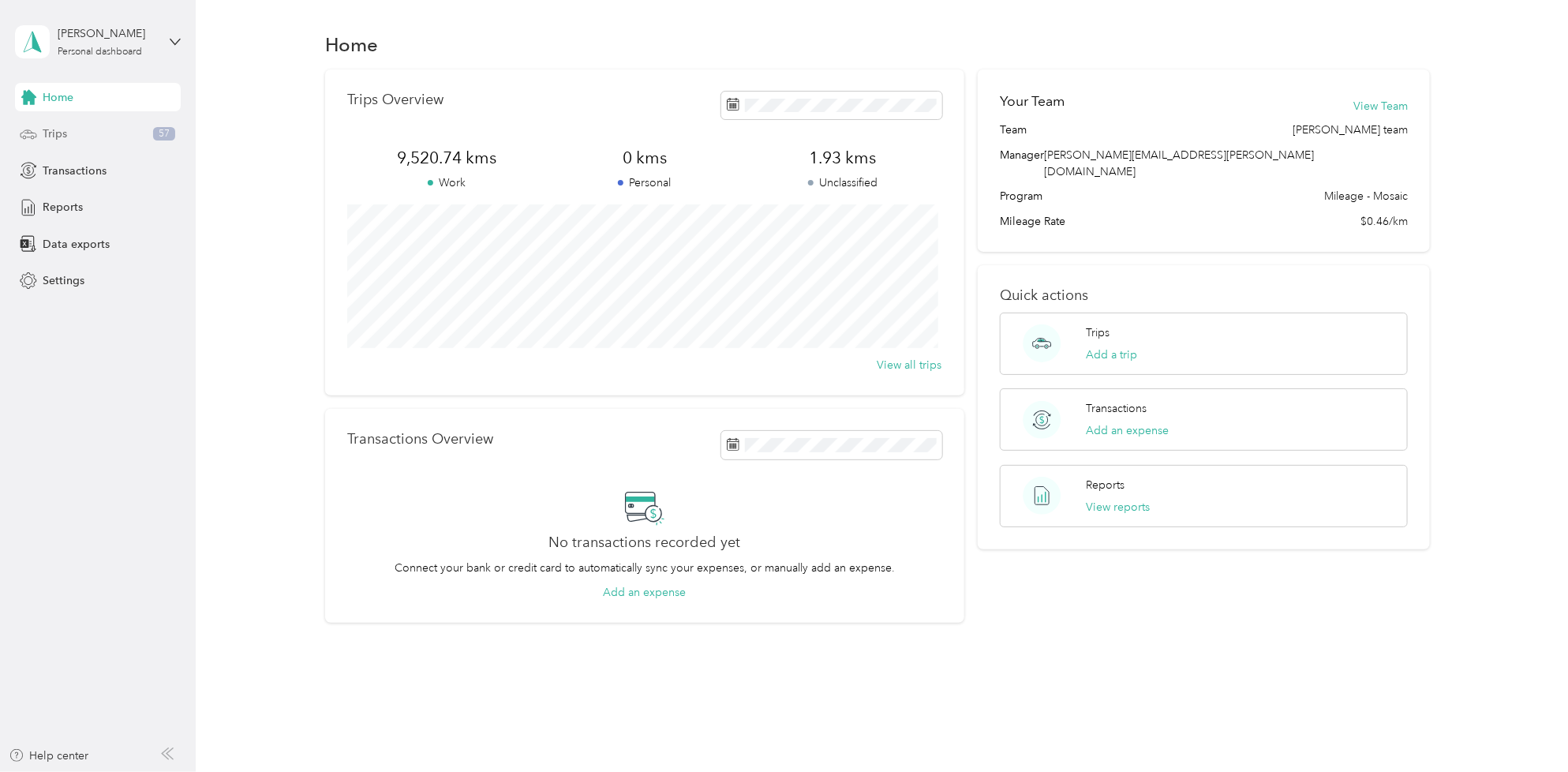
click at [67, 134] on div "Trips 57" at bounding box center [98, 134] width 165 height 29
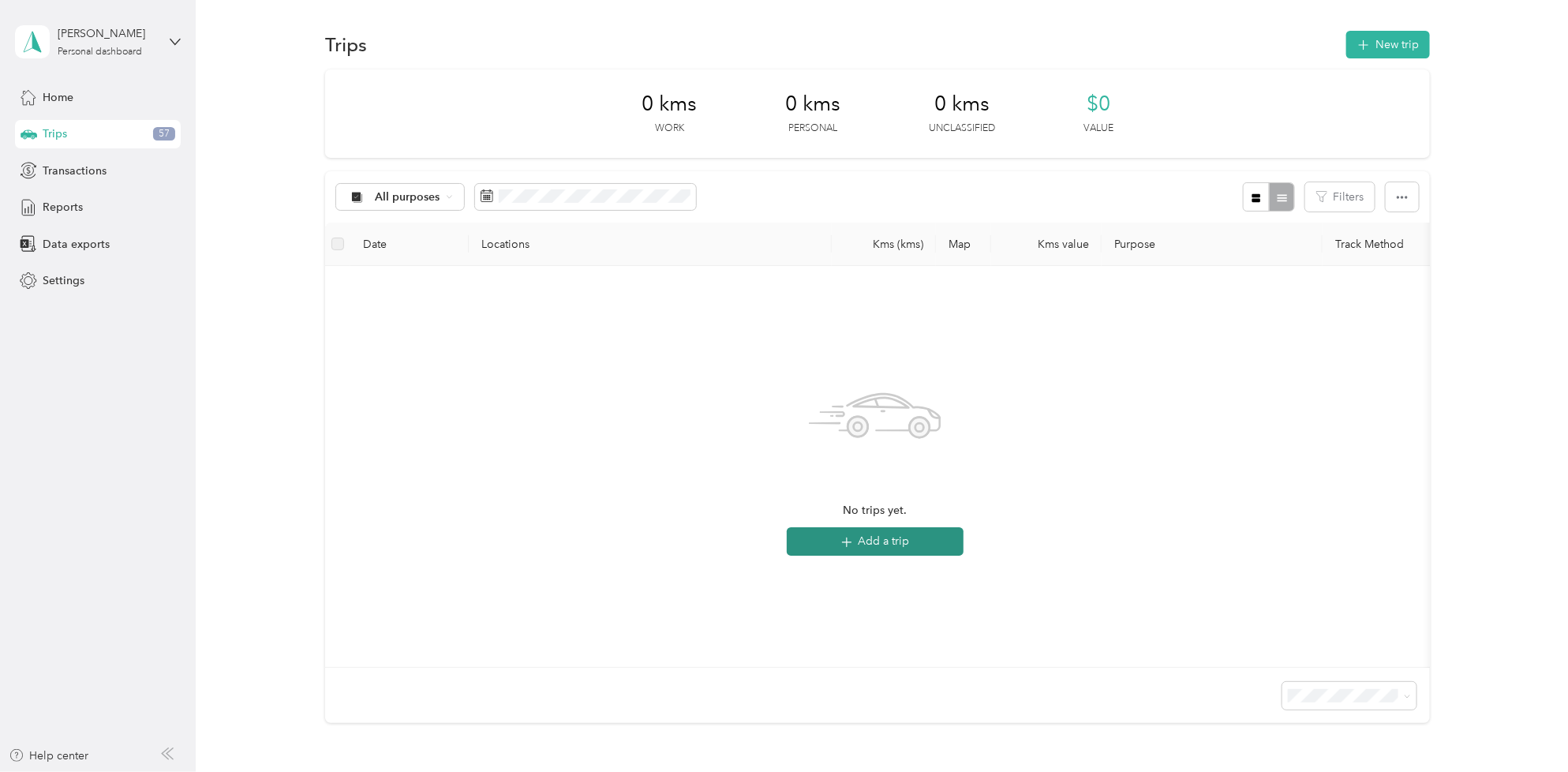
click at [876, 543] on button "Add a trip" at bounding box center [876, 542] width 177 height 29
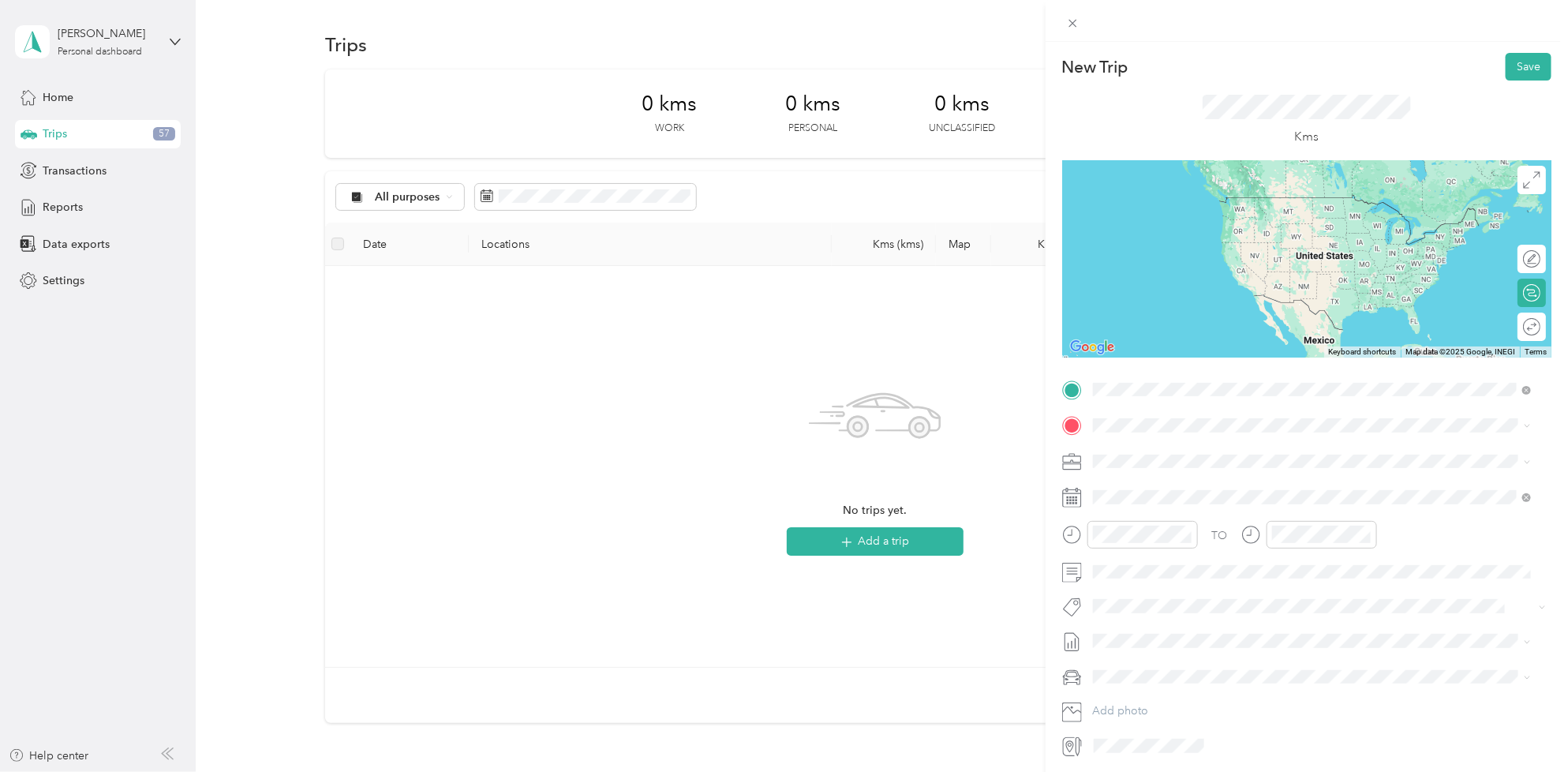
click at [1232, 472] on div "[STREET_ADDRESS]" at bounding box center [1312, 462] width 428 height 39
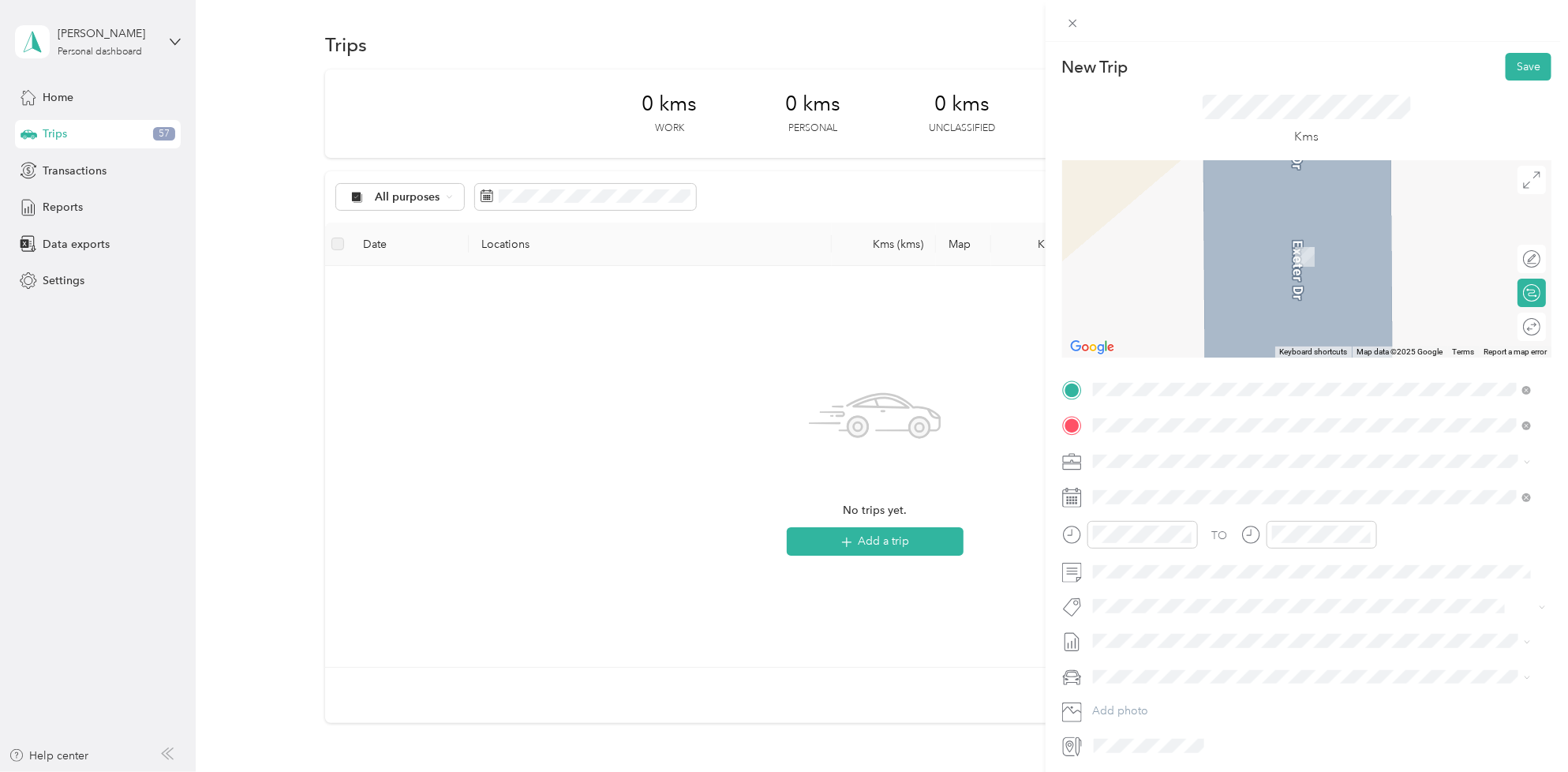
click at [1166, 490] on div "GT Morden Giant Tiger, 288 N Railway St, Morden MB R6M 1S7, Canada , R6M 1S7, М…" at bounding box center [1324, 505] width 403 height 50
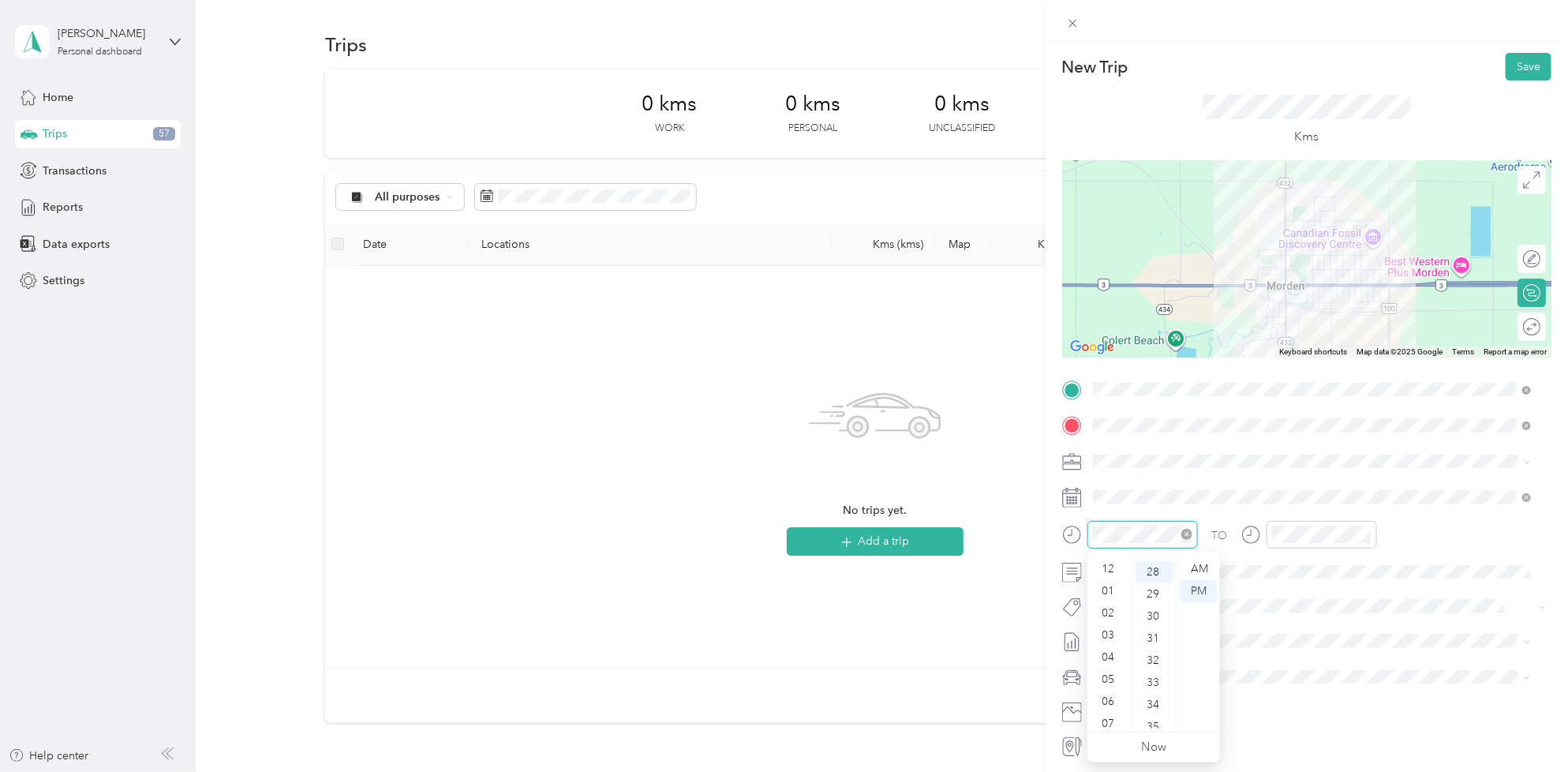
scroll to position [94, 0]
click at [1102, 650] on div "08" at bounding box center [1109, 651] width 38 height 22
click at [1146, 570] on div "00" at bounding box center [1154, 569] width 38 height 22
click at [1117, 624] on div "07" at bounding box center [1109, 629] width 38 height 22
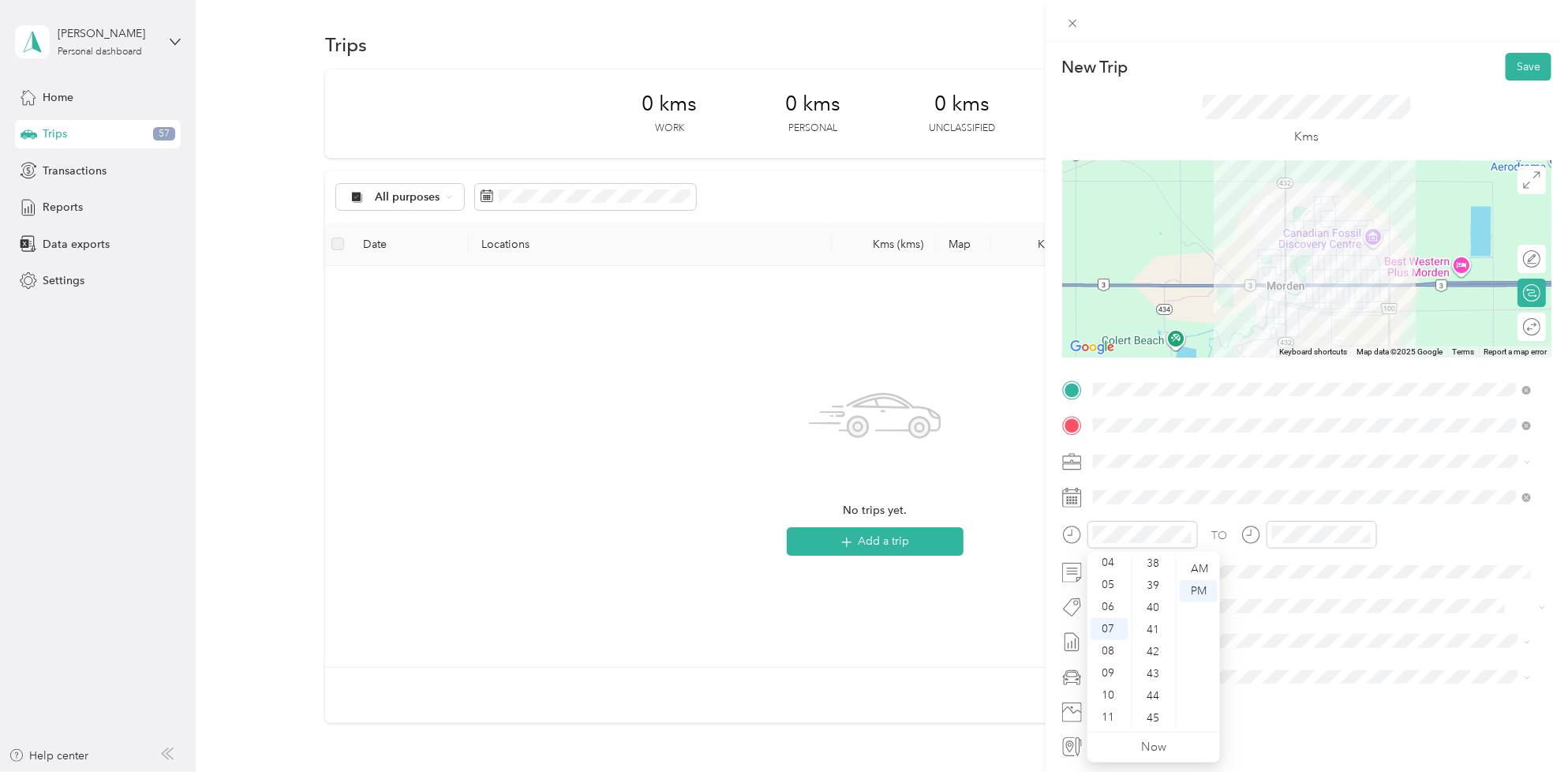
scroll to position [1153, 0]
click at [1156, 625] on div "55" at bounding box center [1154, 630] width 38 height 22
click at [1156, 628] on div "55" at bounding box center [1154, 630] width 38 height 22
click at [1197, 570] on div "AM" at bounding box center [1198, 569] width 38 height 22
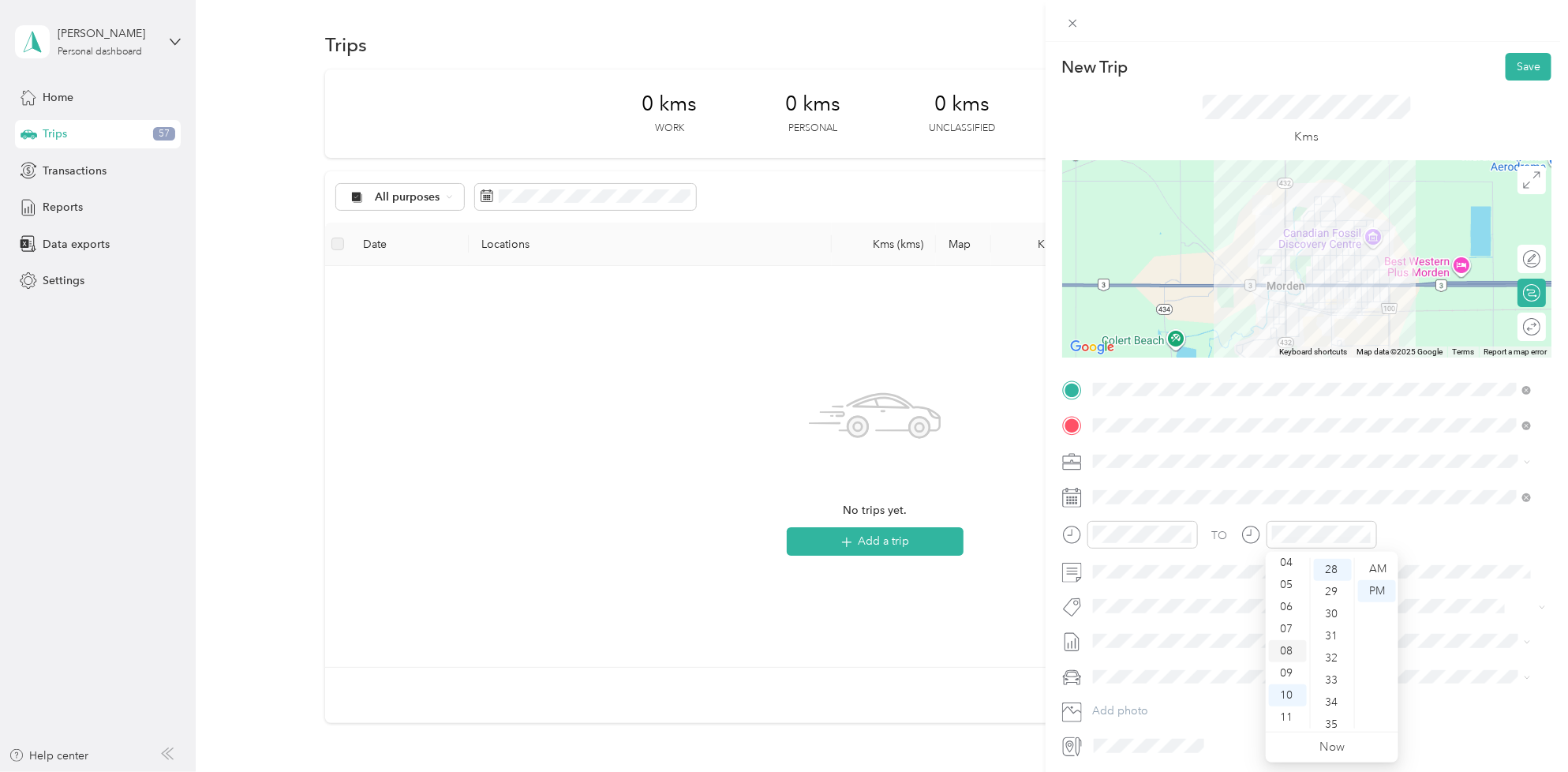
click at [1290, 650] on div "08" at bounding box center [1287, 651] width 38 height 22
click at [1328, 569] on div "00" at bounding box center [1332, 569] width 38 height 22
click at [1379, 569] on div "AM" at bounding box center [1377, 569] width 38 height 22
click at [1145, 545] on li "Fit [PERSON_NAME] Team" at bounding box center [1312, 538] width 450 height 30
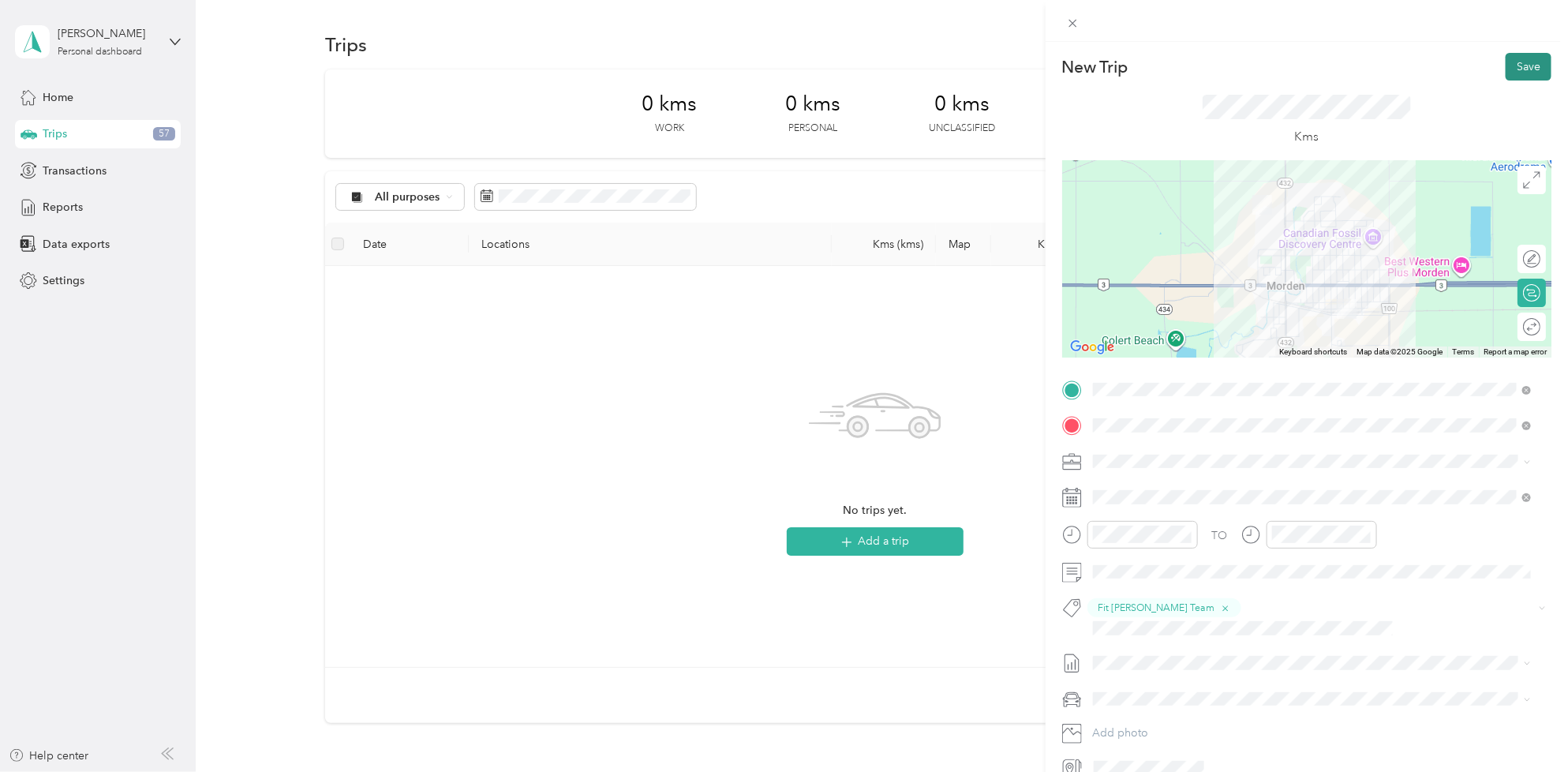
drag, startPoint x: 1516, startPoint y: 71, endPoint x: 1507, endPoint y: 73, distance: 9.2
click at [1508, 73] on button "Save" at bounding box center [1528, 67] width 46 height 28
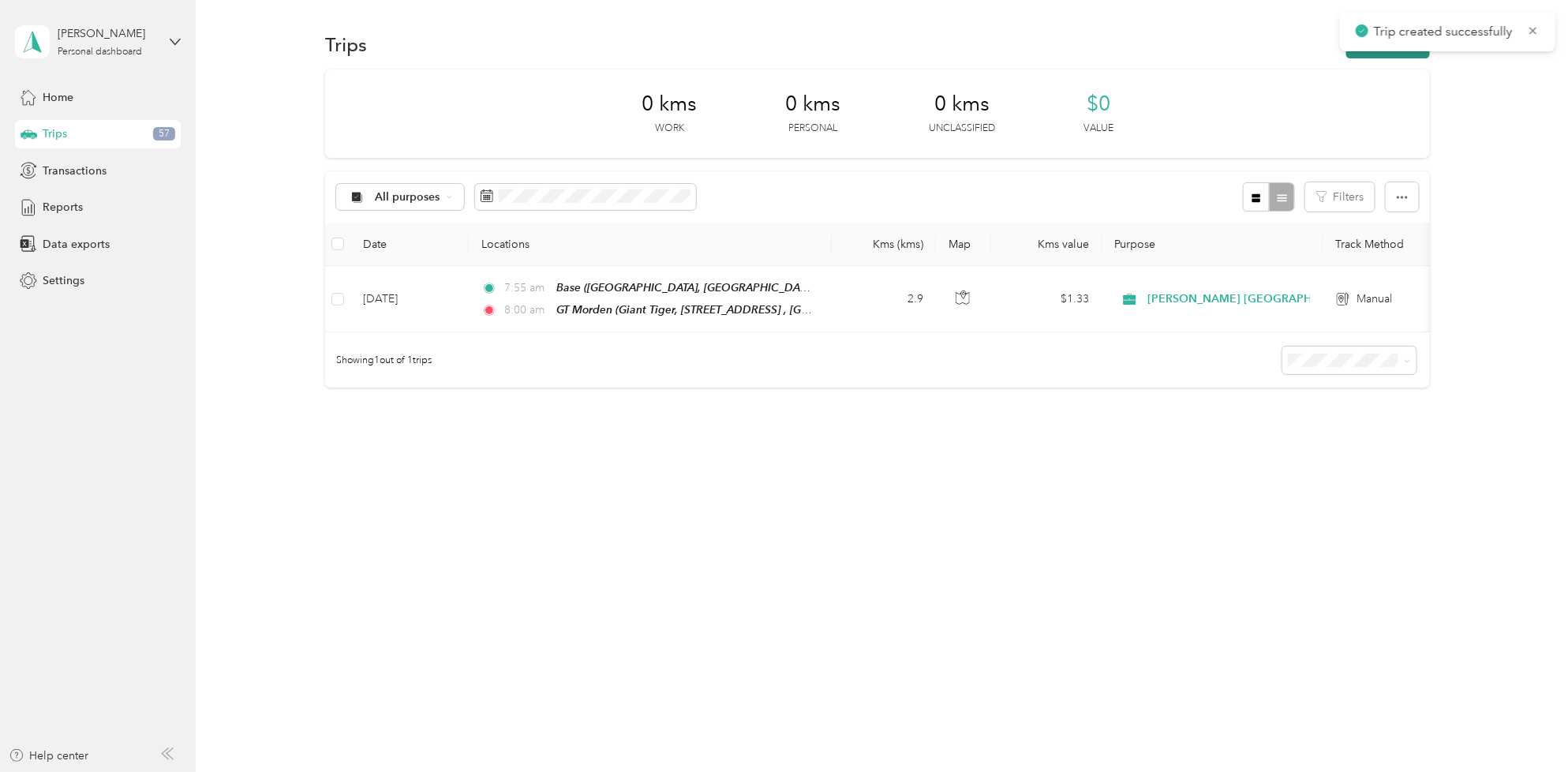
click at [1410, 54] on button "New trip" at bounding box center [1387, 44] width 84 height 28
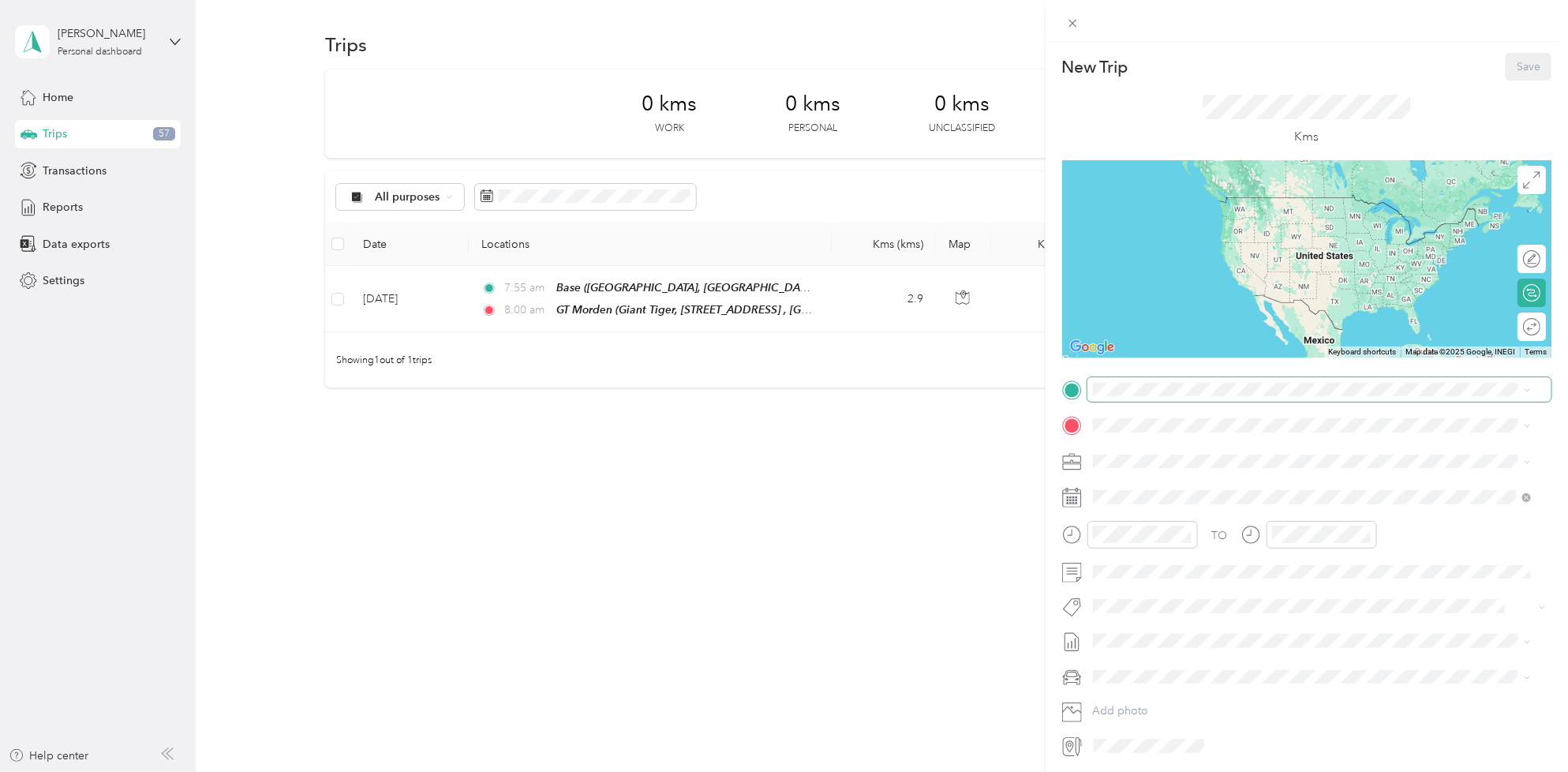
click at [1144, 377] on span at bounding box center [1319, 390] width 464 height 25
click at [1156, 463] on span "Giant Tiger, [STREET_ADDRESS], [GEOGRAPHIC_DATA], [GEOGRAPHIC_DATA], [GEOGRAPHI…" at bounding box center [1264, 478] width 284 height 30
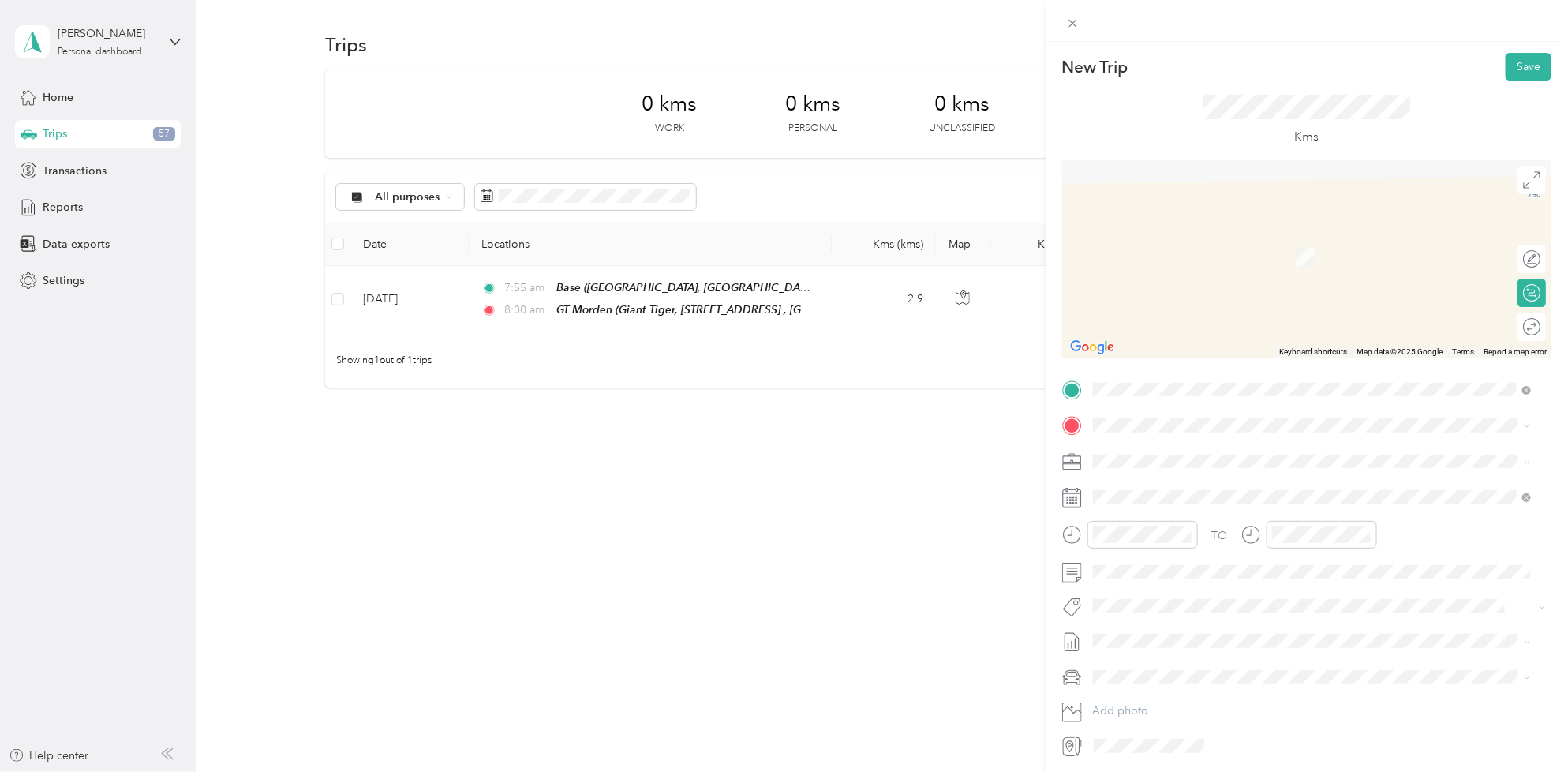
drag, startPoint x: 1161, startPoint y: 482, endPoint x: 1160, endPoint y: 498, distance: 16.0
click at [1160, 482] on strong "WM1022" at bounding box center [1147, 487] width 50 height 14
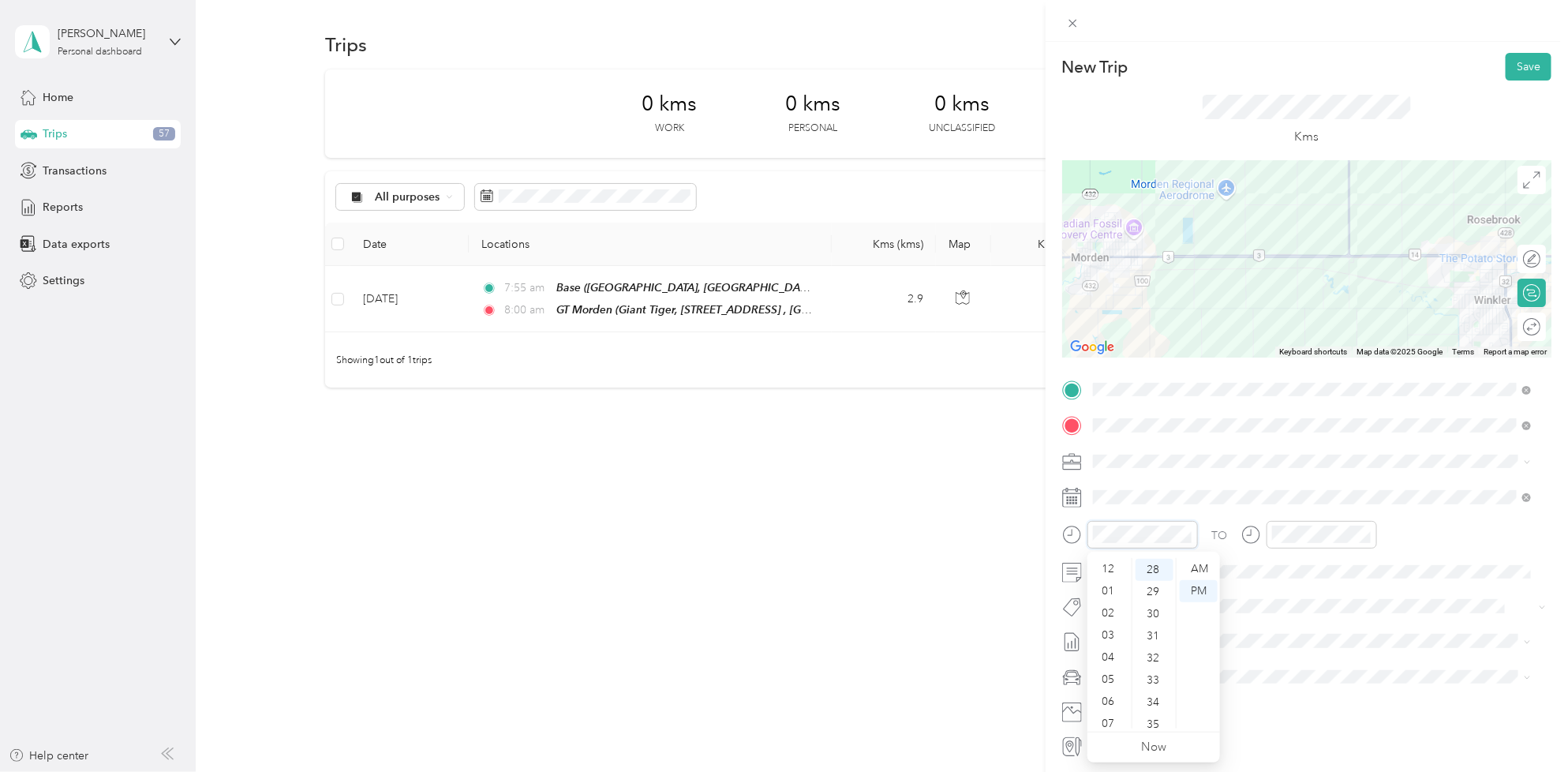
scroll to position [94, 0]
click at [1191, 573] on div "AM" at bounding box center [1198, 569] width 38 height 22
click at [1146, 573] on div "00" at bounding box center [1154, 569] width 38 height 22
click at [1113, 667] on div "09" at bounding box center [1109, 673] width 38 height 22
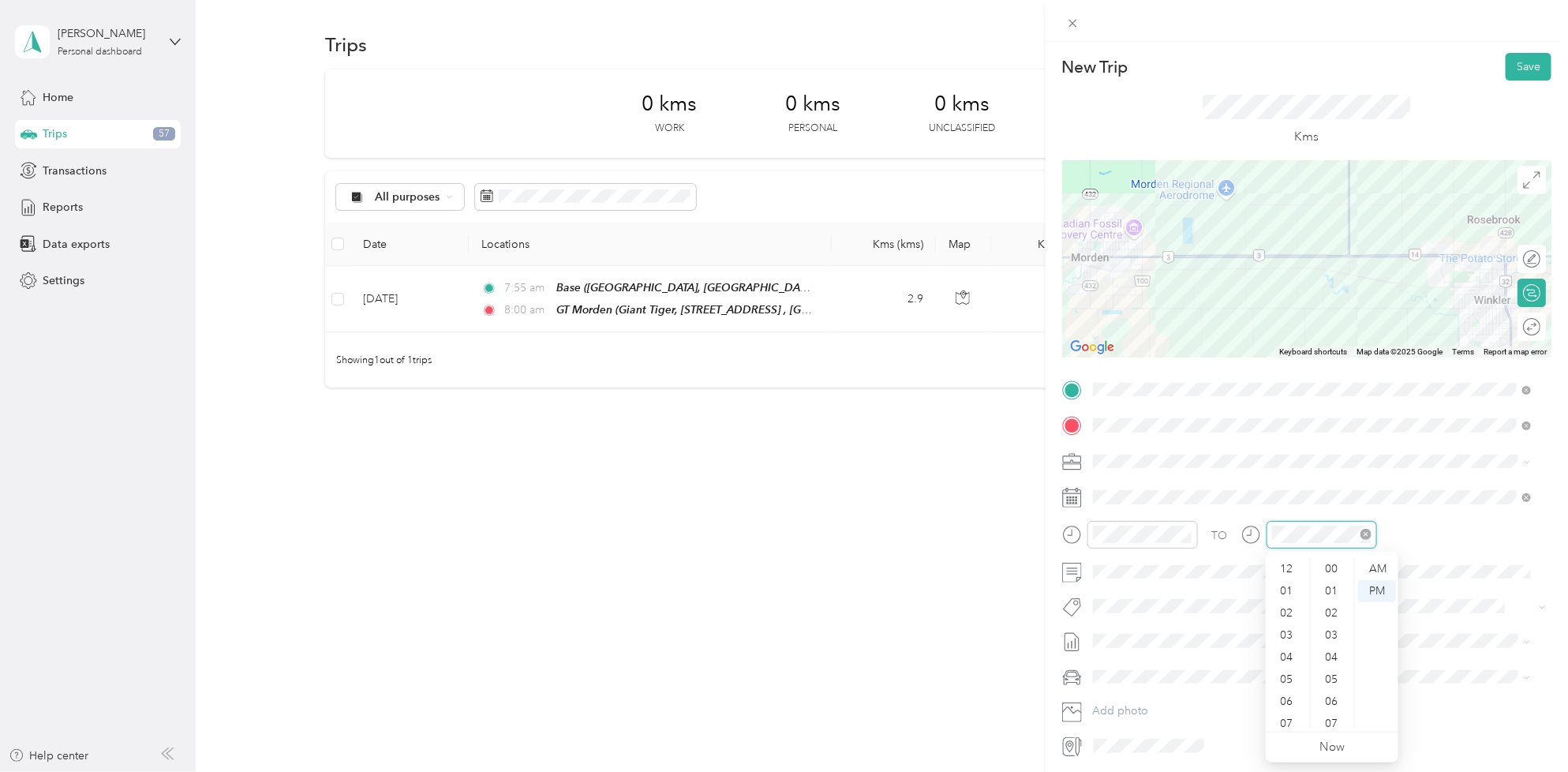
scroll to position [94, 0]
click at [1150, 523] on div at bounding box center [1142, 534] width 110 height 28
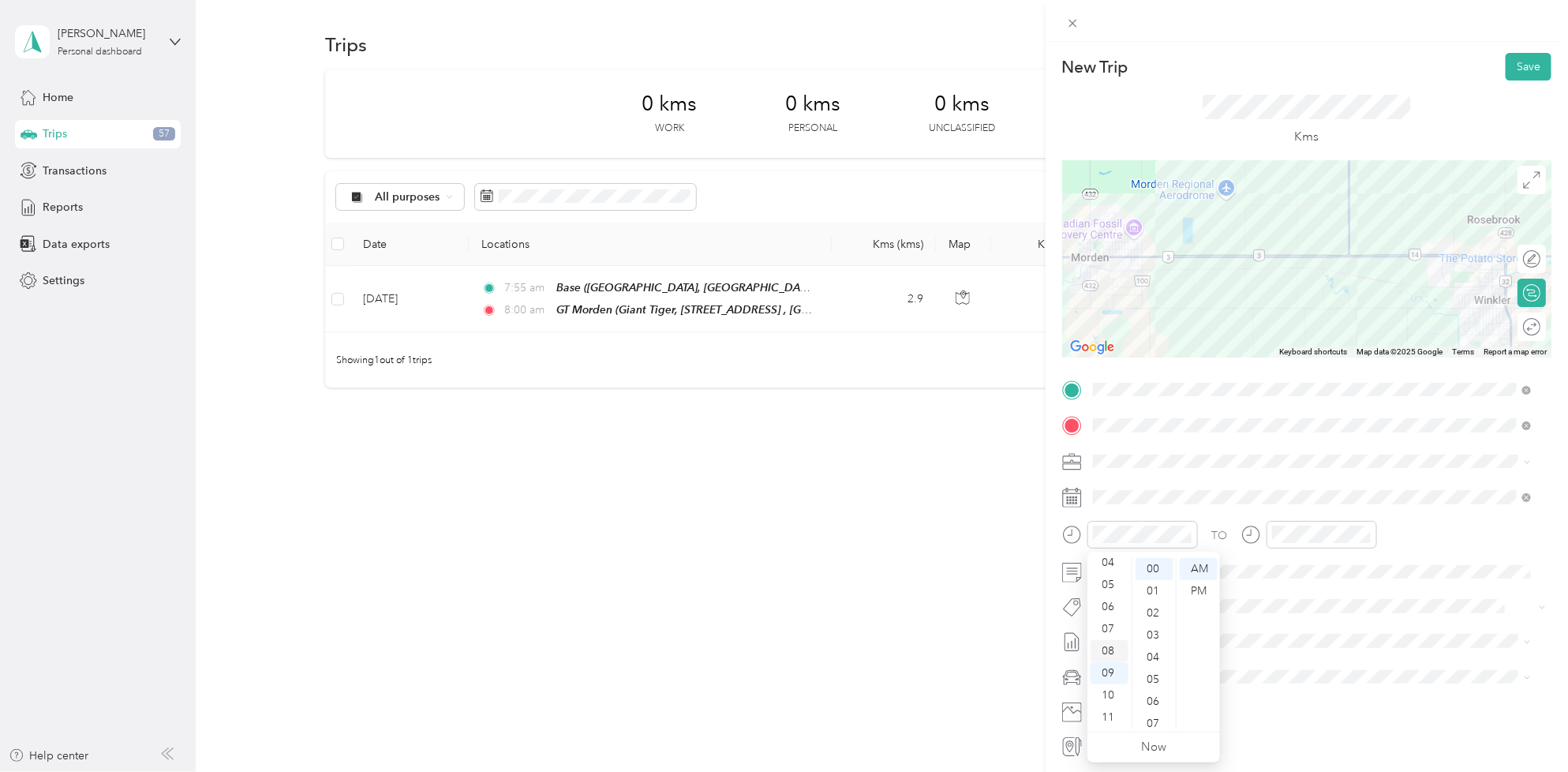
click at [1105, 645] on div "08" at bounding box center [1109, 651] width 38 height 22
click at [1146, 585] on div "50" at bounding box center [1154, 589] width 38 height 22
click at [1341, 519] on div "TO Add photo" at bounding box center [1307, 568] width 489 height 381
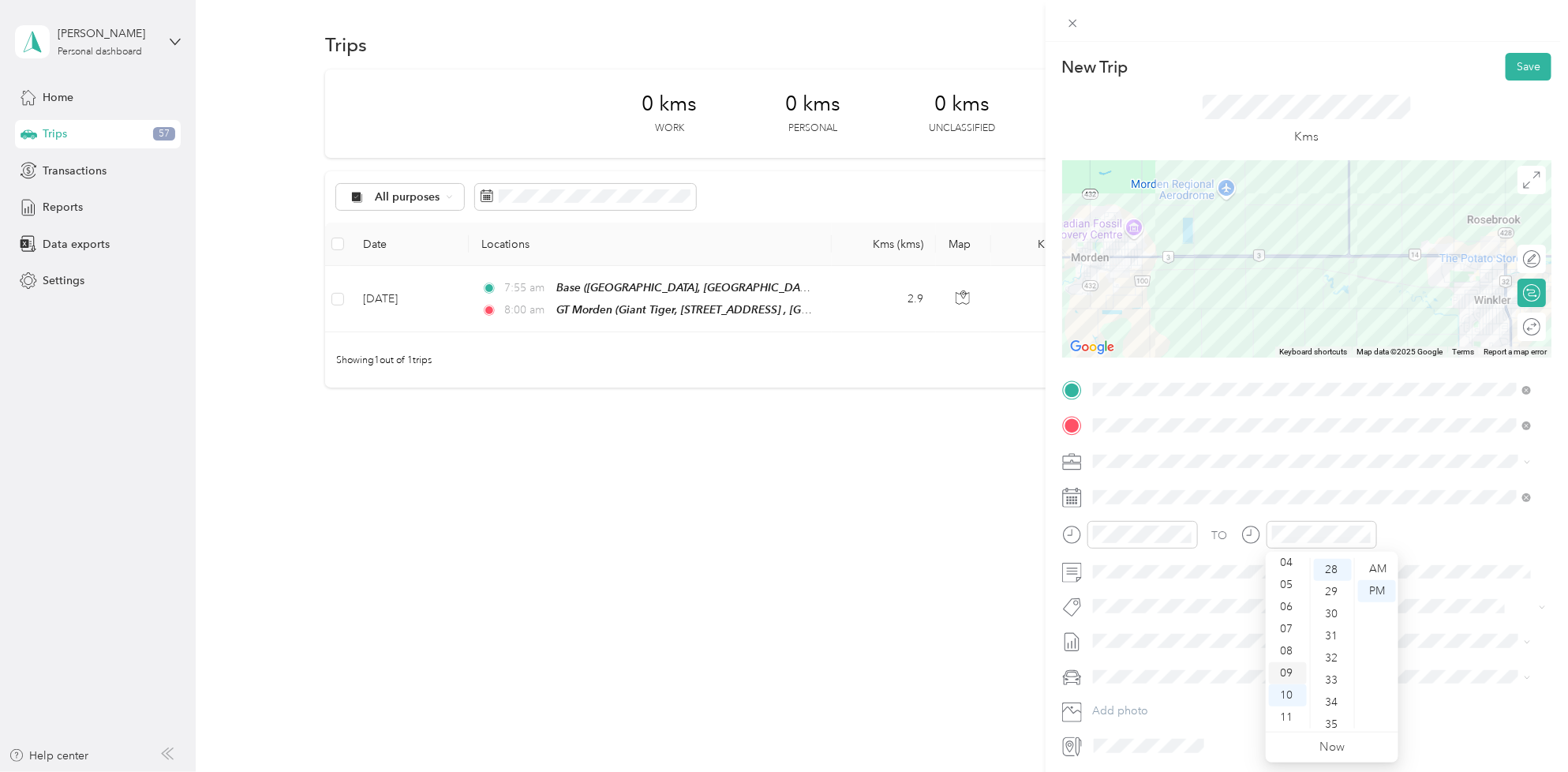
click at [1284, 664] on div "09" at bounding box center [1287, 673] width 38 height 22
drag, startPoint x: 1329, startPoint y: 657, endPoint x: 1339, endPoint y: 645, distance: 15.6
click at [1329, 659] on div "10" at bounding box center [1332, 665] width 38 height 22
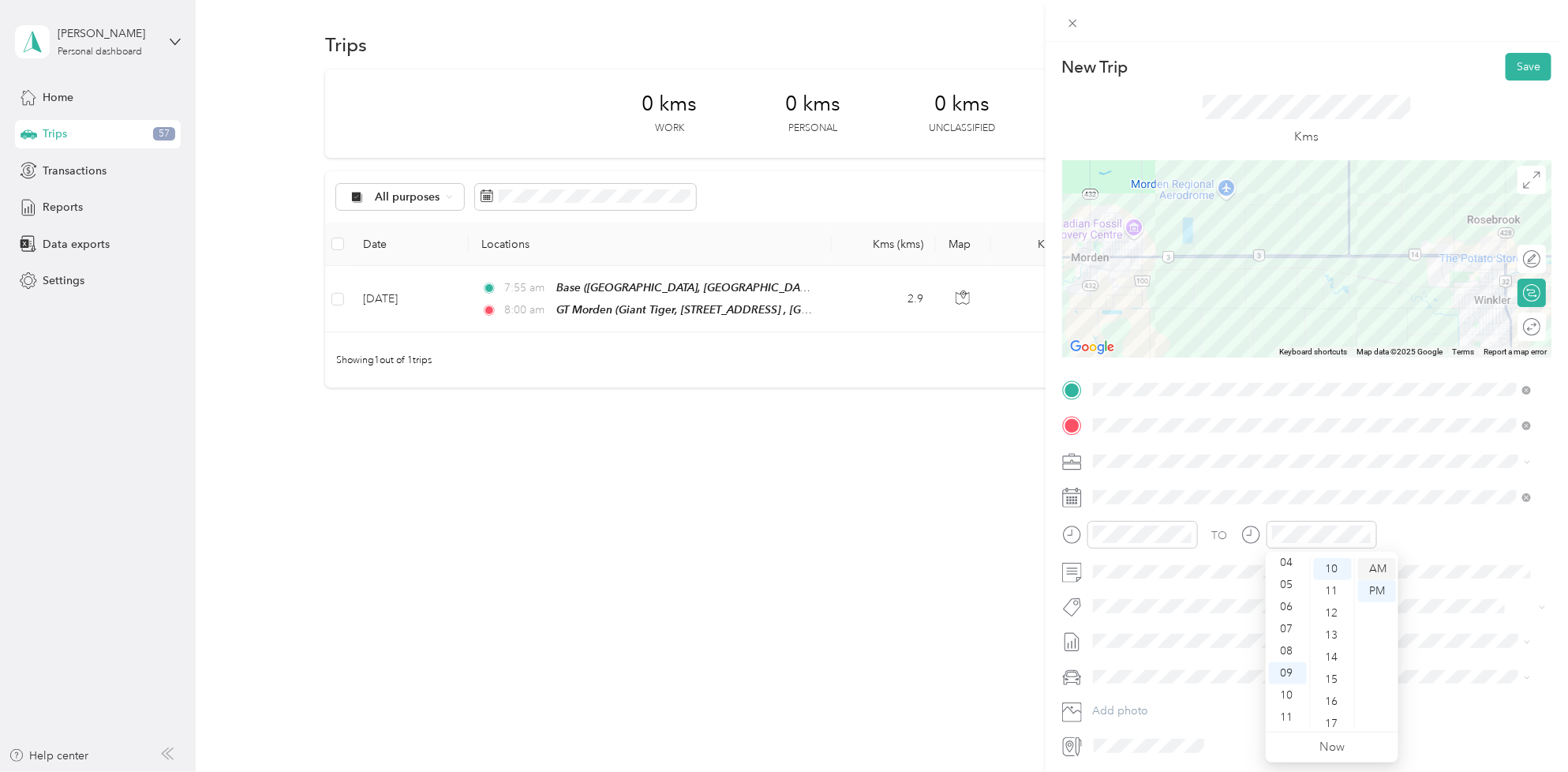
click at [1379, 560] on div "AM" at bounding box center [1377, 569] width 38 height 22
click at [1156, 541] on span "Fit [PERSON_NAME] Team" at bounding box center [1167, 539] width 116 height 14
click at [1512, 72] on button "Save" at bounding box center [1528, 67] width 46 height 28
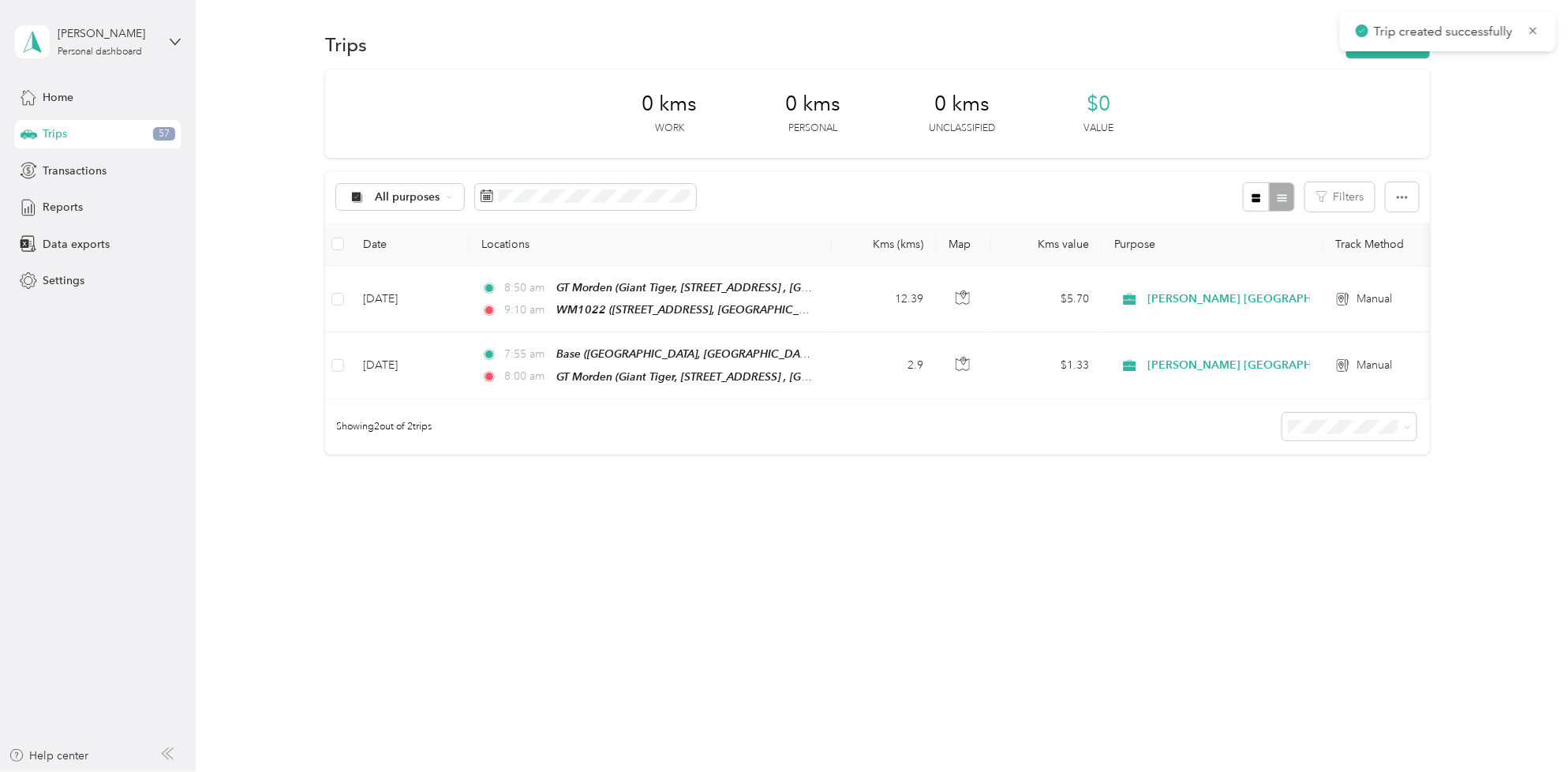
click at [1395, 41] on p "Trip created successfully" at bounding box center [1444, 31] width 142 height 19
click at [1393, 55] on button "New trip" at bounding box center [1387, 44] width 84 height 28
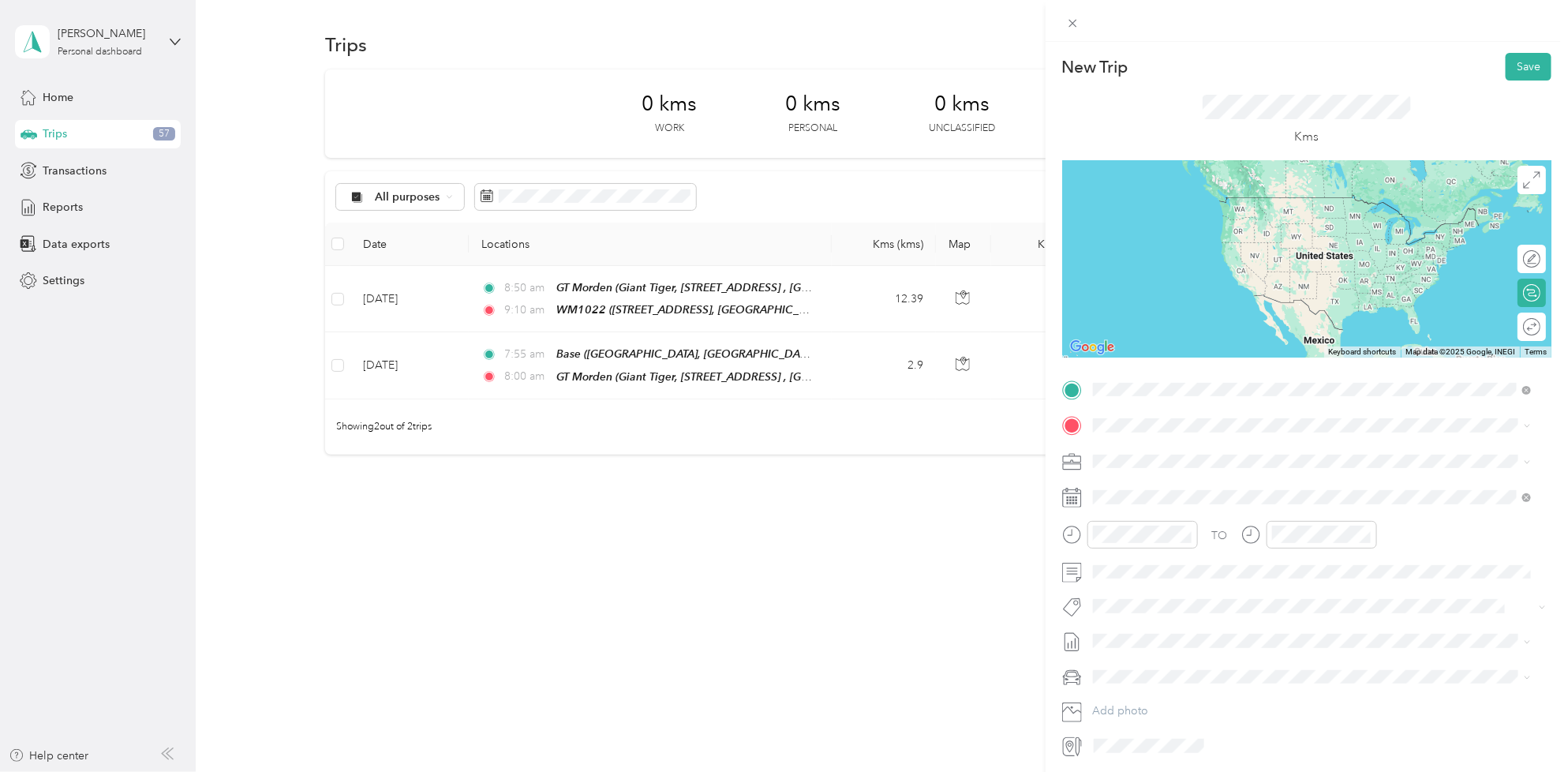
click at [1181, 457] on div "WM1022 1000 Navigator Rd, Plum Coulee, [GEOGRAPHIC_DATA], [GEOGRAPHIC_DATA], [G…" at bounding box center [1324, 470] width 403 height 50
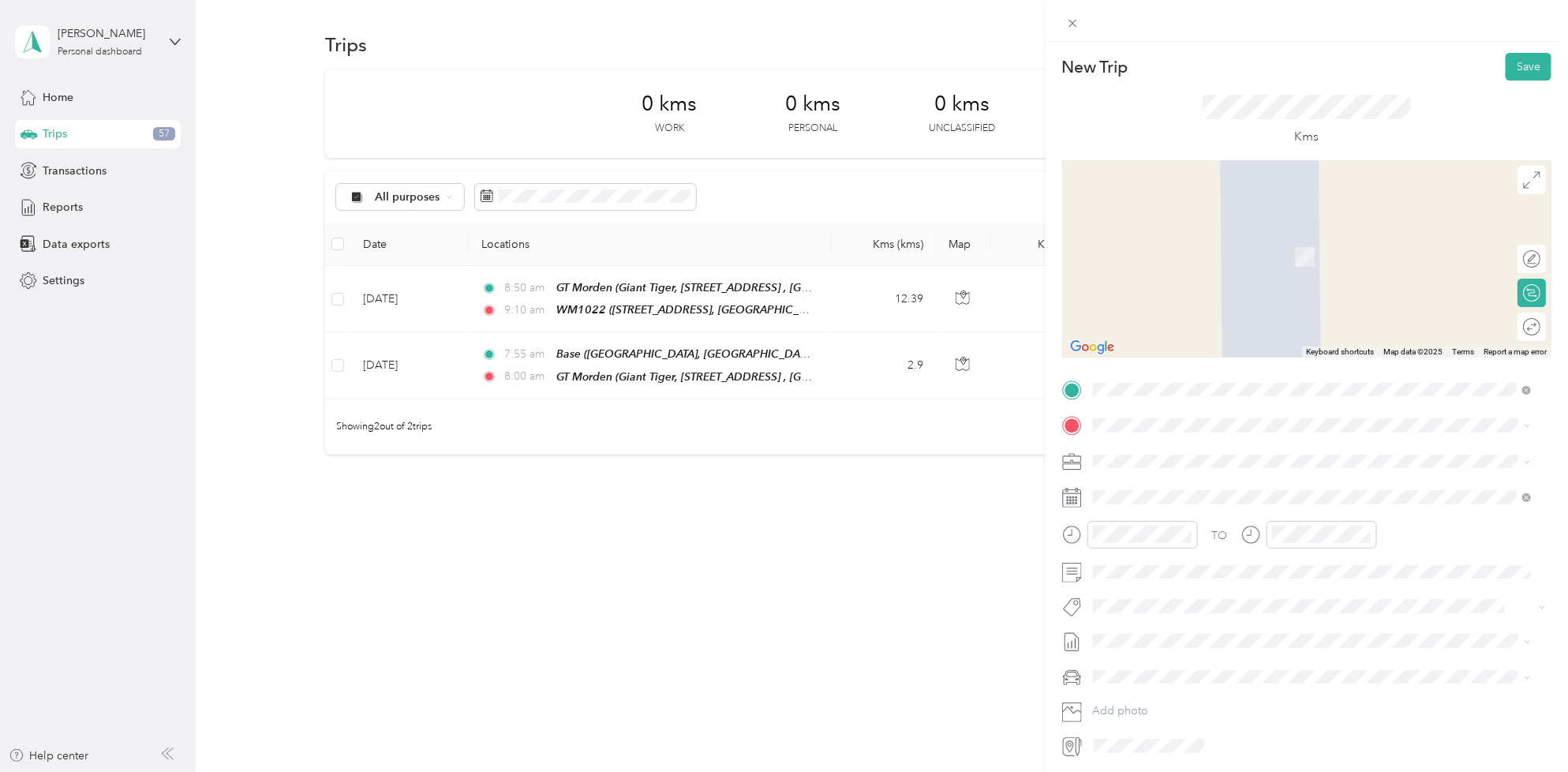
drag, startPoint x: 1188, startPoint y: 468, endPoint x: 1188, endPoint y: 478, distance: 10.0
click at [1188, 478] on ol "From your Favorite places Base Exeter Drive, R6M 0E3, Morden, Manitoba, Canada …" at bounding box center [1312, 545] width 450 height 221
click at [1150, 407] on div "TO Add photo" at bounding box center [1307, 568] width 489 height 381
click at [1177, 497] on div "[STREET_ADDRESS]" at bounding box center [1172, 497] width 100 height 33
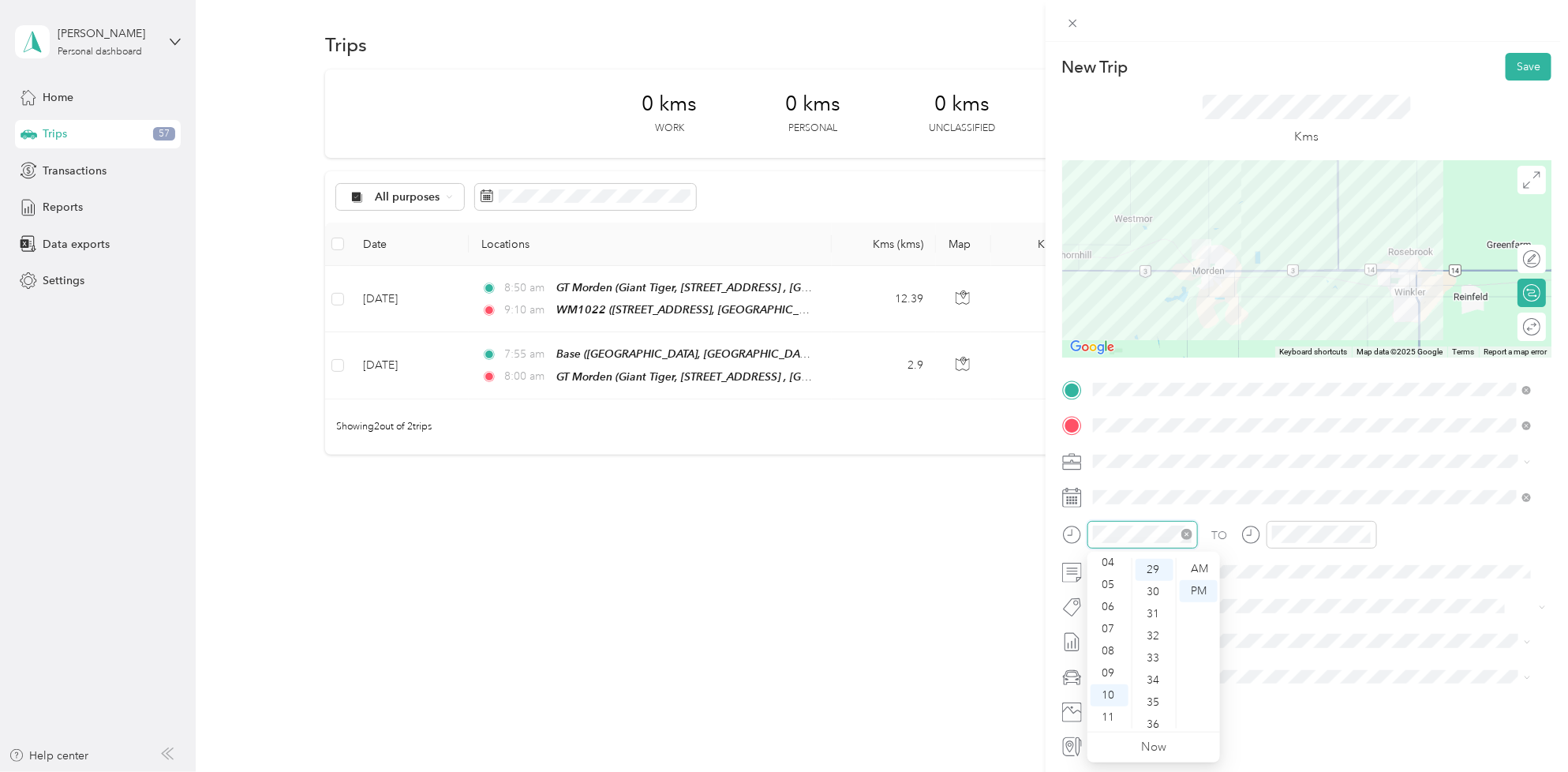
scroll to position [640, 0]
click at [1110, 562] on div "04" at bounding box center [1109, 563] width 38 height 22
click at [1164, 570] on div "00" at bounding box center [1154, 569] width 38 height 22
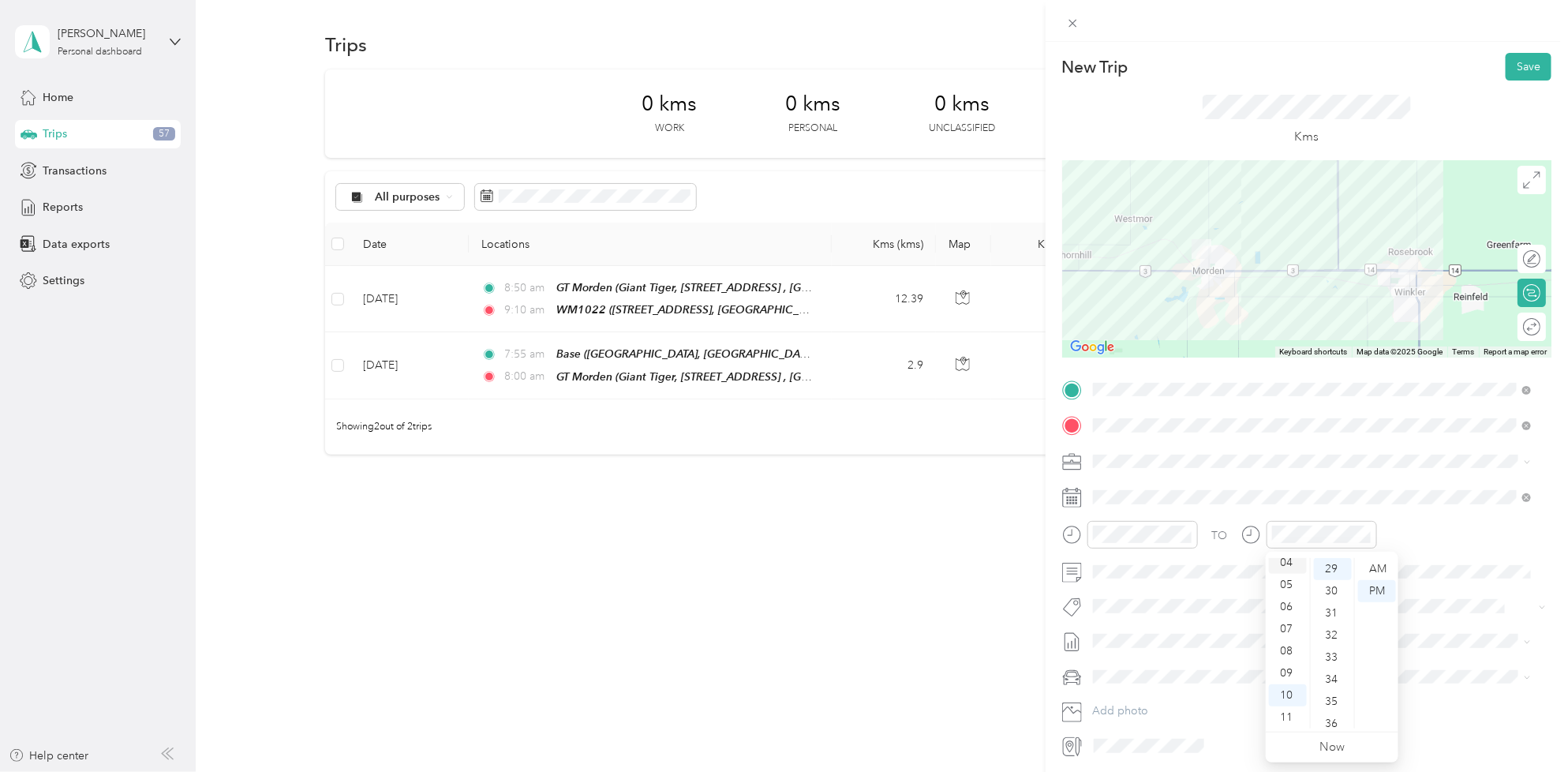
click at [1291, 566] on div "04" at bounding box center [1287, 563] width 38 height 22
click at [1331, 667] on div "20" at bounding box center [1332, 666] width 38 height 22
click at [1172, 632] on span "Fit [PERSON_NAME] Team" at bounding box center [1167, 631] width 116 height 14
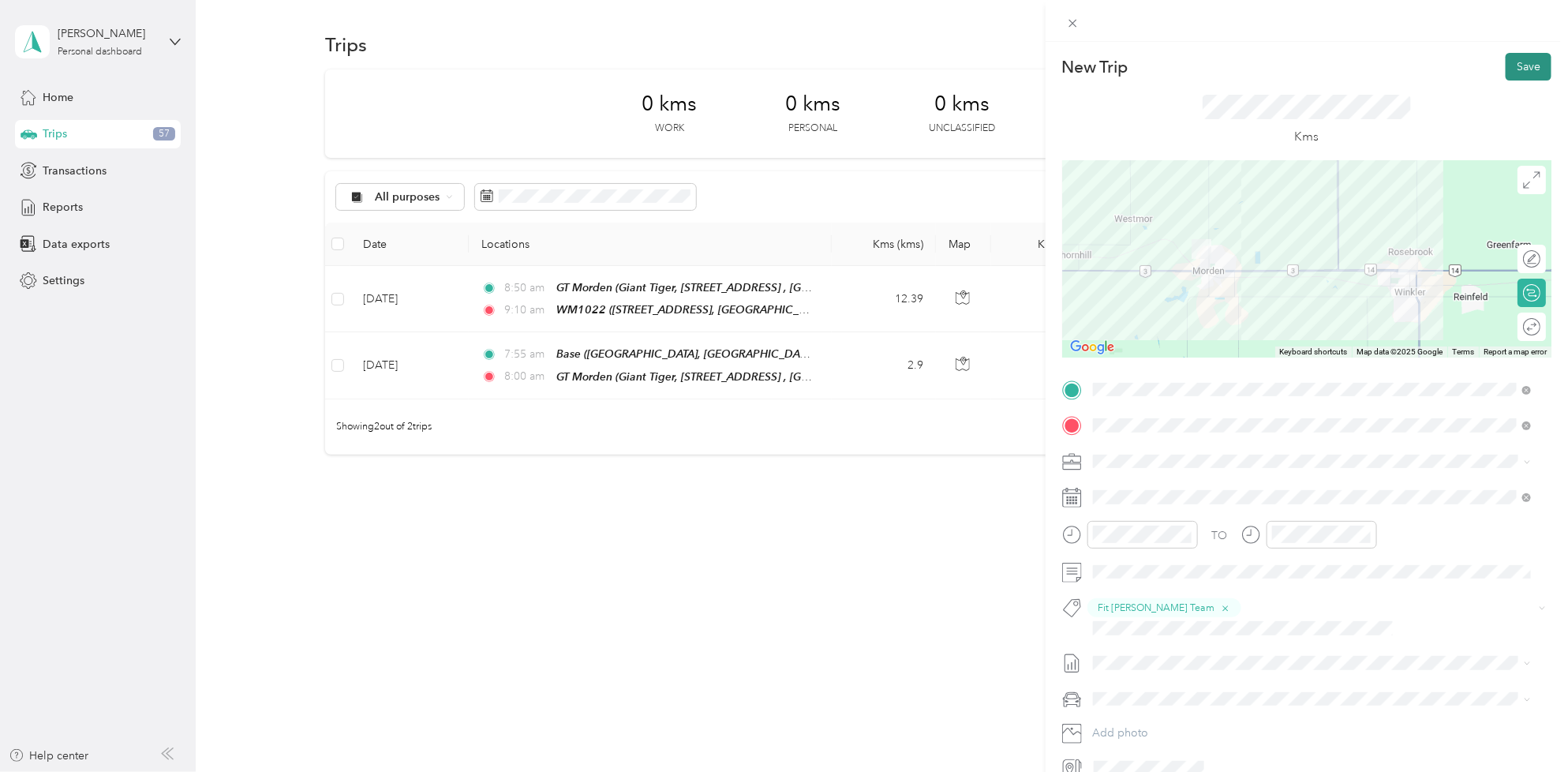
click at [1512, 71] on button "Save" at bounding box center [1528, 67] width 46 height 28
